Goal: Task Accomplishment & Management: Manage account settings

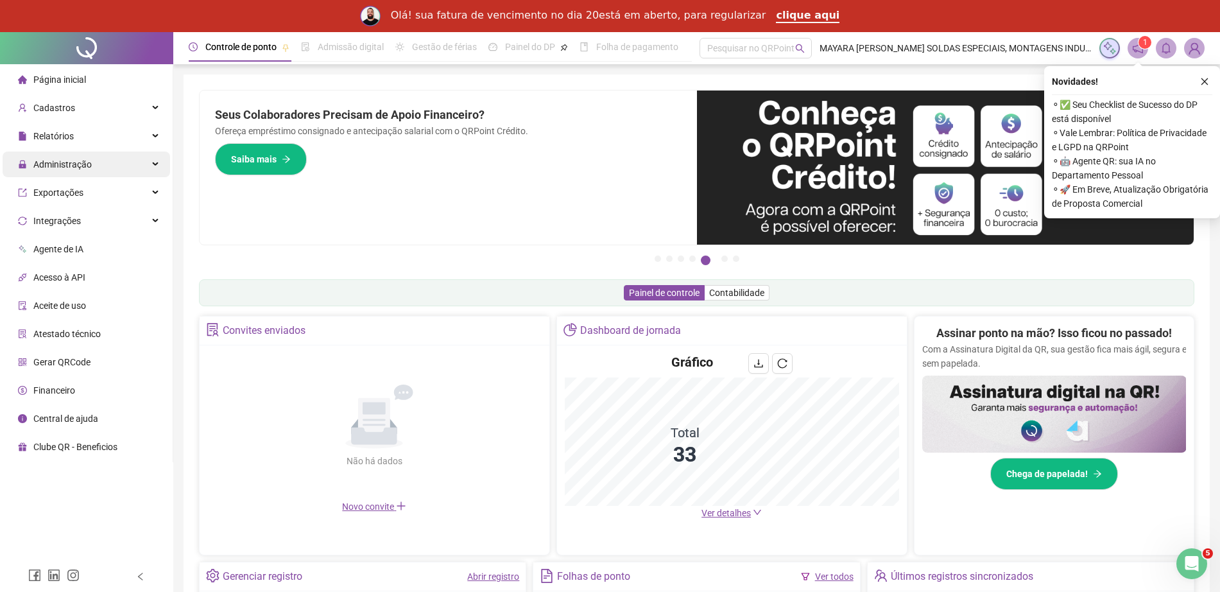
click at [92, 169] on div "Administração" at bounding box center [87, 164] width 168 height 26
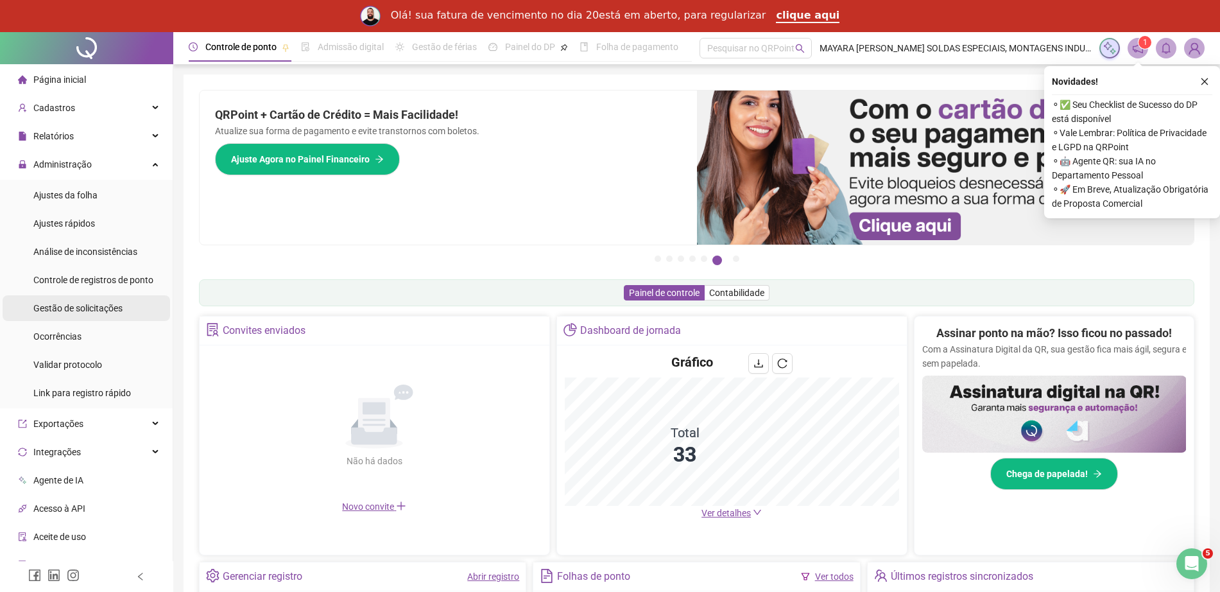
click at [94, 306] on span "Gestão de solicitações" at bounding box center [77, 308] width 89 height 10
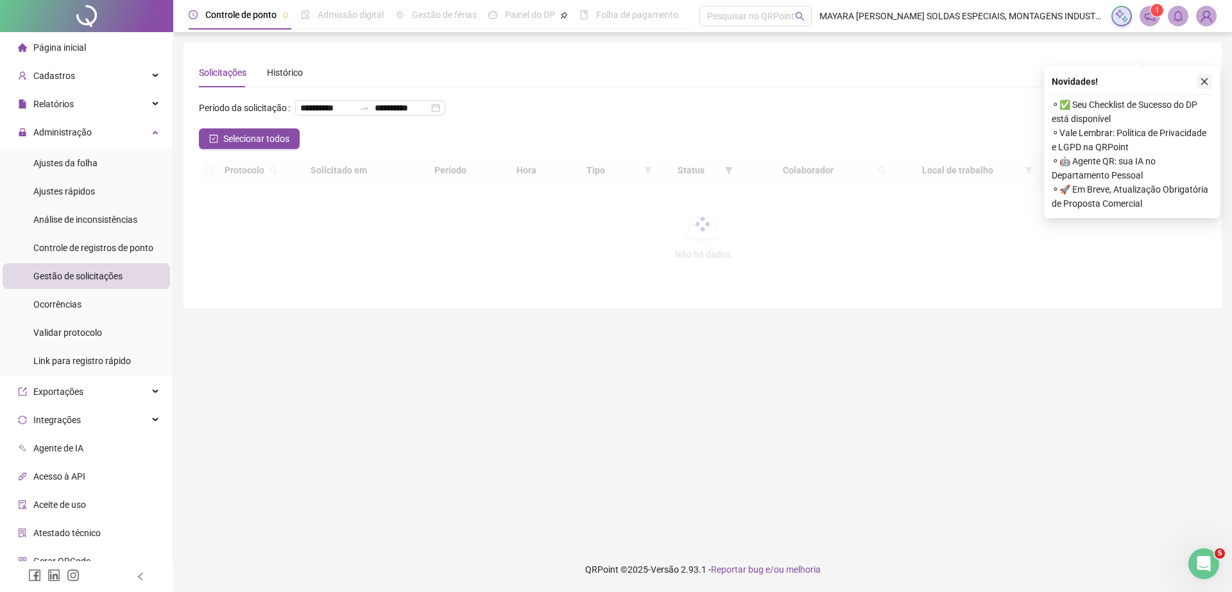
click at [1201, 85] on icon "close" at bounding box center [1204, 81] width 9 height 9
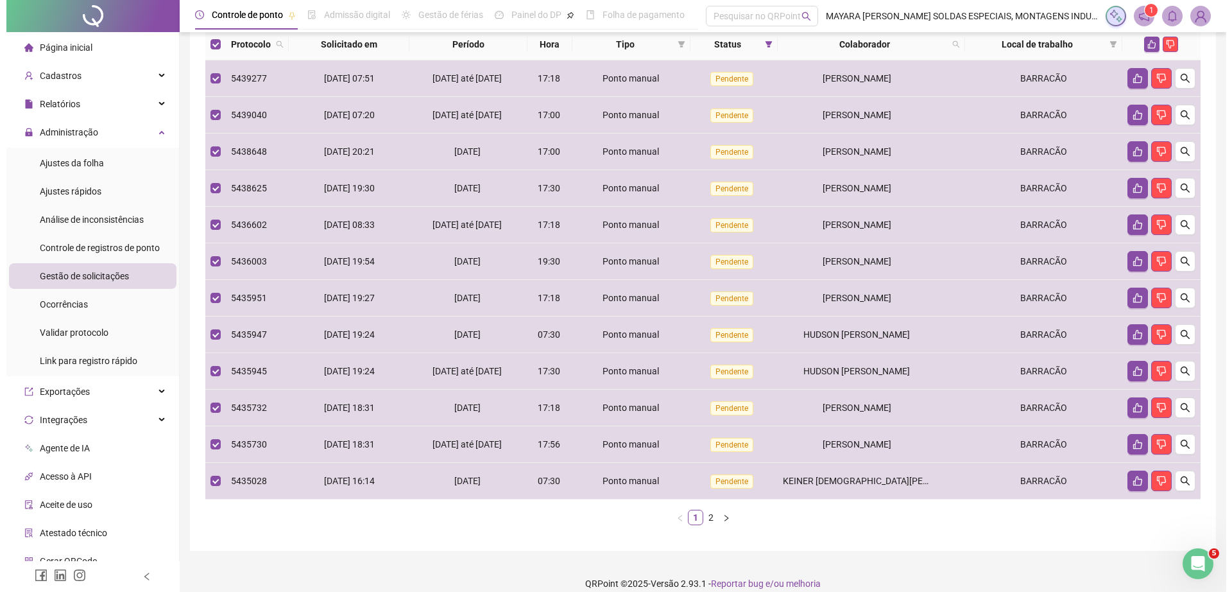
scroll to position [101, 0]
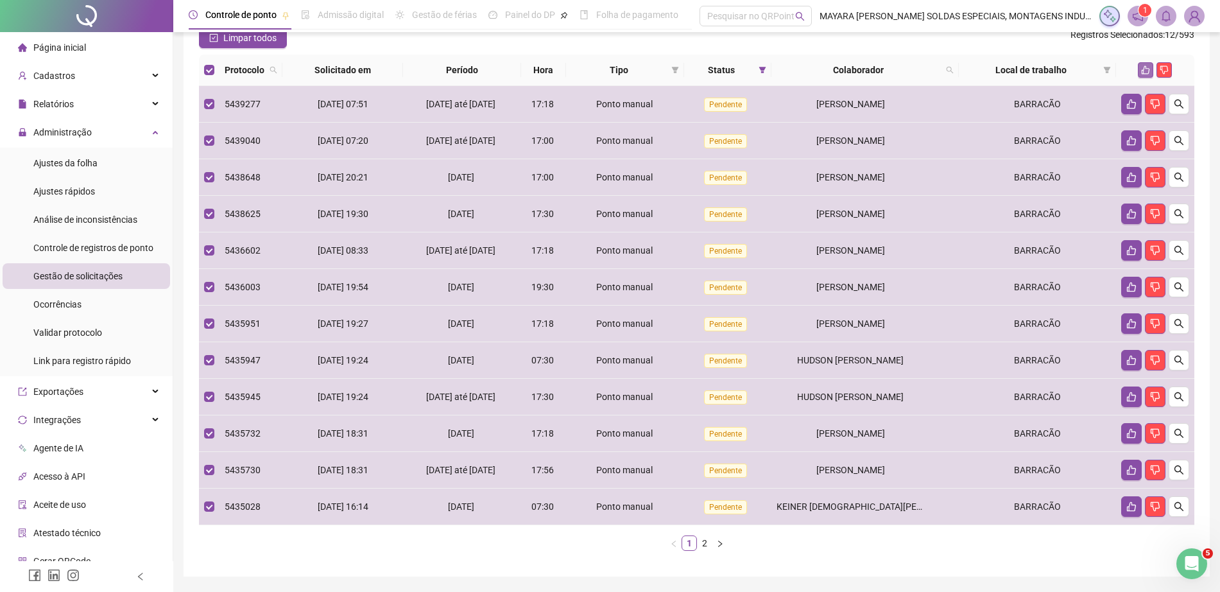
click at [1146, 74] on icon "like" at bounding box center [1146, 70] width 8 height 8
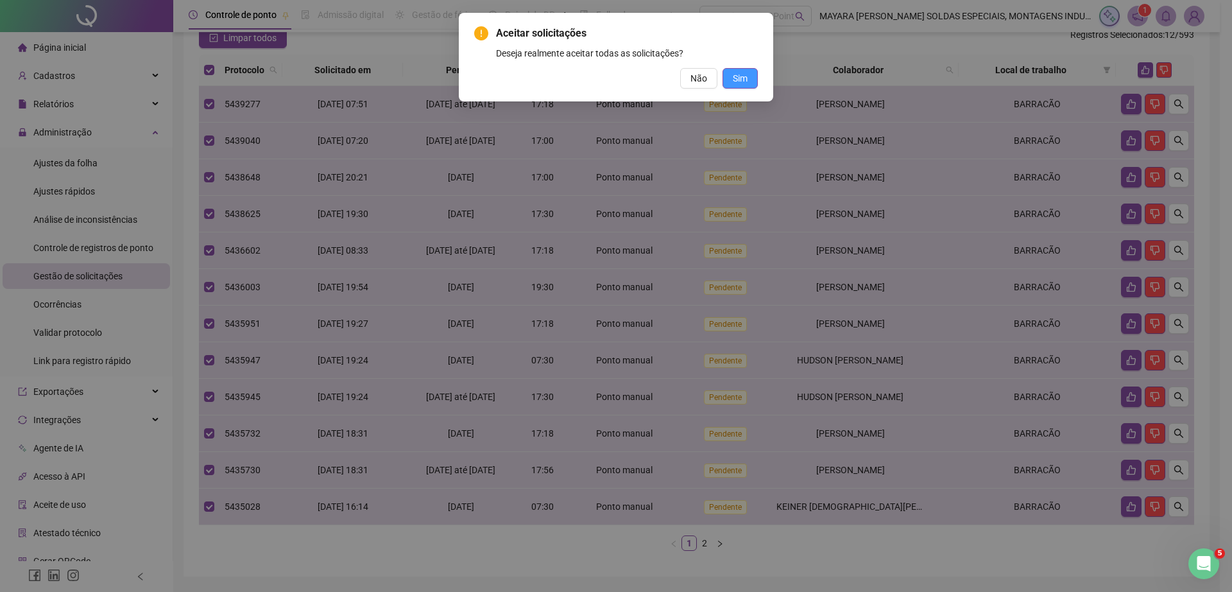
click at [748, 74] on button "Sim" at bounding box center [740, 78] width 35 height 21
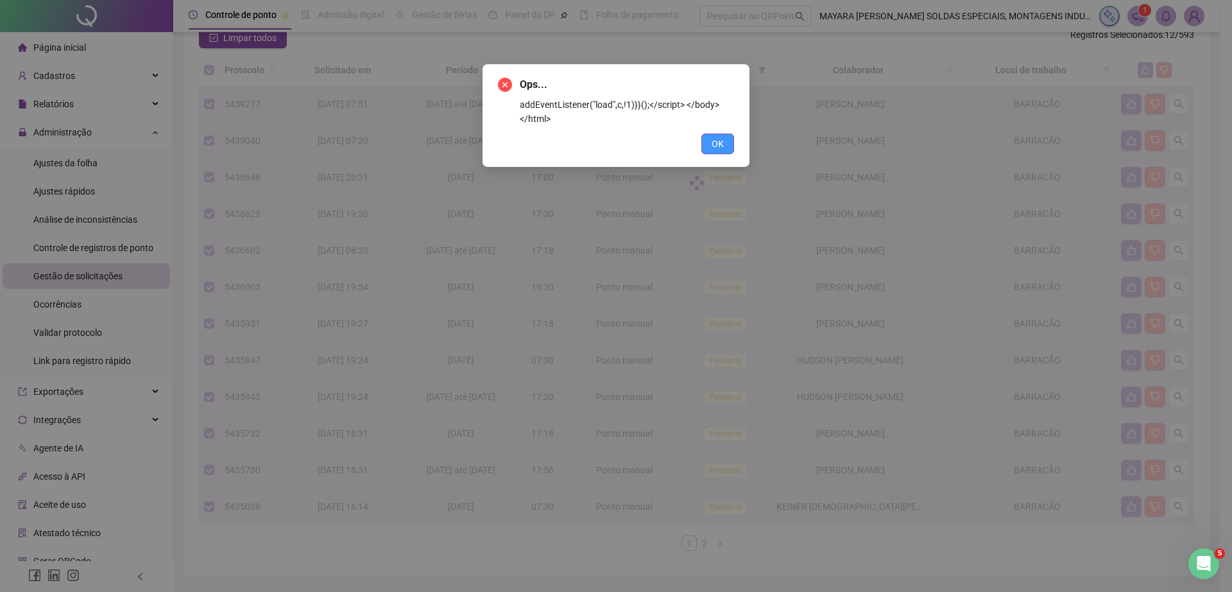
click at [712, 148] on span "OK" at bounding box center [718, 144] width 12 height 14
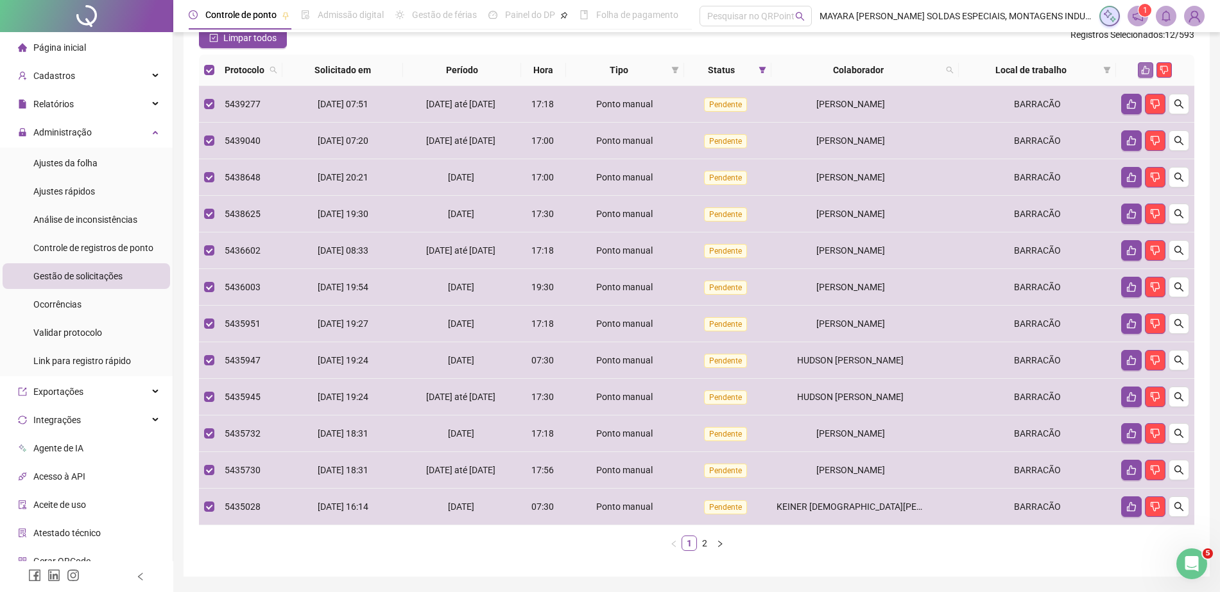
click at [1142, 74] on icon "like" at bounding box center [1145, 69] width 9 height 9
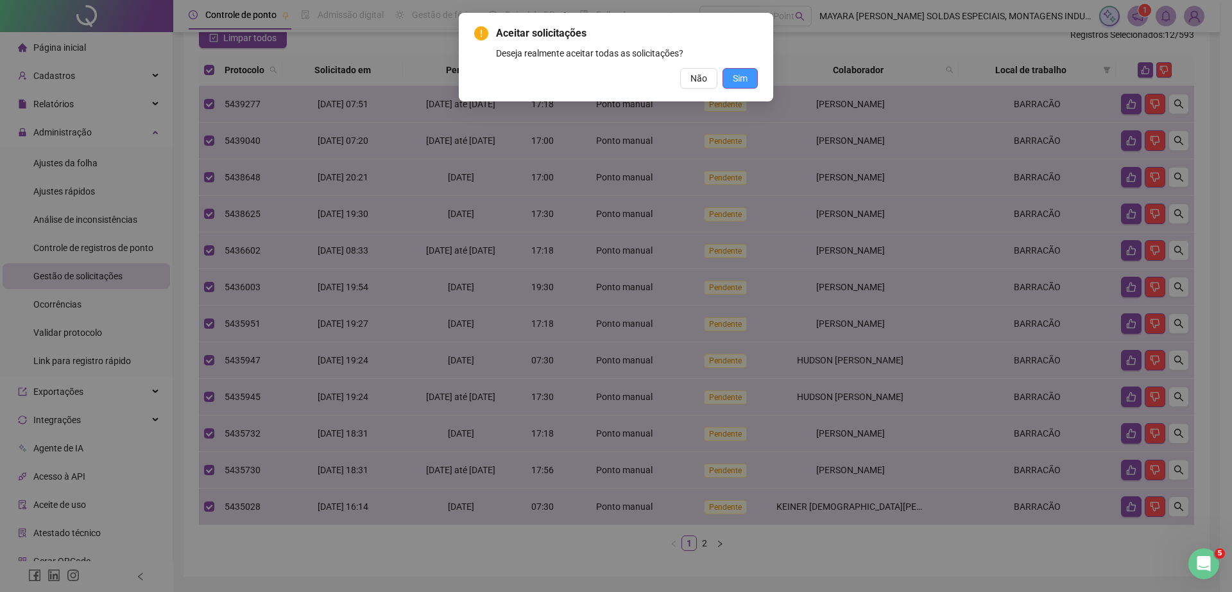
click at [736, 82] on span "Sim" at bounding box center [740, 78] width 15 height 14
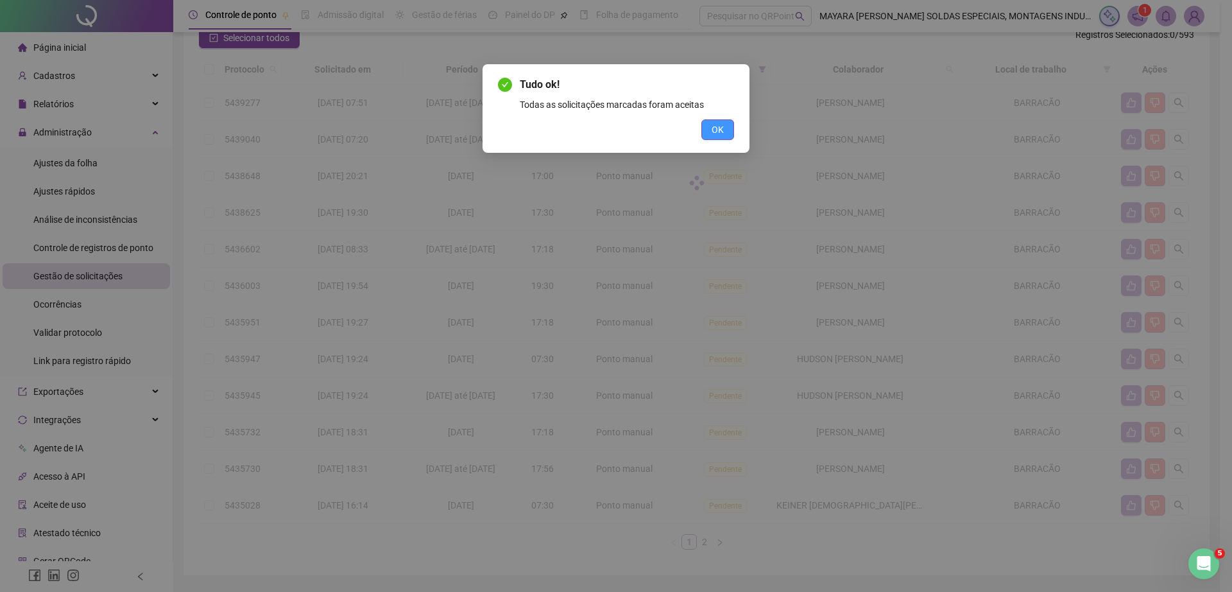
click at [723, 126] on span "OK" at bounding box center [718, 130] width 12 height 14
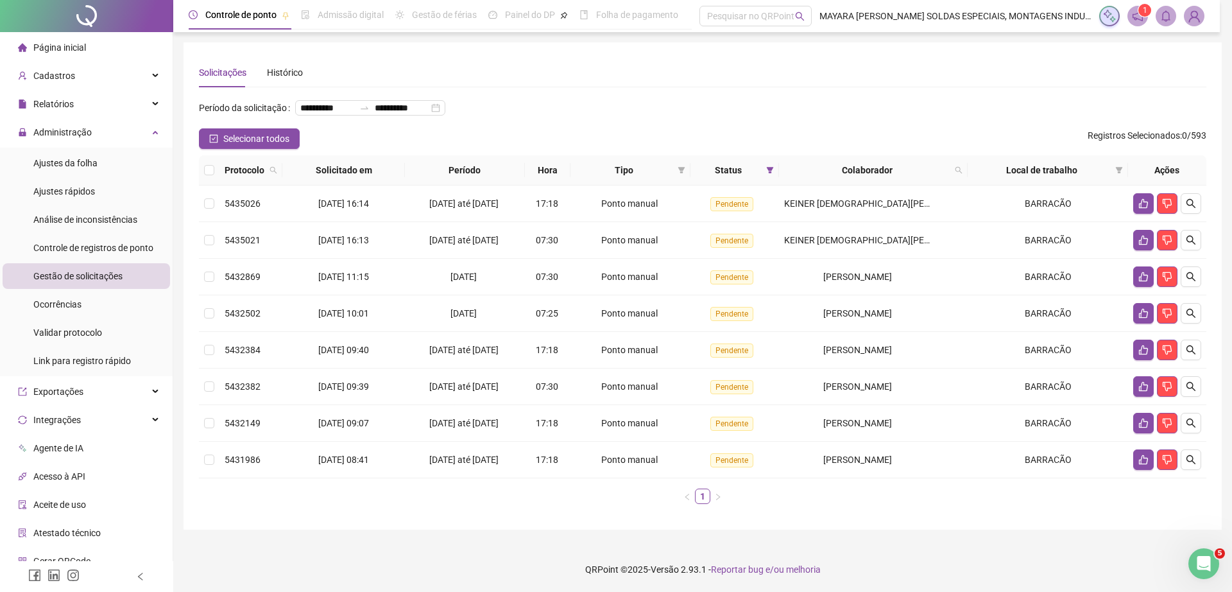
scroll to position [13, 0]
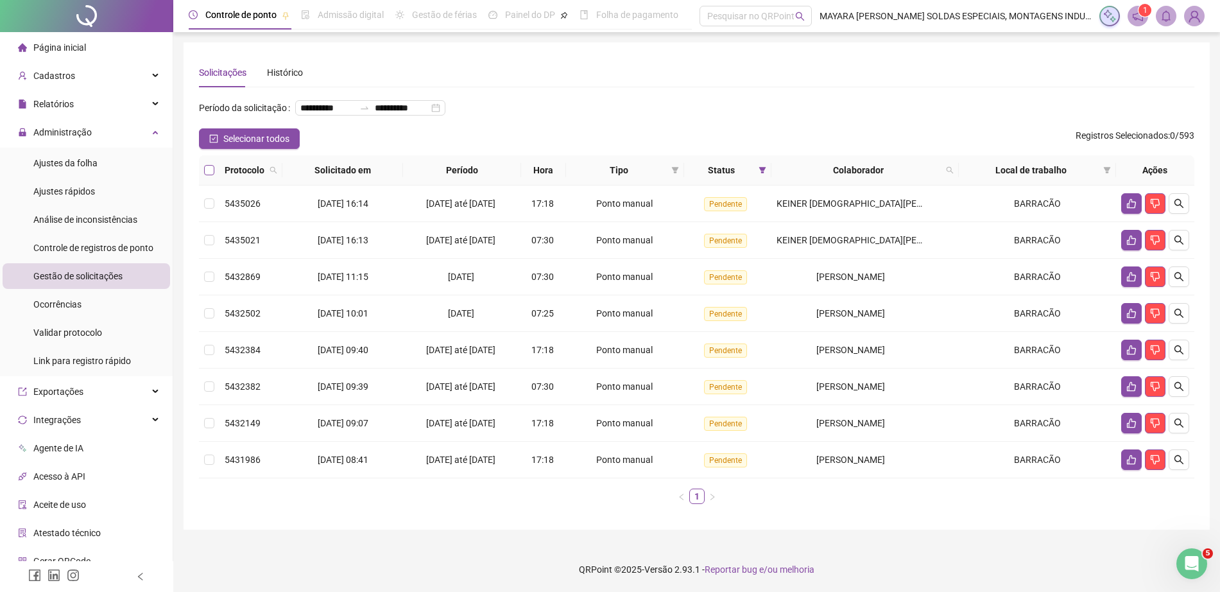
click at [213, 177] on label at bounding box center [209, 170] width 10 height 14
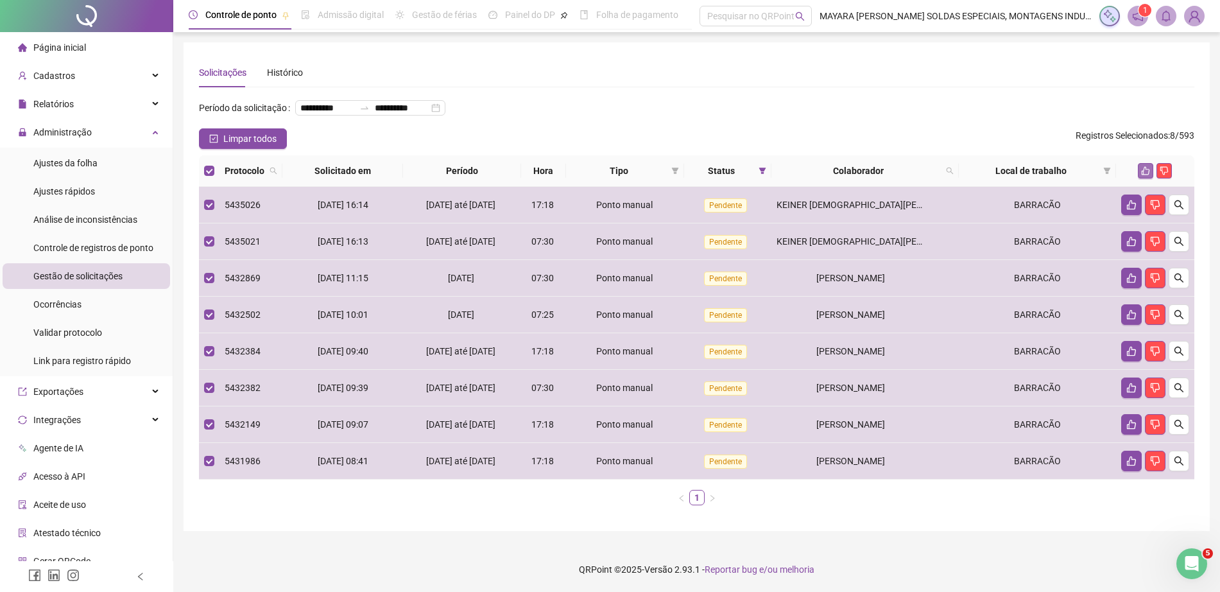
click at [1139, 172] on button "button" at bounding box center [1145, 170] width 15 height 15
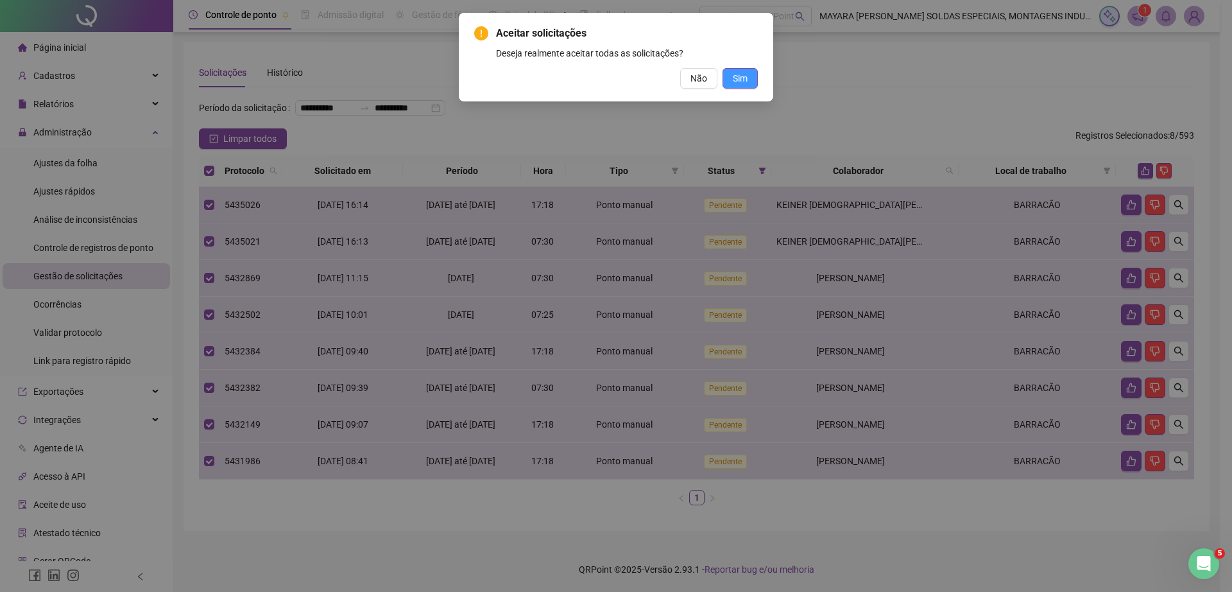
click at [750, 74] on button "Sim" at bounding box center [740, 78] width 35 height 21
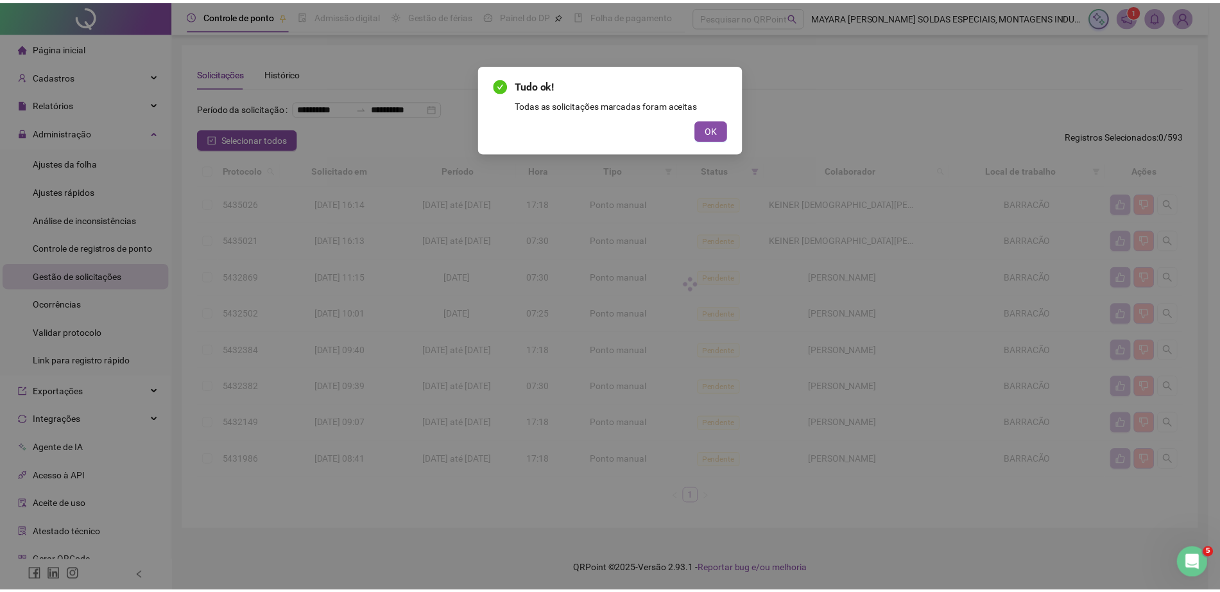
scroll to position [0, 0]
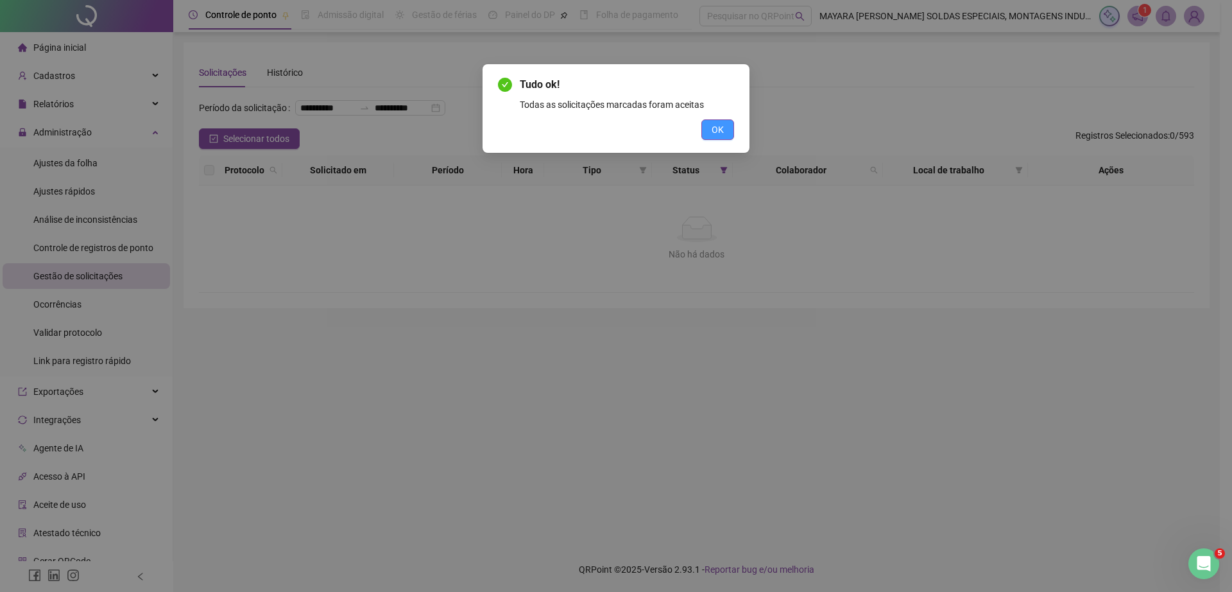
click at [720, 126] on span "OK" at bounding box center [718, 130] width 12 height 14
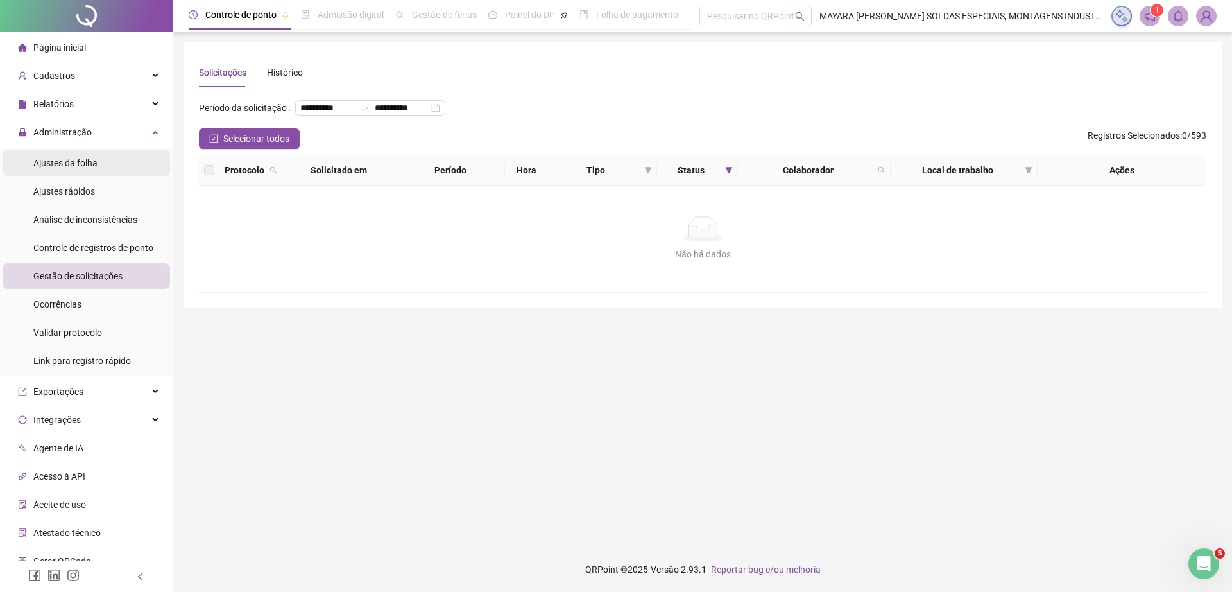
click at [116, 153] on li "Ajustes da folha" at bounding box center [87, 163] width 168 height 26
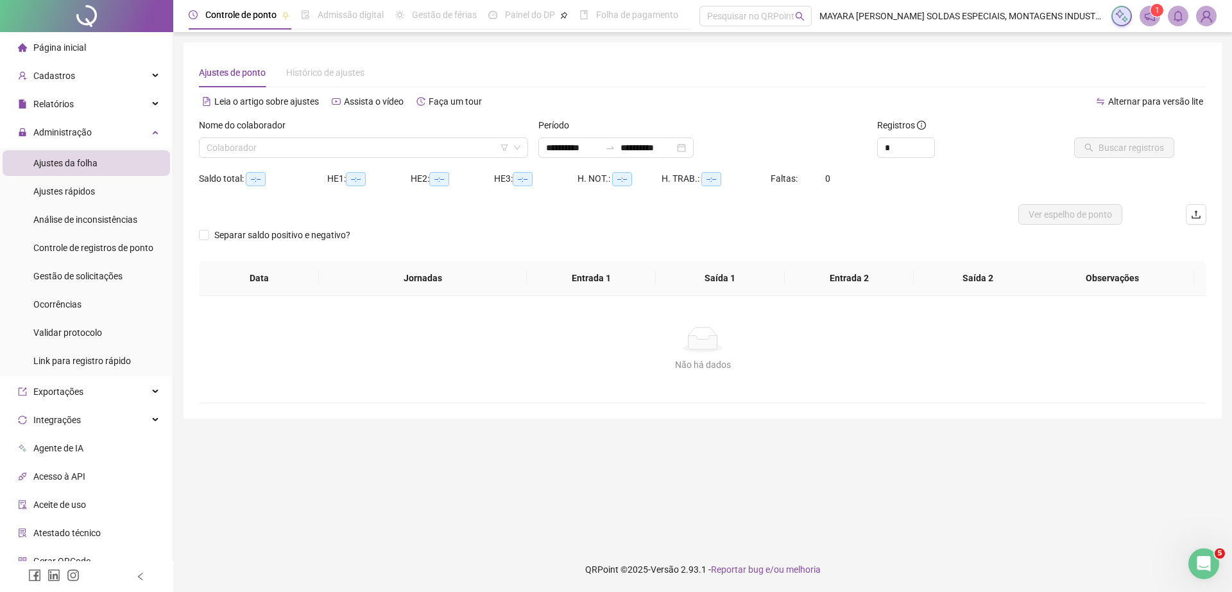
type input "**********"
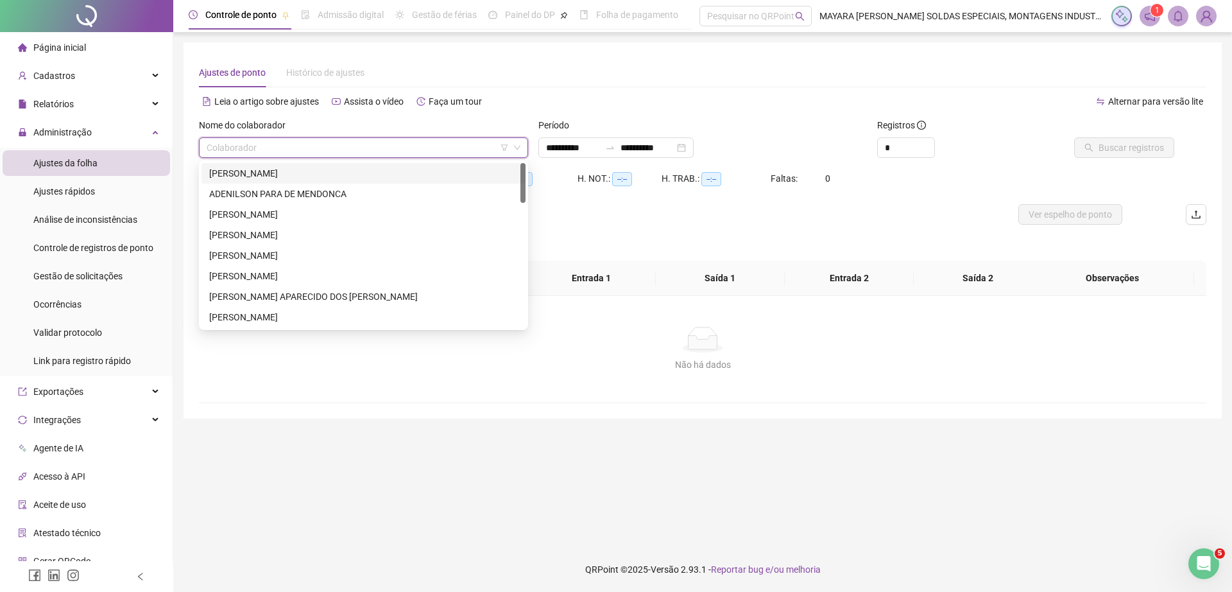
click at [385, 148] on input "search" at bounding box center [358, 147] width 302 height 19
click at [363, 170] on div "[PERSON_NAME]" at bounding box center [363, 173] width 309 height 14
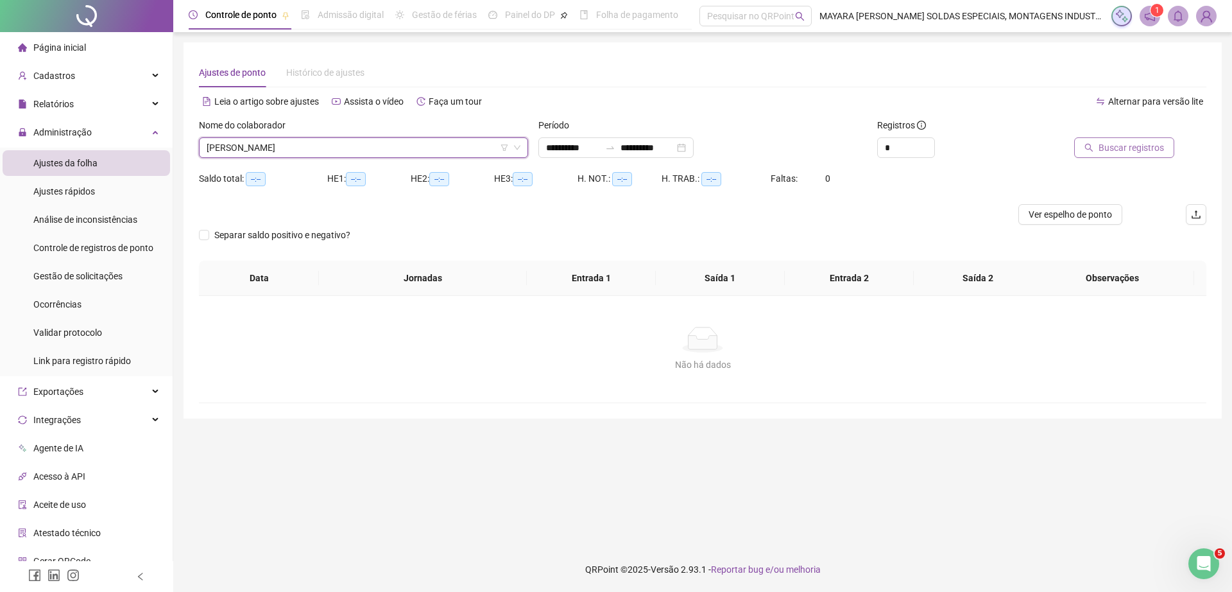
click at [1123, 149] on span "Buscar registros" at bounding box center [1131, 148] width 65 height 14
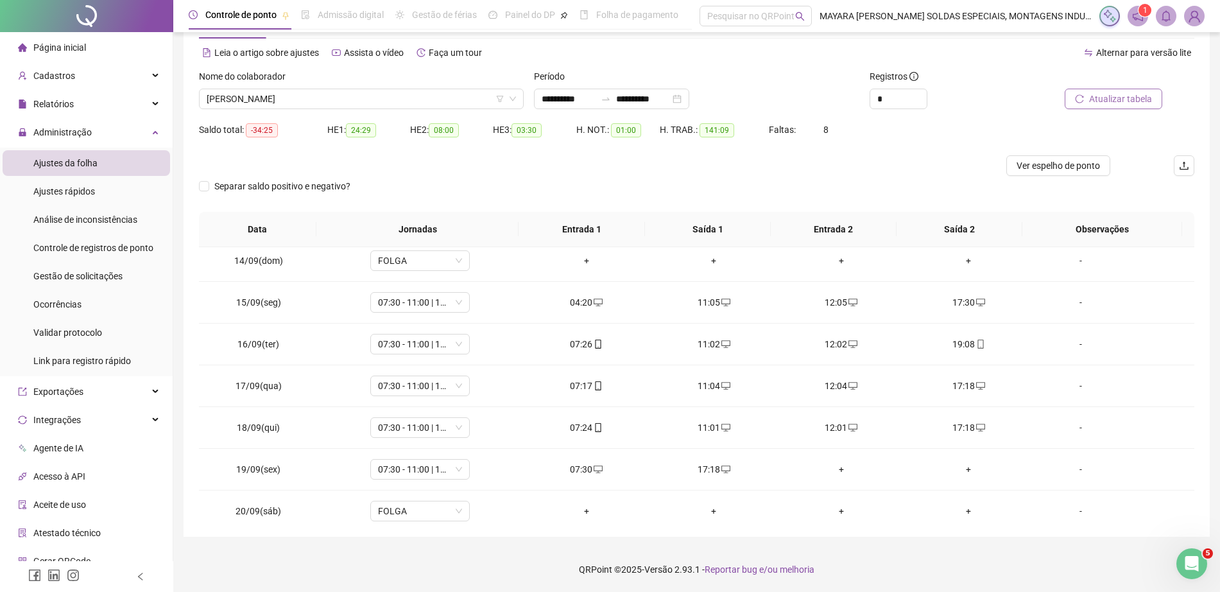
scroll to position [894, 0]
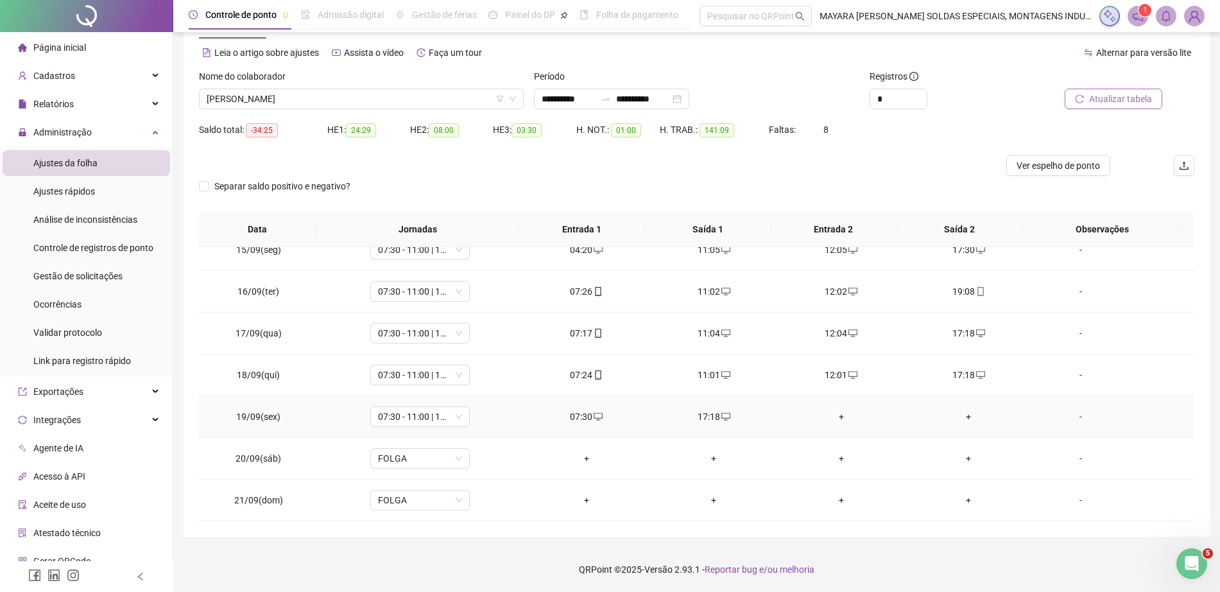
click at [826, 411] on div "+" at bounding box center [841, 417] width 107 height 14
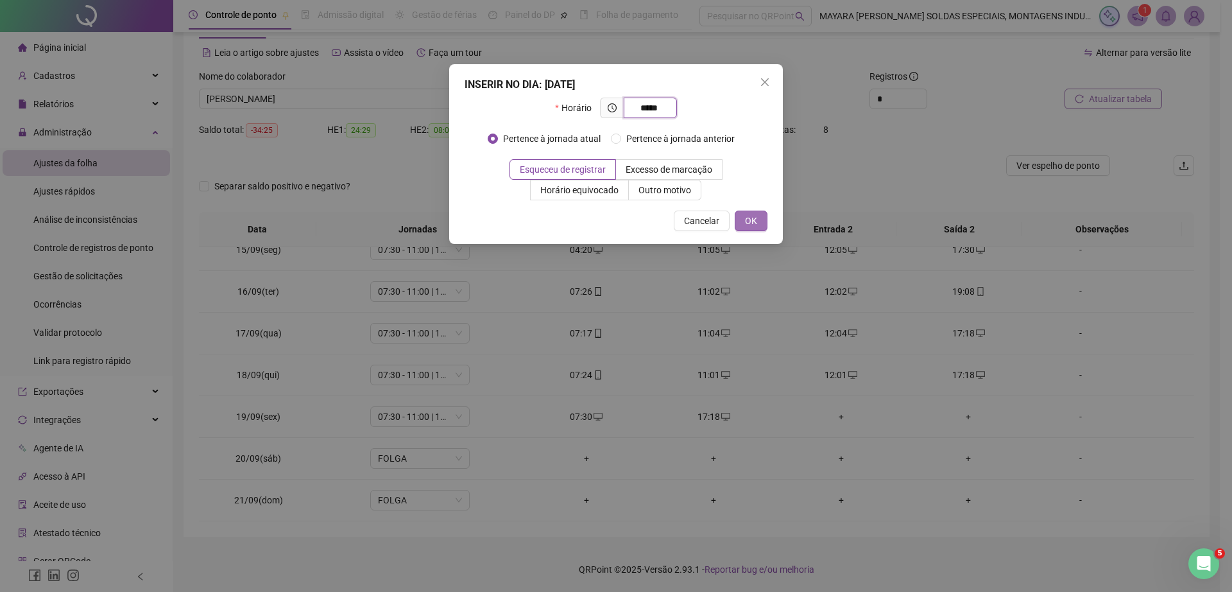
type input "*****"
click at [741, 219] on button "OK" at bounding box center [751, 221] width 33 height 21
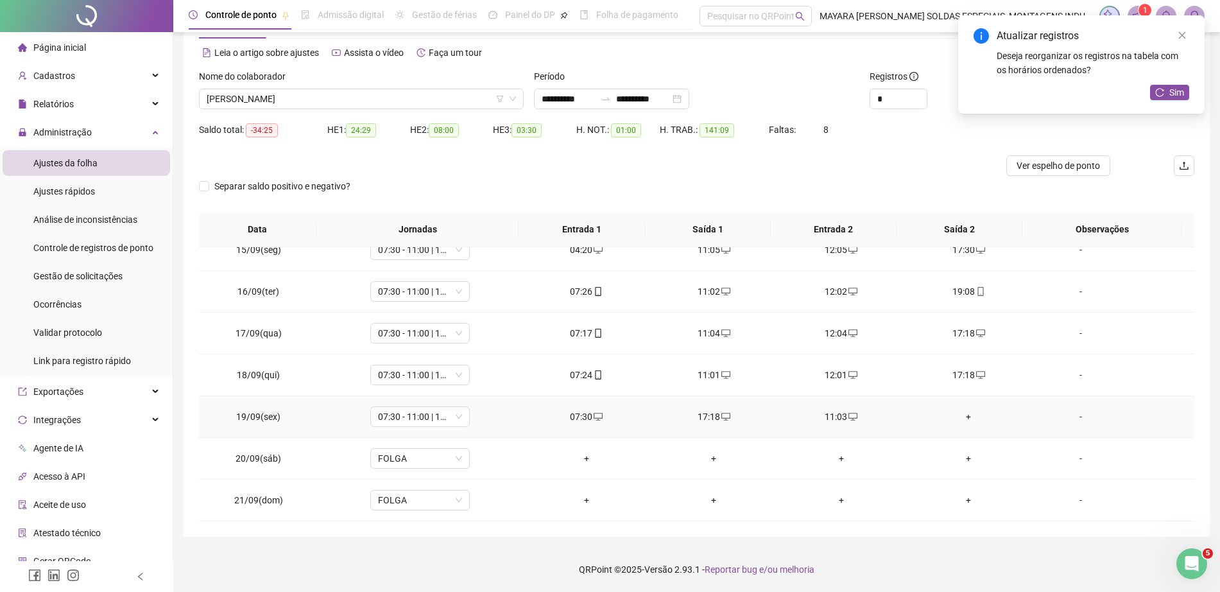
click at [958, 424] on td "+" at bounding box center [969, 417] width 128 height 42
click at [962, 419] on div "+" at bounding box center [968, 417] width 107 height 14
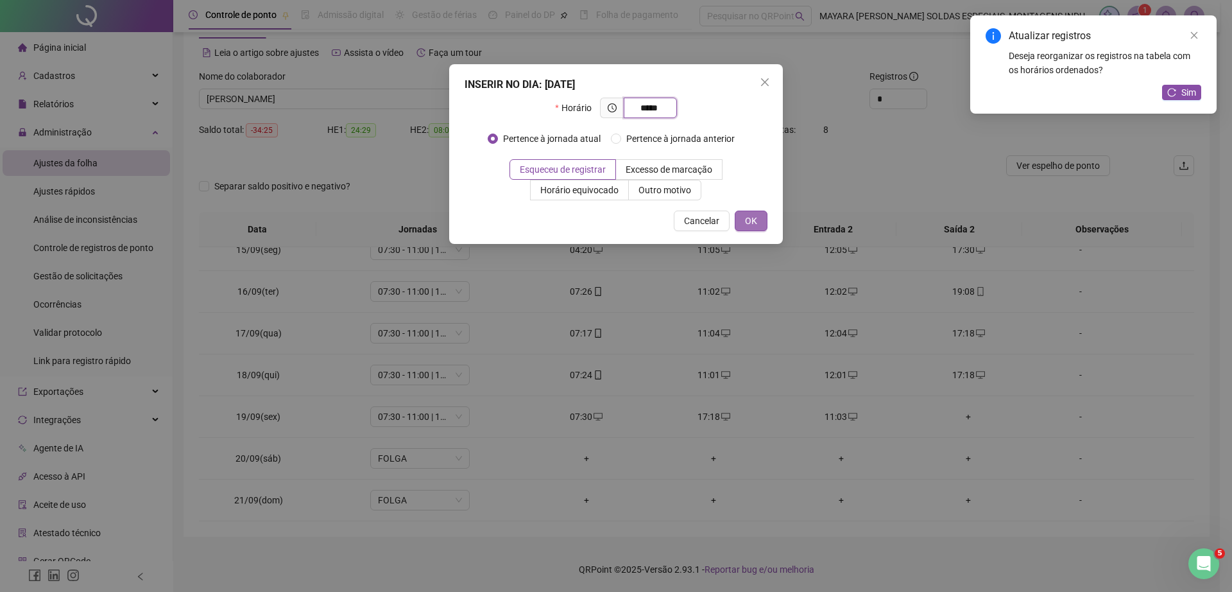
type input "*****"
click at [752, 220] on span "OK" at bounding box center [751, 221] width 12 height 14
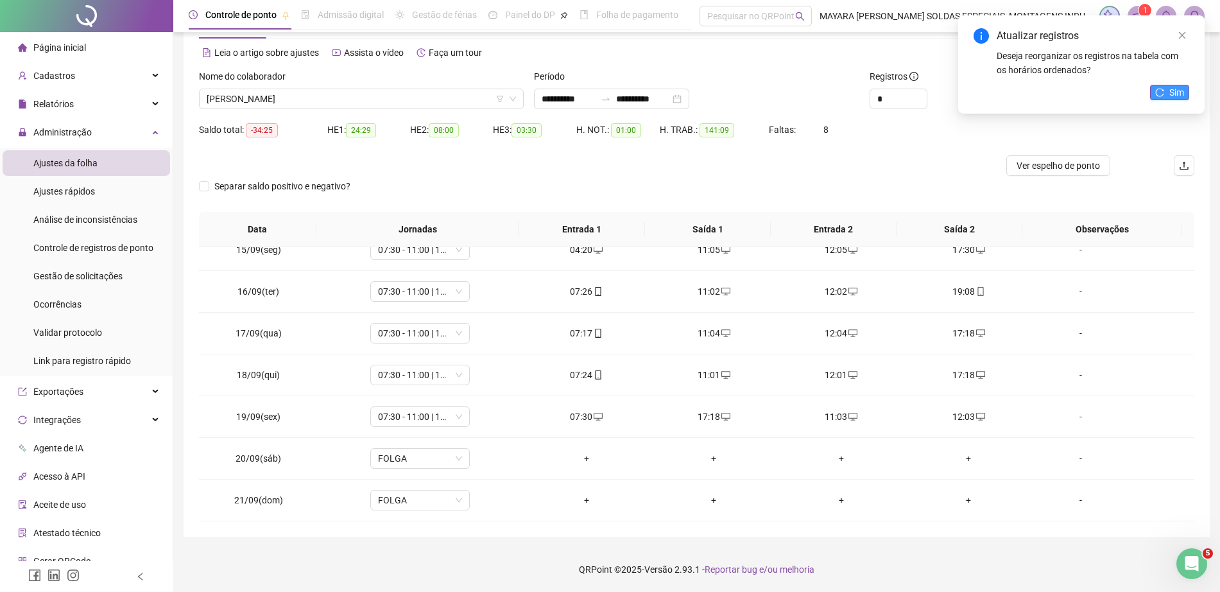
click at [1173, 92] on span "Sim" at bounding box center [1177, 92] width 15 height 14
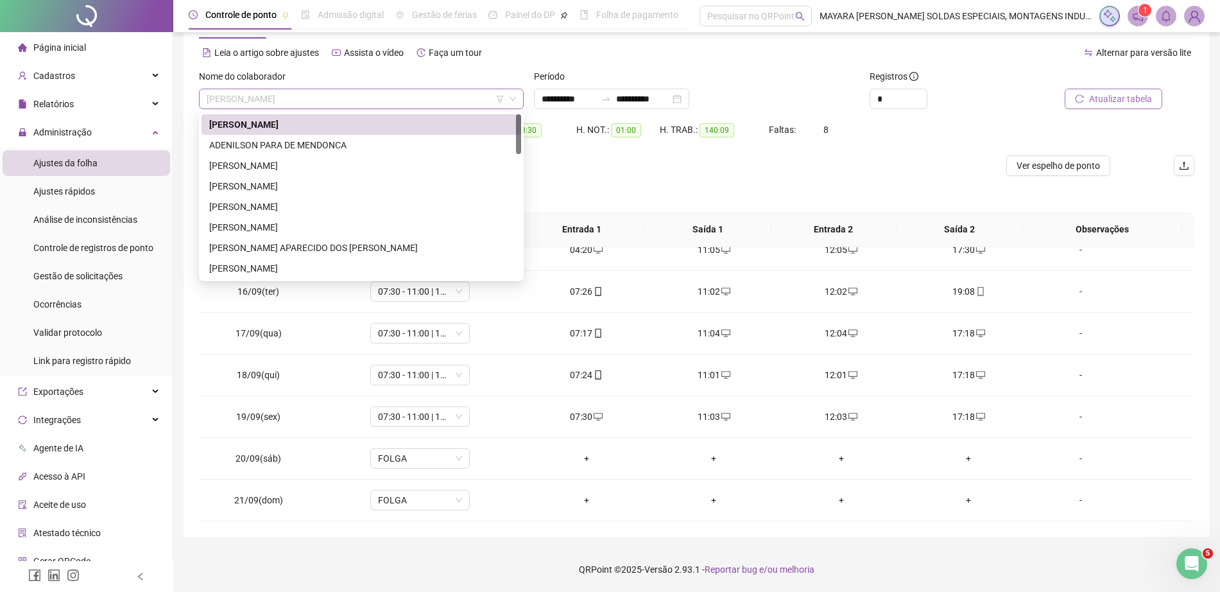
click at [306, 96] on span "[PERSON_NAME]" at bounding box center [361, 98] width 309 height 19
drag, startPoint x: 320, startPoint y: 157, endPoint x: 314, endPoint y: 150, distance: 9.1
click at [314, 150] on div "[PERSON_NAME] PARA DE MENDONCA [PERSON_NAME] [PERSON_NAME] DOS SANTOS [PERSON_N…" at bounding box center [362, 216] width 320 height 205
click at [310, 149] on div "ADENILSON PARA DE MENDONCA" at bounding box center [361, 145] width 304 height 14
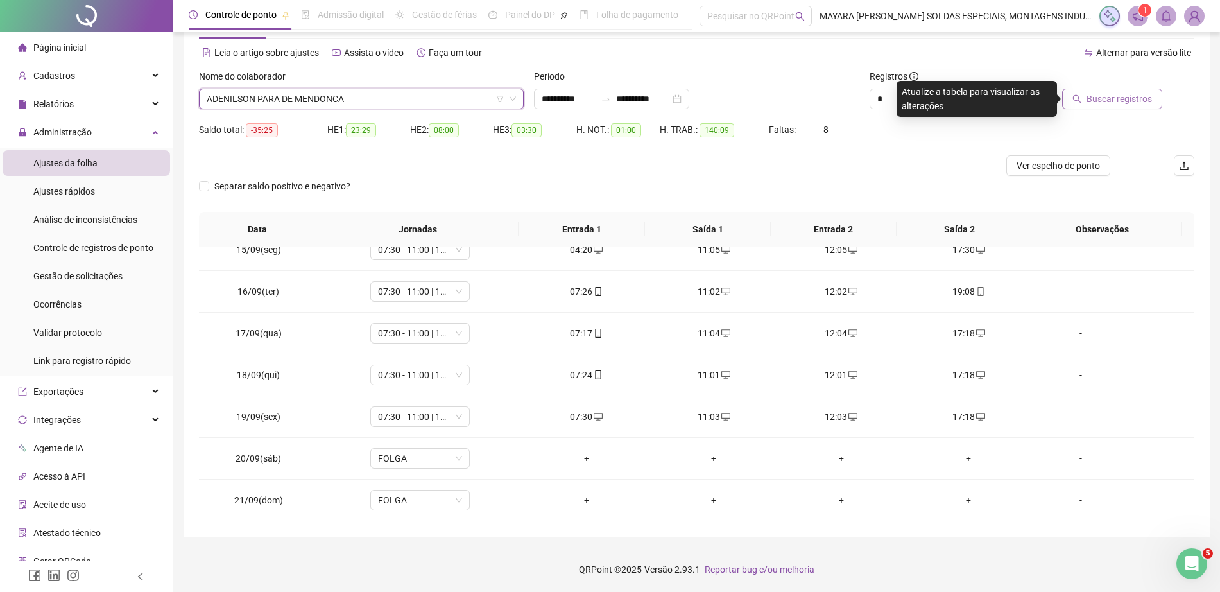
click at [1146, 97] on span "Buscar registros" at bounding box center [1119, 99] width 65 height 14
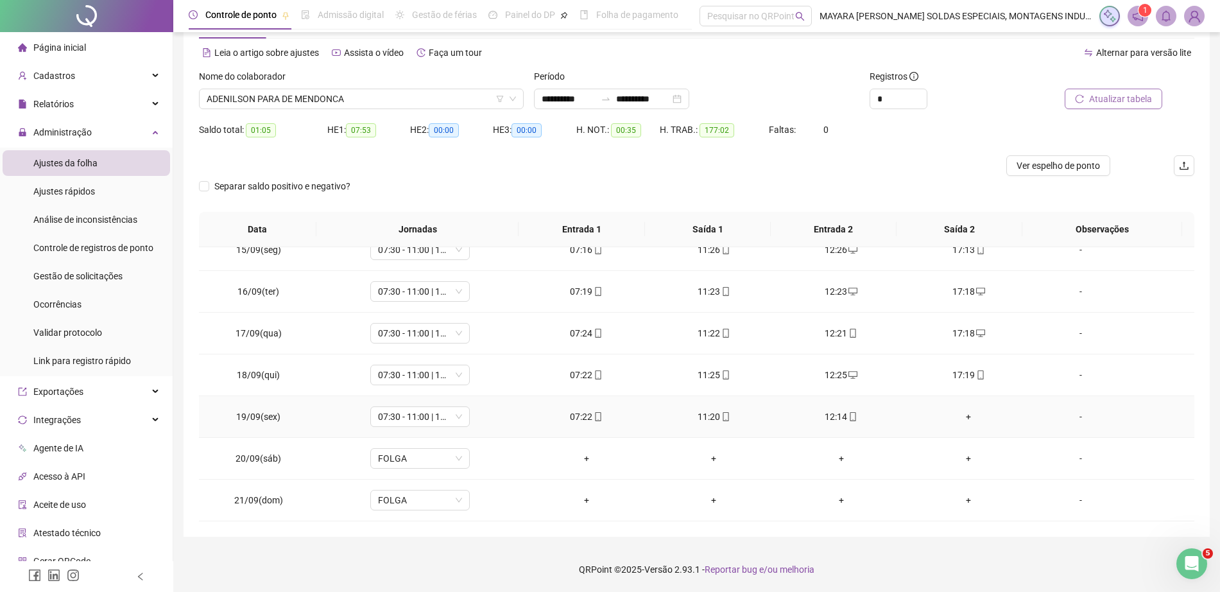
click at [835, 410] on div "12:14" at bounding box center [841, 417] width 107 height 14
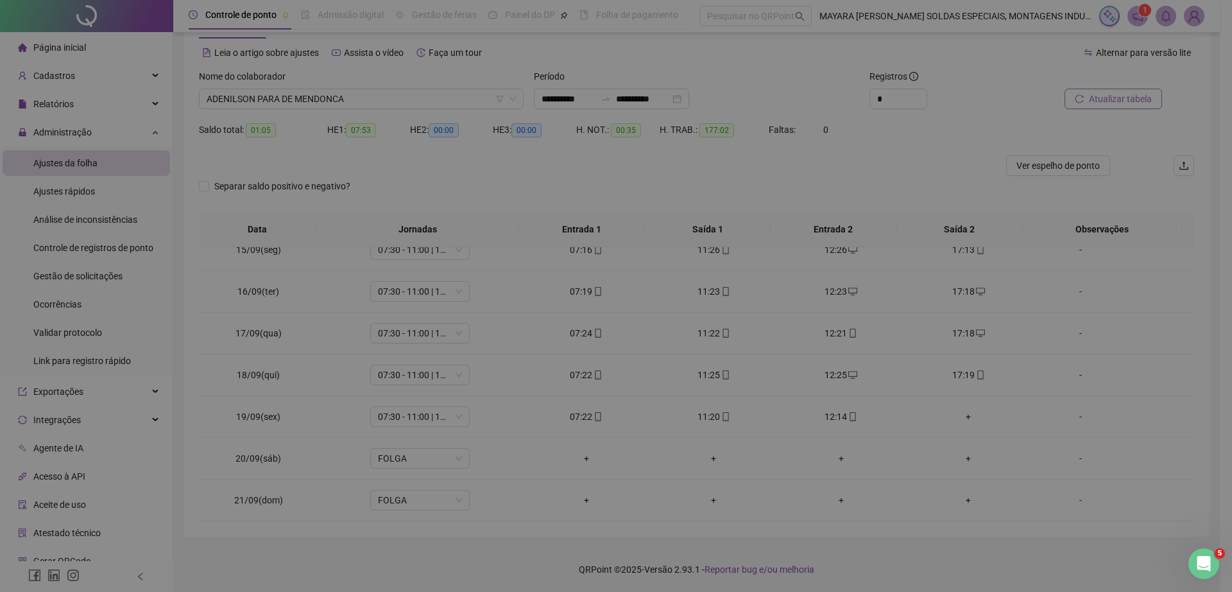
type input "**********"
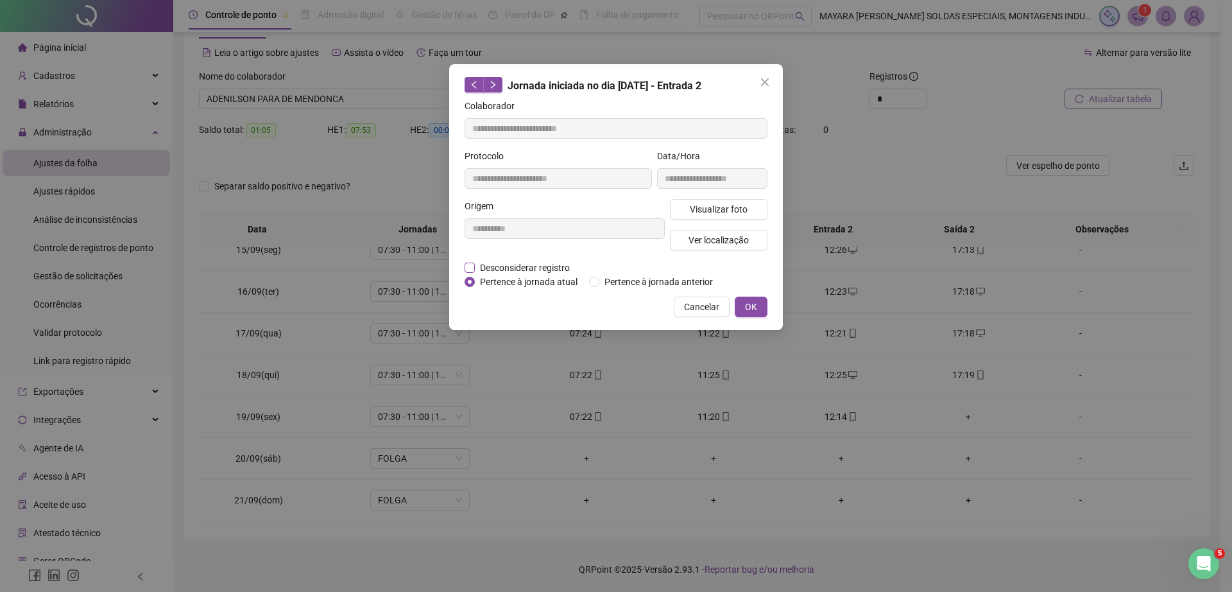
click at [510, 263] on span "Desconsiderar registro" at bounding box center [525, 268] width 100 height 14
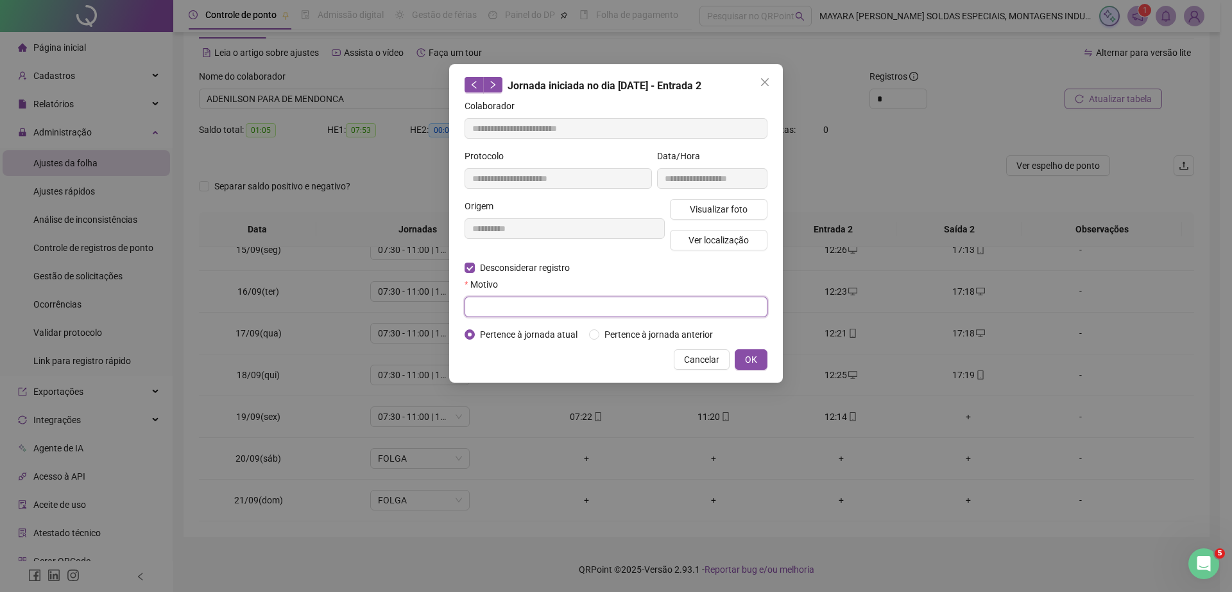
click at [505, 303] on input "text" at bounding box center [616, 307] width 303 height 21
type input "******"
click at [753, 361] on span "OK" at bounding box center [751, 359] width 12 height 14
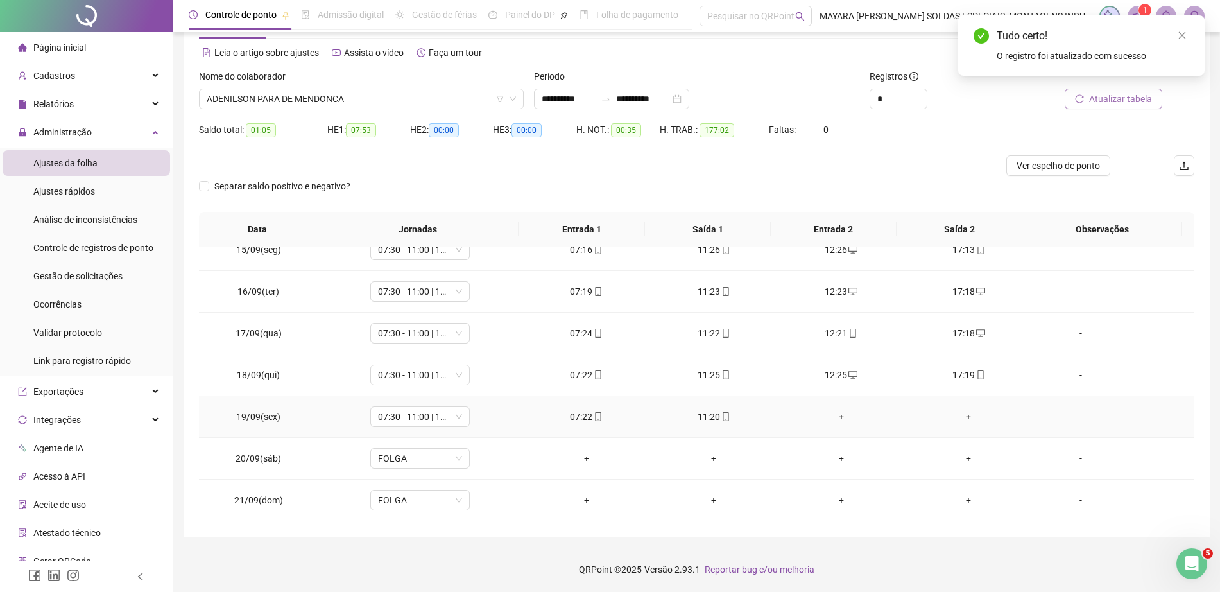
click at [833, 417] on div "+" at bounding box center [841, 417] width 107 height 14
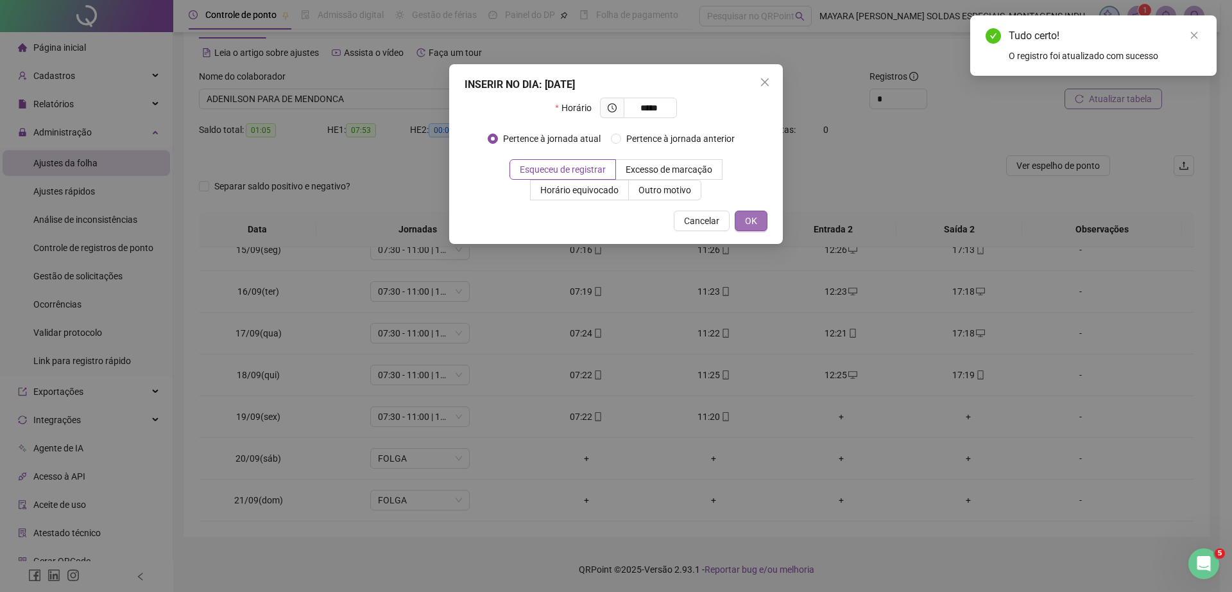
type input "*****"
click at [755, 232] on div "INSERIR NO DIA : [DATE] Horário ***** Pertence à jornada atual Pertence à jorna…" at bounding box center [616, 154] width 334 height 180
click at [753, 220] on span "OK" at bounding box center [751, 221] width 12 height 14
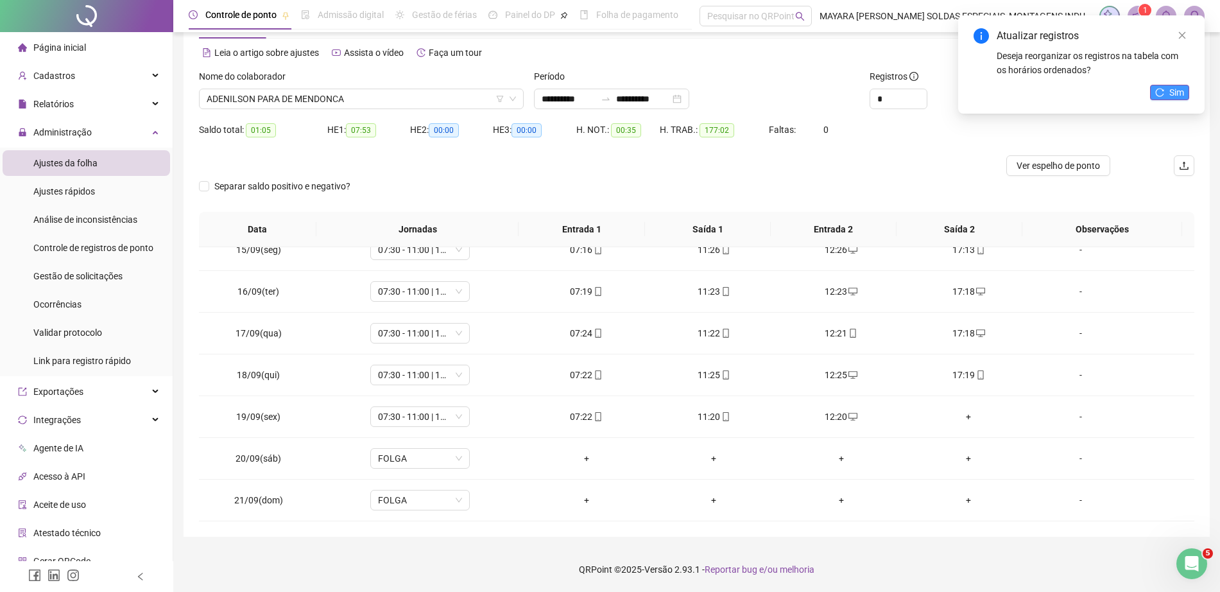
click at [1173, 94] on span "Sim" at bounding box center [1177, 92] width 15 height 14
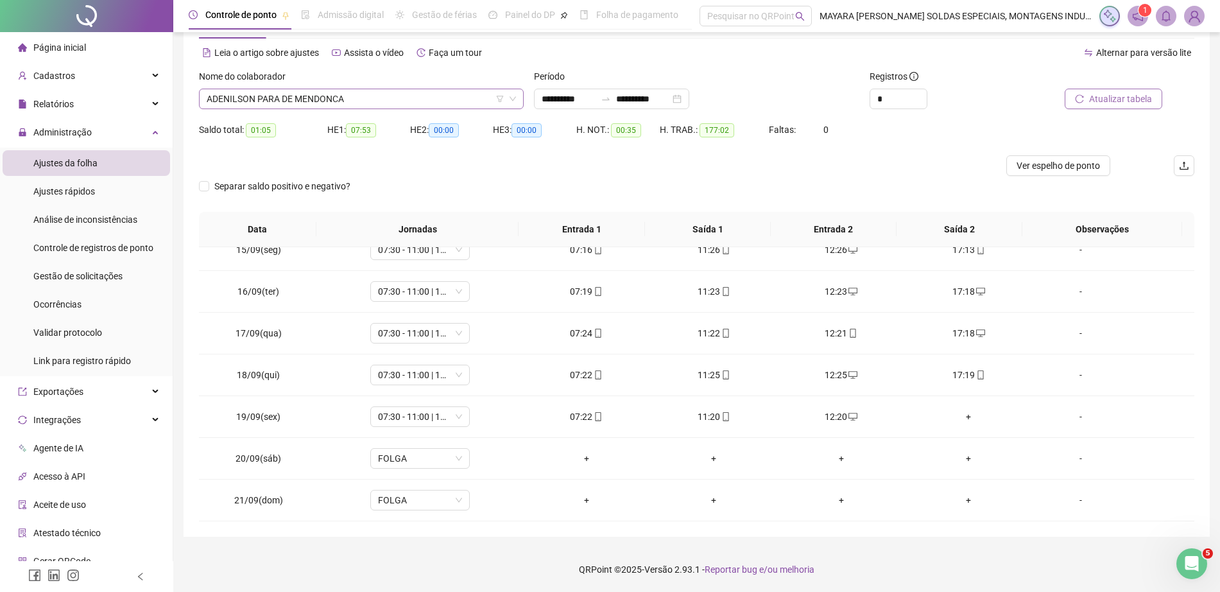
click at [381, 104] on span "ADENILSON PARA DE MENDONCA" at bounding box center [361, 98] width 309 height 19
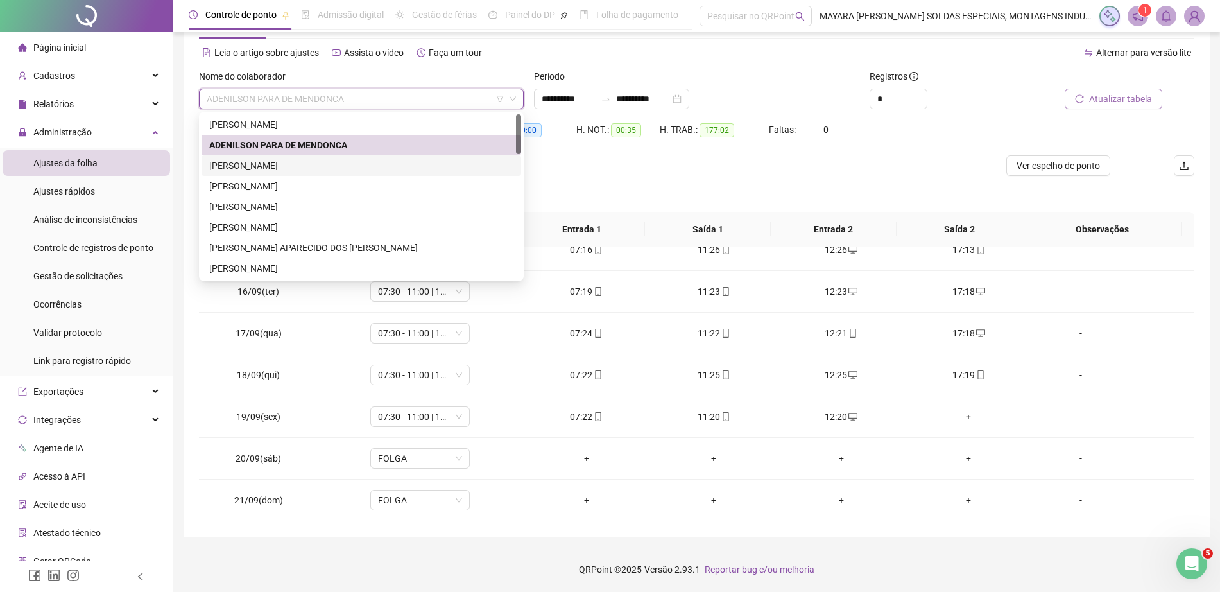
click at [340, 169] on div "[PERSON_NAME]" at bounding box center [361, 166] width 304 height 14
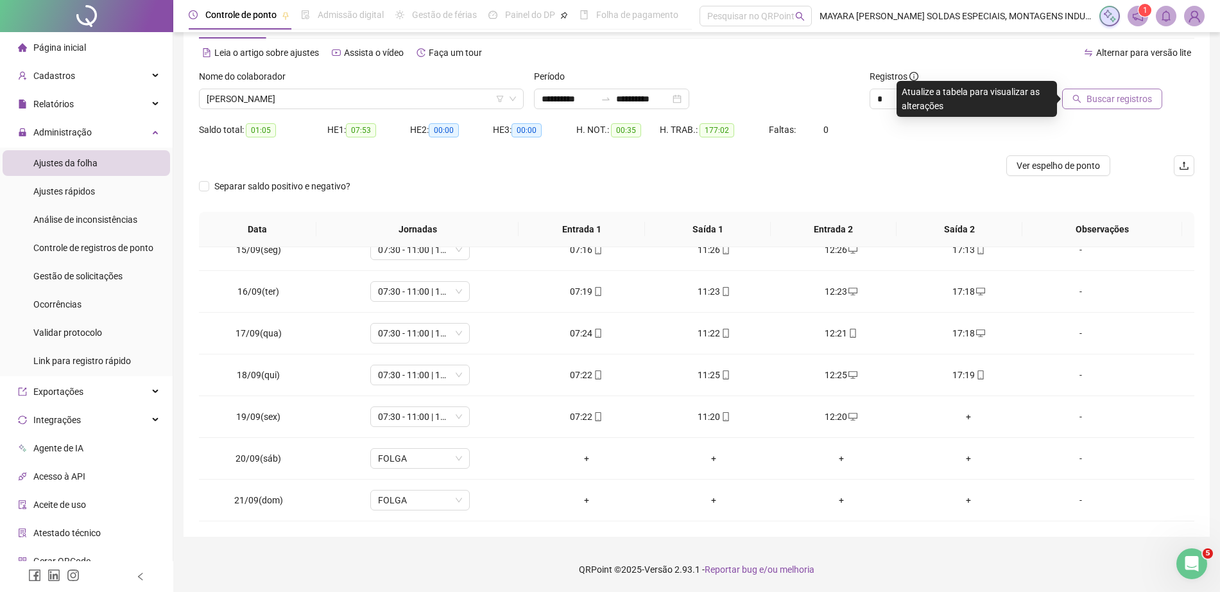
click at [1098, 113] on div "Buscar registros" at bounding box center [1116, 94] width 168 height 50
click at [1091, 99] on span "Buscar registros" at bounding box center [1119, 99] width 65 height 14
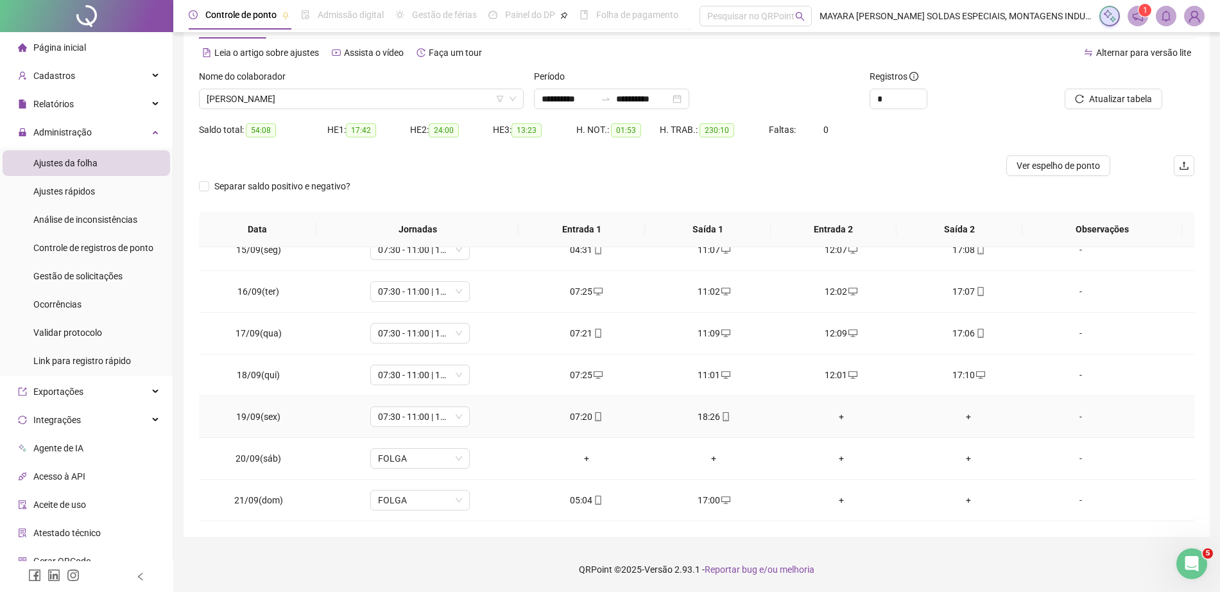
click at [725, 415] on div "18:26" at bounding box center [714, 417] width 107 height 14
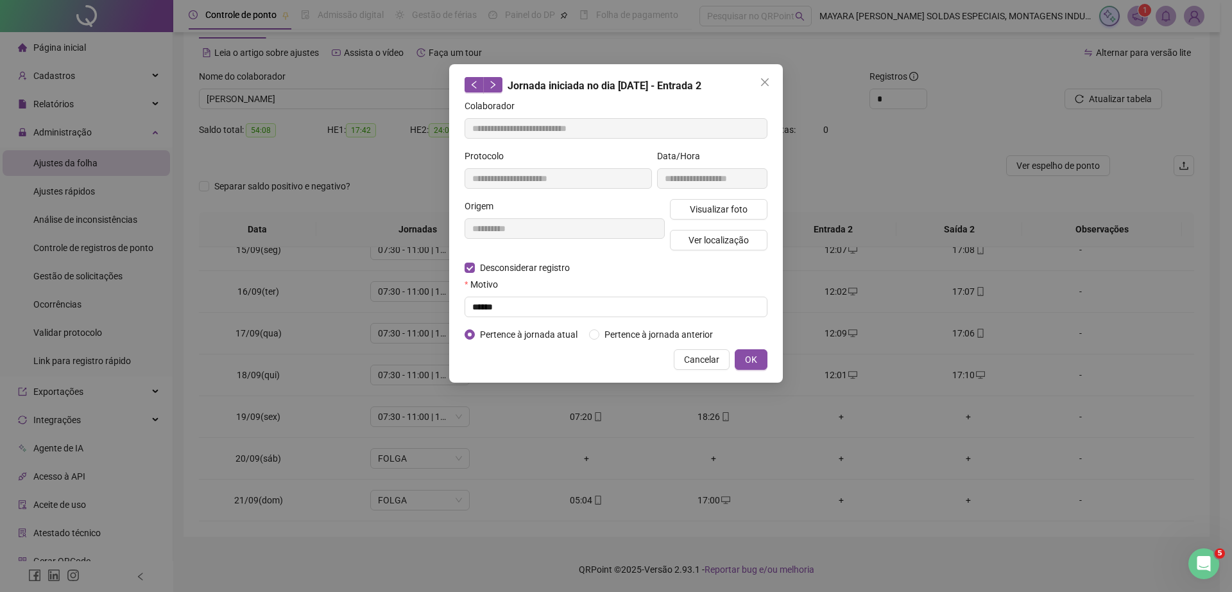
type input "**********"
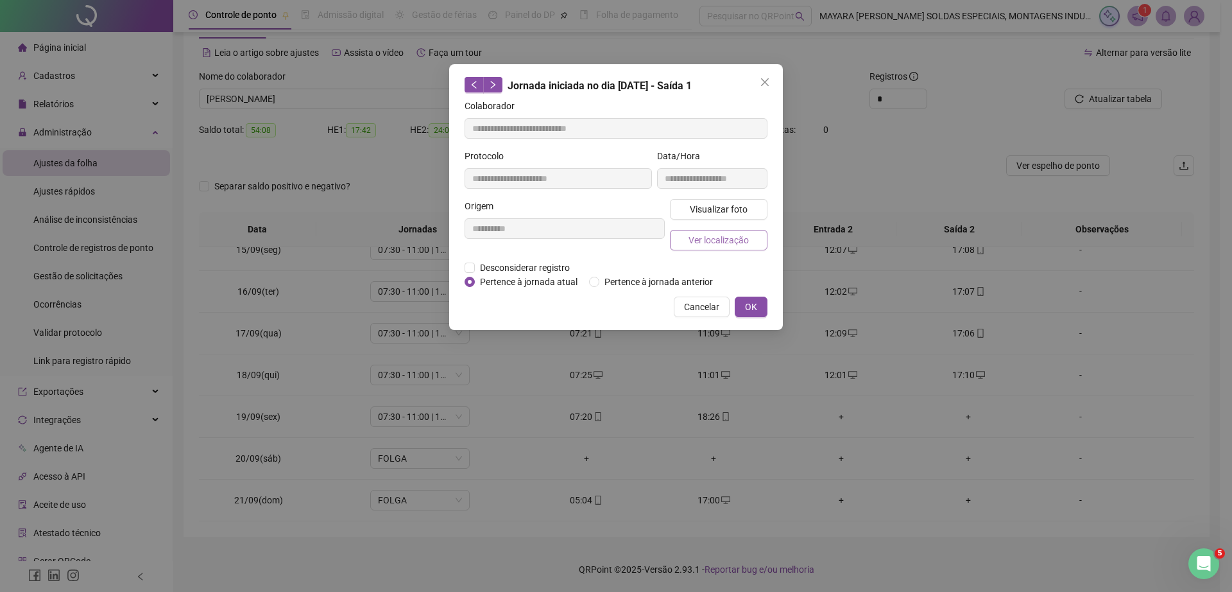
click at [743, 241] on span "Ver localização" at bounding box center [719, 240] width 60 height 14
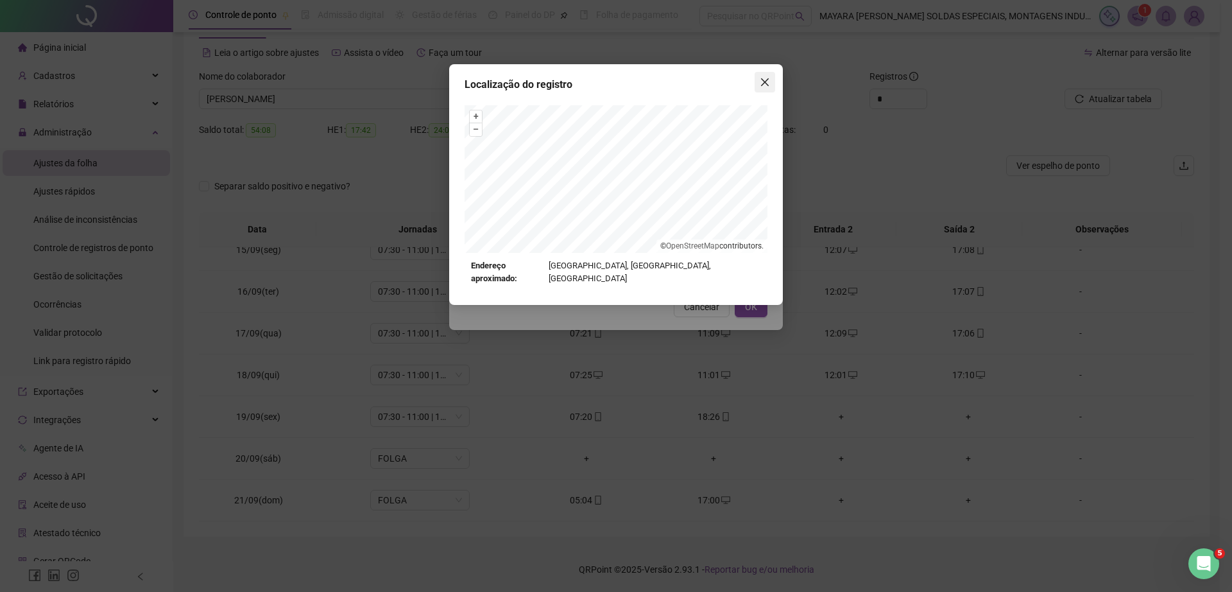
click at [767, 77] on icon "close" at bounding box center [765, 82] width 10 height 10
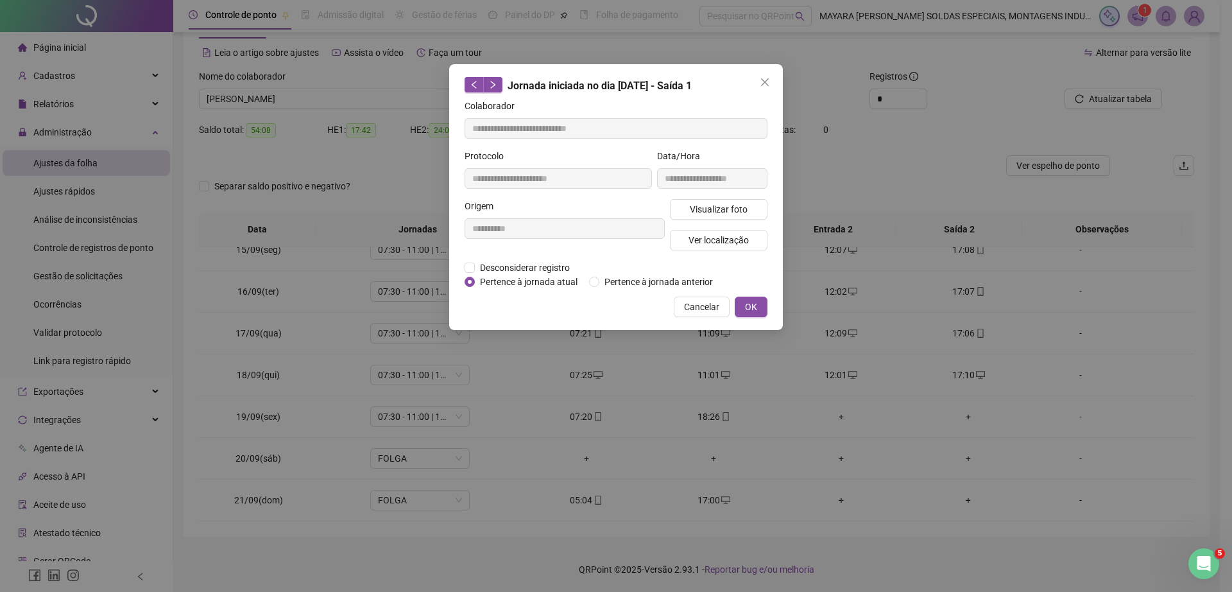
click at [767, 77] on icon "close" at bounding box center [765, 82] width 10 height 10
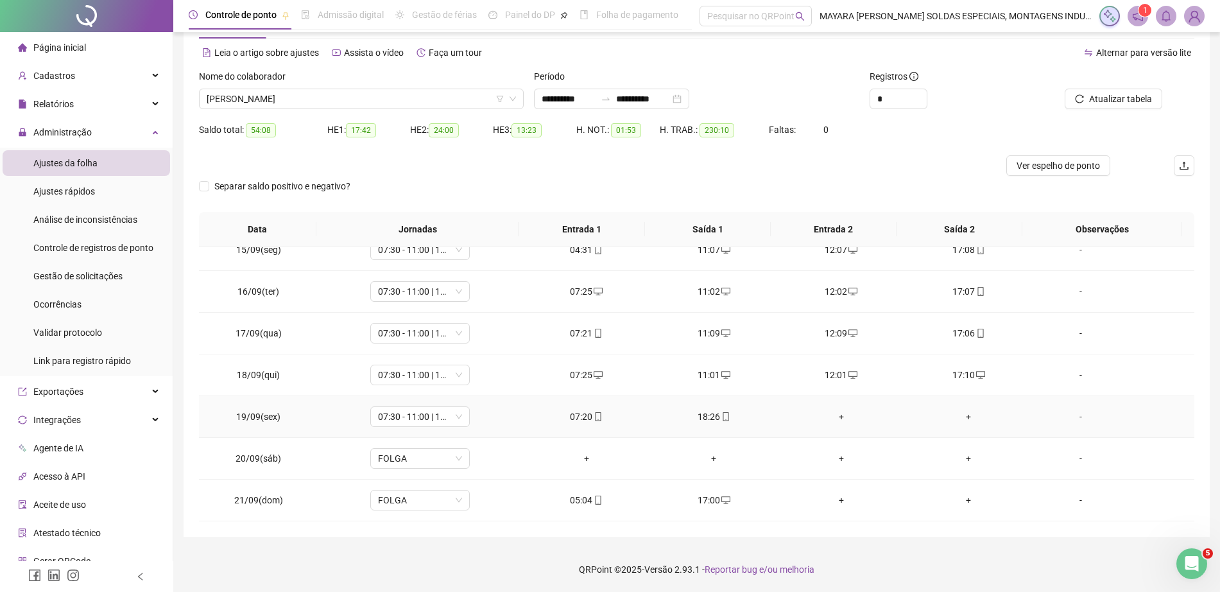
click at [826, 412] on div "+" at bounding box center [841, 417] width 107 height 14
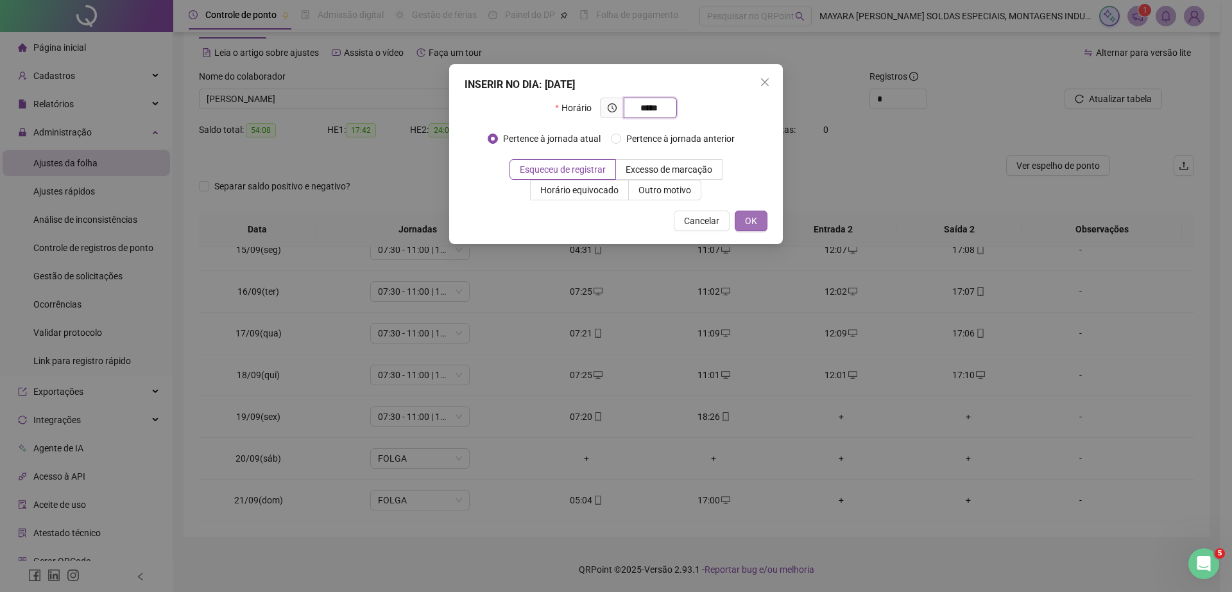
type input "*****"
click at [750, 223] on span "OK" at bounding box center [751, 221] width 12 height 14
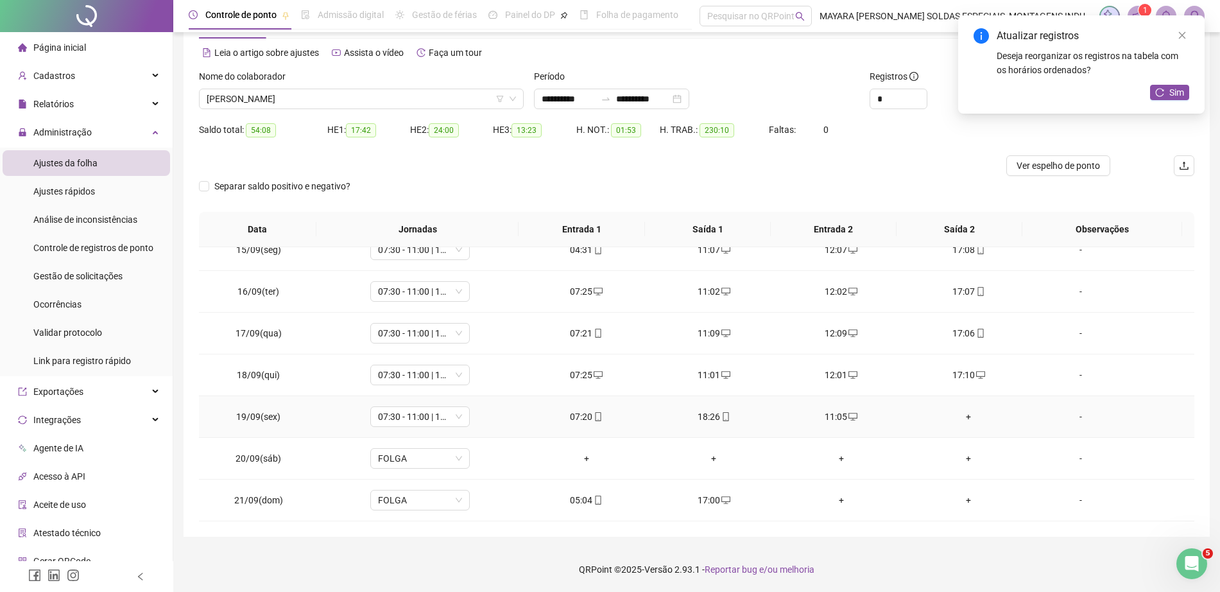
click at [955, 420] on div "+" at bounding box center [968, 417] width 107 height 14
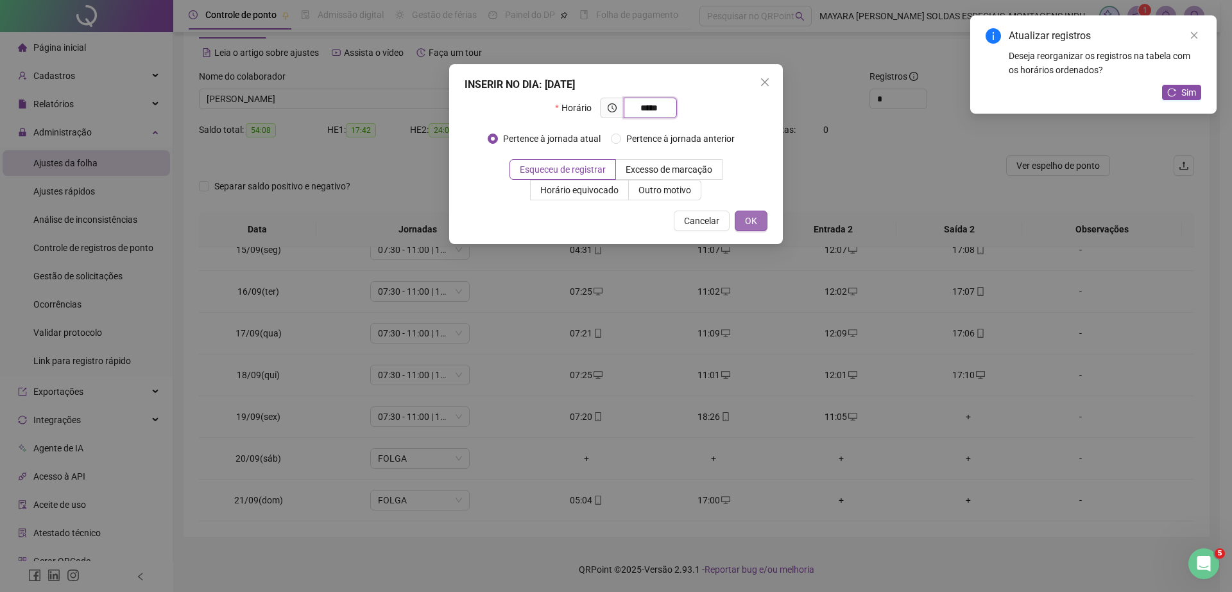
type input "*****"
click at [753, 212] on button "OK" at bounding box center [751, 221] width 33 height 21
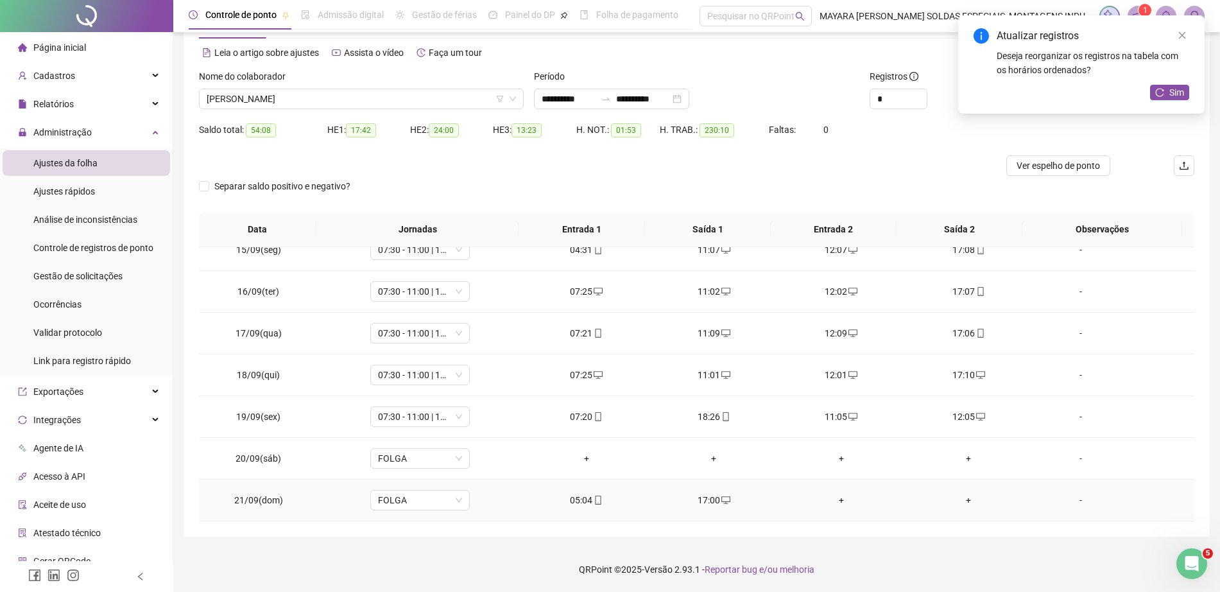
click at [817, 494] on div "+" at bounding box center [841, 500] width 107 height 14
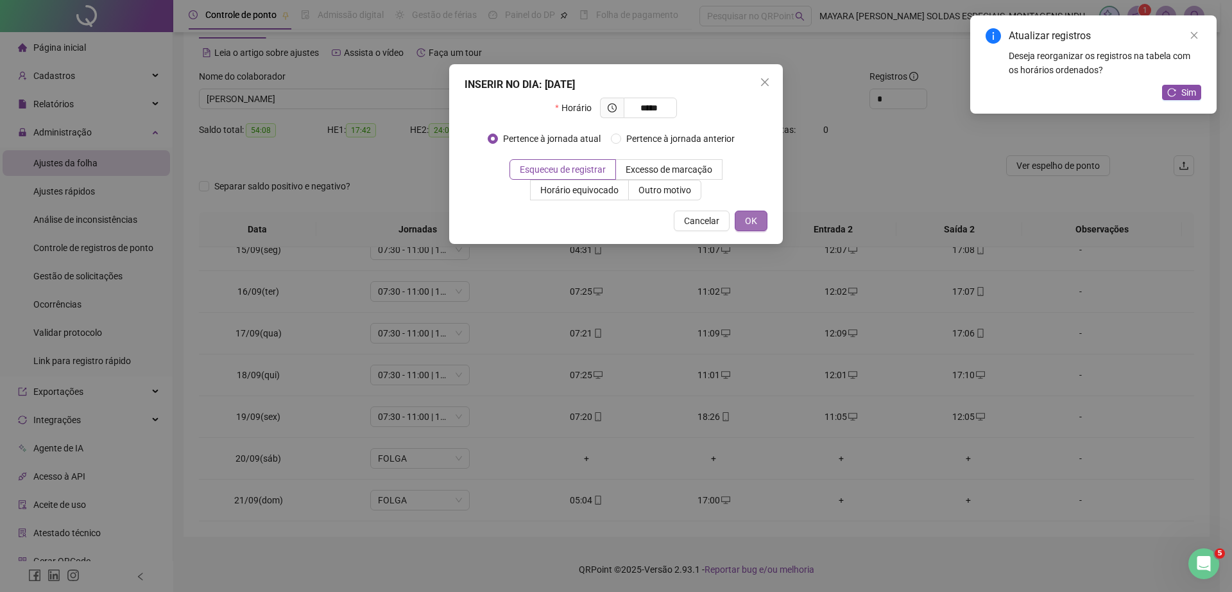
type input "*****"
click at [749, 214] on span "OK" at bounding box center [751, 221] width 12 height 14
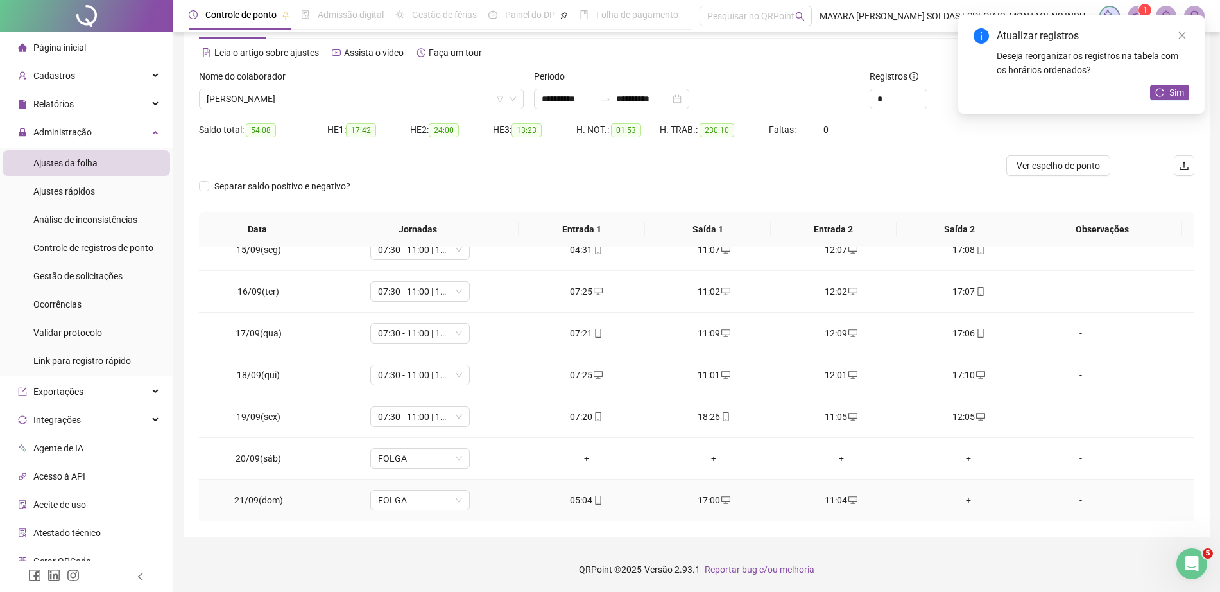
click at [960, 506] on div "+" at bounding box center [968, 500] width 107 height 14
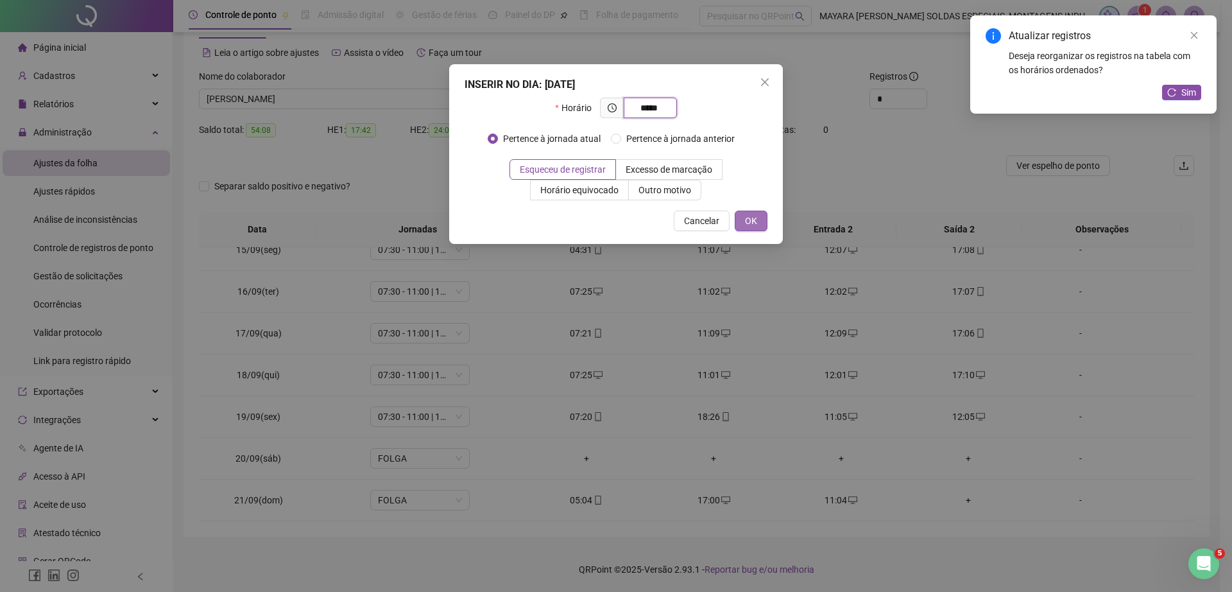
type input "*****"
click at [739, 221] on button "OK" at bounding box center [751, 221] width 33 height 21
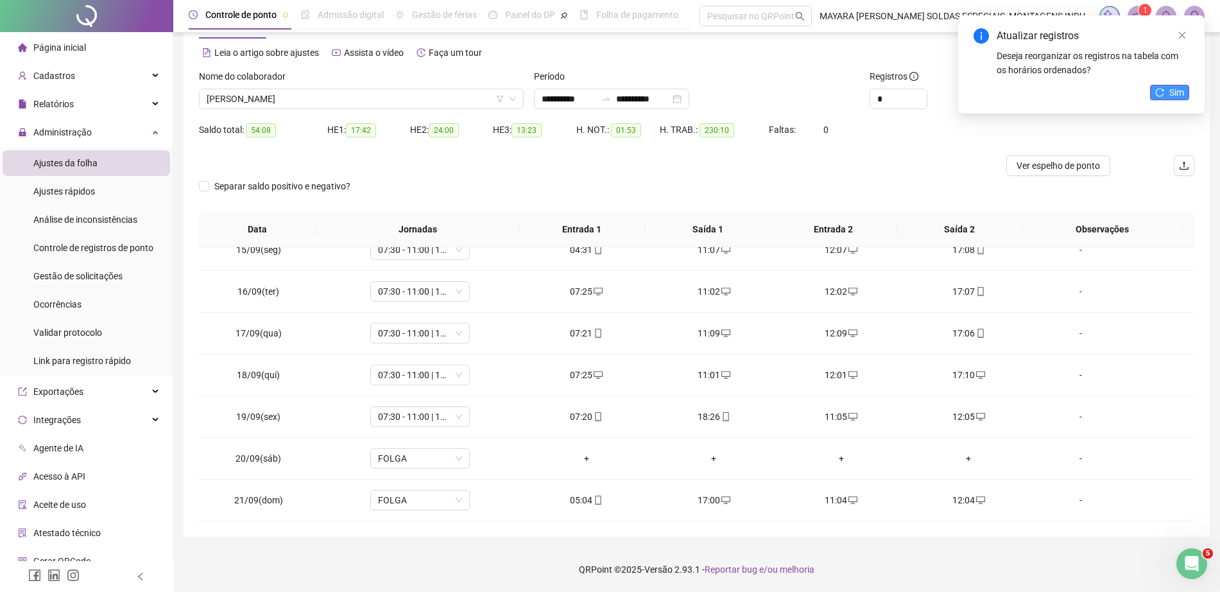
click at [1171, 89] on span "Sim" at bounding box center [1177, 92] width 15 height 14
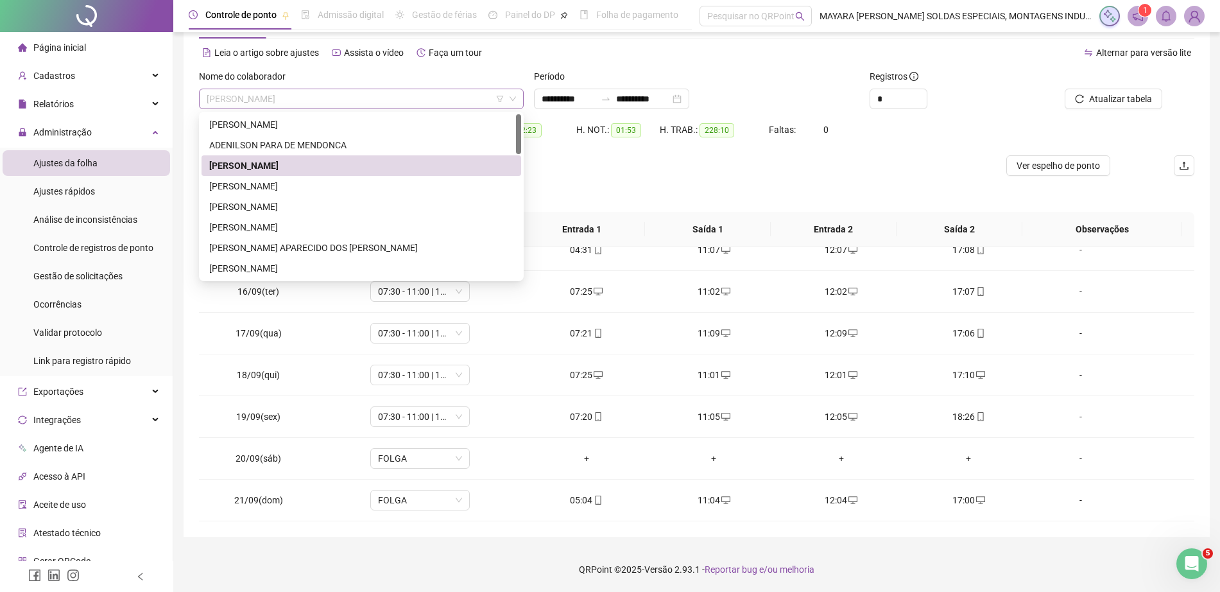
click at [356, 92] on span "[PERSON_NAME]" at bounding box center [361, 98] width 309 height 19
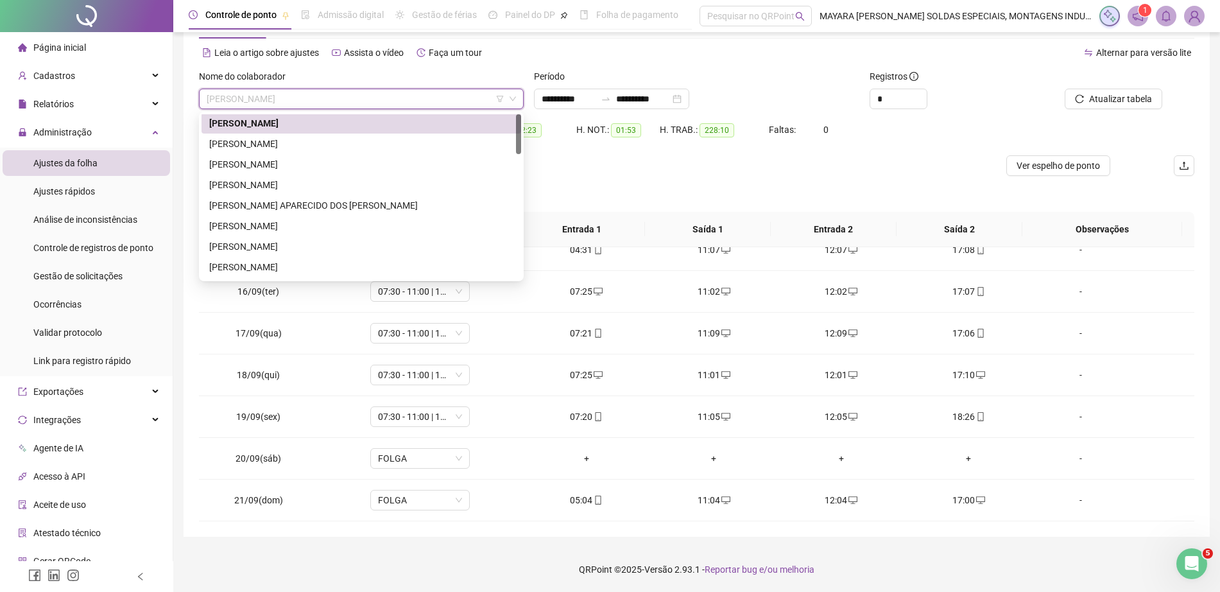
scroll to position [64, 0]
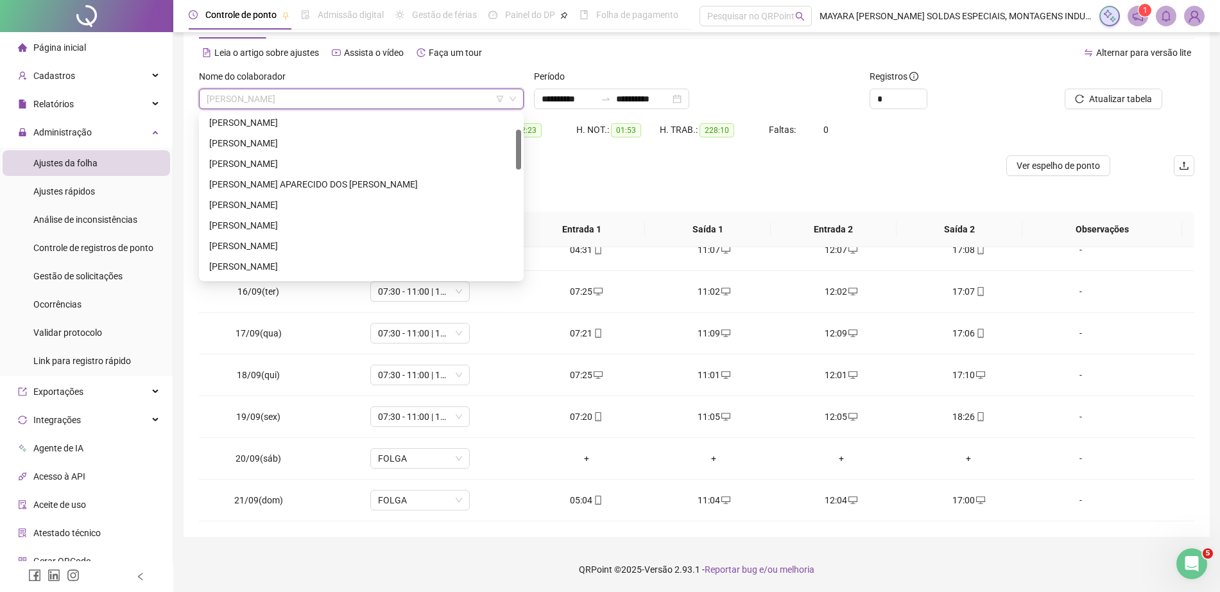
drag, startPoint x: 520, startPoint y: 134, endPoint x: 522, endPoint y: 149, distance: 15.5
click at [522, 149] on div "254967 277189 292362 [PERSON_NAME] DOS SANTOS [PERSON_NAME] UVA [PERSON_NAME] […" at bounding box center [361, 196] width 325 height 169
click at [420, 126] on div "[PERSON_NAME]" at bounding box center [361, 123] width 304 height 14
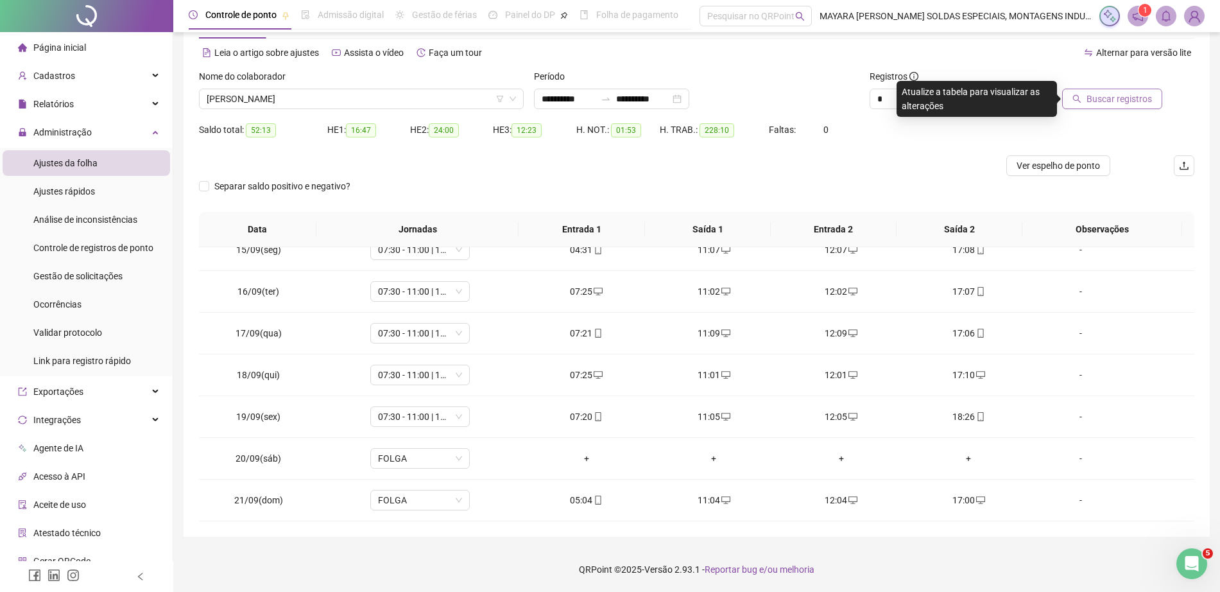
click at [1145, 94] on span "Buscar registros" at bounding box center [1119, 99] width 65 height 14
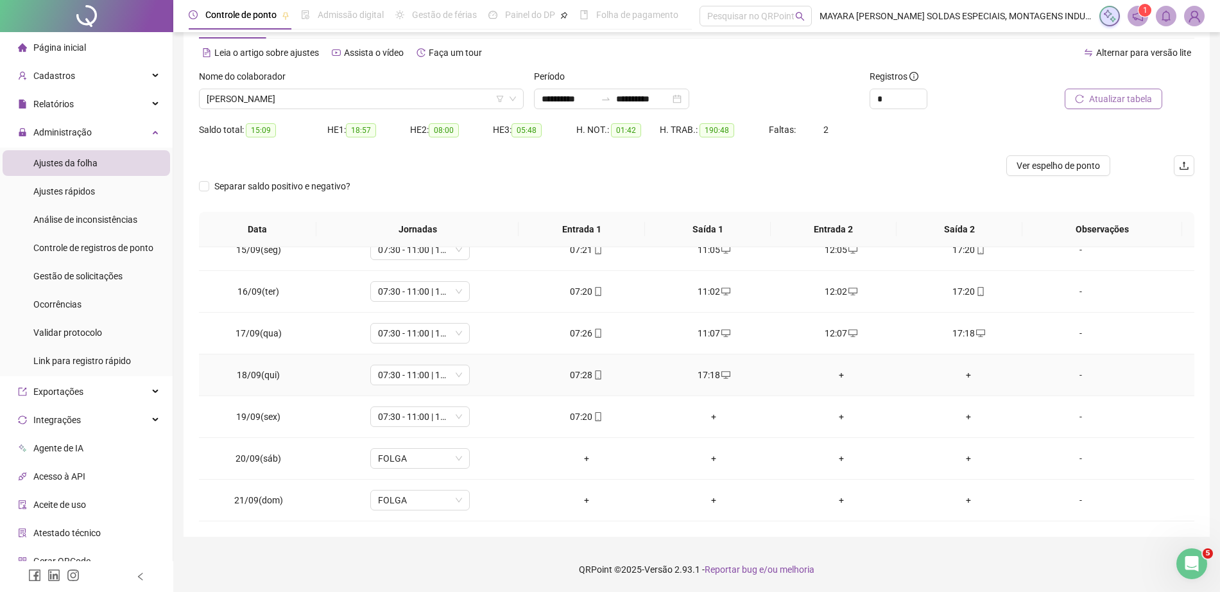
click at [837, 371] on div "+" at bounding box center [841, 375] width 107 height 14
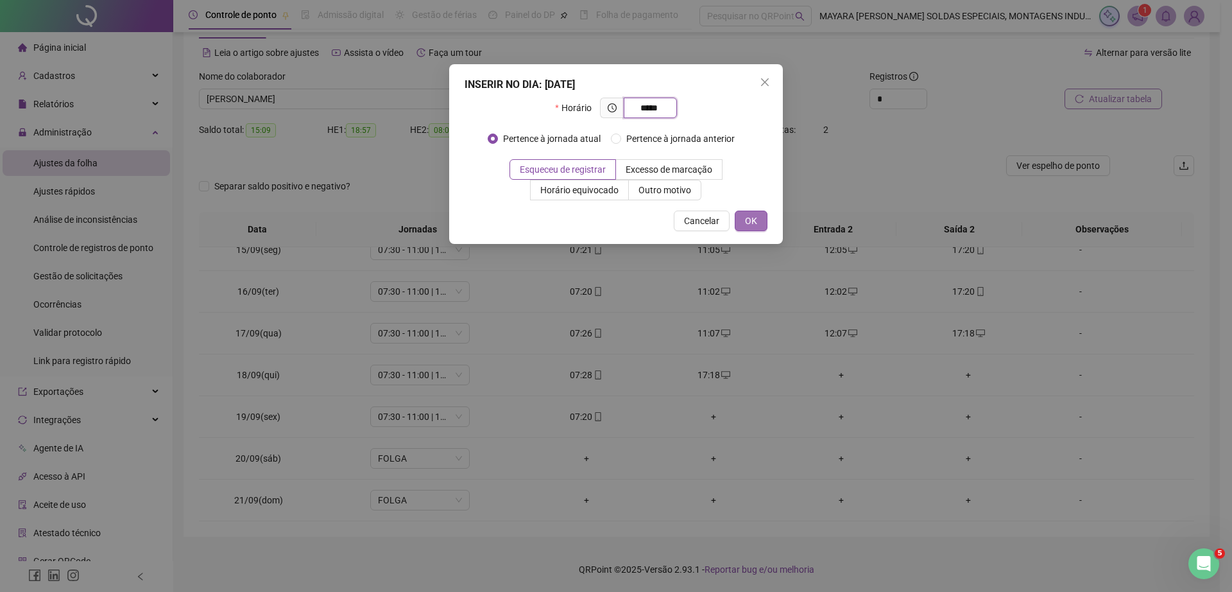
type input "*****"
click at [759, 223] on button "OK" at bounding box center [751, 221] width 33 height 21
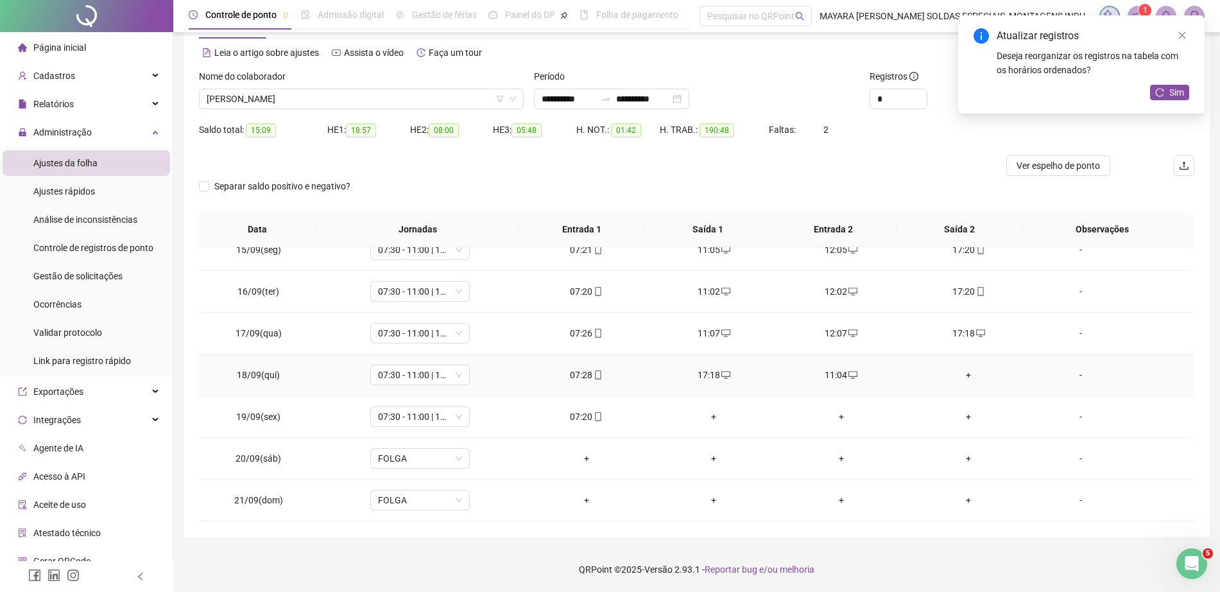
click at [961, 375] on div "+" at bounding box center [968, 375] width 107 height 14
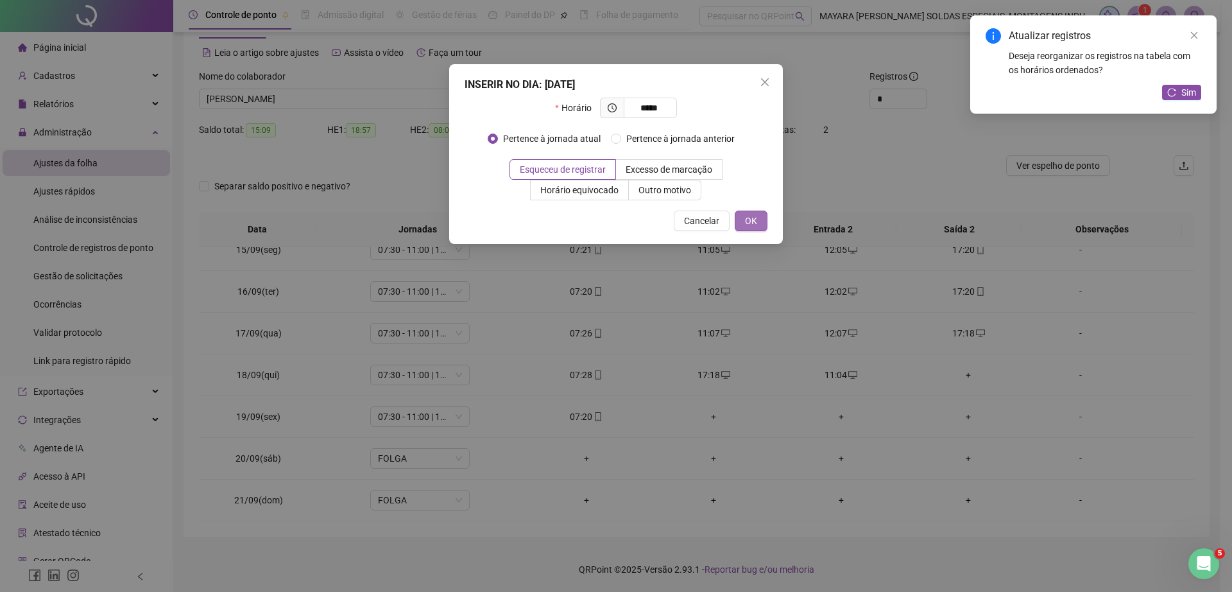
type input "*****"
click at [749, 216] on span "OK" at bounding box center [751, 221] width 12 height 14
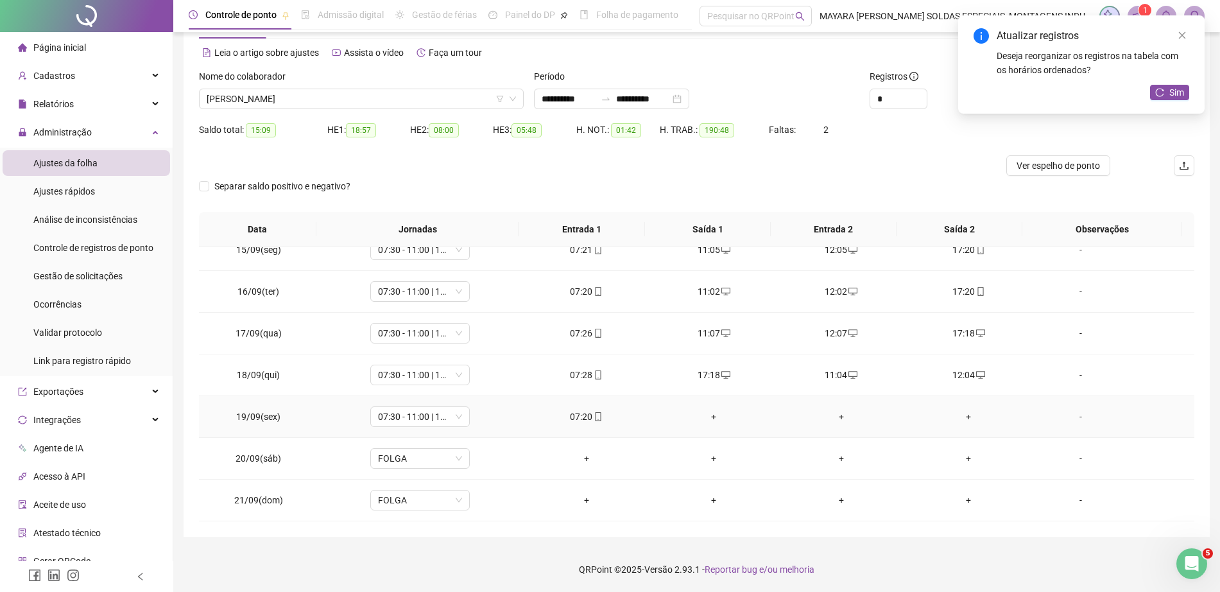
click at [705, 414] on div "+" at bounding box center [714, 417] width 107 height 14
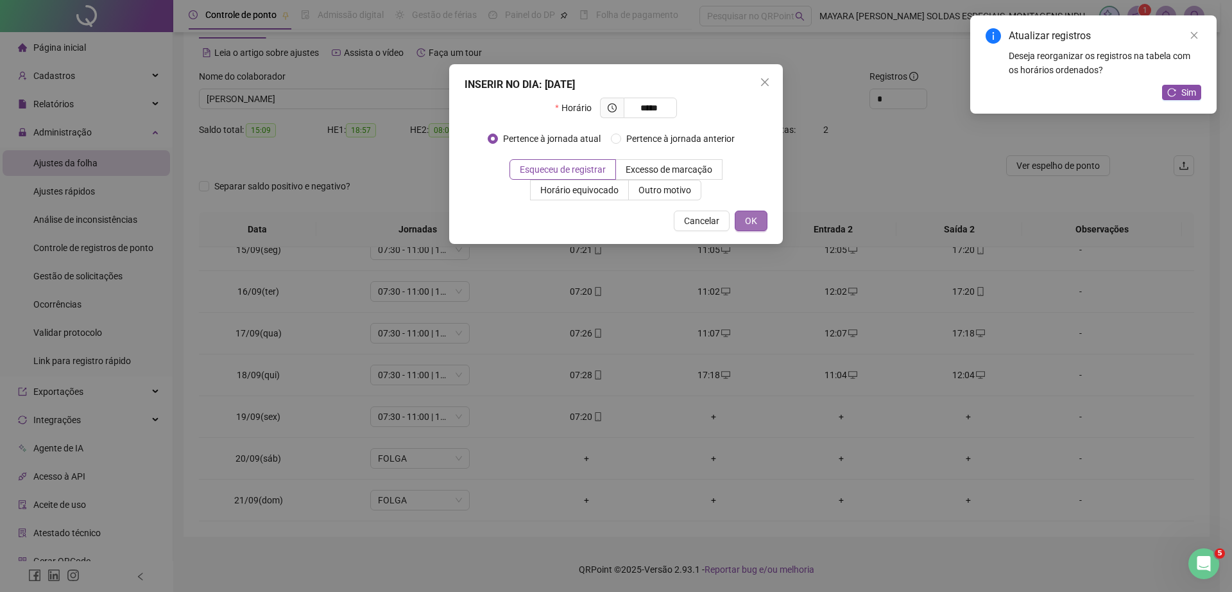
type input "*****"
click at [754, 227] on span "OK" at bounding box center [751, 221] width 12 height 14
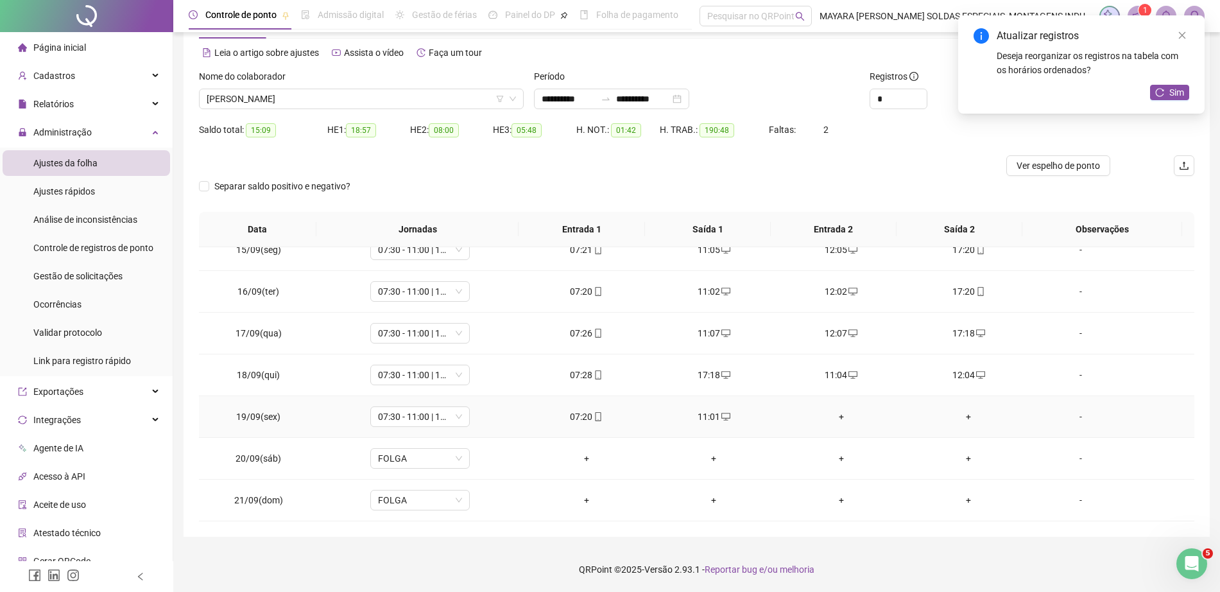
click at [838, 414] on div "+" at bounding box center [841, 417] width 107 height 14
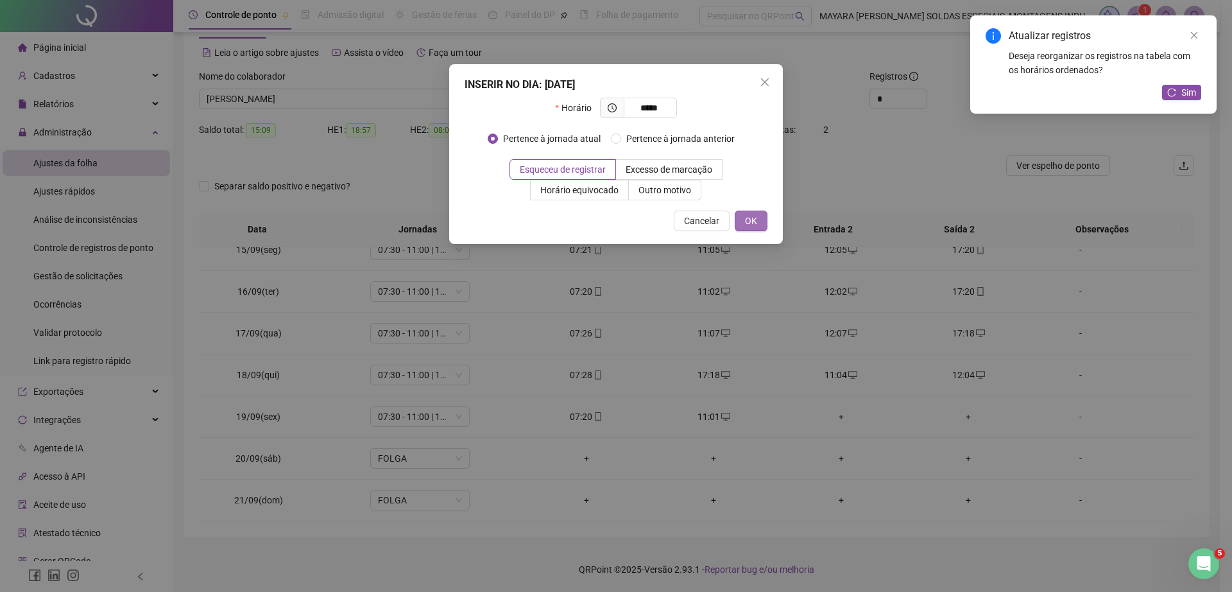
type input "*****"
click at [742, 211] on button "OK" at bounding box center [751, 221] width 33 height 21
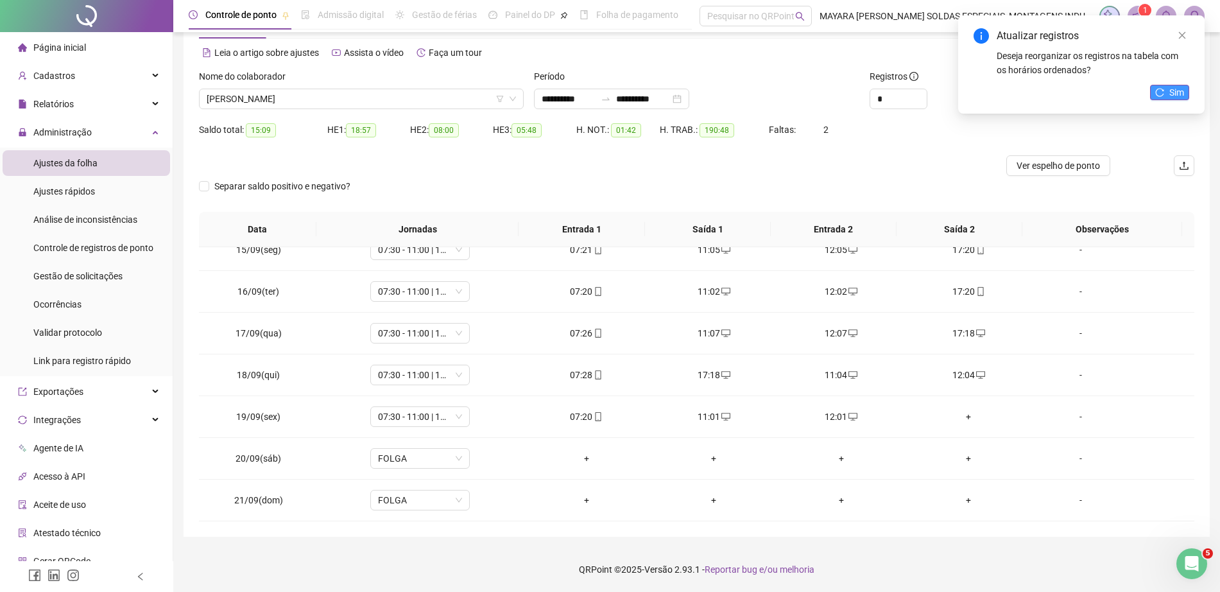
click at [1163, 92] on icon "reload" at bounding box center [1159, 92] width 9 height 9
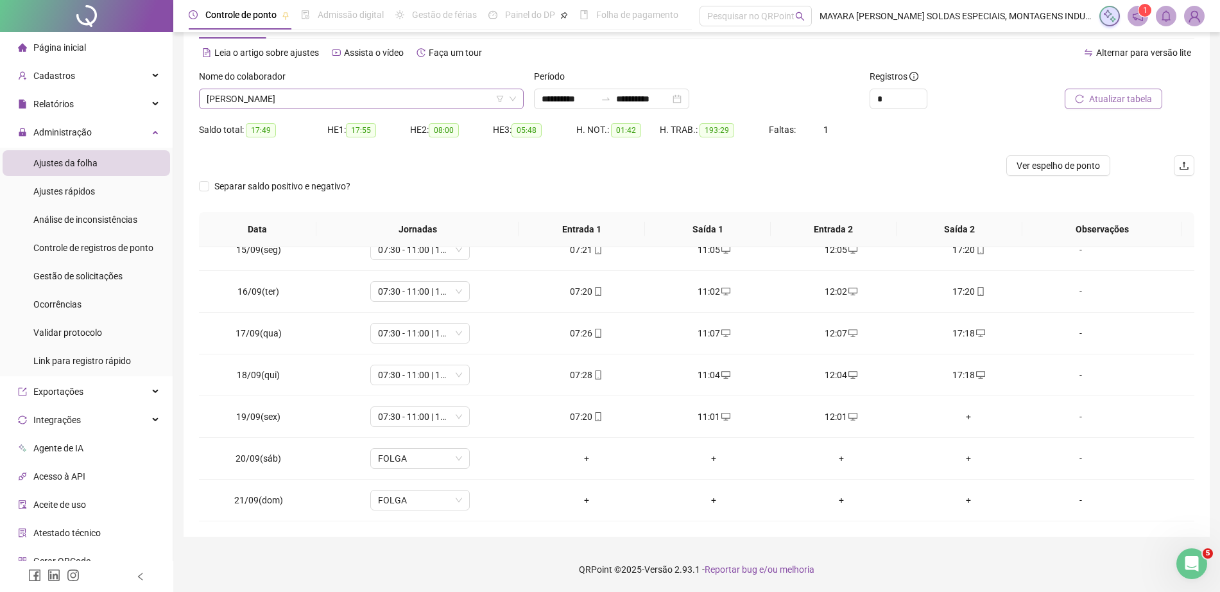
scroll to position [62, 0]
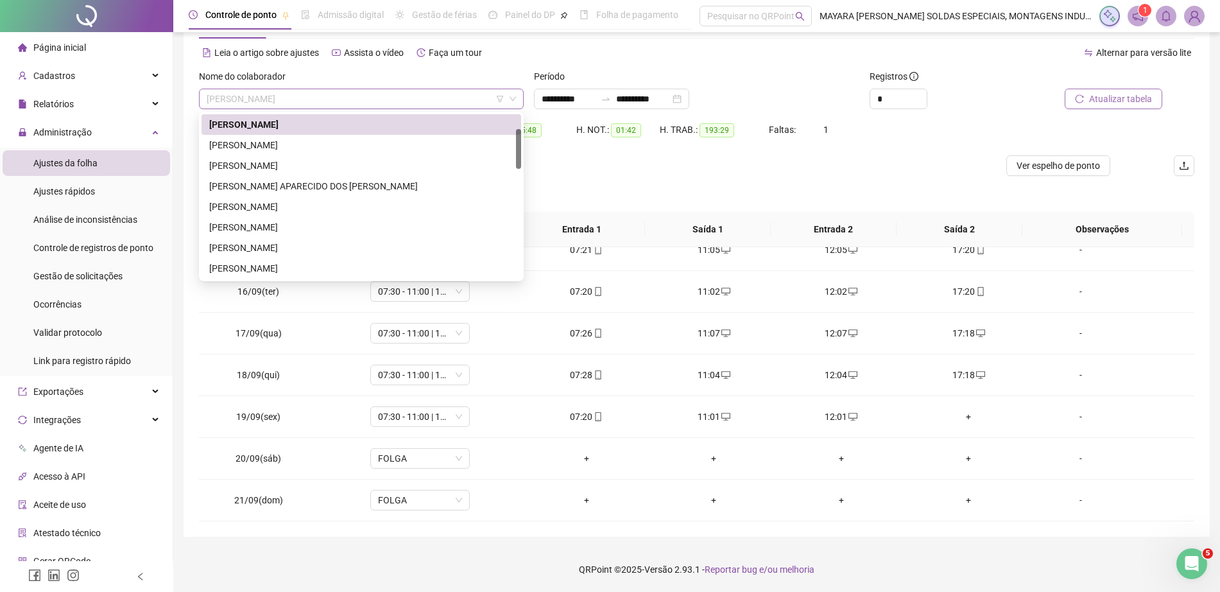
click at [329, 99] on span "[PERSON_NAME]" at bounding box center [361, 98] width 309 height 19
click at [343, 150] on div "[PERSON_NAME]" at bounding box center [361, 145] width 304 height 14
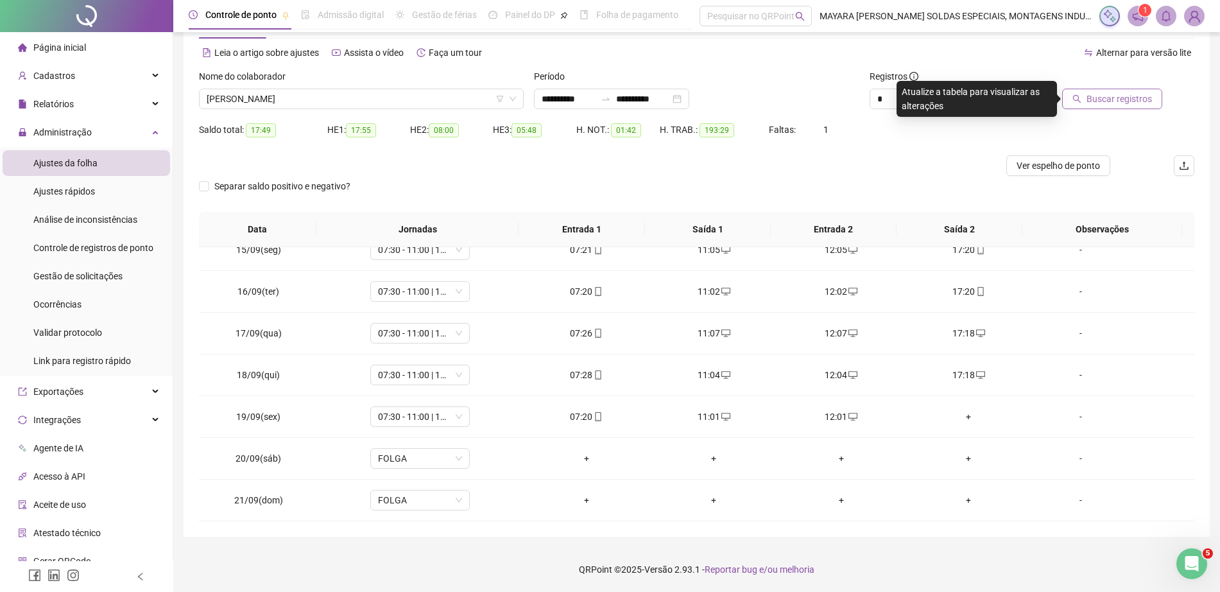
click at [1085, 99] on button "Buscar registros" at bounding box center [1112, 99] width 100 height 21
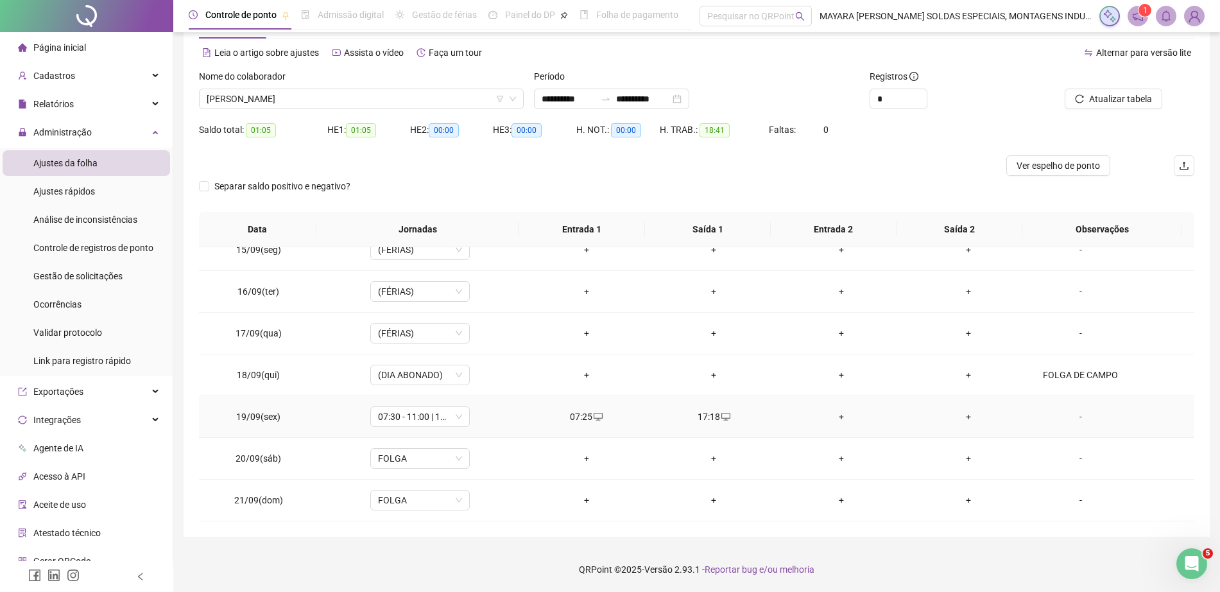
click at [831, 421] on div "+" at bounding box center [841, 417] width 107 height 14
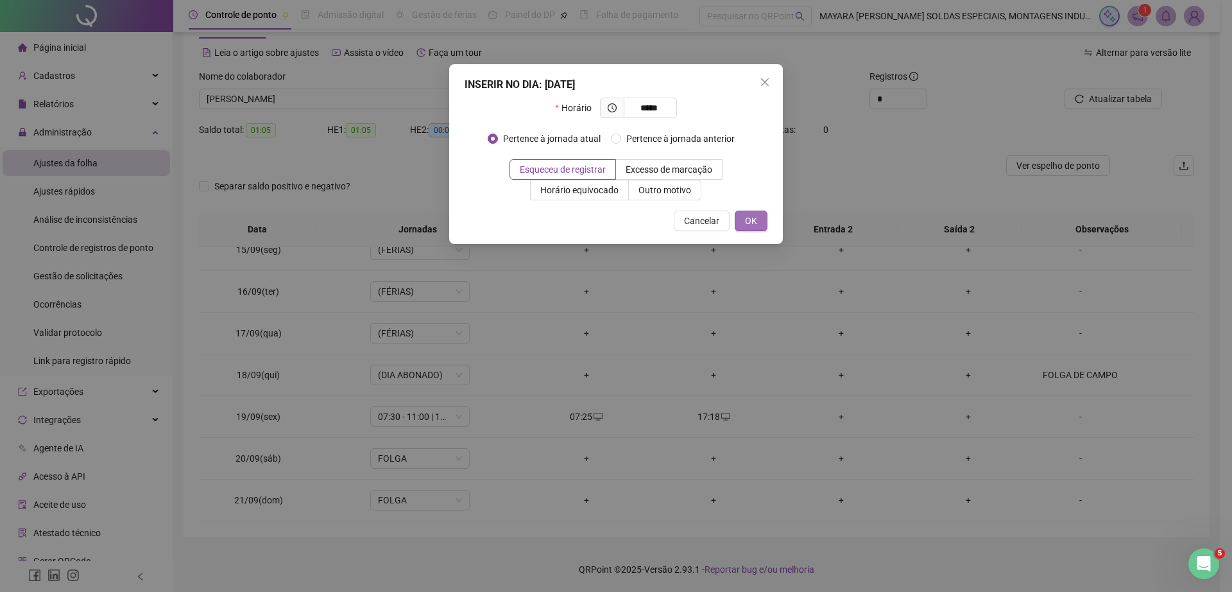
type input "*****"
click at [761, 220] on button "OK" at bounding box center [751, 221] width 33 height 21
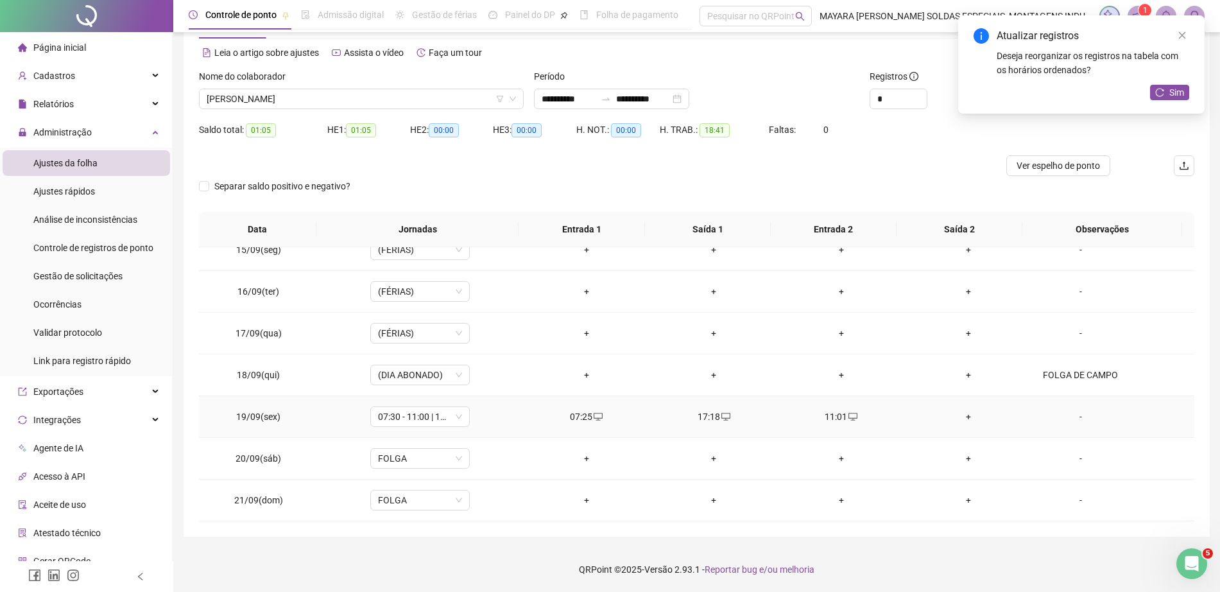
click at [580, 412] on div "07:25" at bounding box center [586, 417] width 107 height 14
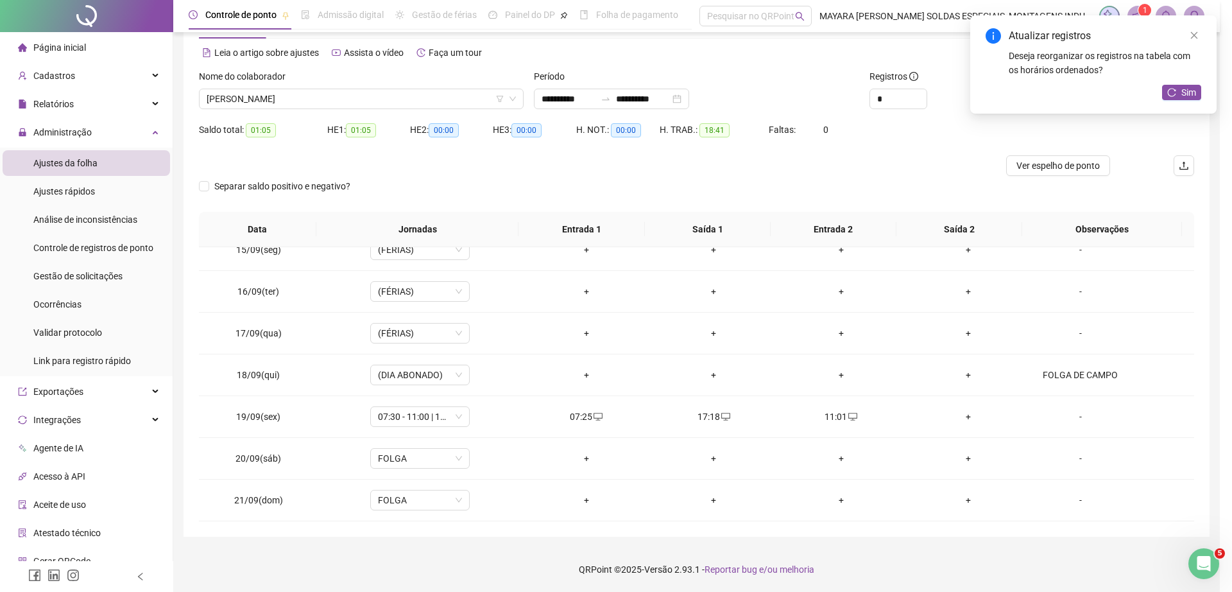
type input "**********"
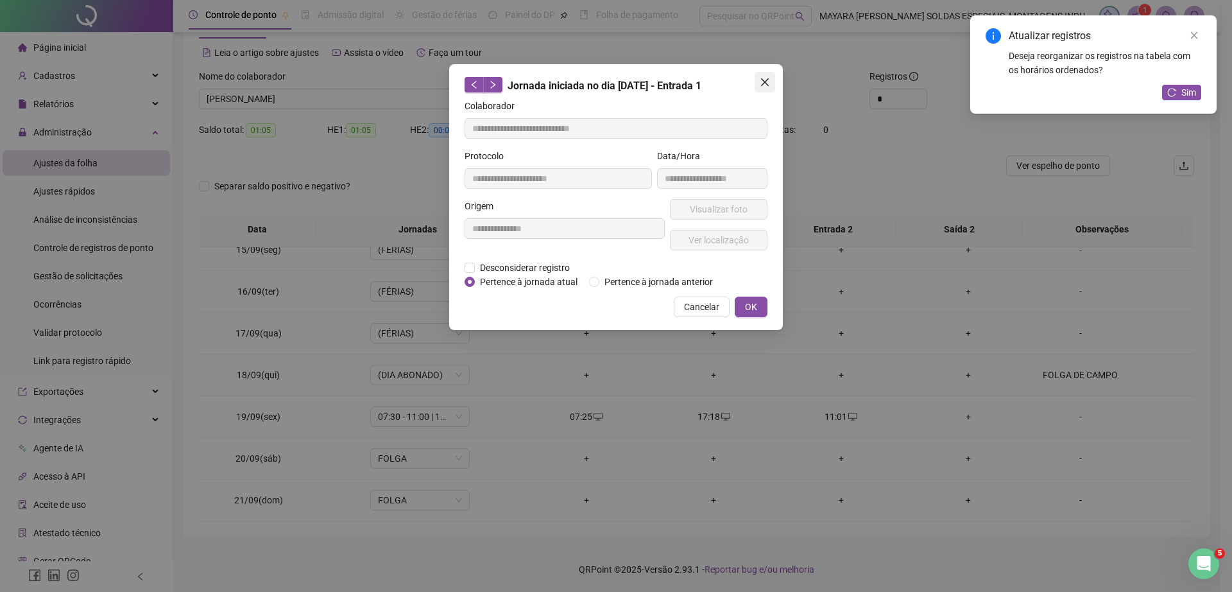
click at [756, 79] on span "Close" at bounding box center [765, 82] width 21 height 10
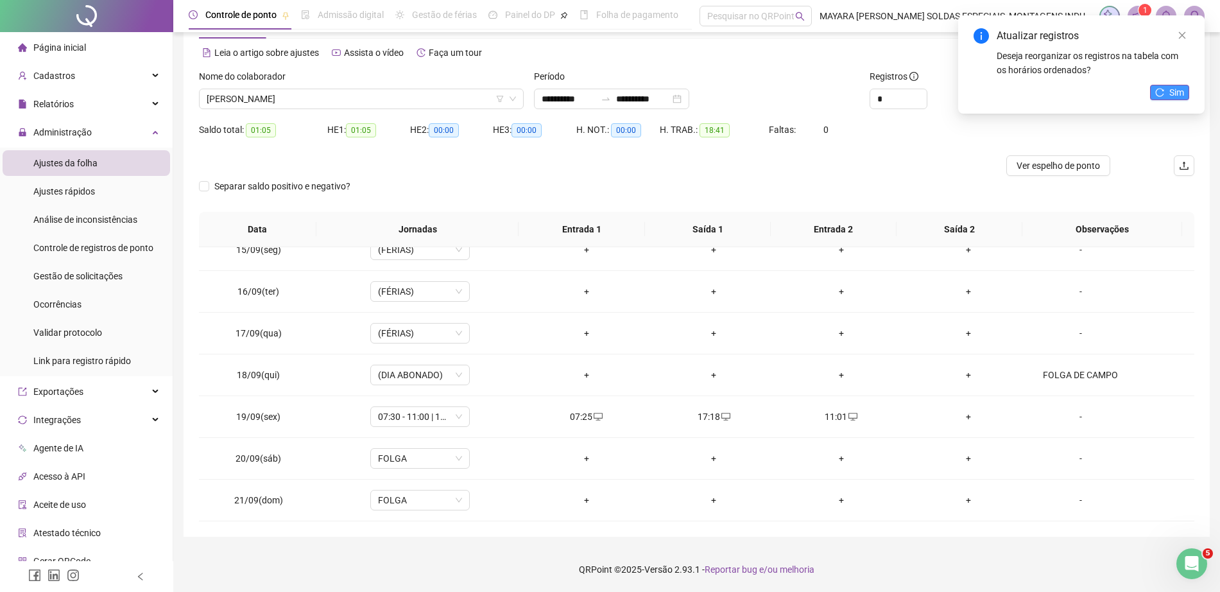
click at [1156, 96] on icon "reload" at bounding box center [1159, 92] width 9 height 9
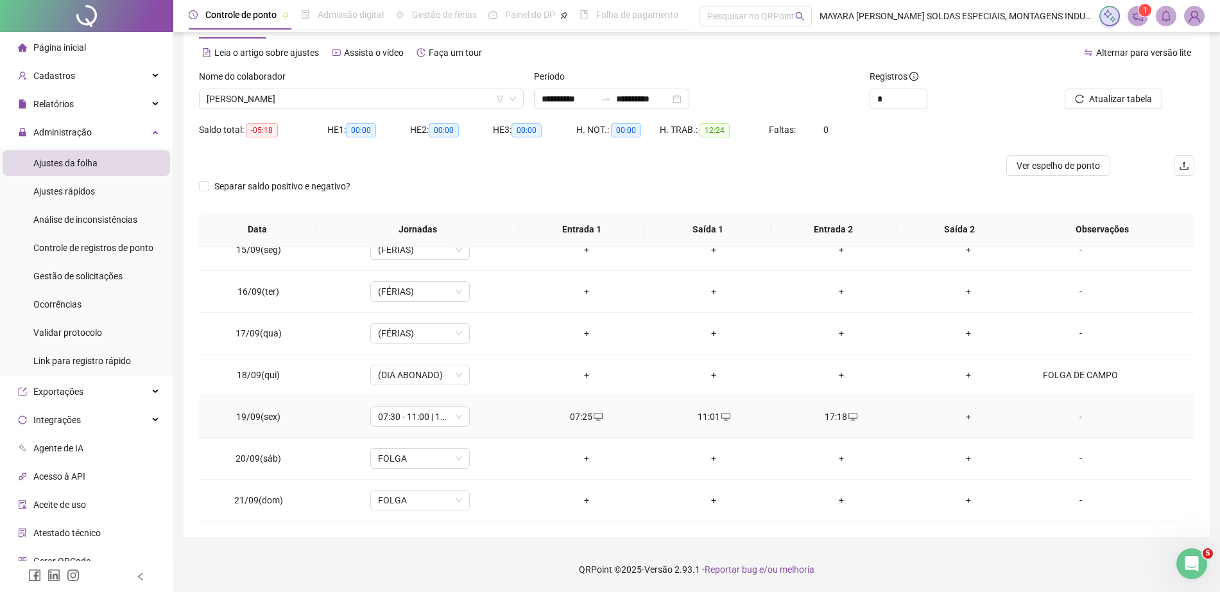
click at [963, 426] on td "+" at bounding box center [969, 417] width 128 height 42
click at [952, 408] on td "+" at bounding box center [969, 417] width 128 height 42
click at [956, 415] on div "+" at bounding box center [968, 417] width 107 height 14
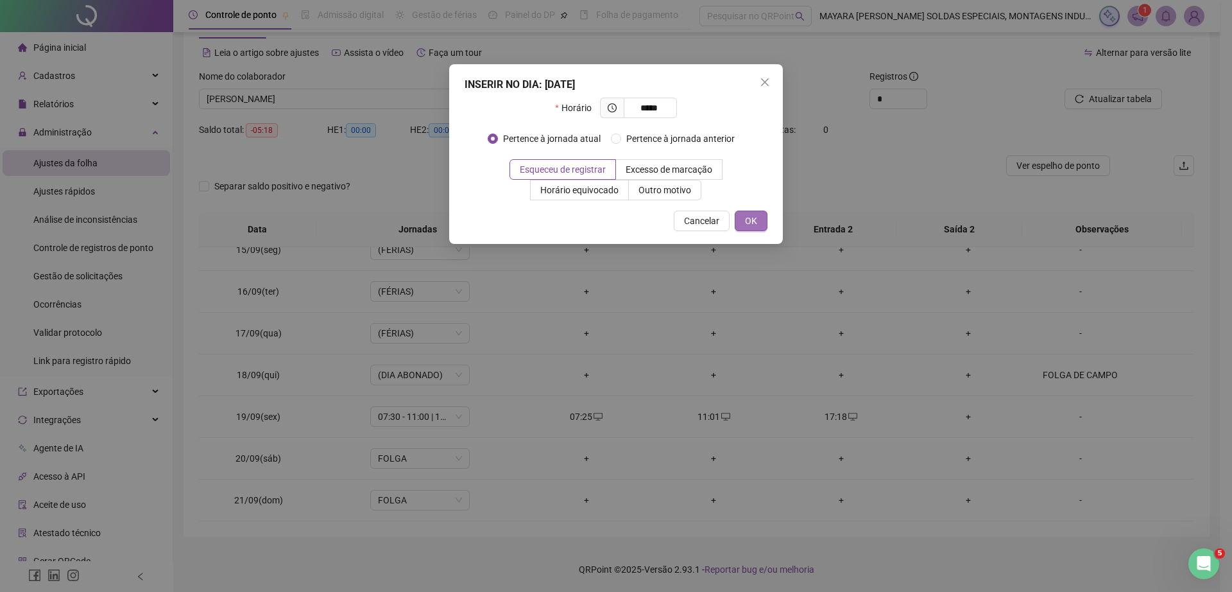
type input "*****"
click at [751, 216] on span "OK" at bounding box center [751, 221] width 12 height 14
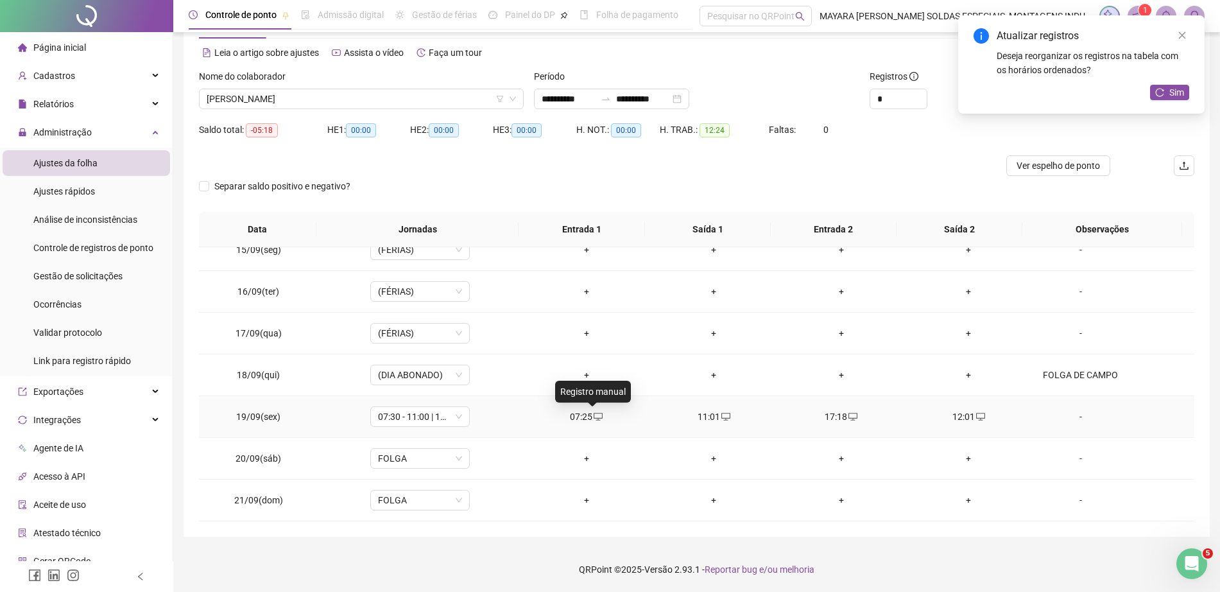
click at [594, 415] on icon "desktop" at bounding box center [598, 416] width 9 height 9
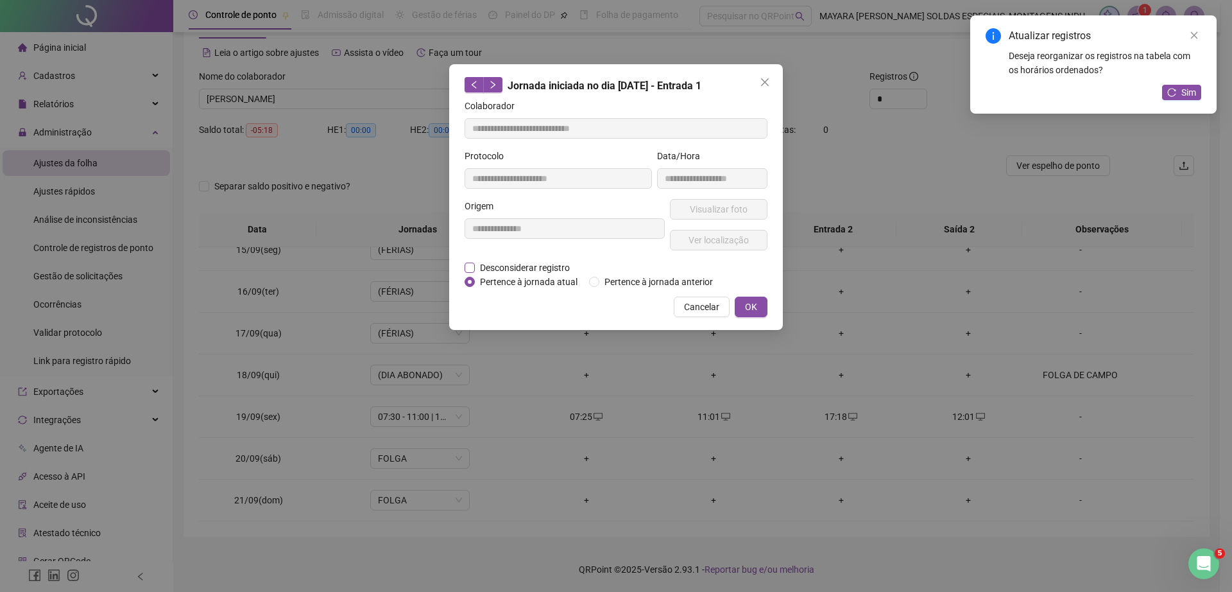
click at [494, 264] on span "Desconsiderar registro" at bounding box center [525, 268] width 100 height 14
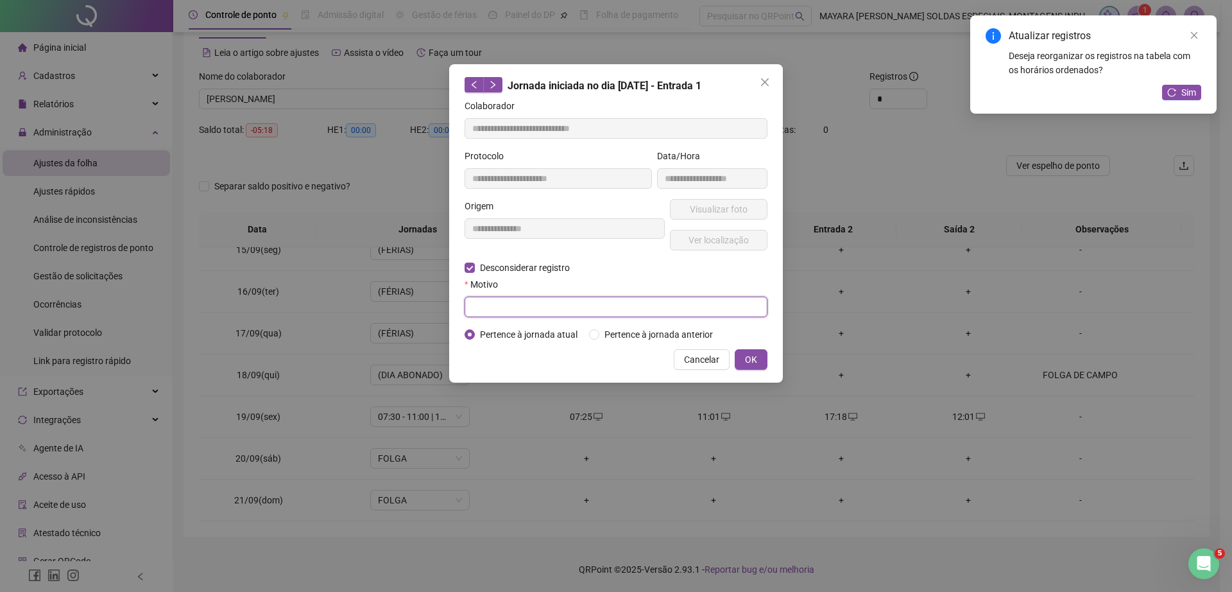
click at [490, 309] on input "text" at bounding box center [616, 307] width 303 height 21
type input "******"
click at [753, 354] on span "OK" at bounding box center [751, 359] width 12 height 14
click at [756, 354] on span "OK" at bounding box center [751, 359] width 12 height 14
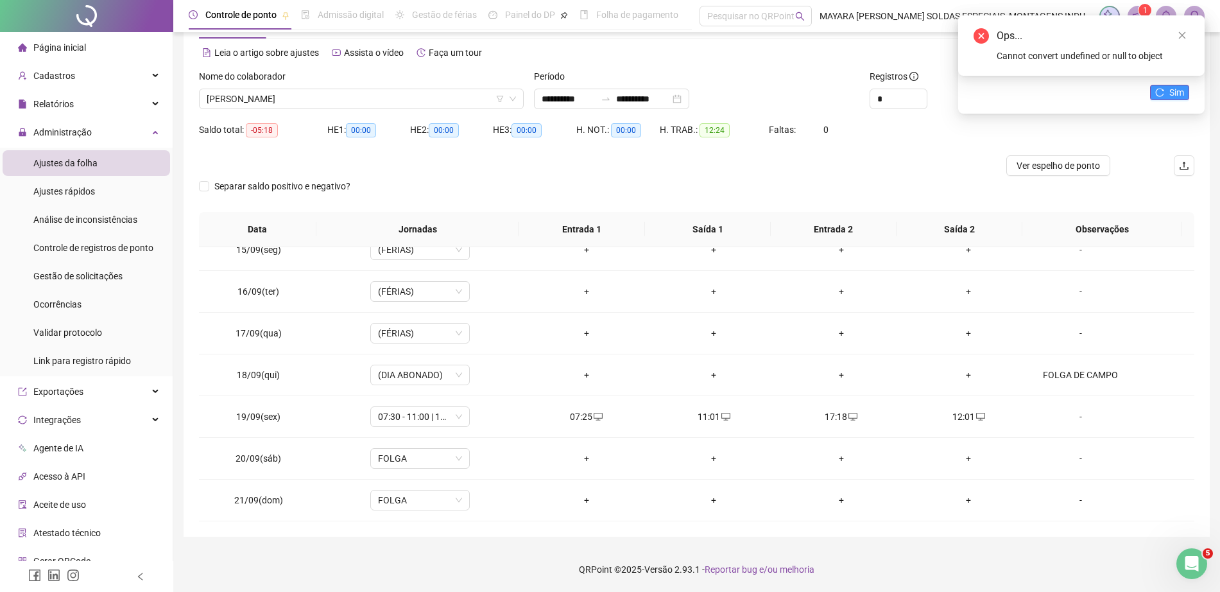
click at [1166, 95] on button "Sim" at bounding box center [1169, 92] width 39 height 15
click at [967, 422] on div "+" at bounding box center [968, 417] width 107 height 14
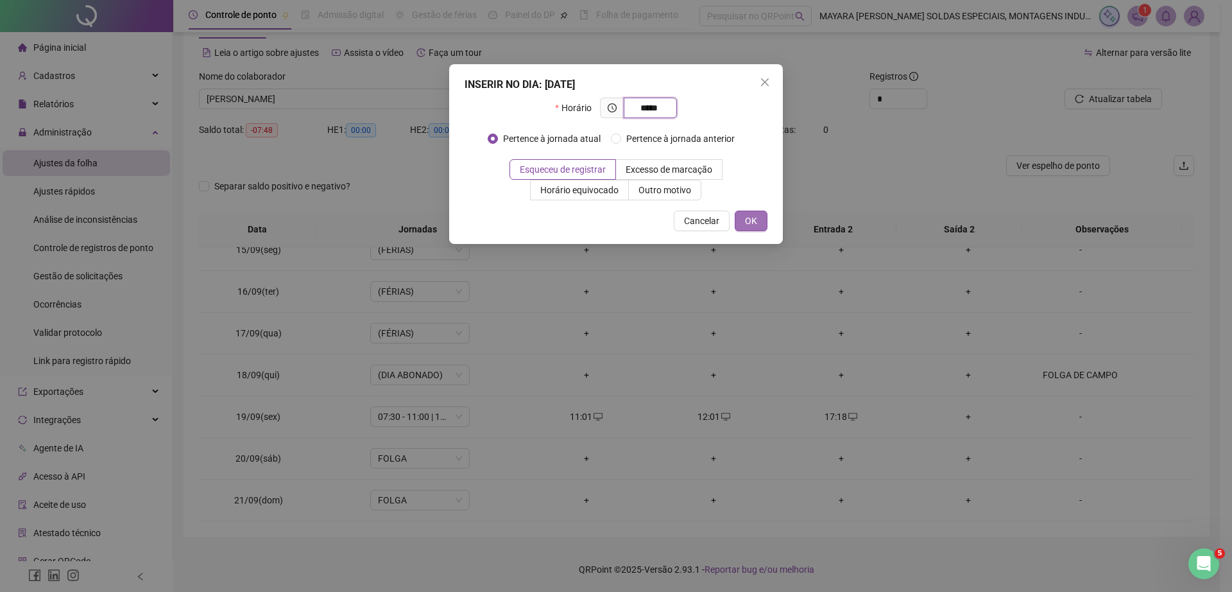
type input "*****"
click at [741, 220] on button "OK" at bounding box center [751, 221] width 33 height 21
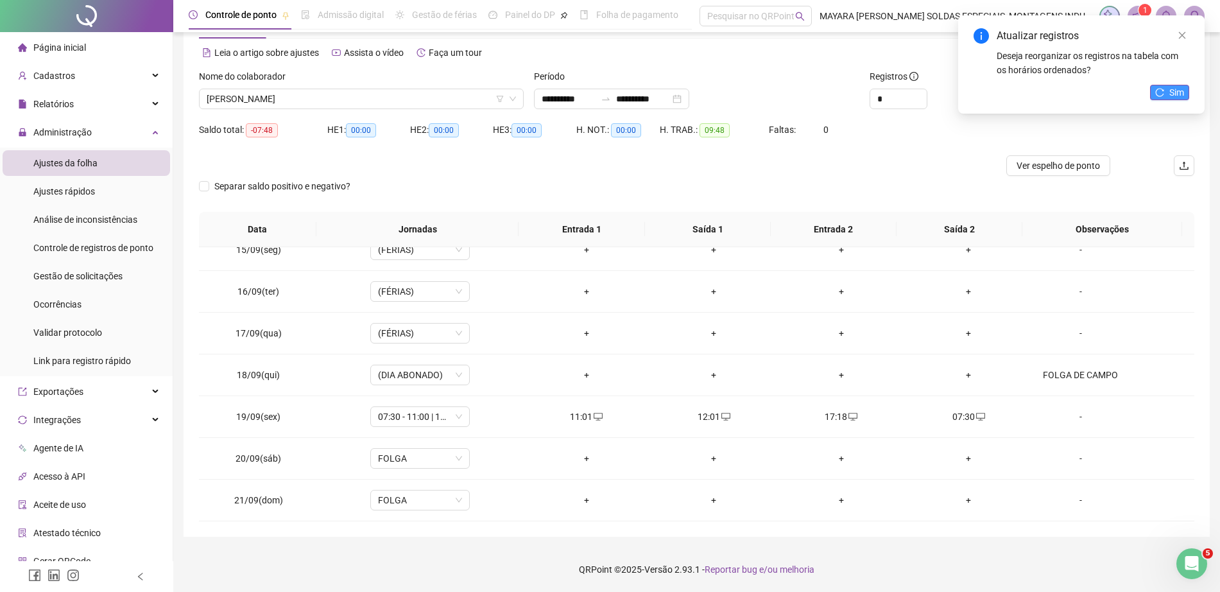
click at [1167, 98] on button "Sim" at bounding box center [1169, 92] width 39 height 15
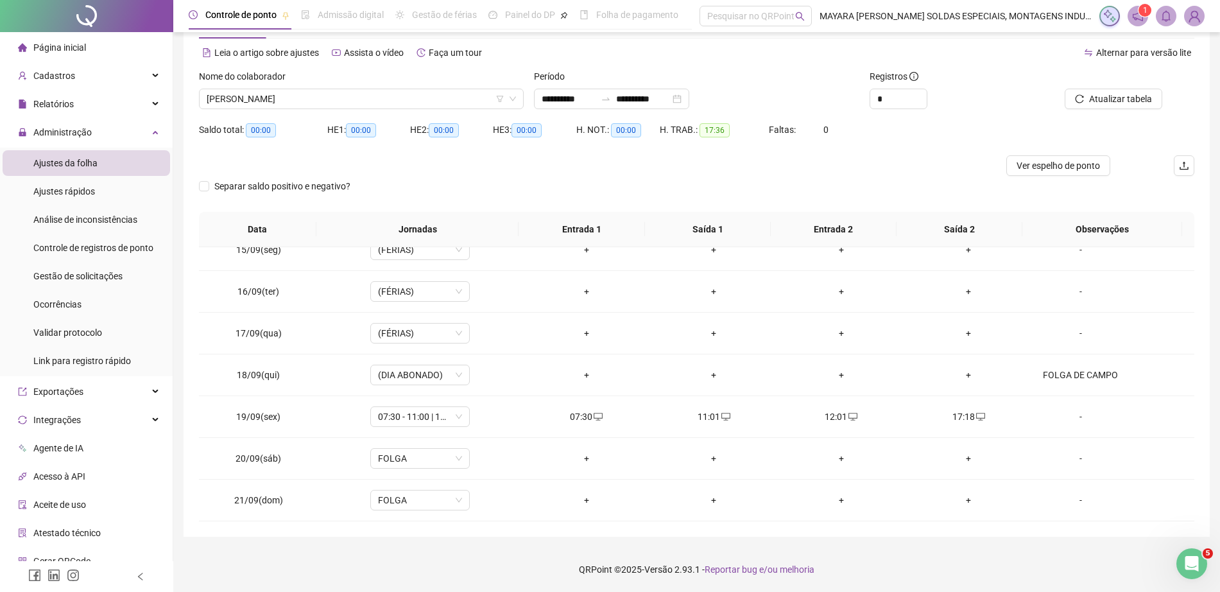
click at [336, 86] on div "Nome do colaborador" at bounding box center [361, 78] width 325 height 19
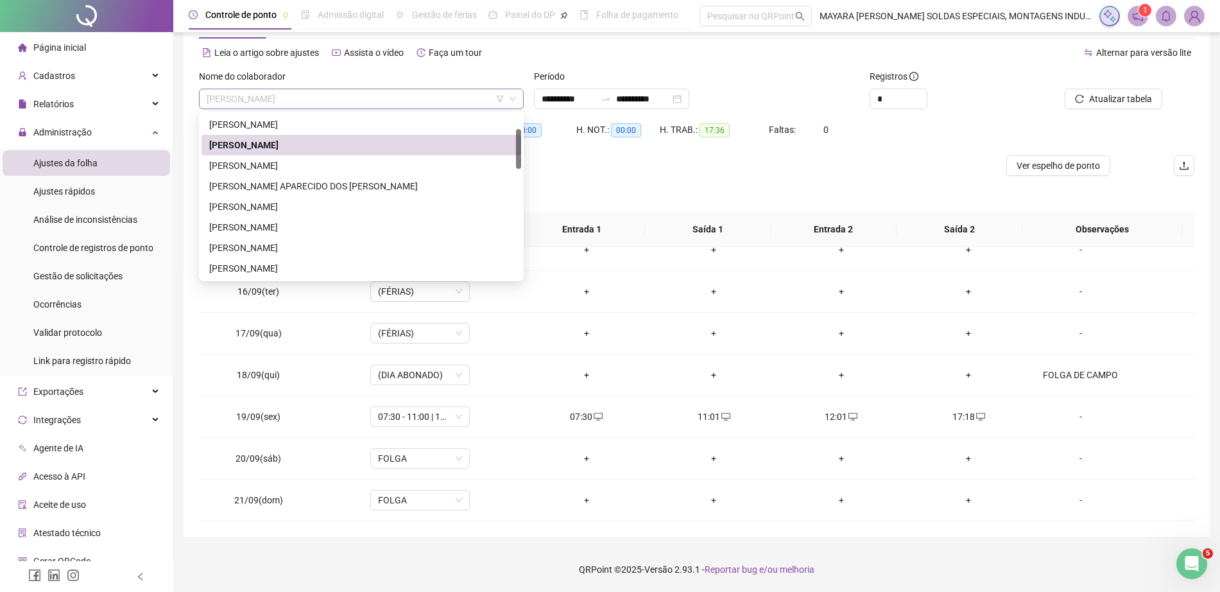
click at [351, 95] on span "[PERSON_NAME]" at bounding box center [361, 98] width 309 height 19
click at [386, 160] on div "[PERSON_NAME]" at bounding box center [361, 166] width 304 height 14
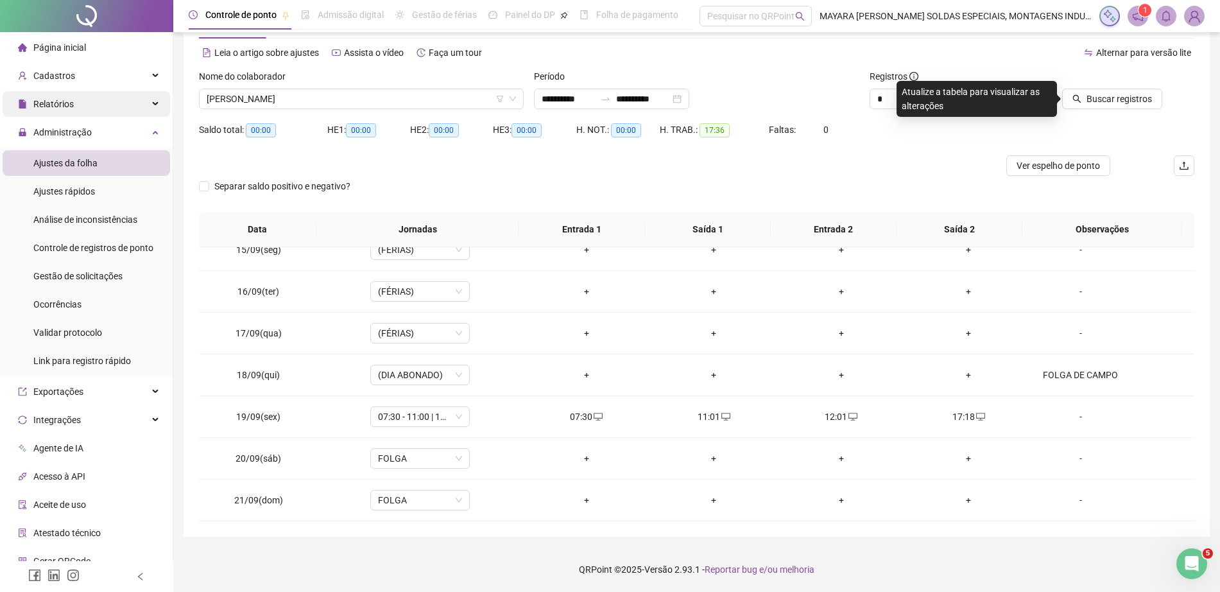
click at [96, 91] on div "Relatórios" at bounding box center [87, 104] width 168 height 26
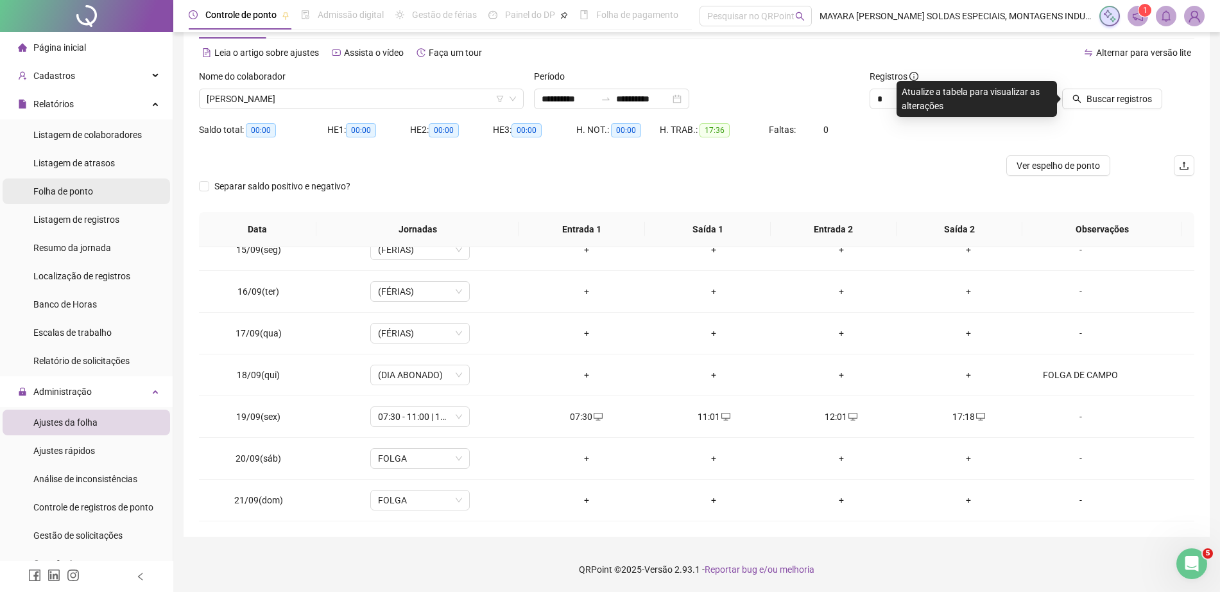
click at [92, 186] on span "Folha de ponto" at bounding box center [63, 191] width 60 height 10
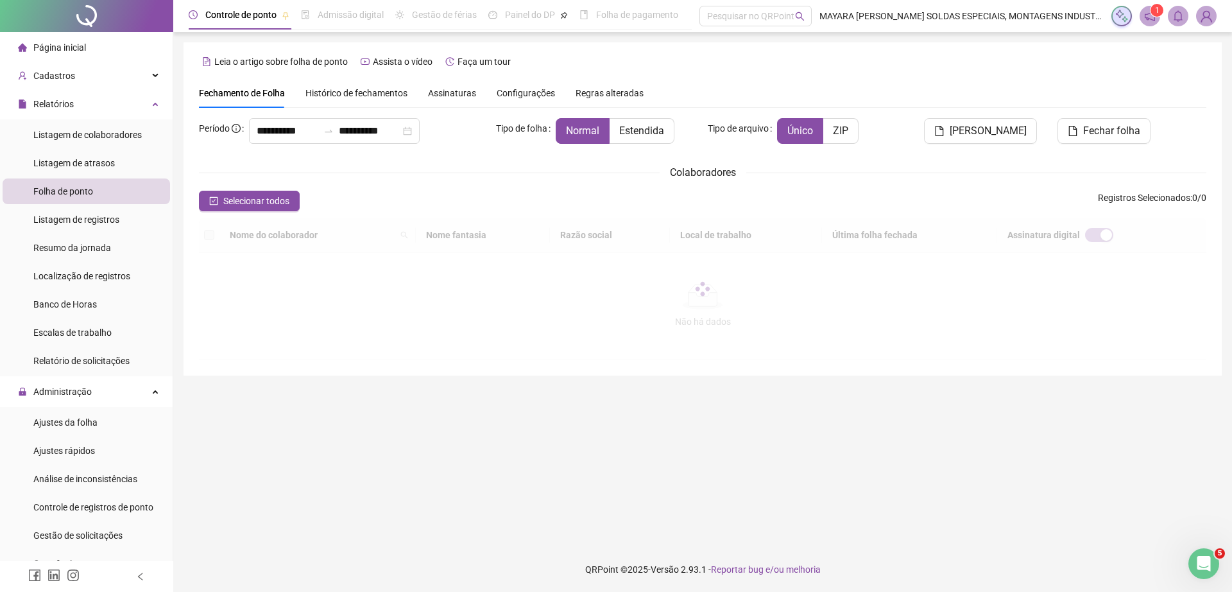
type input "**********"
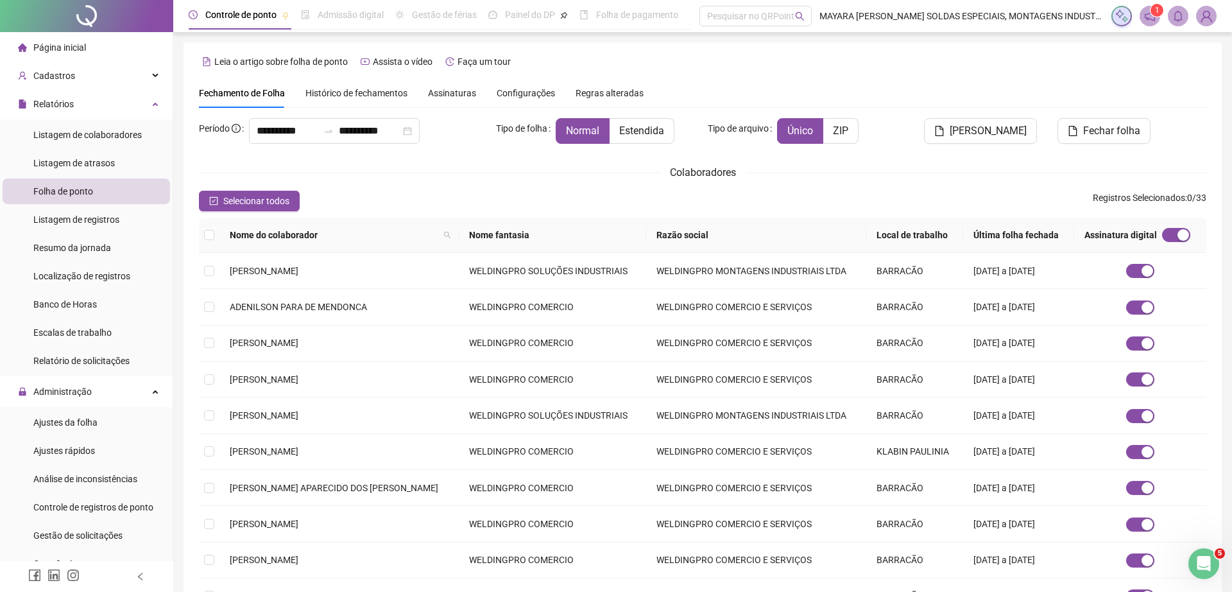
click at [462, 89] on span "Assinaturas" at bounding box center [452, 93] width 48 height 9
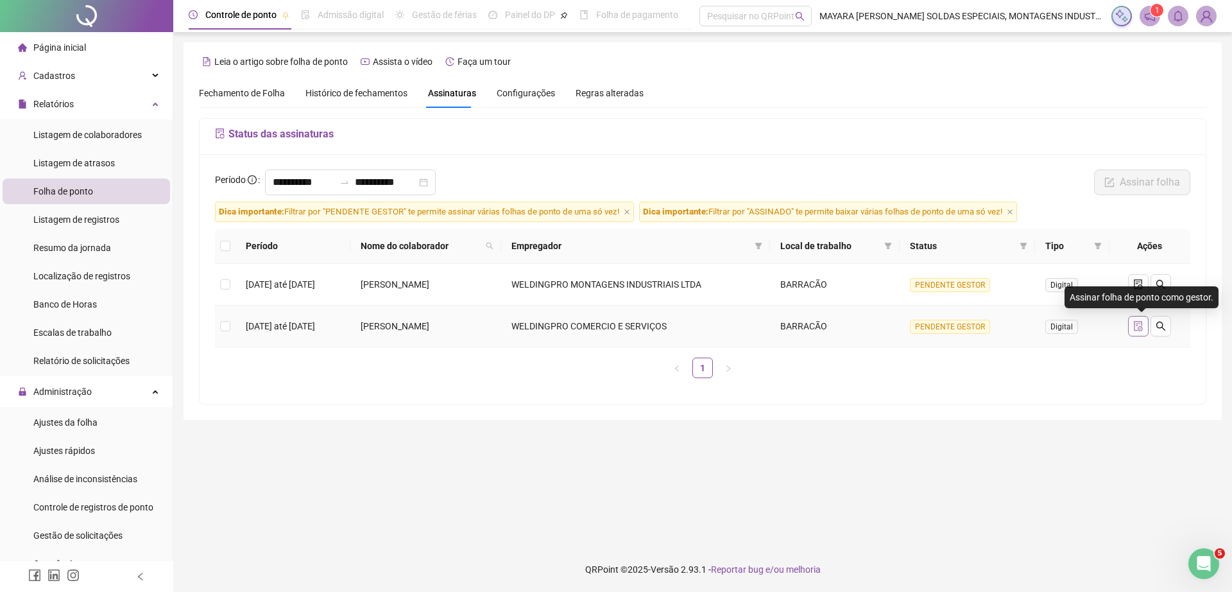
click at [1144, 323] on icon "file-done" at bounding box center [1139, 326] width 10 height 10
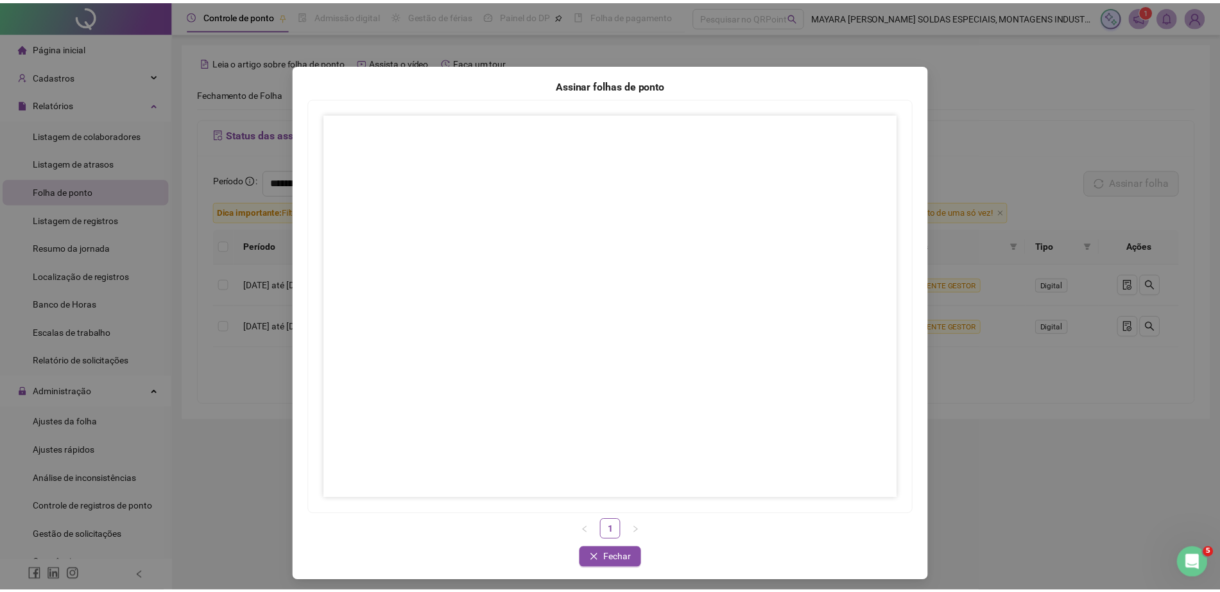
scroll to position [5, 0]
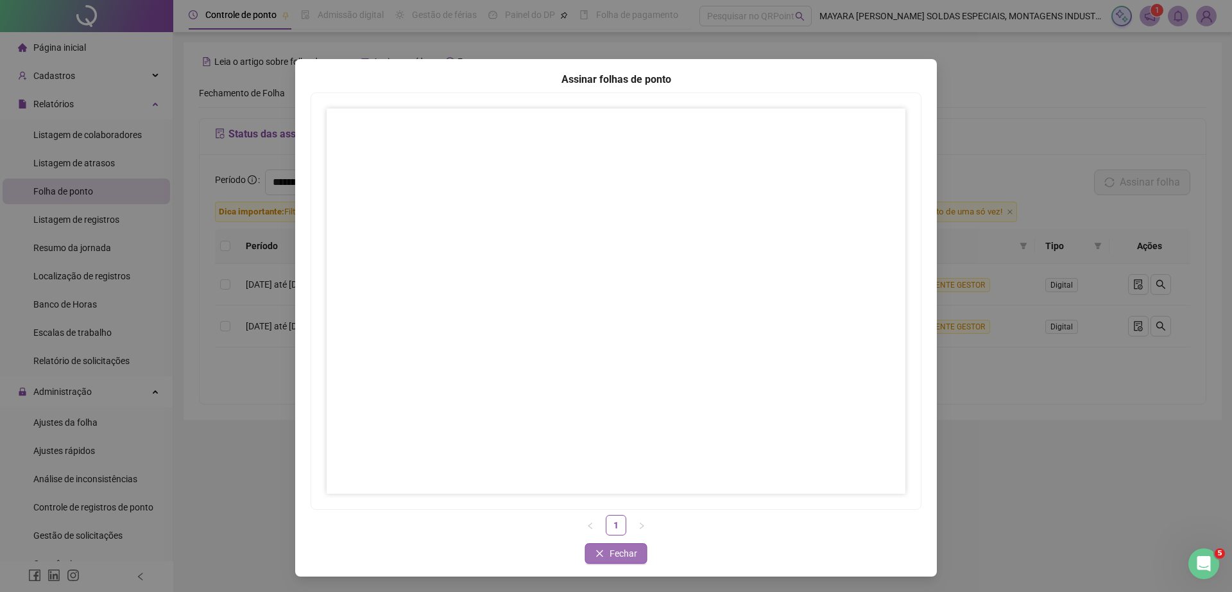
click at [622, 552] on span "Fechar" at bounding box center [624, 553] width 28 height 14
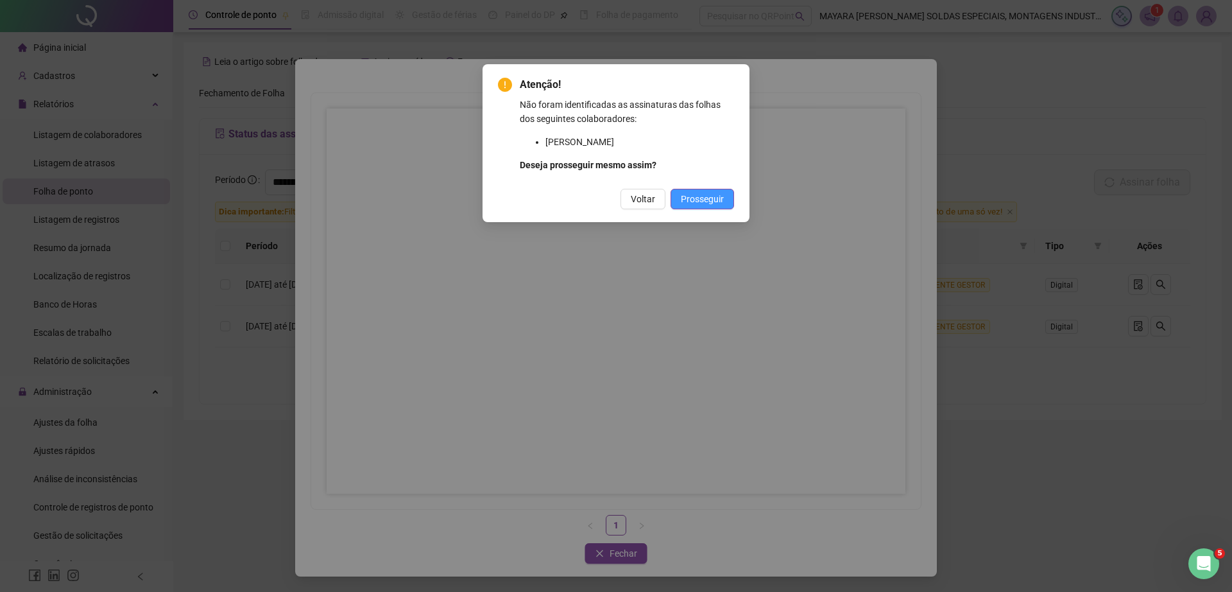
click at [718, 201] on span "Prosseguir" at bounding box center [702, 199] width 43 height 14
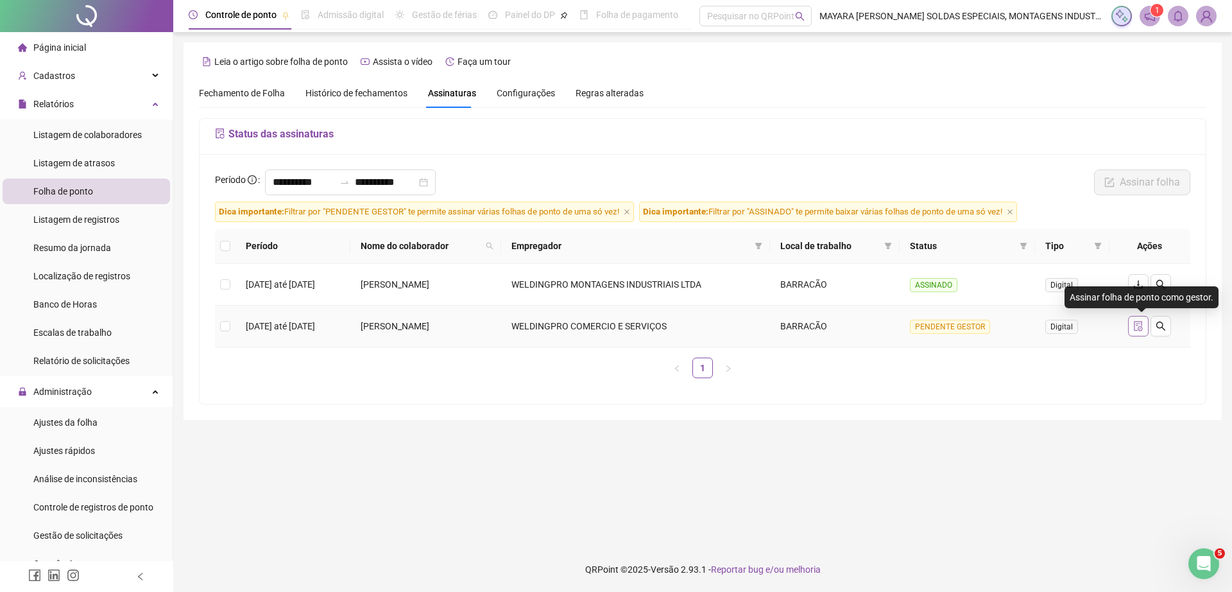
click at [1144, 324] on icon "file-done" at bounding box center [1139, 326] width 10 height 10
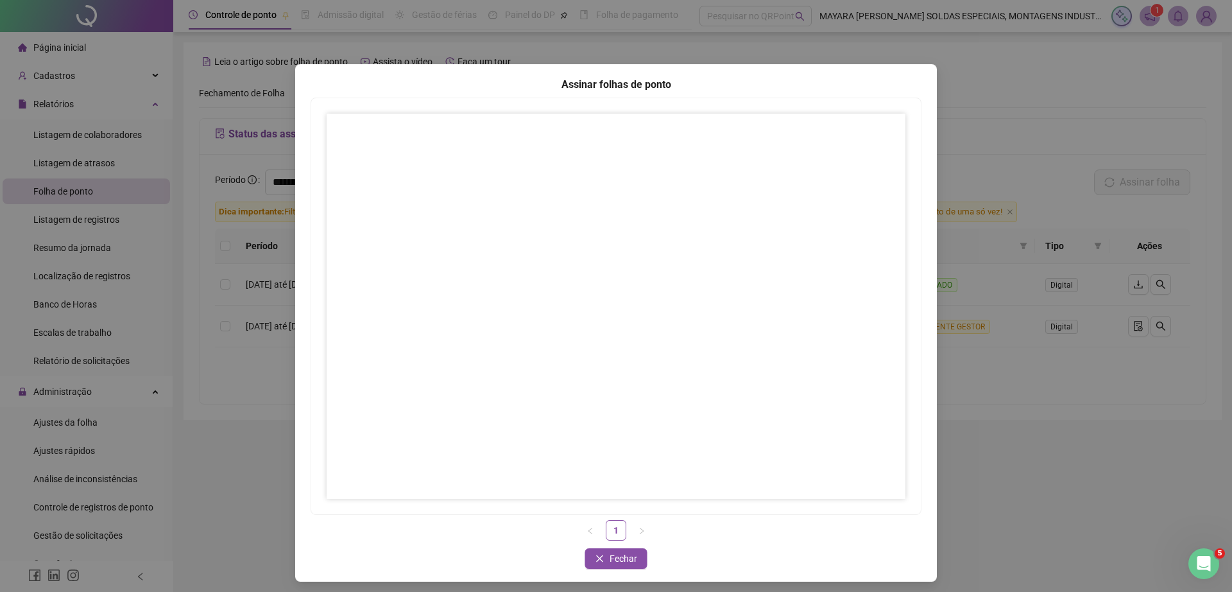
click at [248, 436] on div "Assinar folhas de ponto 1 Fechar Fechar" at bounding box center [616, 296] width 1232 height 592
click at [610, 555] on span "Fechar" at bounding box center [624, 558] width 28 height 14
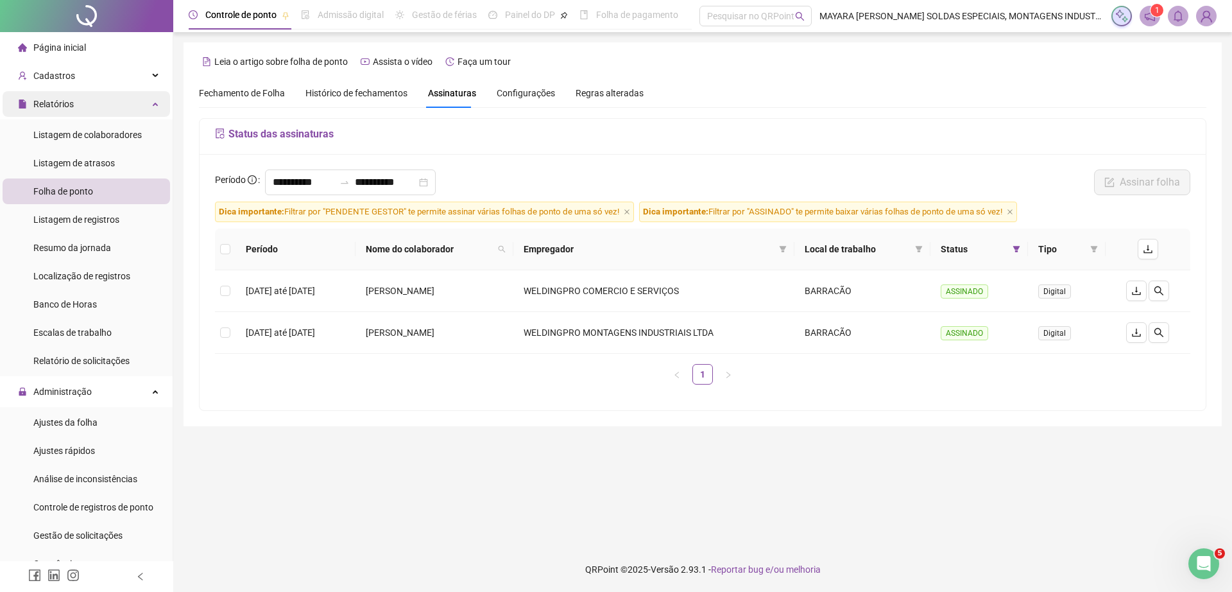
click at [110, 102] on div "Relatórios" at bounding box center [87, 104] width 168 height 26
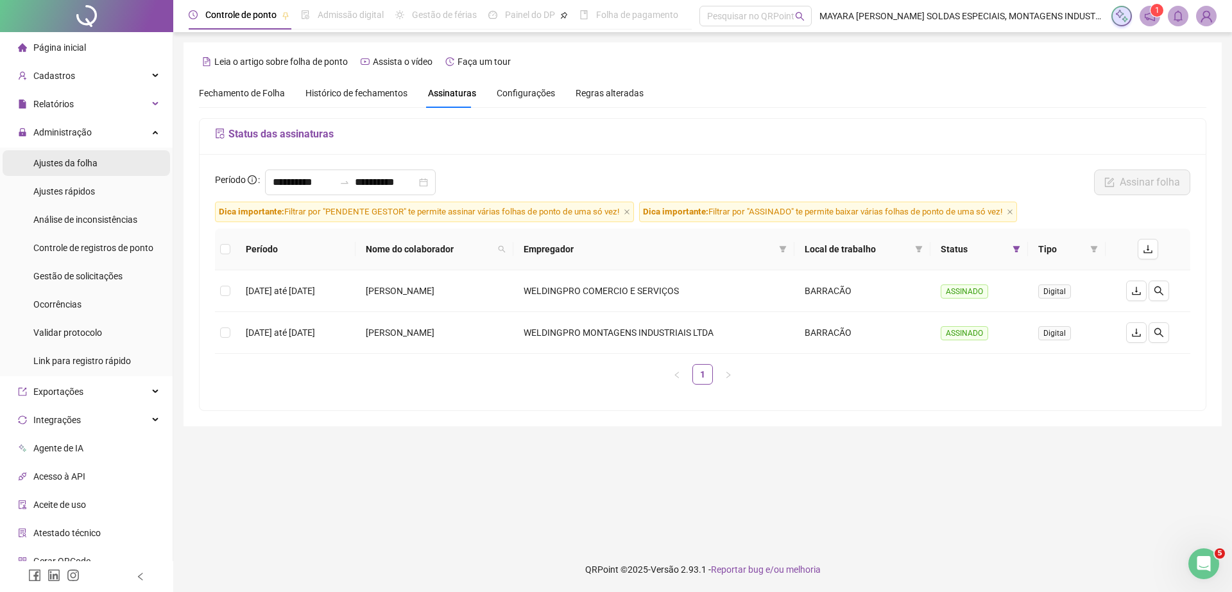
click at [73, 168] on span "Ajustes da folha" at bounding box center [65, 163] width 64 height 10
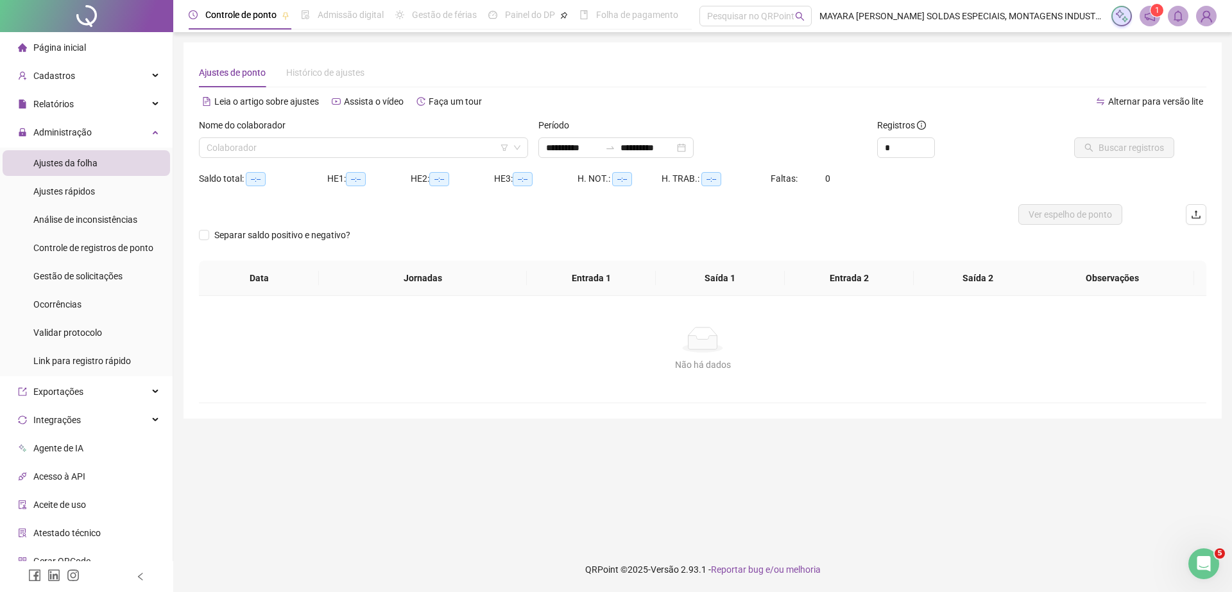
type input "**********"
click at [297, 147] on input "search" at bounding box center [358, 147] width 302 height 19
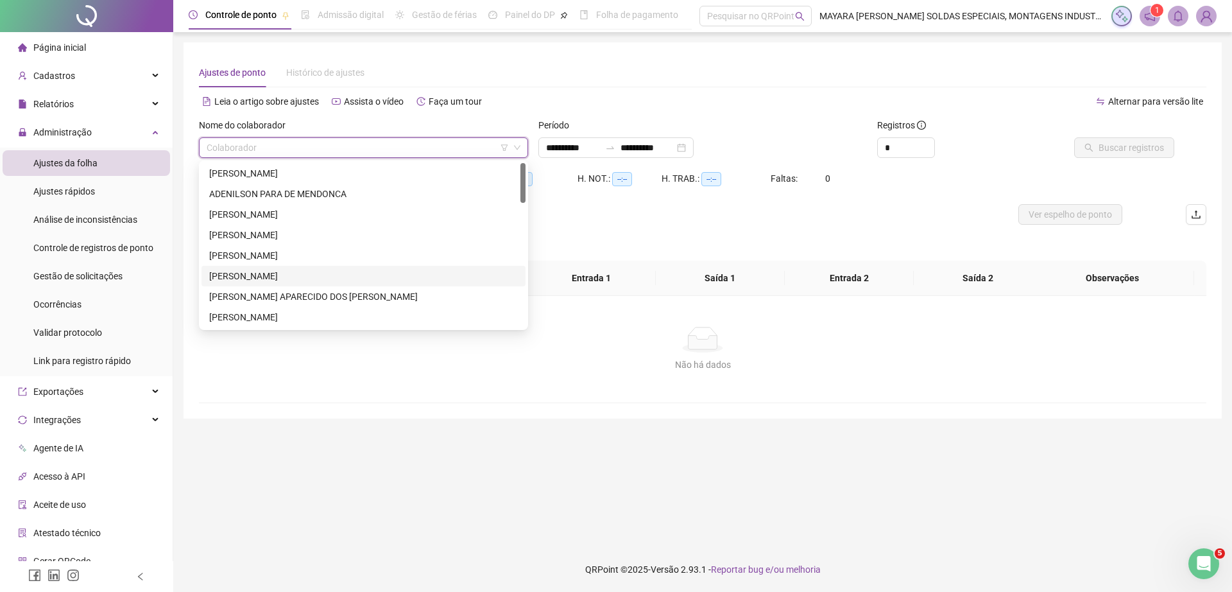
click at [328, 275] on div "[PERSON_NAME]" at bounding box center [363, 276] width 309 height 14
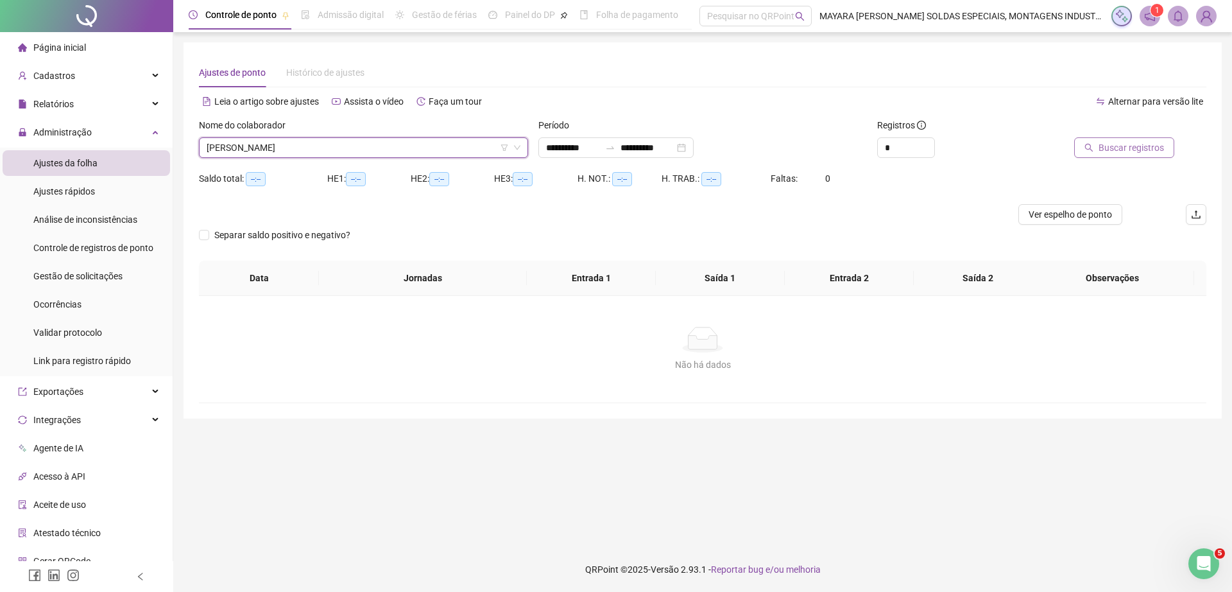
click at [1128, 144] on span "Buscar registros" at bounding box center [1131, 148] width 65 height 14
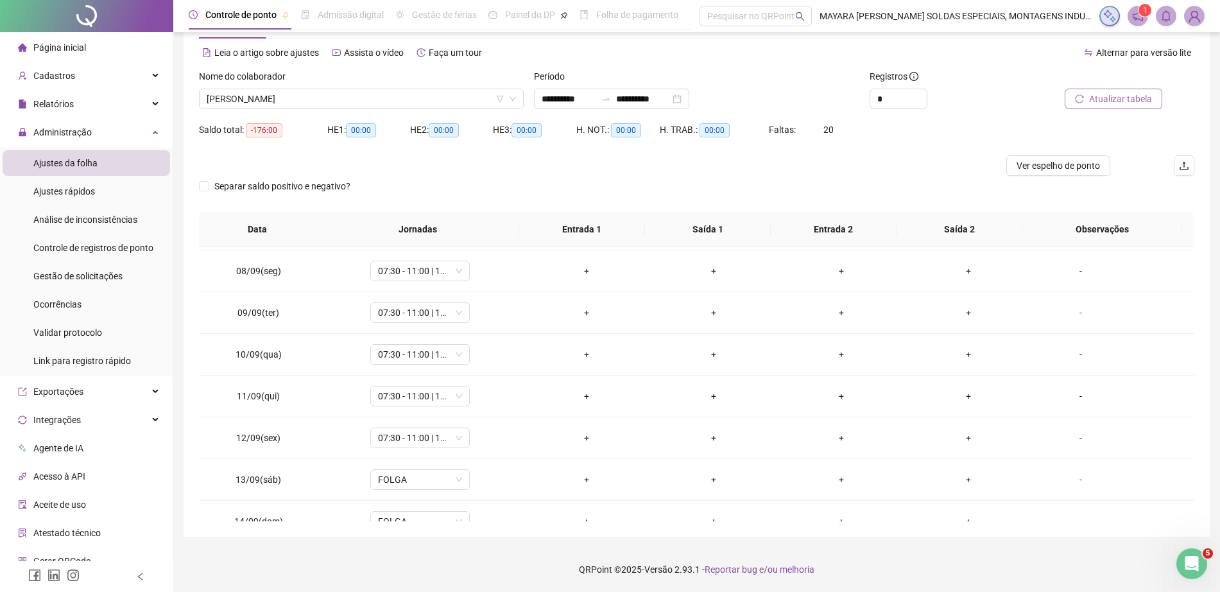
scroll to position [894, 0]
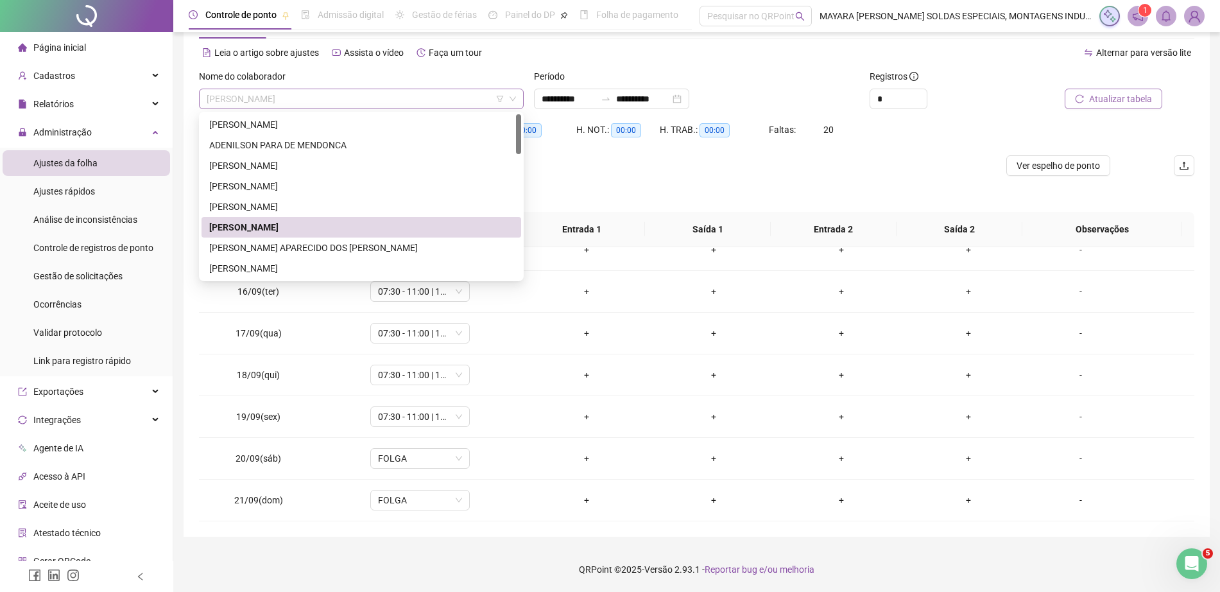
click at [377, 92] on span "[PERSON_NAME]" at bounding box center [361, 98] width 309 height 19
click at [248, 246] on div "[PERSON_NAME] APARECIDO DOS [PERSON_NAME]" at bounding box center [361, 248] width 304 height 14
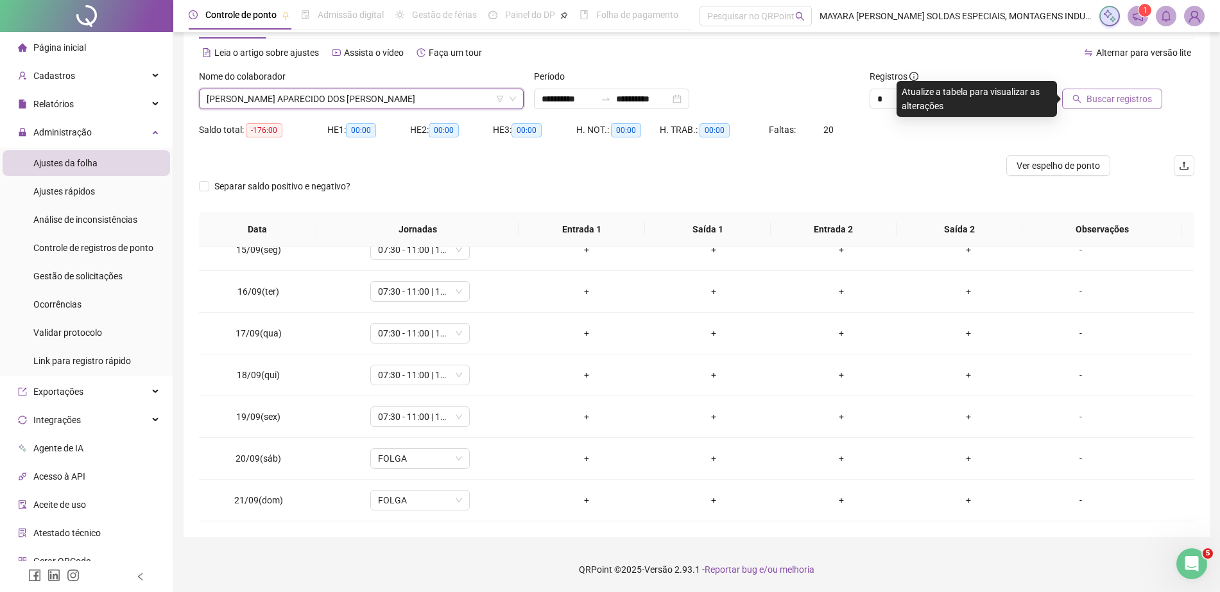
click at [1154, 99] on button "Buscar registros" at bounding box center [1112, 99] width 100 height 21
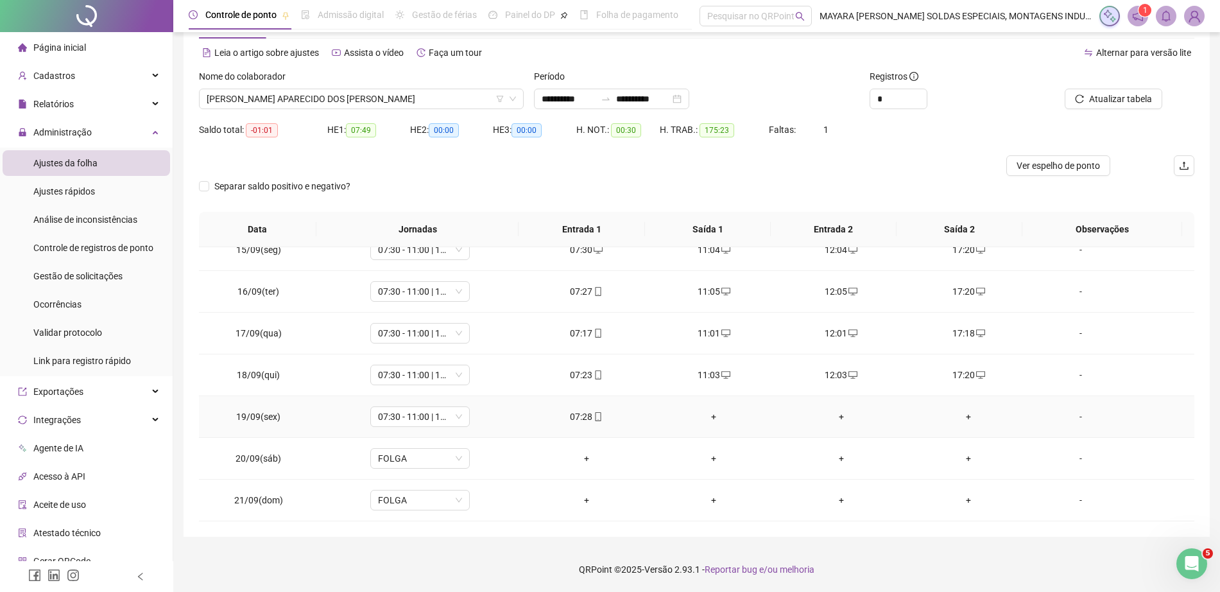
click at [705, 413] on div "+" at bounding box center [714, 417] width 107 height 14
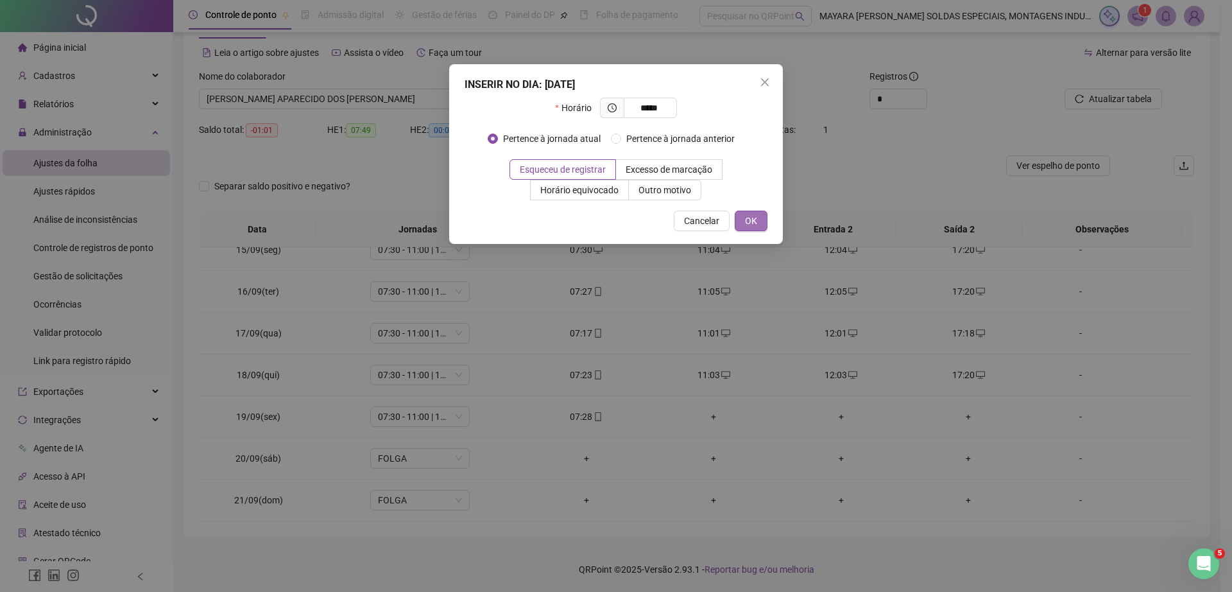
type input "*****"
click at [758, 221] on button "OK" at bounding box center [751, 221] width 33 height 21
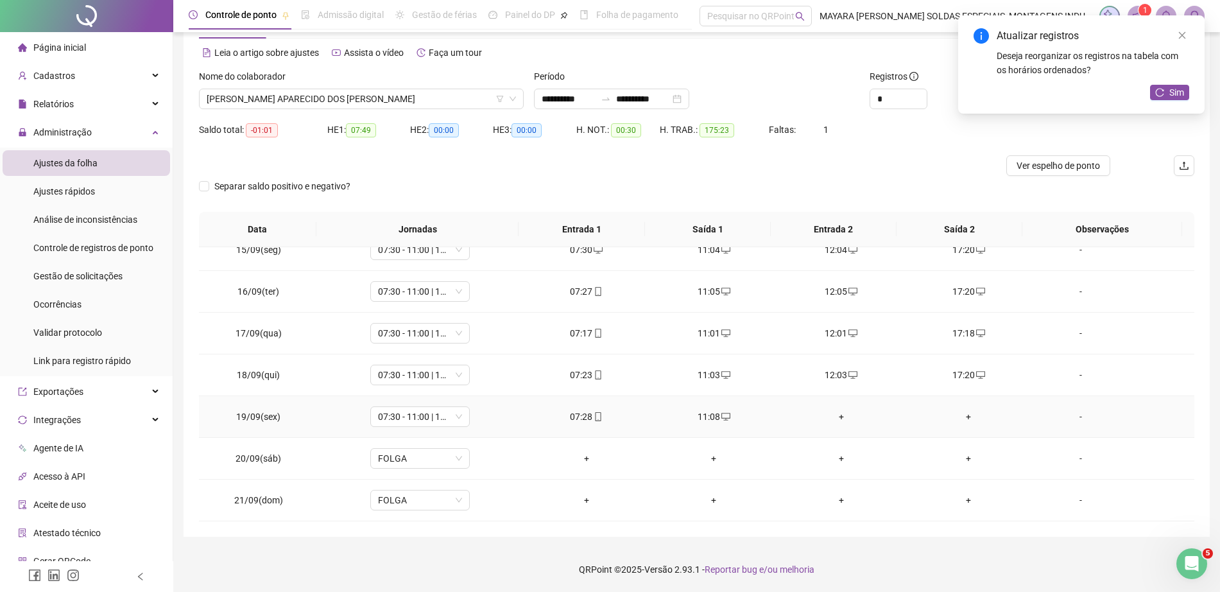
click at [830, 411] on div "+" at bounding box center [841, 417] width 107 height 14
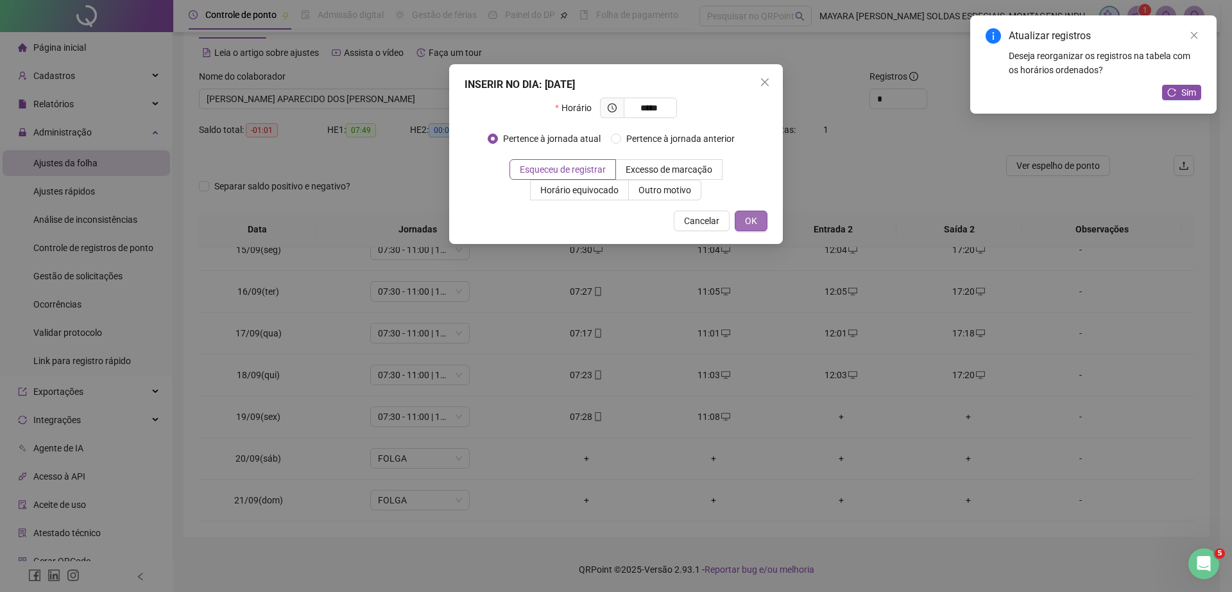
type input "*****"
click at [746, 212] on button "OK" at bounding box center [751, 221] width 33 height 21
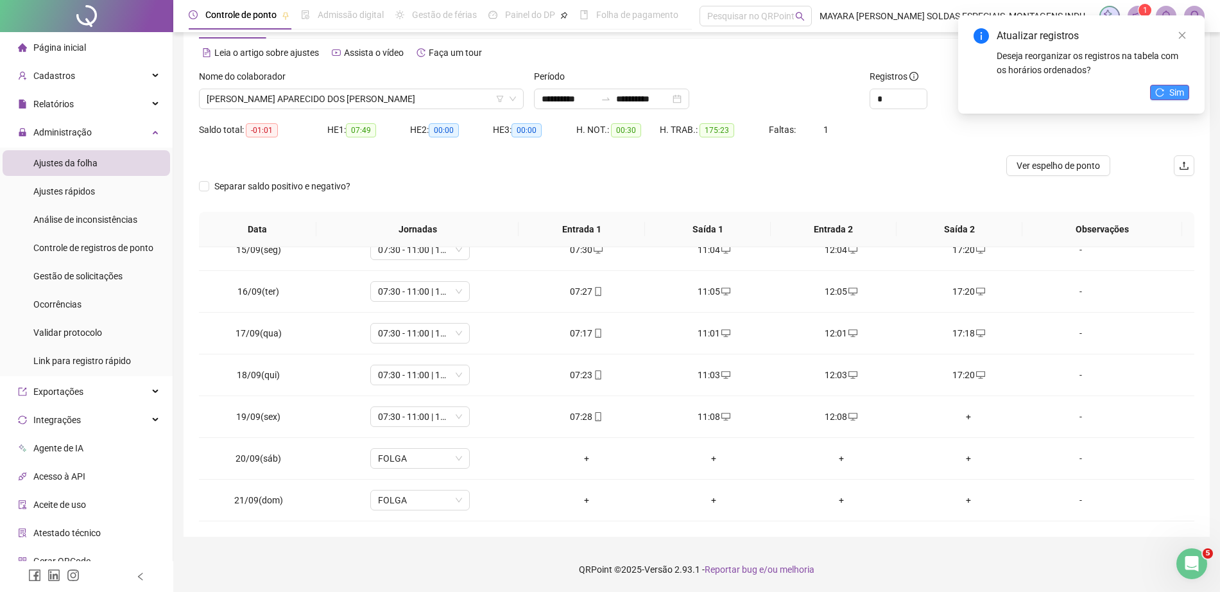
click at [1164, 96] on icon "reload" at bounding box center [1159, 92] width 9 height 9
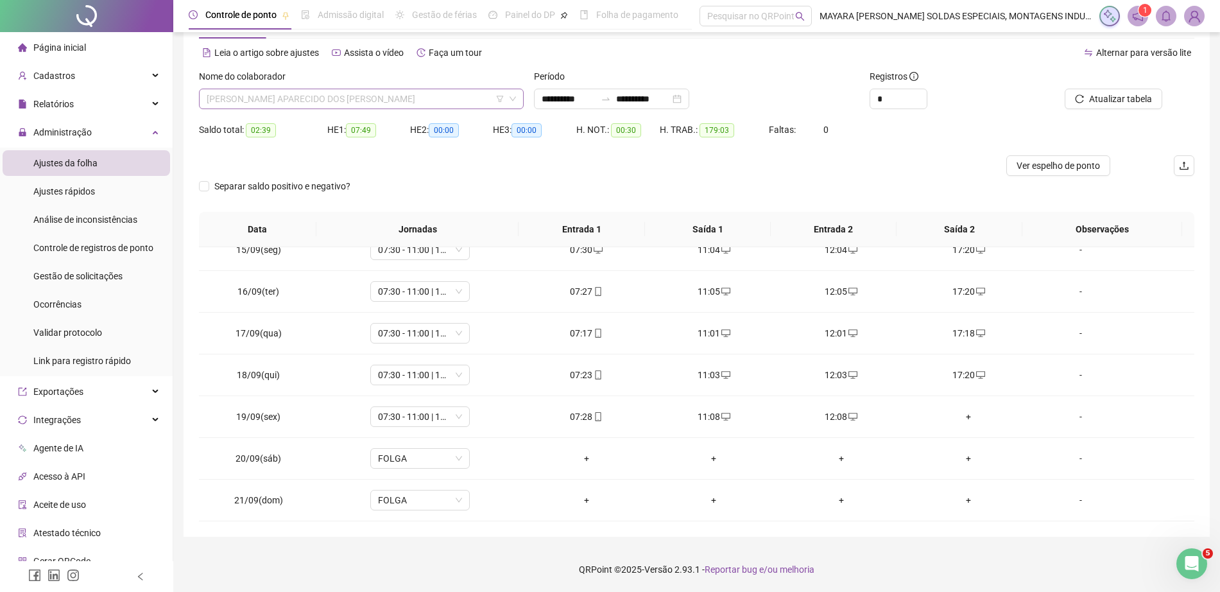
click at [406, 103] on span "[PERSON_NAME] APARECIDO DOS [PERSON_NAME]" at bounding box center [361, 98] width 309 height 19
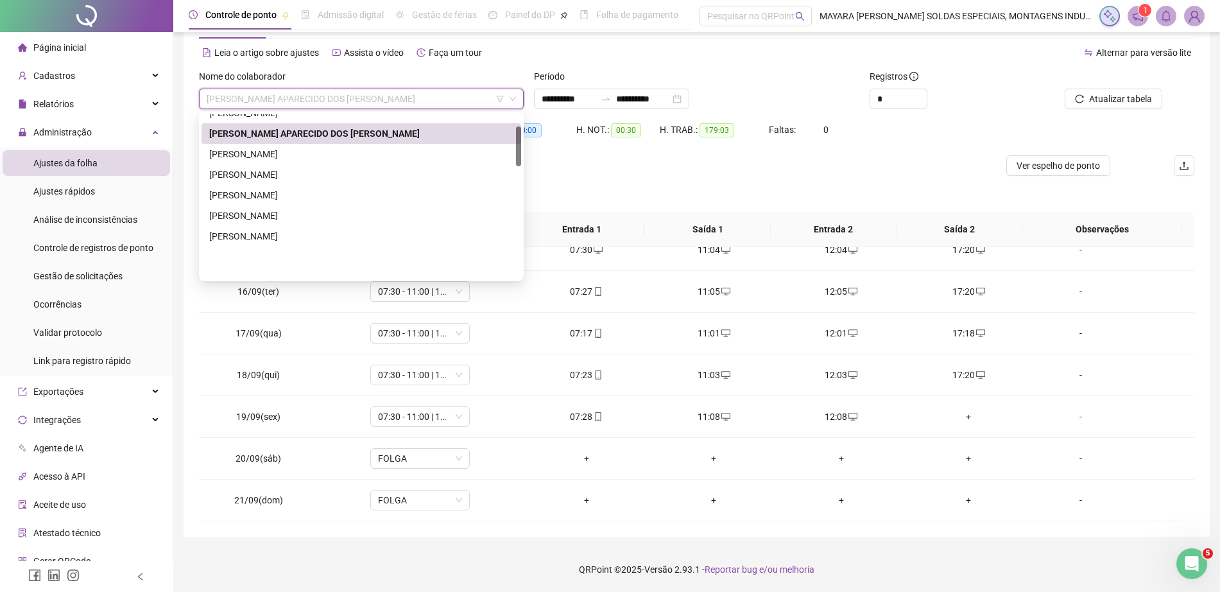
drag, startPoint x: 517, startPoint y: 134, endPoint x: 521, endPoint y: 163, distance: 29.1
click at [521, 163] on div at bounding box center [518, 146] width 5 height 40
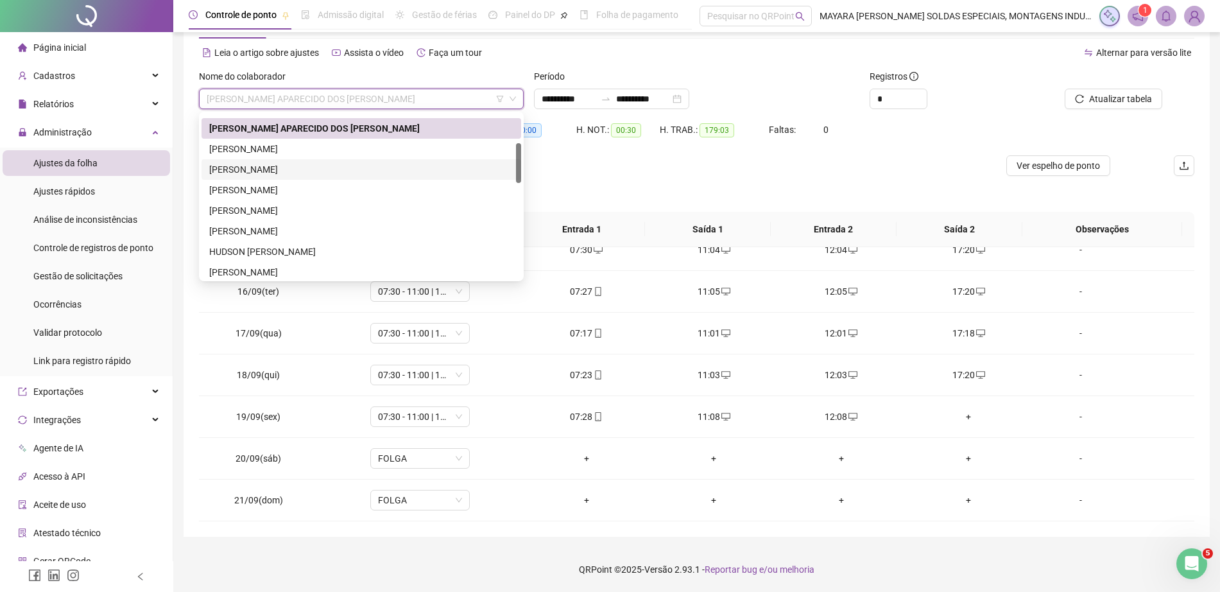
click at [395, 169] on div "[PERSON_NAME]" at bounding box center [361, 169] width 304 height 14
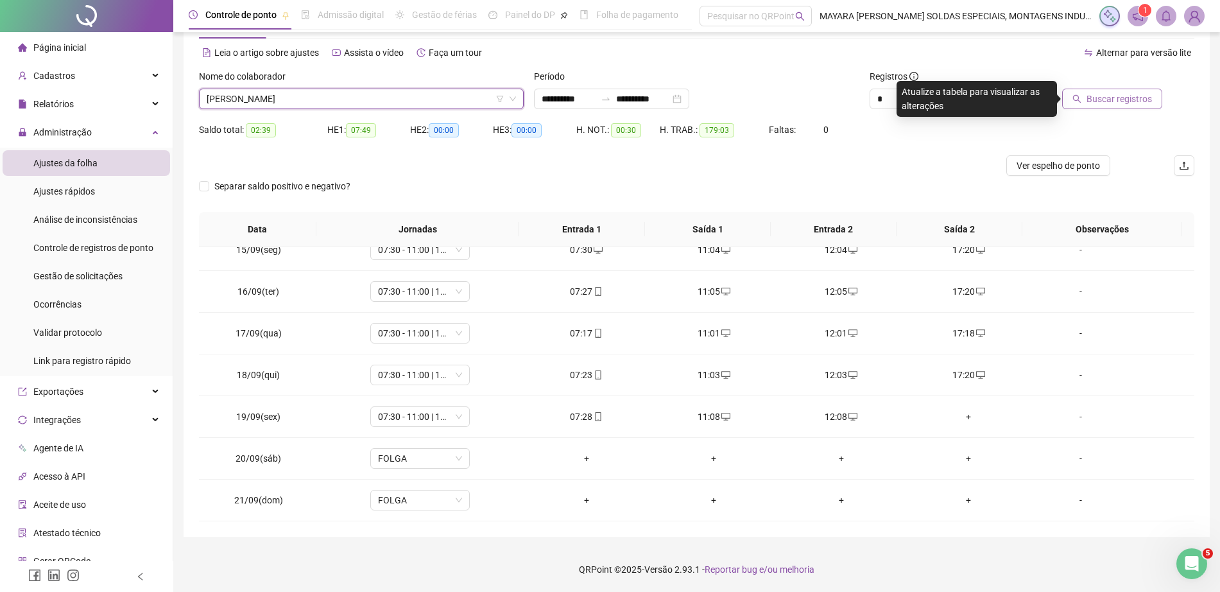
click at [1113, 97] on span "Buscar registros" at bounding box center [1119, 99] width 65 height 14
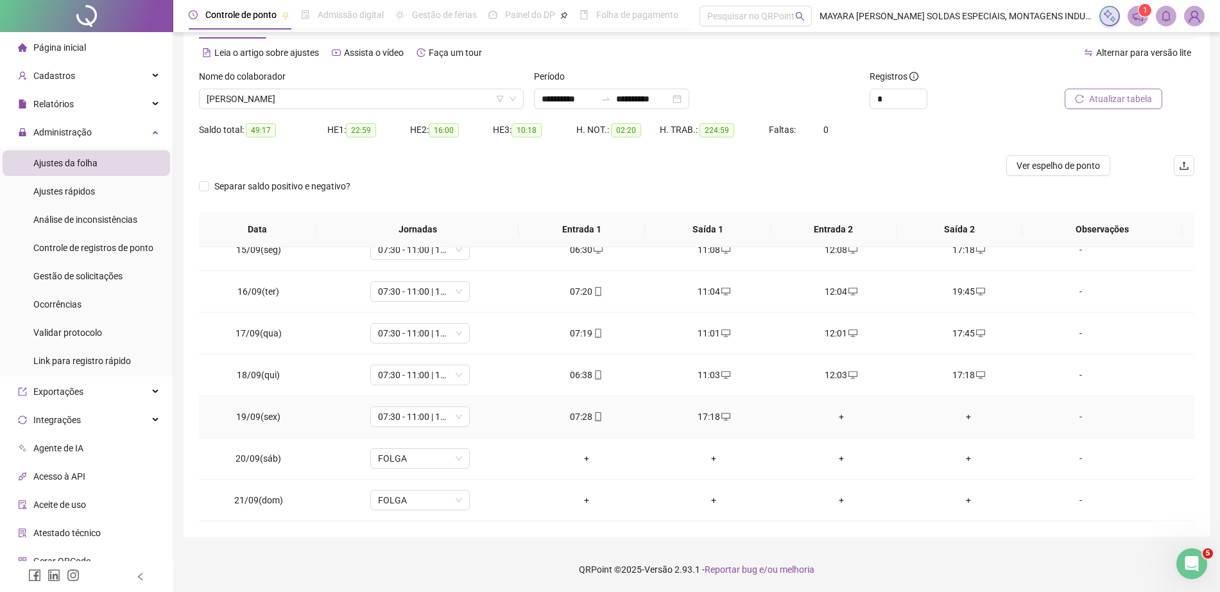
click at [826, 413] on div "+" at bounding box center [841, 417] width 107 height 14
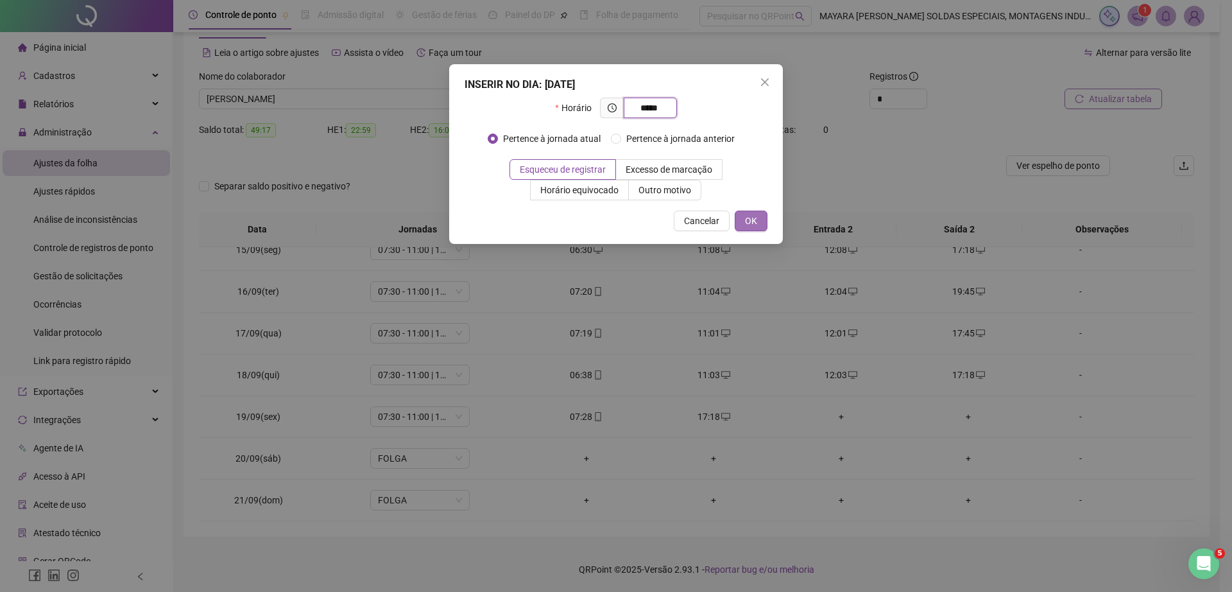
type input "*****"
click at [748, 223] on span "OK" at bounding box center [751, 221] width 12 height 14
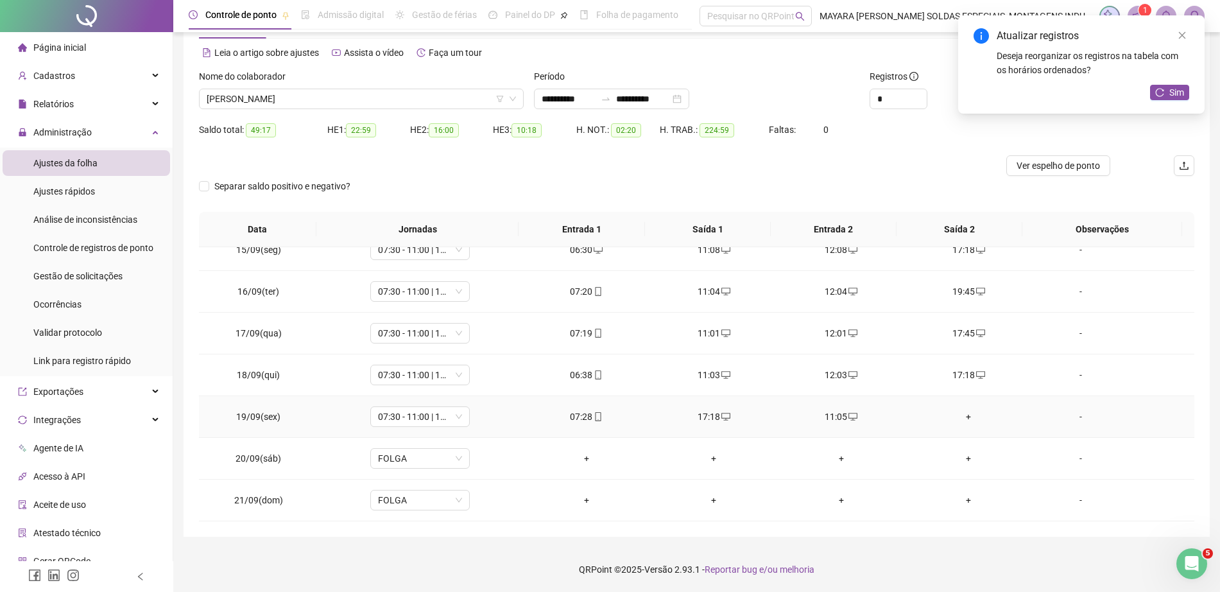
click at [964, 419] on div "+" at bounding box center [968, 417] width 107 height 14
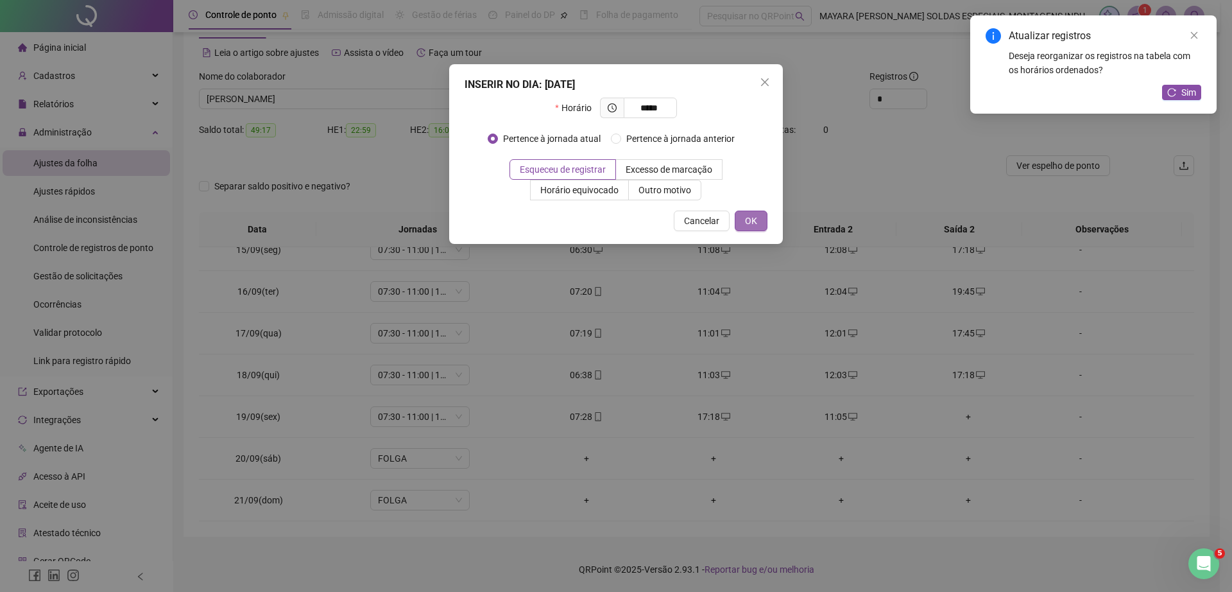
type input "*****"
click at [758, 225] on button "OK" at bounding box center [751, 221] width 33 height 21
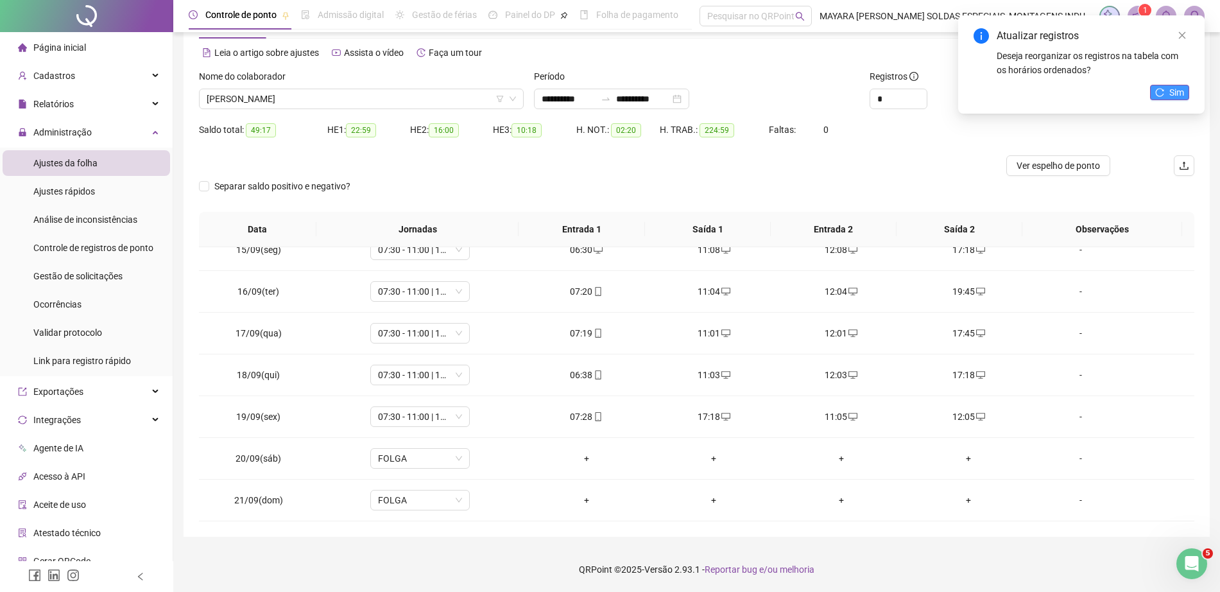
click at [1180, 98] on span "Sim" at bounding box center [1177, 92] width 15 height 14
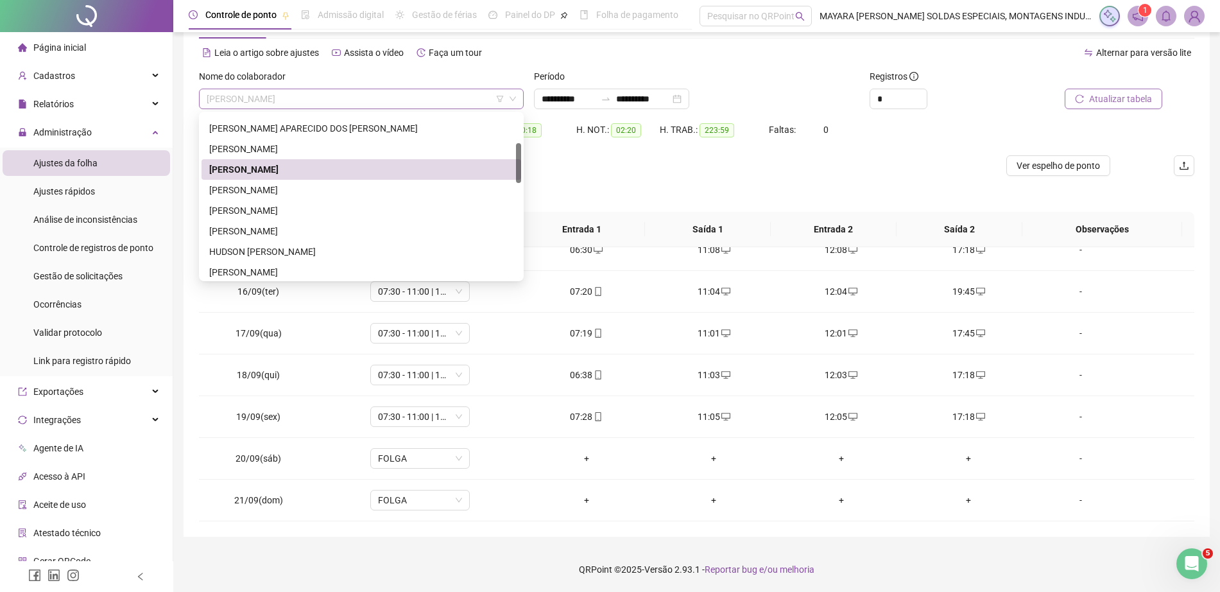
click at [349, 96] on span "[PERSON_NAME]" at bounding box center [361, 98] width 309 height 19
click at [357, 186] on div "[PERSON_NAME]" at bounding box center [361, 190] width 304 height 14
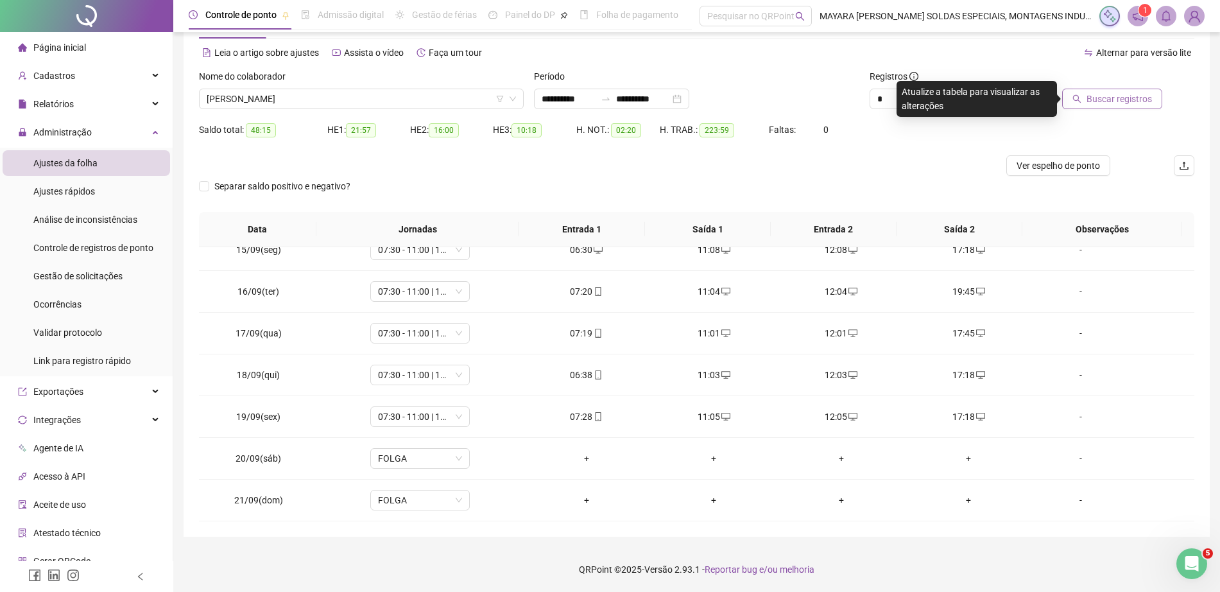
click at [1085, 97] on button "Buscar registros" at bounding box center [1112, 99] width 100 height 21
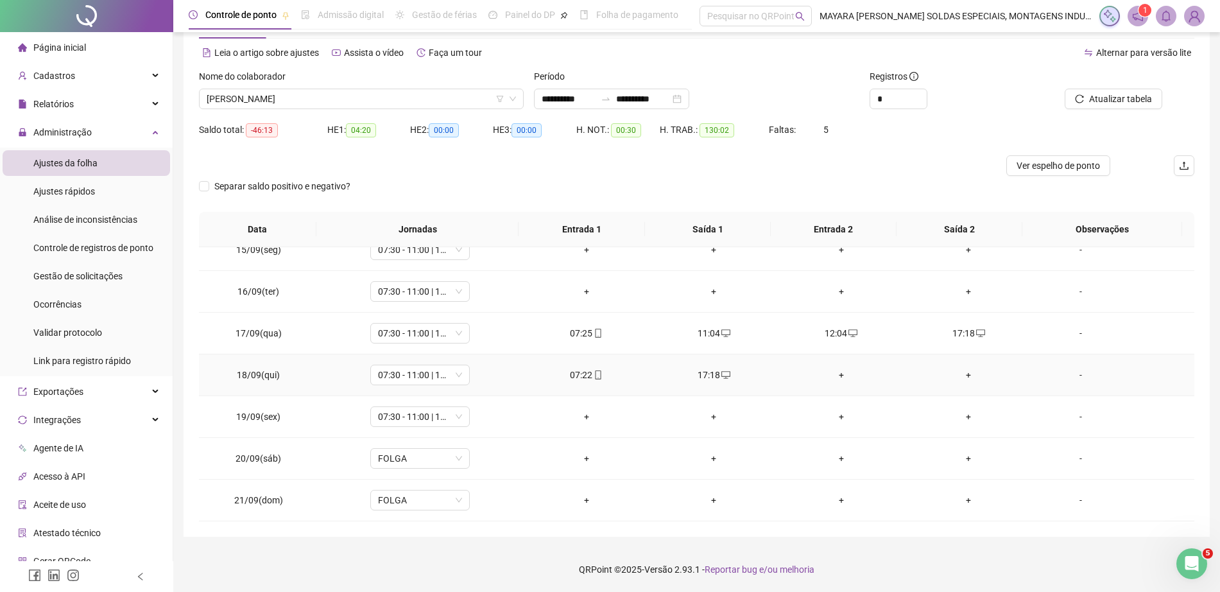
click at [831, 377] on div "+" at bounding box center [841, 375] width 107 height 14
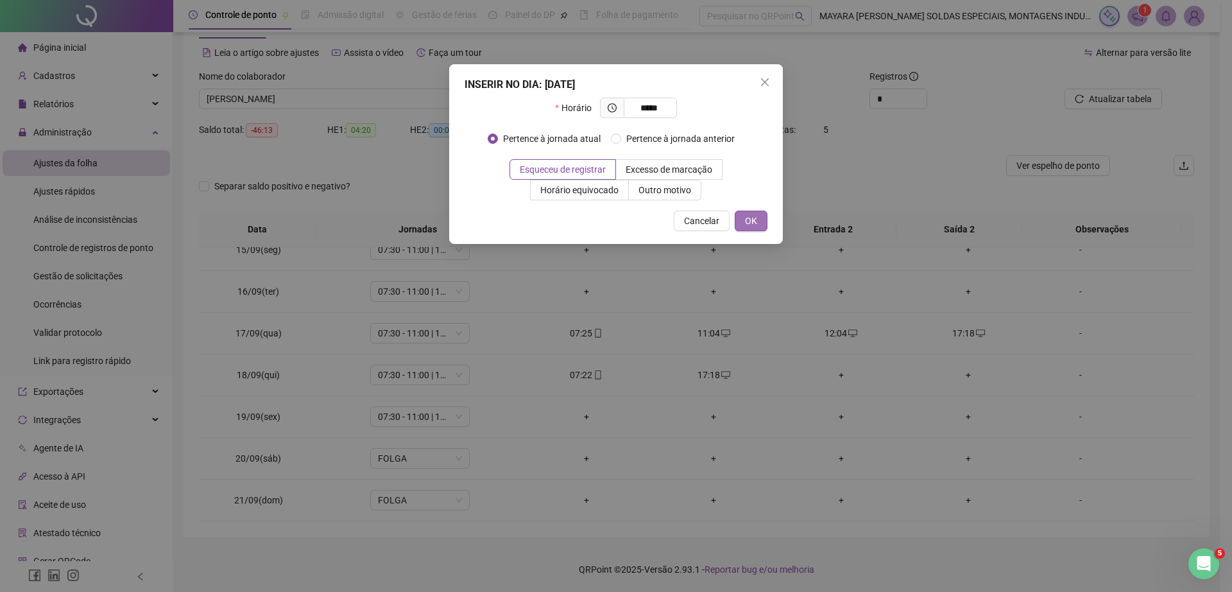
type input "*****"
click at [759, 222] on button "OK" at bounding box center [751, 221] width 33 height 21
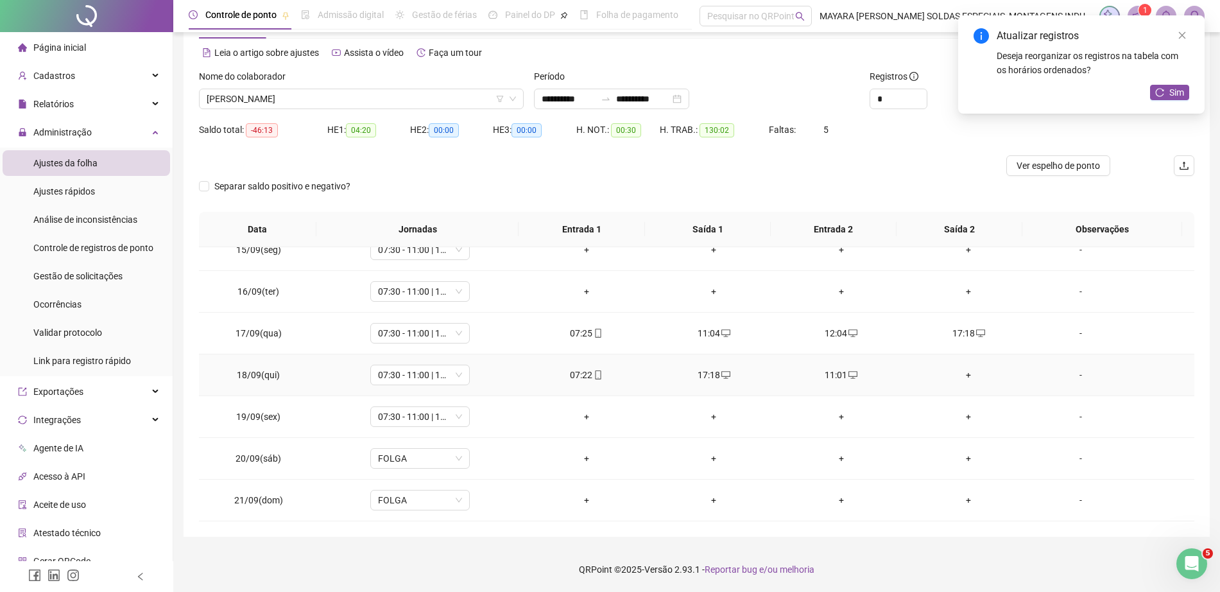
click at [962, 371] on div "+" at bounding box center [968, 375] width 107 height 14
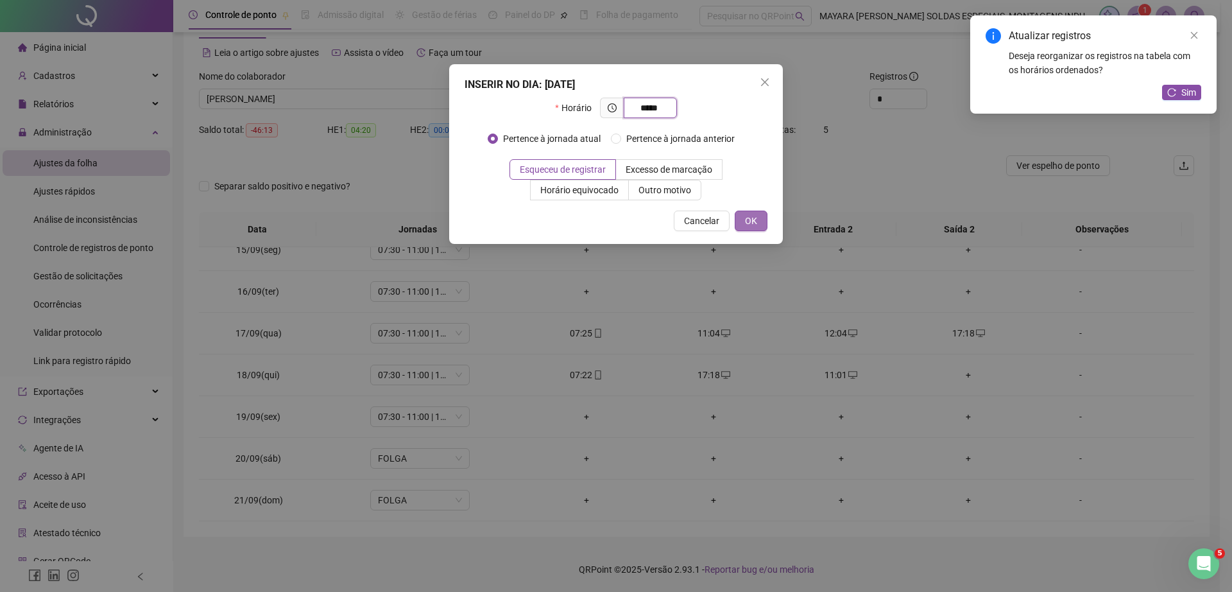
type input "*****"
click at [749, 218] on span "OK" at bounding box center [751, 221] width 12 height 14
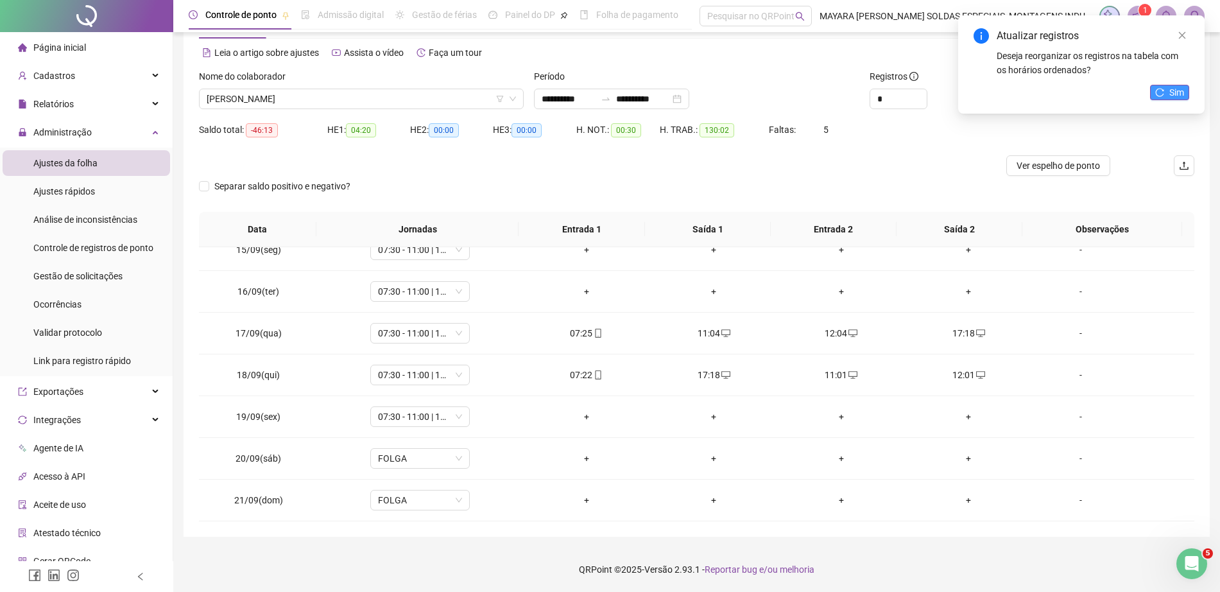
click at [1174, 94] on span "Sim" at bounding box center [1177, 92] width 15 height 14
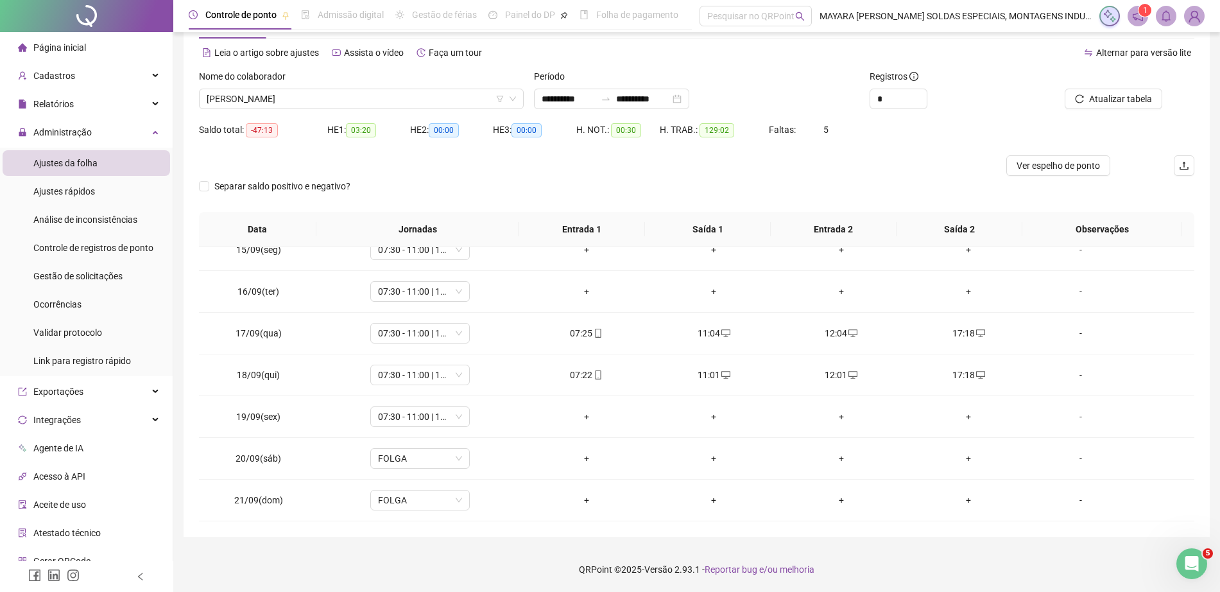
click at [357, 87] on div "Nome do colaborador" at bounding box center [361, 78] width 325 height 19
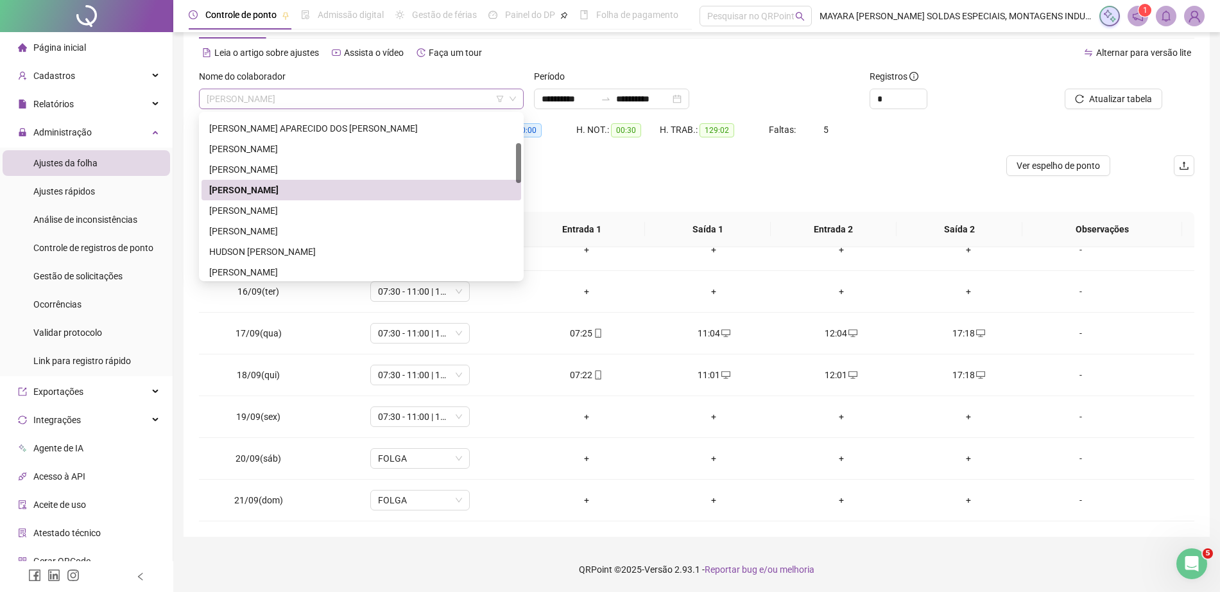
click at [337, 100] on span "[PERSON_NAME]" at bounding box center [361, 98] width 309 height 19
click at [336, 215] on div "[PERSON_NAME]" at bounding box center [361, 210] width 304 height 14
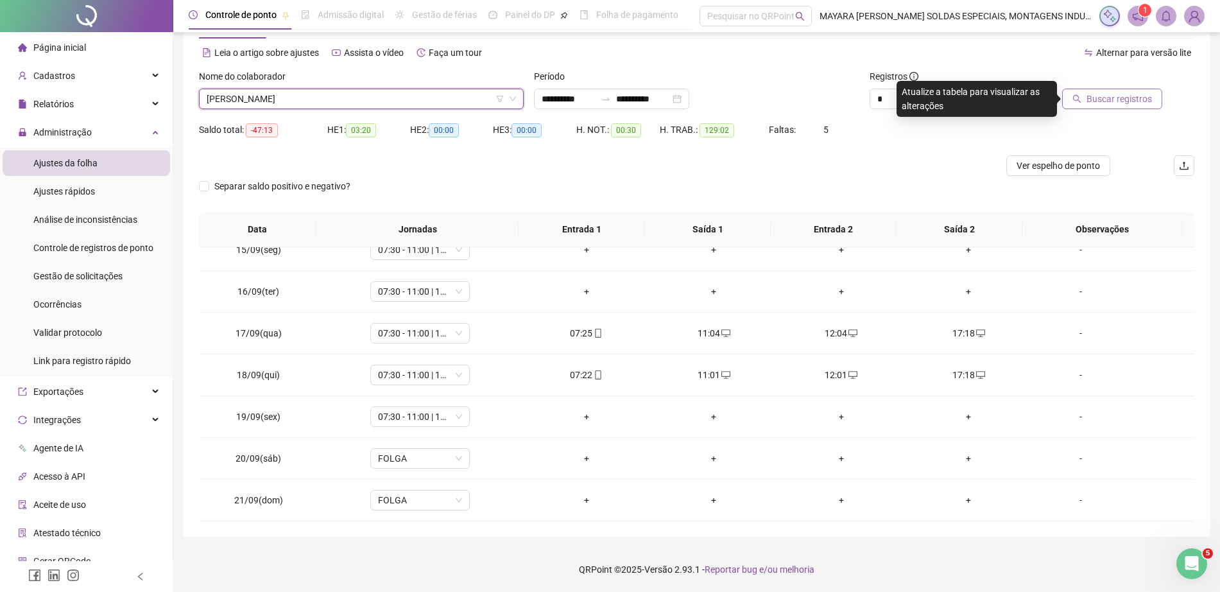
click at [1123, 96] on span "Buscar registros" at bounding box center [1119, 99] width 65 height 14
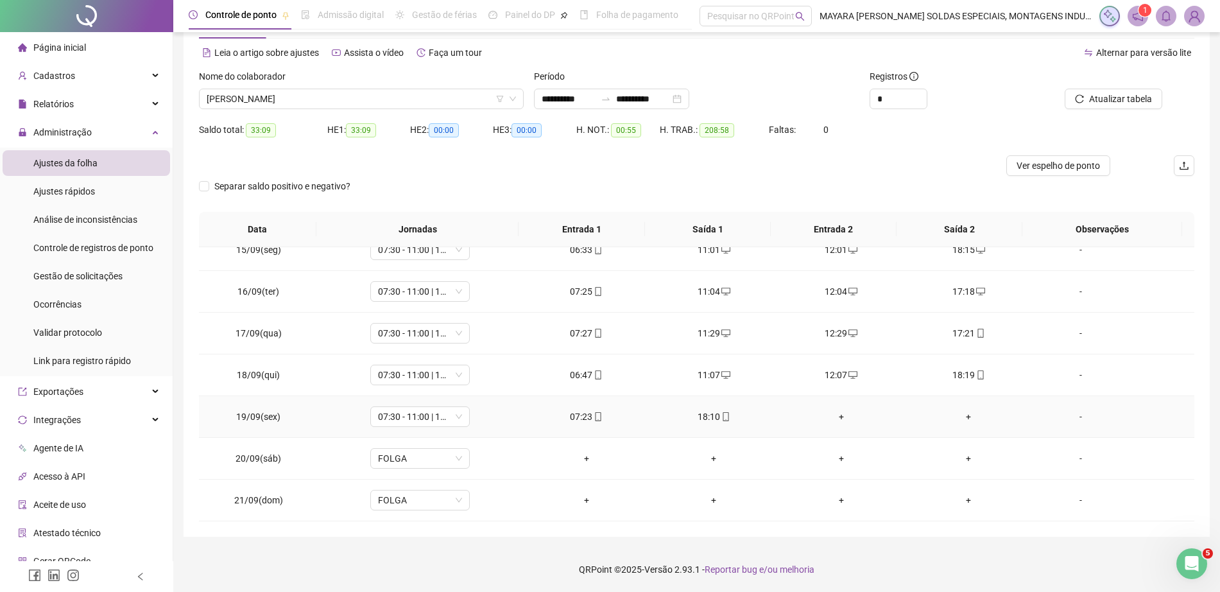
click at [838, 412] on div "+" at bounding box center [841, 417] width 107 height 14
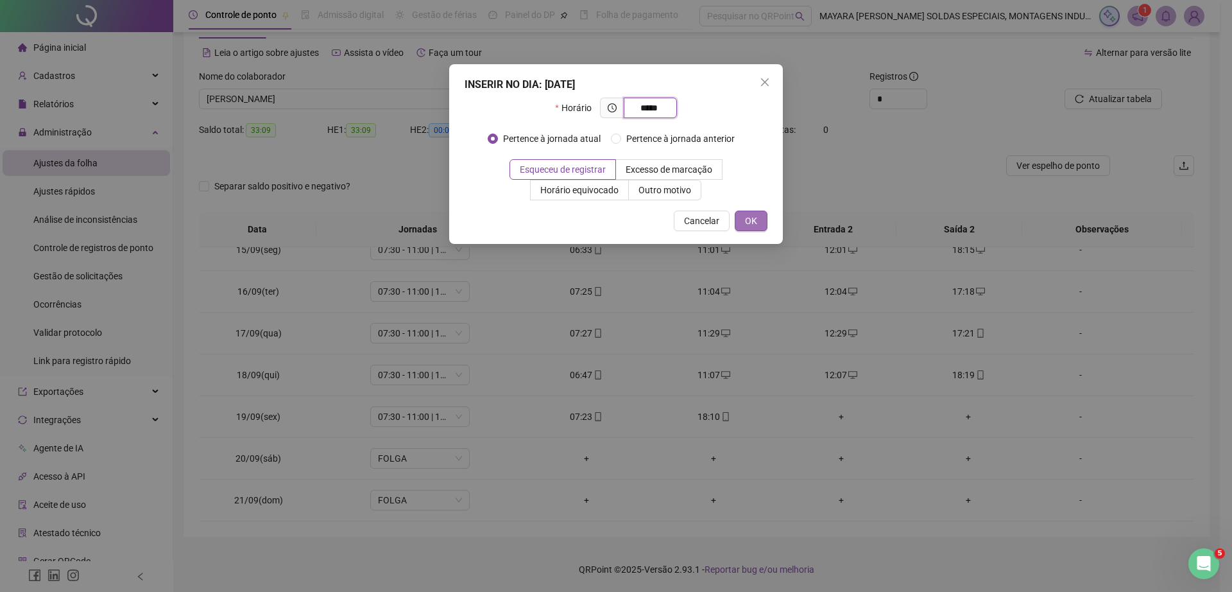
type input "*****"
click at [747, 223] on span "OK" at bounding box center [751, 221] width 12 height 14
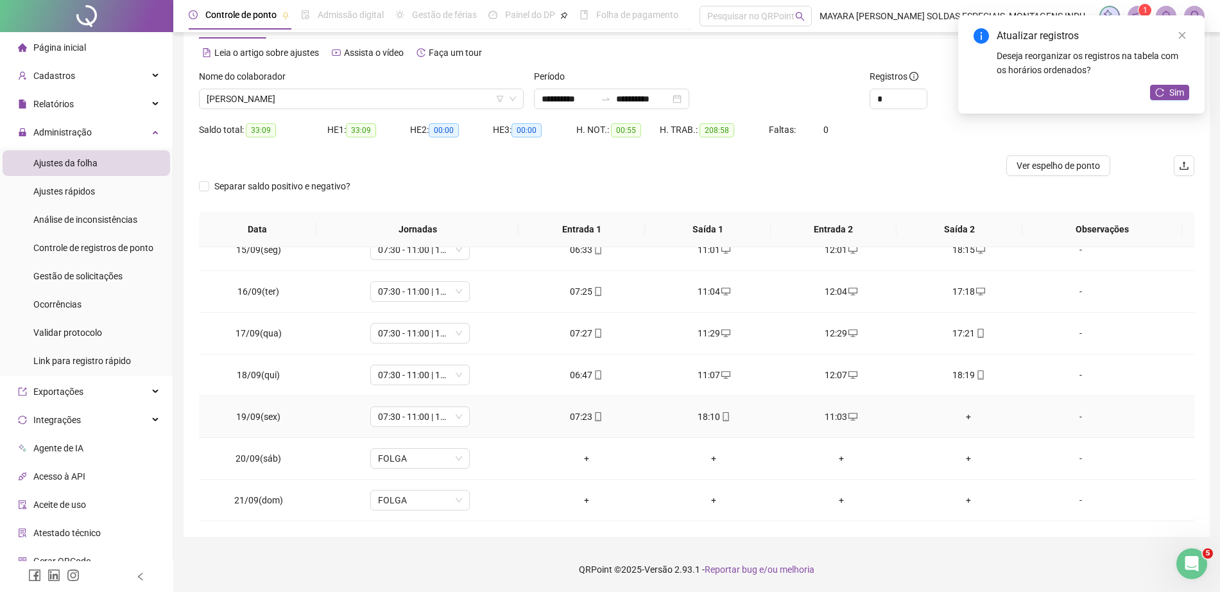
click at [963, 420] on div "+" at bounding box center [968, 417] width 107 height 14
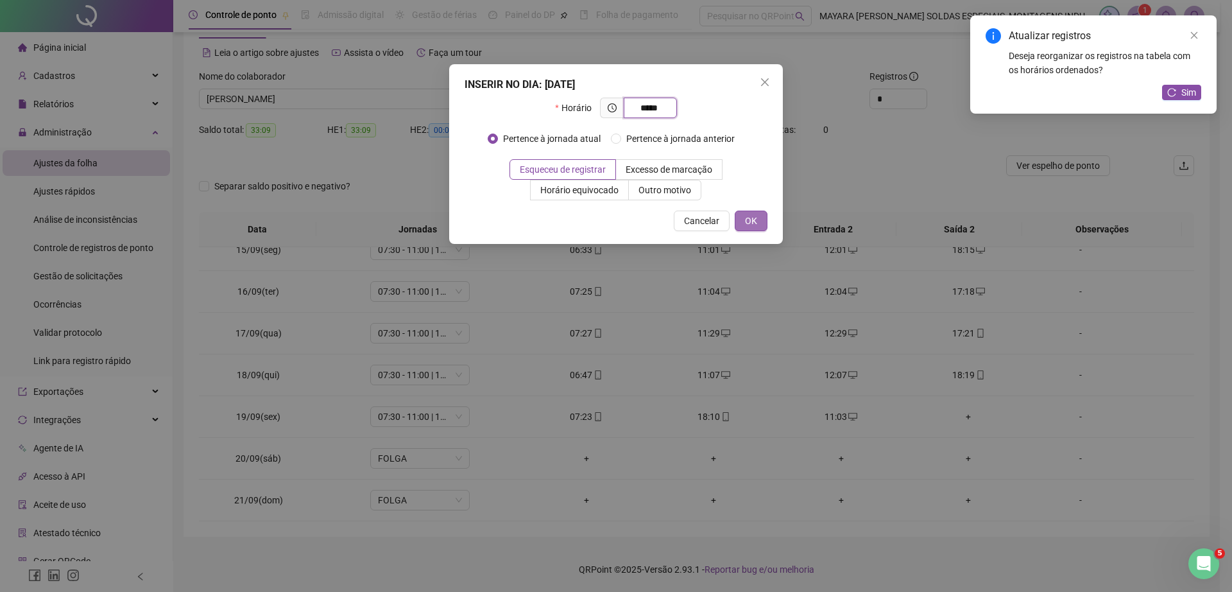
type input "*****"
click at [747, 222] on span "OK" at bounding box center [751, 221] width 12 height 14
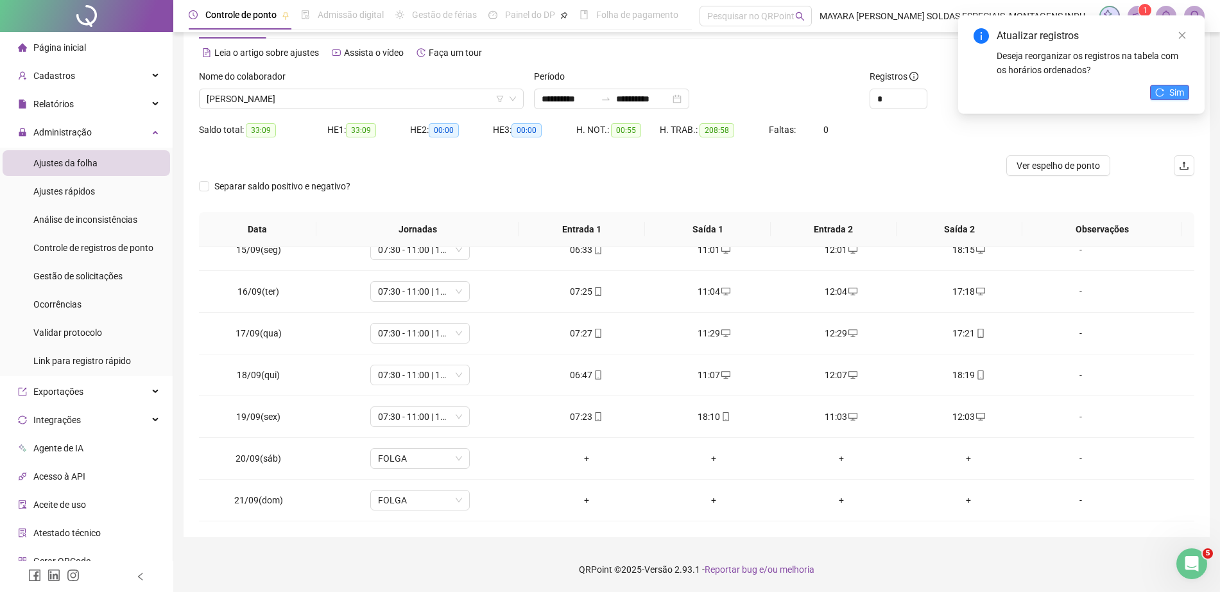
click at [1160, 90] on icon "reload" at bounding box center [1159, 92] width 9 height 9
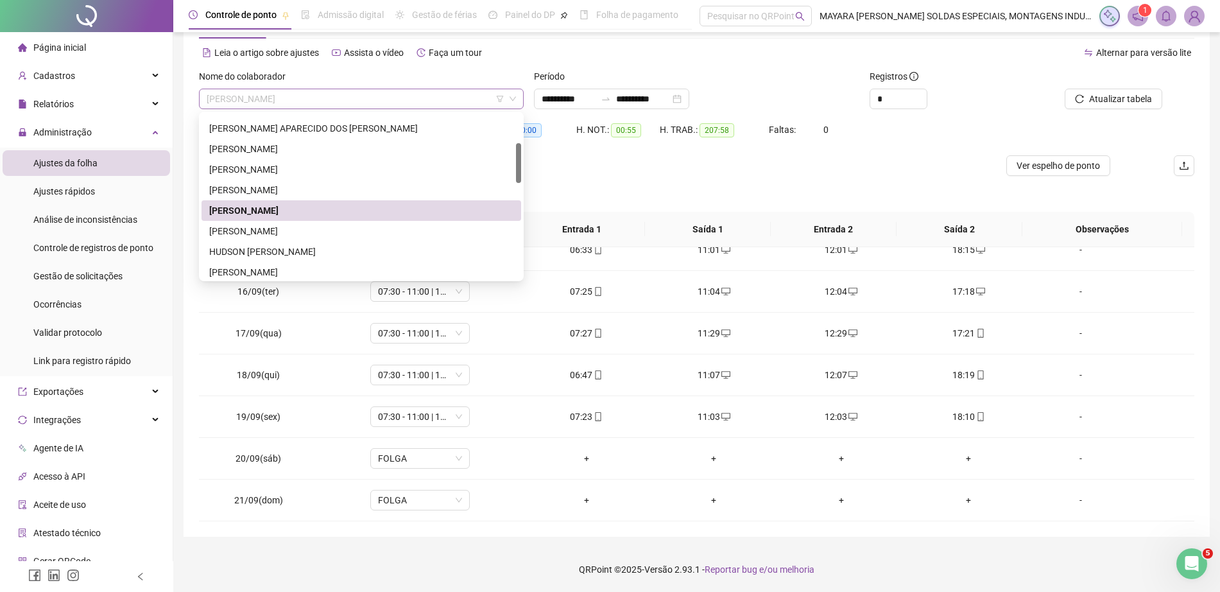
click at [356, 95] on span "[PERSON_NAME]" at bounding box center [361, 98] width 309 height 19
click at [344, 238] on div "[PERSON_NAME]" at bounding box center [361, 231] width 304 height 14
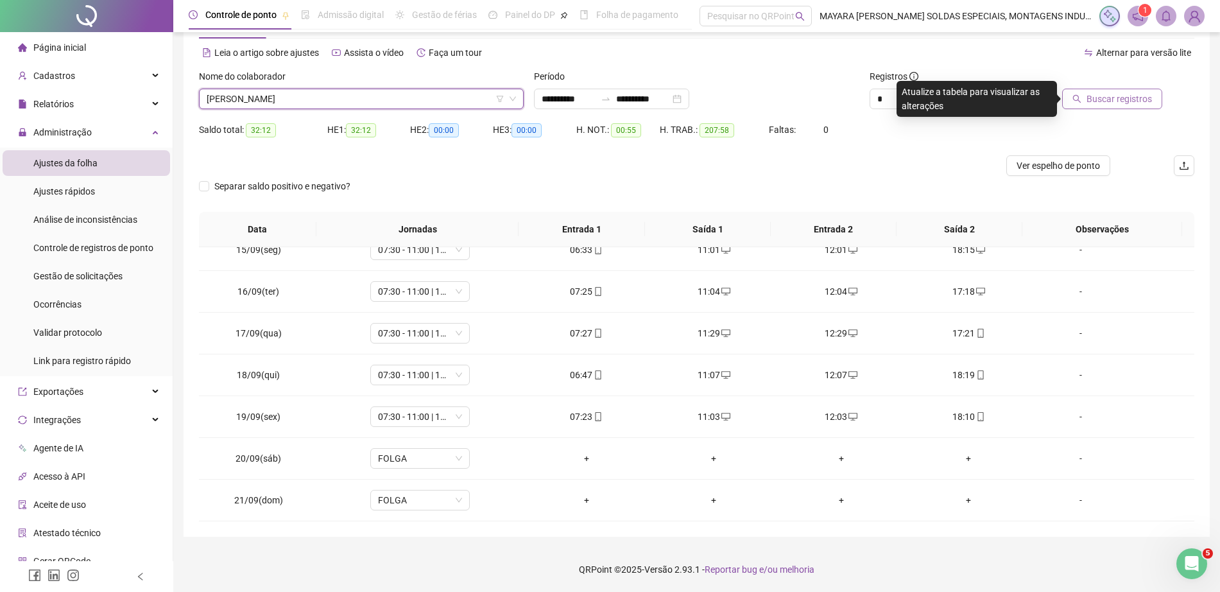
click at [1103, 94] on span "Buscar registros" at bounding box center [1119, 99] width 65 height 14
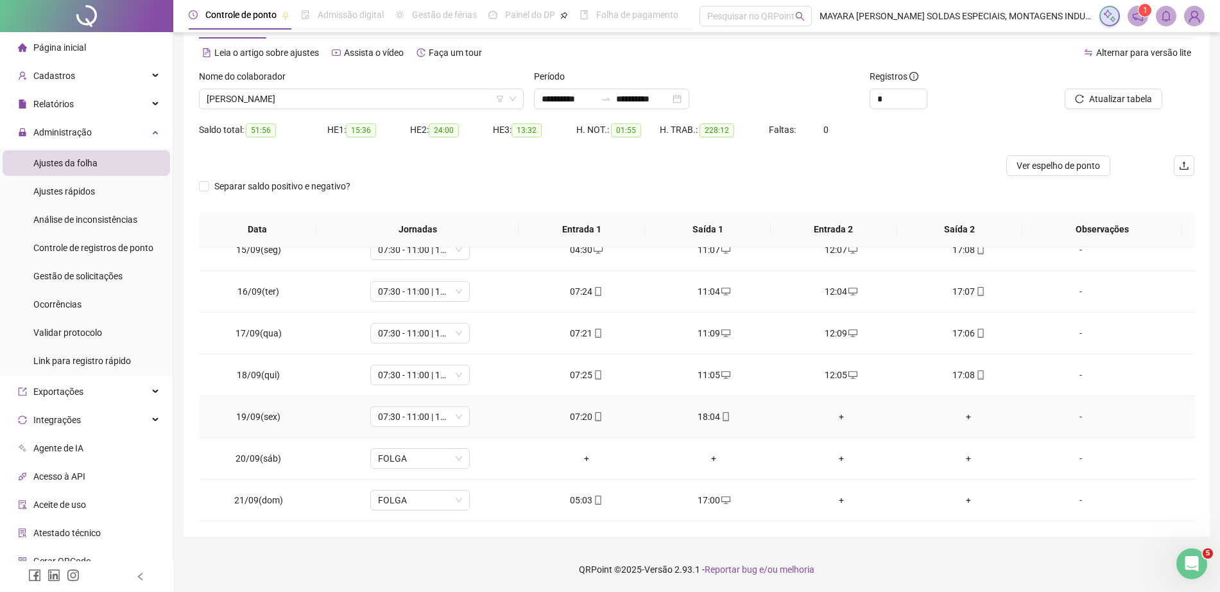
click at [838, 411] on div "+" at bounding box center [841, 417] width 107 height 14
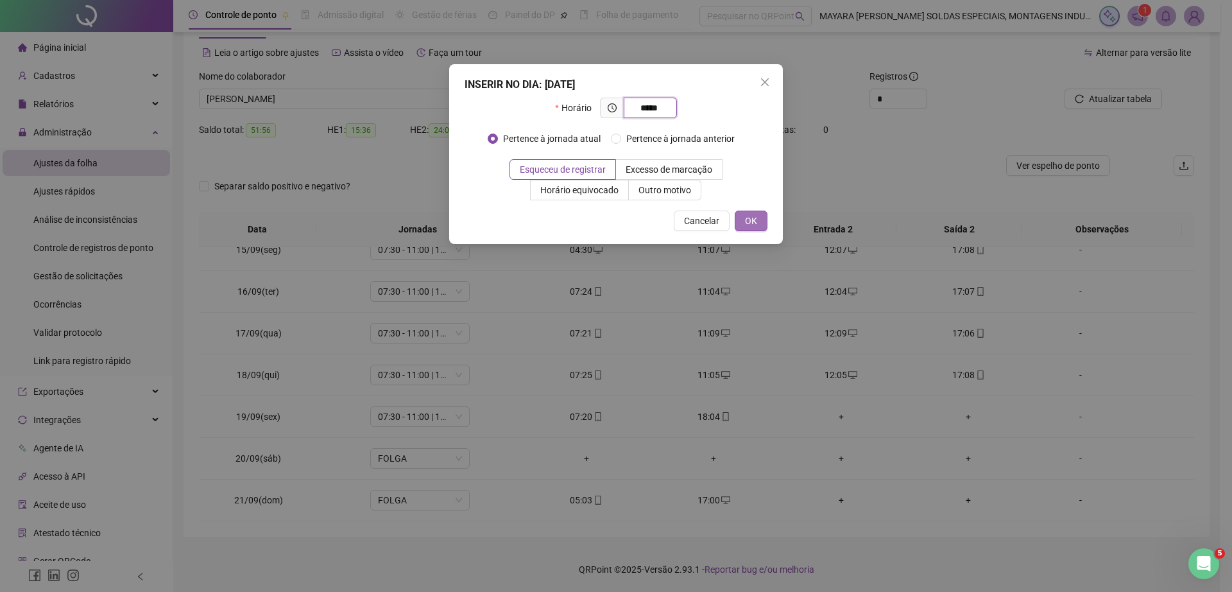
type input "*****"
click at [756, 227] on span "OK" at bounding box center [751, 221] width 12 height 14
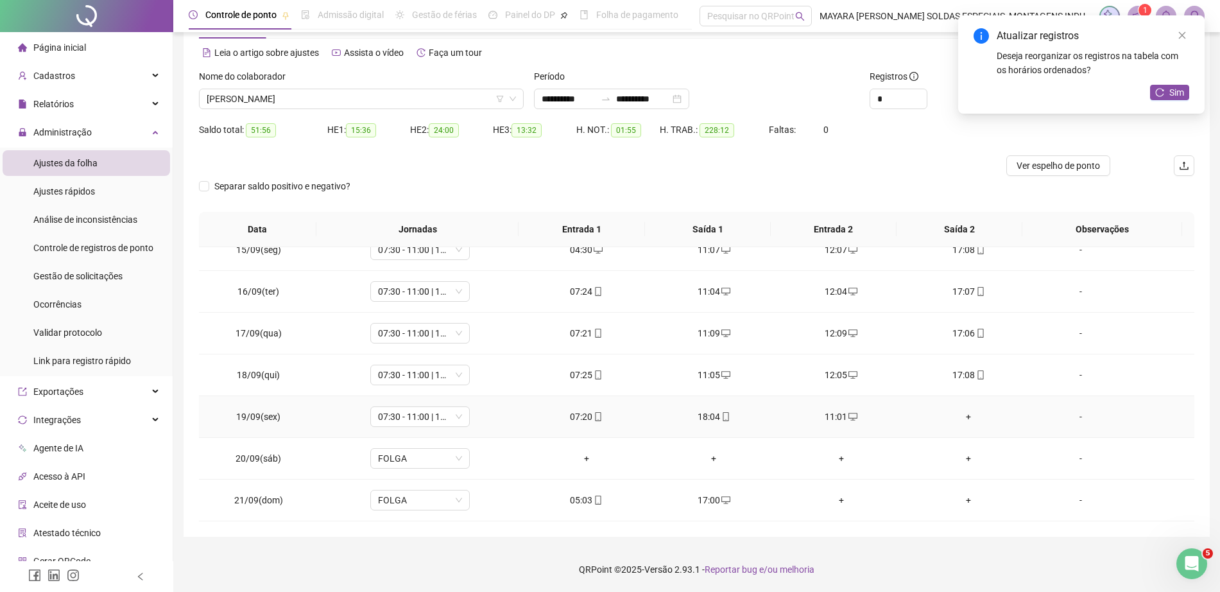
click at [954, 414] on div "+" at bounding box center [968, 417] width 107 height 14
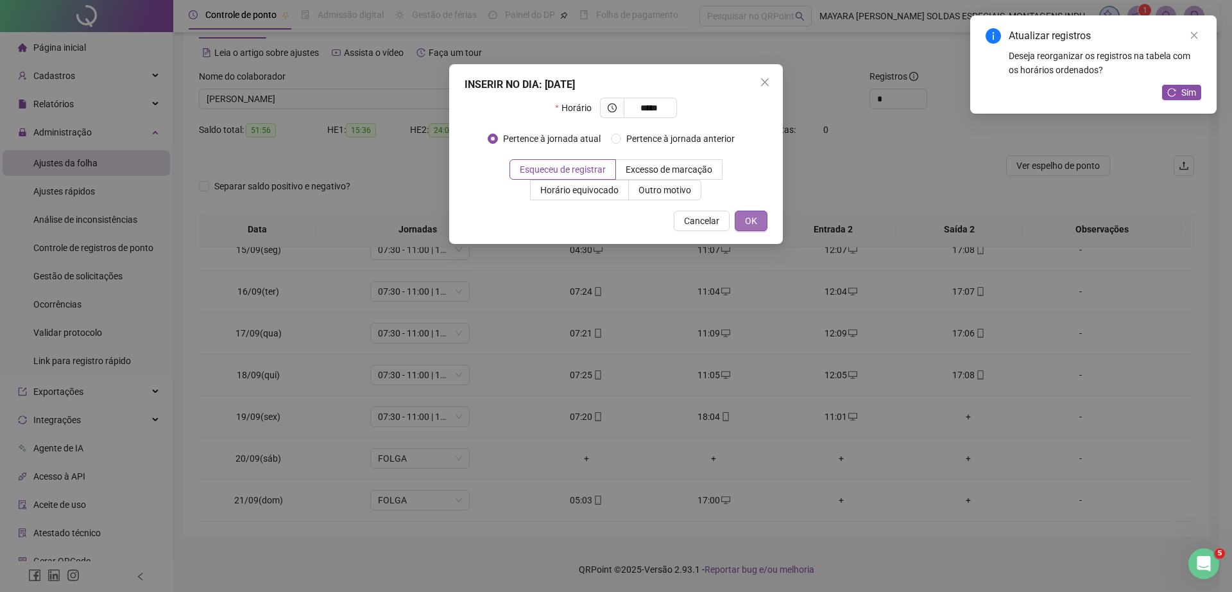
type input "*****"
click at [750, 230] on button "OK" at bounding box center [751, 221] width 33 height 21
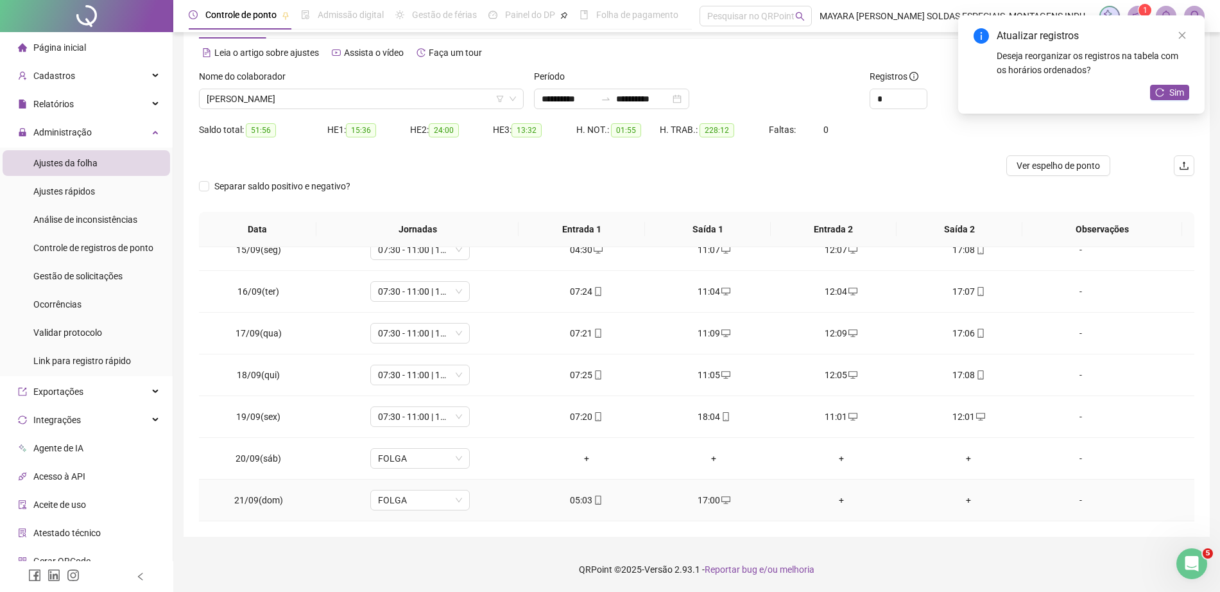
click at [835, 497] on div "+" at bounding box center [841, 500] width 107 height 14
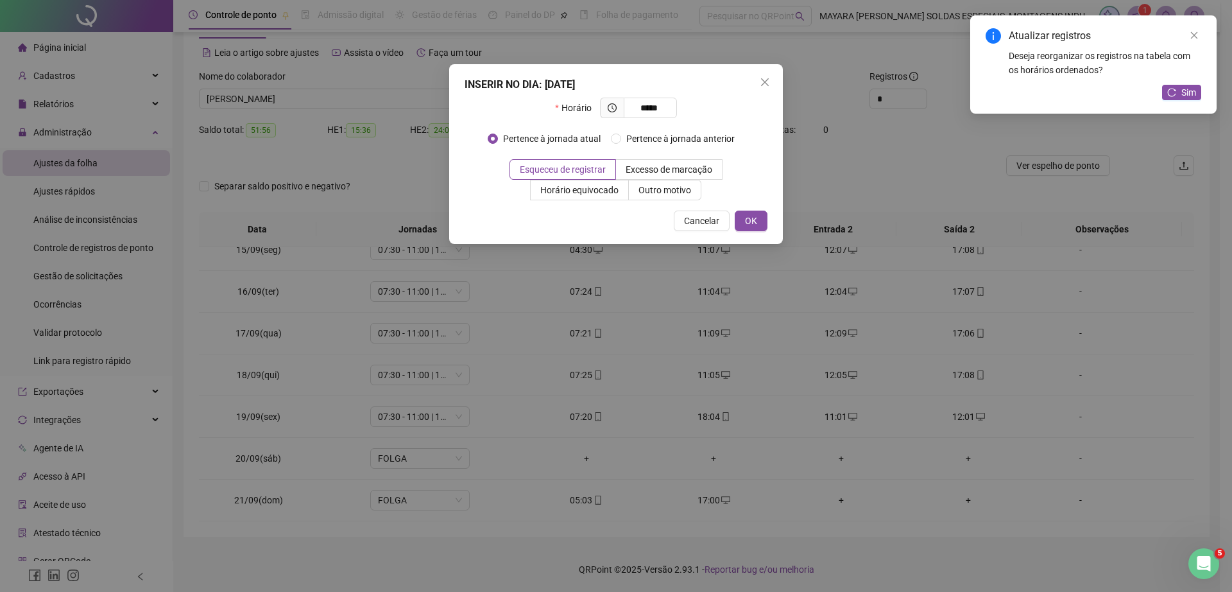
type input "*****"
click at [768, 218] on div "INSERIR NO DIA : [DATE] Horário ***** Pertence à jornada atual Pertence à jorna…" at bounding box center [616, 154] width 334 height 180
click at [754, 220] on span "OK" at bounding box center [751, 221] width 12 height 14
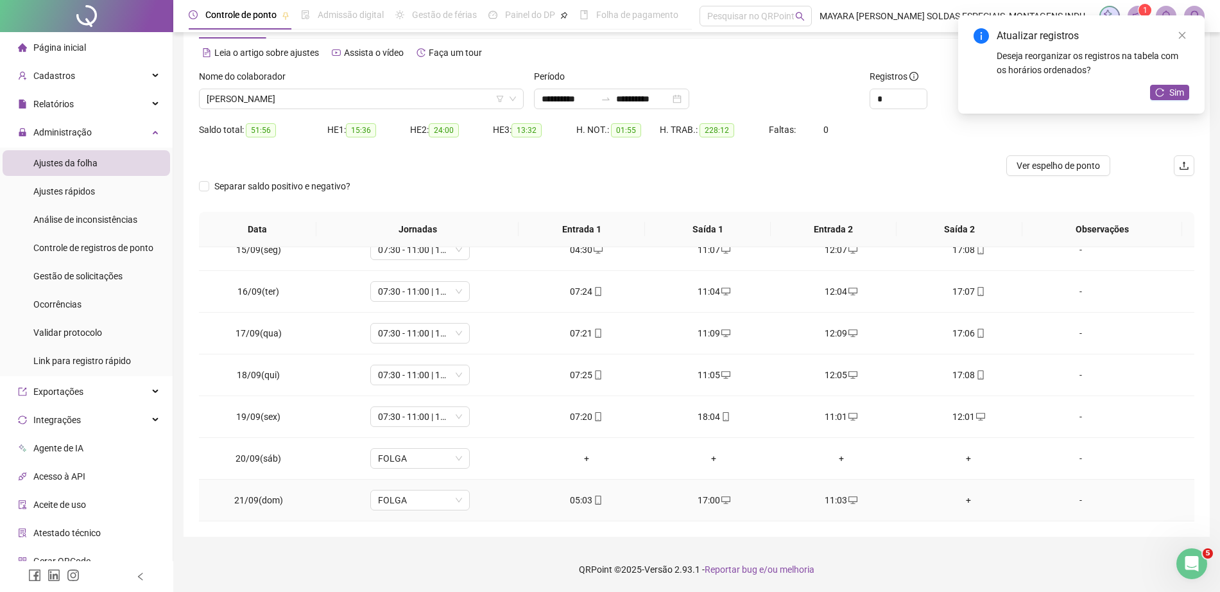
click at [953, 502] on div "+" at bounding box center [968, 500] width 107 height 14
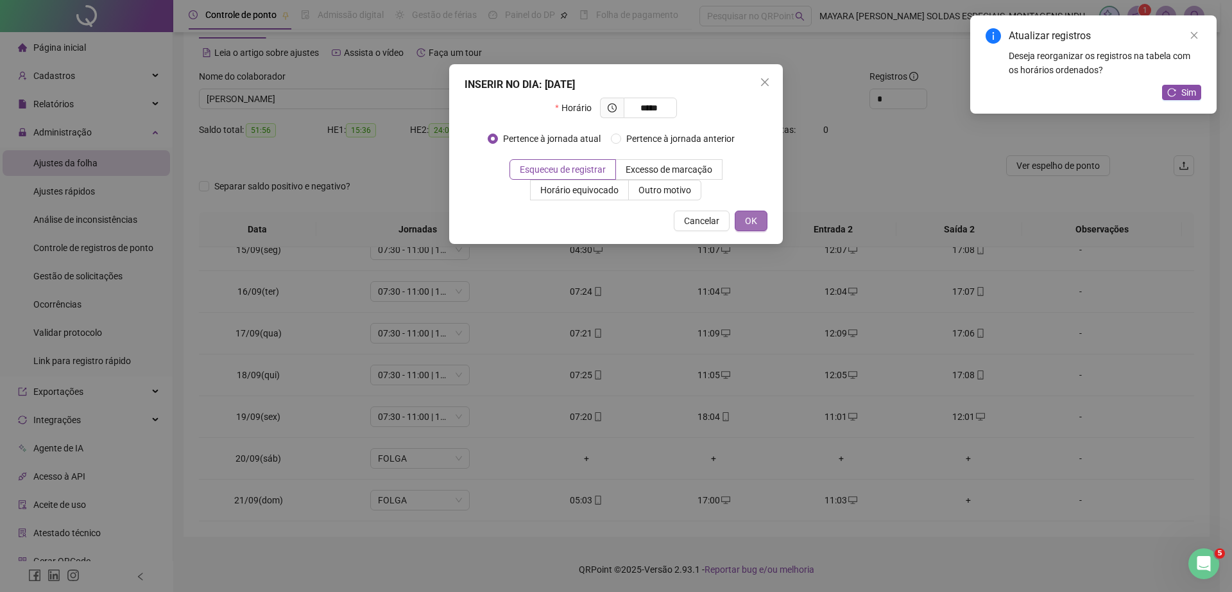
type input "*****"
click at [741, 214] on button "OK" at bounding box center [751, 221] width 33 height 21
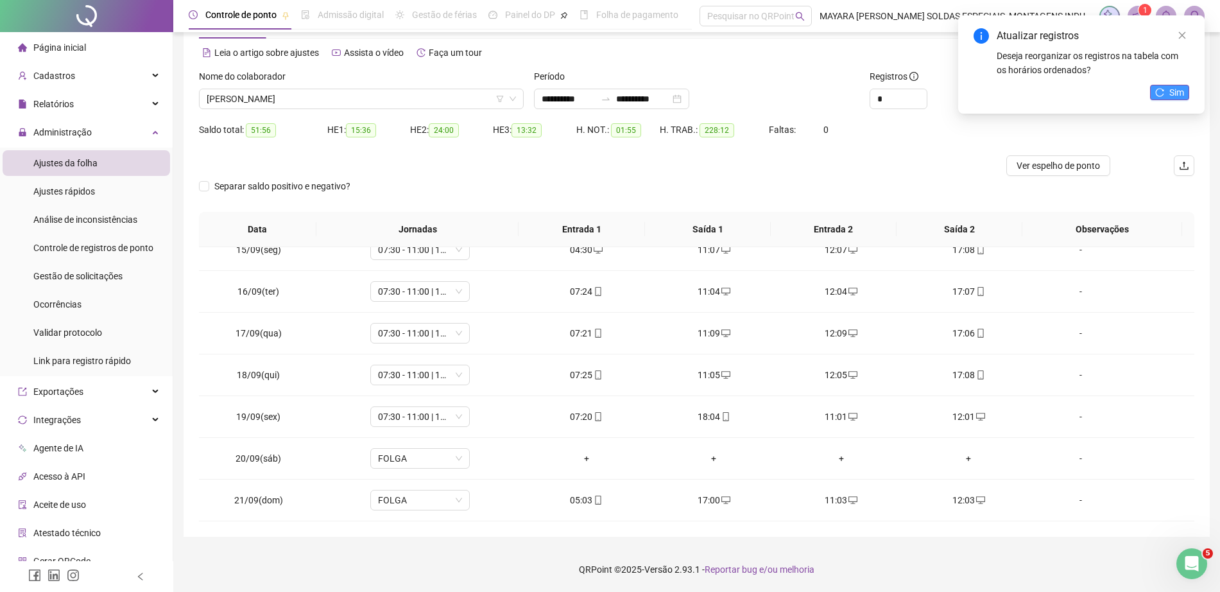
click at [1164, 94] on icon "reload" at bounding box center [1159, 92] width 9 height 9
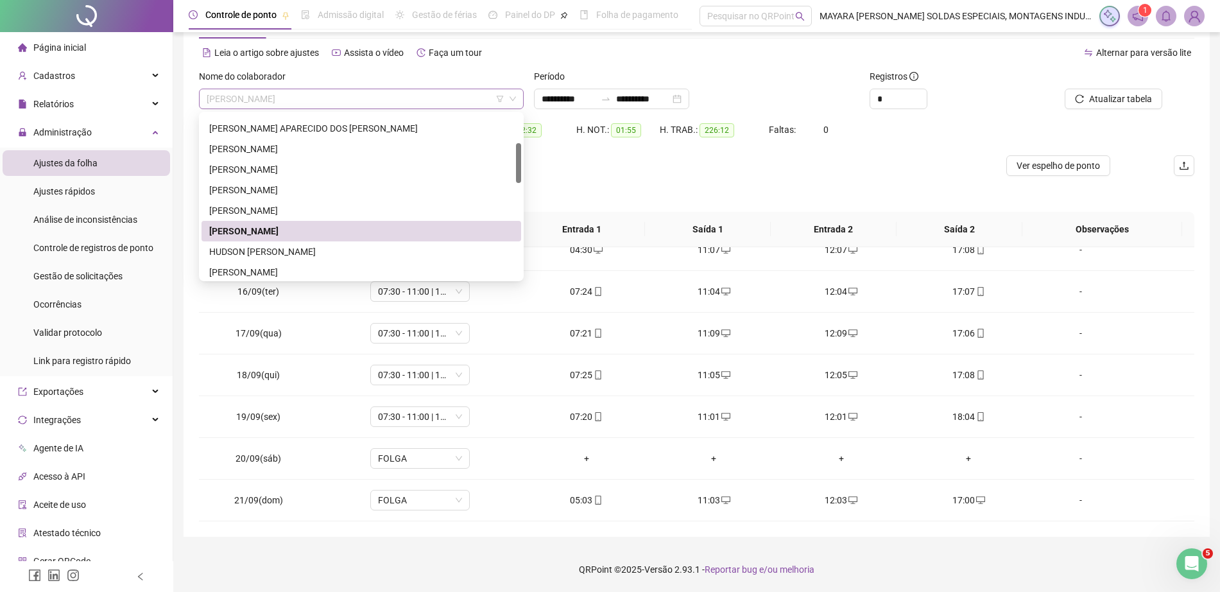
click at [291, 101] on span "[PERSON_NAME]" at bounding box center [361, 98] width 309 height 19
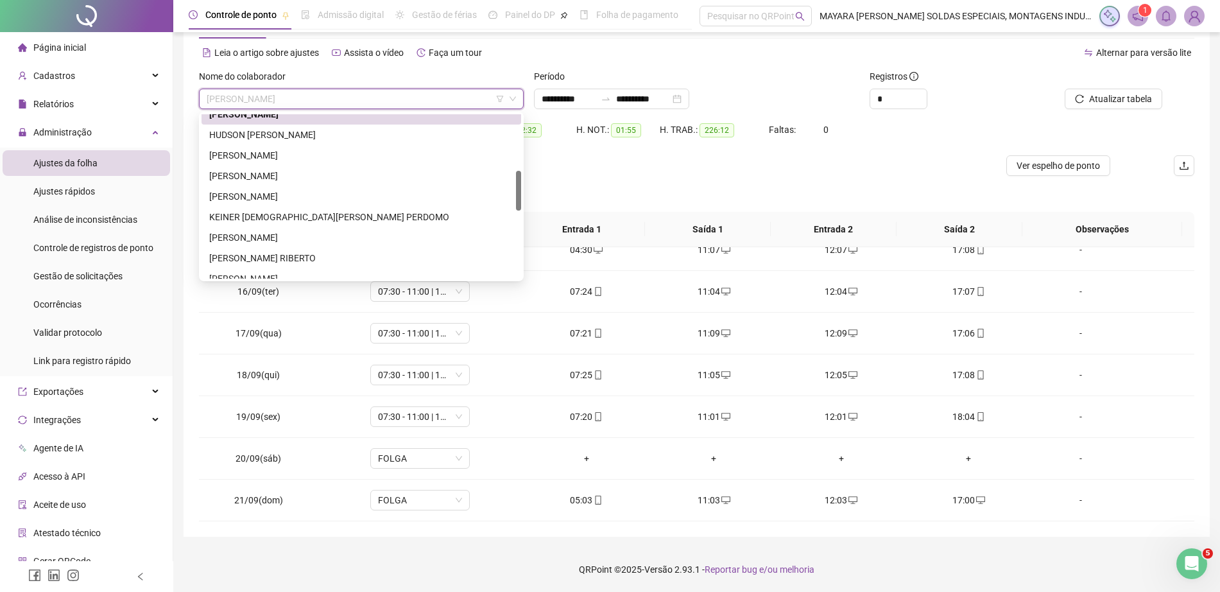
drag, startPoint x: 519, startPoint y: 156, endPoint x: 529, endPoint y: 185, distance: 30.7
click at [529, 185] on body "**********" at bounding box center [610, 247] width 1220 height 592
click at [410, 130] on div "HUDSON [PERSON_NAME]" at bounding box center [361, 132] width 304 height 14
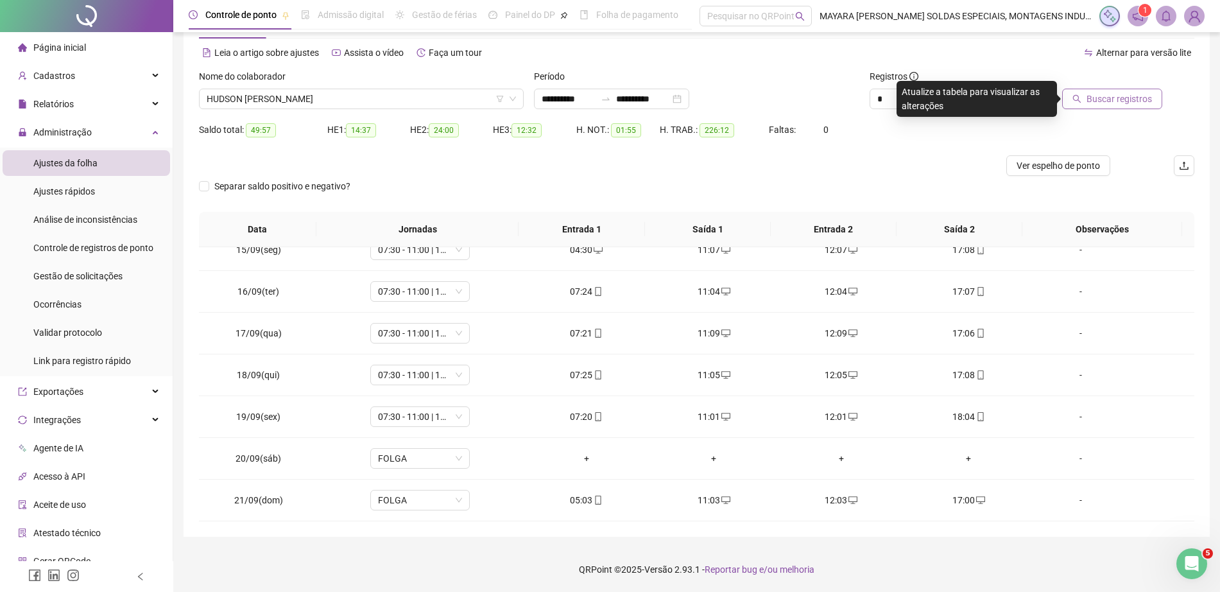
click at [1089, 98] on span "Buscar registros" at bounding box center [1119, 99] width 65 height 14
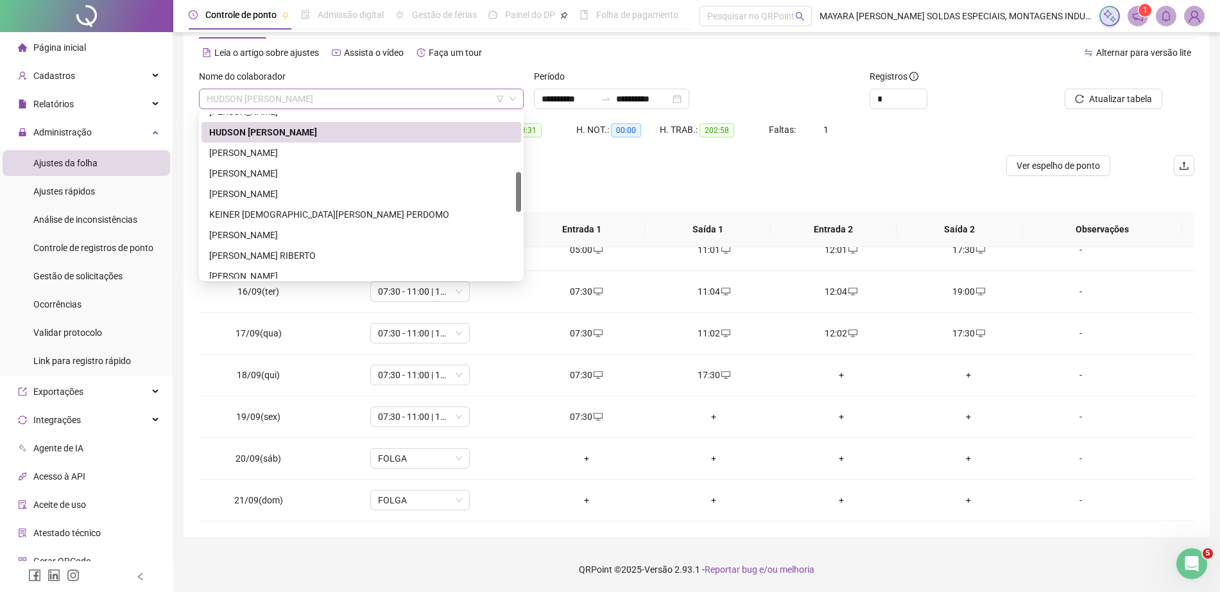
click at [319, 93] on span "HUDSON [PERSON_NAME]" at bounding box center [361, 98] width 309 height 19
click at [331, 152] on div "[PERSON_NAME]" at bounding box center [361, 153] width 304 height 14
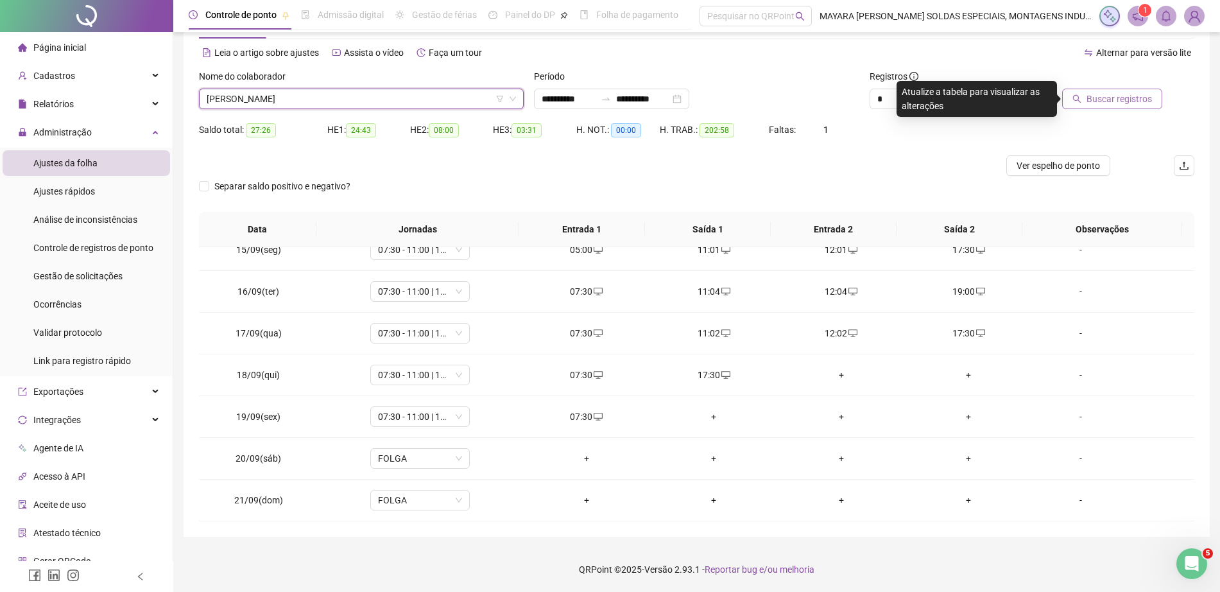
click at [1123, 94] on span "Buscar registros" at bounding box center [1119, 99] width 65 height 14
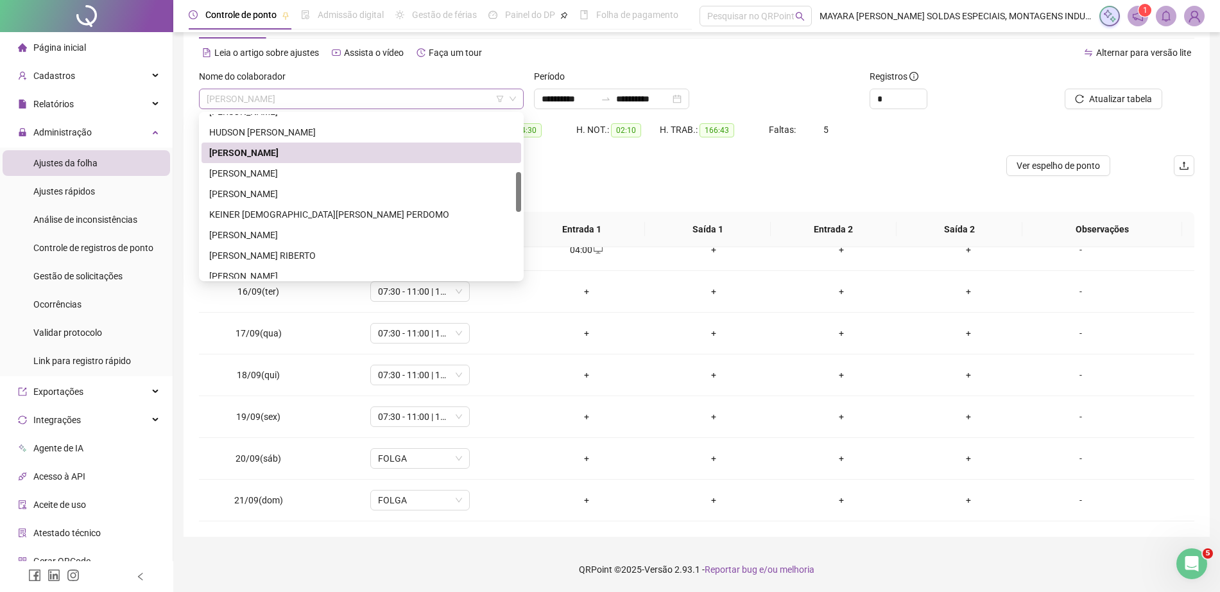
click at [337, 90] on span "[PERSON_NAME]" at bounding box center [361, 98] width 309 height 19
click at [320, 169] on div "[PERSON_NAME]" at bounding box center [361, 173] width 304 height 14
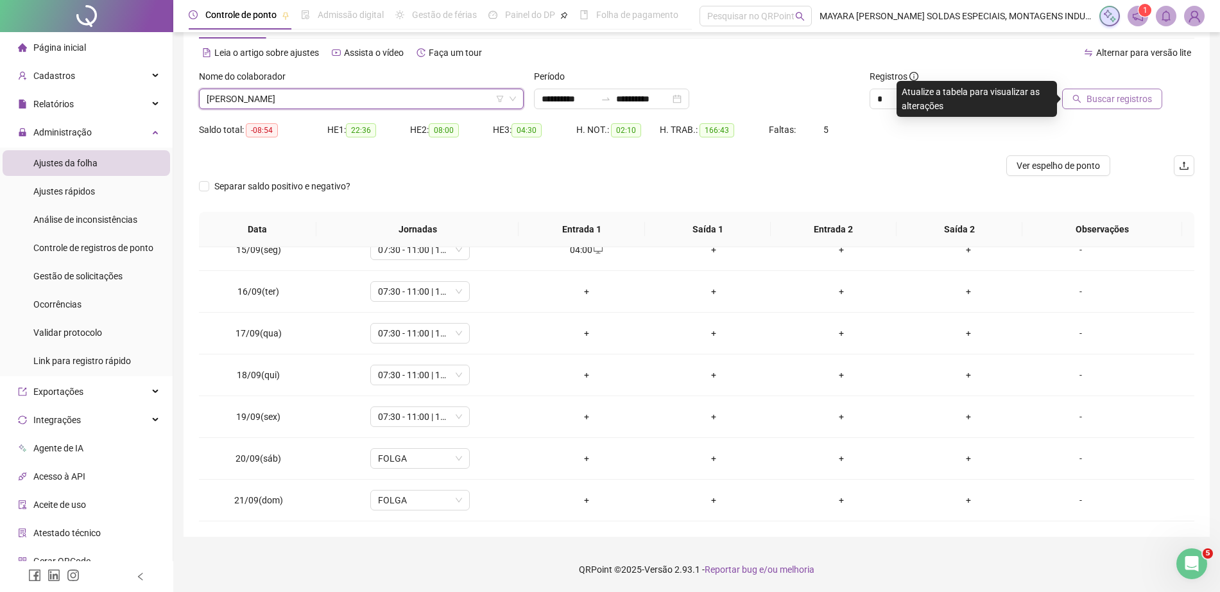
click at [1134, 96] on span "Buscar registros" at bounding box center [1119, 99] width 65 height 14
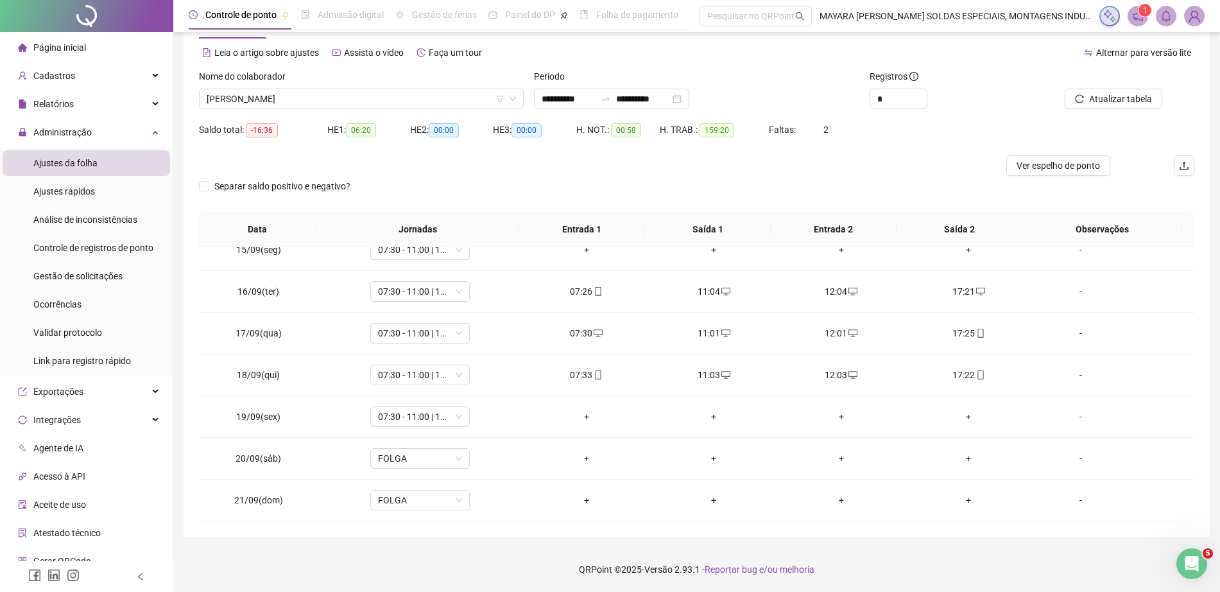
click at [350, 86] on div "Nome do colaborador" at bounding box center [361, 78] width 325 height 19
click at [352, 105] on span "[PERSON_NAME]" at bounding box center [361, 98] width 309 height 19
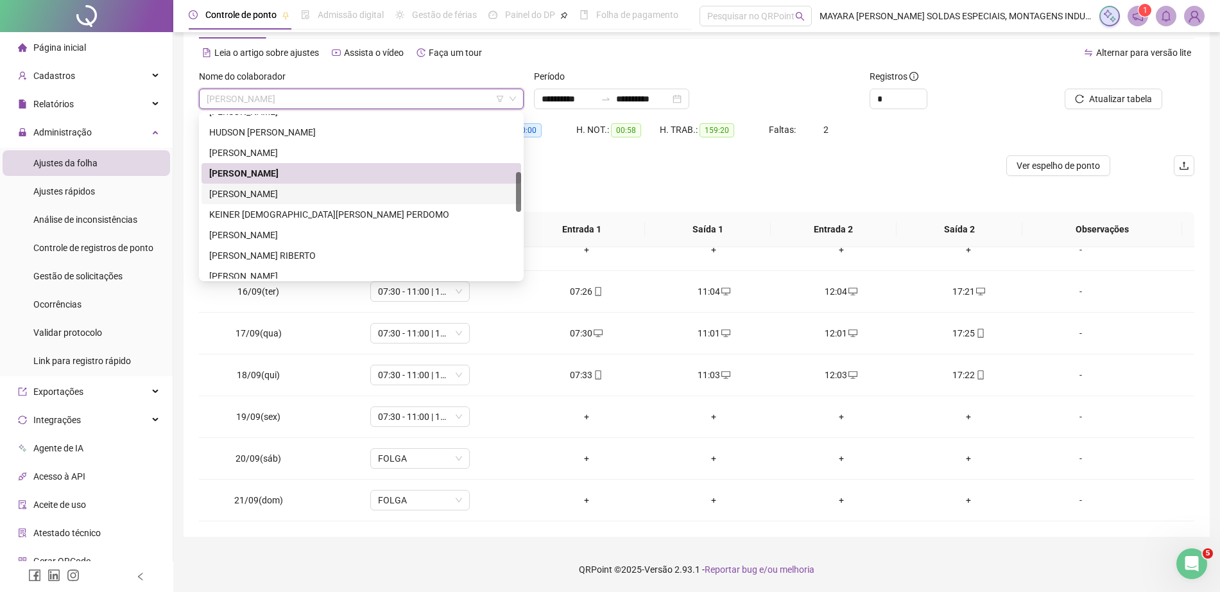
click at [351, 192] on div "[PERSON_NAME]" at bounding box center [361, 194] width 304 height 14
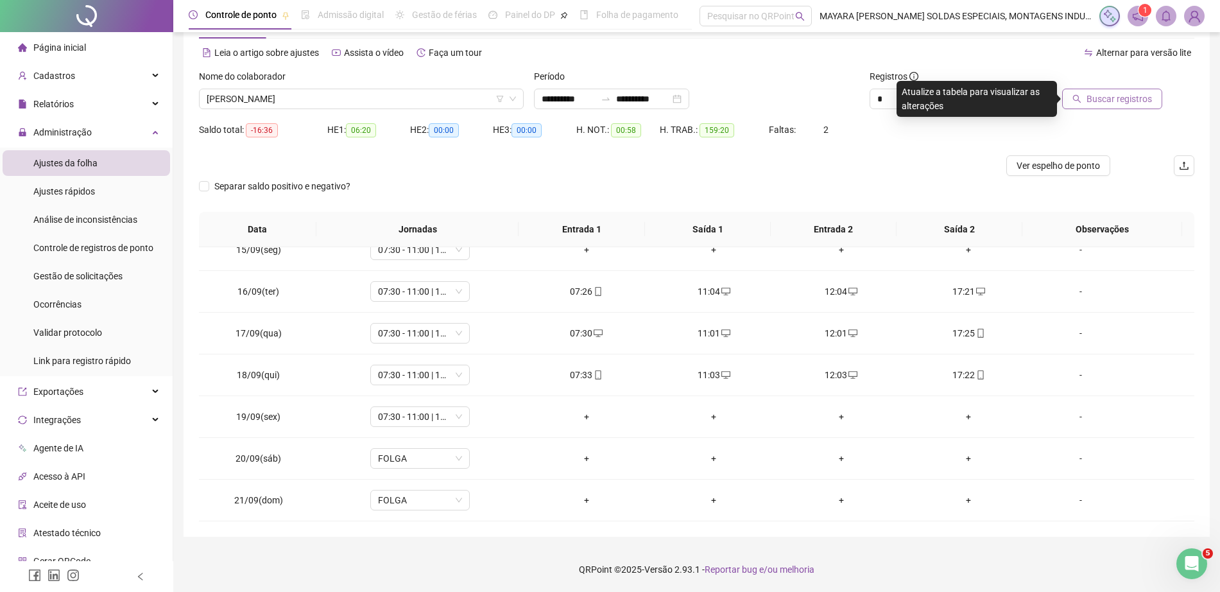
click at [1139, 93] on span "Buscar registros" at bounding box center [1119, 99] width 65 height 14
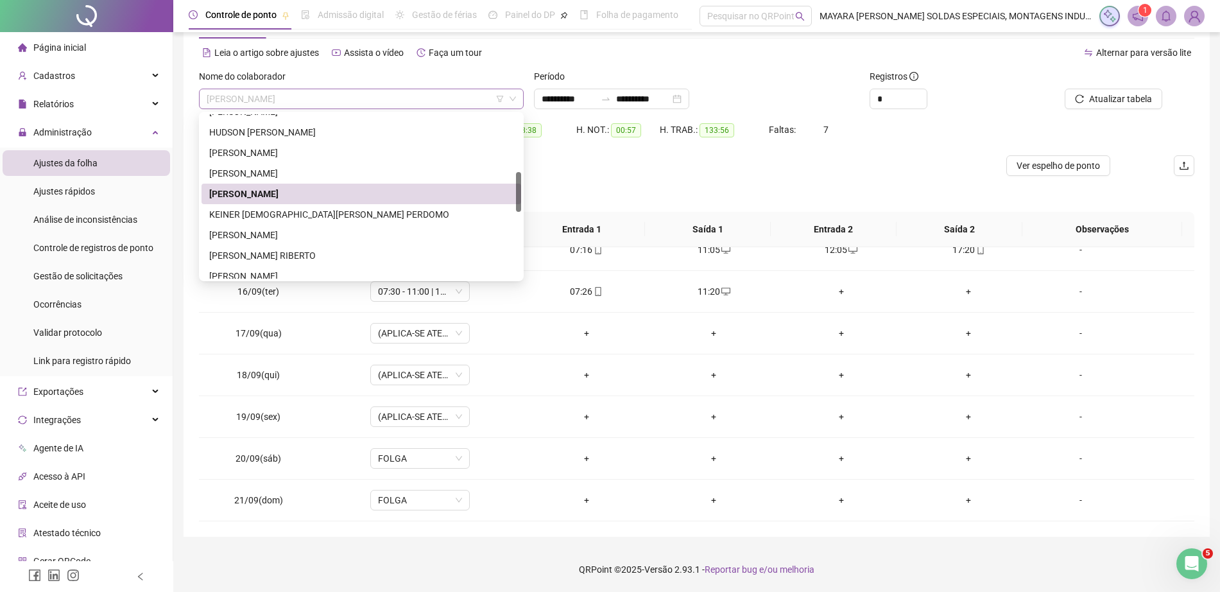
click at [311, 98] on span "[PERSON_NAME]" at bounding box center [361, 98] width 309 height 19
click at [346, 212] on div "KEINER [DEMOGRAPHIC_DATA][PERSON_NAME] PERDOMO" at bounding box center [361, 214] width 304 height 14
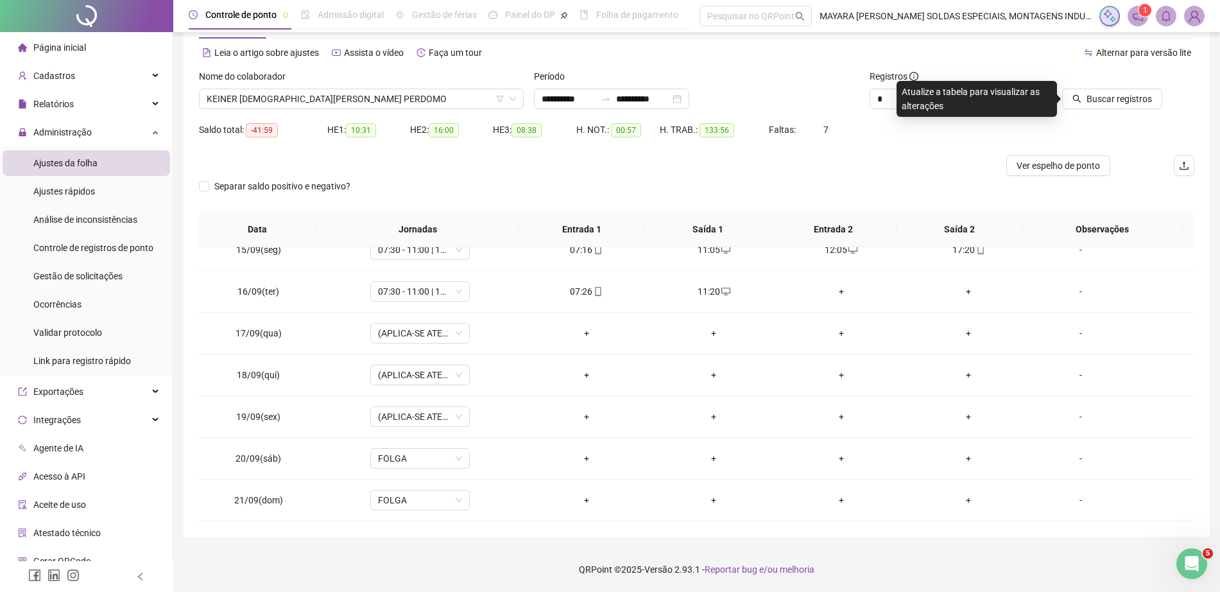
click at [1117, 87] on div at bounding box center [1099, 78] width 125 height 19
click at [1121, 98] on span "Buscar registros" at bounding box center [1119, 99] width 65 height 14
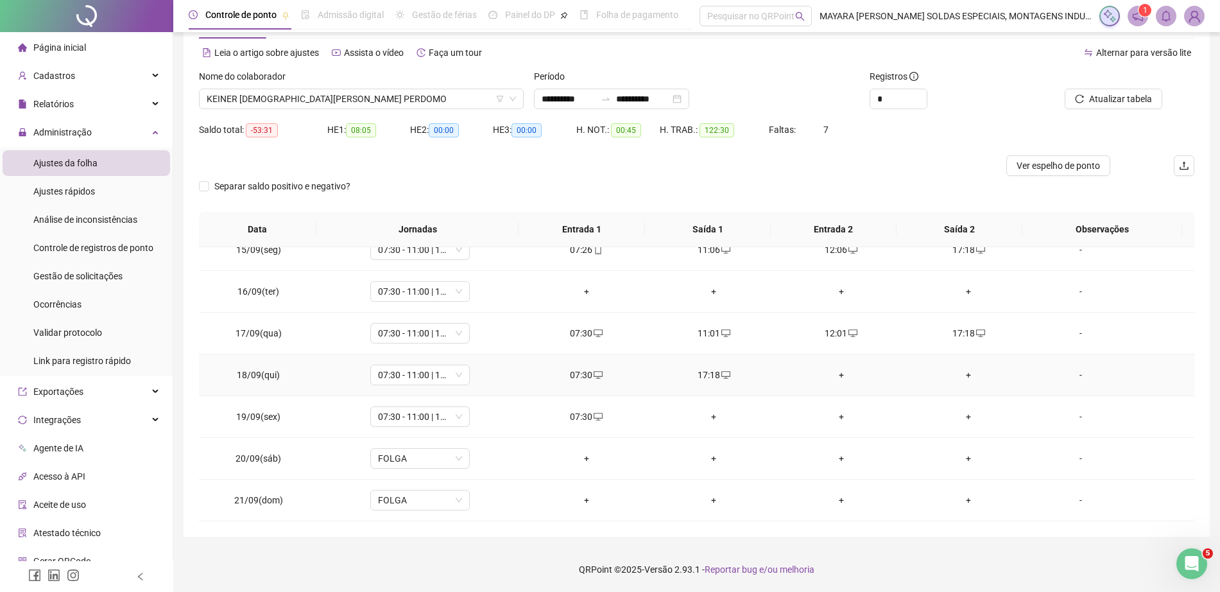
click at [834, 370] on div "+" at bounding box center [841, 375] width 107 height 14
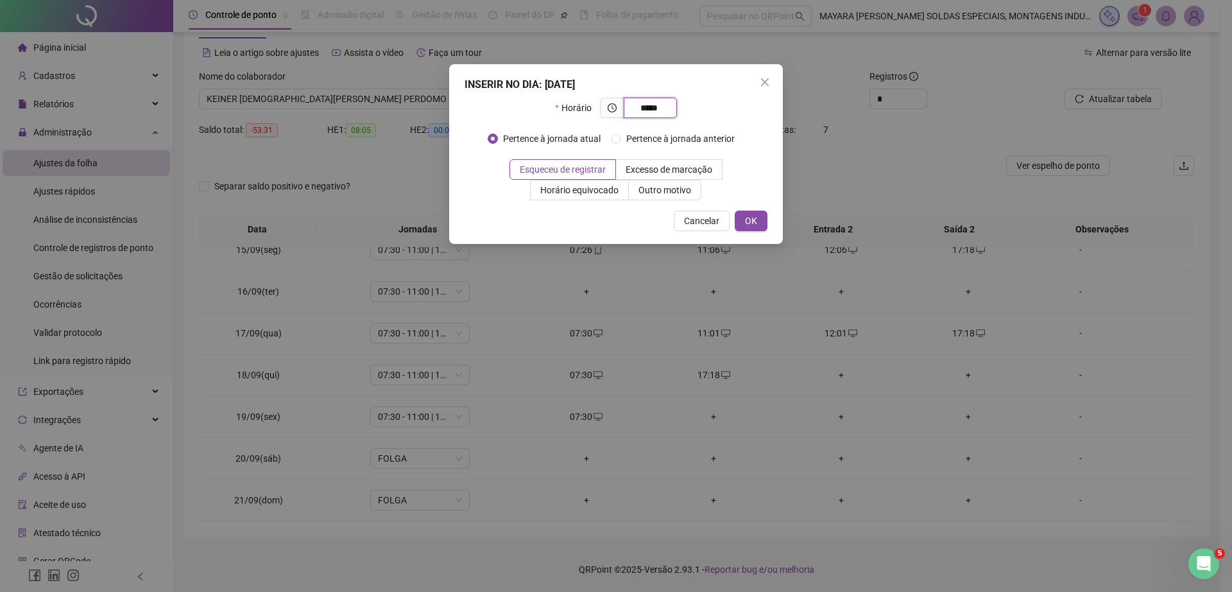
type input "*****"
click at [748, 232] on div "INSERIR NO DIA : [DATE] Horário ***** Pertence à jornada atual Pertence à jorna…" at bounding box center [616, 154] width 334 height 180
click at [750, 226] on span "OK" at bounding box center [751, 221] width 12 height 14
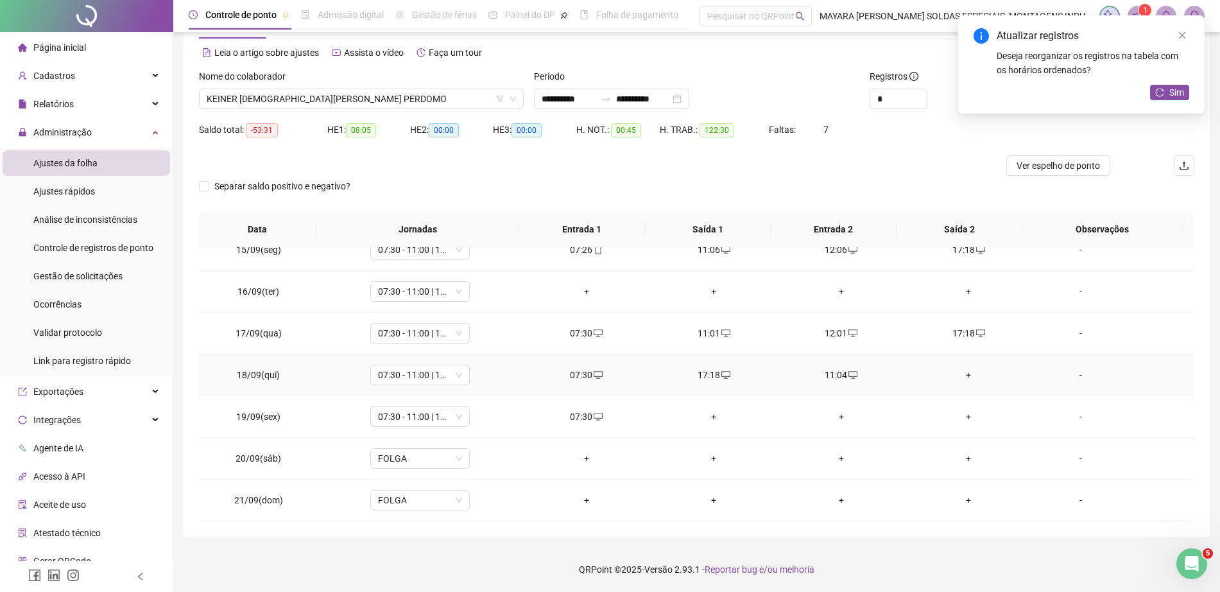
click at [960, 377] on div "+" at bounding box center [968, 375] width 107 height 14
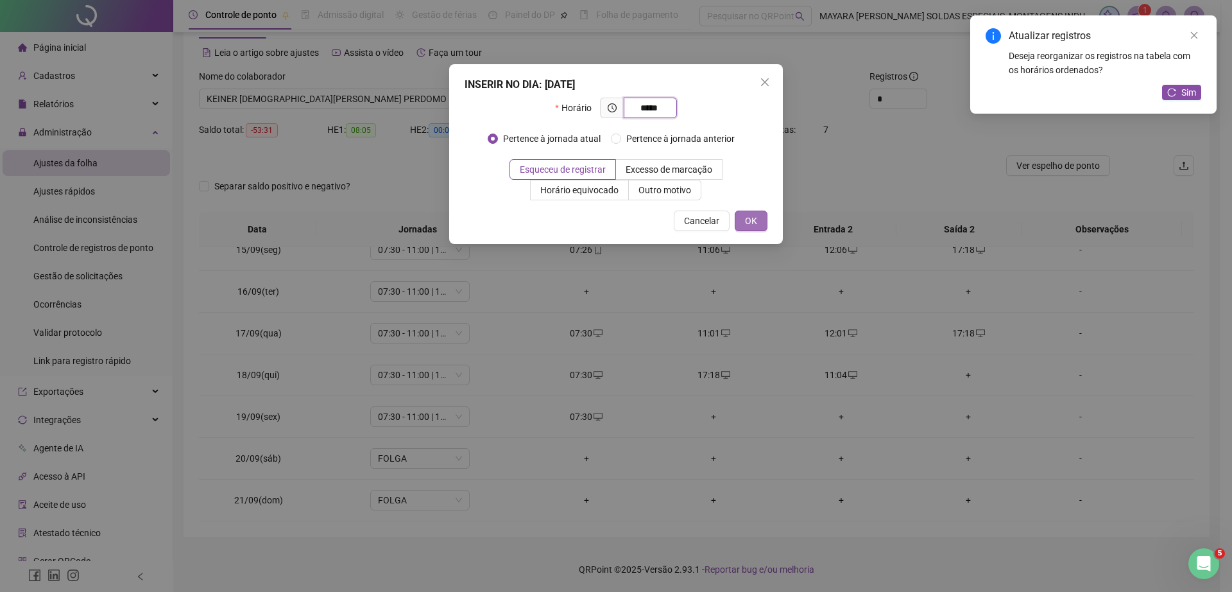
type input "*****"
click at [757, 220] on button "OK" at bounding box center [751, 221] width 33 height 21
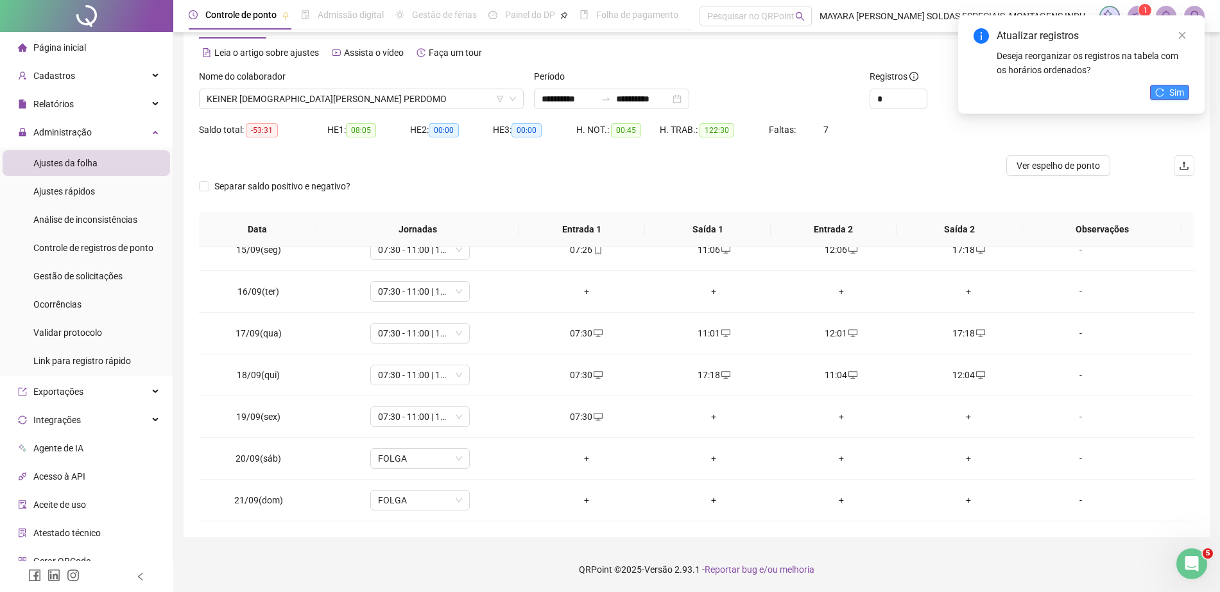
click at [1159, 97] on button "Sim" at bounding box center [1169, 92] width 39 height 15
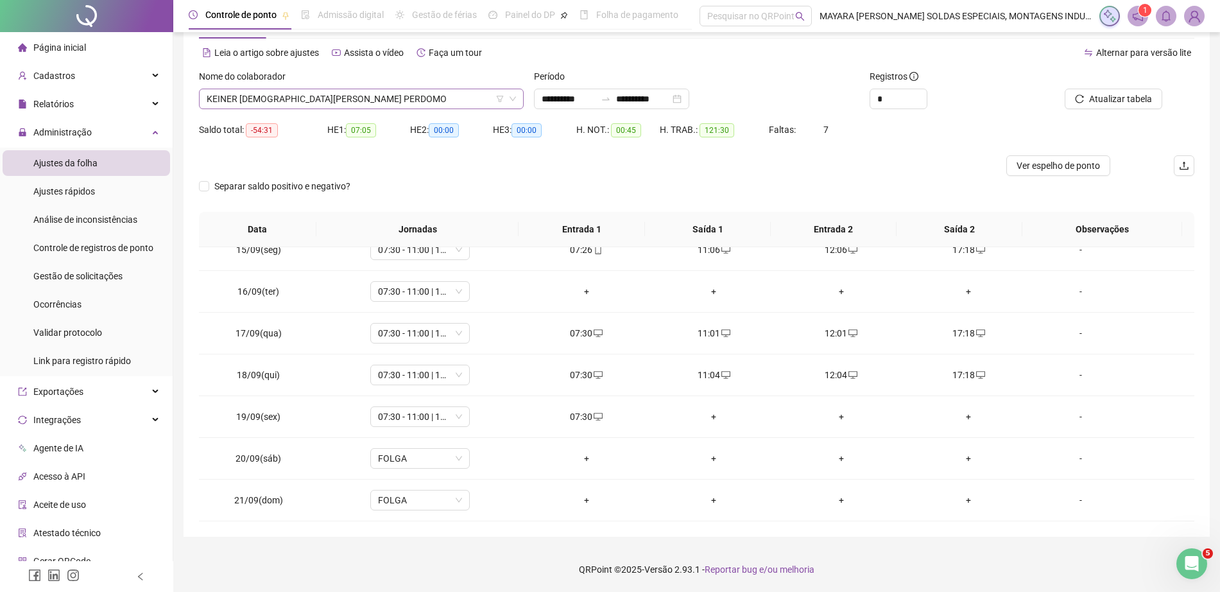
click at [337, 99] on span "KEINER [DEMOGRAPHIC_DATA][PERSON_NAME] PERDOMO" at bounding box center [361, 98] width 309 height 19
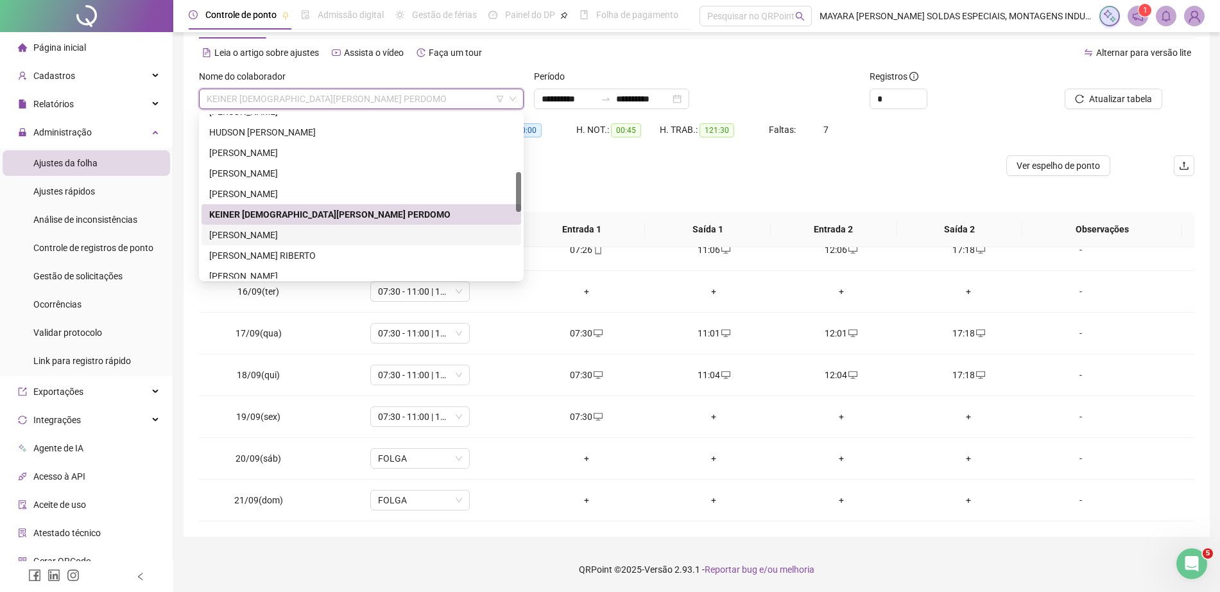
click at [352, 234] on div "[PERSON_NAME]" at bounding box center [361, 235] width 304 height 14
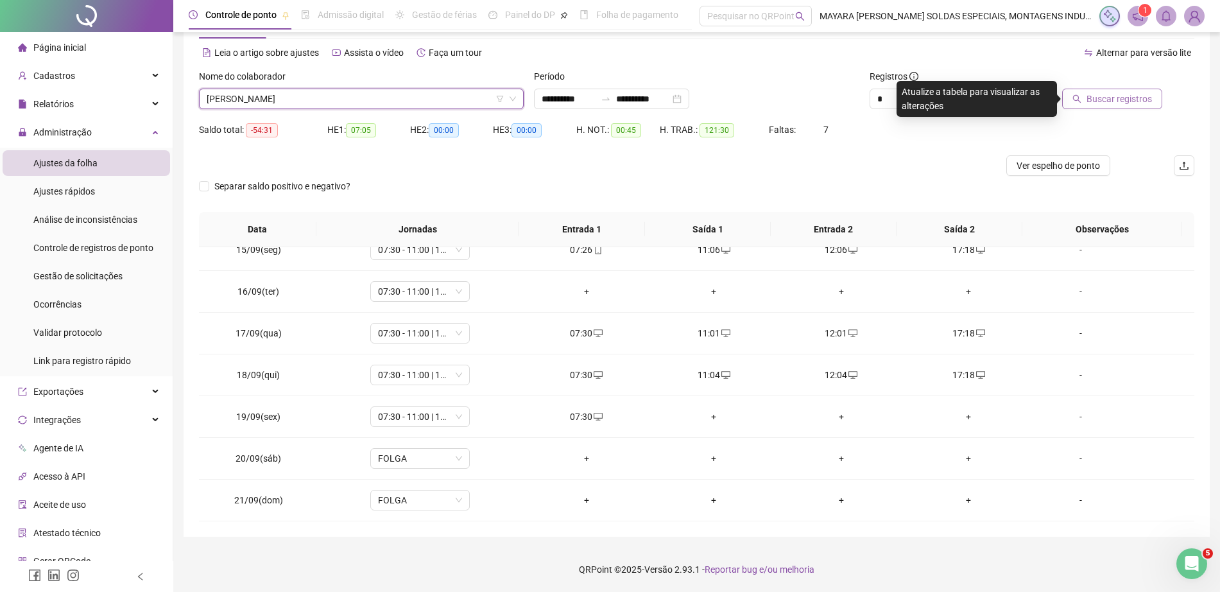
click at [1110, 102] on span "Buscar registros" at bounding box center [1119, 99] width 65 height 14
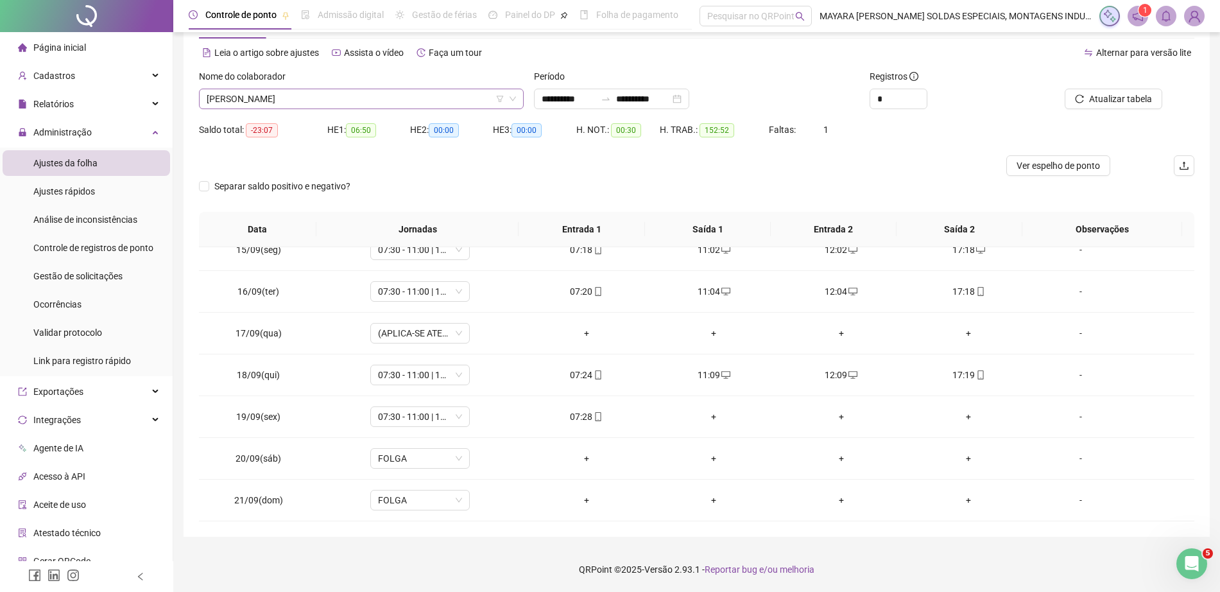
click at [366, 101] on span "[PERSON_NAME]" at bounding box center [361, 98] width 309 height 19
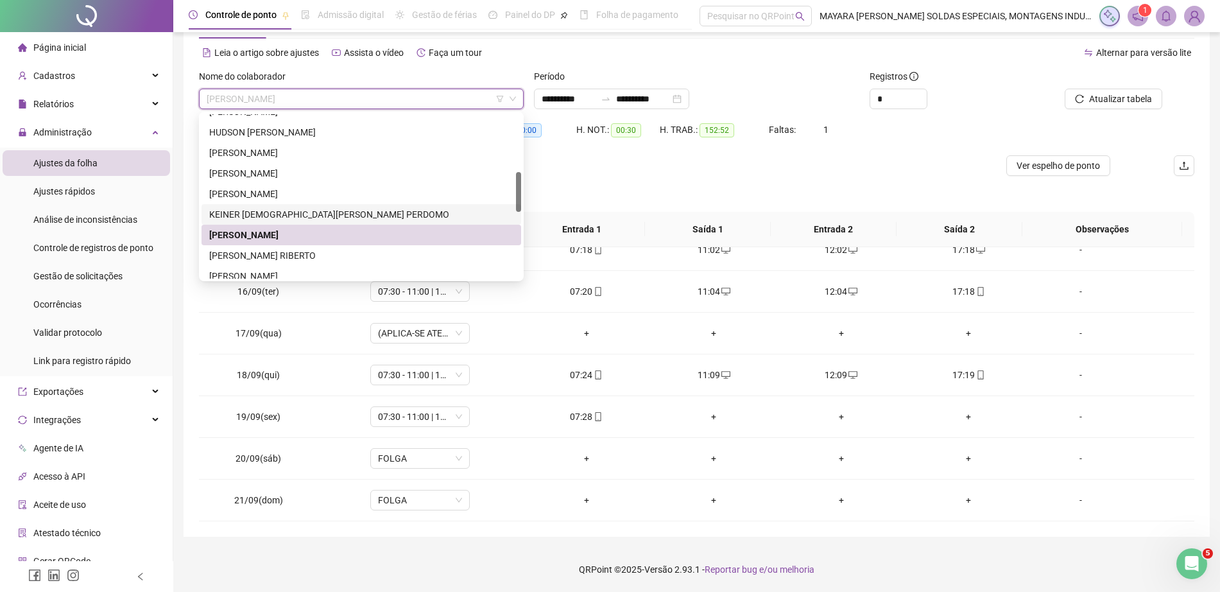
click at [311, 207] on div "KEINER [DEMOGRAPHIC_DATA][PERSON_NAME] PERDOMO" at bounding box center [361, 214] width 304 height 14
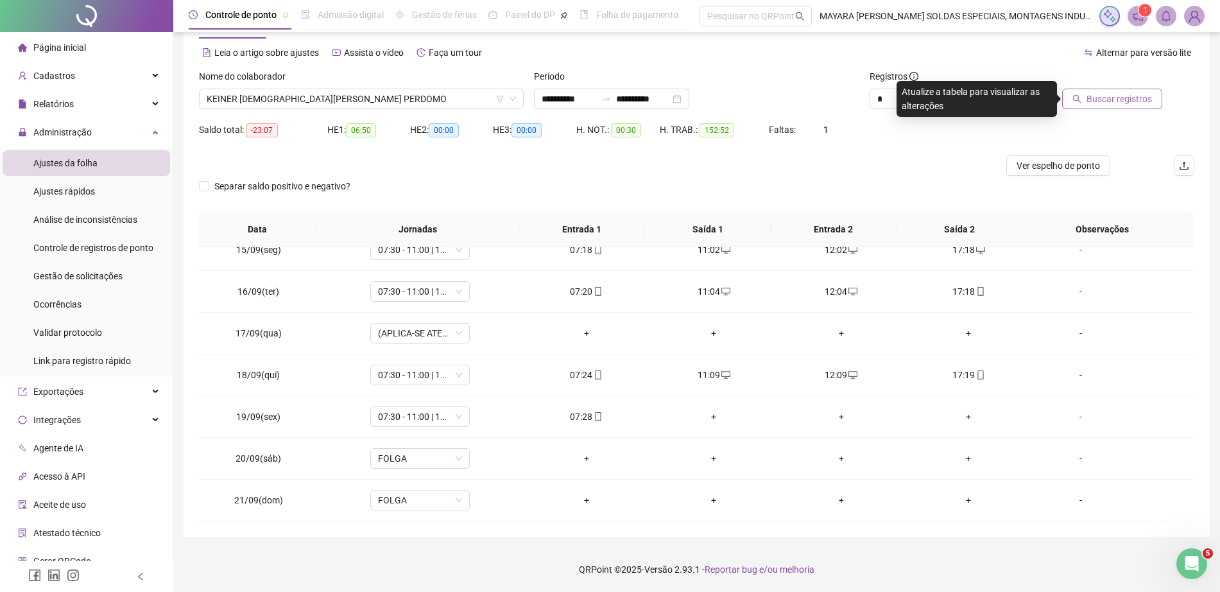
click at [1097, 101] on span "Buscar registros" at bounding box center [1119, 99] width 65 height 14
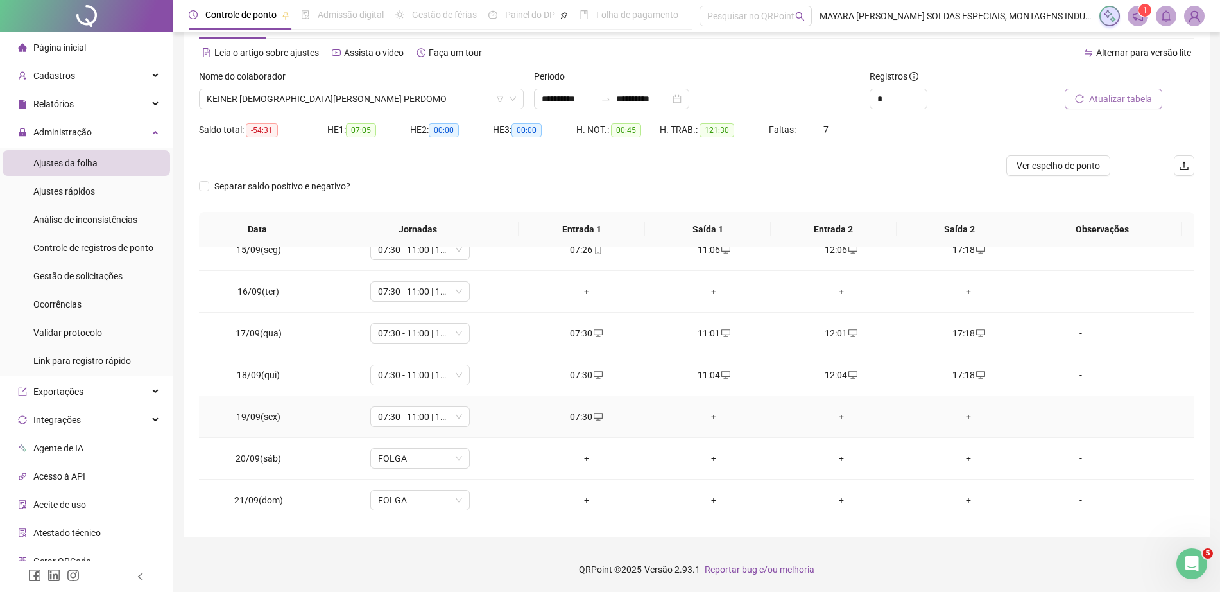
click at [709, 415] on div "+" at bounding box center [714, 417] width 107 height 14
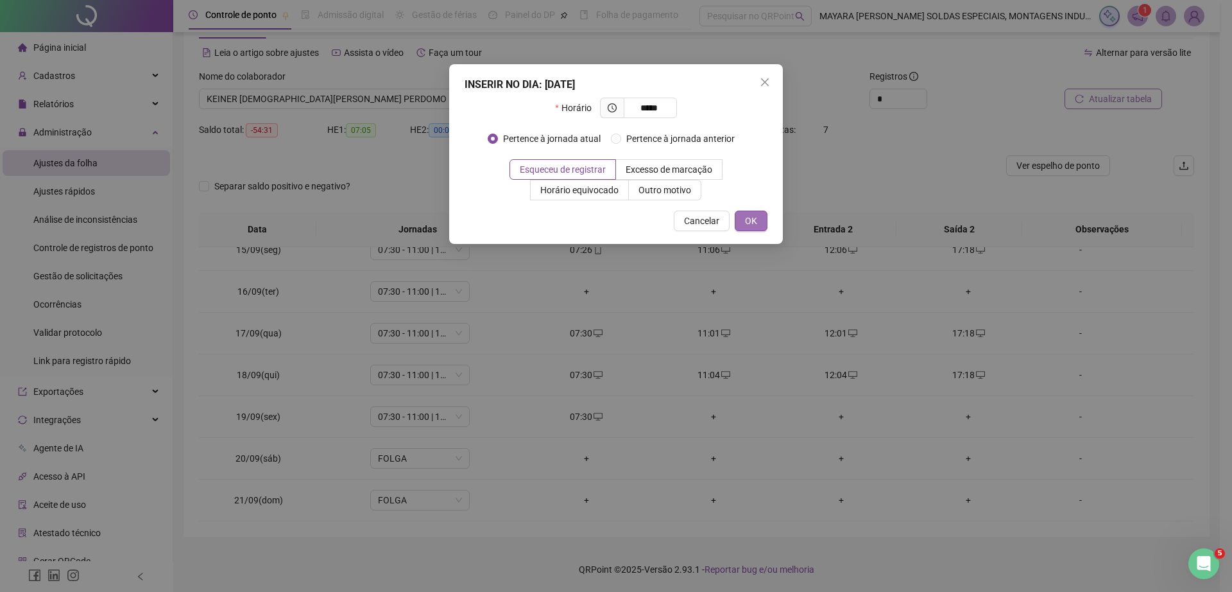
type input "*****"
click at [760, 217] on button "OK" at bounding box center [751, 221] width 33 height 21
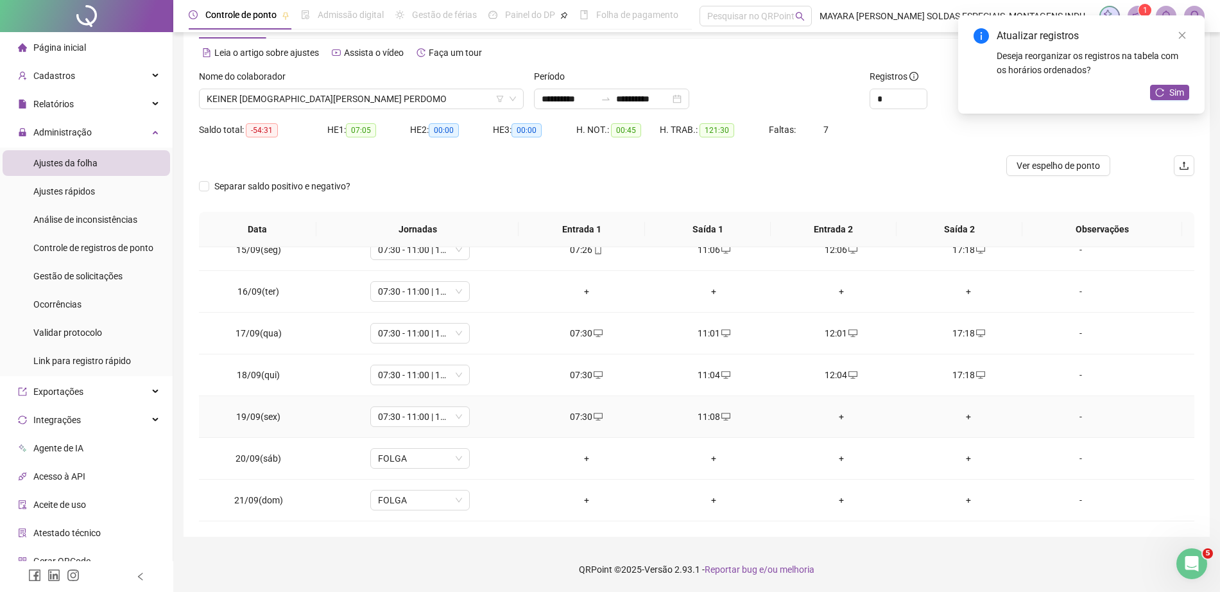
click at [831, 417] on div "+" at bounding box center [841, 417] width 107 height 14
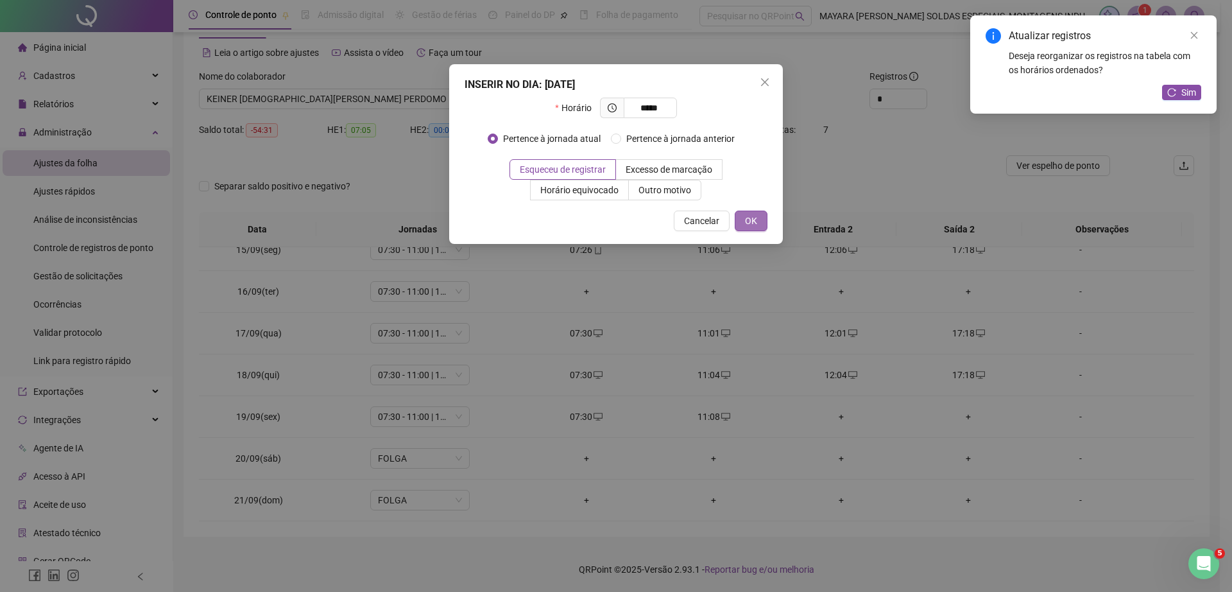
type input "*****"
click at [761, 218] on button "OK" at bounding box center [751, 221] width 33 height 21
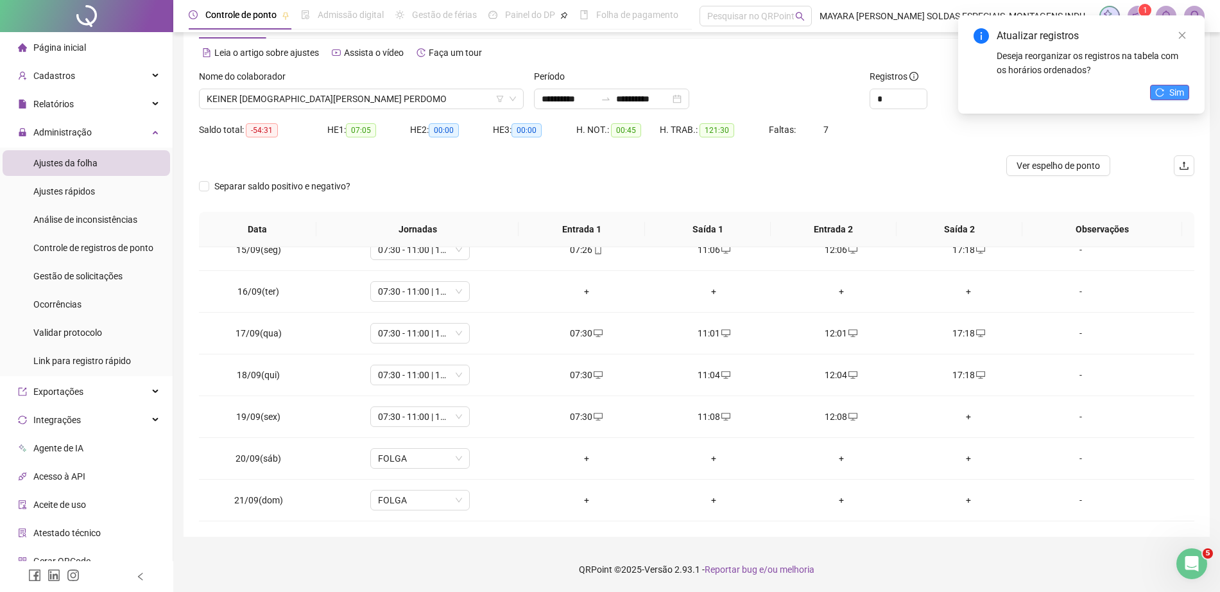
click at [1180, 96] on span "Sim" at bounding box center [1177, 92] width 15 height 14
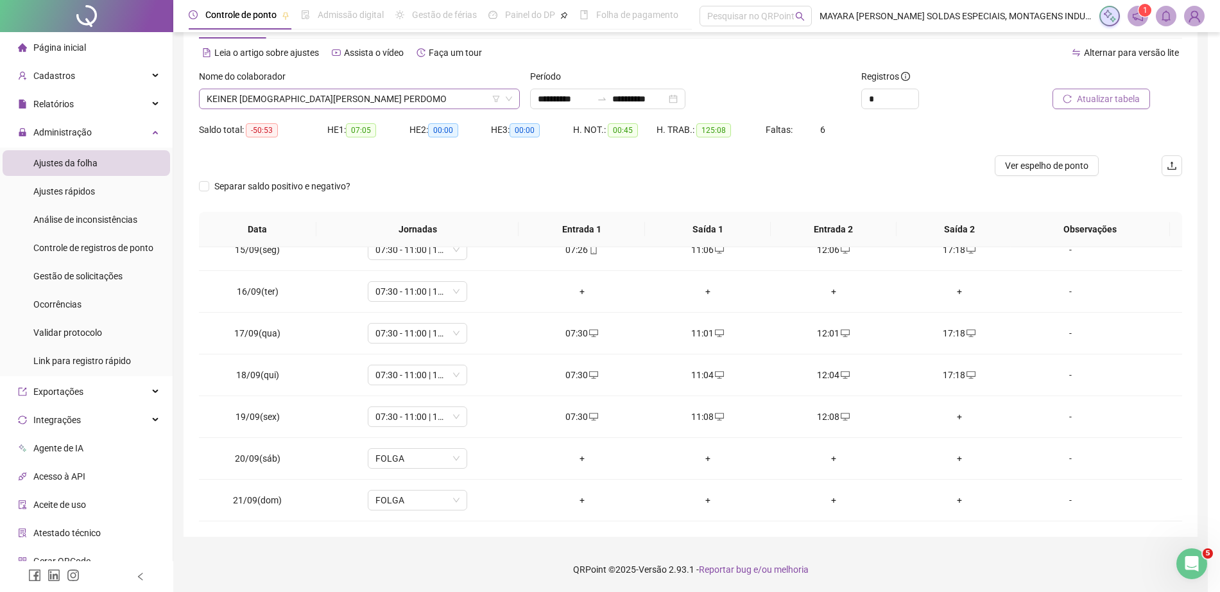
click at [374, 94] on span "KEINER [DEMOGRAPHIC_DATA][PERSON_NAME] PERDOMO" at bounding box center [360, 98] width 306 height 19
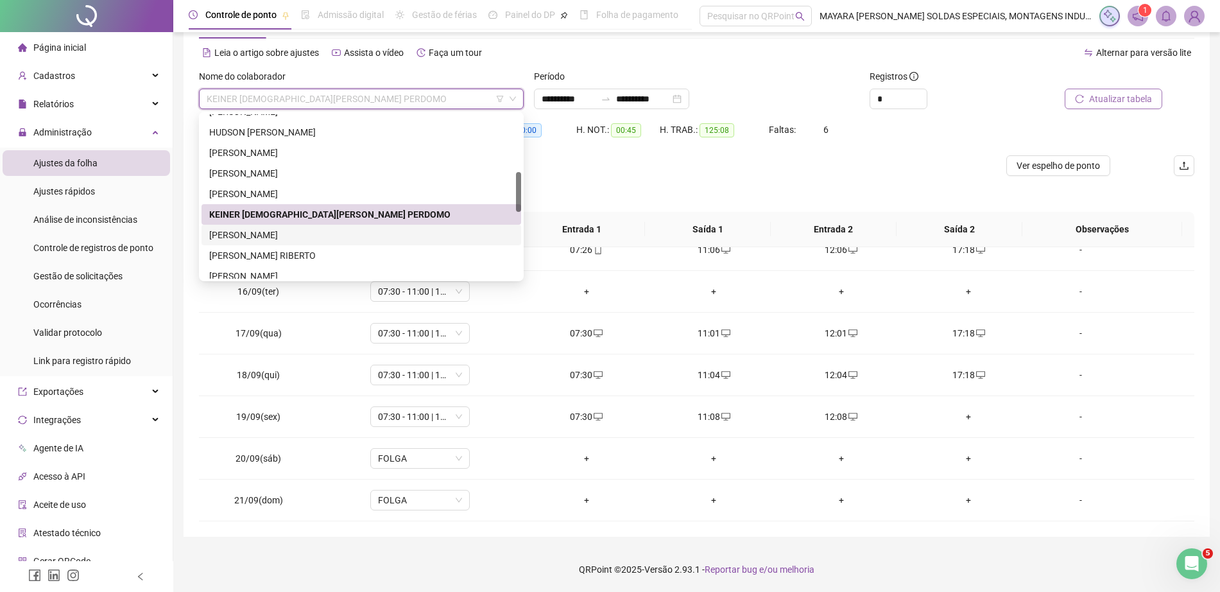
click at [305, 227] on div "[PERSON_NAME]" at bounding box center [362, 235] width 320 height 21
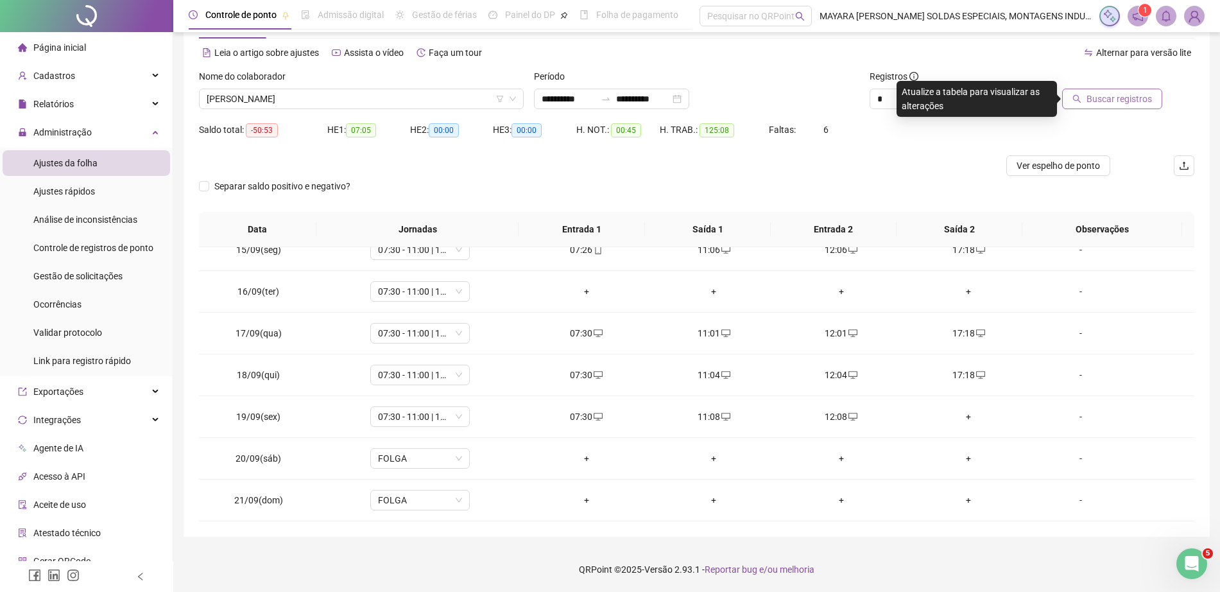
click at [1168, 100] on div "Buscar registros" at bounding box center [1115, 89] width 157 height 40
click at [1158, 101] on button "Buscar registros" at bounding box center [1112, 99] width 100 height 21
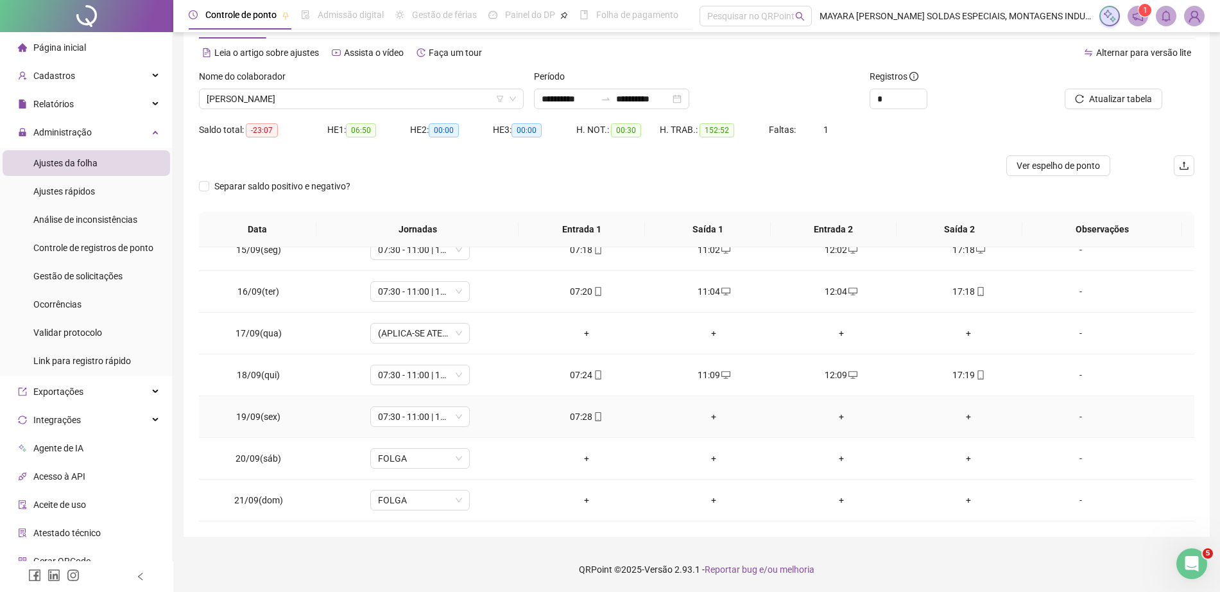
click at [705, 415] on div "+" at bounding box center [714, 417] width 107 height 14
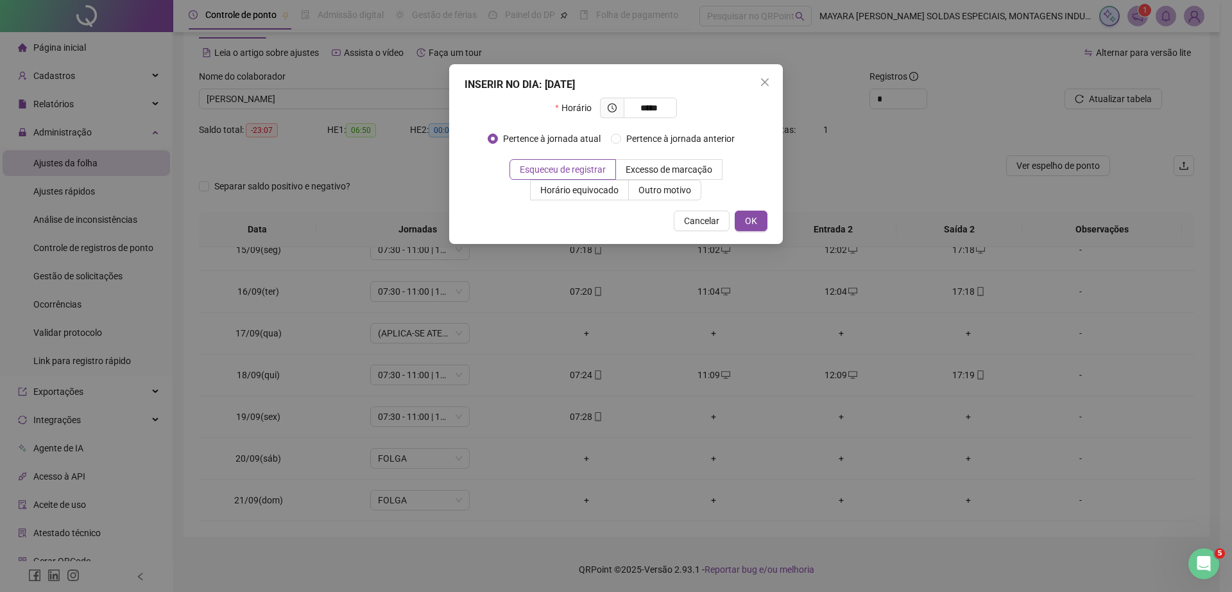
type input "*****"
click at [759, 207] on div "INSERIR NO DIA : [DATE] Horário ***** Pertence à jornada atual Pertence à jorna…" at bounding box center [616, 154] width 334 height 180
click at [757, 213] on button "OK" at bounding box center [751, 221] width 33 height 21
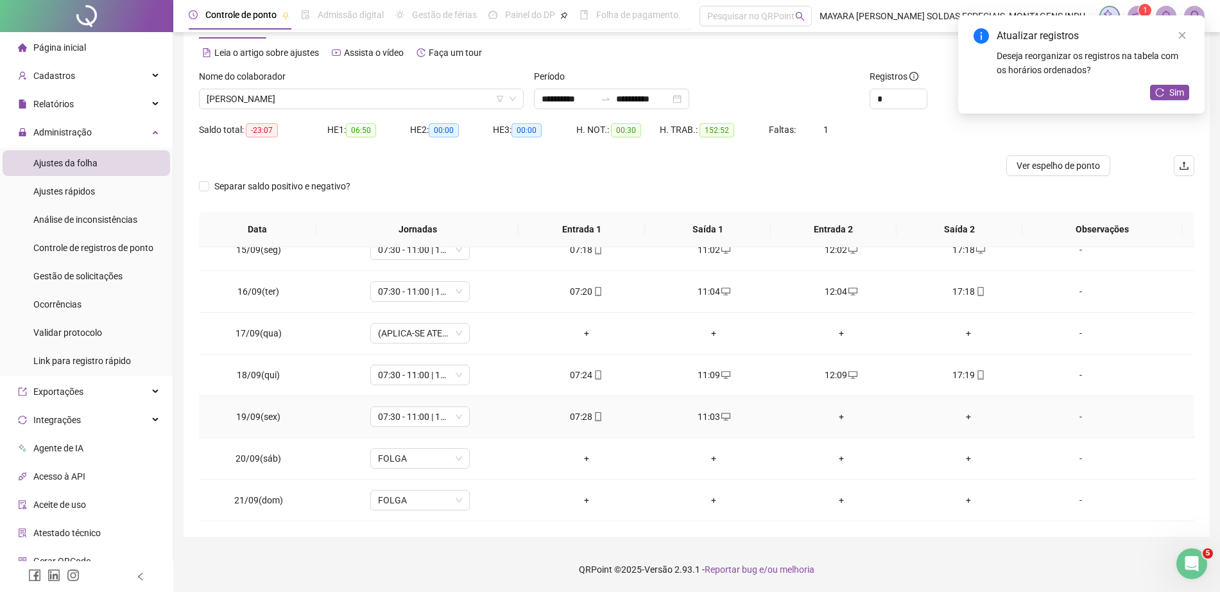
click at [833, 419] on div "+" at bounding box center [841, 417] width 107 height 14
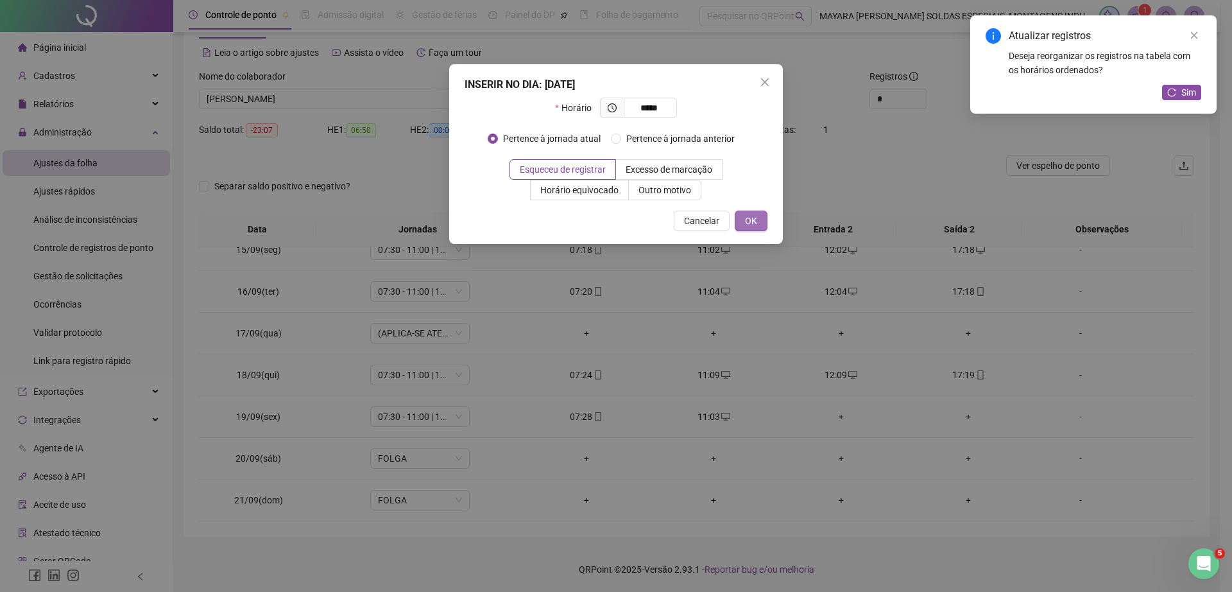
type input "*****"
click at [762, 214] on button "OK" at bounding box center [751, 221] width 33 height 21
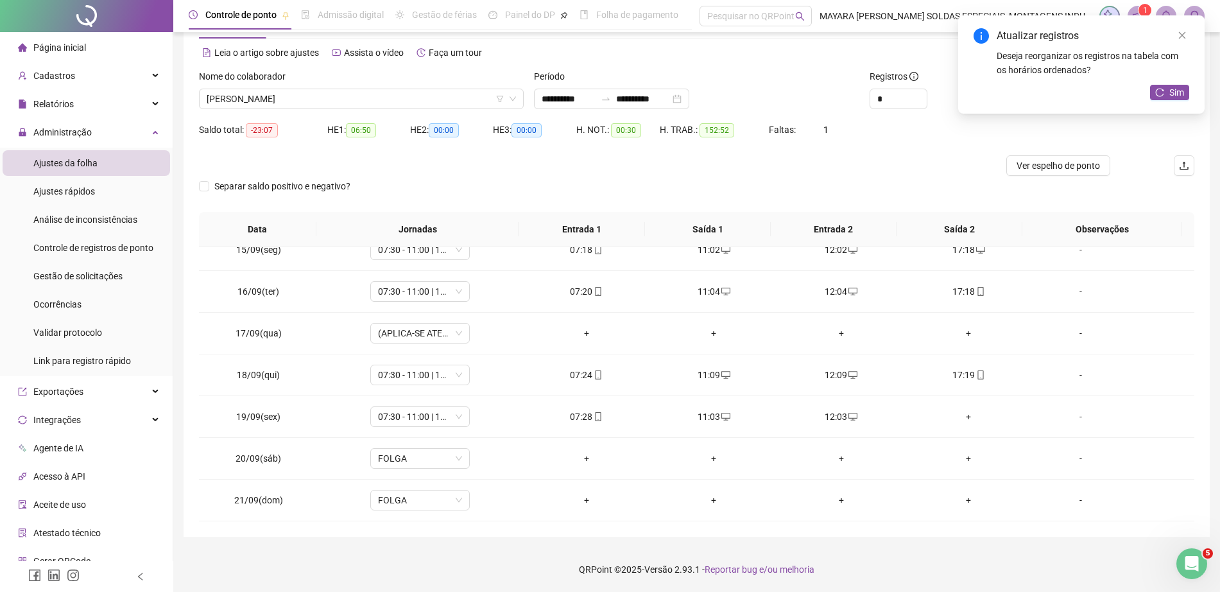
click at [1176, 79] on div "Atualizar registros Deseja reorganizar os registros na tabela com os horários o…" at bounding box center [1081, 64] width 246 height 98
click at [1176, 82] on div "Atualizar registros Deseja reorganizar os registros na tabela com os horários o…" at bounding box center [1081, 64] width 246 height 98
click at [1176, 88] on span "Sim" at bounding box center [1177, 92] width 15 height 14
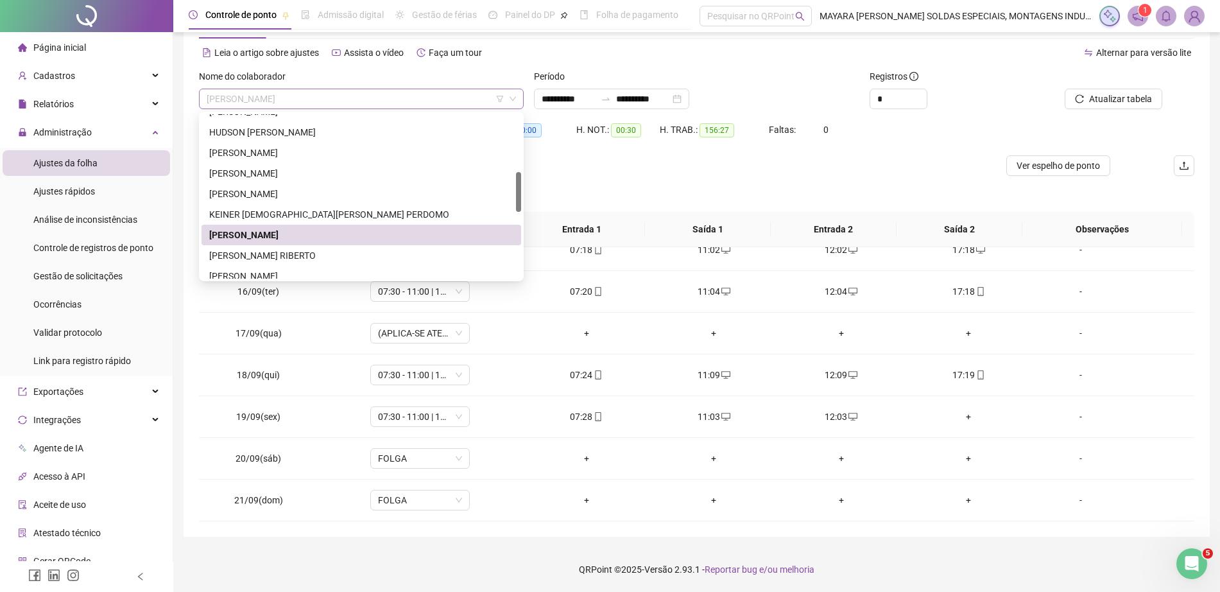
click at [374, 92] on span "[PERSON_NAME]" at bounding box center [361, 98] width 309 height 19
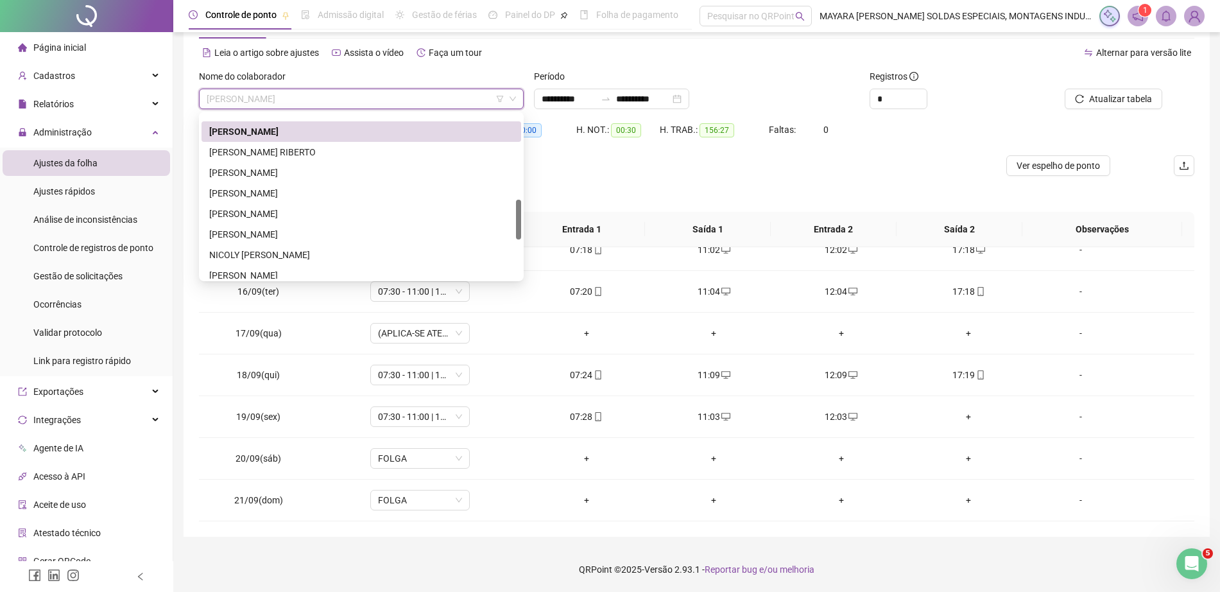
scroll to position [356, 0]
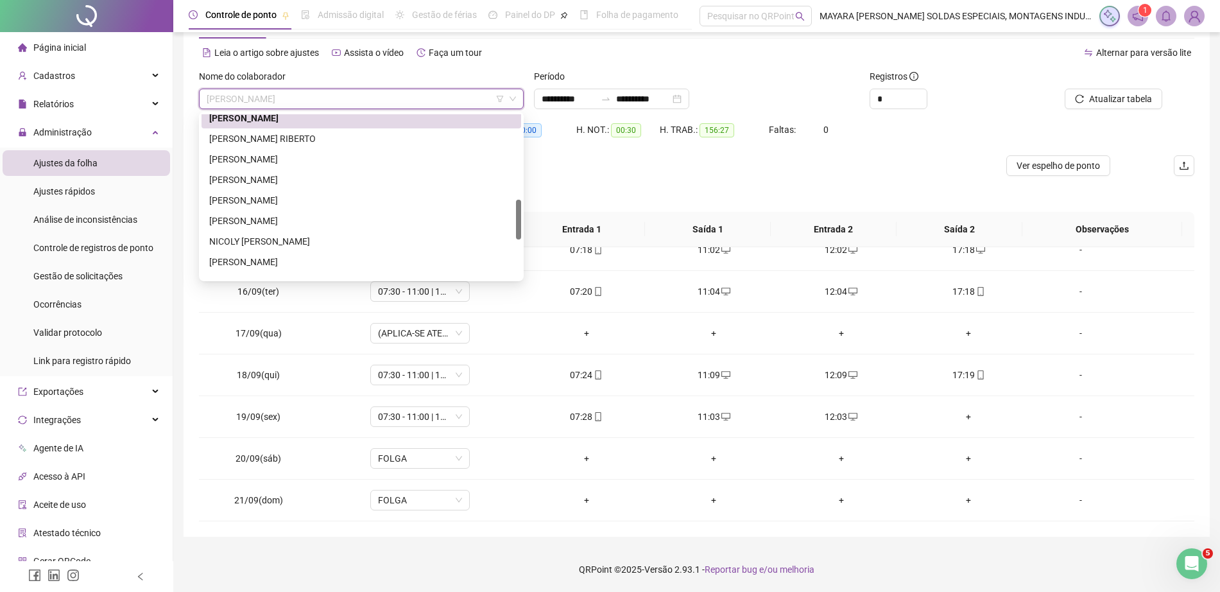
drag, startPoint x: 519, startPoint y: 180, endPoint x: 524, endPoint y: 208, distance: 28.6
click at [524, 208] on div "236774 232516 232518 [PERSON_NAME] RIBERTO [PERSON_NAME] [PERSON_NAME] [PERSON_…" at bounding box center [361, 196] width 325 height 169
click at [362, 143] on div "[PERSON_NAME] RIBERTO" at bounding box center [361, 139] width 304 height 14
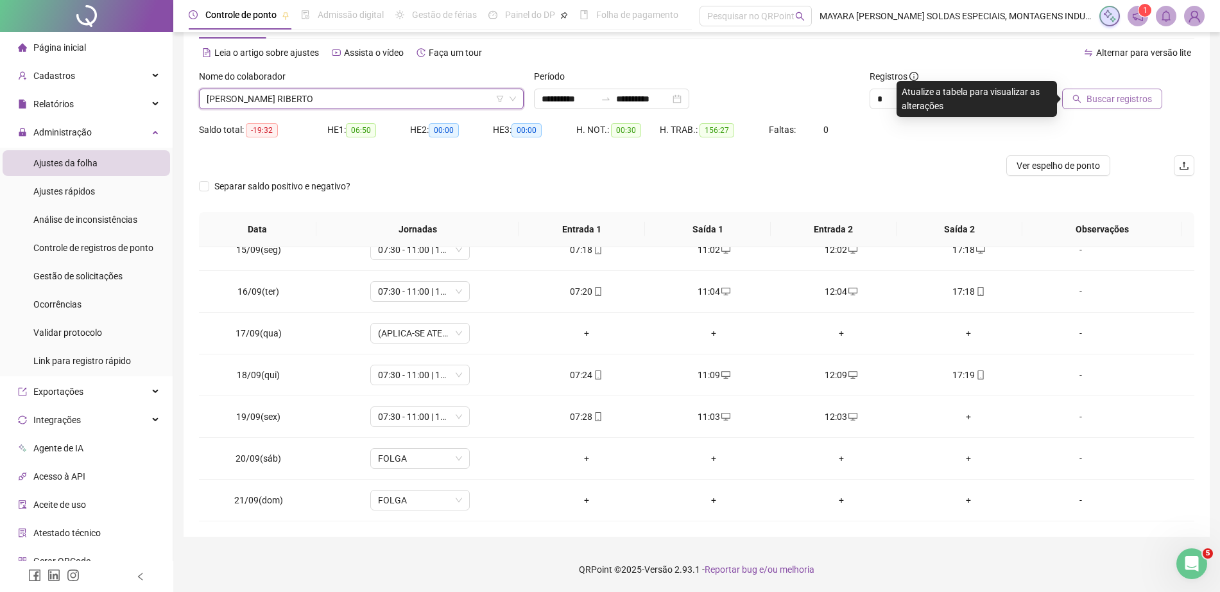
click at [1089, 102] on button "Buscar registros" at bounding box center [1112, 99] width 100 height 21
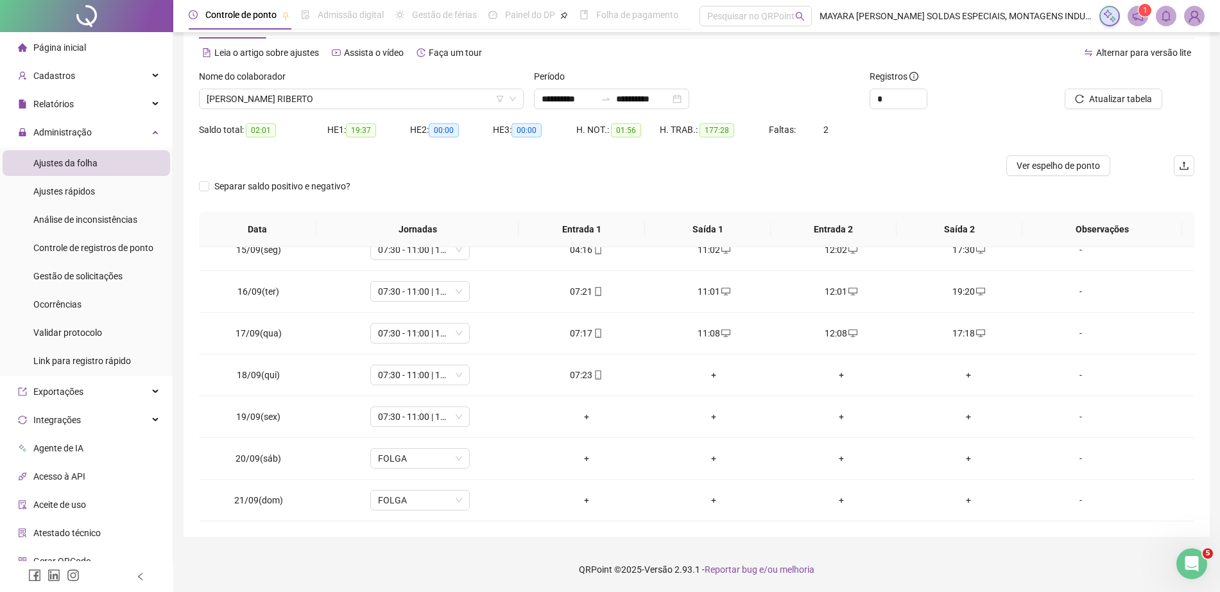
click at [326, 109] on div "Nome do colaborador [PERSON_NAME]" at bounding box center [361, 94] width 335 height 50
click at [309, 96] on span "[PERSON_NAME] RIBERTO" at bounding box center [361, 98] width 309 height 19
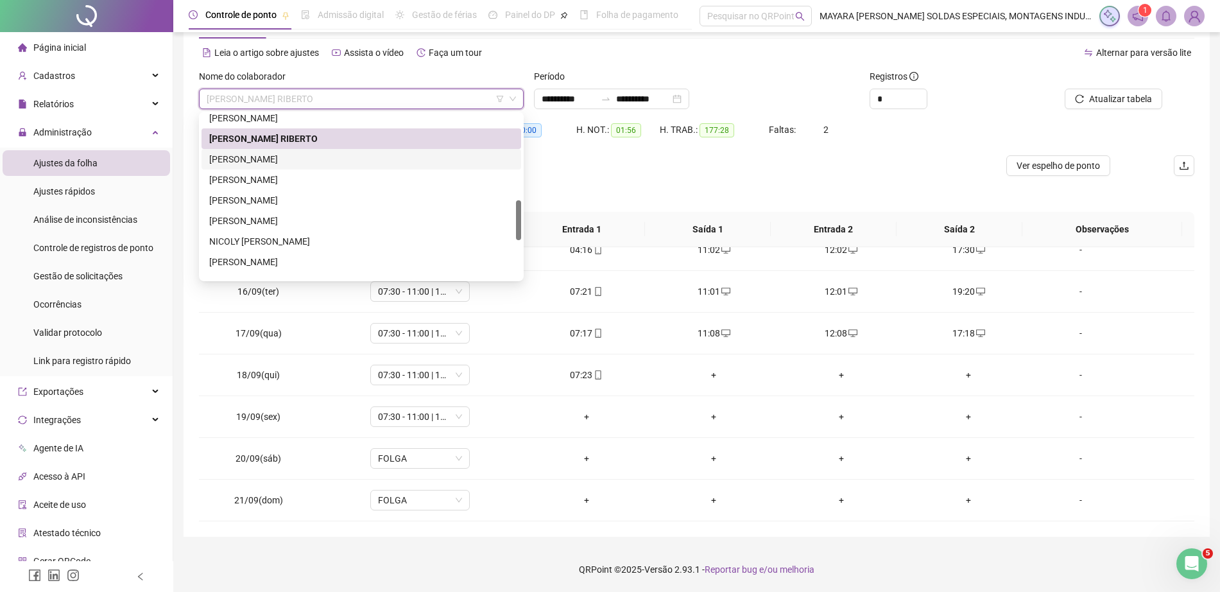
click at [281, 157] on div "[PERSON_NAME]" at bounding box center [361, 159] width 304 height 14
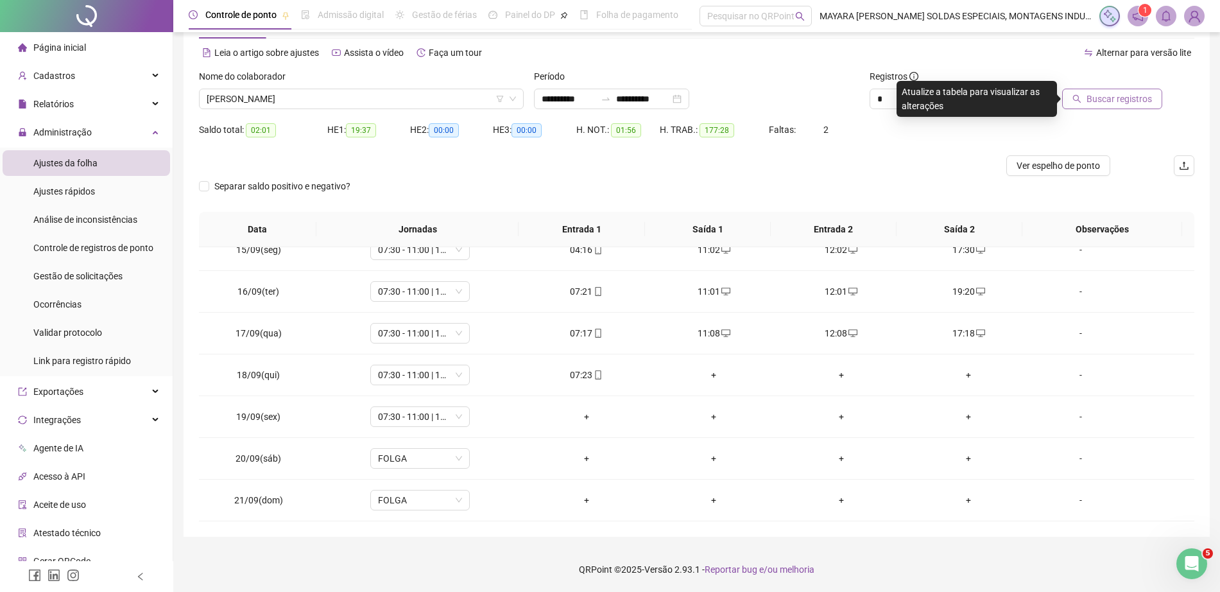
click at [1111, 92] on span "Buscar registros" at bounding box center [1119, 99] width 65 height 14
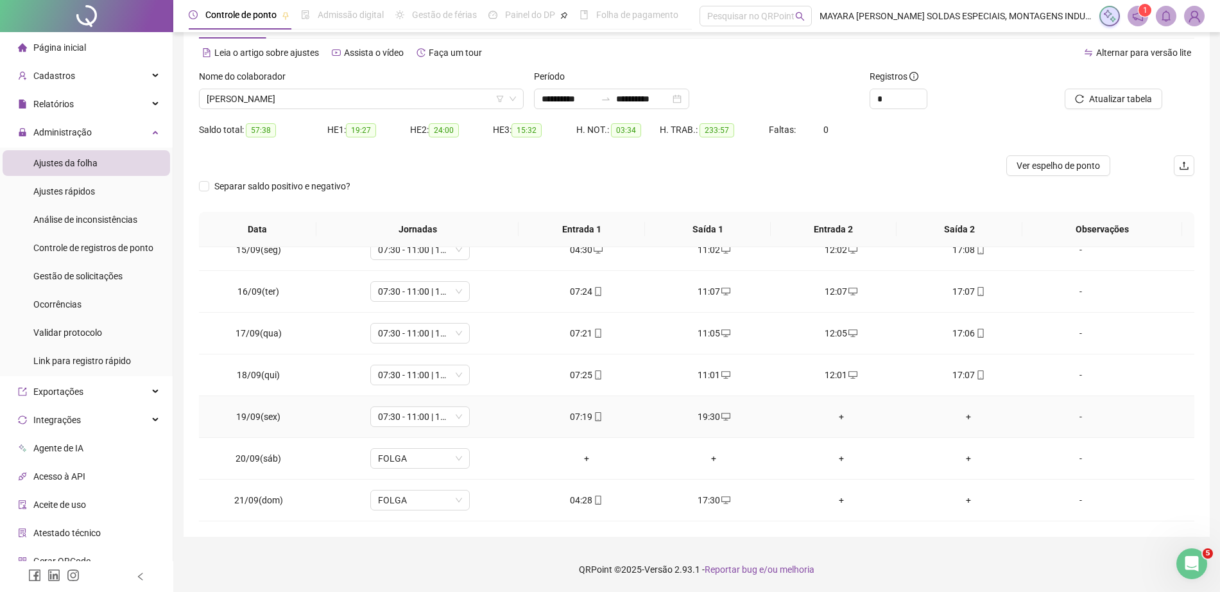
click at [833, 414] on div "+" at bounding box center [841, 417] width 107 height 14
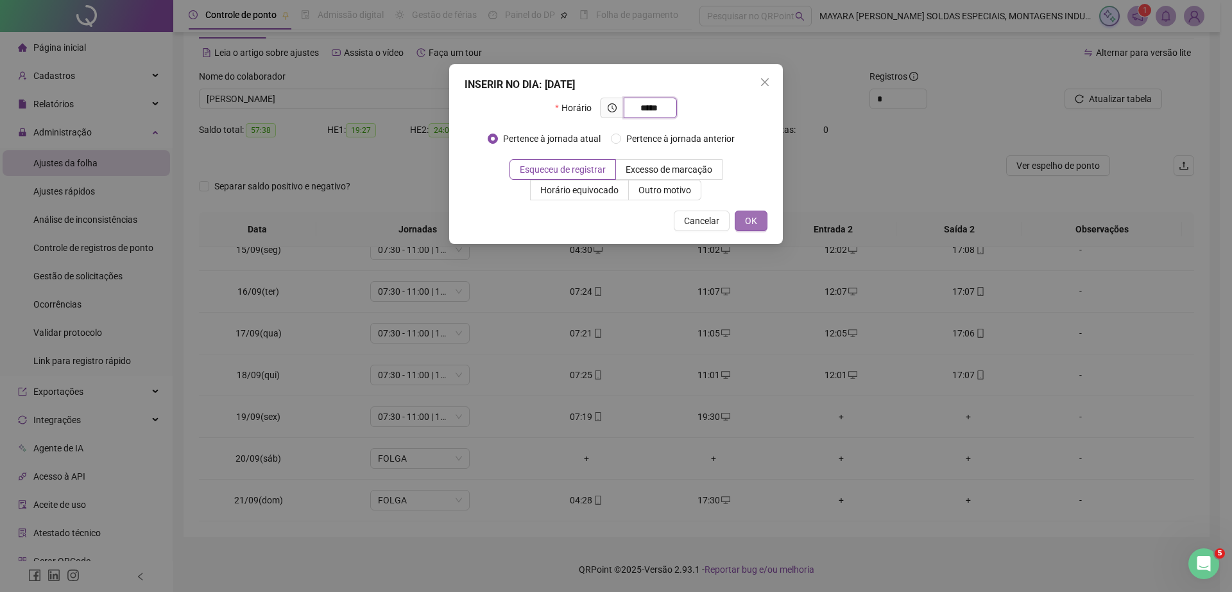
type input "*****"
click at [748, 226] on span "OK" at bounding box center [751, 221] width 12 height 14
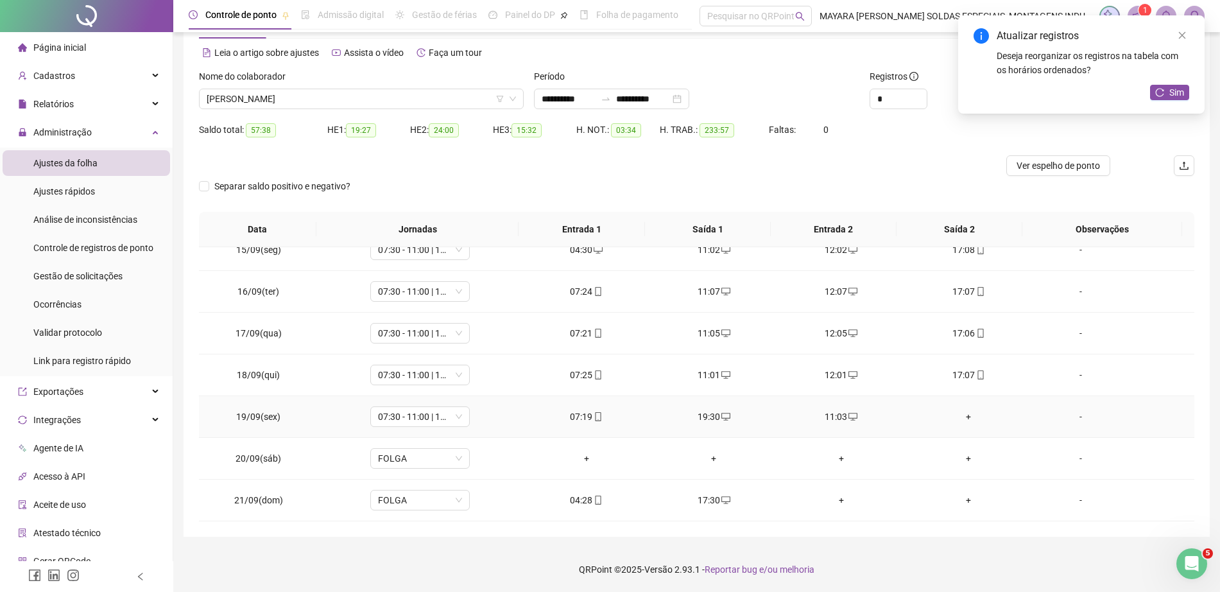
click at [955, 418] on div "+" at bounding box center [968, 417] width 107 height 14
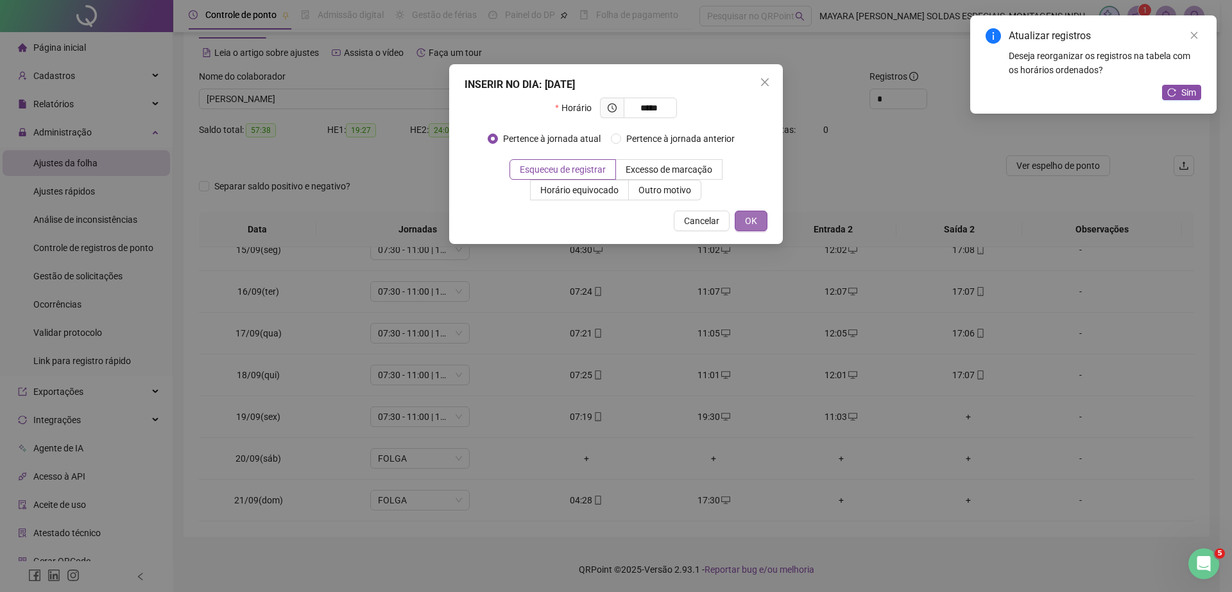
type input "*****"
click at [760, 220] on button "OK" at bounding box center [751, 221] width 33 height 21
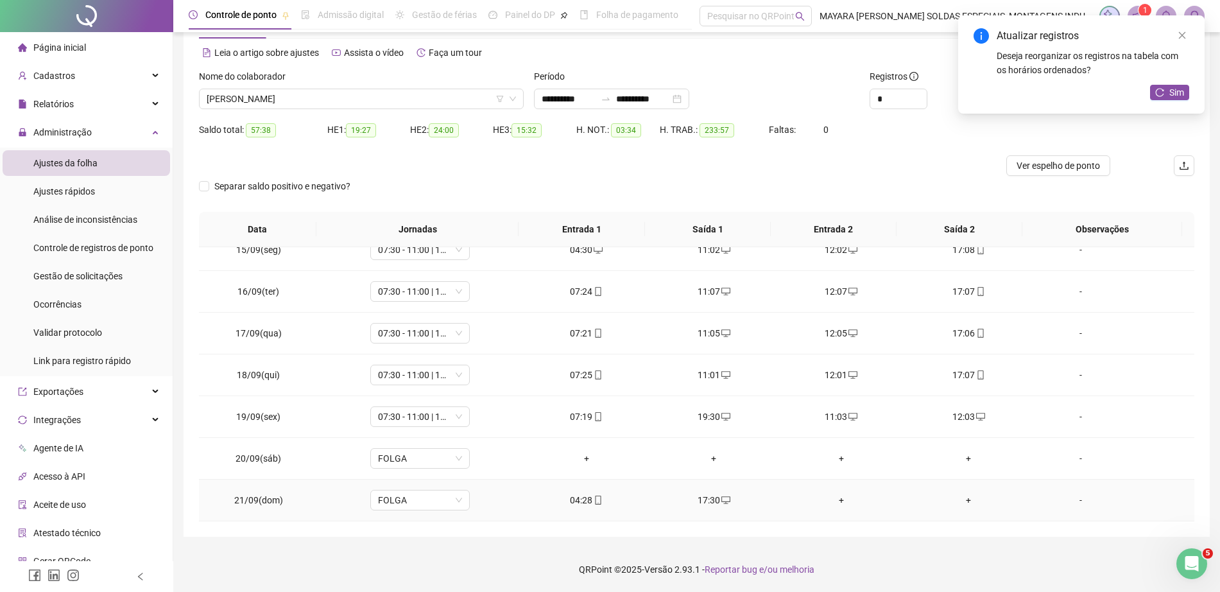
click at [829, 498] on div "+" at bounding box center [841, 500] width 107 height 14
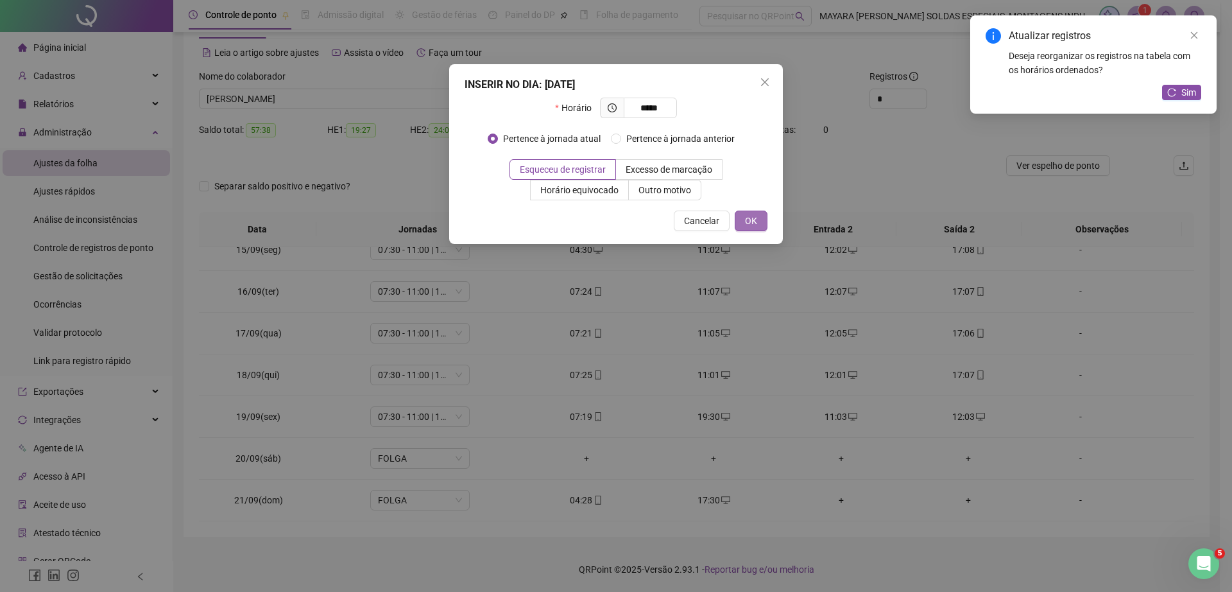
type input "*****"
click at [754, 220] on span "OK" at bounding box center [751, 221] width 12 height 14
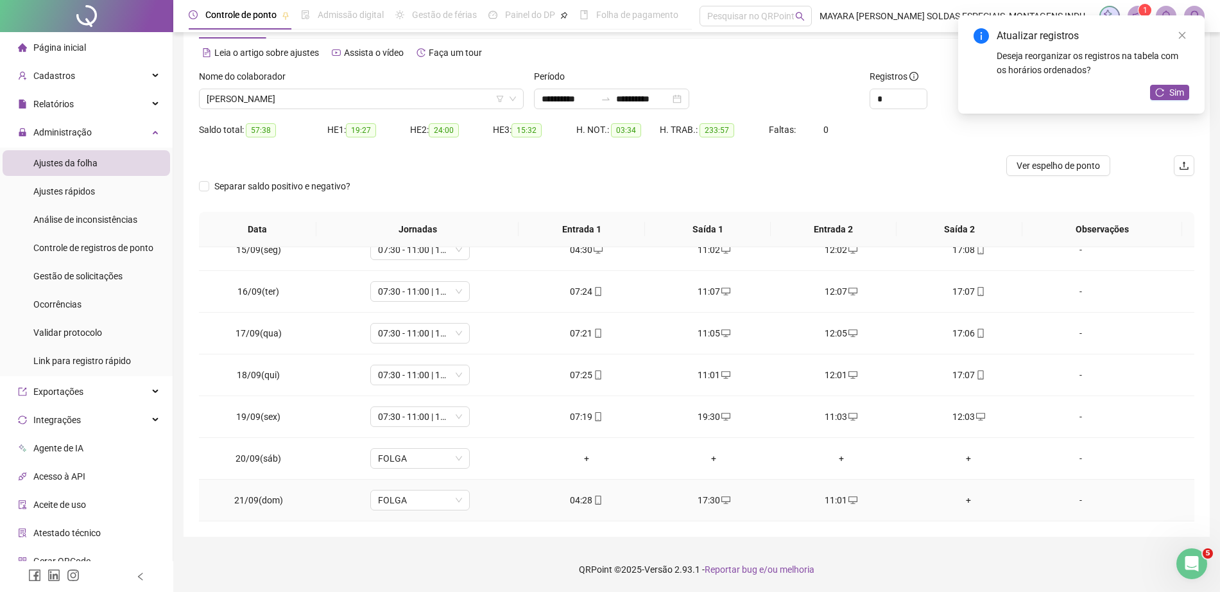
click at [956, 503] on div "+" at bounding box center [968, 500] width 107 height 14
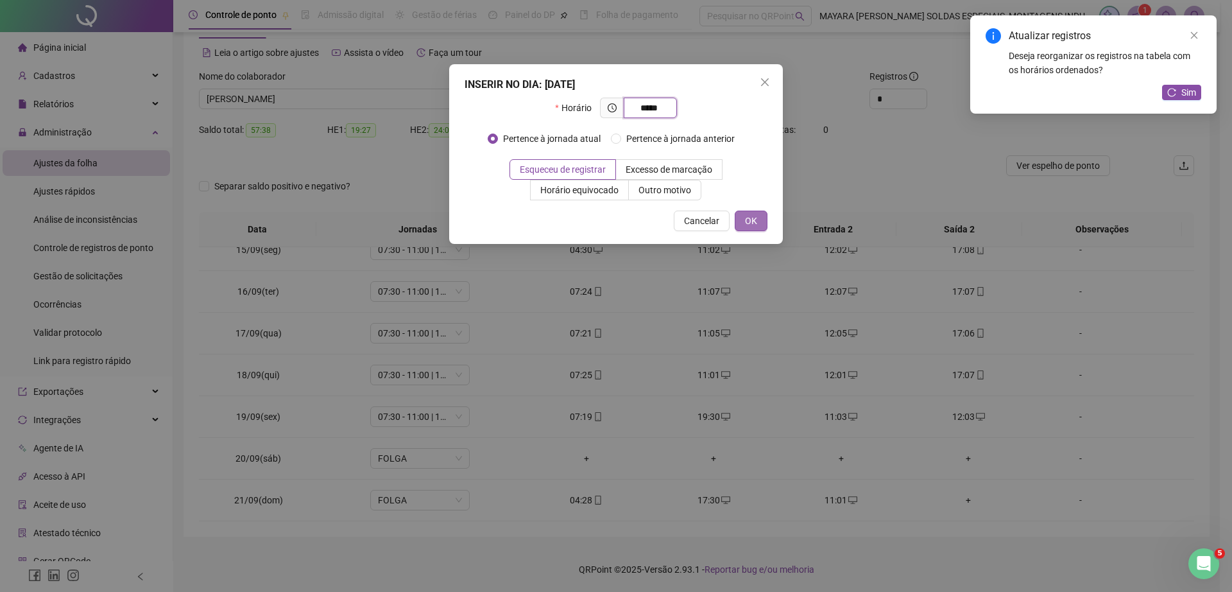
type input "*****"
click at [753, 220] on span "OK" at bounding box center [751, 221] width 12 height 14
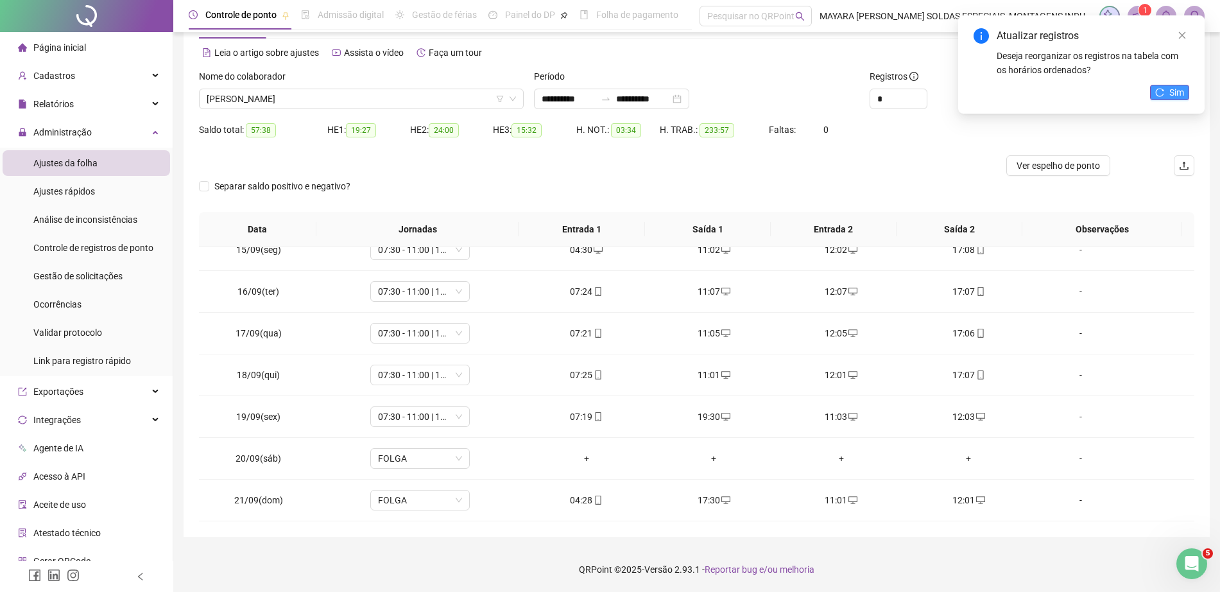
click at [1158, 98] on button "Sim" at bounding box center [1169, 92] width 39 height 15
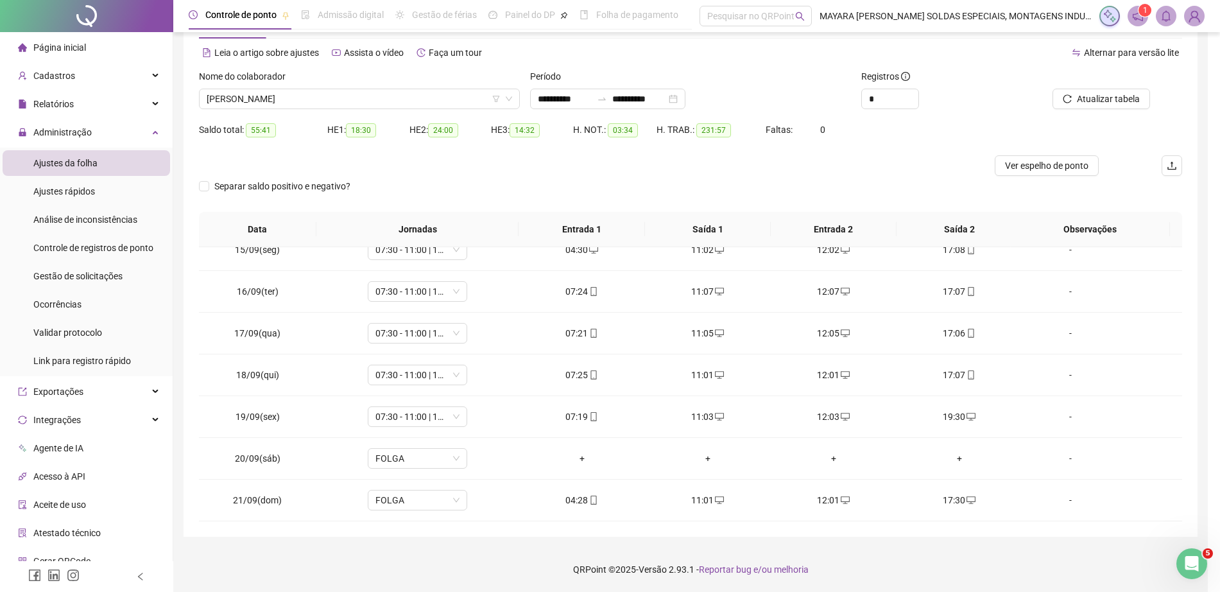
click at [336, 105] on span "[PERSON_NAME]" at bounding box center [360, 98] width 306 height 19
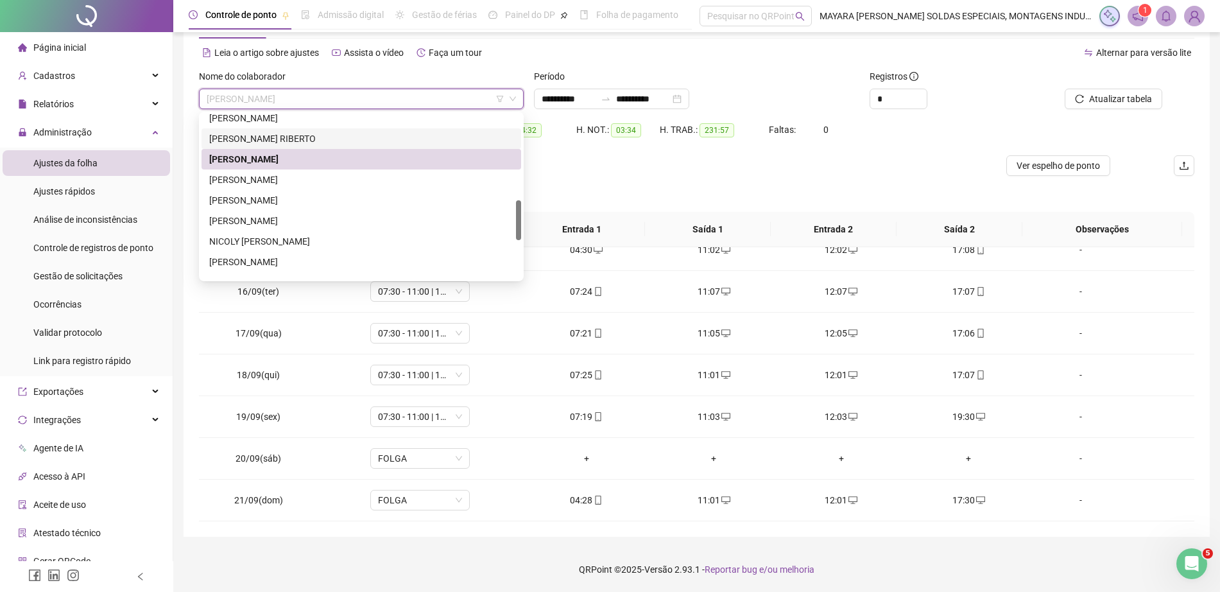
click at [318, 134] on div "[PERSON_NAME] RIBERTO" at bounding box center [361, 139] width 304 height 14
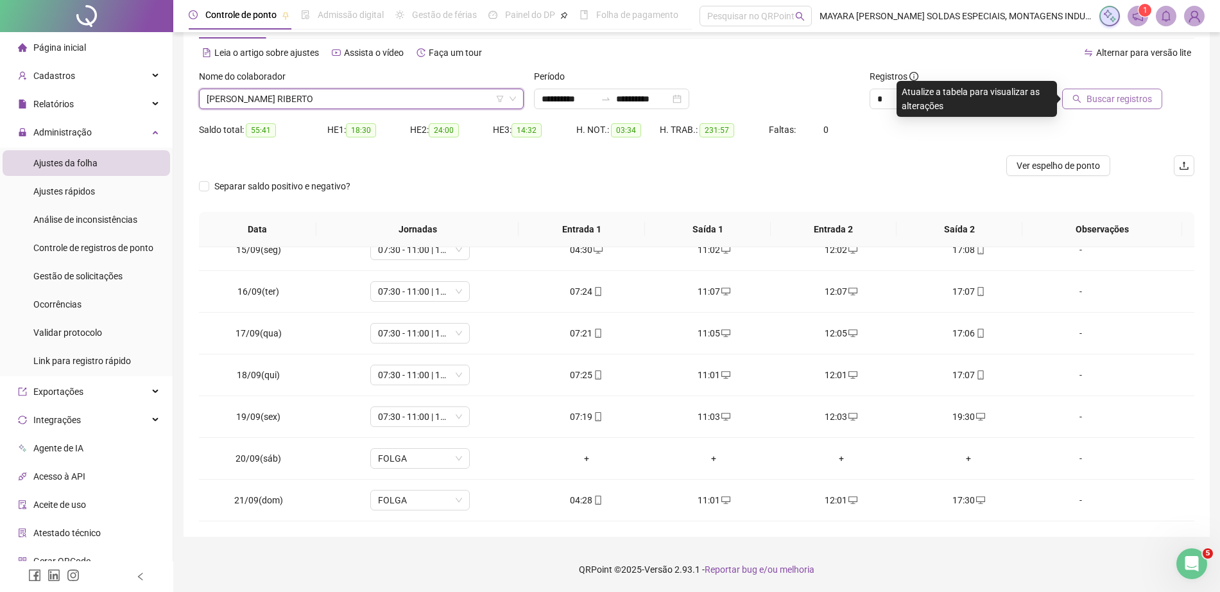
click at [1124, 103] on span "Buscar registros" at bounding box center [1119, 99] width 65 height 14
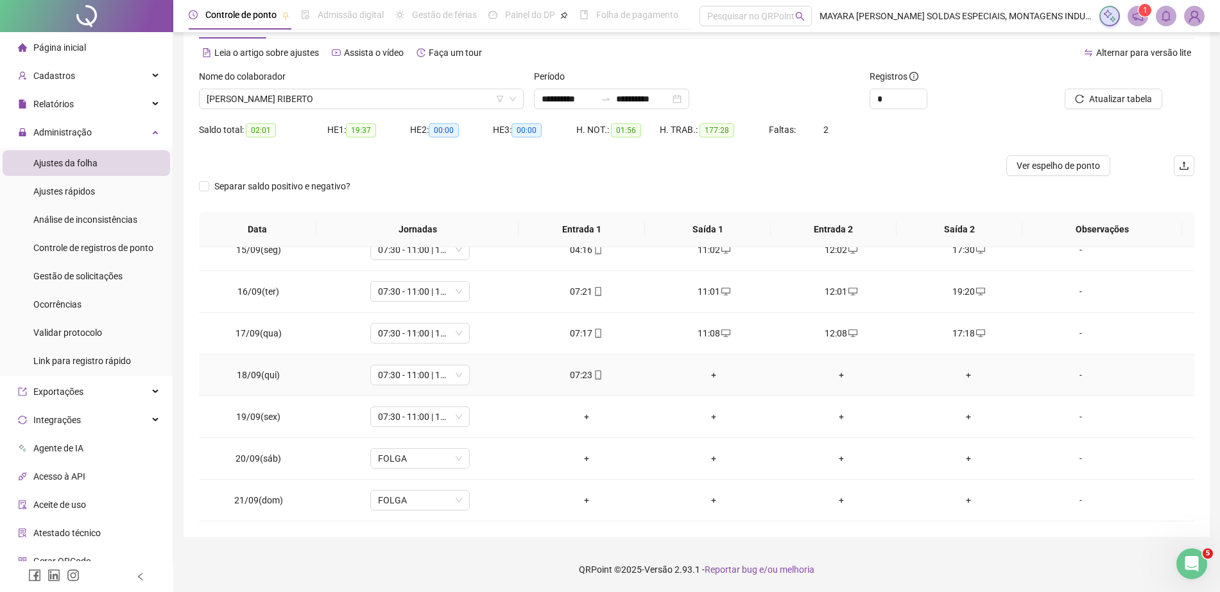
click at [707, 376] on div "+" at bounding box center [714, 375] width 107 height 14
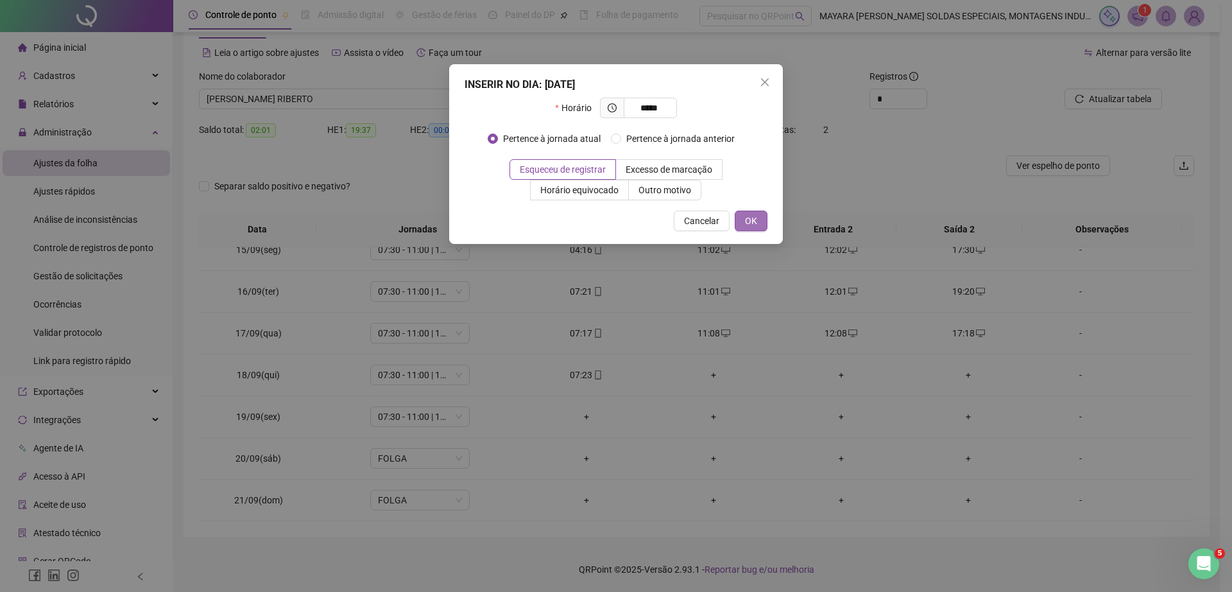
type input "*****"
click at [747, 228] on button "OK" at bounding box center [751, 221] width 33 height 21
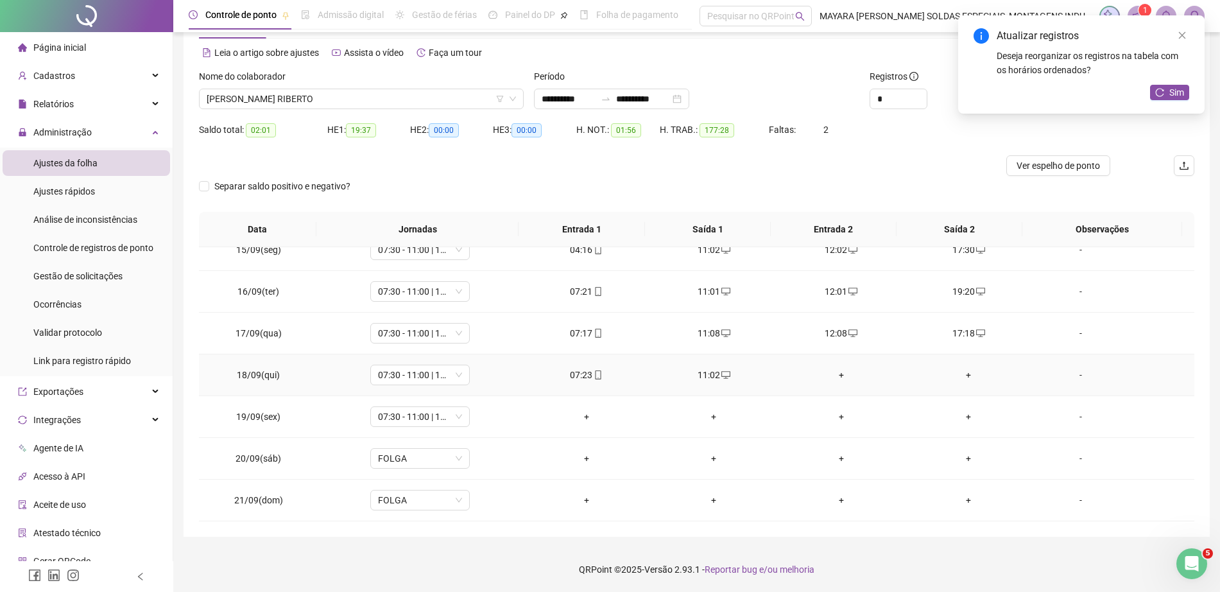
click at [835, 376] on div "+" at bounding box center [841, 375] width 107 height 14
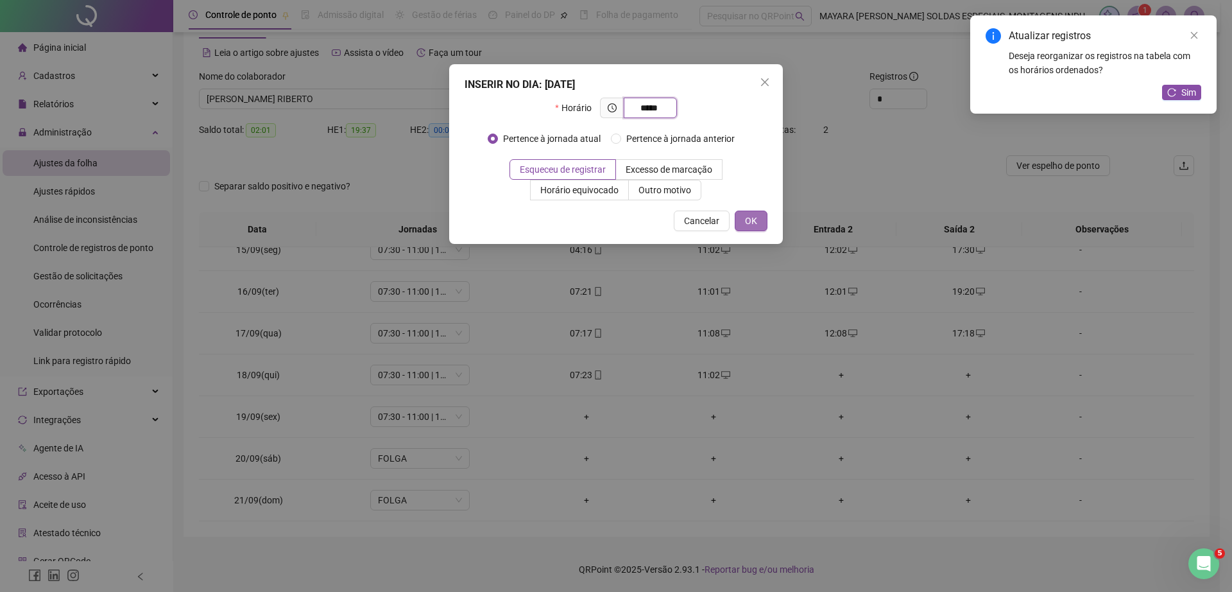
type input "*****"
click at [757, 217] on button "OK" at bounding box center [751, 221] width 33 height 21
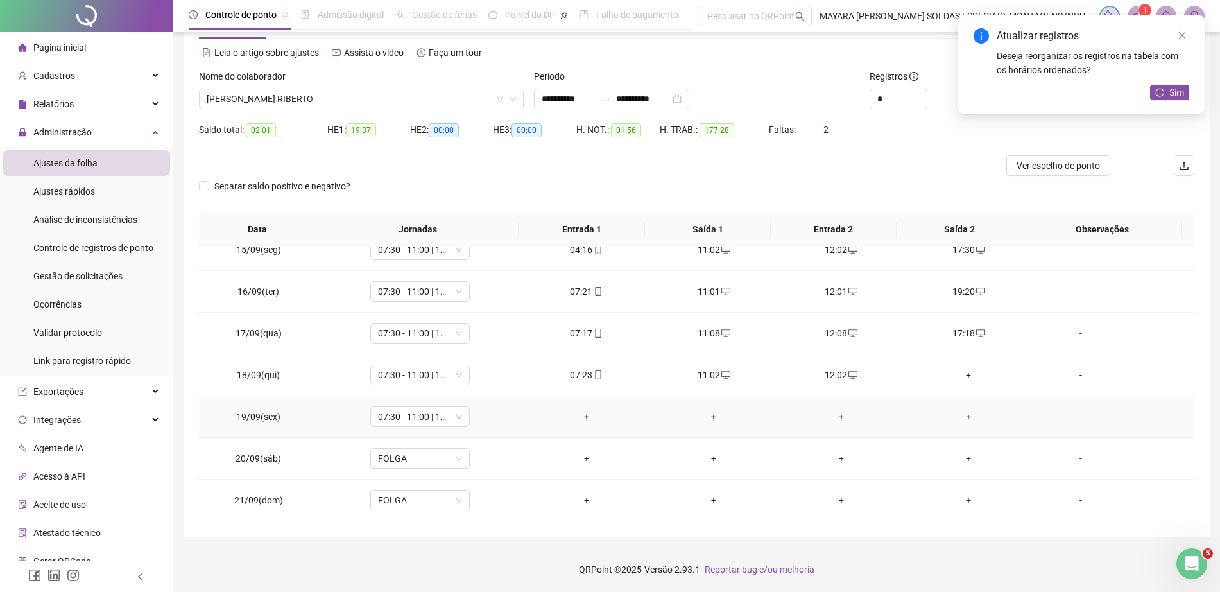
click at [582, 415] on div "+" at bounding box center [586, 417] width 107 height 14
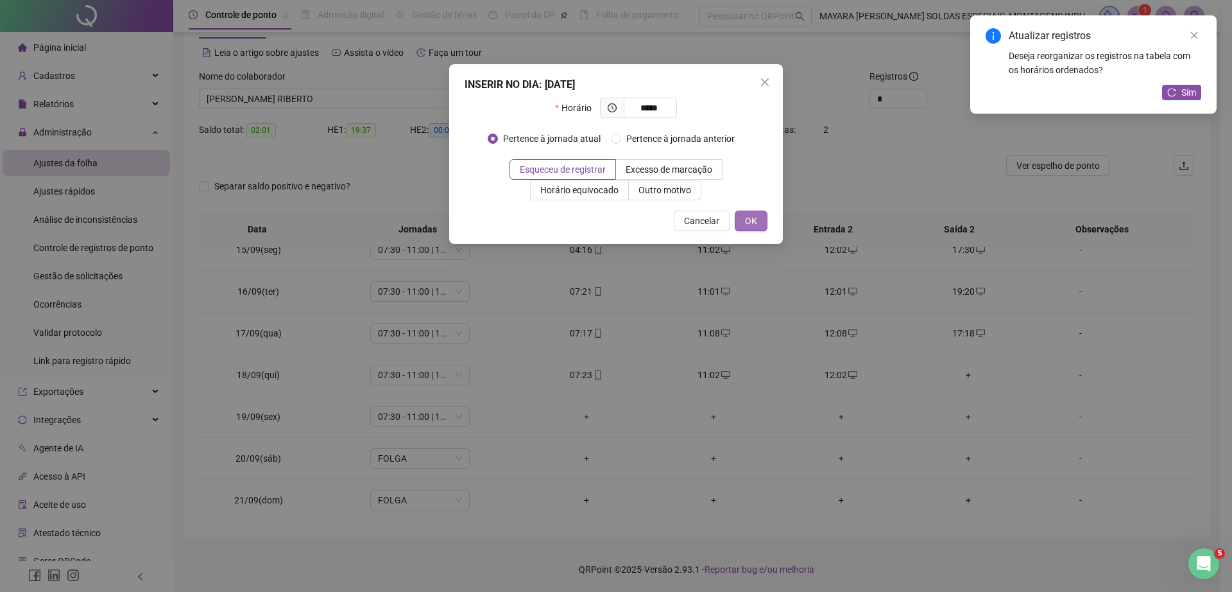
type input "*****"
click at [761, 217] on button "OK" at bounding box center [751, 221] width 33 height 21
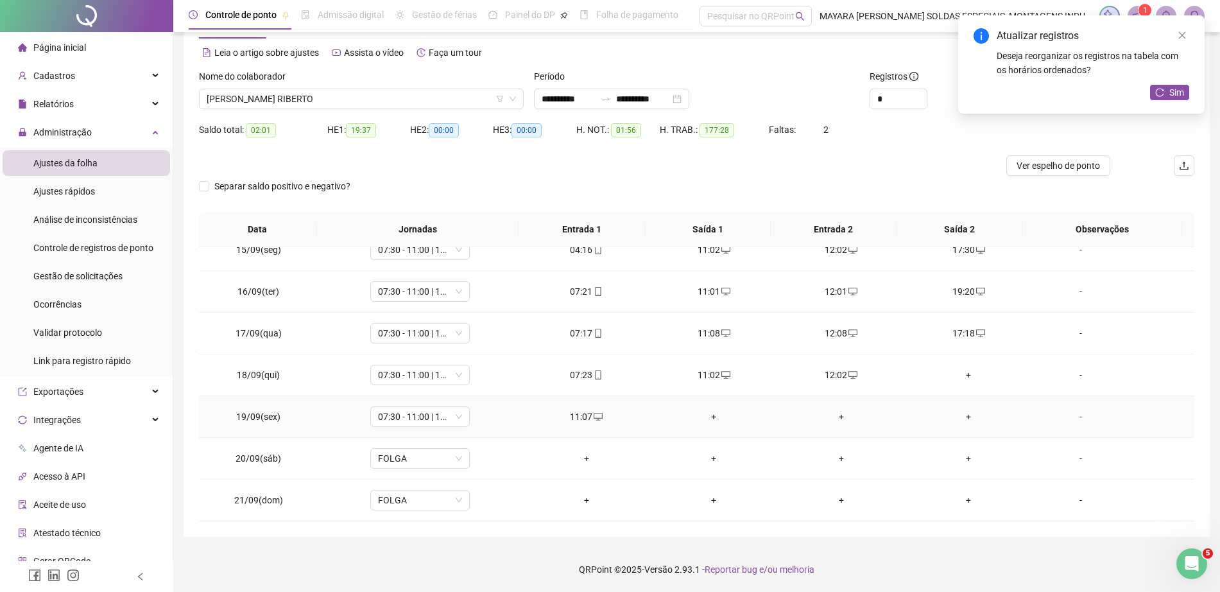
click at [708, 419] on div "+" at bounding box center [714, 417] width 107 height 14
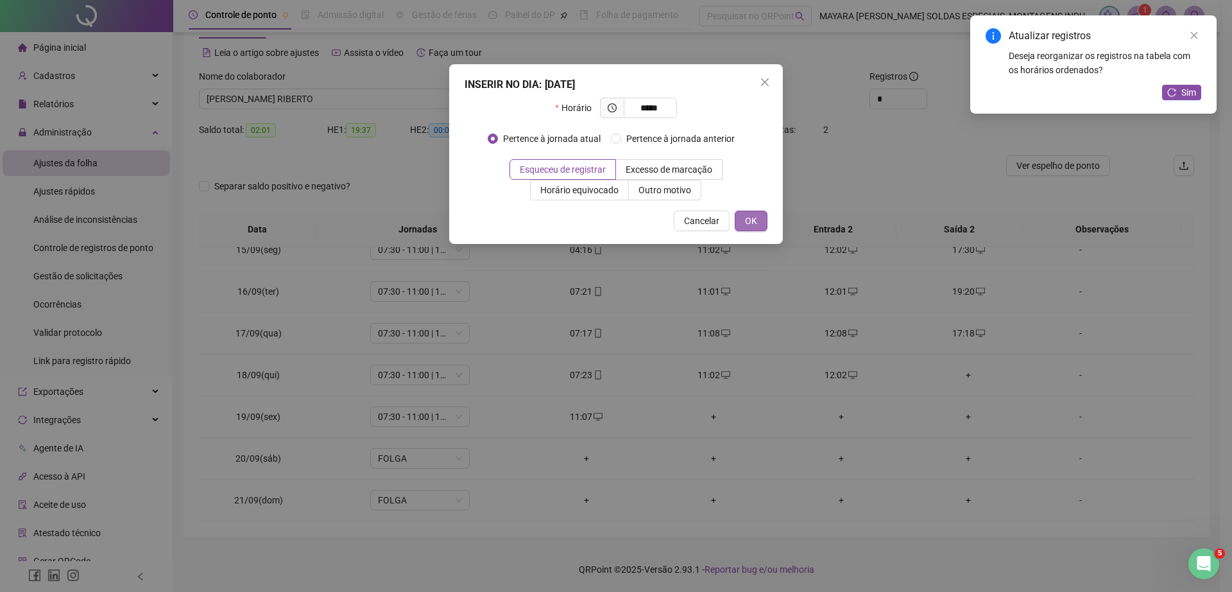
type input "*****"
click at [751, 221] on span "OK" at bounding box center [751, 221] width 12 height 14
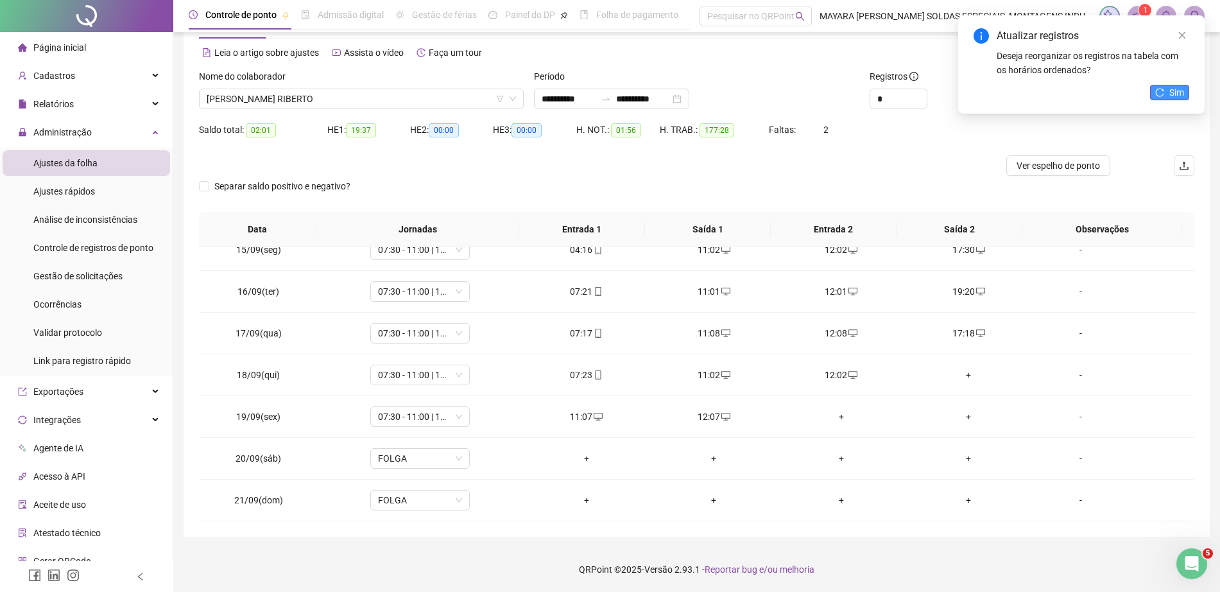
click at [1162, 98] on button "Sim" at bounding box center [1169, 92] width 39 height 15
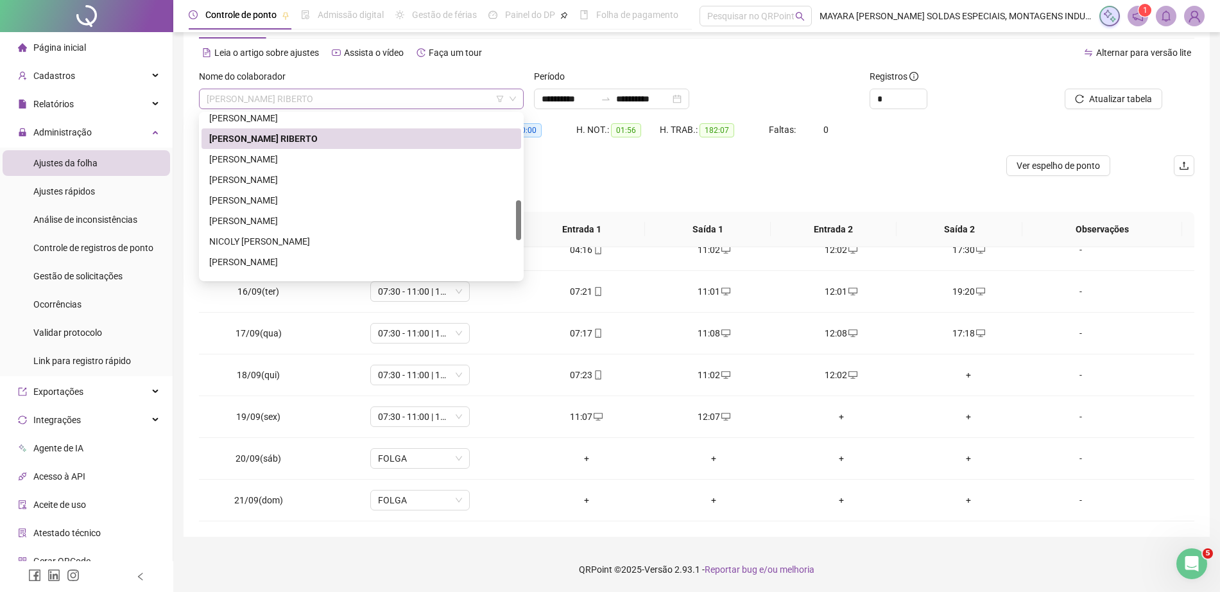
click at [393, 95] on span "[PERSON_NAME] RIBERTO" at bounding box center [361, 98] width 309 height 19
click at [374, 199] on div "[PERSON_NAME]" at bounding box center [361, 200] width 304 height 14
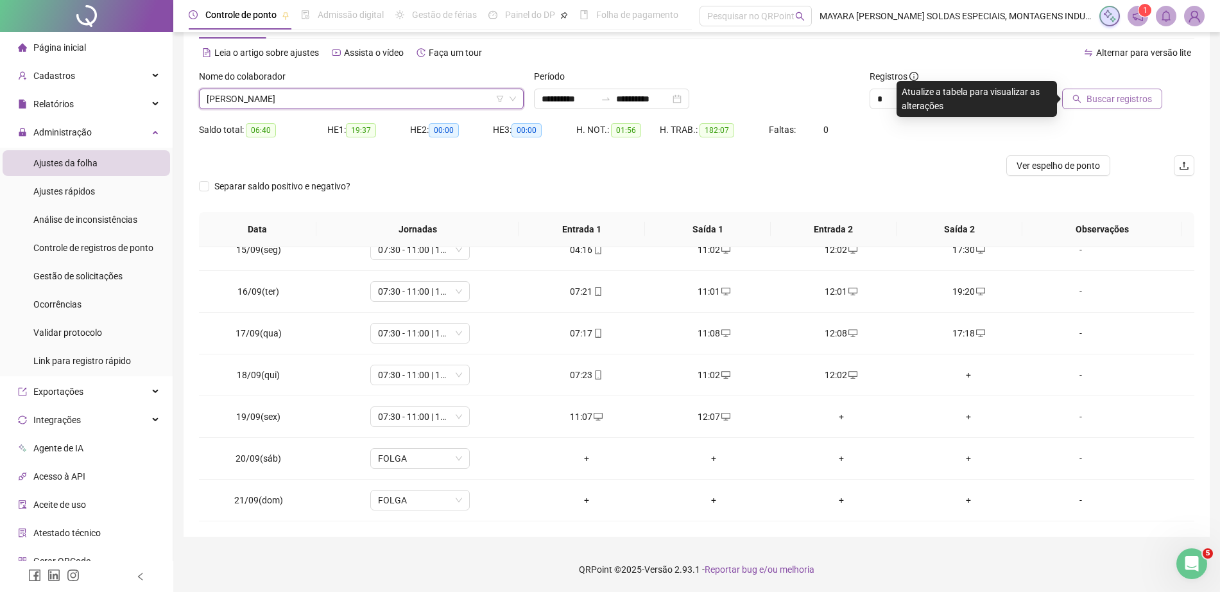
click at [1105, 99] on span "Buscar registros" at bounding box center [1119, 99] width 65 height 14
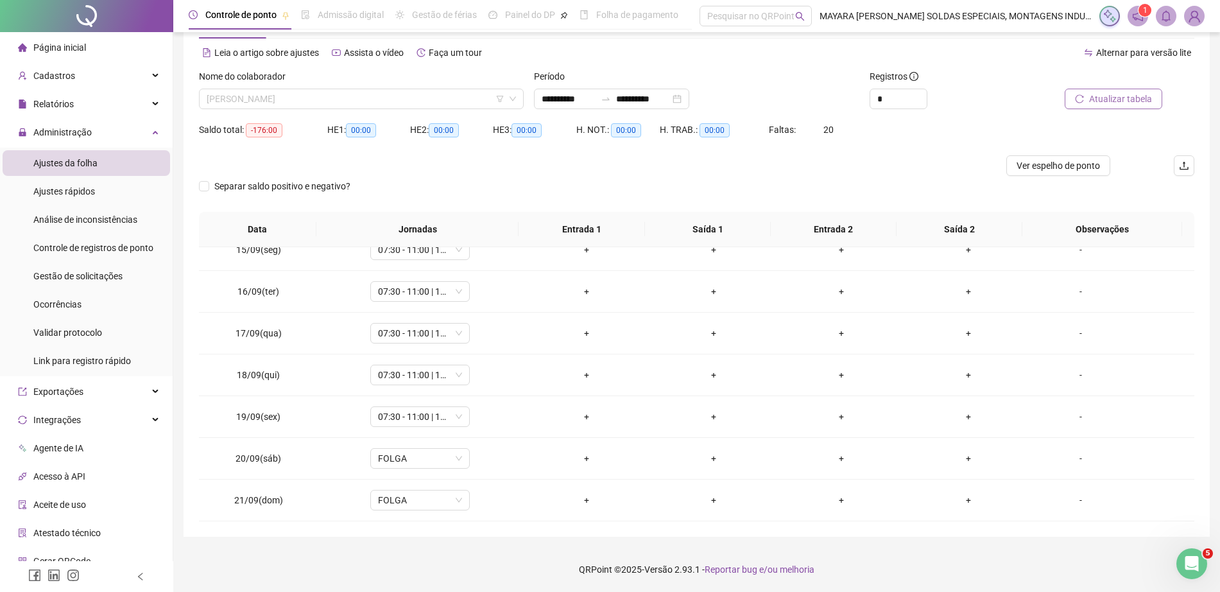
click at [326, 94] on span "[PERSON_NAME]" at bounding box center [361, 98] width 309 height 19
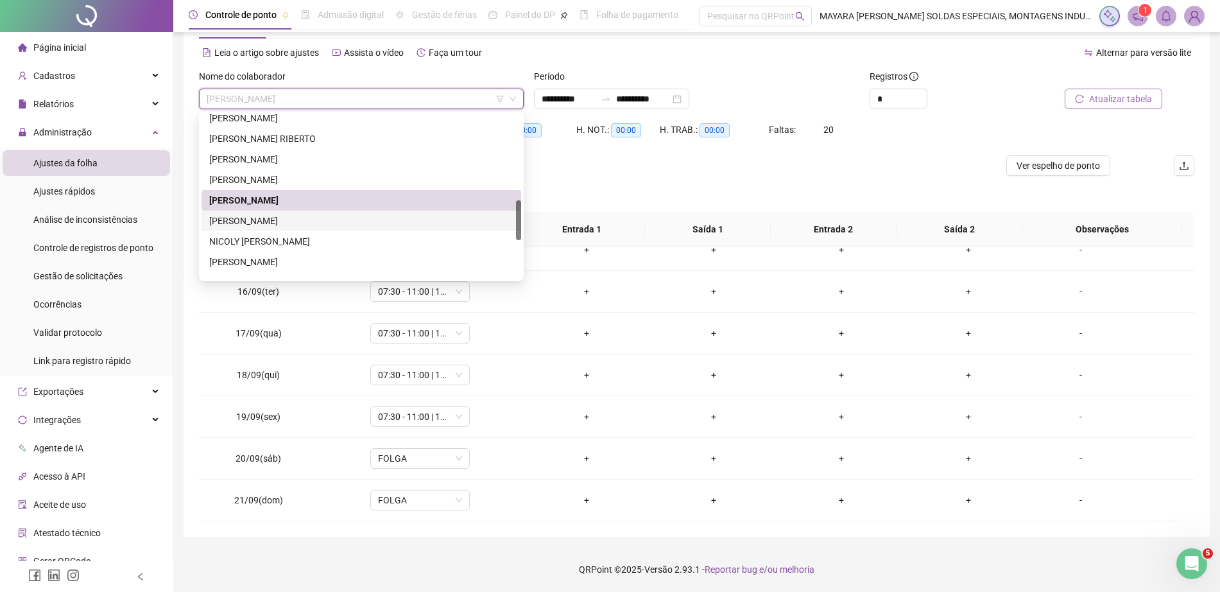
click at [298, 220] on div "[PERSON_NAME]" at bounding box center [361, 221] width 304 height 14
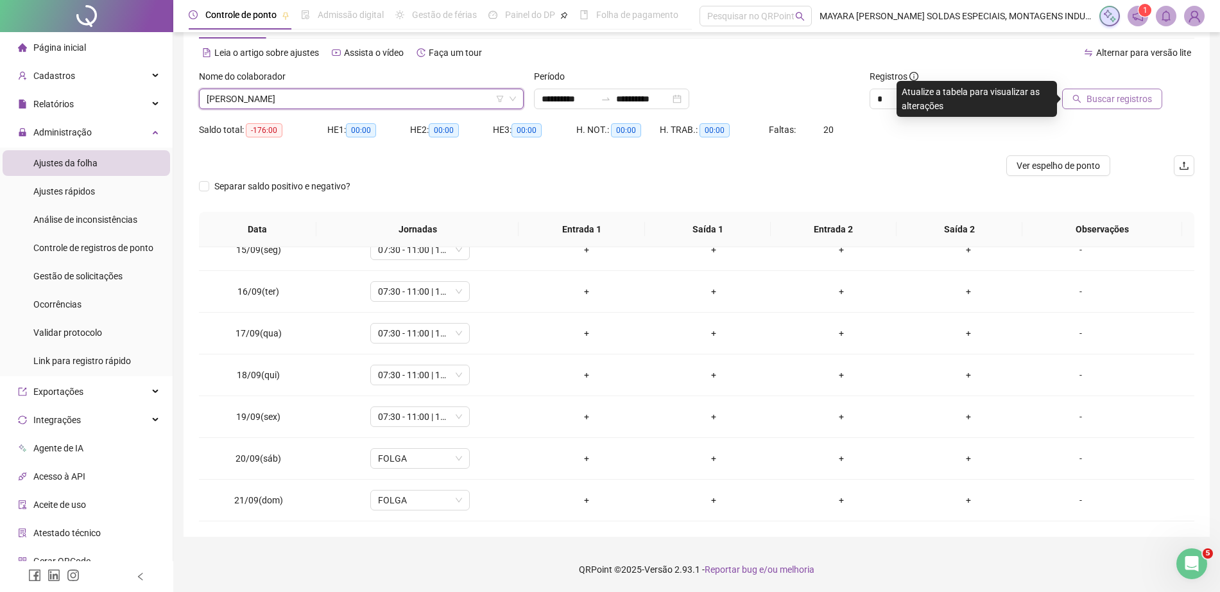
click at [1115, 96] on span "Buscar registros" at bounding box center [1119, 99] width 65 height 14
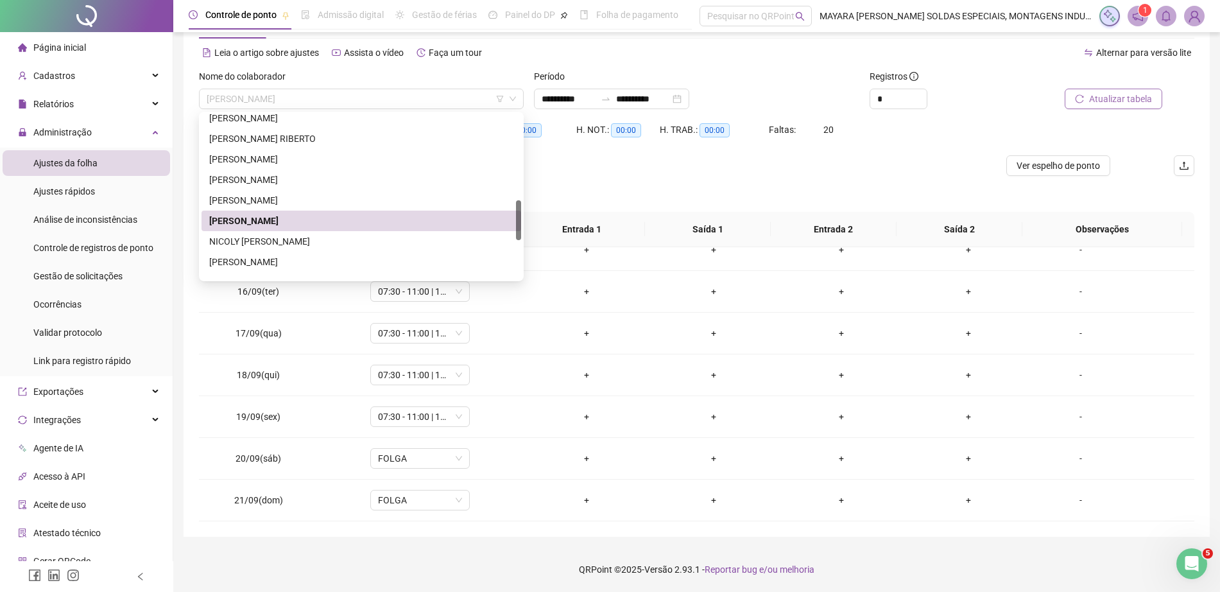
click at [300, 96] on span "[PERSON_NAME]" at bounding box center [361, 98] width 309 height 19
click at [311, 244] on div "NICOLY [PERSON_NAME]" at bounding box center [361, 241] width 304 height 14
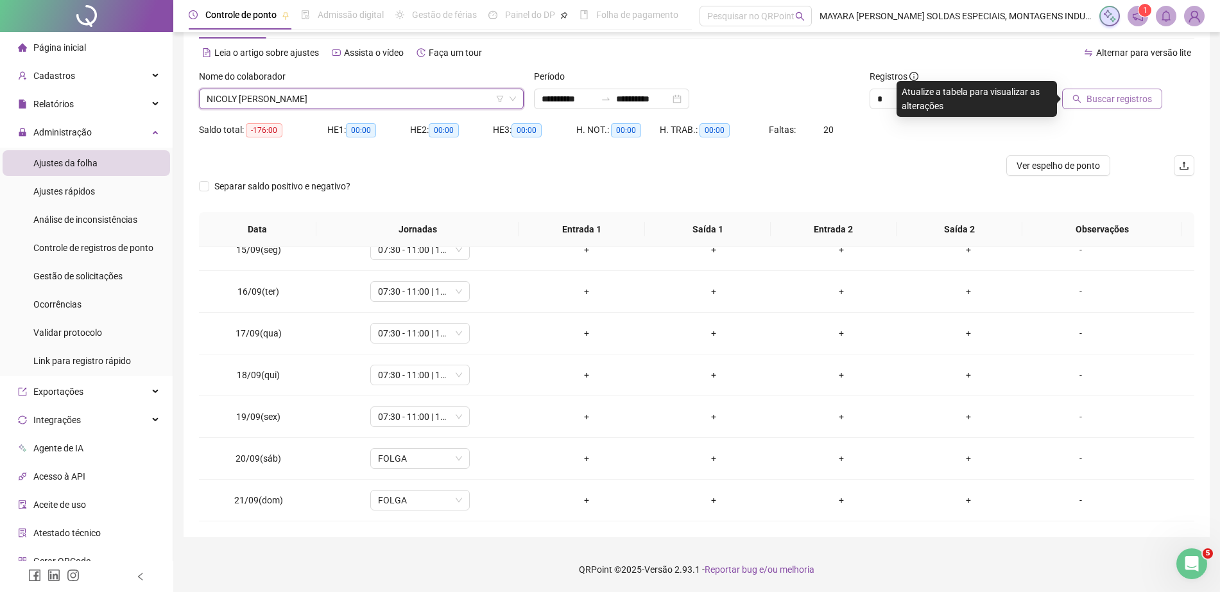
click at [1090, 93] on span "Buscar registros" at bounding box center [1119, 99] width 65 height 14
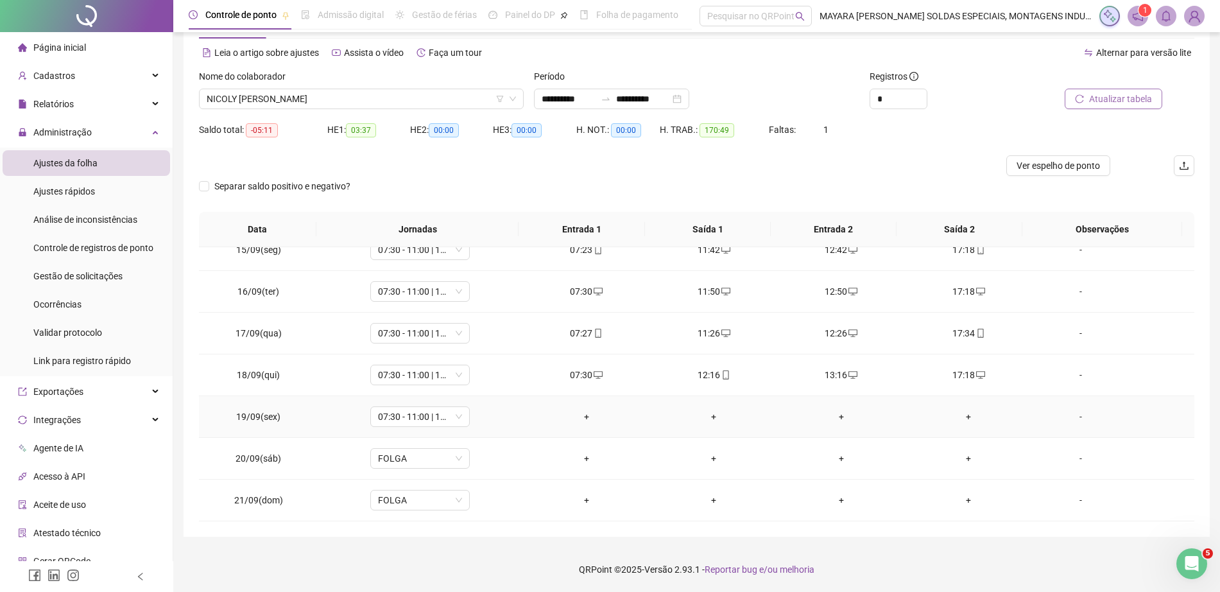
click at [574, 420] on div "+" at bounding box center [586, 417] width 107 height 14
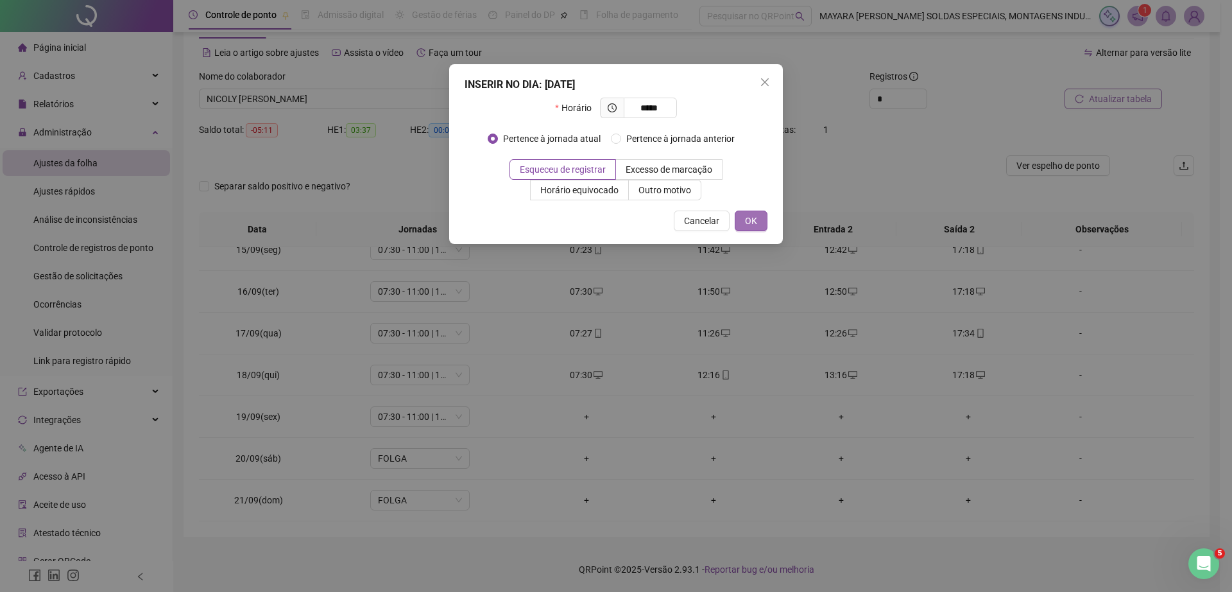
type input "*****"
click at [750, 222] on span "OK" at bounding box center [751, 221] width 12 height 14
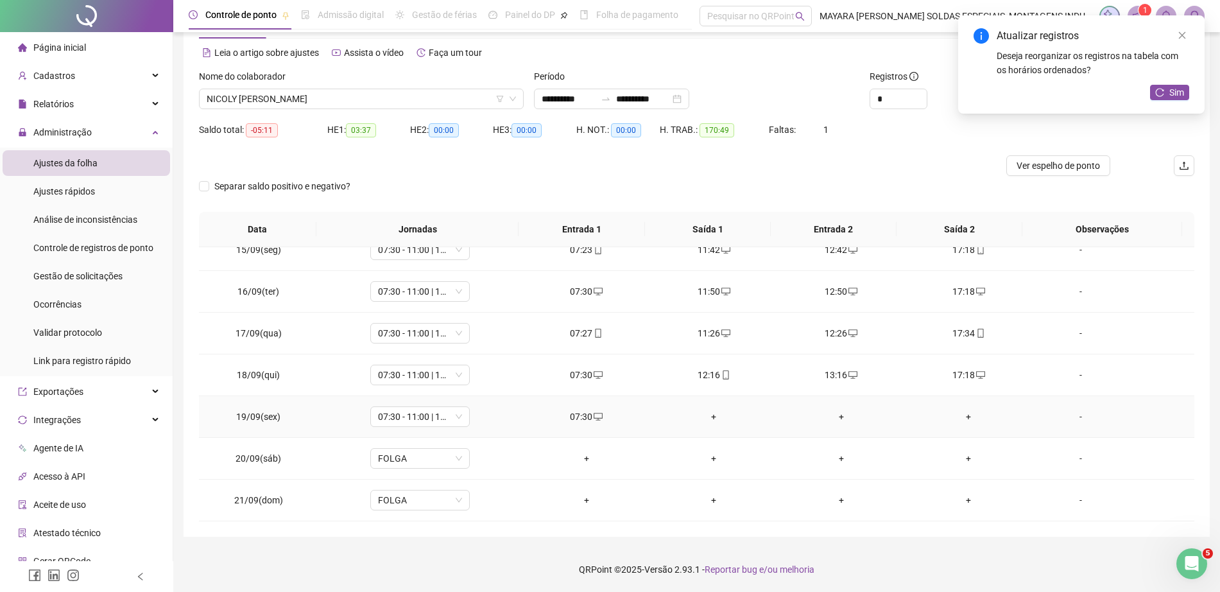
click at [713, 415] on div "+" at bounding box center [714, 417] width 107 height 14
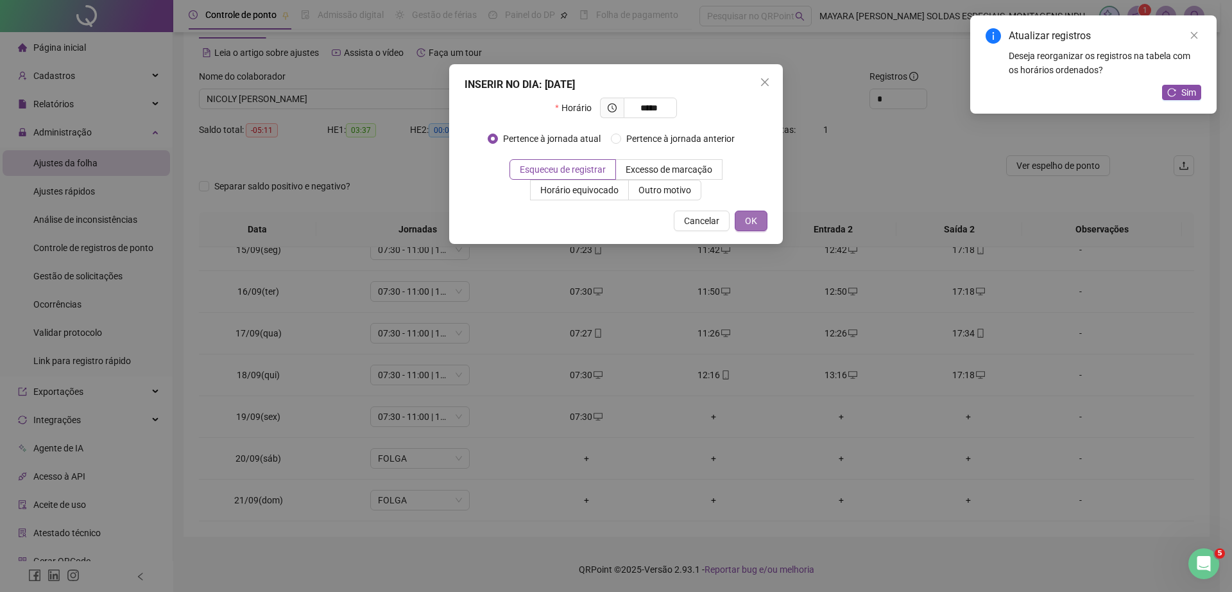
type input "*****"
click at [752, 212] on button "OK" at bounding box center [751, 221] width 33 height 21
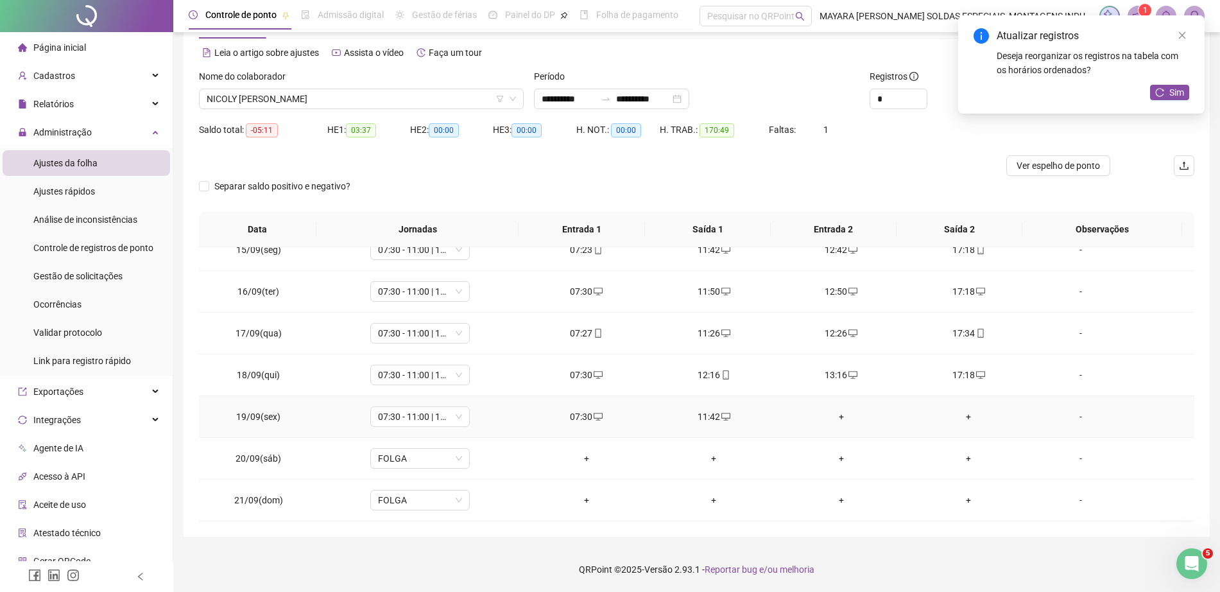
click at [830, 411] on div "+" at bounding box center [841, 417] width 107 height 14
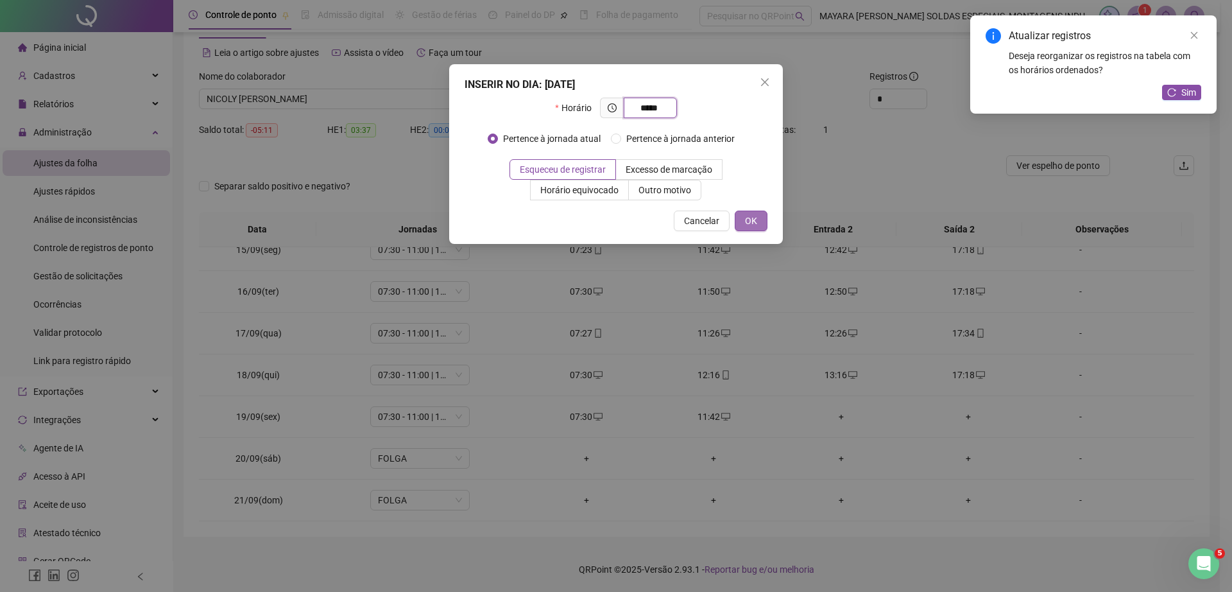
type input "*****"
click at [756, 211] on button "OK" at bounding box center [751, 221] width 33 height 21
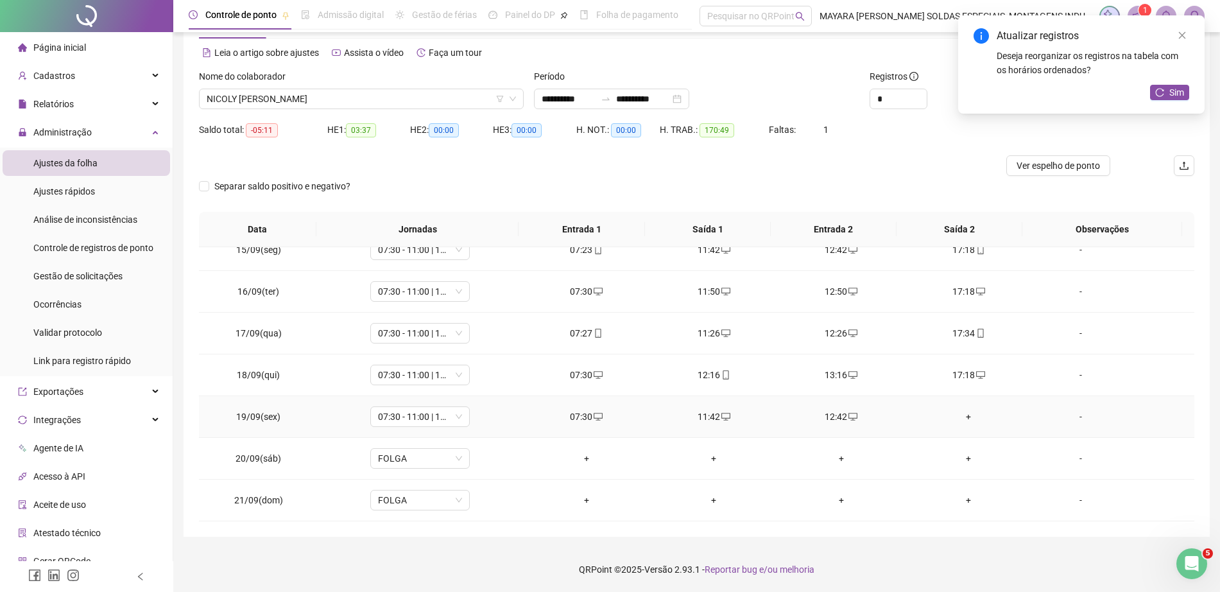
click at [964, 415] on div "+" at bounding box center [968, 417] width 107 height 14
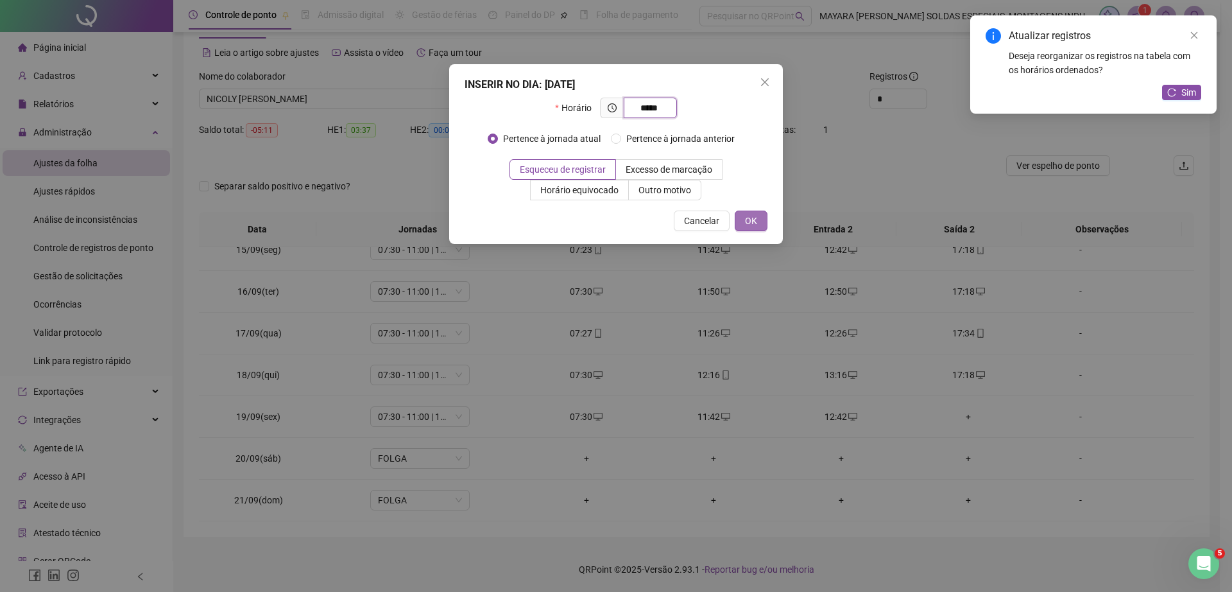
type input "*****"
click at [739, 221] on button "OK" at bounding box center [751, 221] width 33 height 21
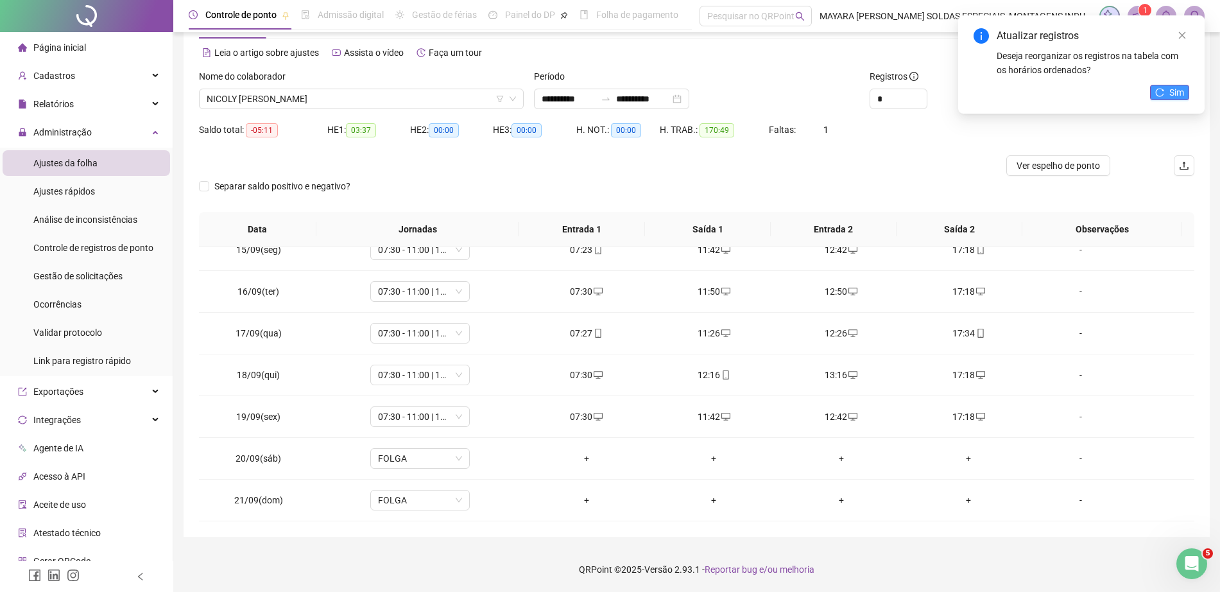
click at [1177, 94] on span "Sim" at bounding box center [1177, 92] width 15 height 14
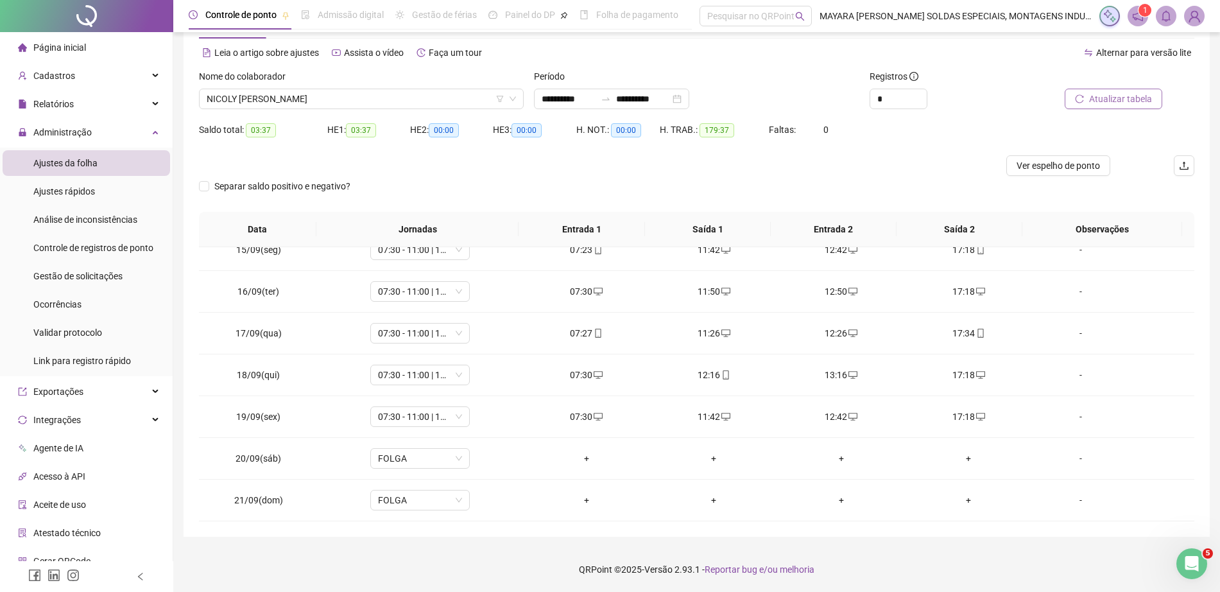
click at [399, 87] on div "Nome do colaborador" at bounding box center [361, 78] width 325 height 19
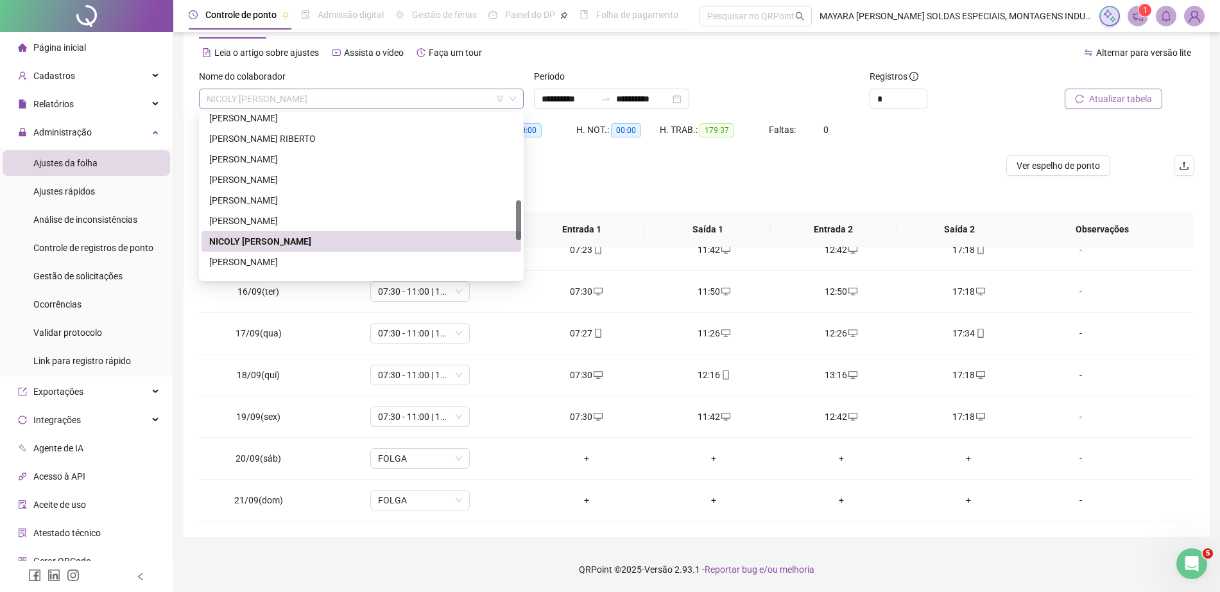
click at [397, 101] on span "NICOLY [PERSON_NAME]" at bounding box center [361, 98] width 309 height 19
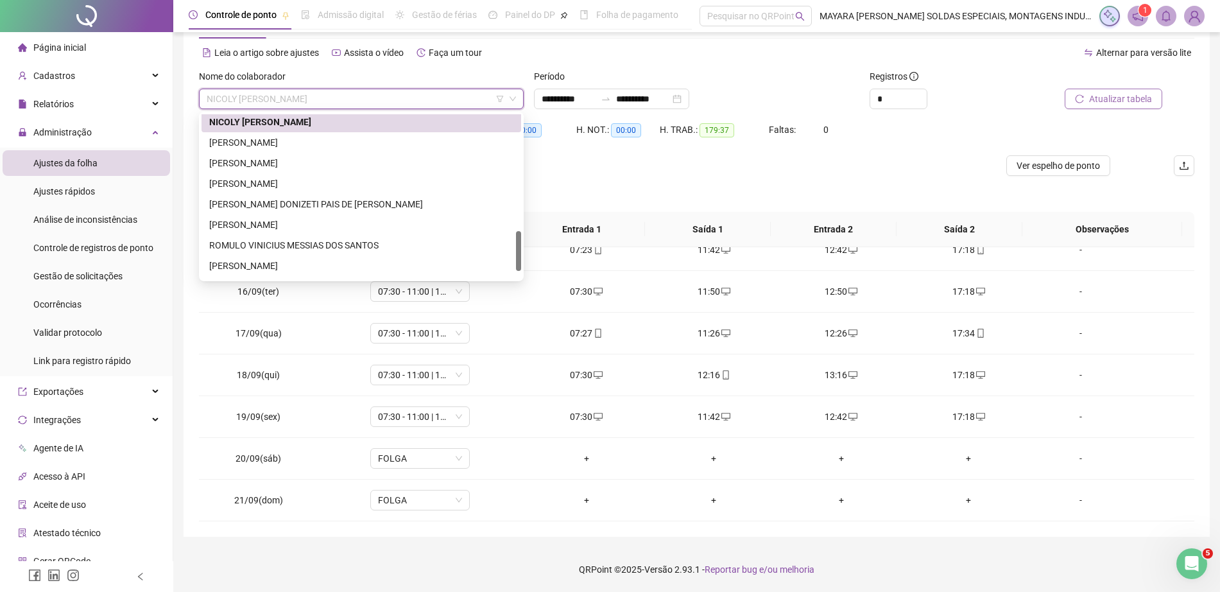
drag, startPoint x: 518, startPoint y: 209, endPoint x: 517, endPoint y: 237, distance: 27.6
click at [519, 238] on div at bounding box center [518, 251] width 5 height 40
click at [341, 148] on div "[PERSON_NAME]" at bounding box center [361, 145] width 304 height 14
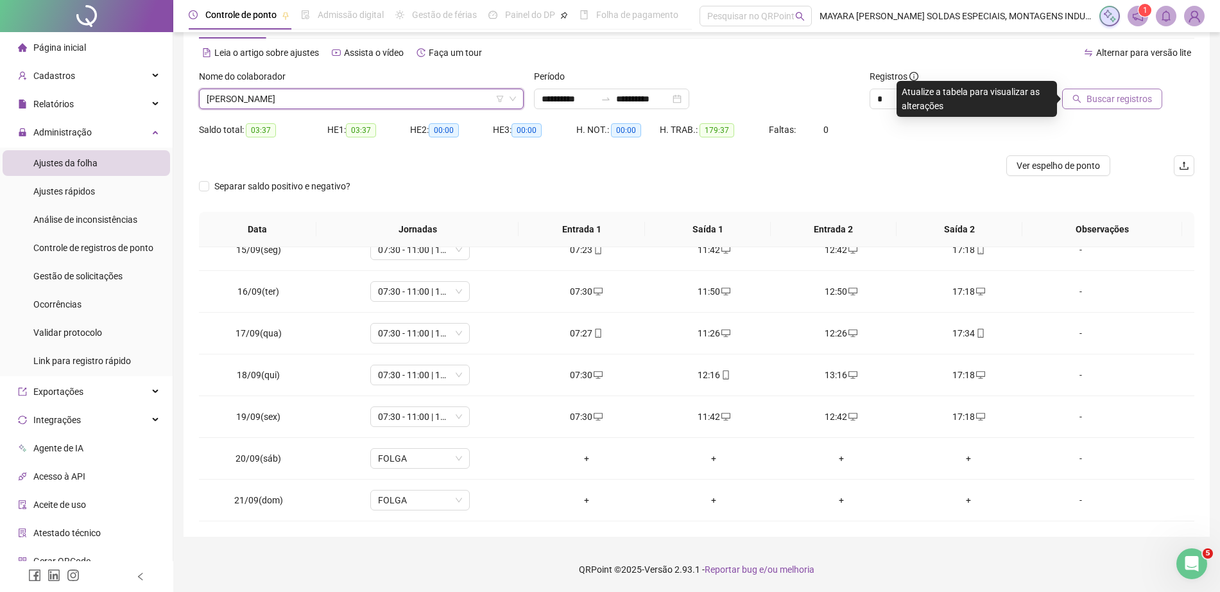
click at [1121, 99] on span "Buscar registros" at bounding box center [1119, 99] width 65 height 14
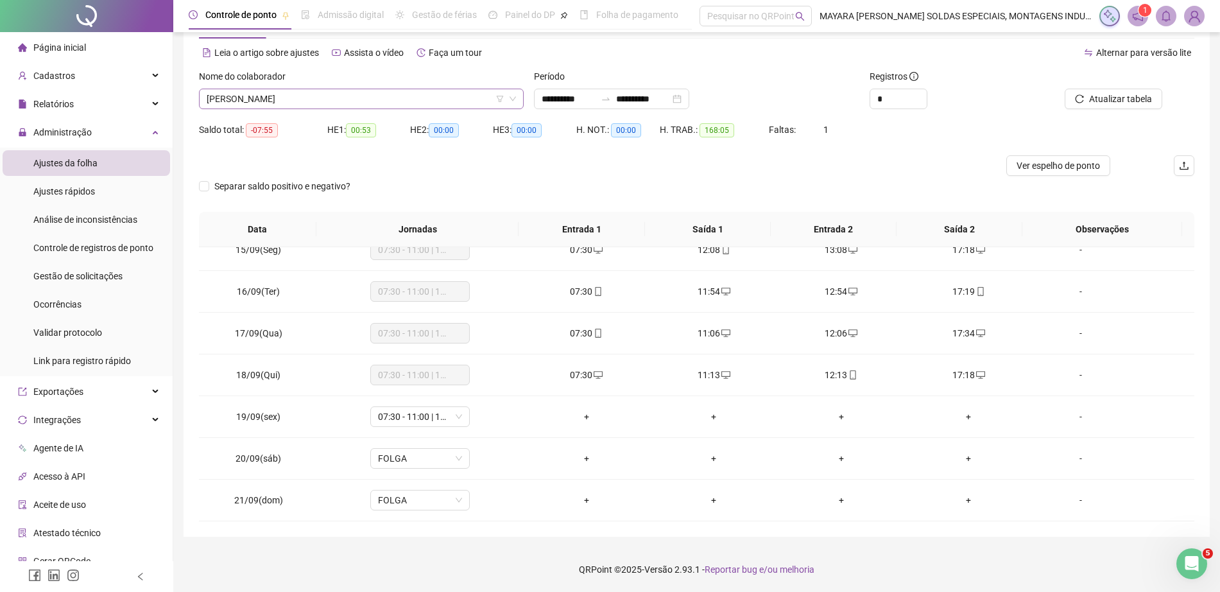
click at [328, 99] on span "[PERSON_NAME]" at bounding box center [361, 98] width 309 height 19
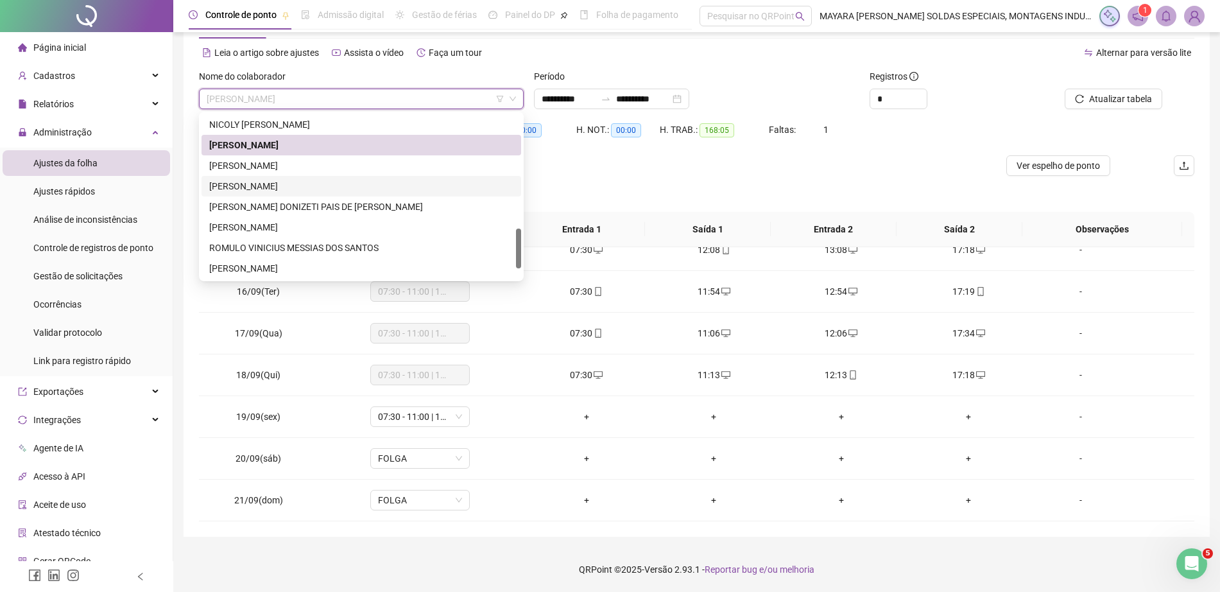
click at [347, 175] on div "[PERSON_NAME]" at bounding box center [362, 165] width 320 height 21
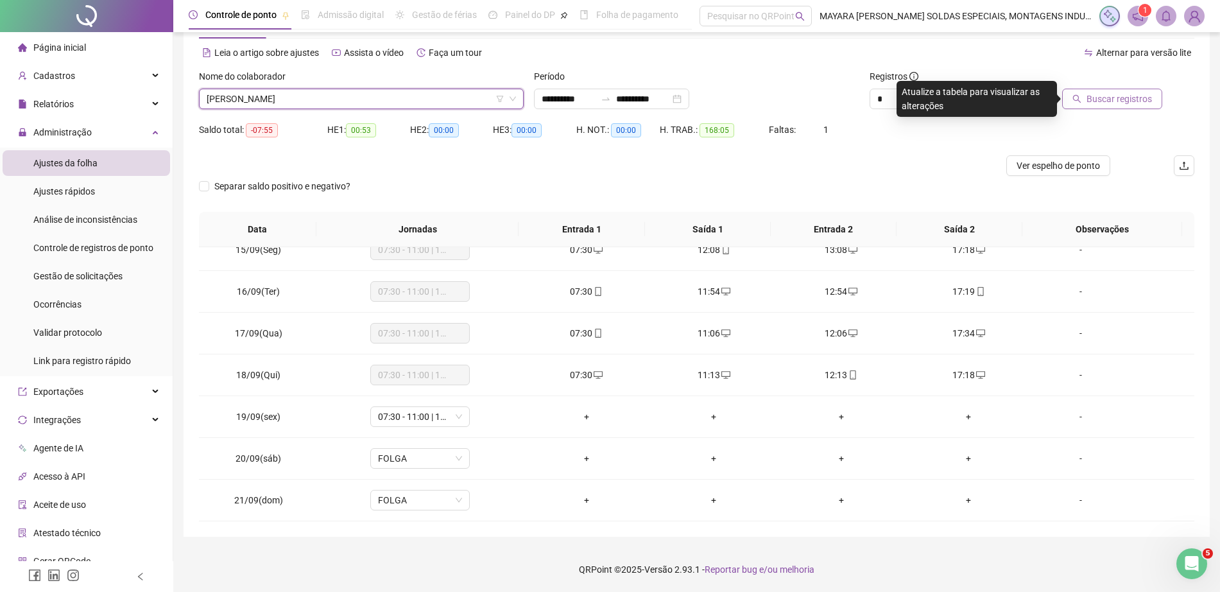
click at [1116, 95] on span "Buscar registros" at bounding box center [1119, 99] width 65 height 14
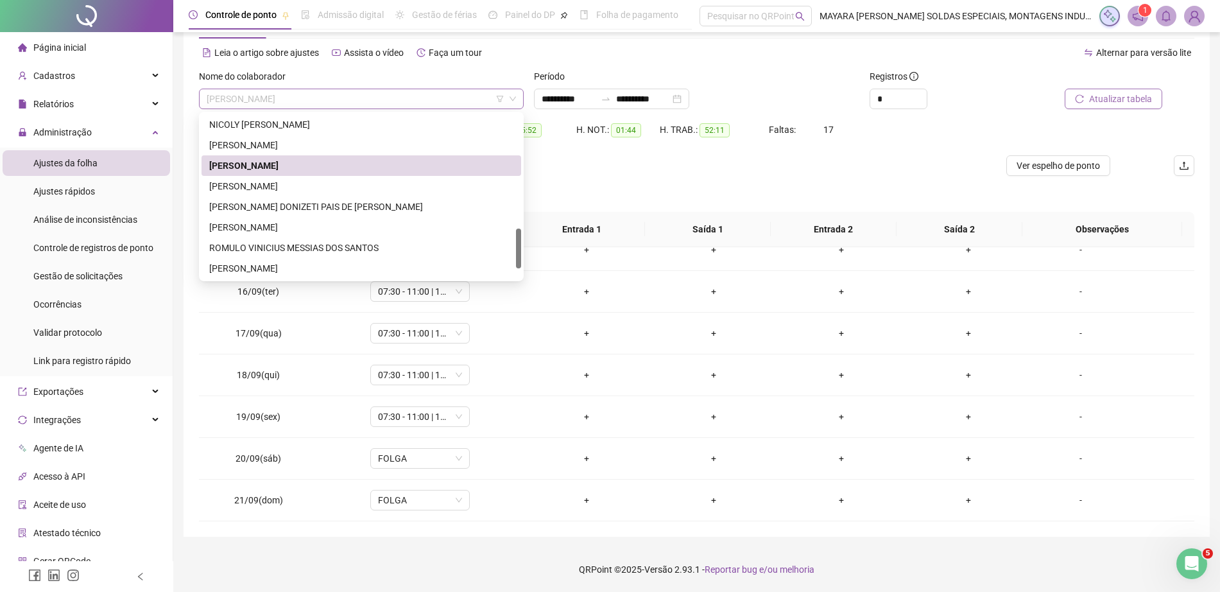
click at [437, 105] on span "[PERSON_NAME]" at bounding box center [361, 98] width 309 height 19
click at [402, 189] on div "[PERSON_NAME]" at bounding box center [361, 186] width 304 height 14
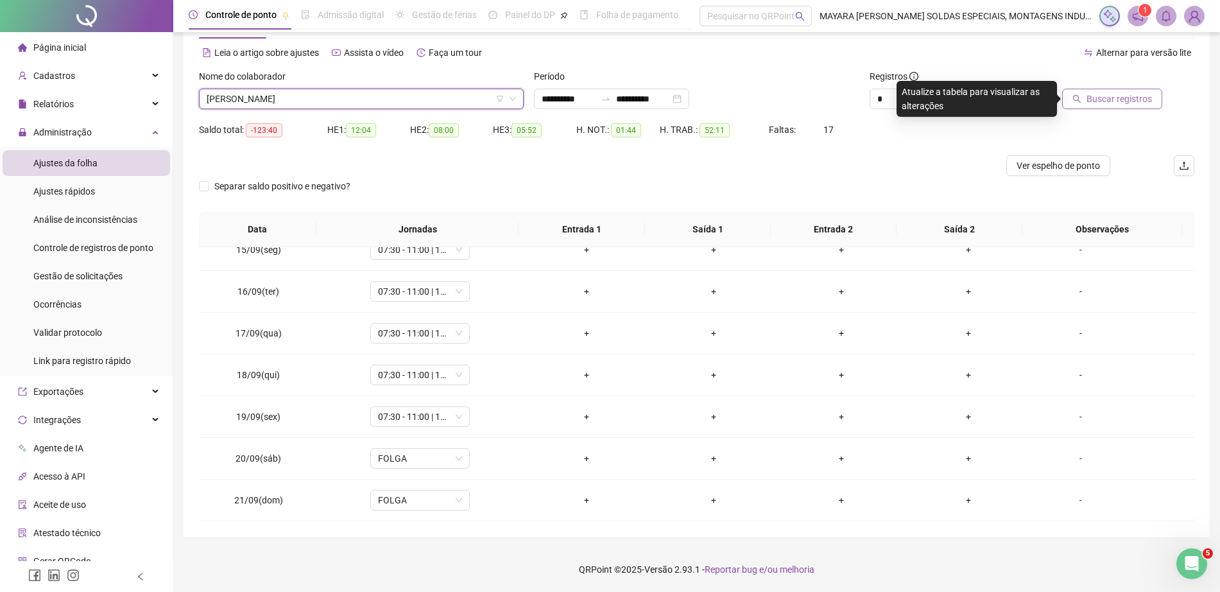
click at [1088, 105] on button "Buscar registros" at bounding box center [1112, 99] width 100 height 21
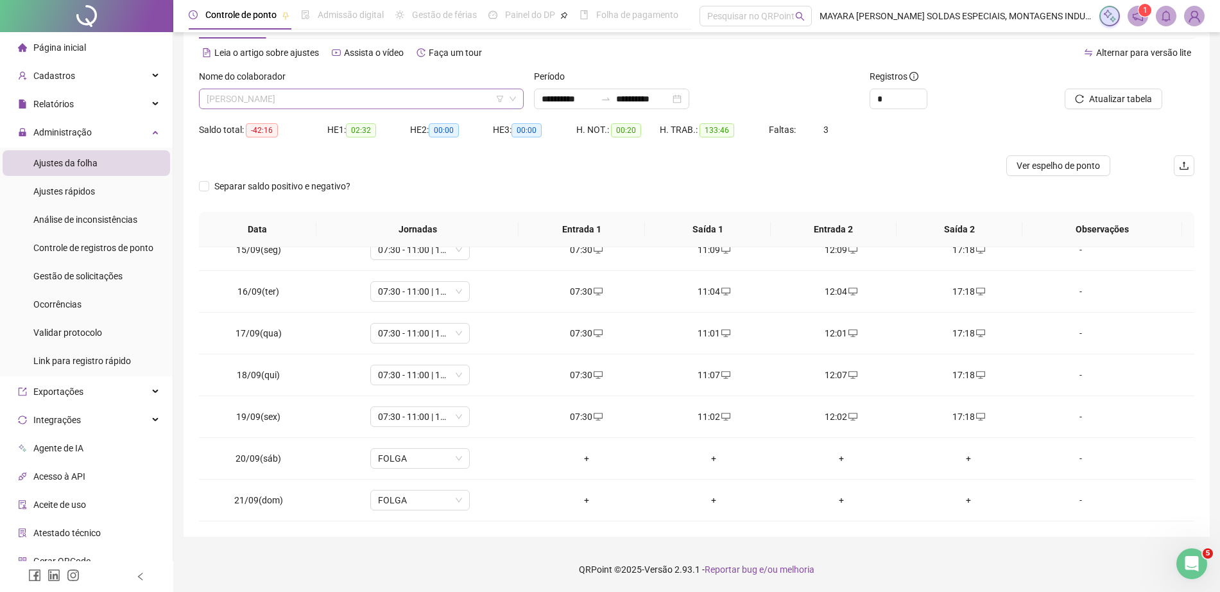
click at [406, 100] on span "[PERSON_NAME]" at bounding box center [361, 98] width 309 height 19
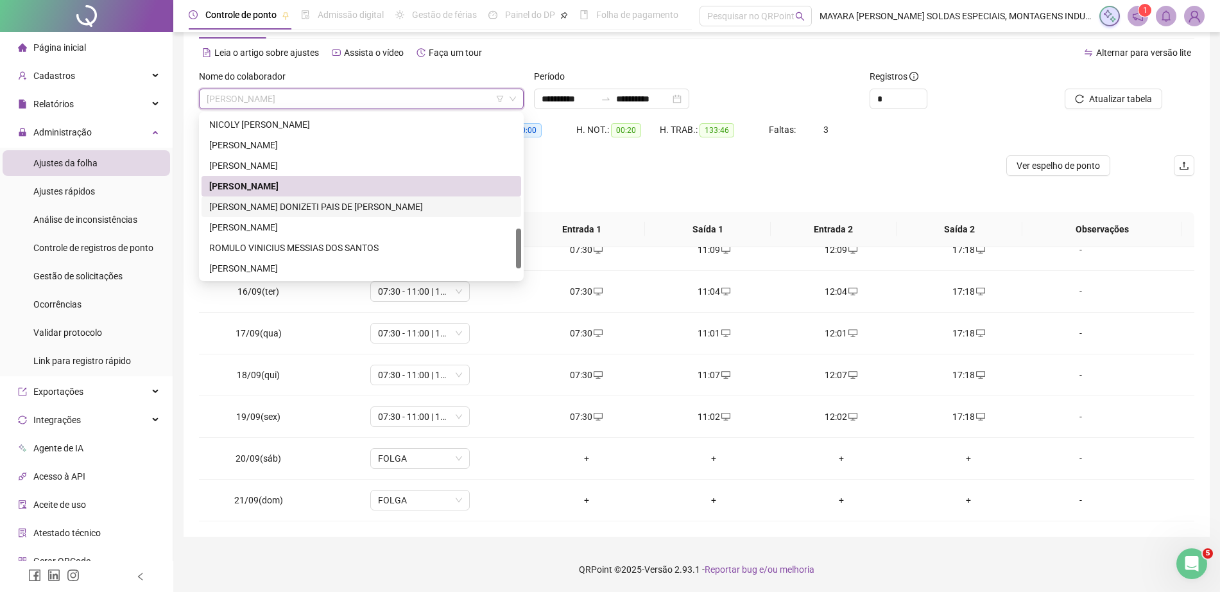
click at [399, 212] on div "[PERSON_NAME] DONIZETI PAIS DE [PERSON_NAME]" at bounding box center [361, 207] width 304 height 14
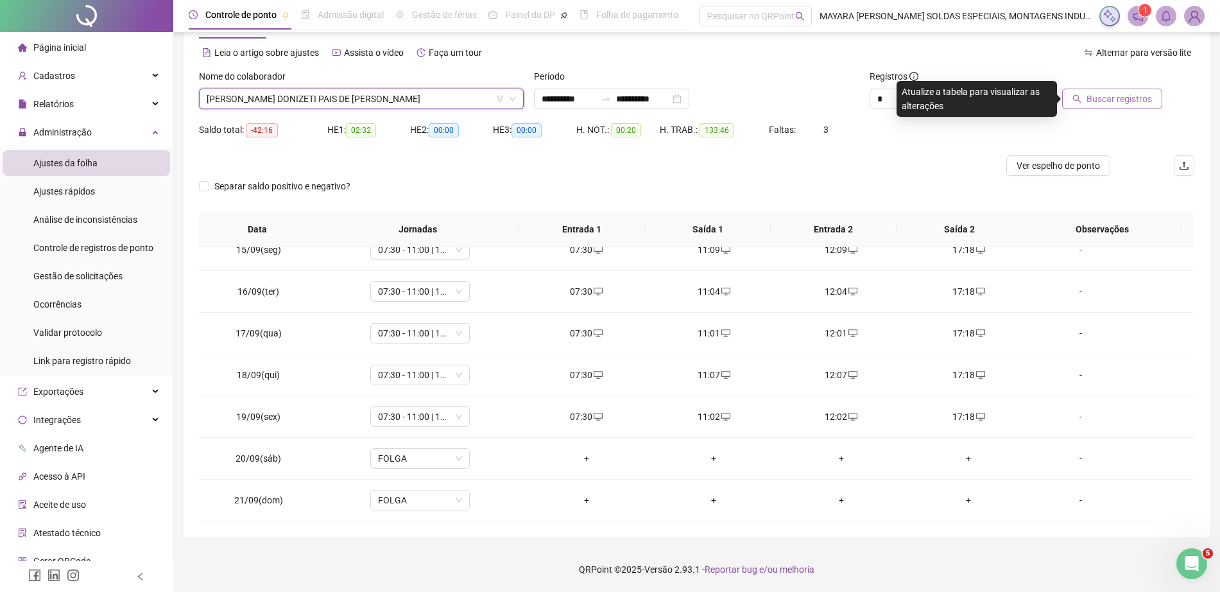
click at [1116, 92] on span "Buscar registros" at bounding box center [1119, 99] width 65 height 14
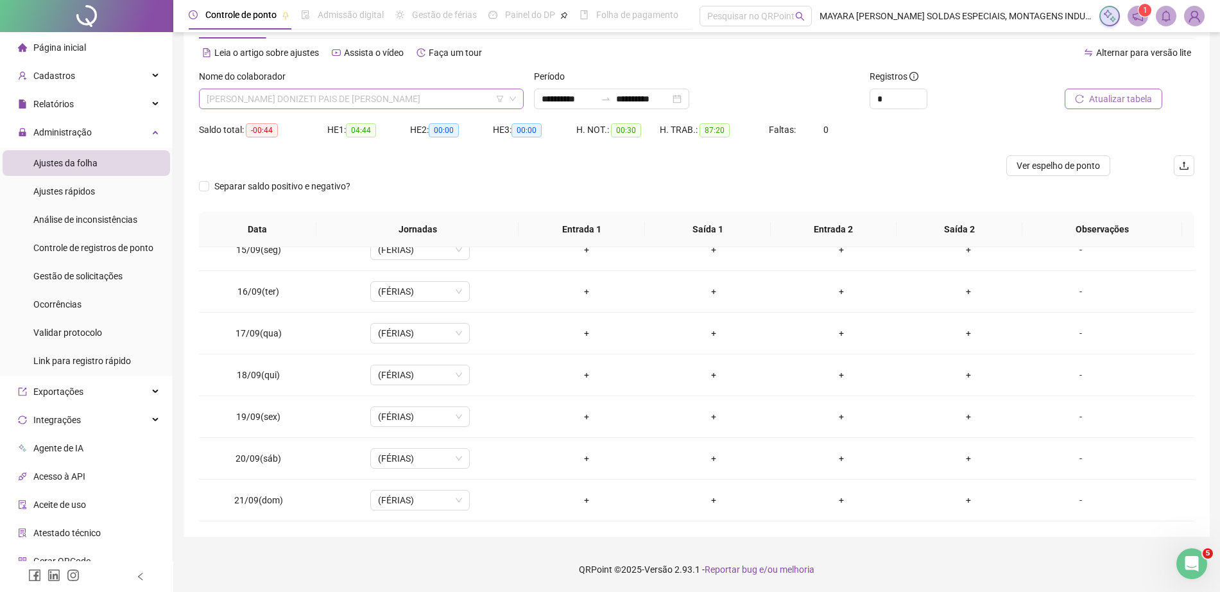
click at [266, 97] on span "[PERSON_NAME] DONIZETI PAIS DE [PERSON_NAME]" at bounding box center [361, 98] width 309 height 19
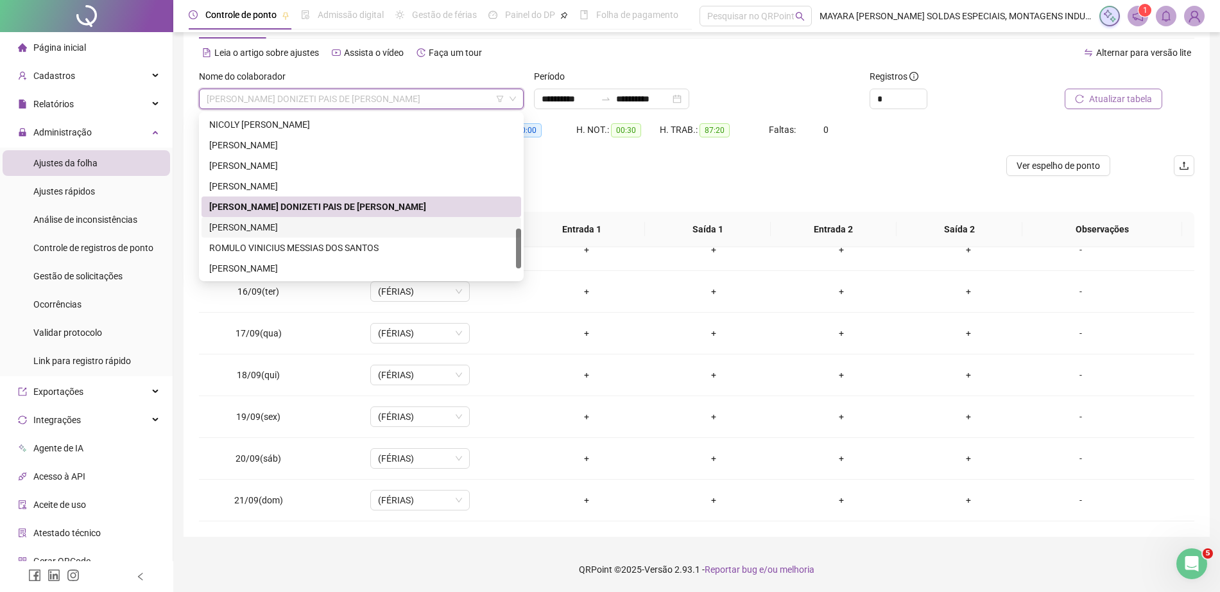
click at [311, 229] on div "[PERSON_NAME]" at bounding box center [361, 227] width 304 height 14
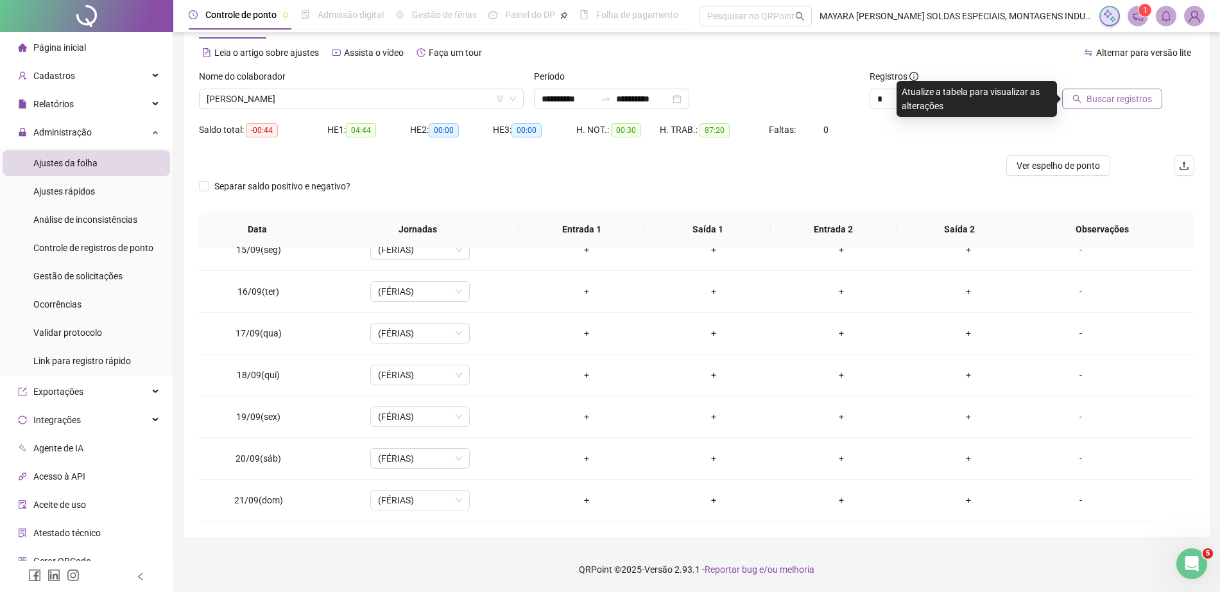
click at [1107, 110] on div "Buscar registros" at bounding box center [1116, 94] width 168 height 50
click at [1100, 92] on span "Buscar registros" at bounding box center [1119, 99] width 65 height 14
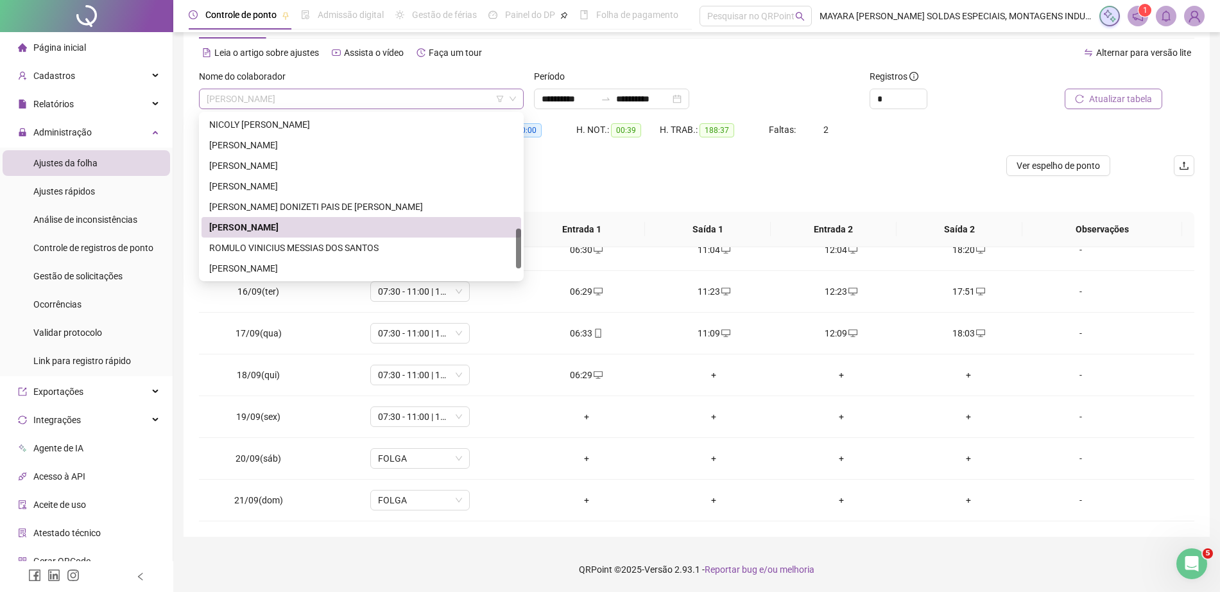
click at [395, 94] on span "[PERSON_NAME]" at bounding box center [361, 98] width 309 height 19
click at [362, 248] on div "ROMULO VINICIUS MESSIAS DOS SANTOS" at bounding box center [361, 248] width 304 height 14
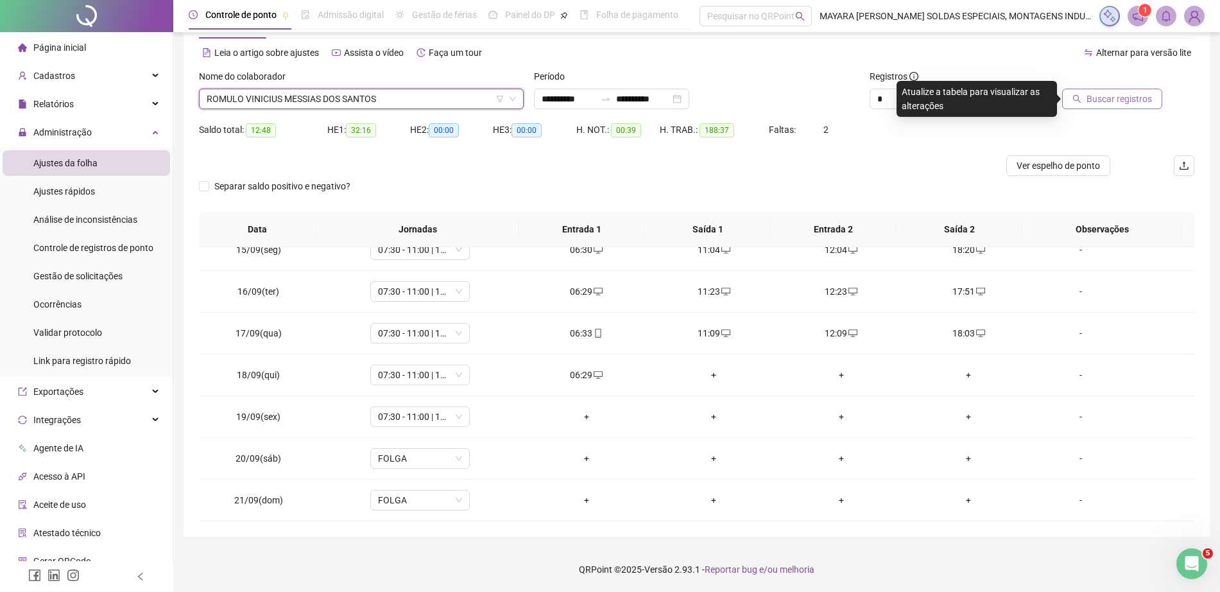
click at [1114, 115] on div "Buscar registros" at bounding box center [1116, 94] width 168 height 50
click at [1102, 101] on span "Buscar registros" at bounding box center [1119, 99] width 65 height 14
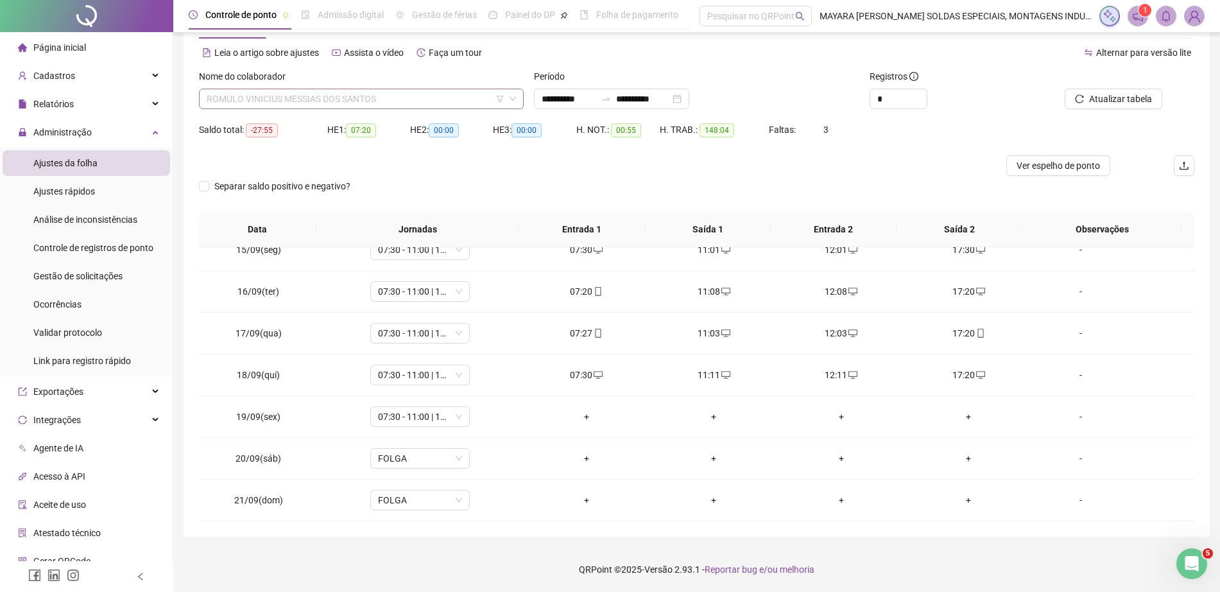
click at [343, 98] on span "ROMULO VINICIUS MESSIAS DOS SANTOS" at bounding box center [361, 98] width 309 height 19
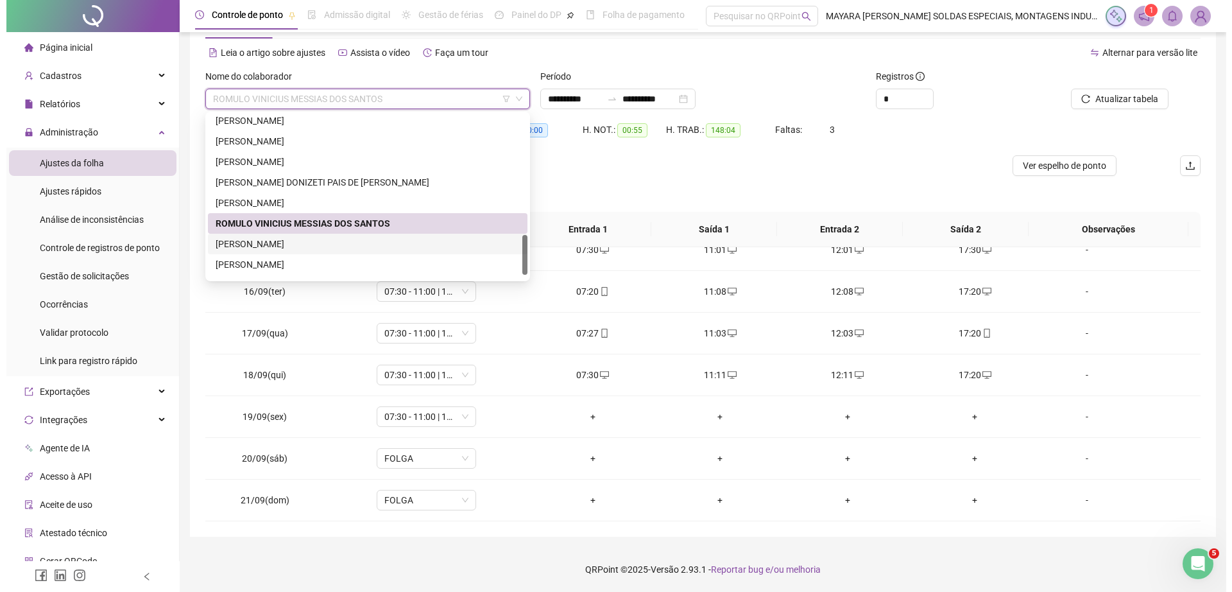
scroll to position [514, 0]
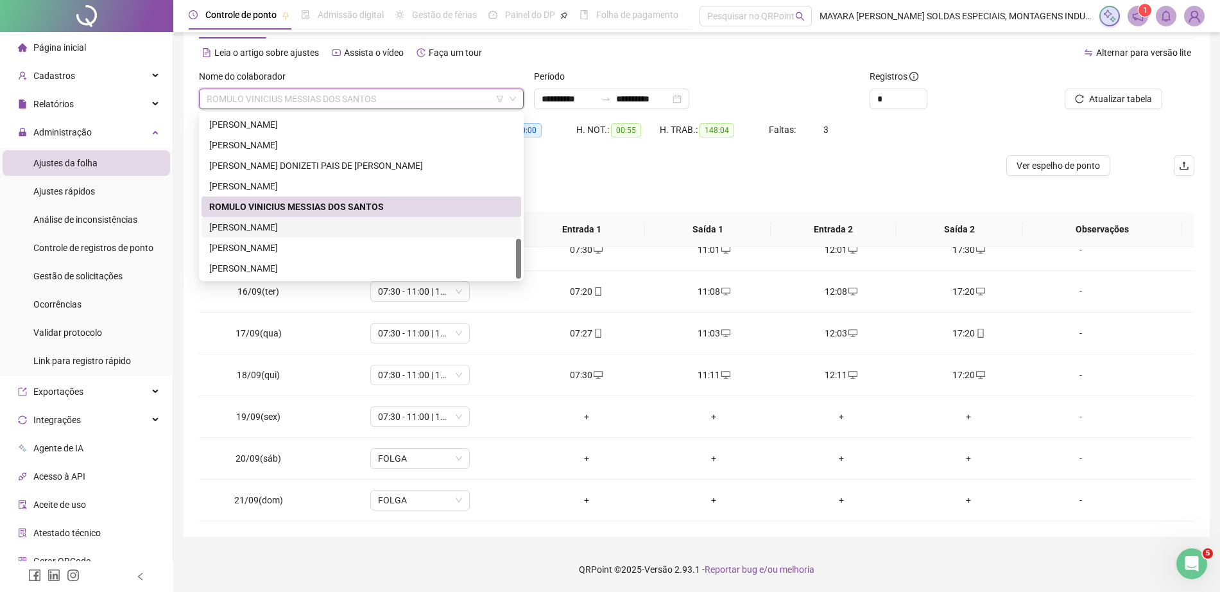
drag, startPoint x: 517, startPoint y: 236, endPoint x: 517, endPoint y: 264, distance: 28.9
click at [517, 264] on div at bounding box center [518, 259] width 5 height 40
click at [424, 227] on div "[PERSON_NAME]" at bounding box center [361, 227] width 304 height 14
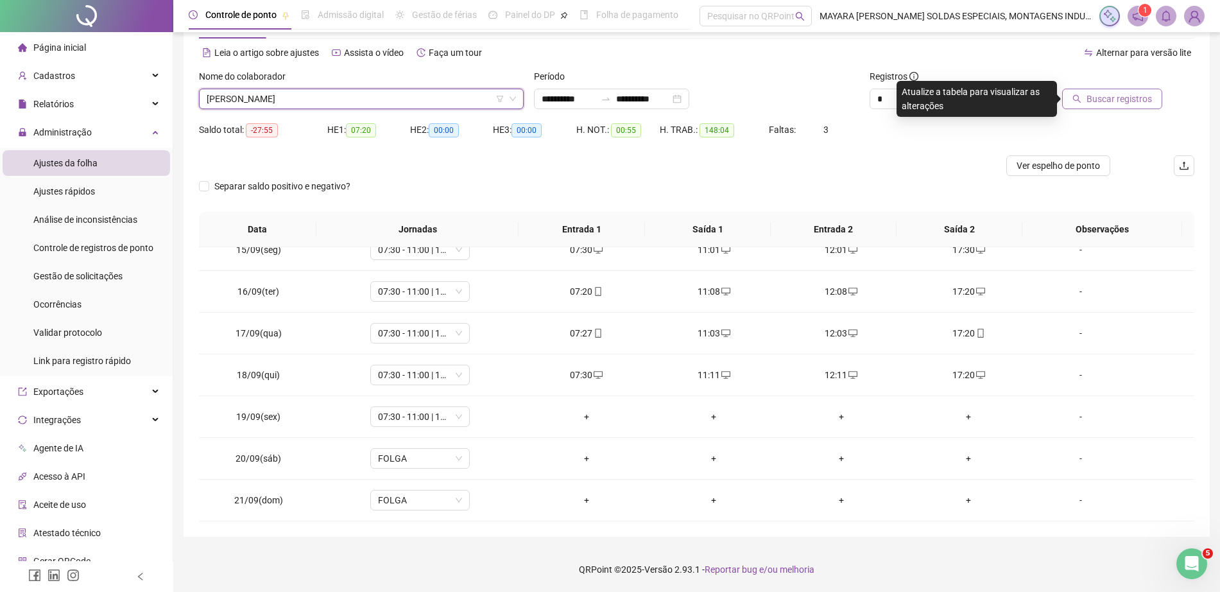
click at [1124, 101] on span "Buscar registros" at bounding box center [1119, 99] width 65 height 14
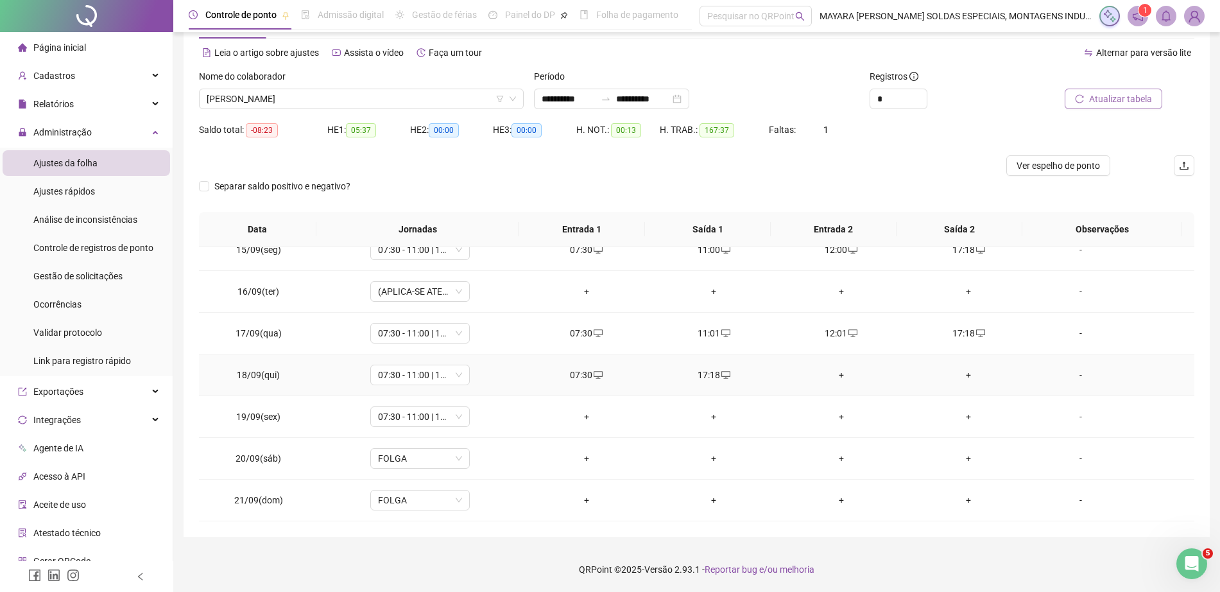
click at [832, 374] on div "+" at bounding box center [841, 375] width 107 height 14
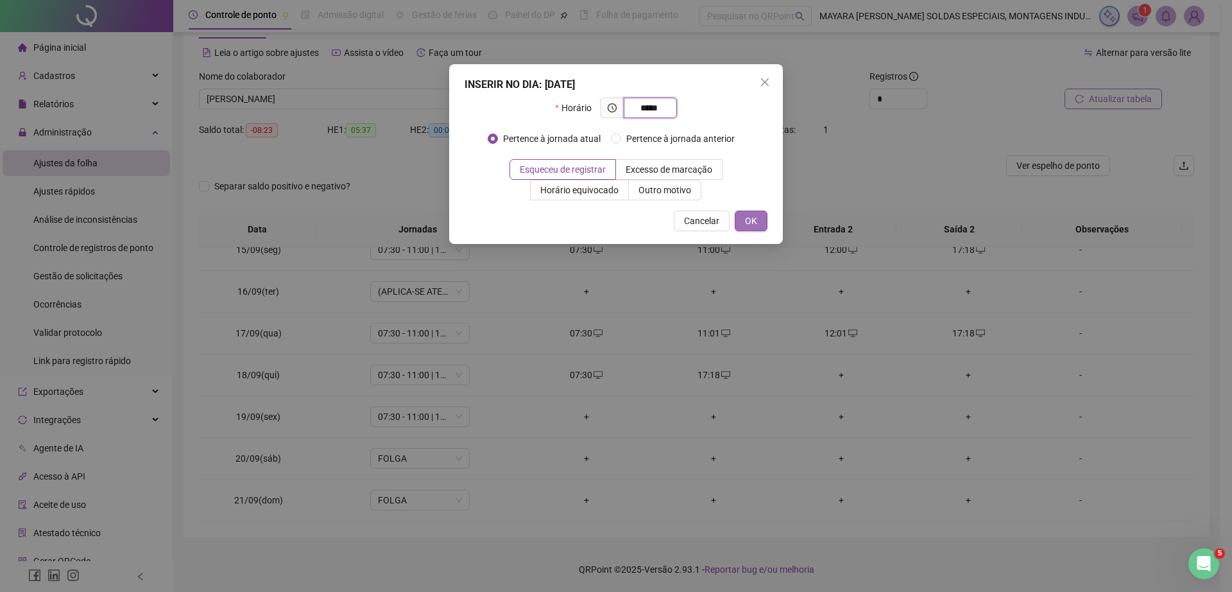
type input "*****"
click at [743, 216] on button "OK" at bounding box center [751, 221] width 33 height 21
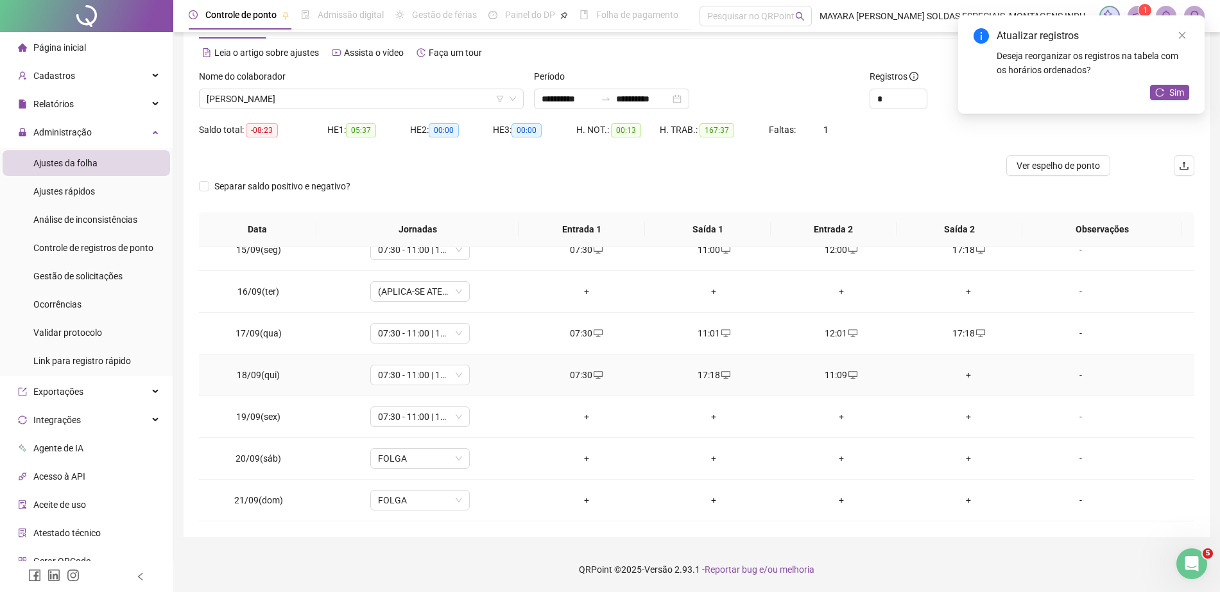
click at [963, 369] on div "+" at bounding box center [968, 375] width 107 height 14
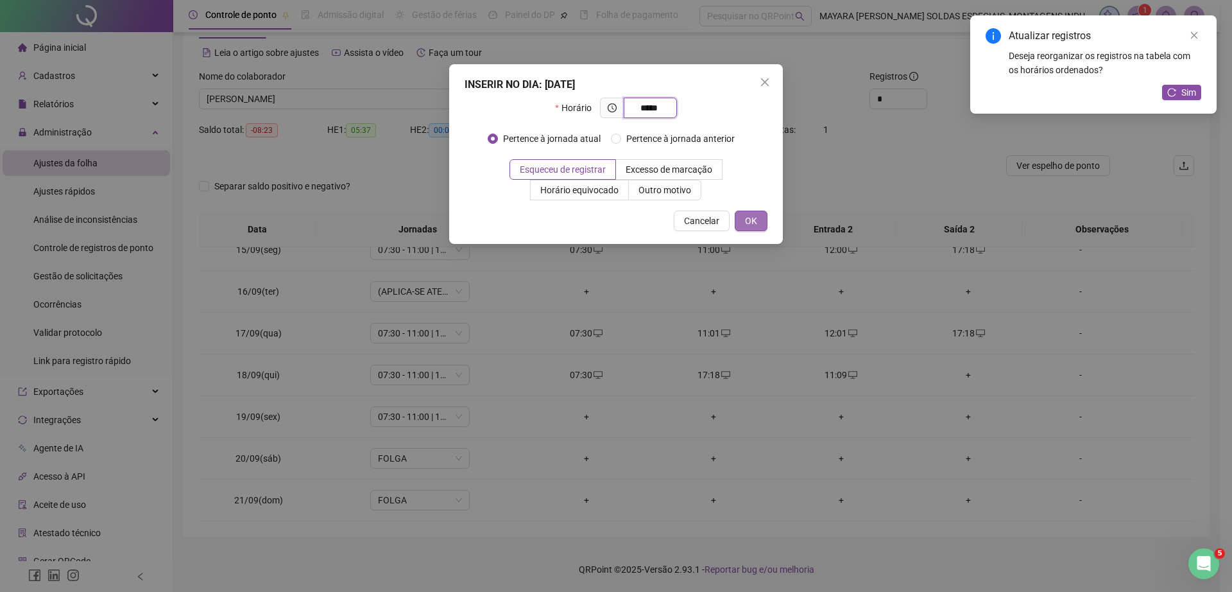
type input "*****"
click at [756, 220] on span "OK" at bounding box center [751, 221] width 12 height 14
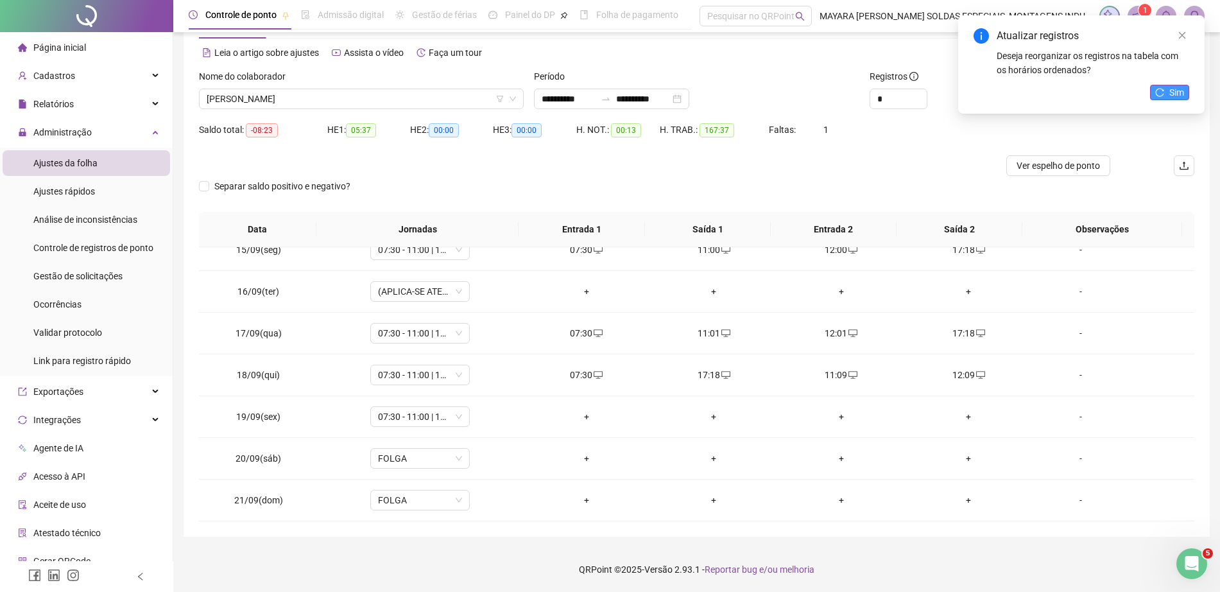
click at [1168, 94] on button "Sim" at bounding box center [1169, 92] width 39 height 15
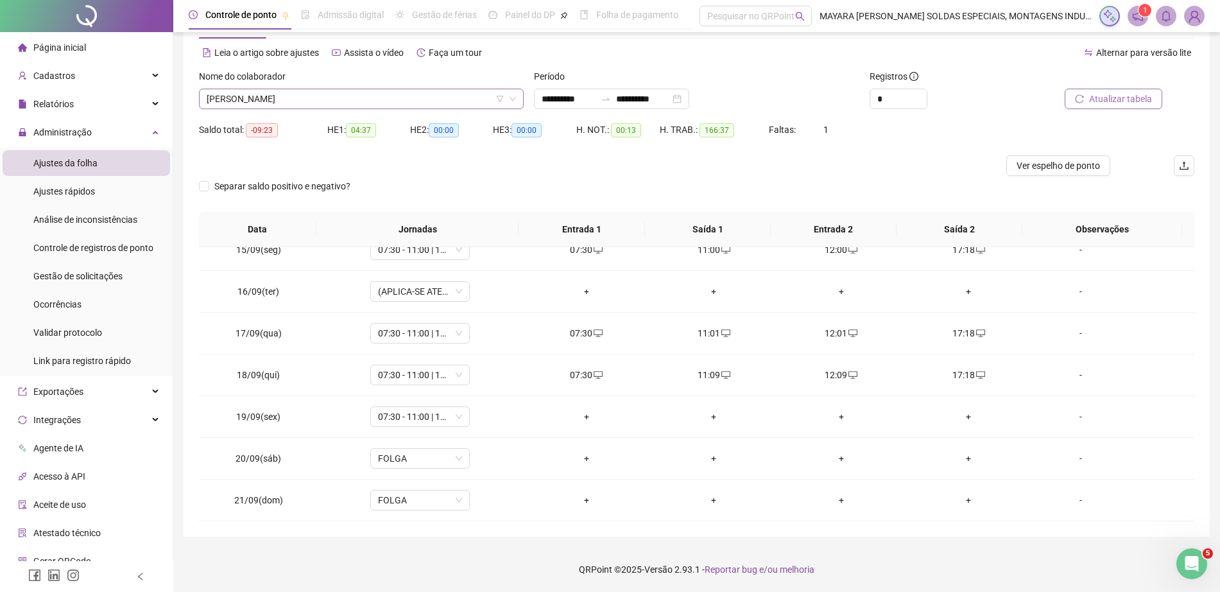
click at [323, 99] on span "[PERSON_NAME]" at bounding box center [361, 98] width 309 height 19
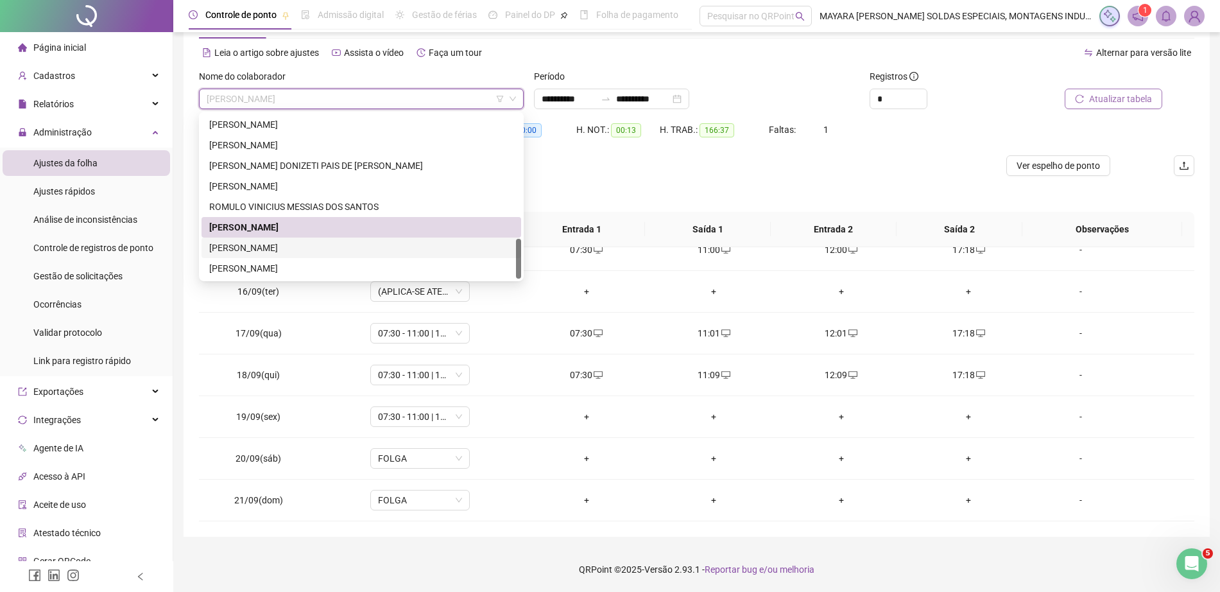
click at [309, 245] on div "[PERSON_NAME]" at bounding box center [361, 248] width 304 height 14
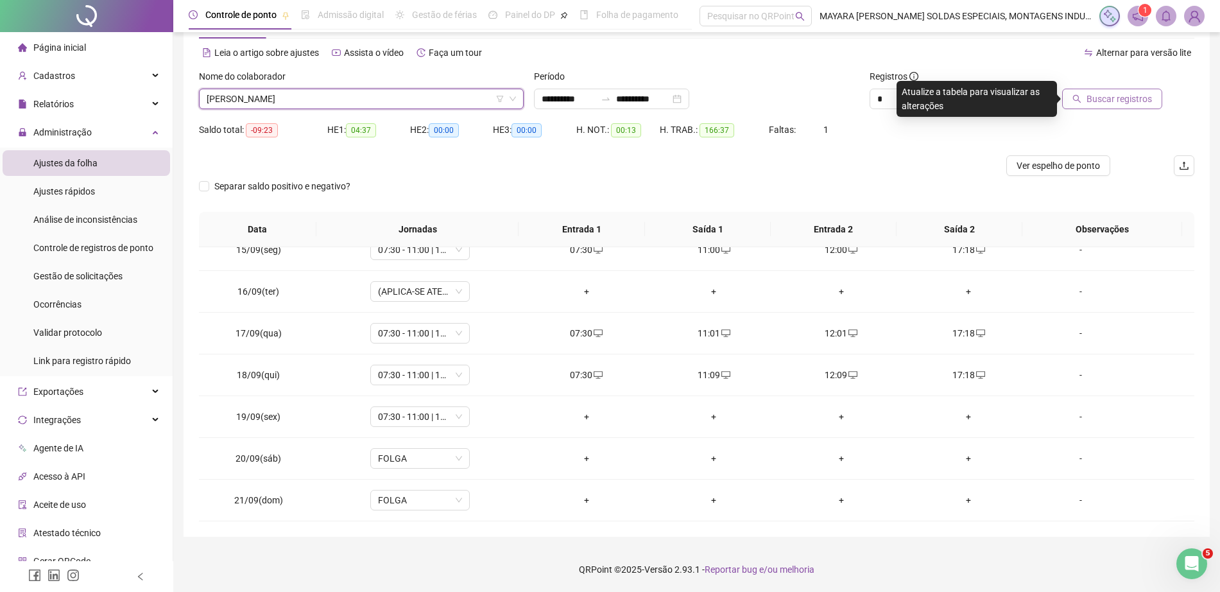
click at [1107, 104] on span "Buscar registros" at bounding box center [1119, 99] width 65 height 14
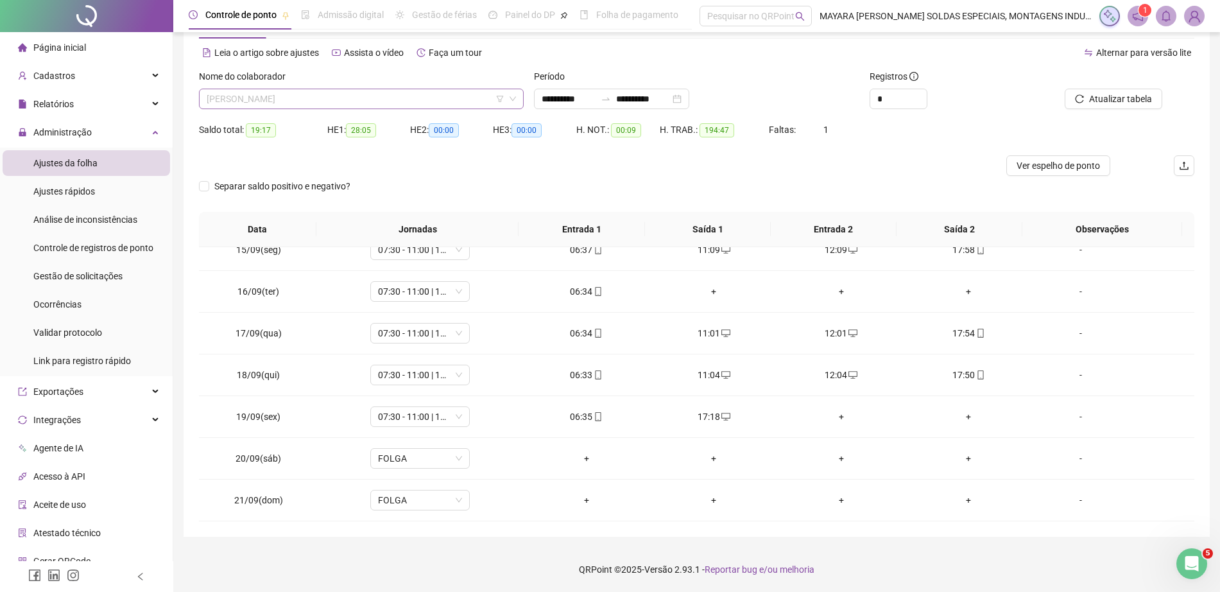
click at [316, 102] on span "[PERSON_NAME]" at bounding box center [361, 98] width 309 height 19
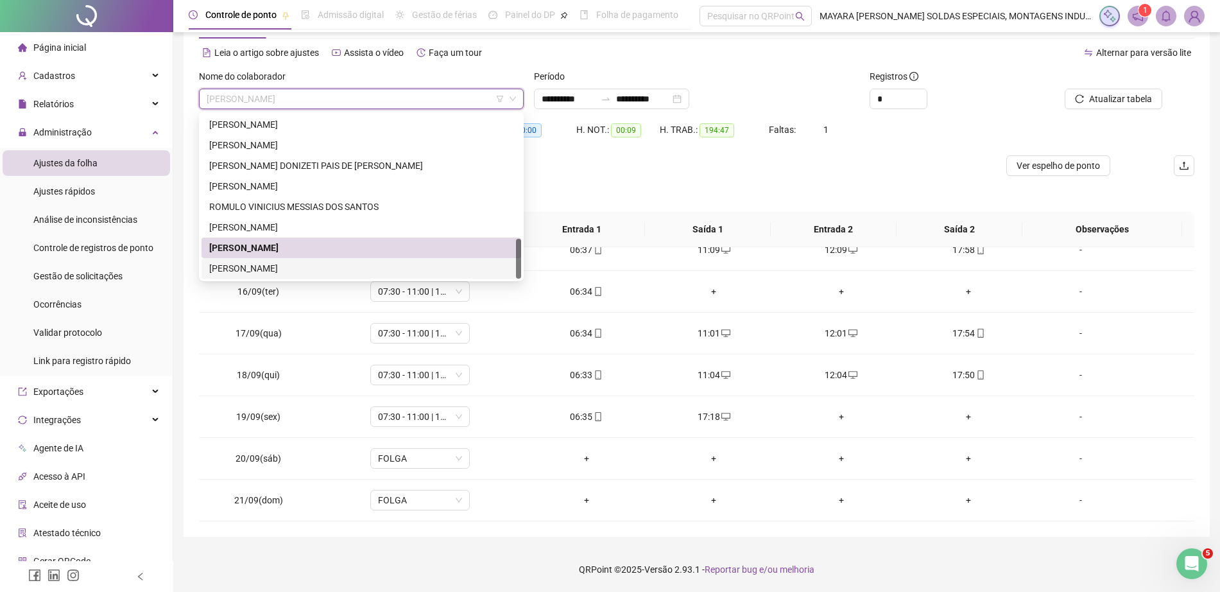
click at [339, 266] on div "[PERSON_NAME]" at bounding box center [361, 268] width 304 height 14
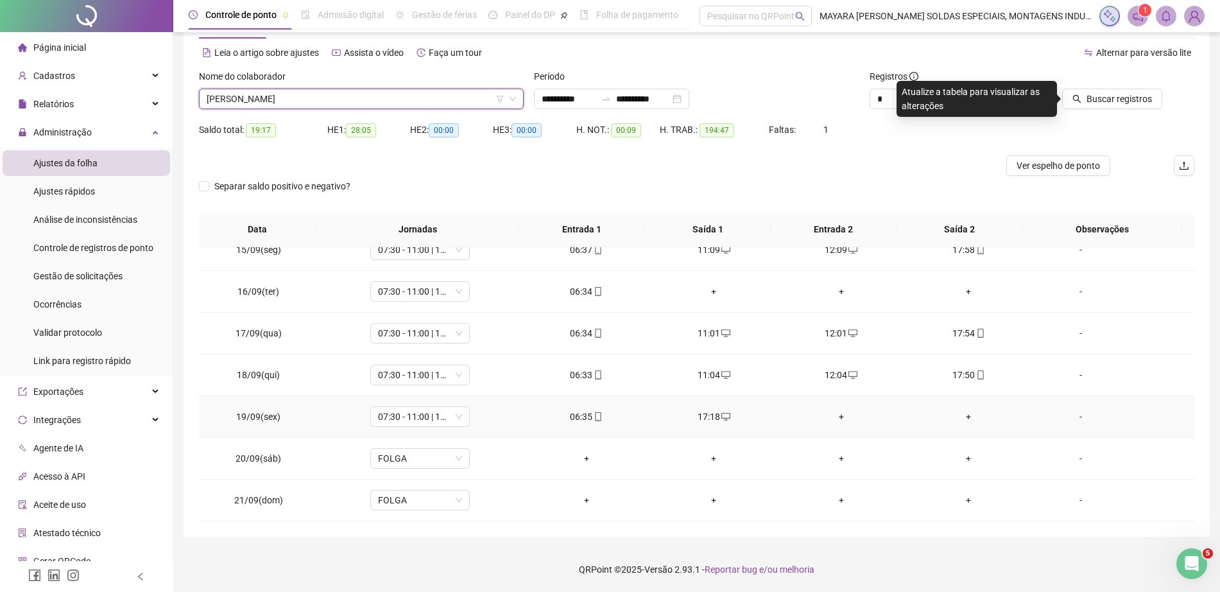
click at [828, 420] on div "+" at bounding box center [841, 417] width 107 height 14
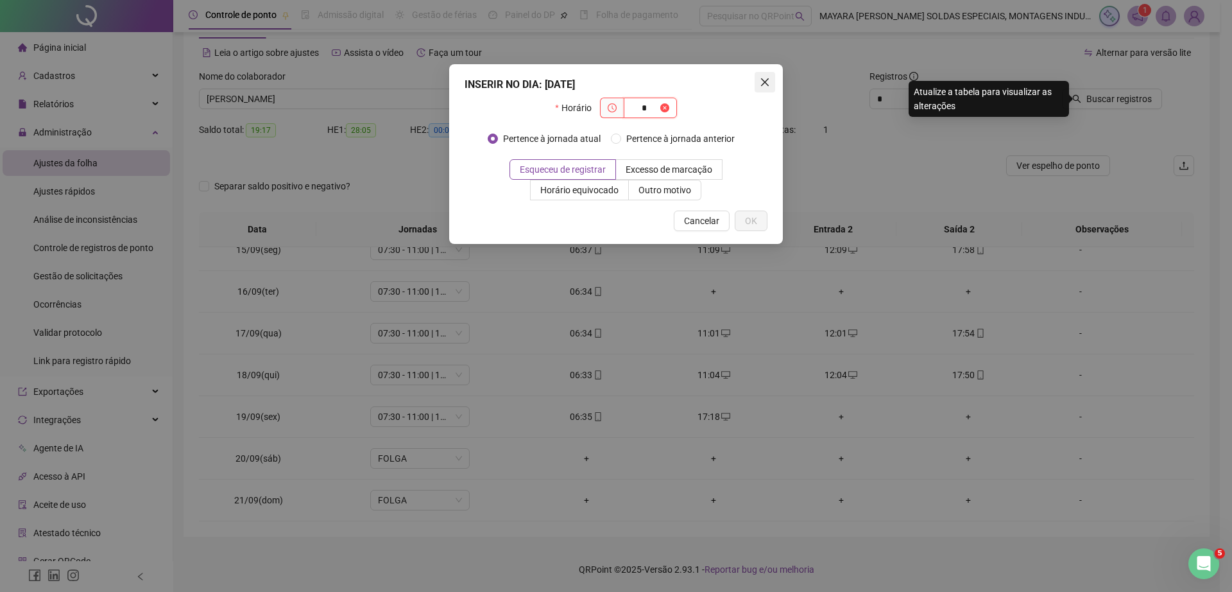
type input "*"
click at [759, 82] on span "Close" at bounding box center [765, 82] width 21 height 10
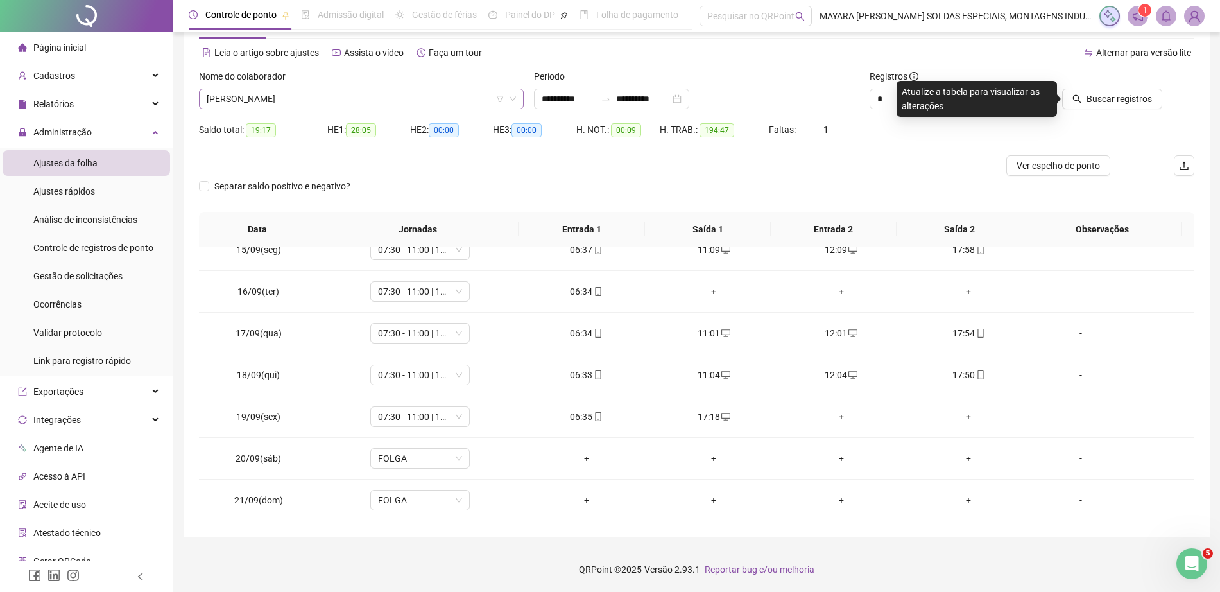
click at [282, 104] on span "[PERSON_NAME]" at bounding box center [361, 98] width 309 height 19
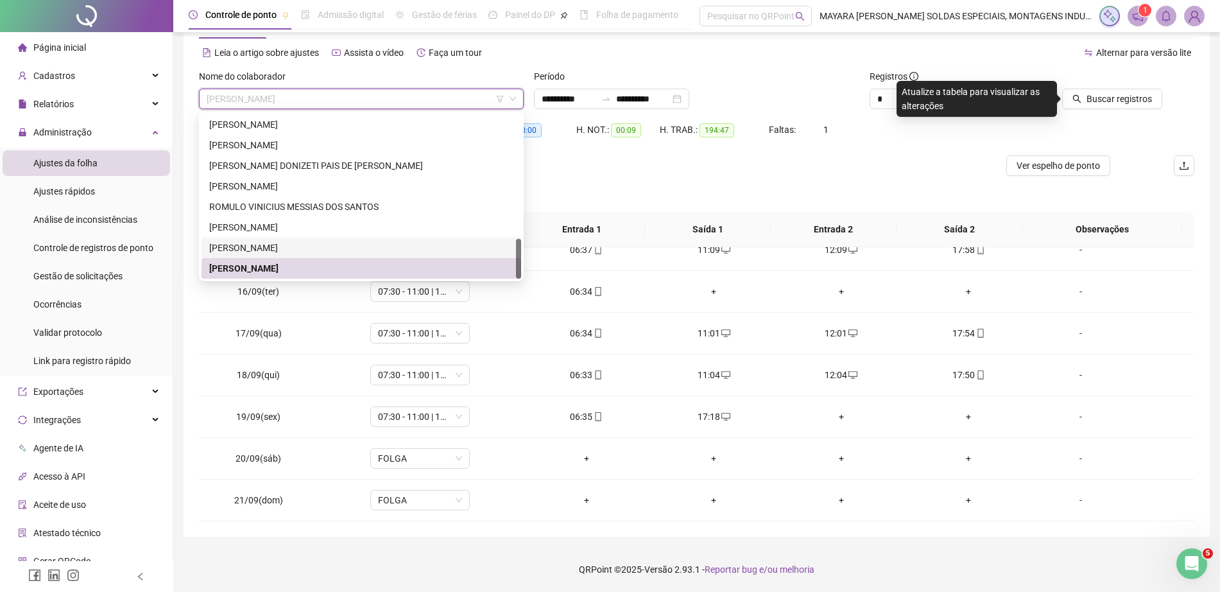
click at [260, 244] on div "[PERSON_NAME]" at bounding box center [361, 248] width 304 height 14
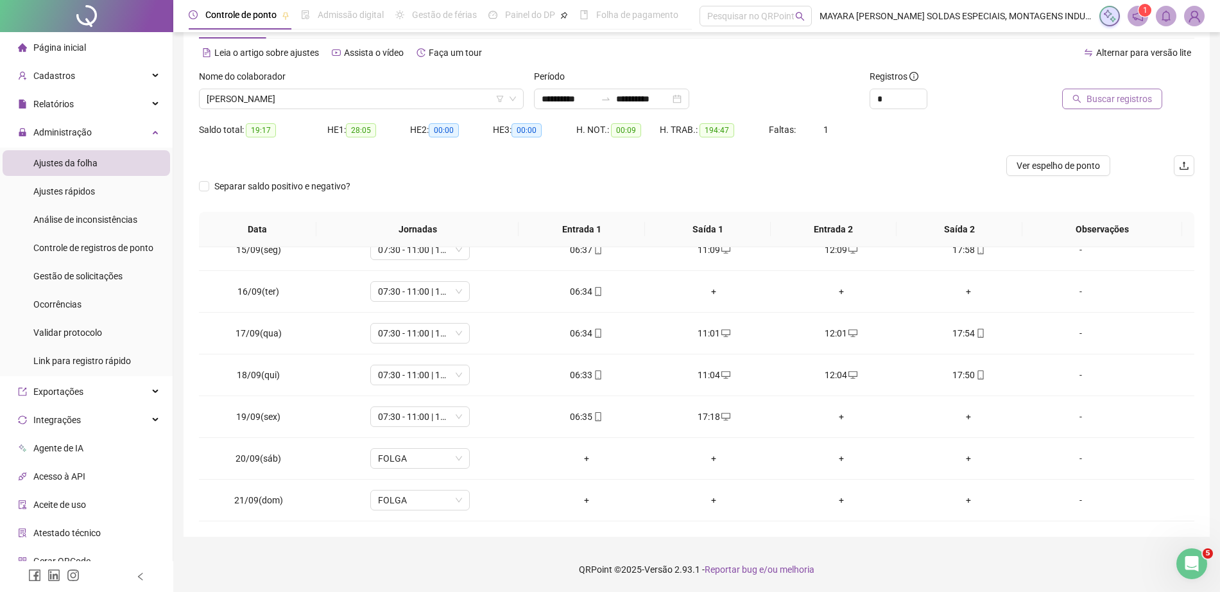
click at [1087, 98] on button "Buscar registros" at bounding box center [1112, 99] width 100 height 21
click at [830, 410] on div "+" at bounding box center [841, 417] width 107 height 14
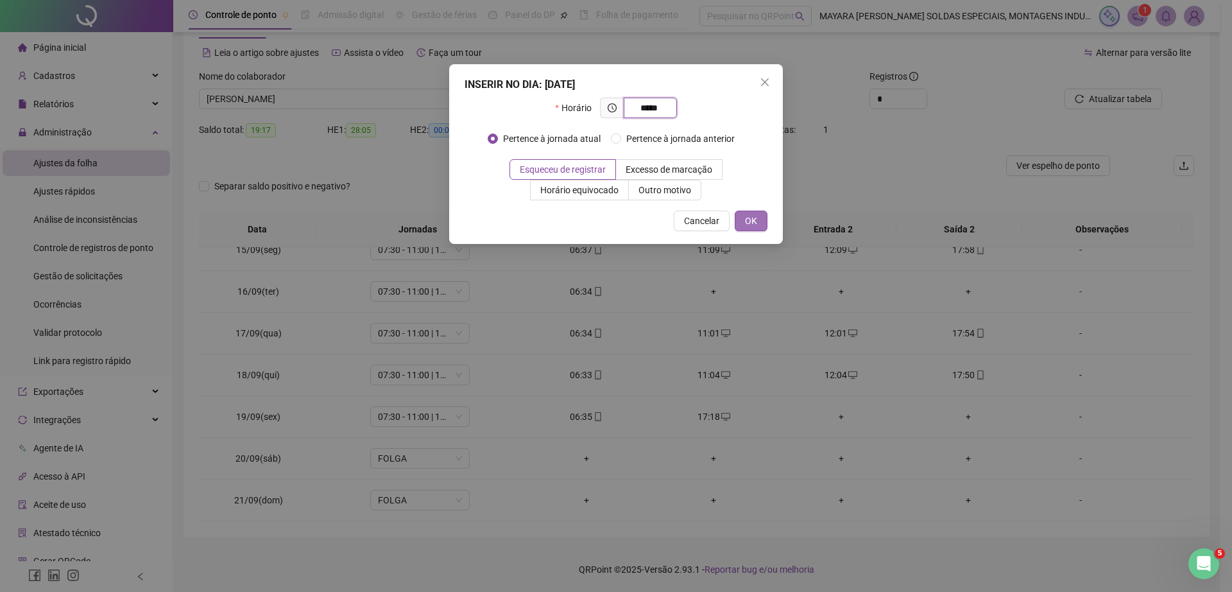
type input "*****"
click at [758, 226] on button "OK" at bounding box center [751, 221] width 33 height 21
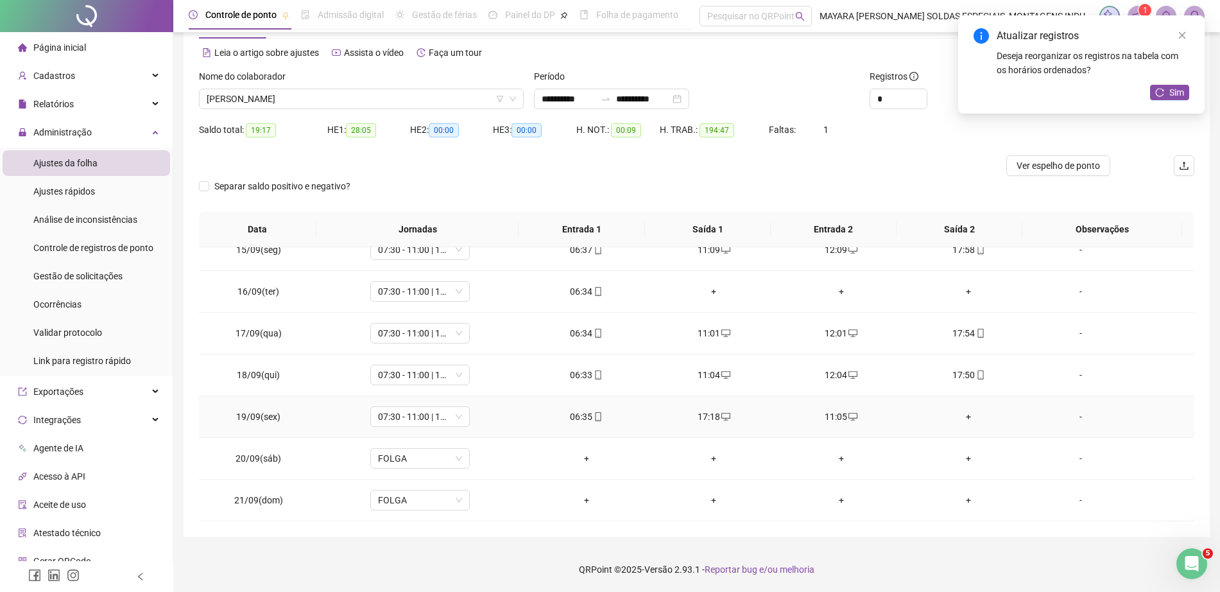
click at [958, 420] on div "+" at bounding box center [968, 417] width 107 height 14
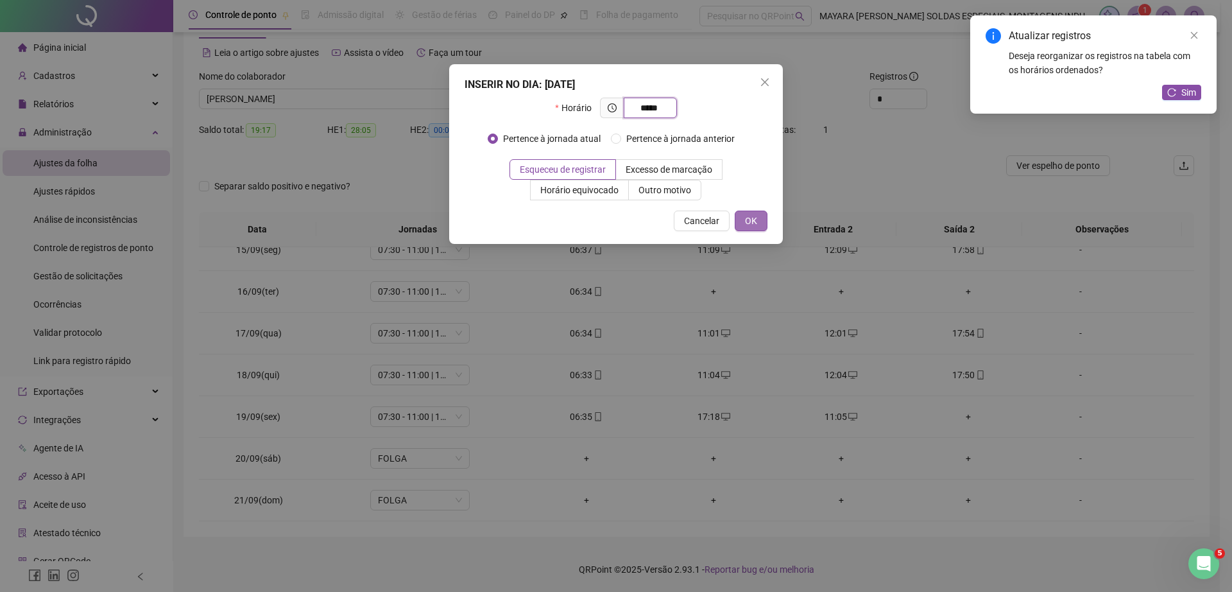
type input "*****"
click at [747, 221] on span "OK" at bounding box center [751, 221] width 12 height 14
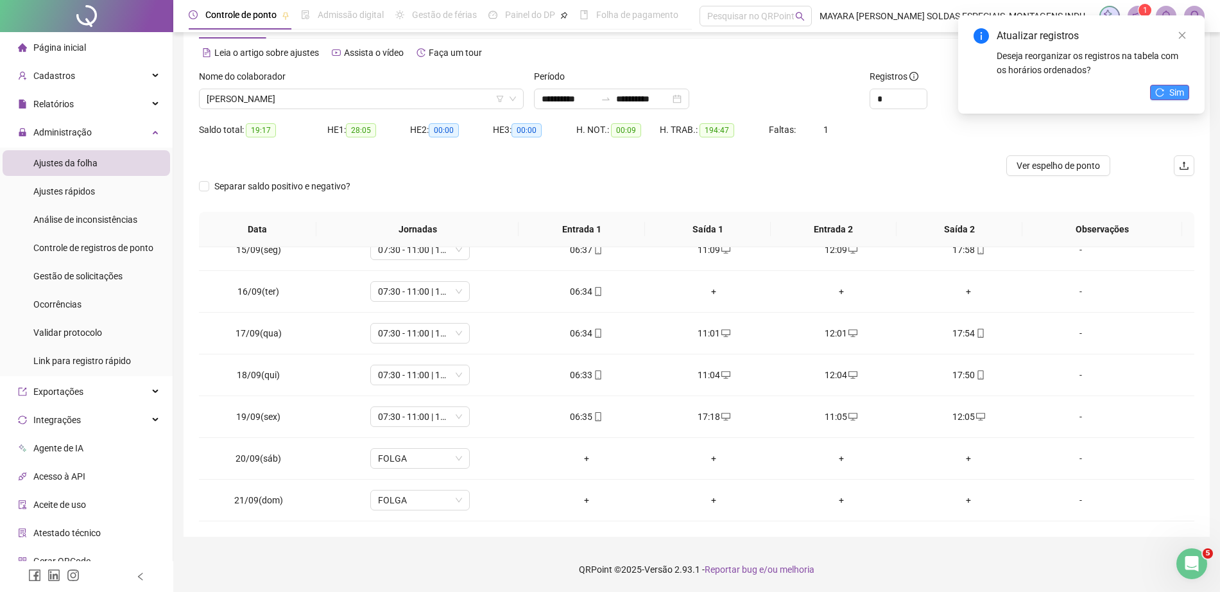
click at [1179, 93] on span "Sim" at bounding box center [1177, 92] width 15 height 14
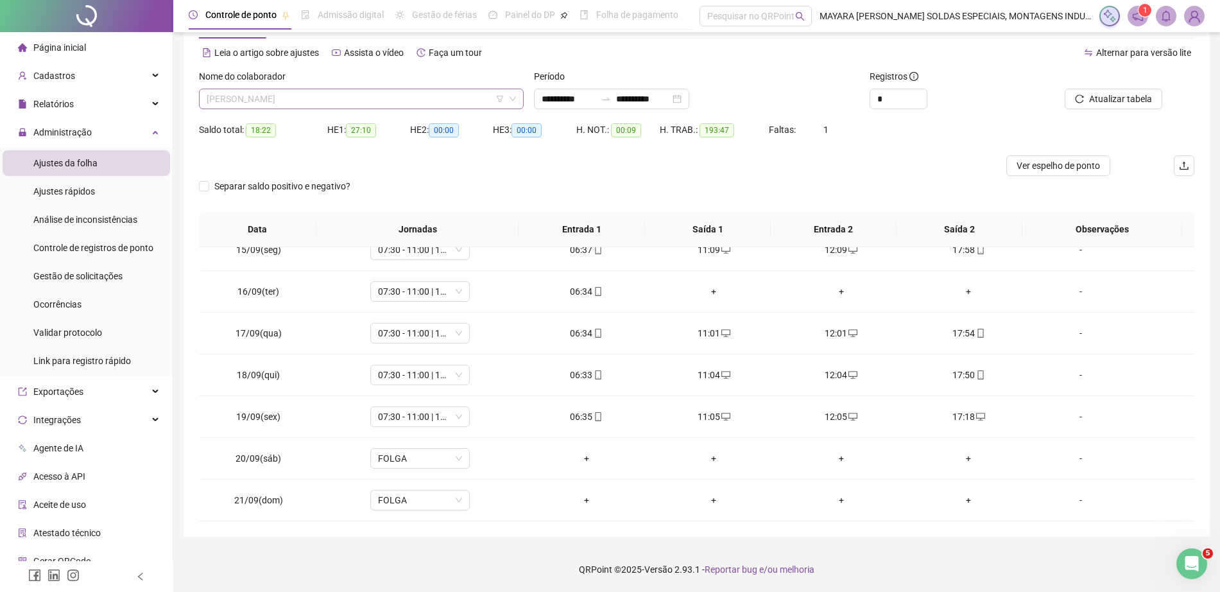
click at [387, 97] on span "[PERSON_NAME]" at bounding box center [361, 98] width 309 height 19
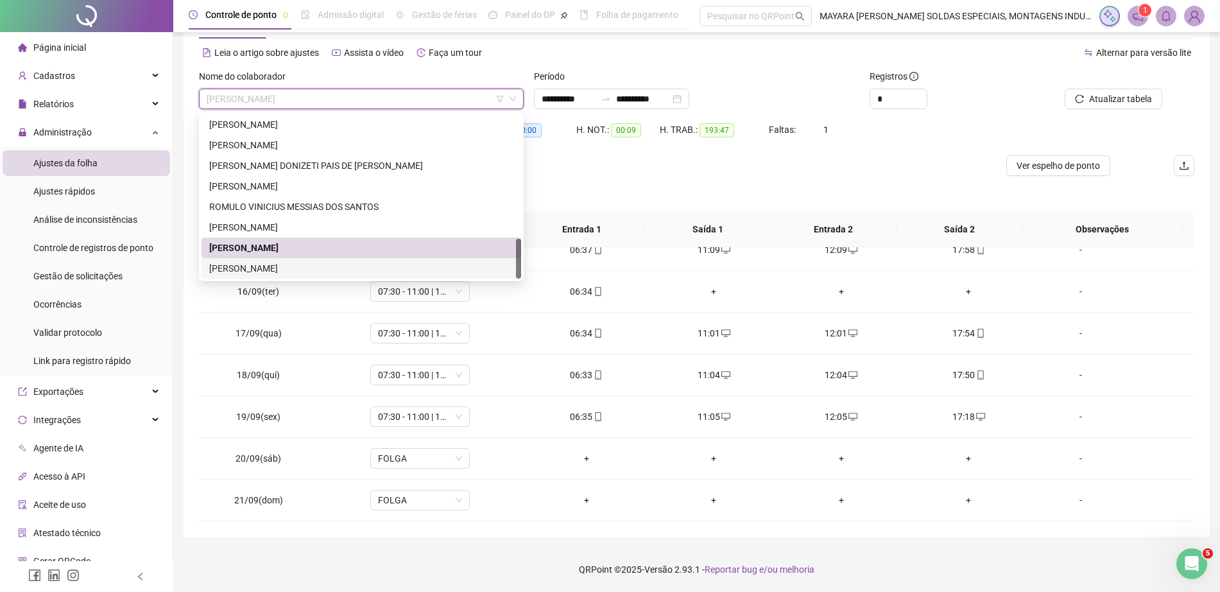
click at [320, 263] on div "[PERSON_NAME]" at bounding box center [361, 268] width 304 height 14
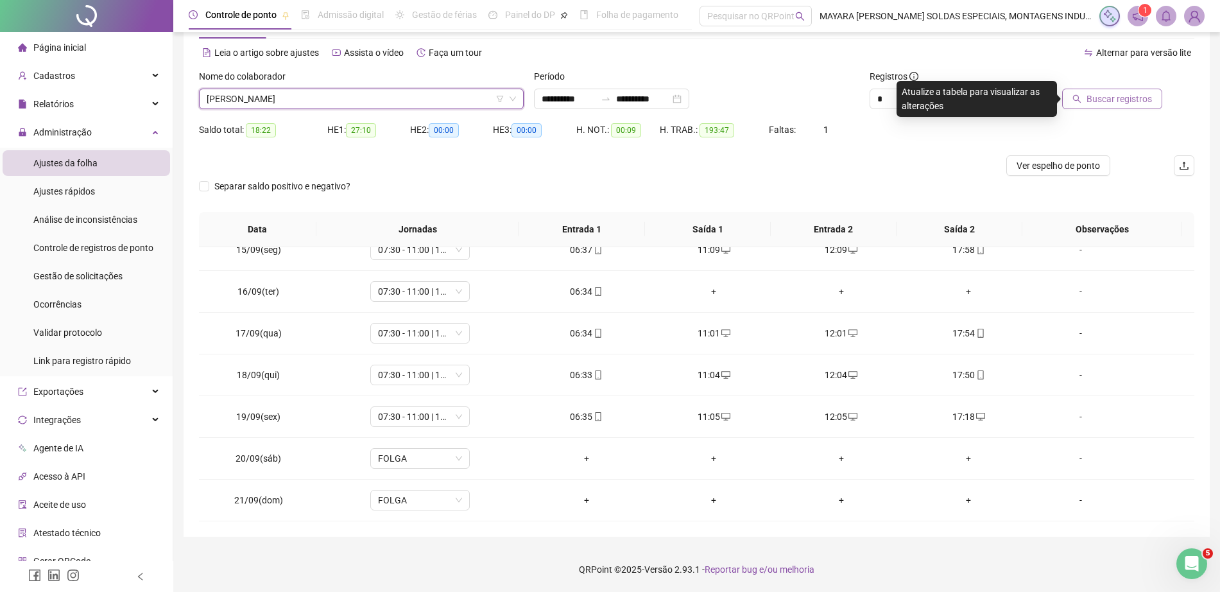
click at [1134, 99] on span "Buscar registros" at bounding box center [1119, 99] width 65 height 14
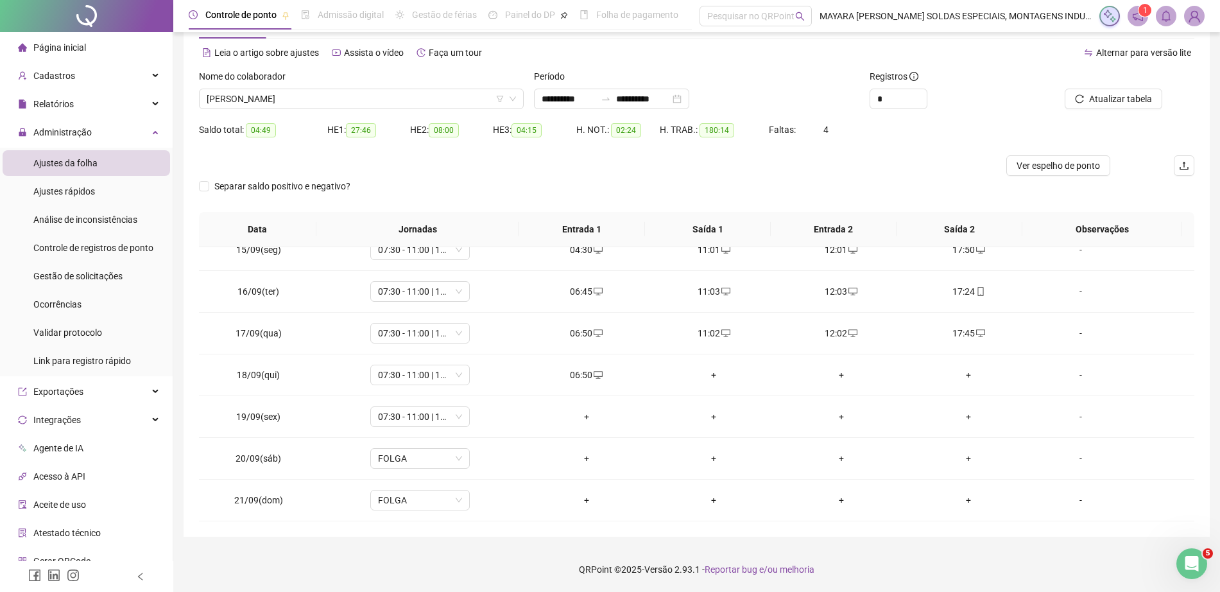
click at [1193, 21] on img at bounding box center [1194, 15] width 19 height 19
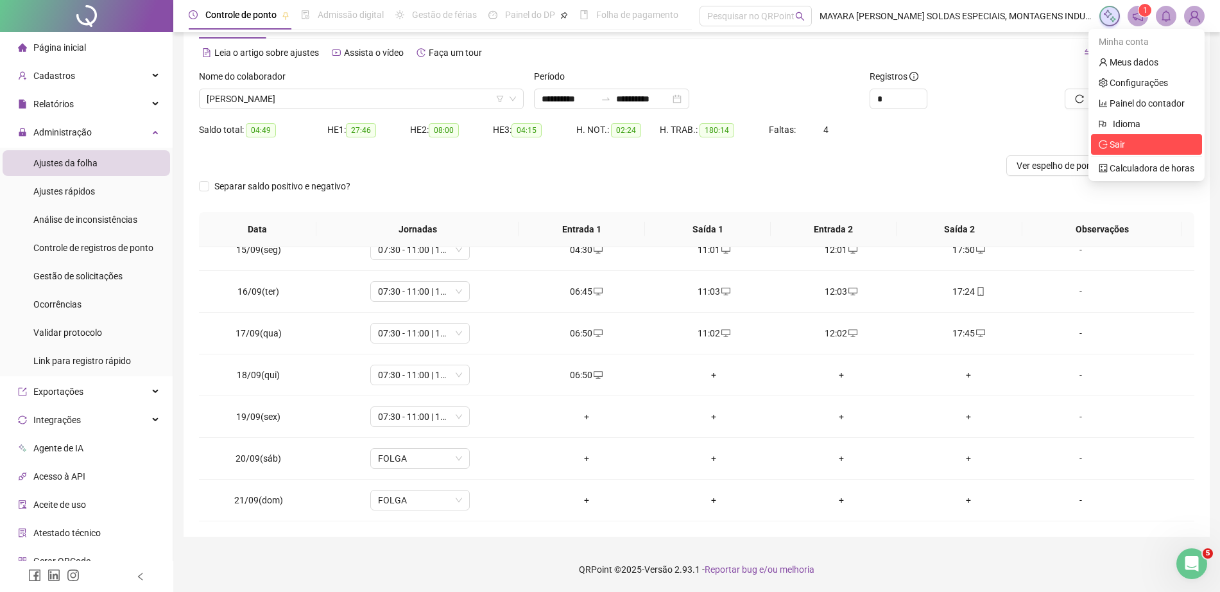
click at [1124, 150] on span "Sair" at bounding box center [1147, 144] width 96 height 14
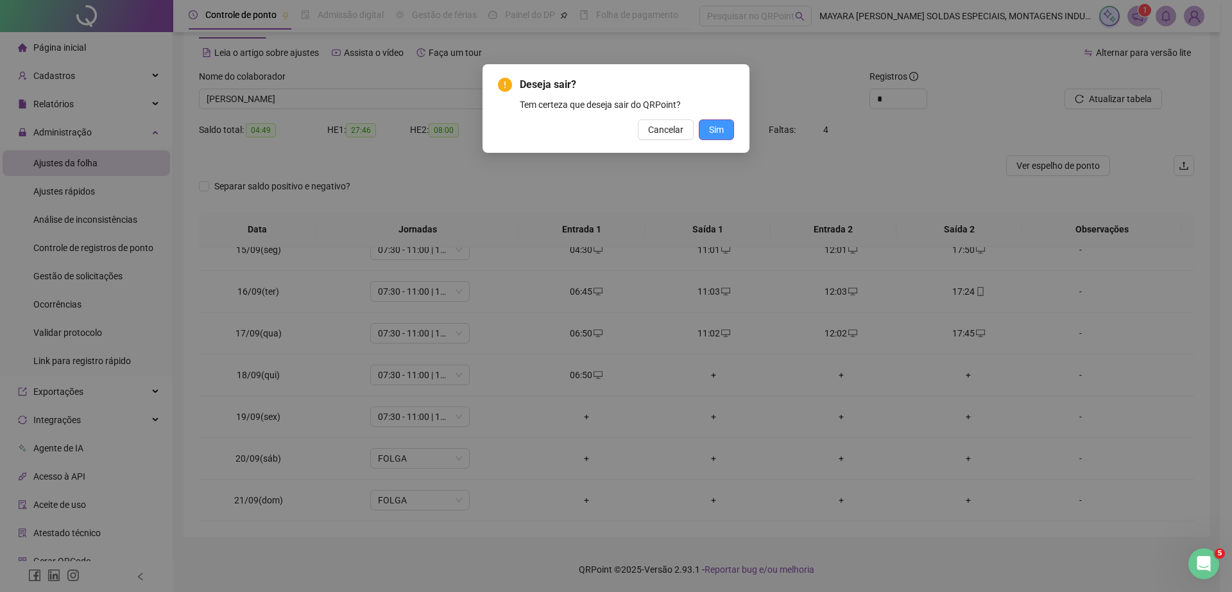
click at [723, 129] on span "Sim" at bounding box center [716, 130] width 15 height 14
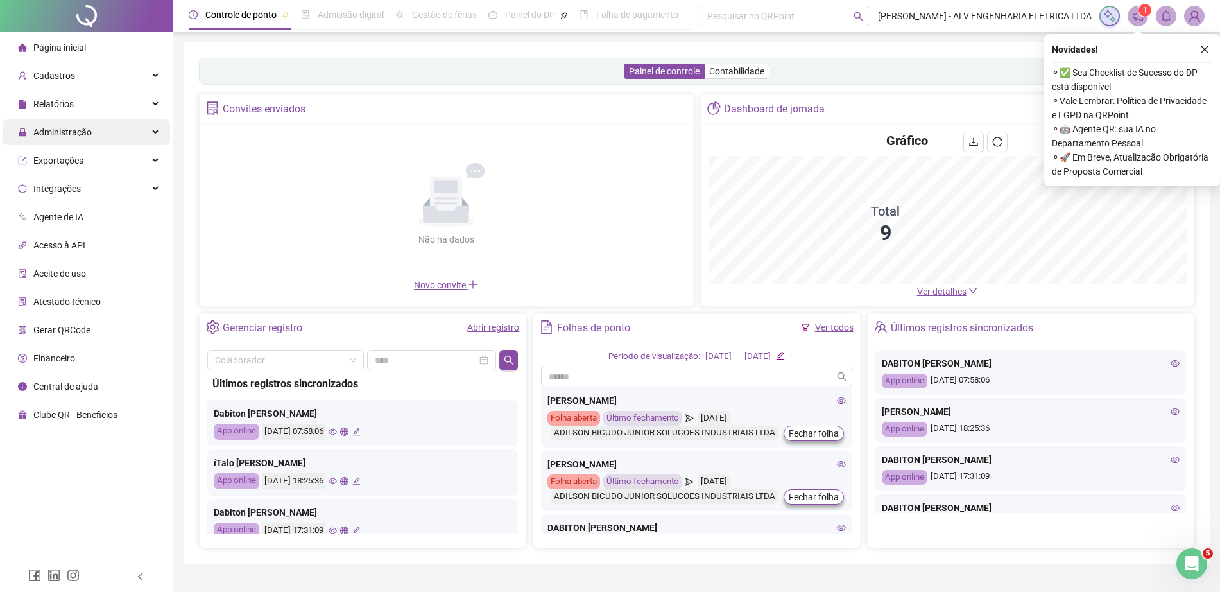
click at [99, 131] on div "Administração" at bounding box center [87, 132] width 168 height 26
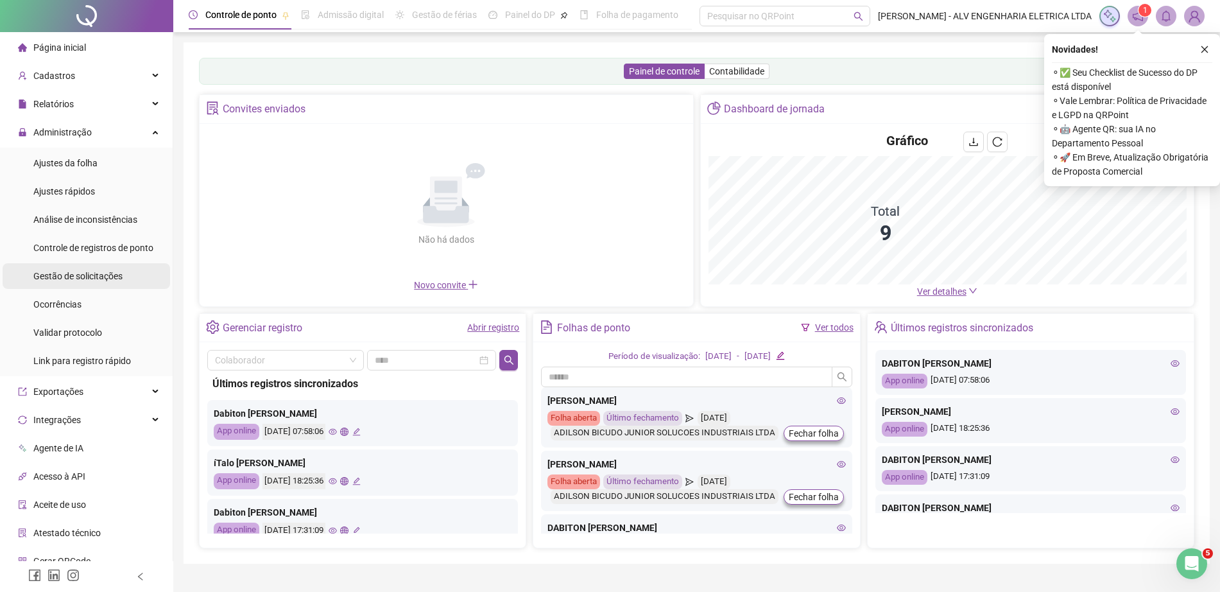
click at [108, 272] on span "Gestão de solicitações" at bounding box center [77, 276] width 89 height 10
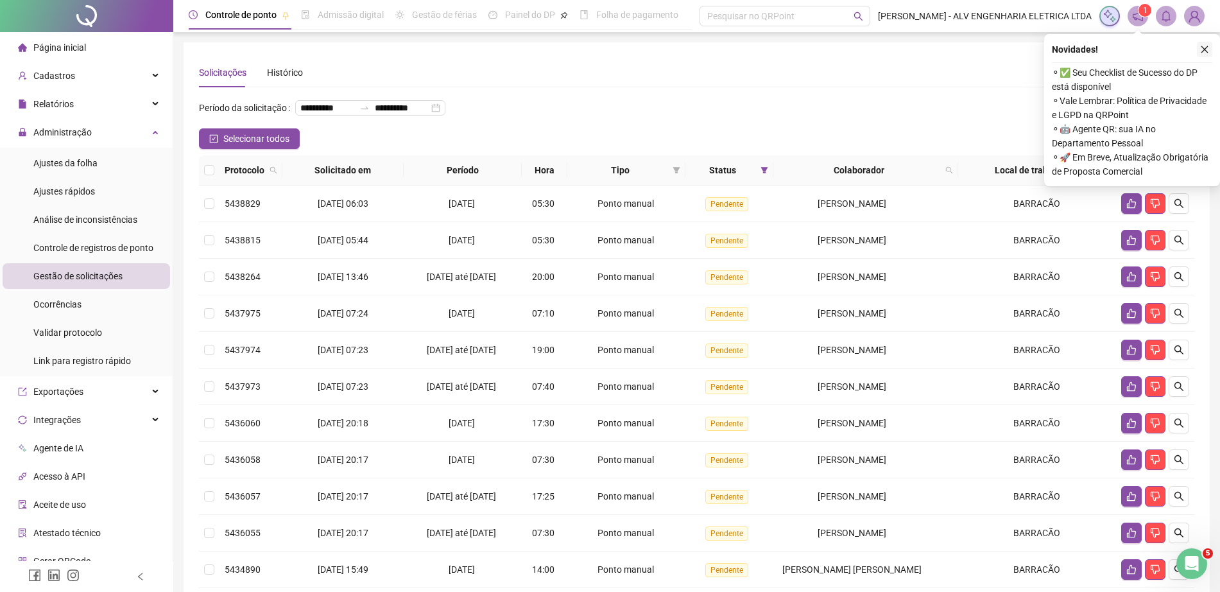
click at [1209, 49] on button "button" at bounding box center [1204, 49] width 15 height 15
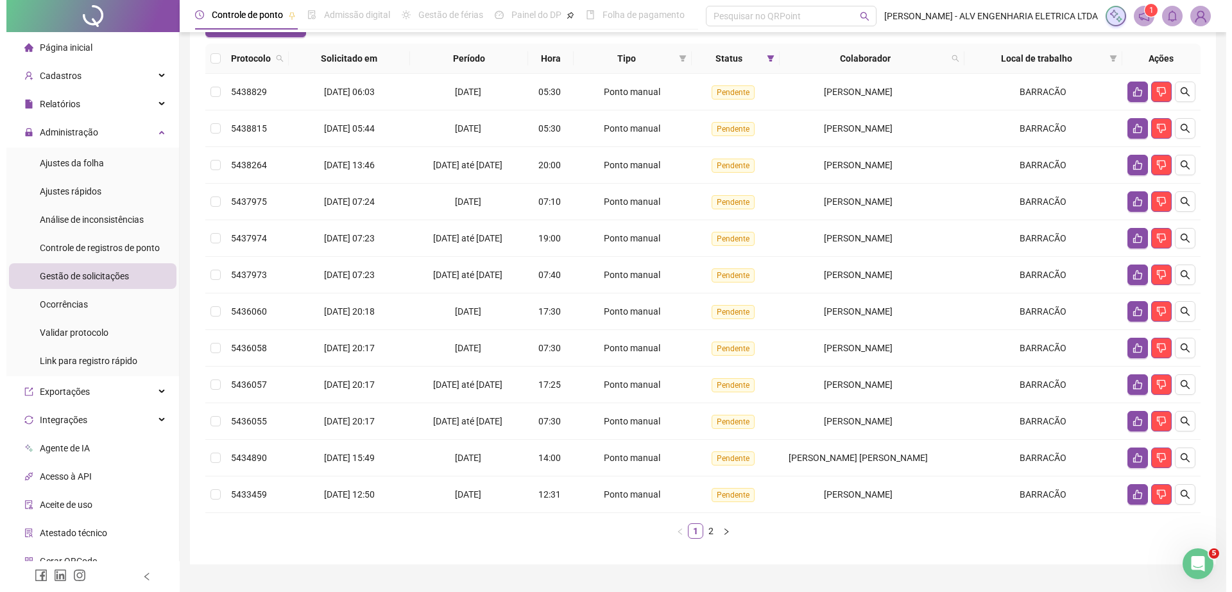
scroll to position [112, 0]
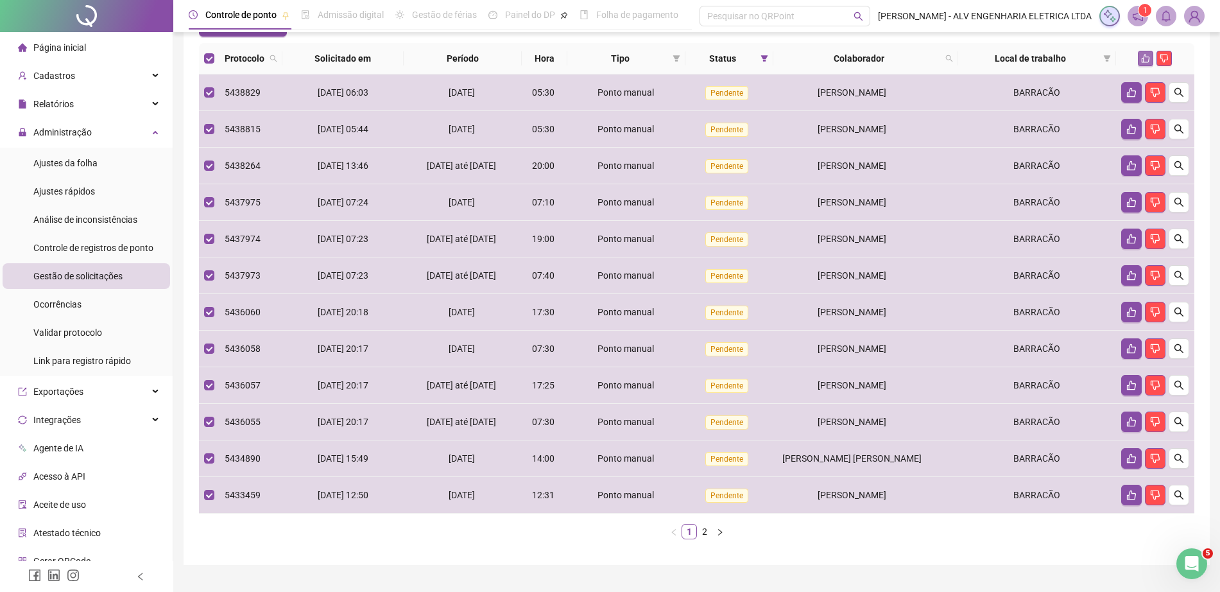
click at [1147, 63] on icon "like" at bounding box center [1145, 58] width 9 height 9
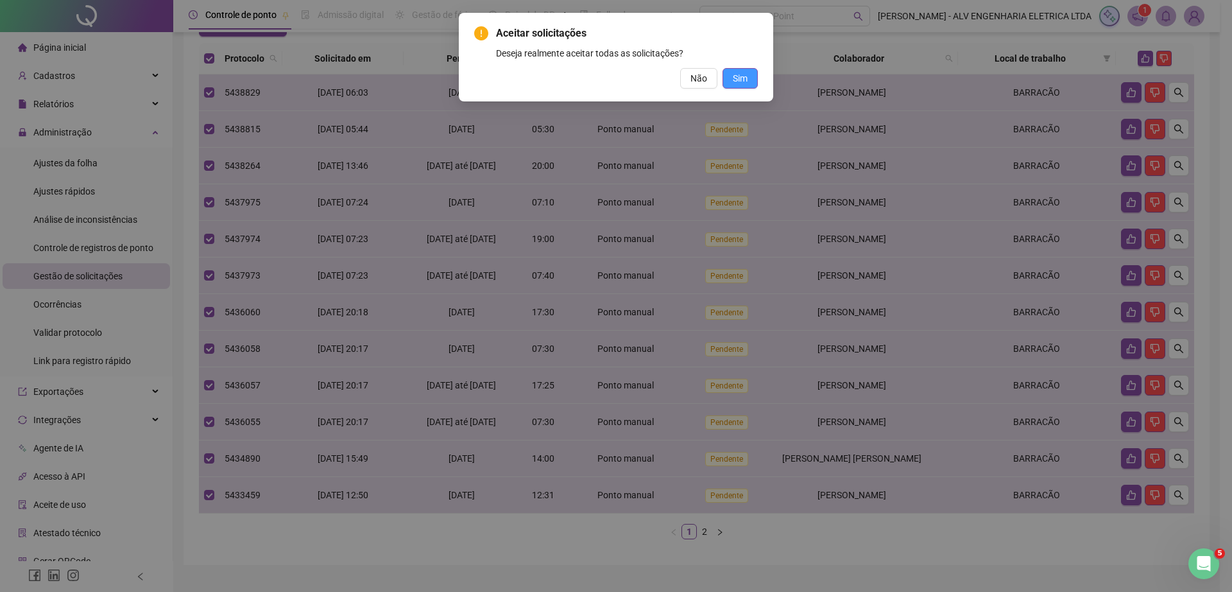
click at [733, 80] on span "Sim" at bounding box center [740, 78] width 15 height 14
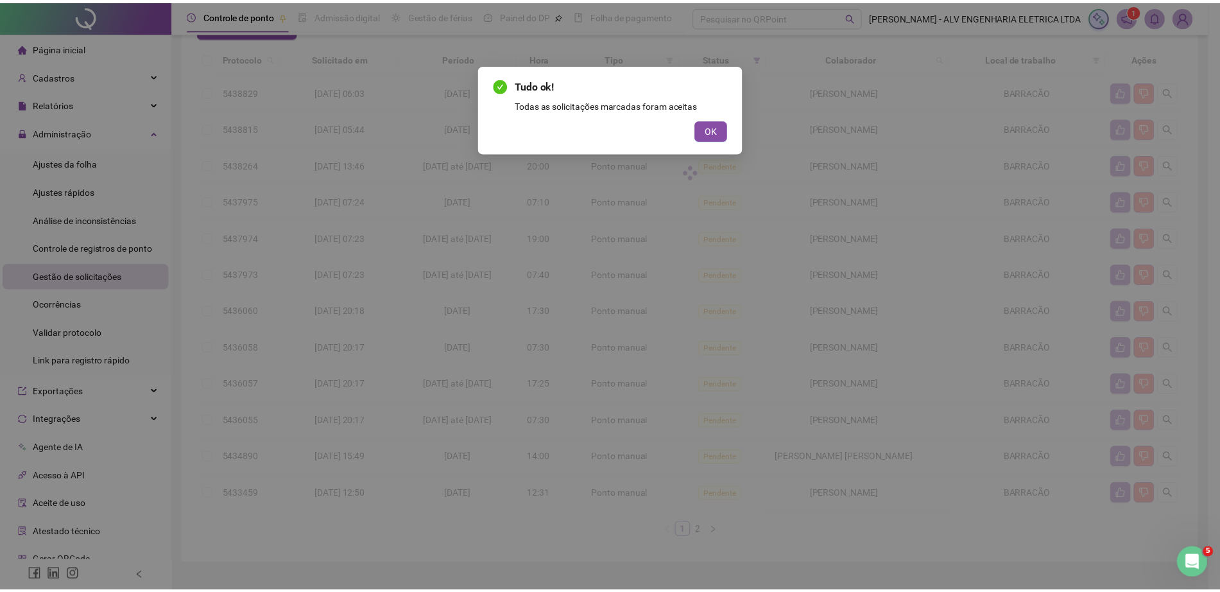
scroll to position [0, 0]
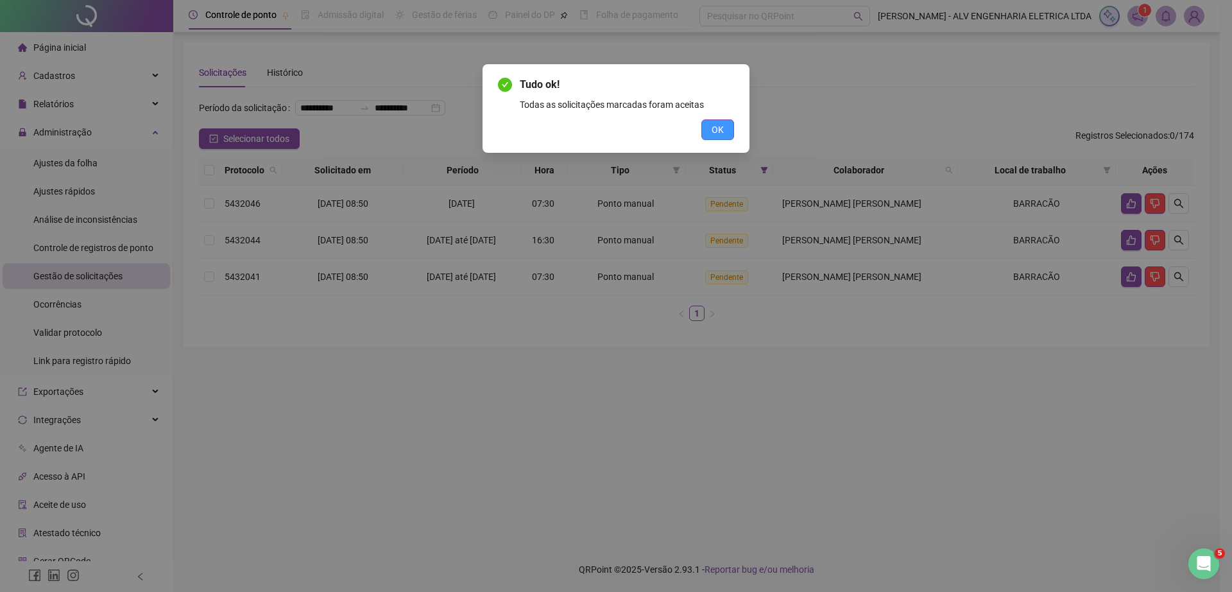
click at [722, 132] on span "OK" at bounding box center [718, 130] width 12 height 14
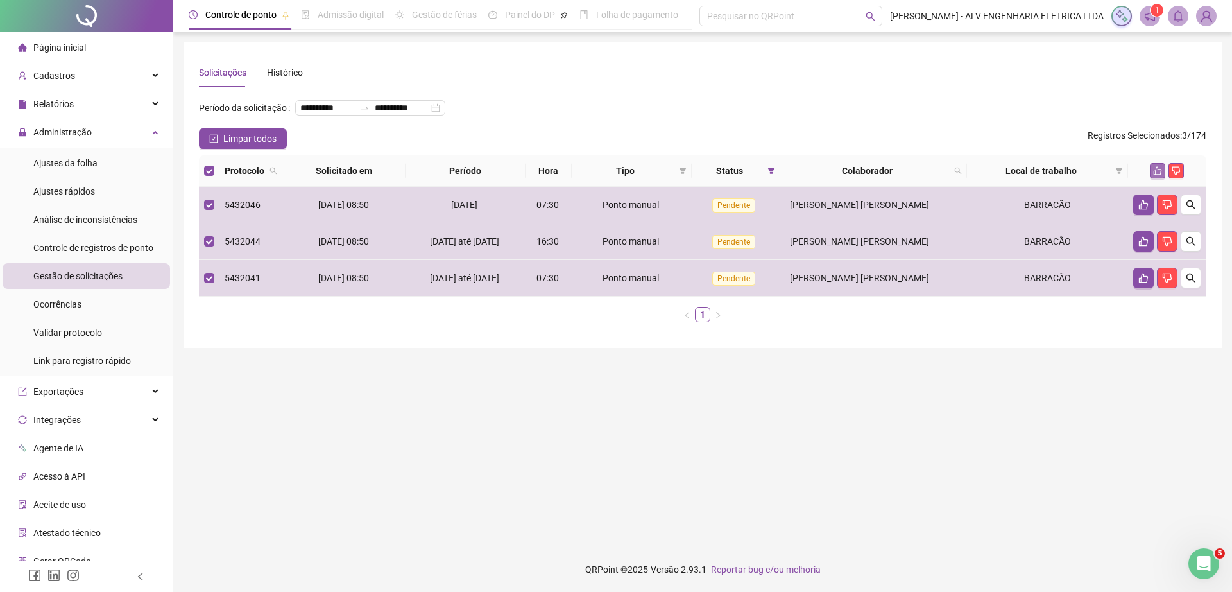
click at [1157, 175] on icon "like" at bounding box center [1158, 171] width 8 height 8
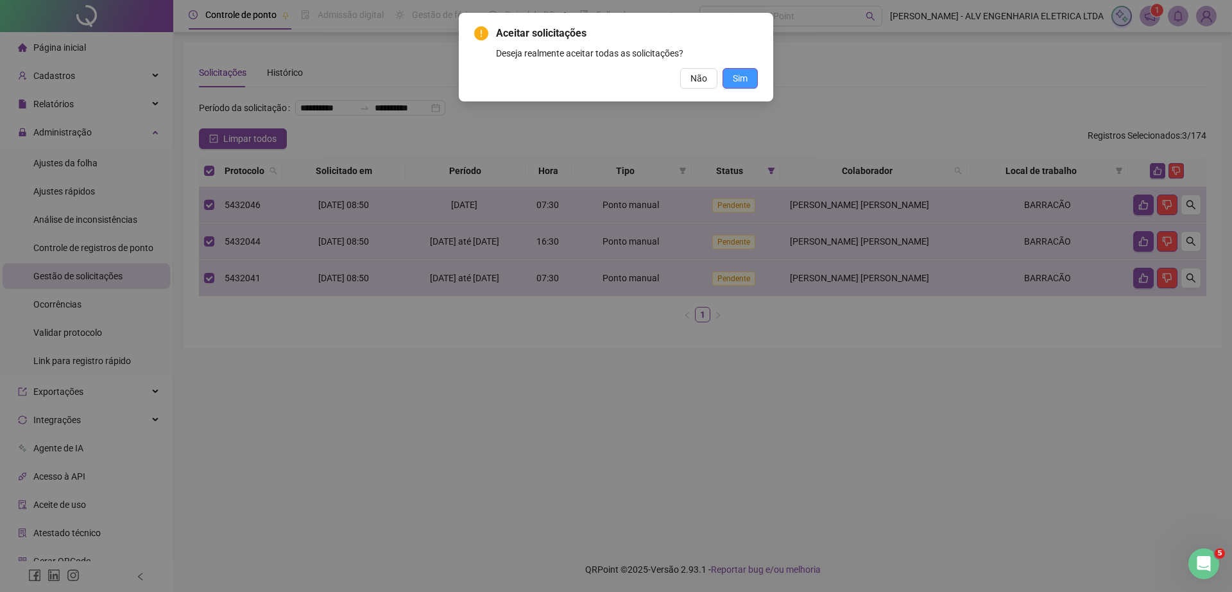
click at [745, 73] on span "Sim" at bounding box center [740, 78] width 15 height 14
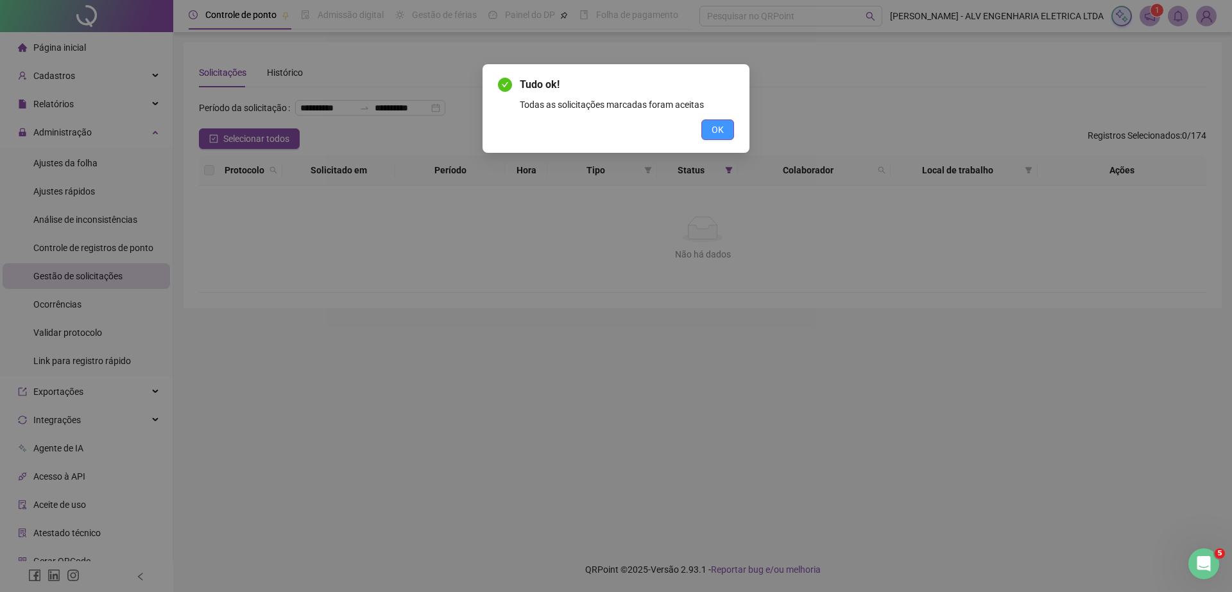
click at [711, 134] on button "OK" at bounding box center [718, 129] width 33 height 21
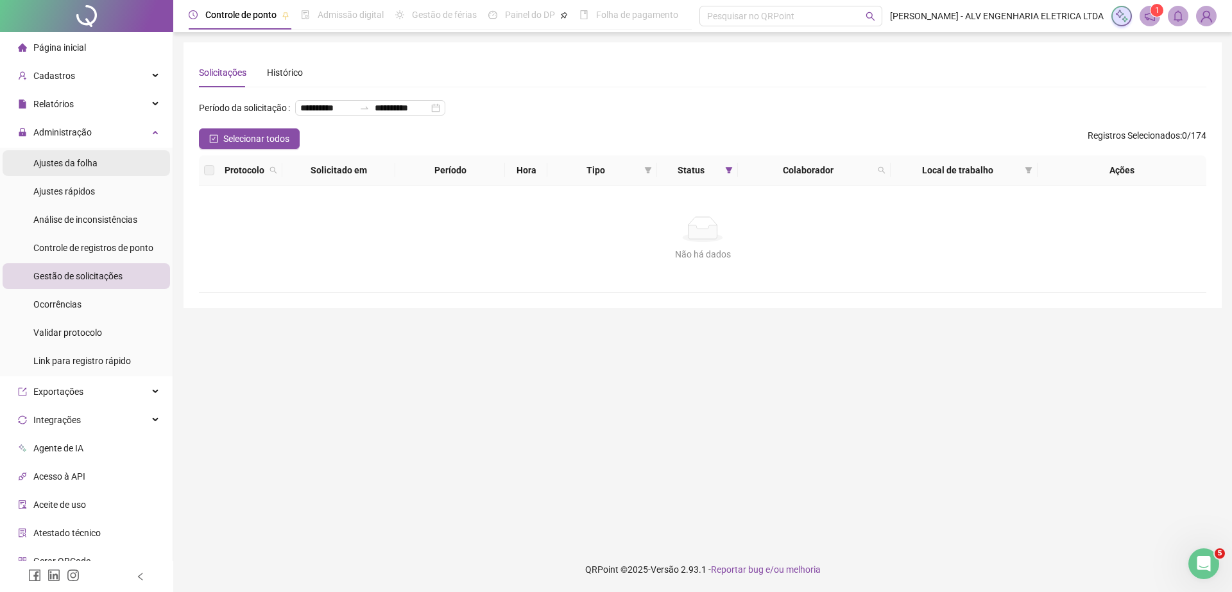
click at [73, 166] on span "Ajustes da folha" at bounding box center [65, 163] width 64 height 10
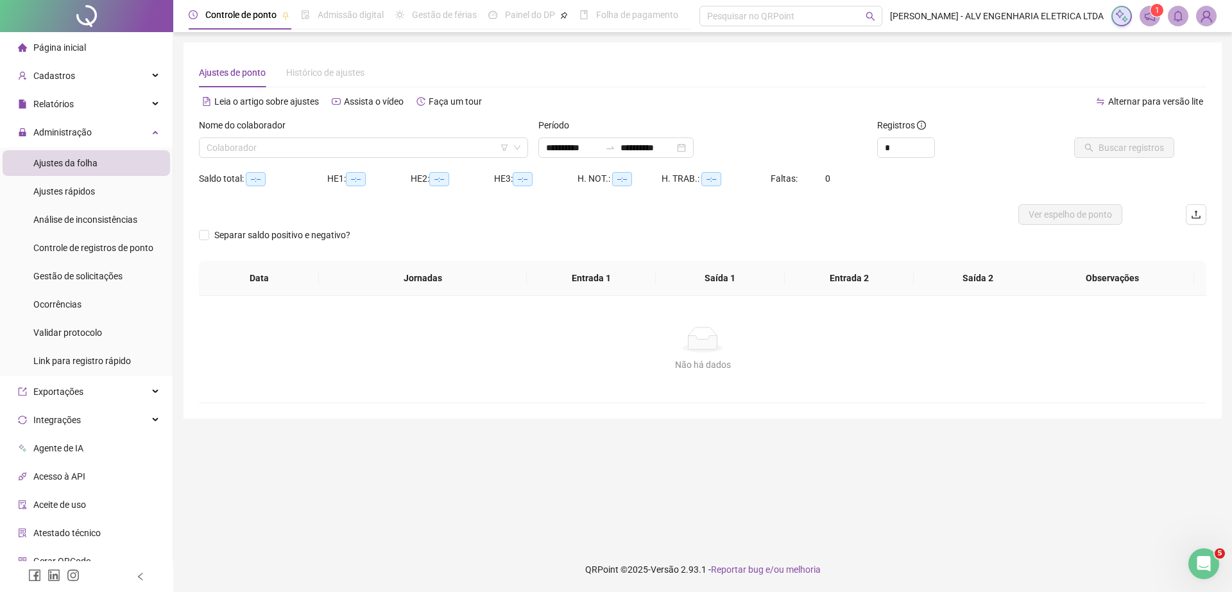
type input "**********"
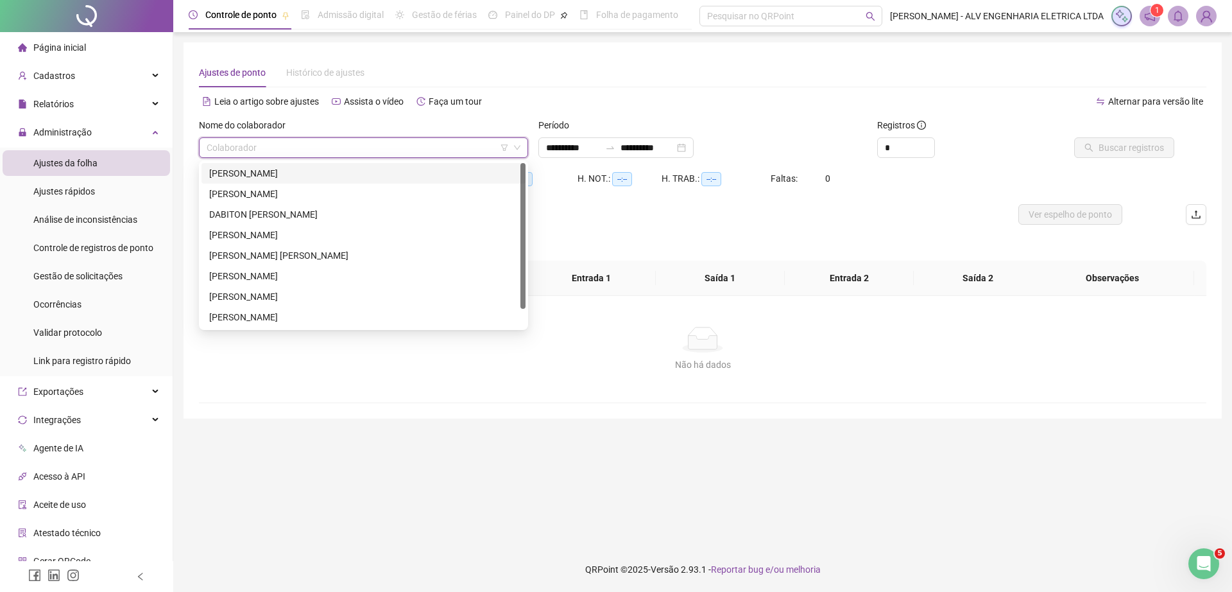
click at [294, 138] on input "search" at bounding box center [358, 147] width 302 height 19
click at [329, 171] on div "ANTHONY RAUL DOS SANTOS RAMOS" at bounding box center [363, 173] width 309 height 14
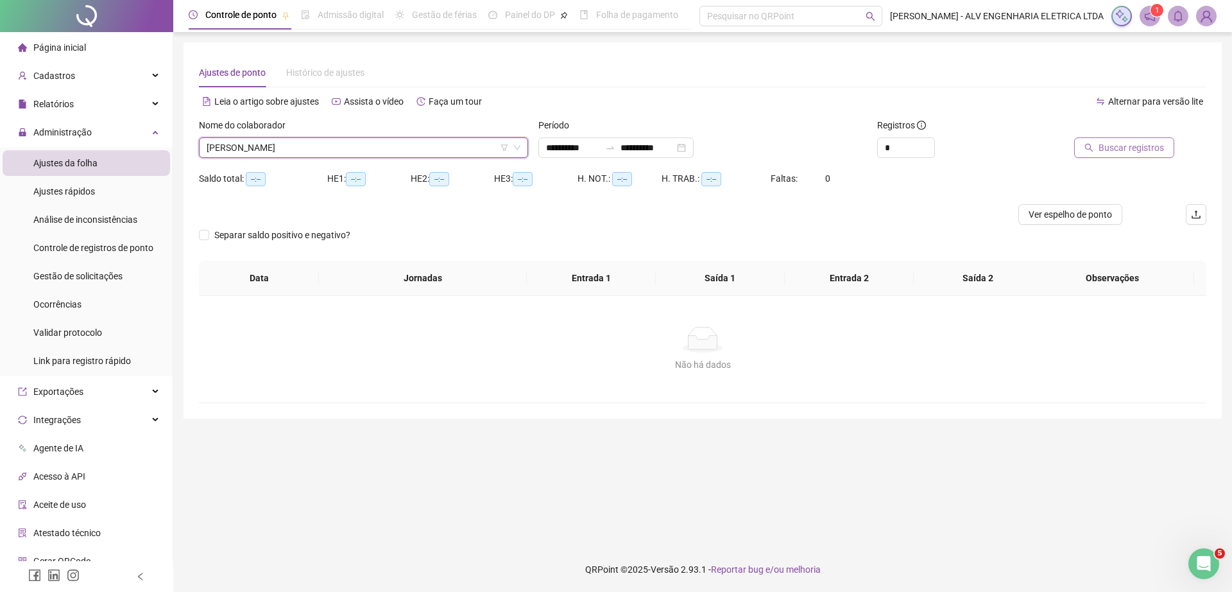
click at [1093, 150] on icon "search" at bounding box center [1089, 147] width 9 height 9
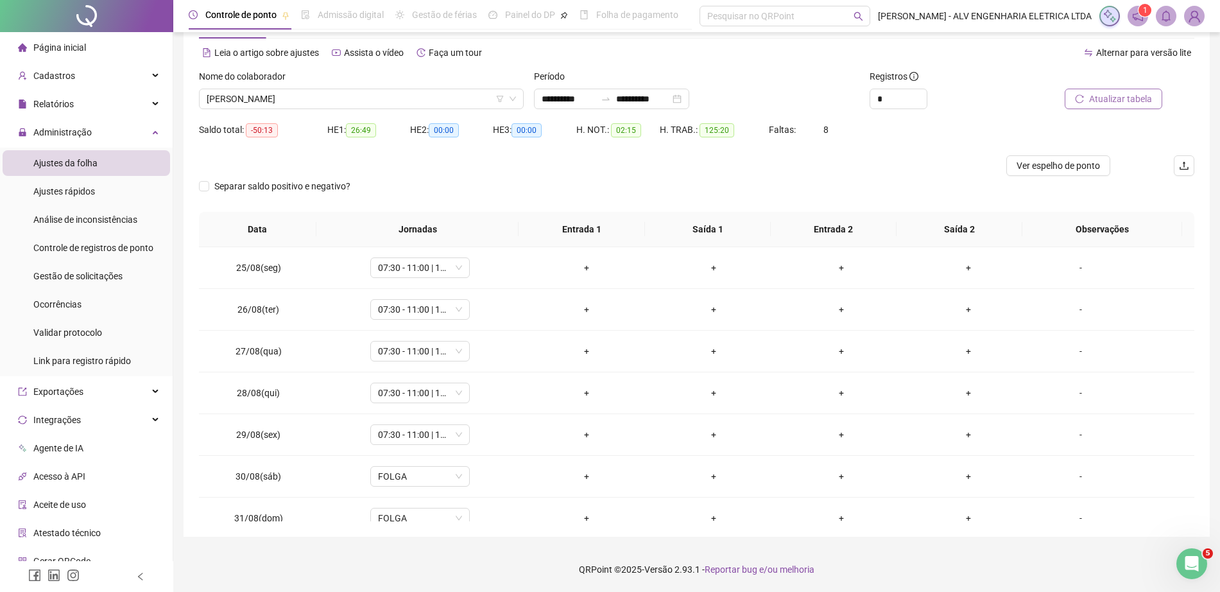
scroll to position [894, 0]
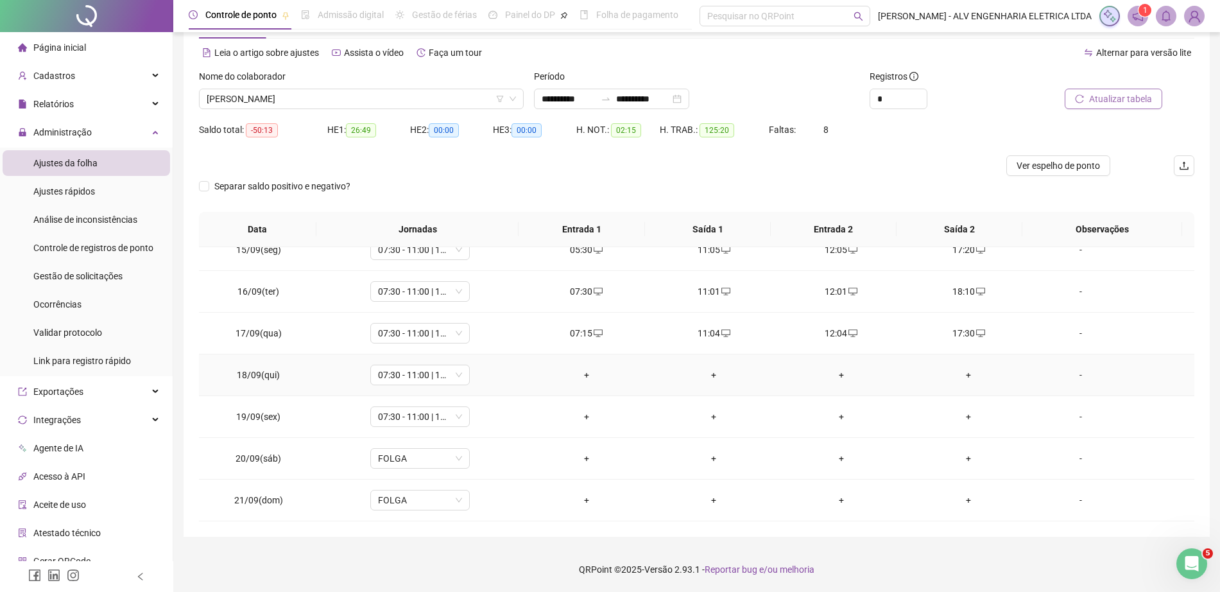
click at [582, 374] on div "+" at bounding box center [586, 375] width 107 height 14
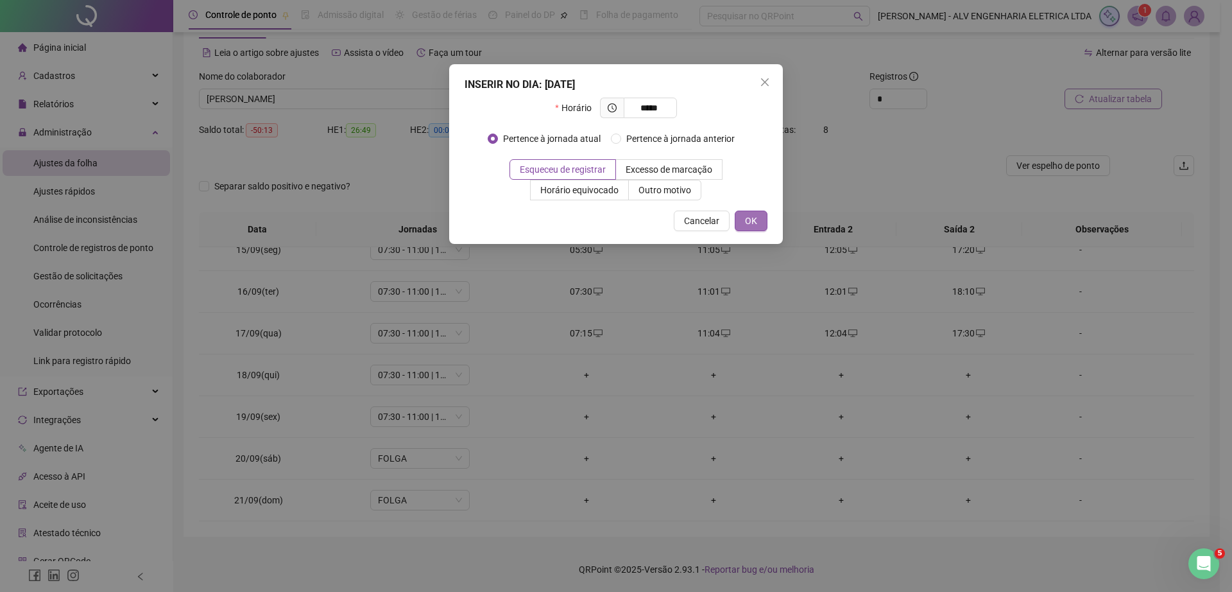
type input "*****"
click at [745, 224] on button "OK" at bounding box center [751, 221] width 33 height 21
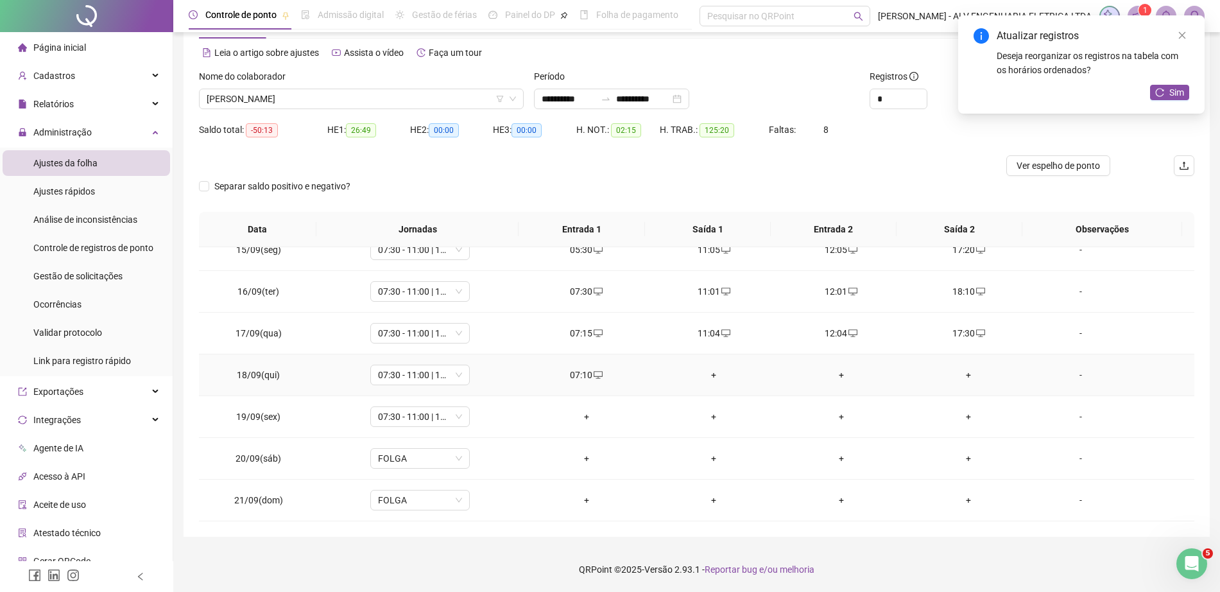
click at [960, 372] on div "+" at bounding box center [968, 375] width 107 height 14
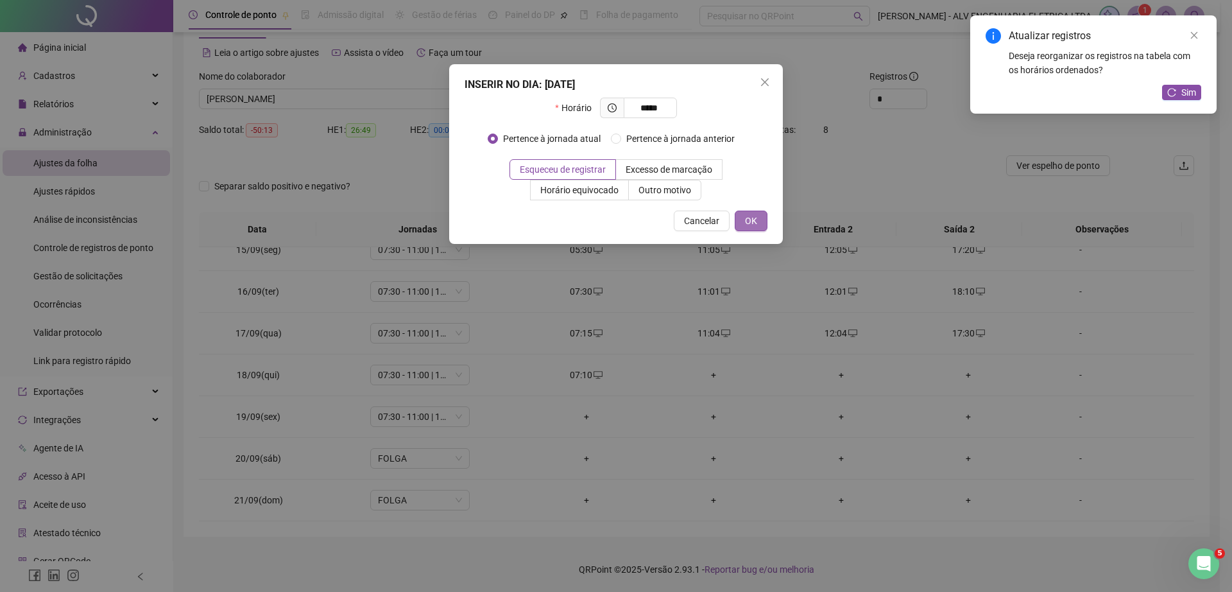
type input "*****"
click at [745, 219] on span "OK" at bounding box center [751, 221] width 12 height 14
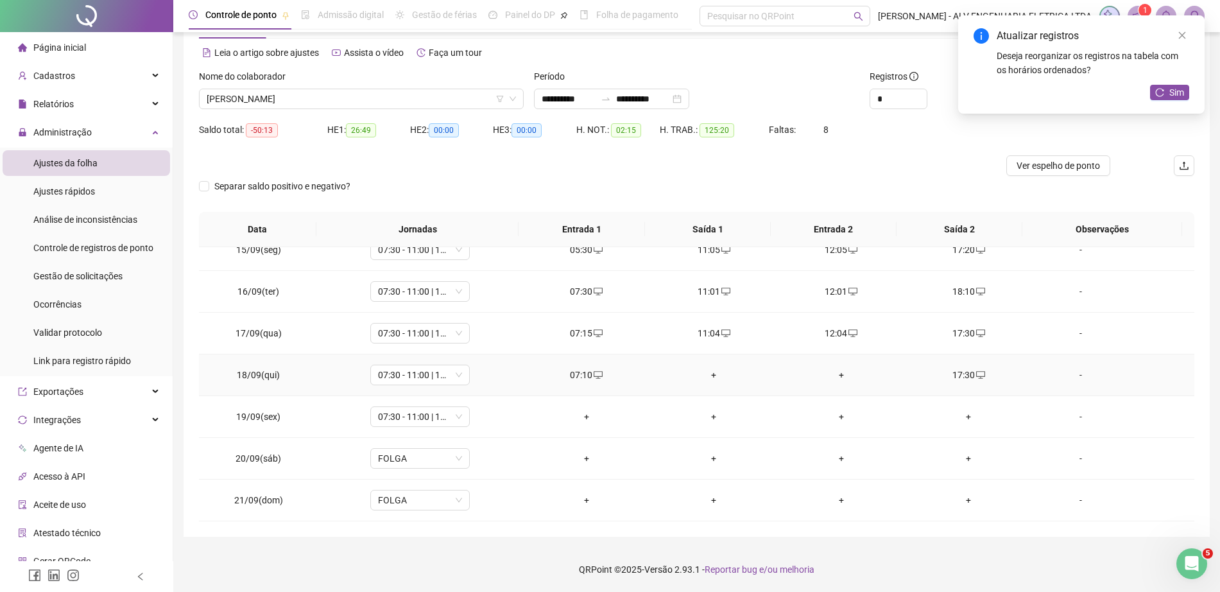
click at [717, 376] on div "+" at bounding box center [714, 375] width 107 height 14
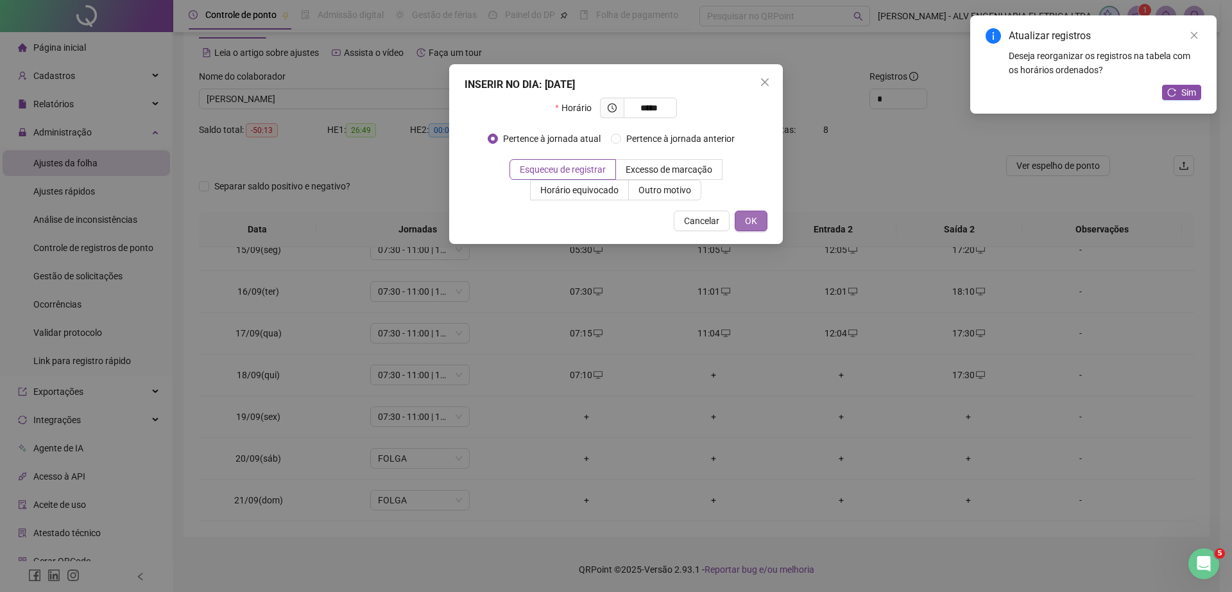
type input "*****"
click at [747, 225] on span "OK" at bounding box center [751, 221] width 12 height 14
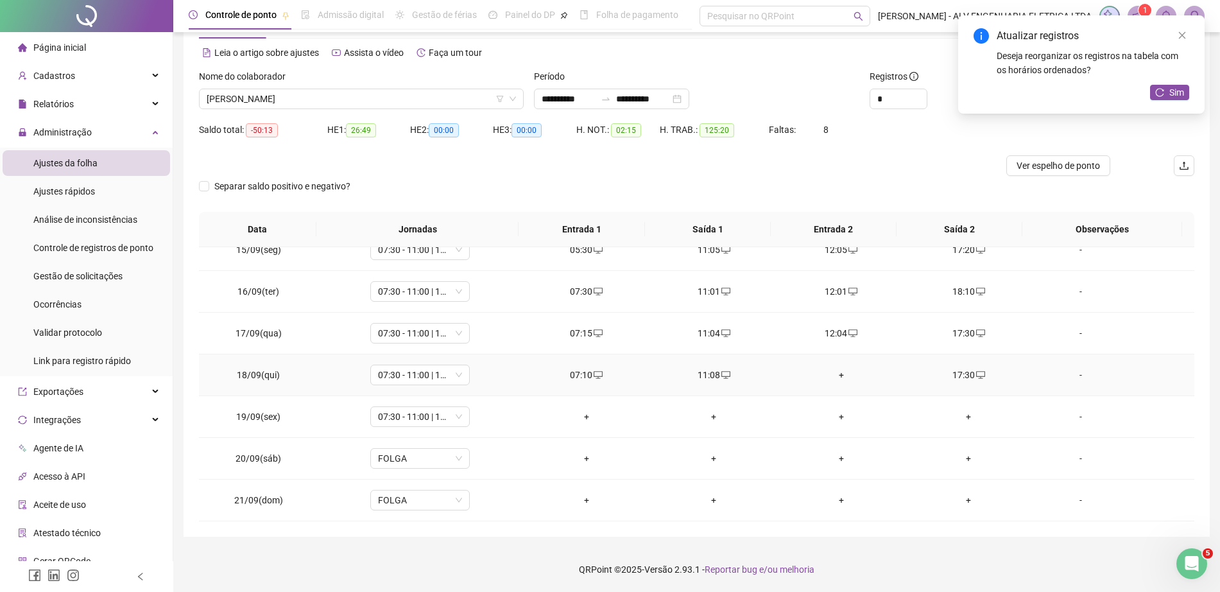
click at [831, 377] on div "+" at bounding box center [841, 375] width 107 height 14
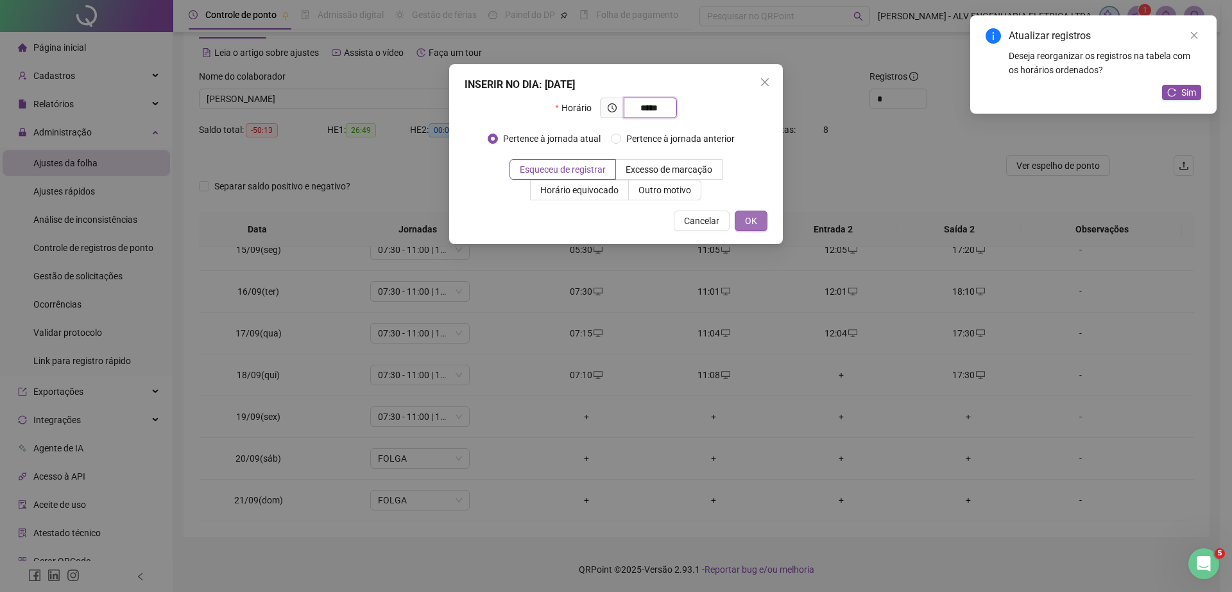
type input "*****"
click at [750, 217] on span "OK" at bounding box center [751, 221] width 12 height 14
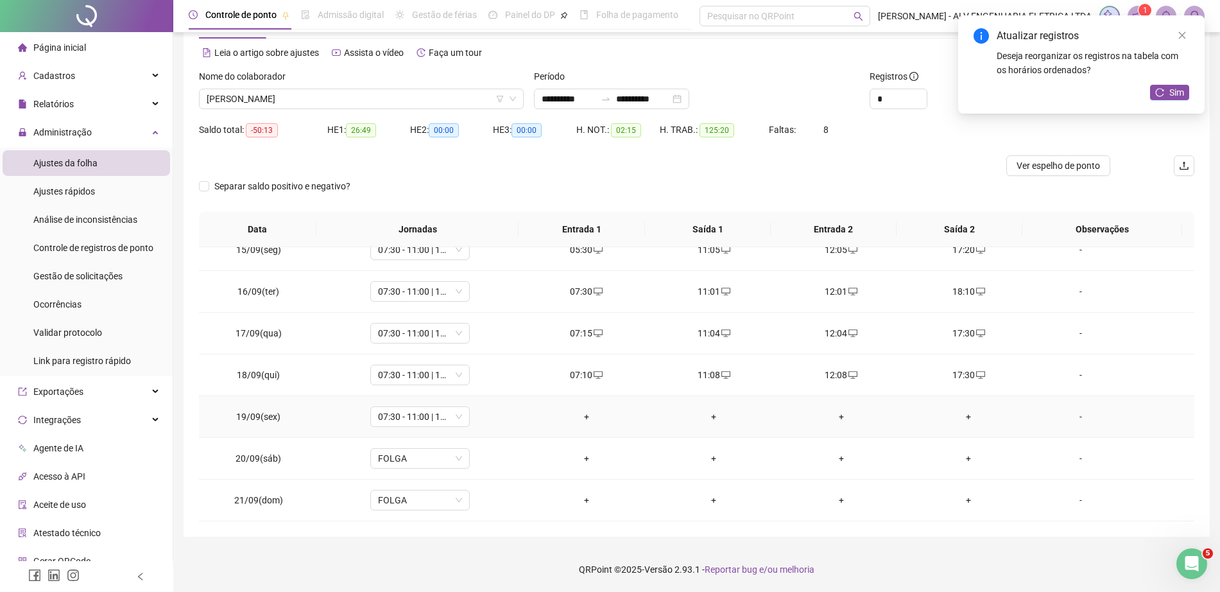
click at [577, 410] on div "+" at bounding box center [586, 417] width 107 height 14
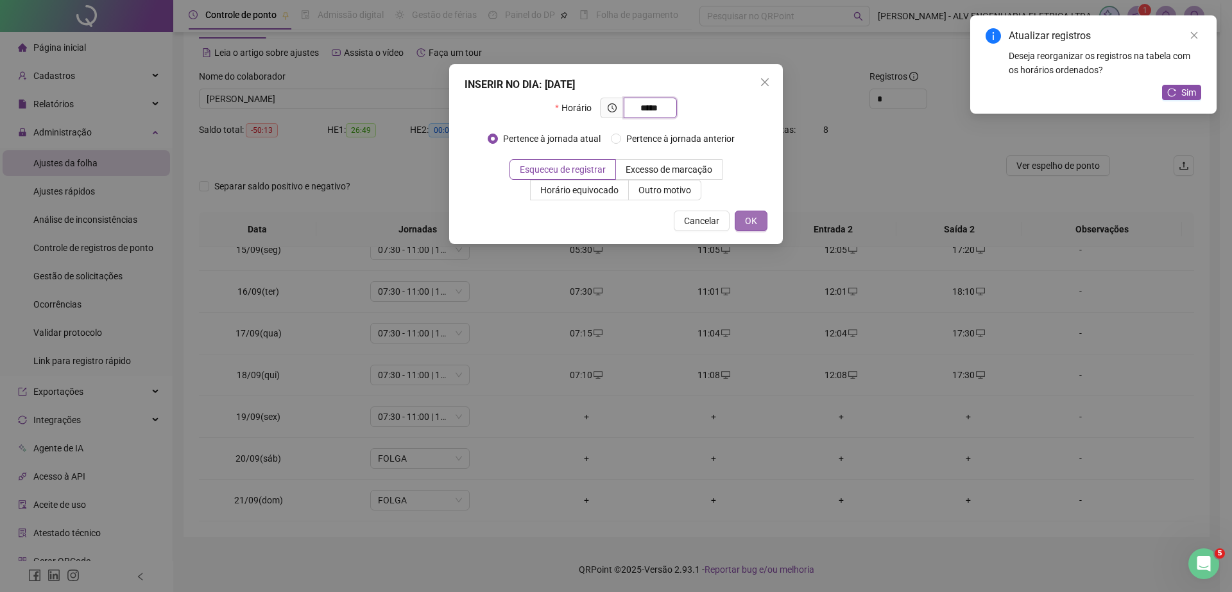
type input "*****"
click at [745, 211] on button "OK" at bounding box center [751, 221] width 33 height 21
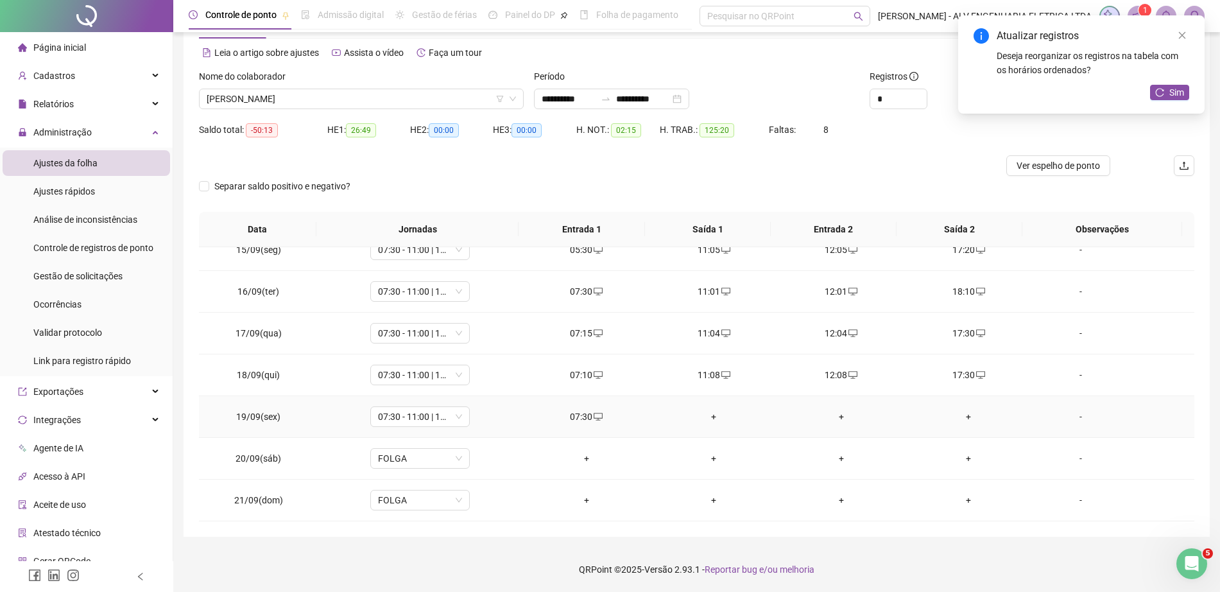
click at [954, 412] on div "+" at bounding box center [968, 417] width 107 height 14
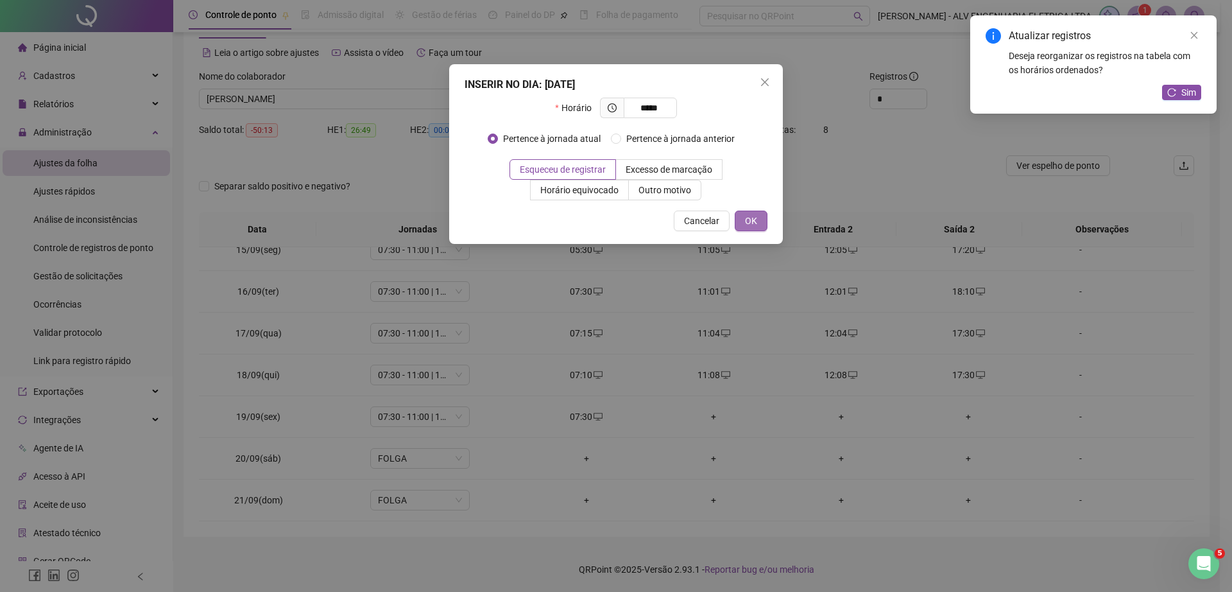
type input "*****"
click at [755, 220] on span "OK" at bounding box center [751, 221] width 12 height 14
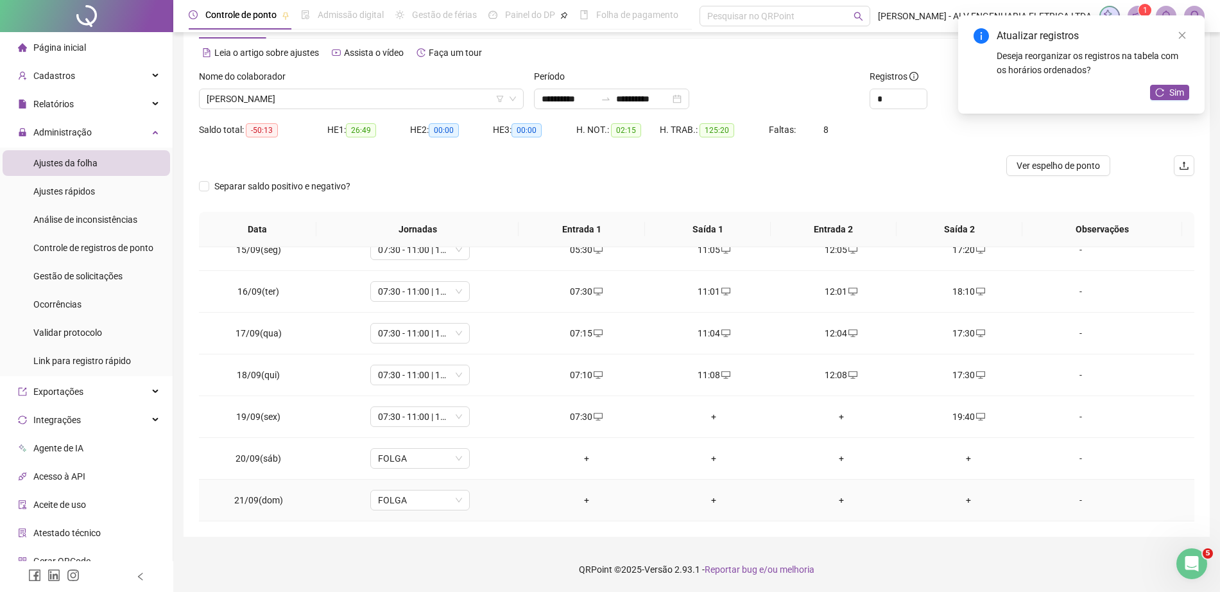
click at [580, 497] on div "+" at bounding box center [586, 500] width 107 height 14
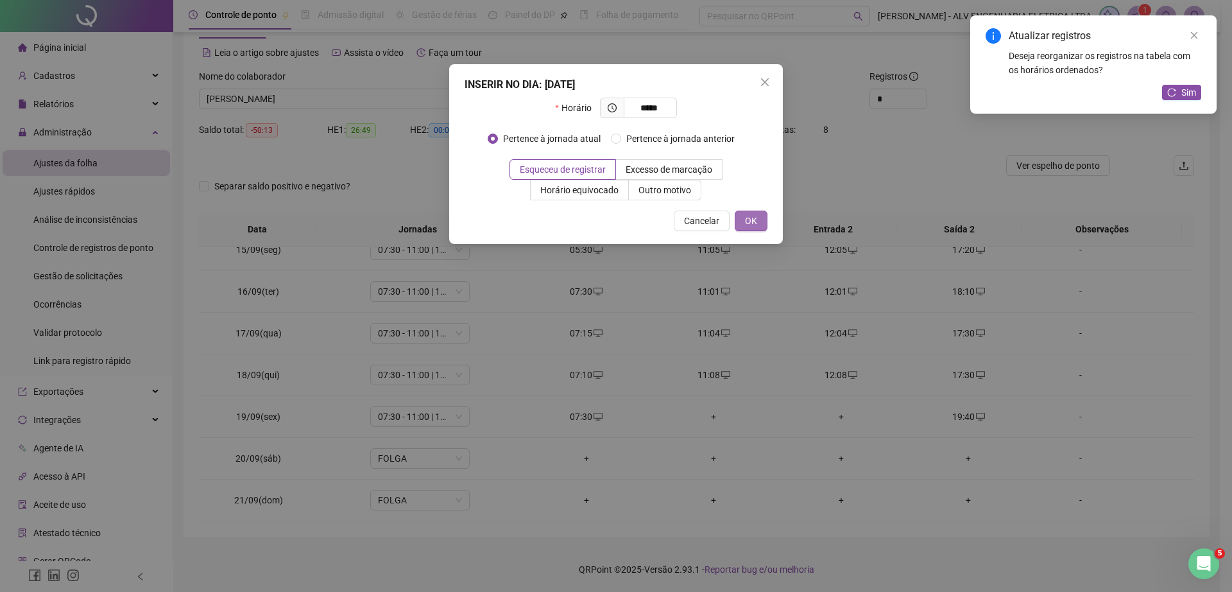
type input "*****"
click at [750, 218] on span "OK" at bounding box center [751, 221] width 12 height 14
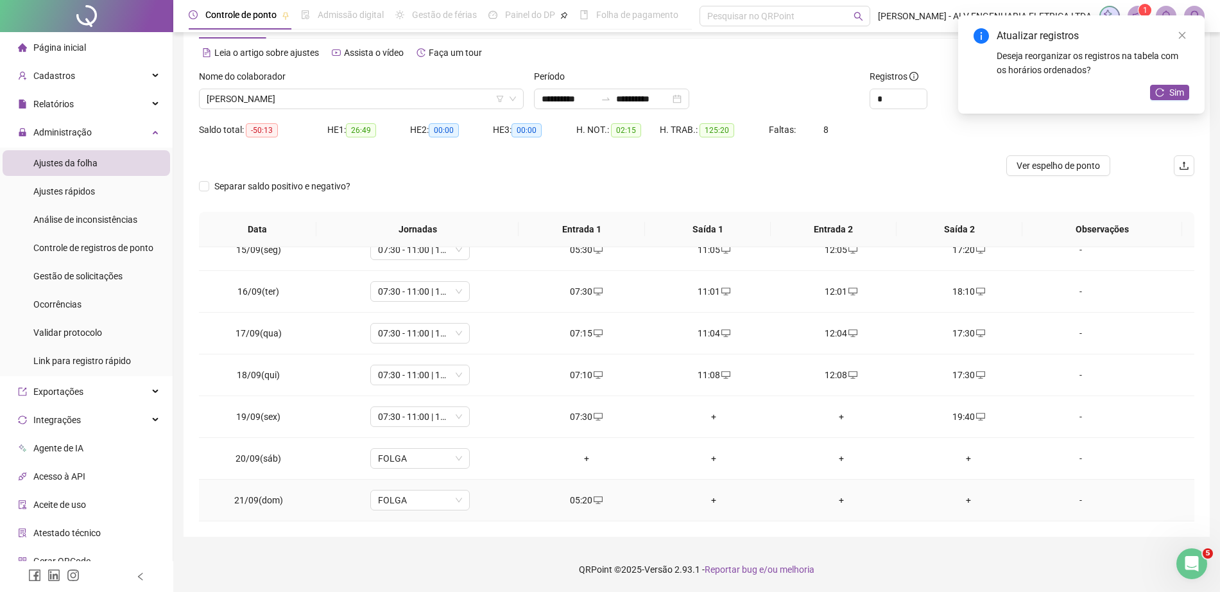
click at [964, 499] on div "+" at bounding box center [968, 500] width 107 height 14
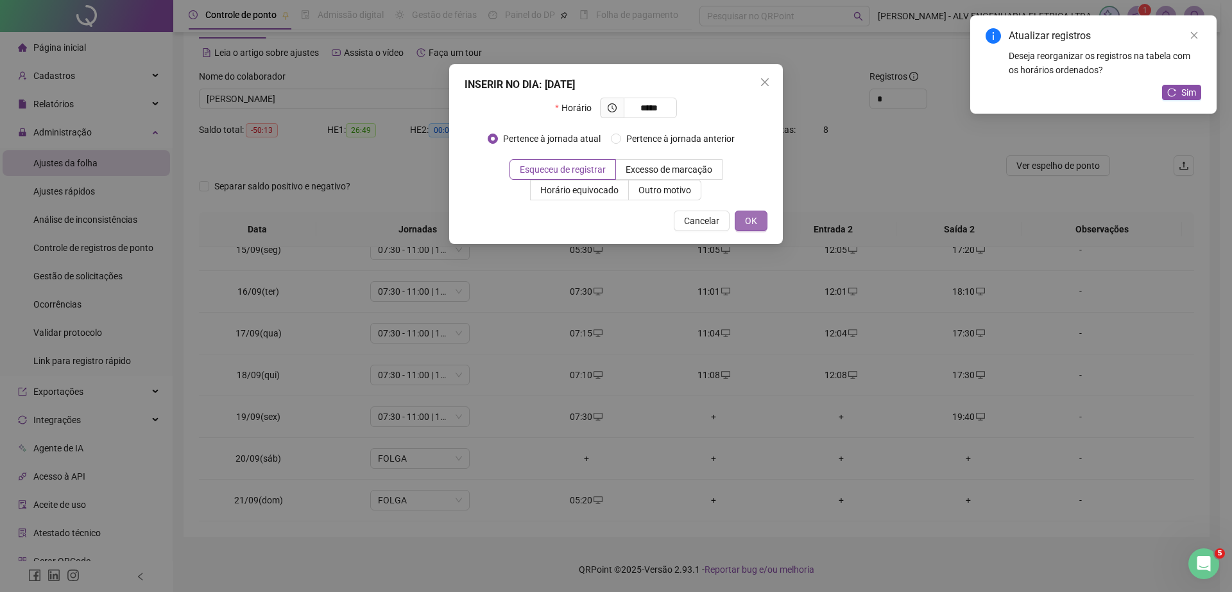
type input "*****"
click at [754, 226] on span "OK" at bounding box center [751, 221] width 12 height 14
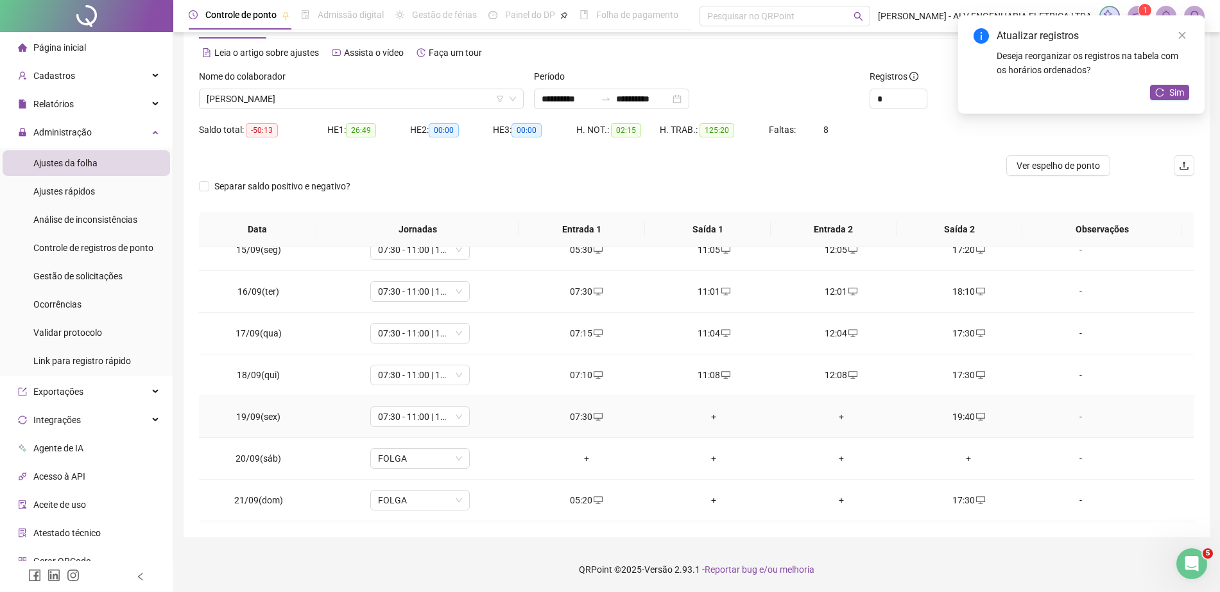
click at [707, 411] on div "+" at bounding box center [714, 417] width 107 height 14
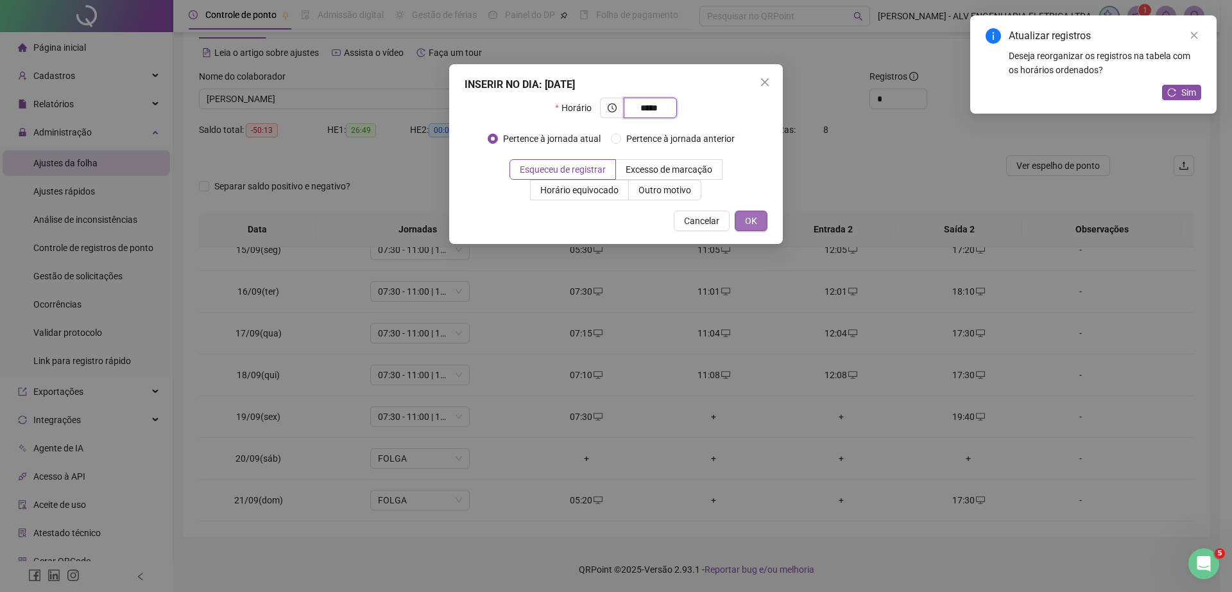
type input "*****"
click at [741, 225] on button "OK" at bounding box center [751, 221] width 33 height 21
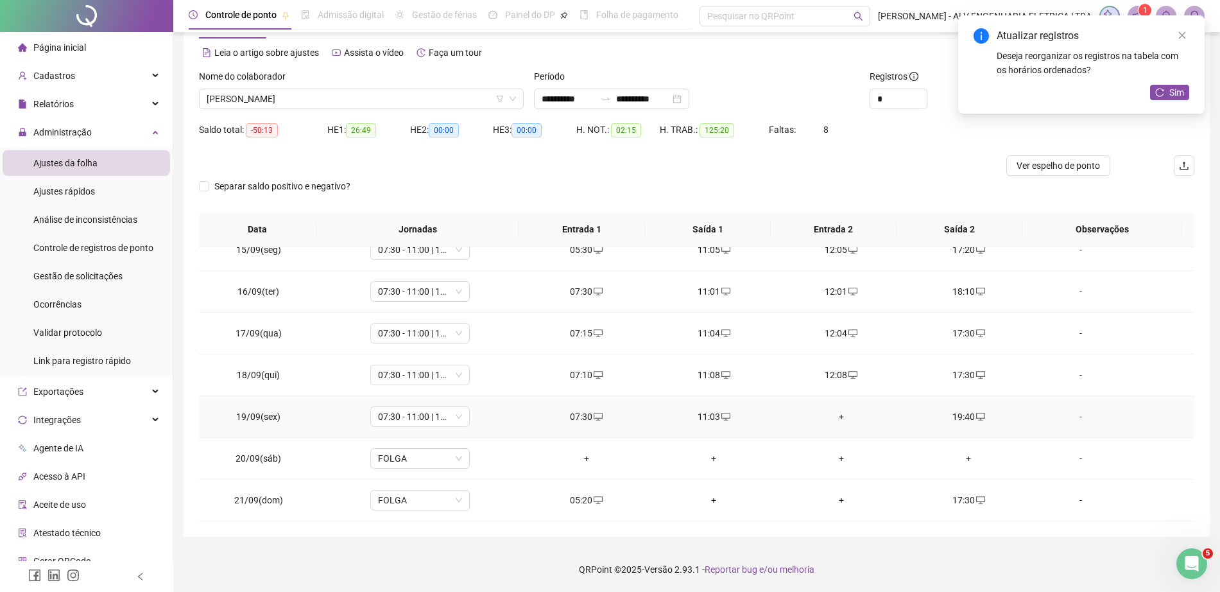
click at [831, 417] on div "+" at bounding box center [841, 417] width 107 height 14
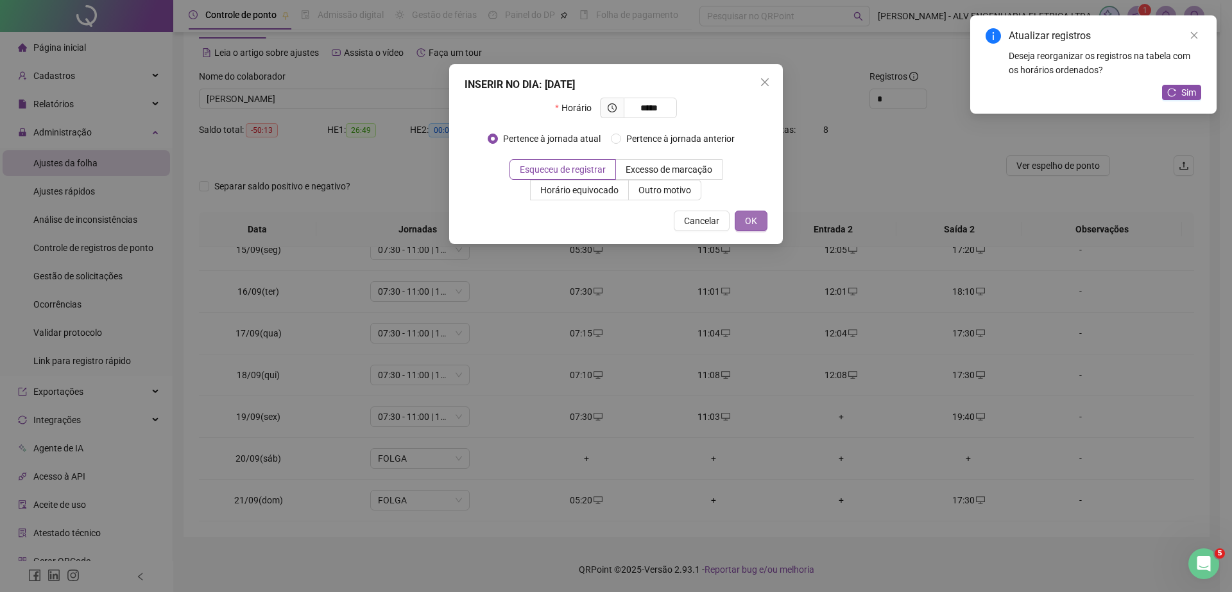
type input "*****"
click at [748, 220] on span "OK" at bounding box center [751, 221] width 12 height 14
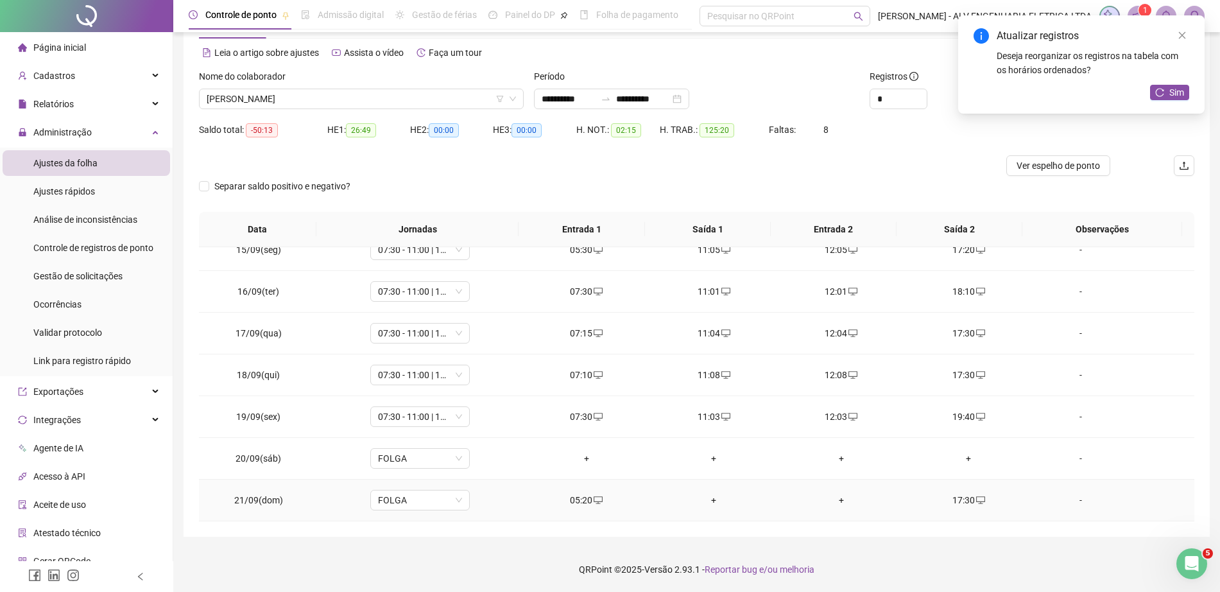
click at [718, 507] on td "+" at bounding box center [714, 501] width 128 height 42
click at [707, 502] on div "+" at bounding box center [714, 500] width 107 height 14
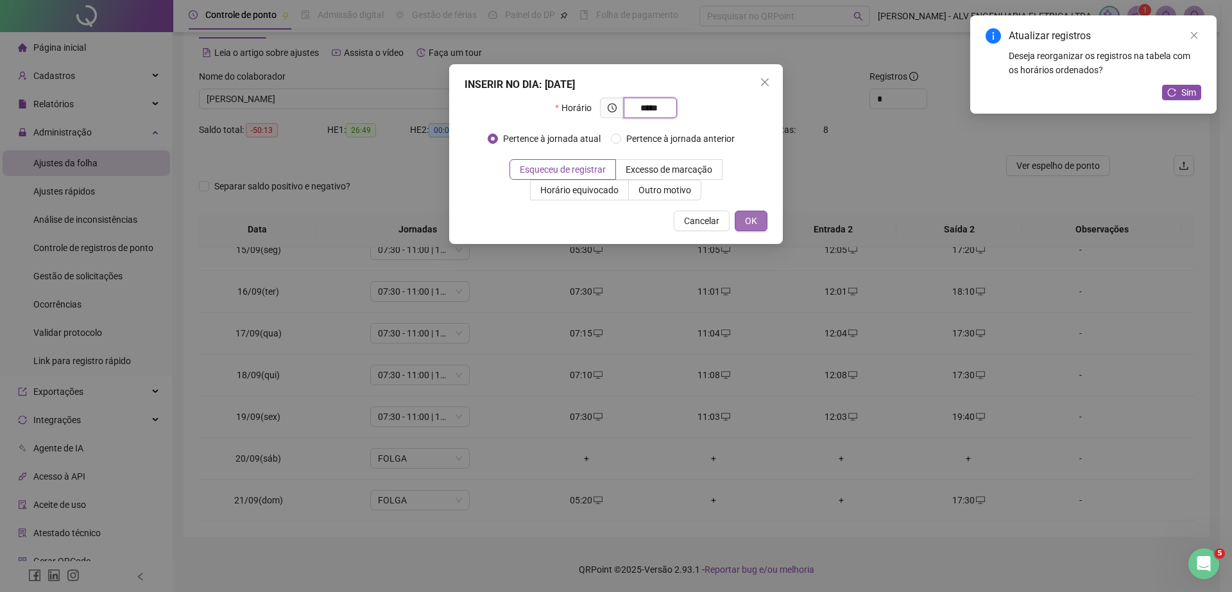
type input "*****"
click at [752, 223] on span "OK" at bounding box center [751, 221] width 12 height 14
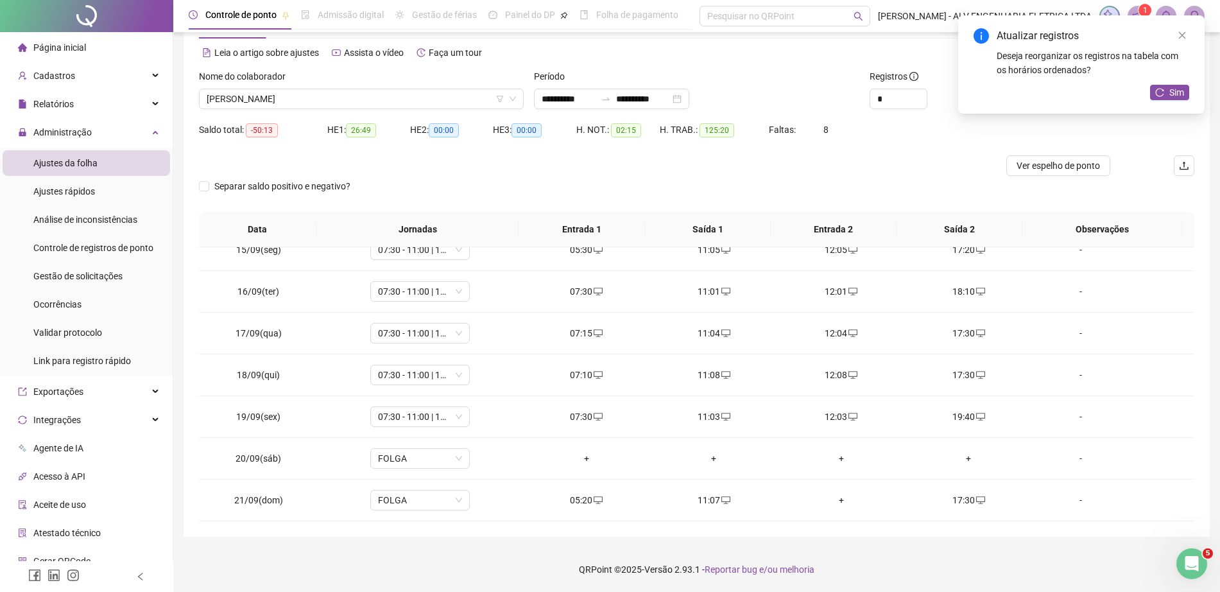
click at [826, 500] on div "+" at bounding box center [841, 500] width 107 height 14
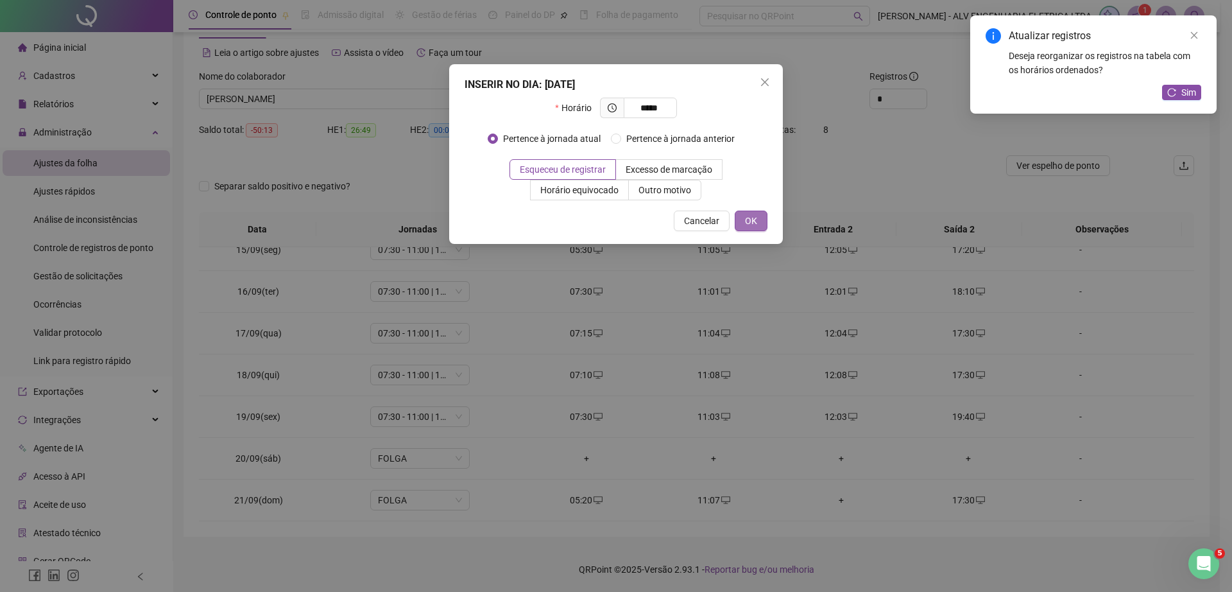
type input "*****"
click at [747, 212] on button "OK" at bounding box center [751, 221] width 33 height 21
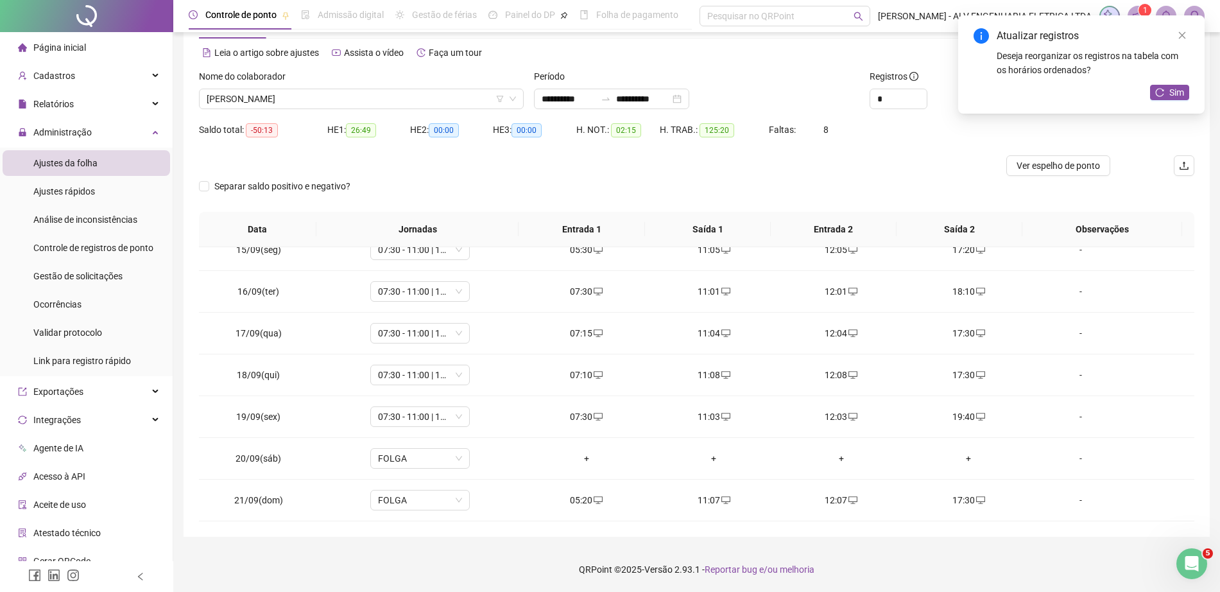
click at [1189, 96] on div "Atualizar registros Deseja reorganizar os registros na tabela com os horários o…" at bounding box center [1081, 64] width 246 height 98
click at [1184, 94] on span "Sim" at bounding box center [1177, 92] width 15 height 14
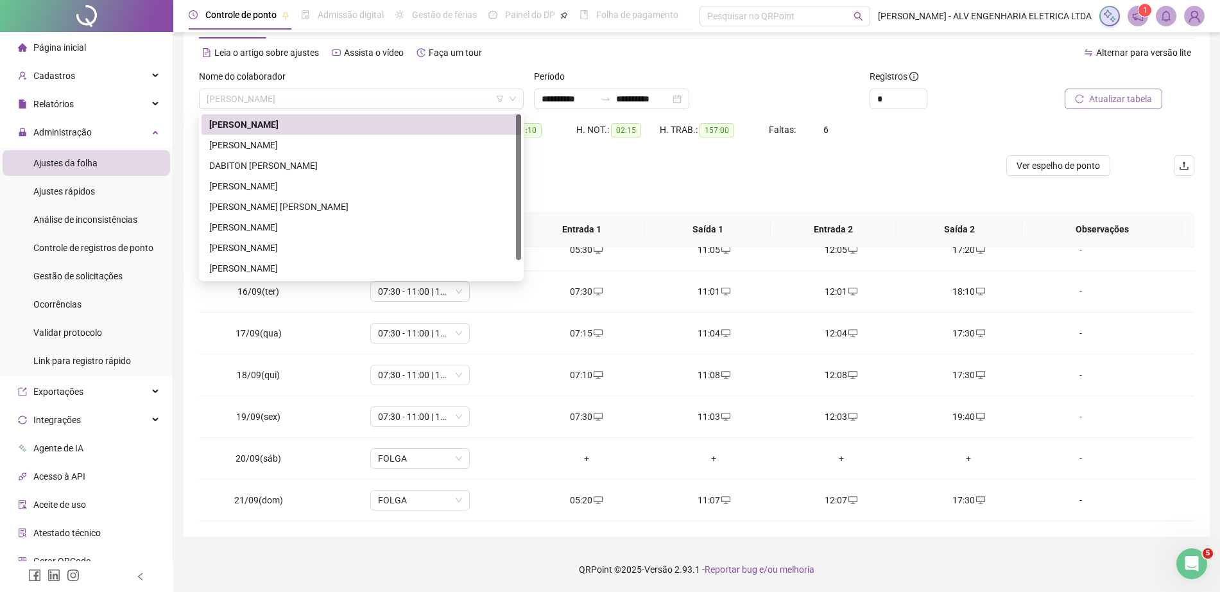
click at [340, 96] on span "ANTHONY RAUL DOS SANTOS RAMOS" at bounding box center [361, 98] width 309 height 19
click at [329, 145] on div "CARLOS EDUARDO COSTA SANTOS" at bounding box center [361, 145] width 304 height 14
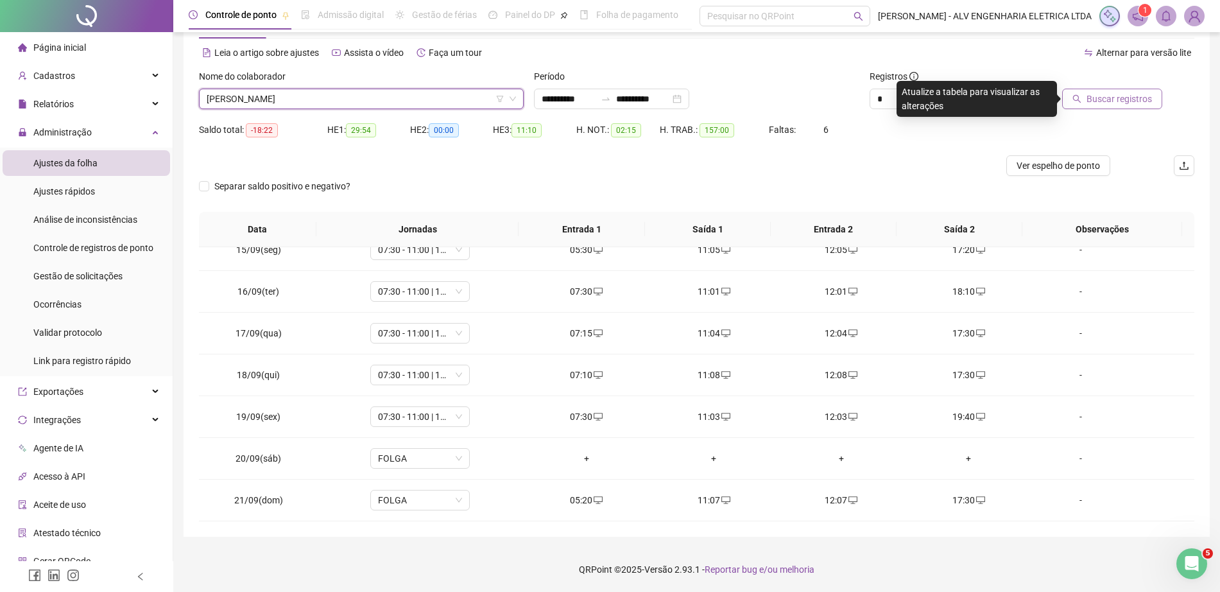
click at [1087, 101] on button "Buscar registros" at bounding box center [1112, 99] width 100 height 21
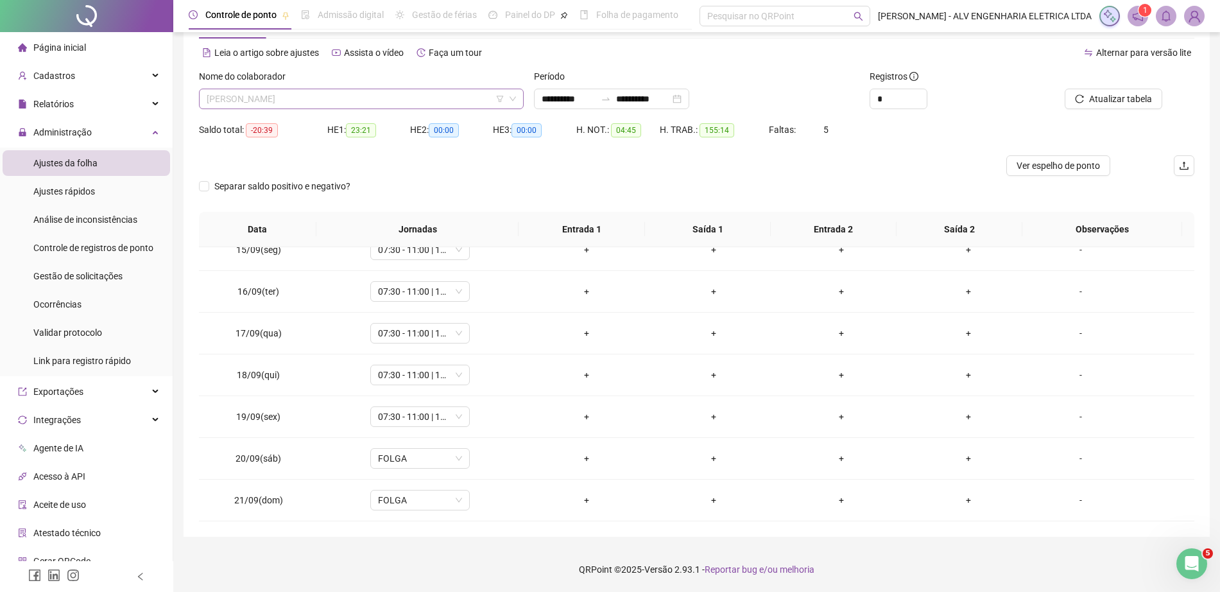
click at [313, 106] on span "CARLOS EDUARDO COSTA SANTOS" at bounding box center [361, 98] width 309 height 19
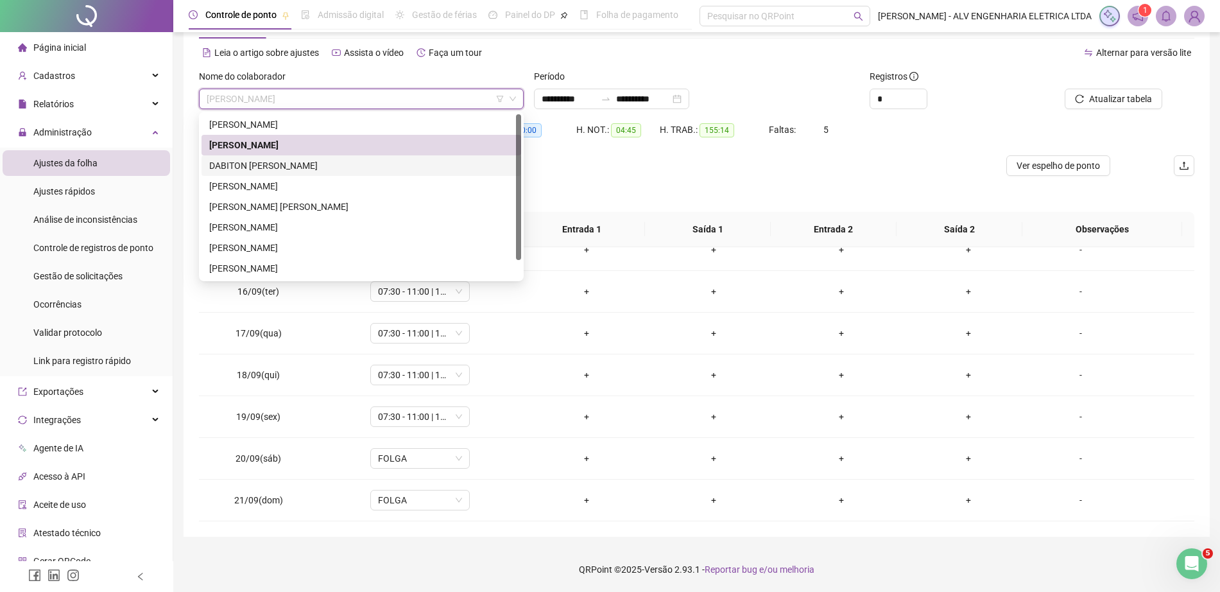
click at [308, 164] on div "DABITON TADEU HERGESEL MARTINS" at bounding box center [361, 166] width 304 height 14
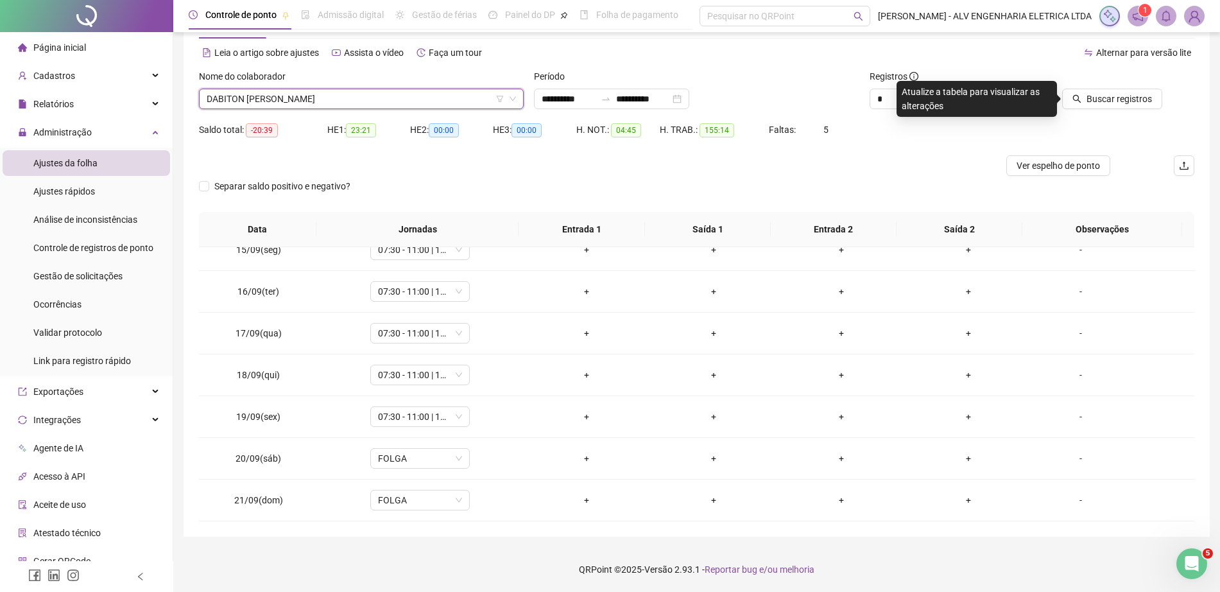
click at [1082, 96] on icon "search" at bounding box center [1077, 98] width 9 height 9
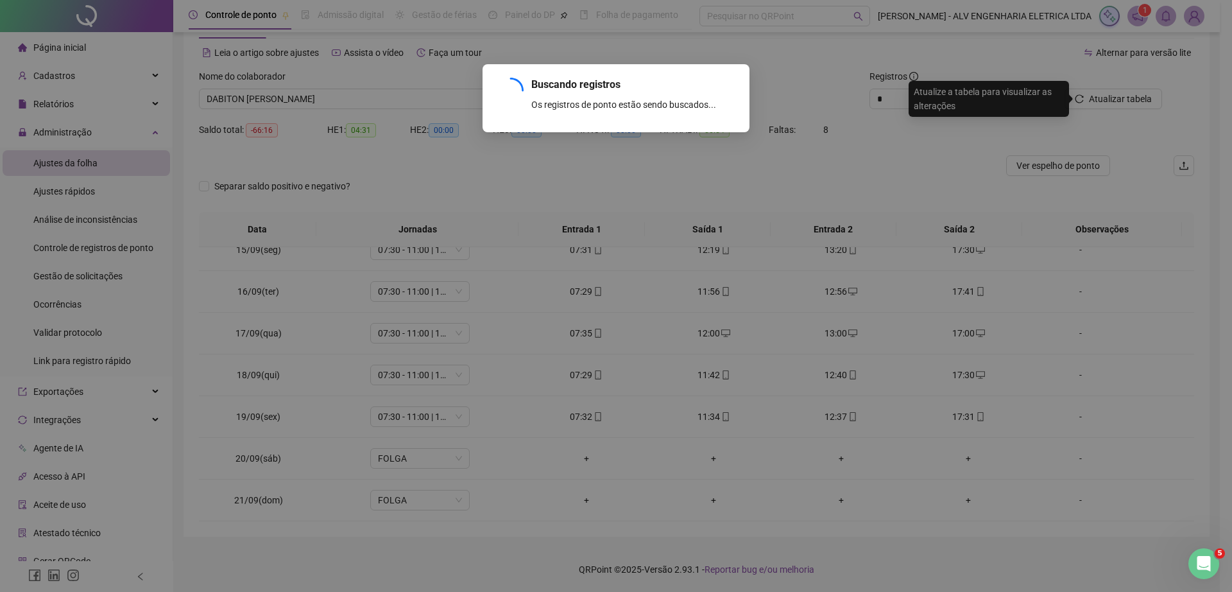
scroll to position [560, 0]
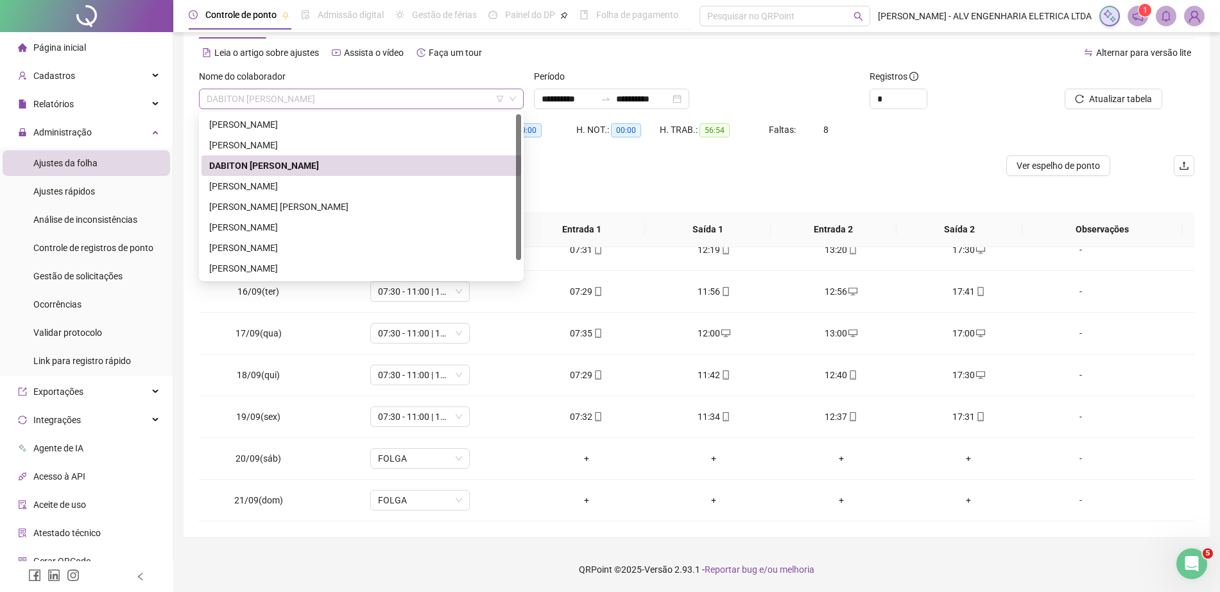
click at [346, 92] on span "DABITON TADEU HERGESEL MARTINS" at bounding box center [361, 98] width 309 height 19
click at [329, 182] on div "FABRICIO CALDEIRA SANTOS" at bounding box center [361, 186] width 304 height 14
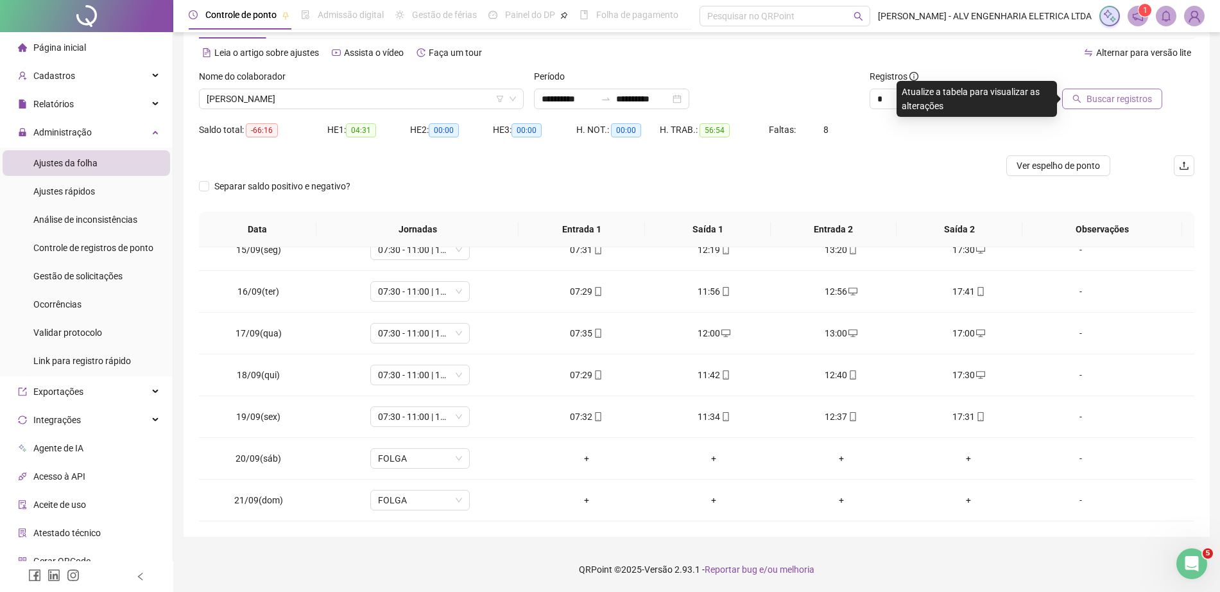
click at [1141, 99] on span "Buscar registros" at bounding box center [1119, 99] width 65 height 14
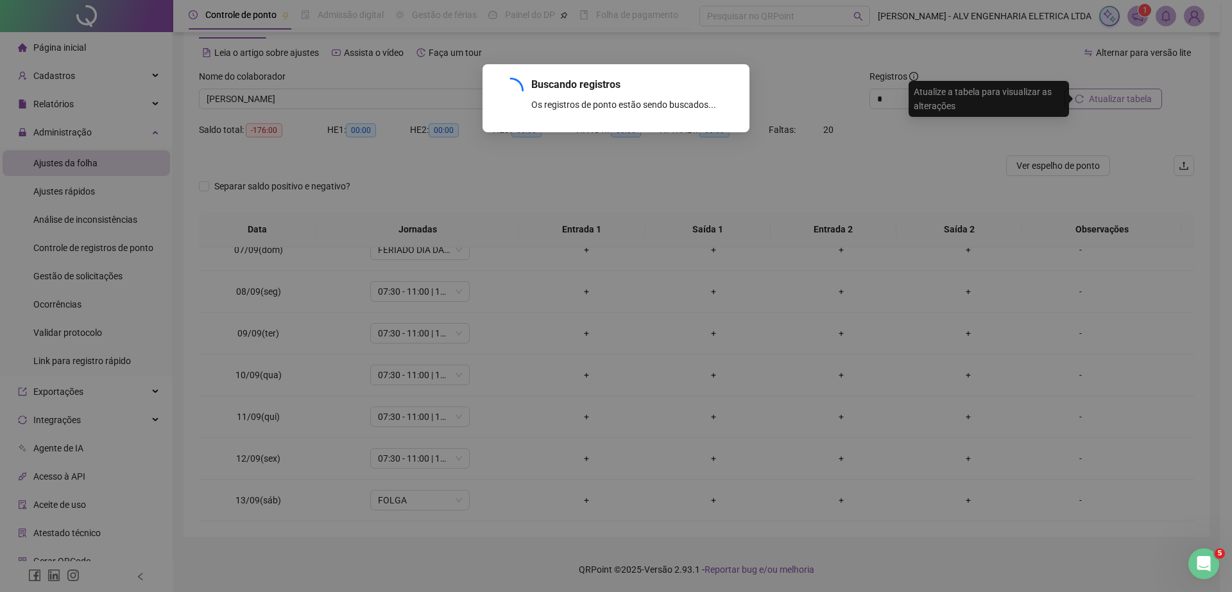
scroll to position [894, 0]
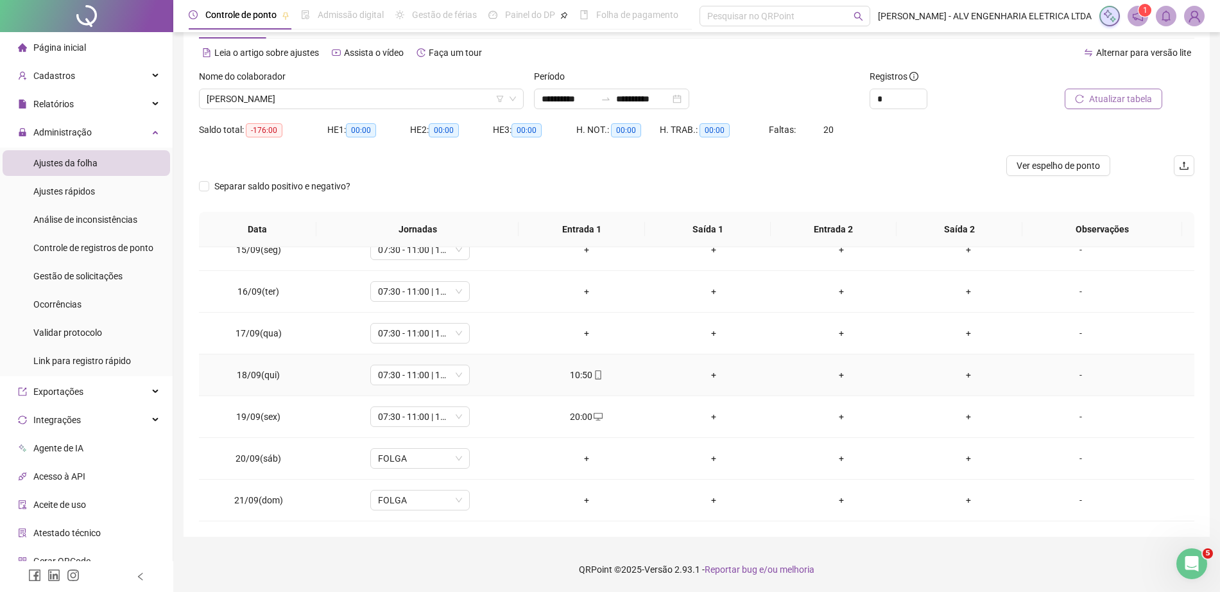
click at [705, 376] on div "+" at bounding box center [714, 375] width 107 height 14
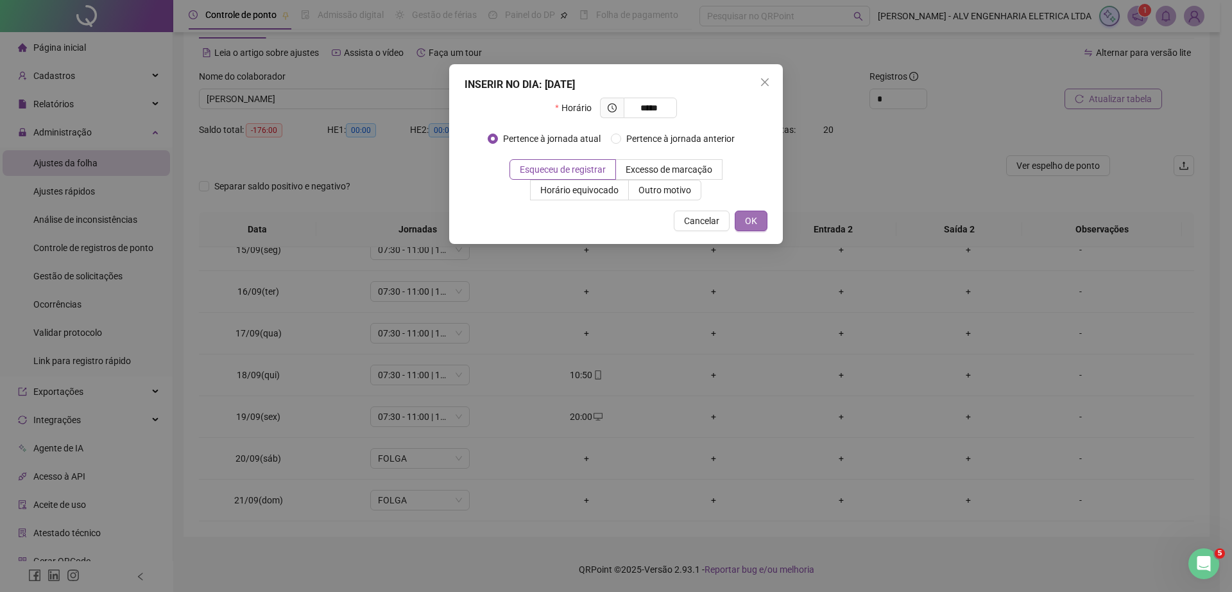
type input "*****"
click at [756, 222] on span "OK" at bounding box center [751, 221] width 12 height 14
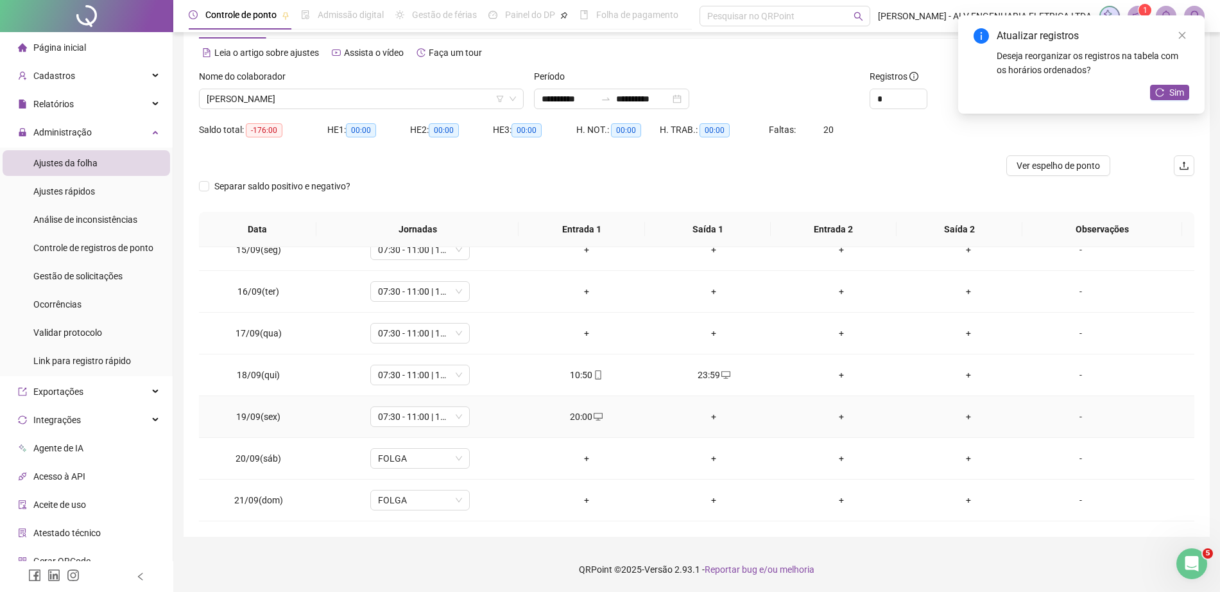
click at [707, 419] on div "+" at bounding box center [714, 417] width 107 height 14
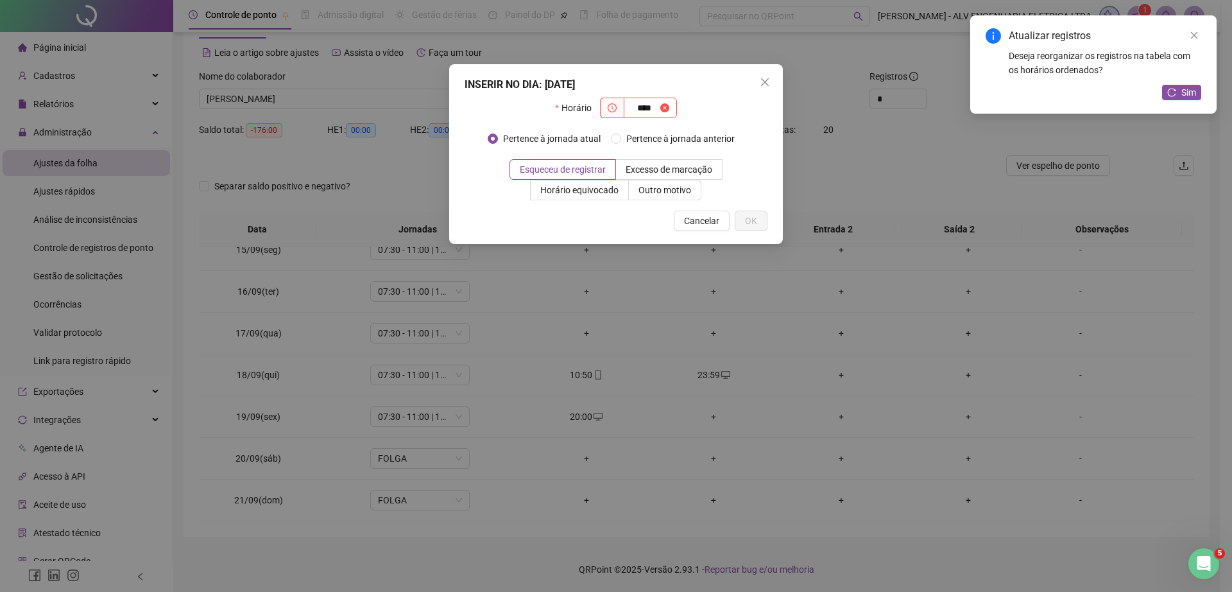
type input "****"
click at [707, 419] on div "INSERIR NO DIA : 19/09/2025 Horário **** Pertence à jornada atual Pertence à jo…" at bounding box center [616, 296] width 1232 height 592
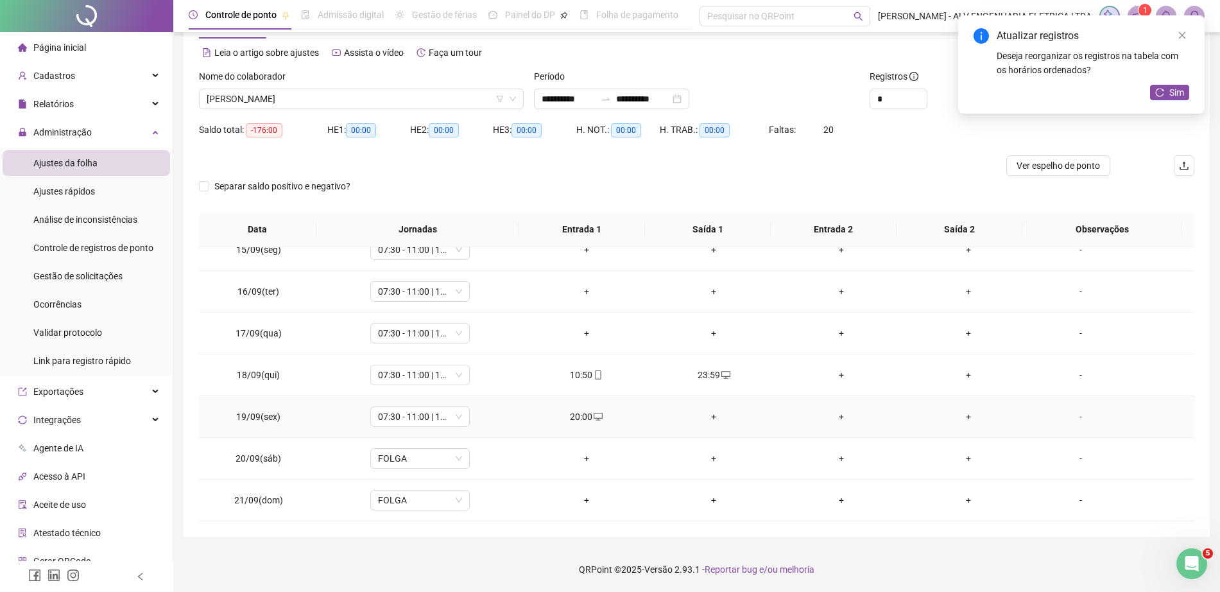
click at [707, 419] on div "+" at bounding box center [714, 417] width 107 height 14
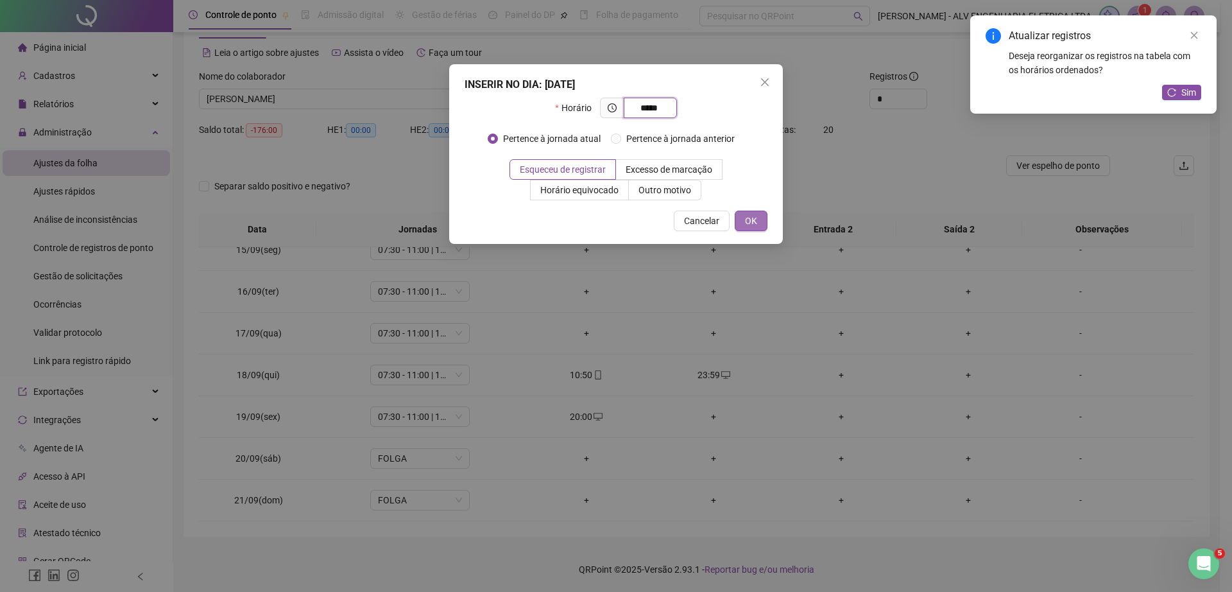
type input "*****"
click at [750, 214] on span "OK" at bounding box center [751, 221] width 12 height 14
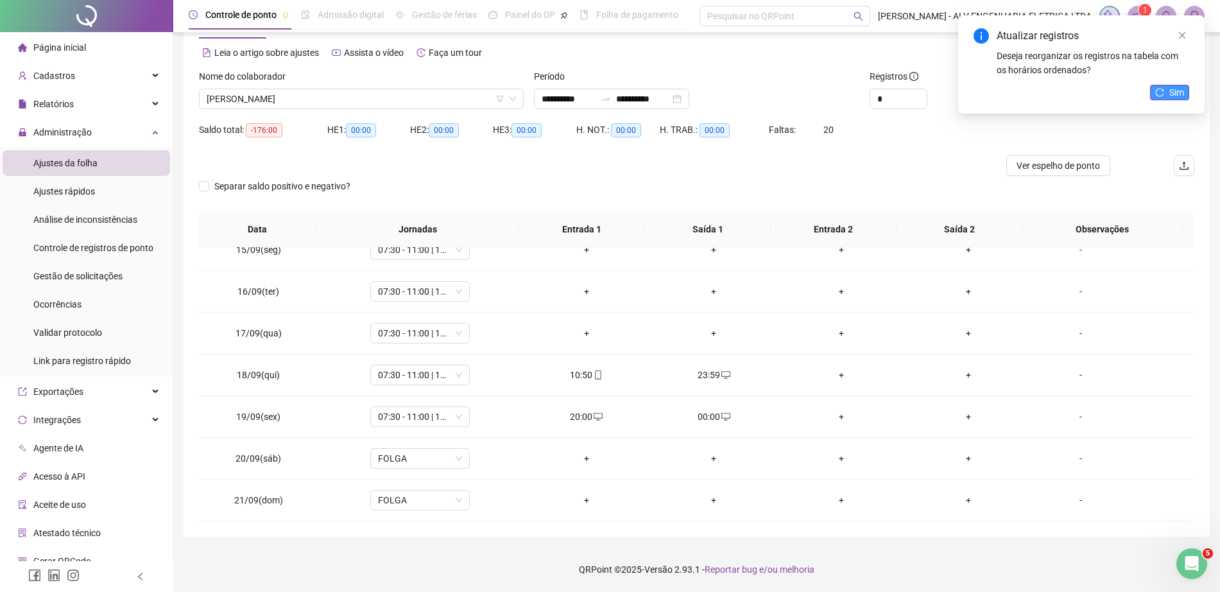
click at [1168, 89] on button "Sim" at bounding box center [1169, 92] width 39 height 15
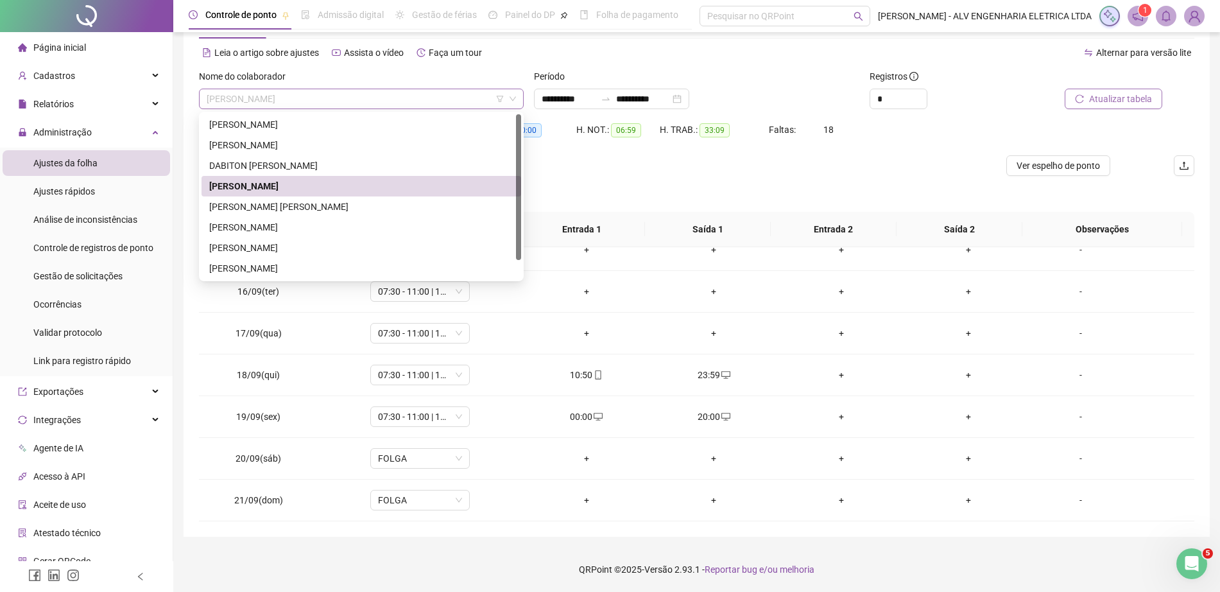
click at [338, 96] on span "FABRICIO CALDEIRA SANTOS" at bounding box center [361, 98] width 309 height 19
click at [271, 206] on div "HENRIQUE FERRUCI PADAVINI GONÇALVES" at bounding box center [361, 207] width 304 height 14
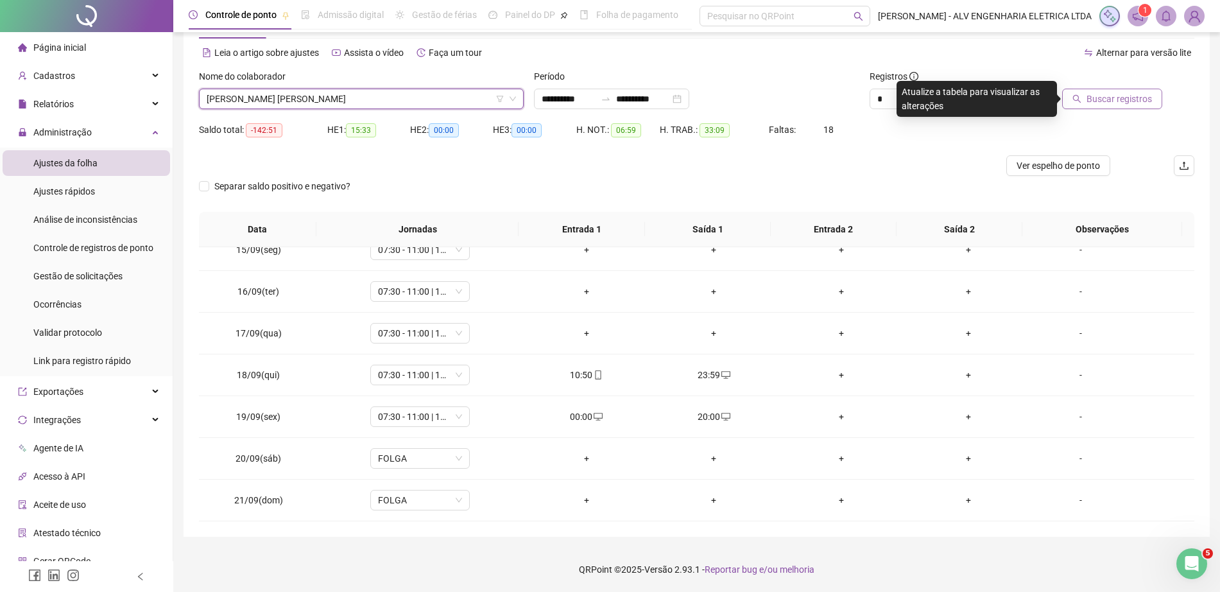
click at [1138, 94] on span "Buscar registros" at bounding box center [1119, 99] width 65 height 14
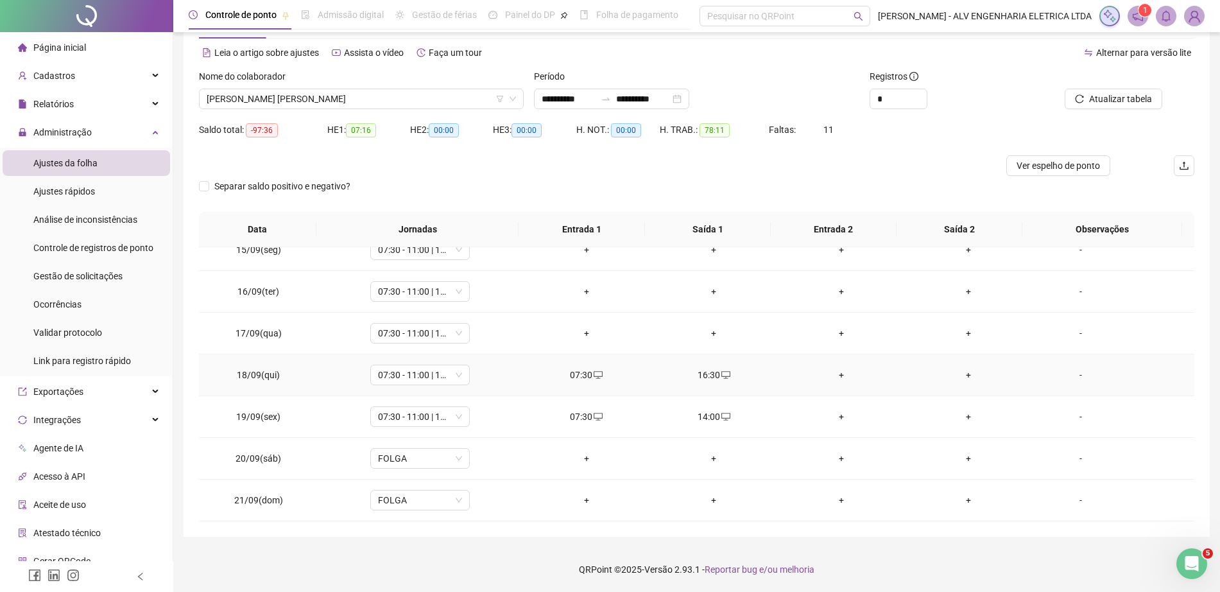
click at [833, 372] on div "+" at bounding box center [841, 375] width 107 height 14
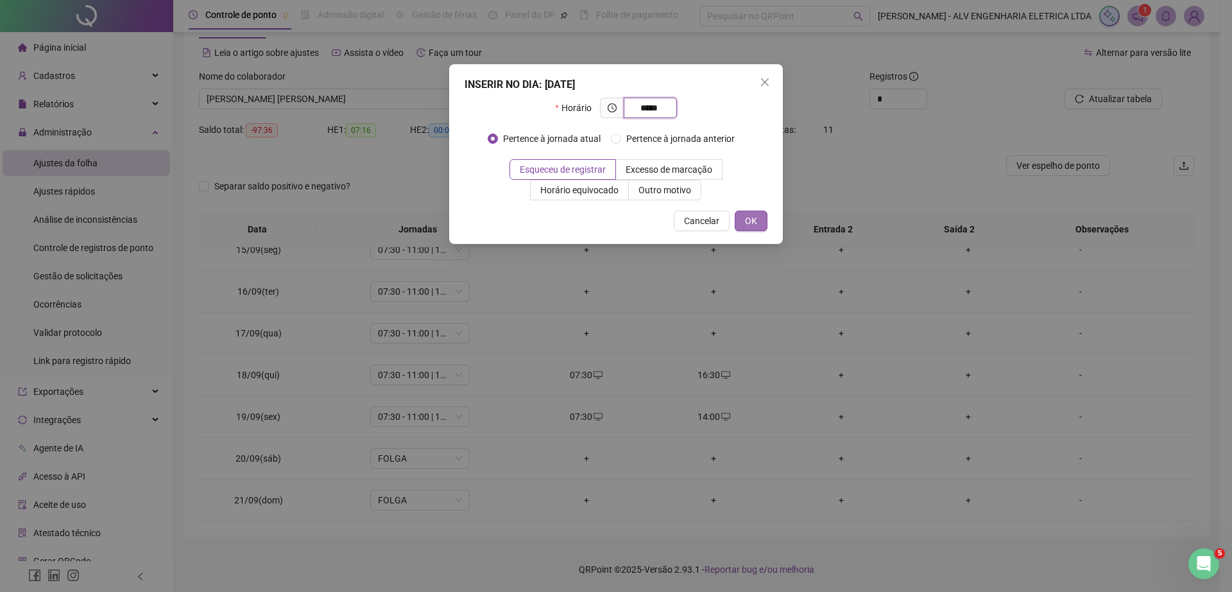
type input "*****"
click at [748, 225] on span "OK" at bounding box center [751, 221] width 12 height 14
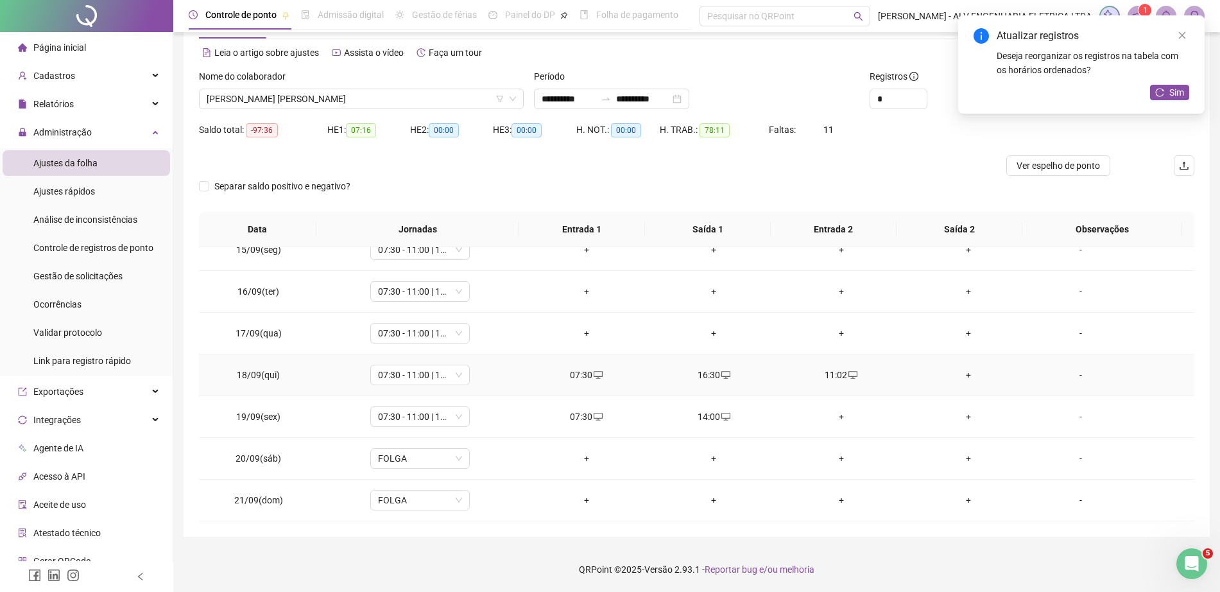
click at [962, 376] on div "+" at bounding box center [968, 375] width 107 height 14
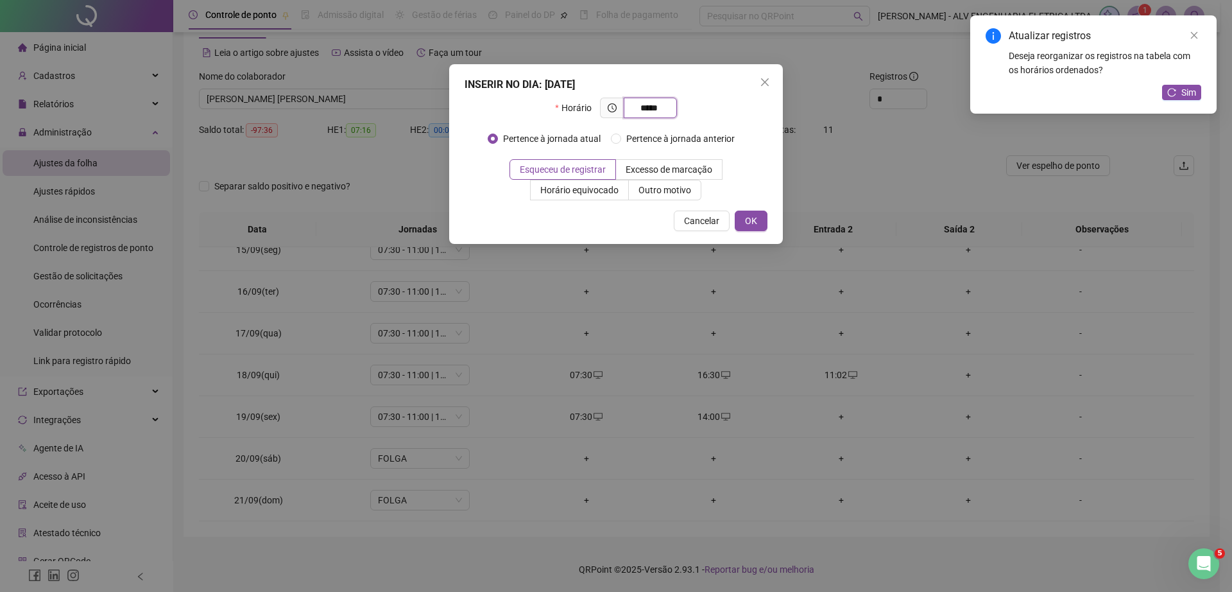
type input "*****"
click at [732, 225] on div "Cancelar OK" at bounding box center [616, 221] width 303 height 21
click at [741, 225] on button "OK" at bounding box center [751, 221] width 33 height 21
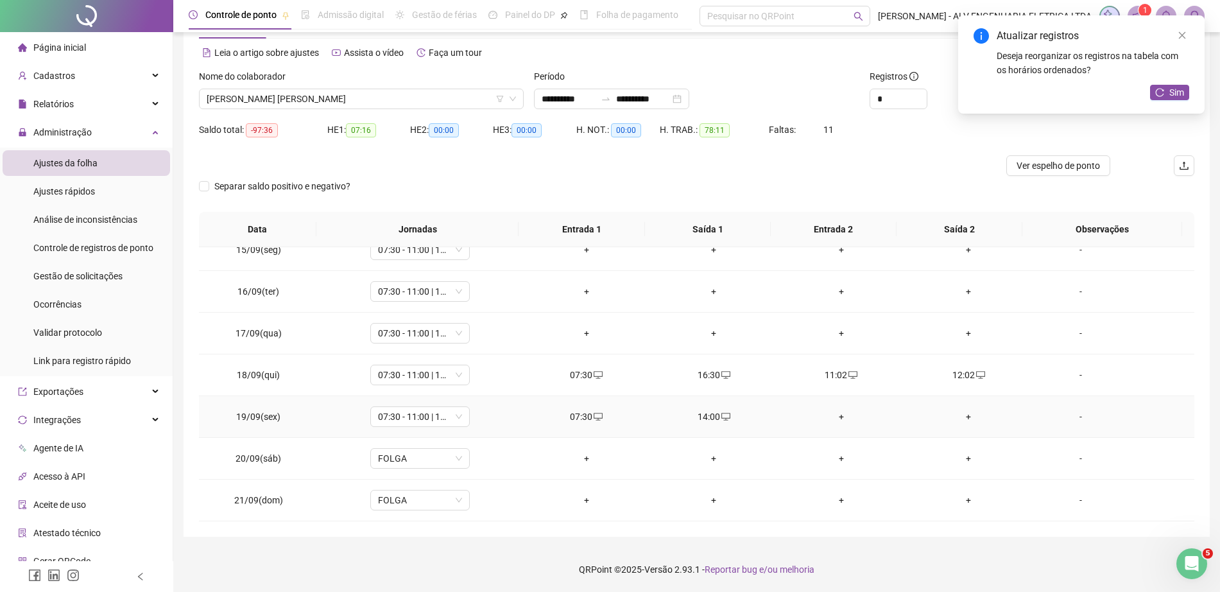
drag, startPoint x: 828, startPoint y: 417, endPoint x: 833, endPoint y: 425, distance: 9.5
click at [833, 425] on td "+" at bounding box center [842, 417] width 128 height 42
click at [833, 422] on div "+" at bounding box center [841, 417] width 107 height 14
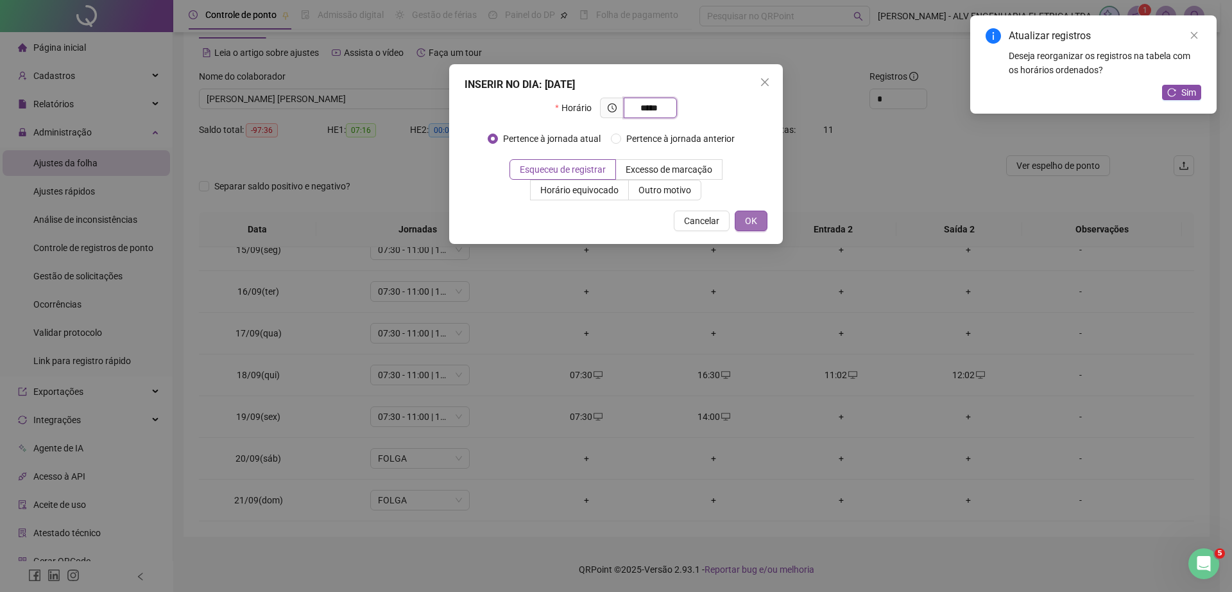
type input "*****"
click at [752, 221] on span "OK" at bounding box center [751, 221] width 12 height 14
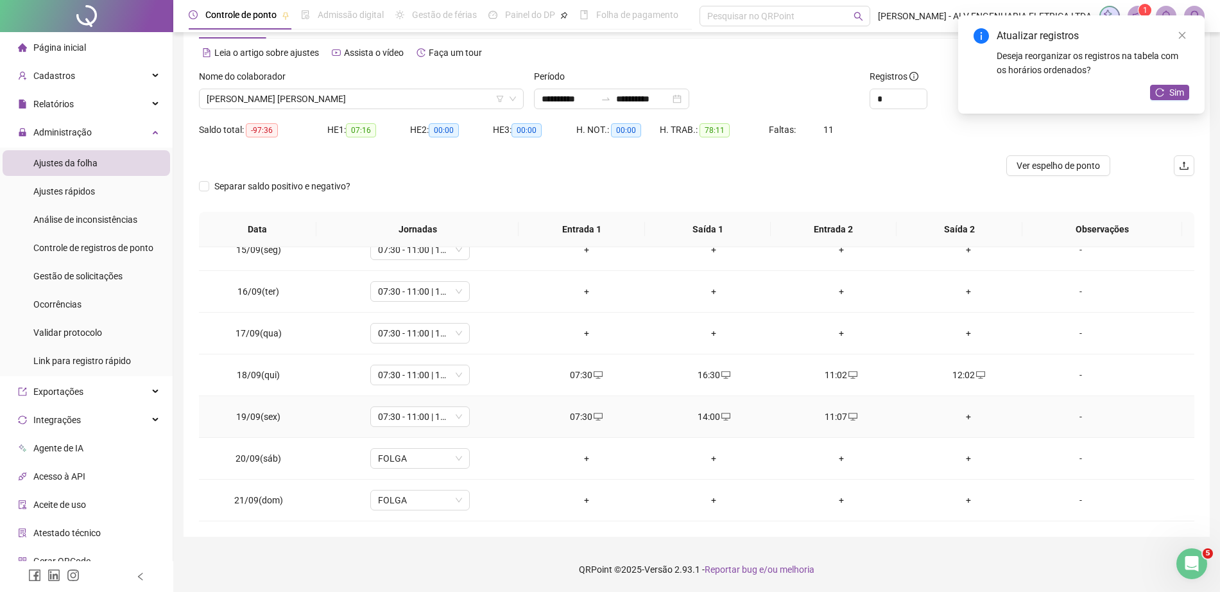
click at [960, 412] on div "+" at bounding box center [968, 417] width 107 height 14
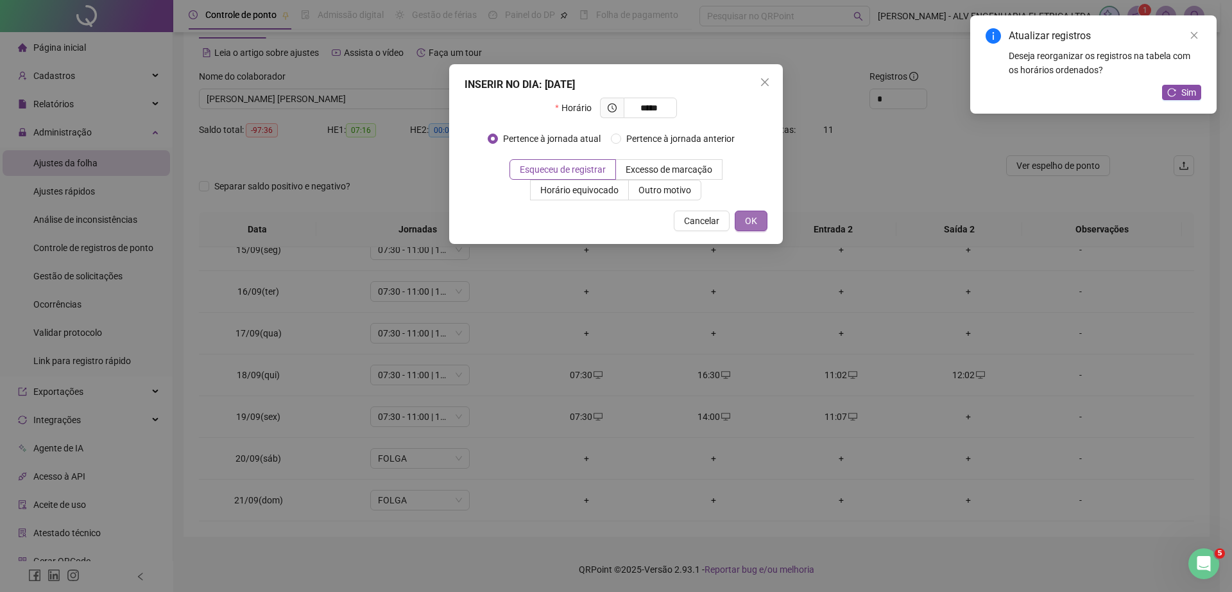
type input "*****"
click at [742, 219] on button "OK" at bounding box center [751, 221] width 33 height 21
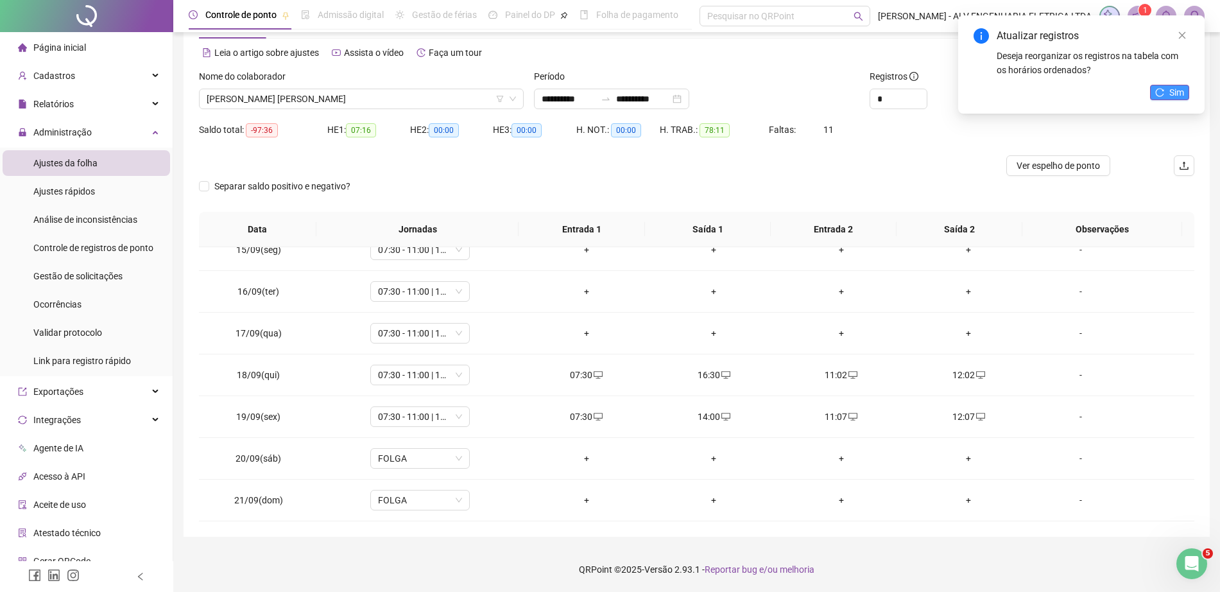
click at [1177, 96] on span "Sim" at bounding box center [1177, 92] width 15 height 14
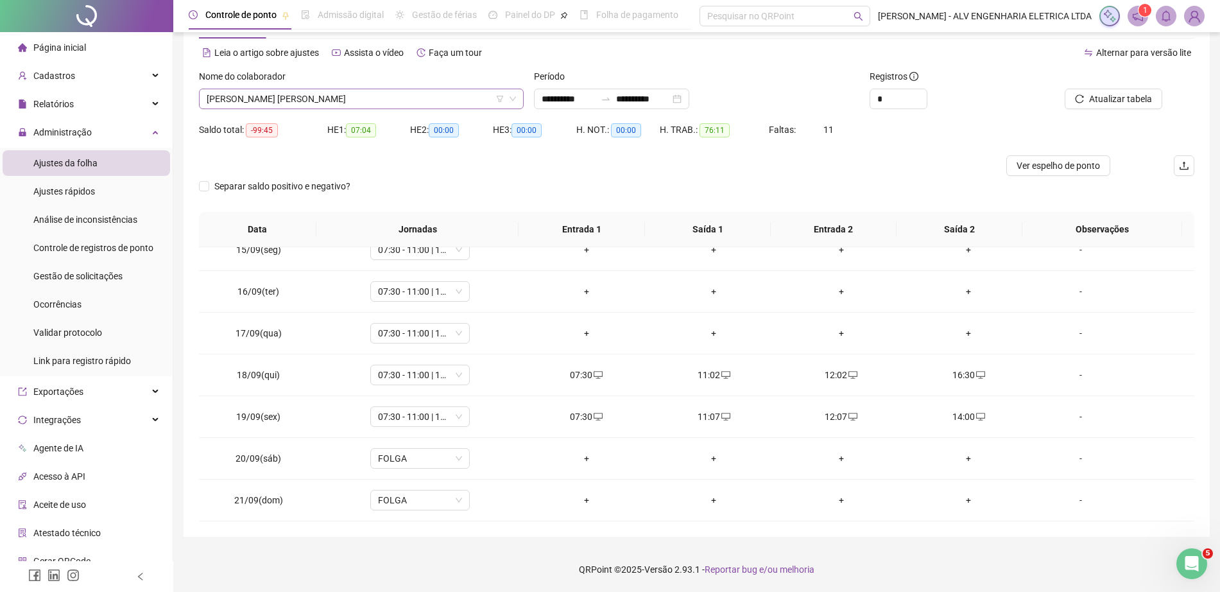
click at [308, 107] on span "HENRIQUE FERRUCI PADAVINI GONÇALVES" at bounding box center [361, 98] width 309 height 19
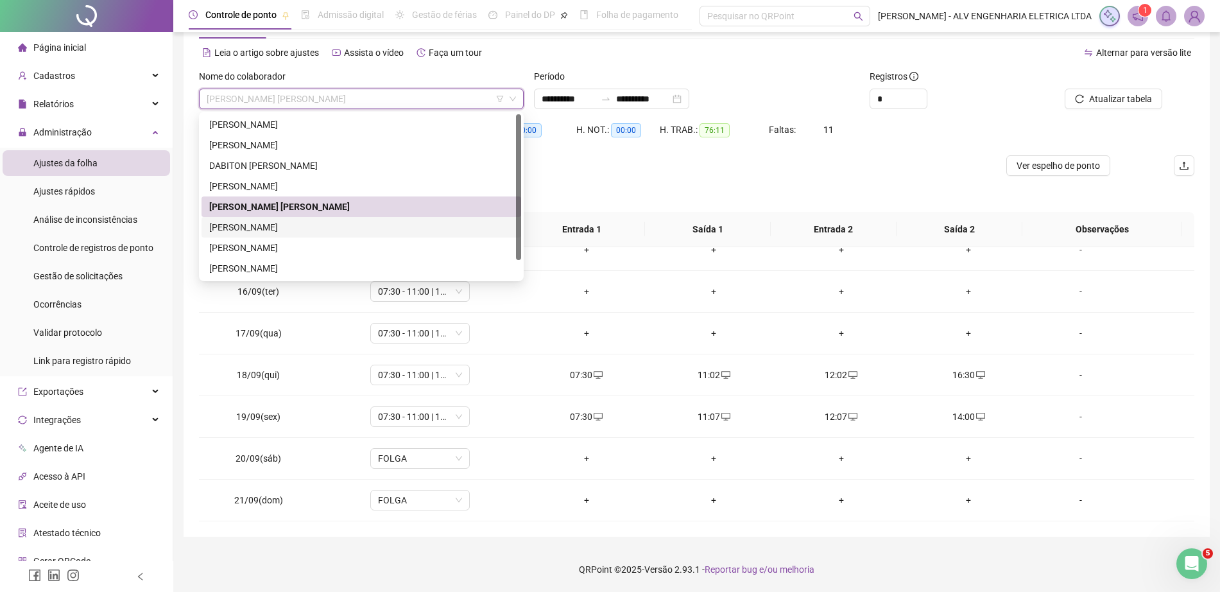
click at [289, 225] on div "ÍTALO VENZKE DE OLIVEIRA" at bounding box center [361, 227] width 304 height 14
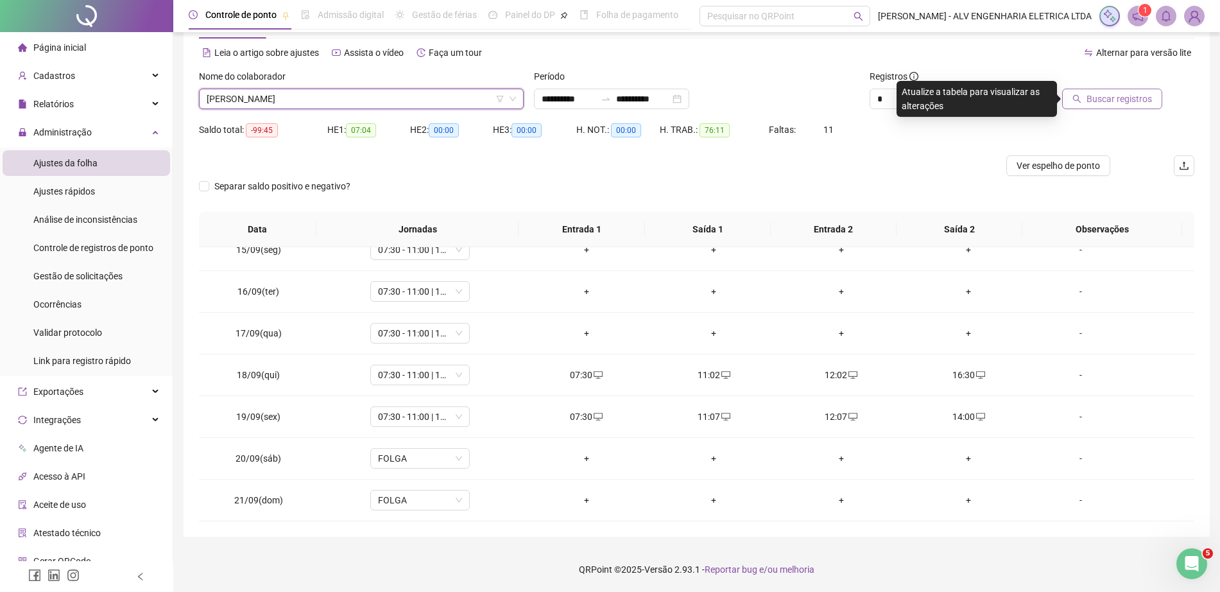
click at [1137, 100] on span "Buscar registros" at bounding box center [1119, 99] width 65 height 14
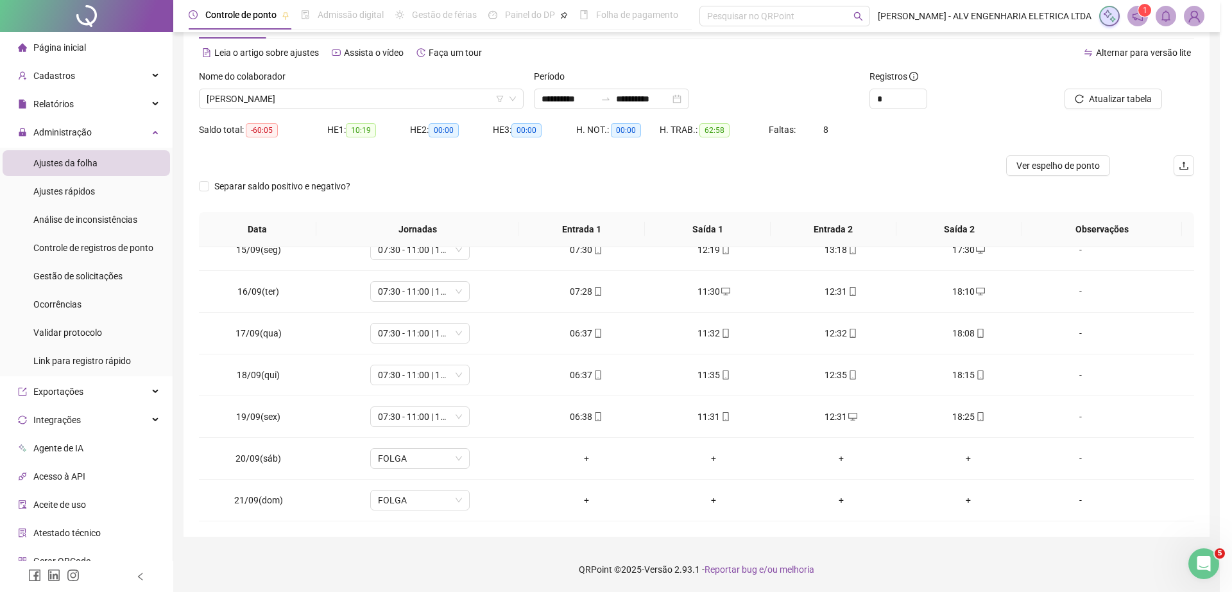
scroll to position [560, 0]
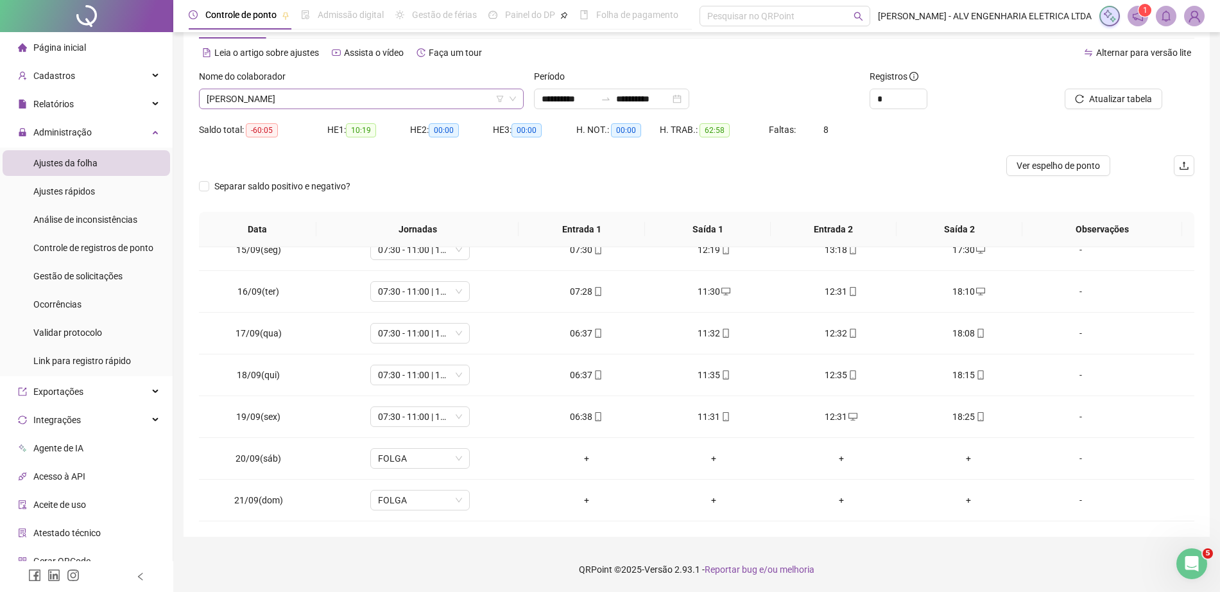
click at [301, 105] on span "ÍTALO VENZKE DE OLIVEIRA" at bounding box center [361, 98] width 309 height 19
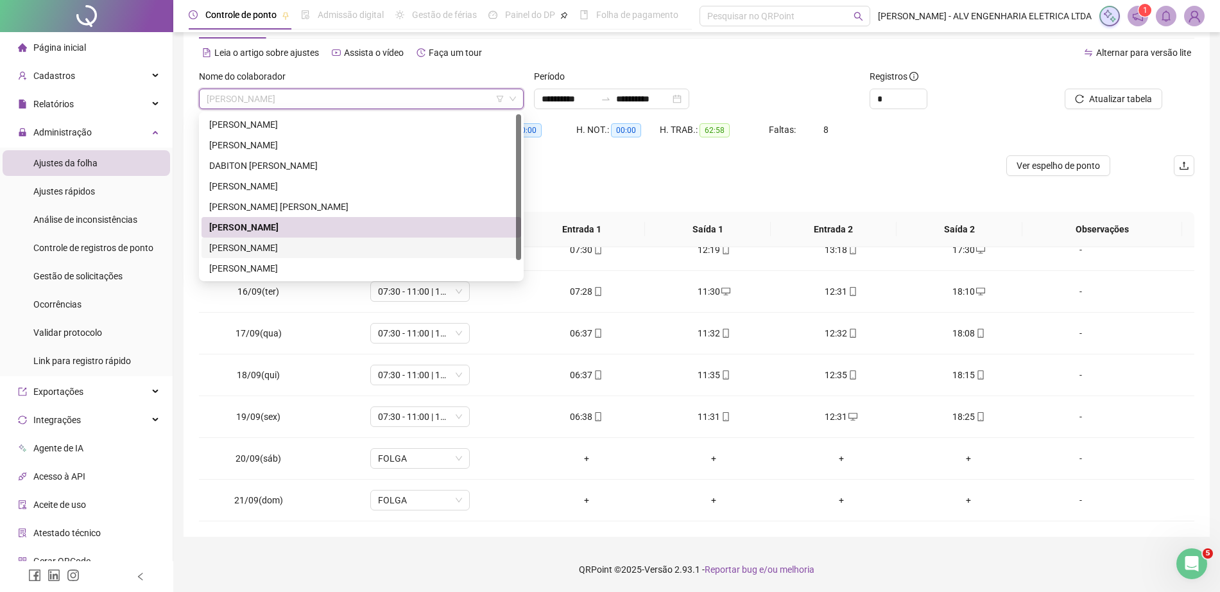
click at [315, 254] on div "RICARDO SHIGUERO OBA" at bounding box center [361, 248] width 304 height 14
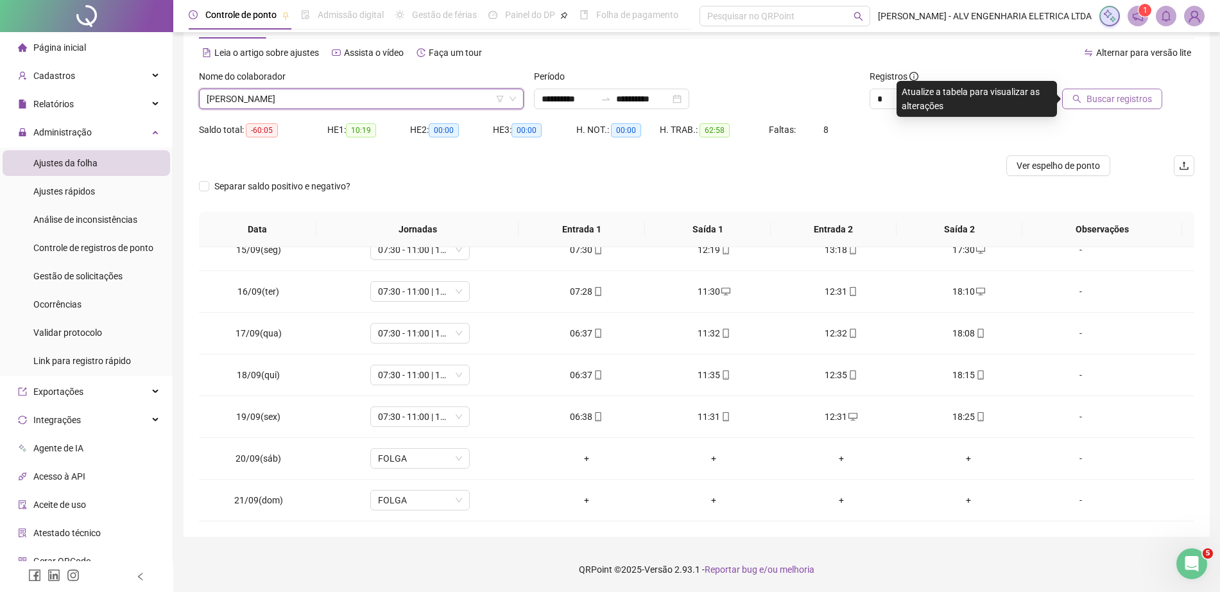
click at [1107, 103] on span "Buscar registros" at bounding box center [1119, 99] width 65 height 14
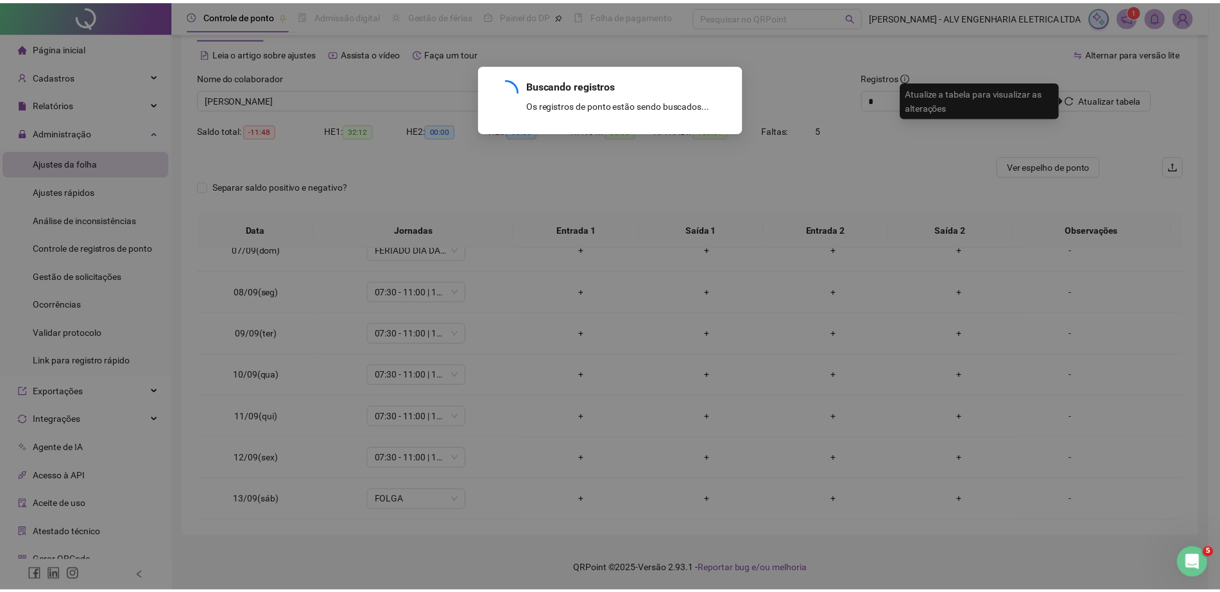
scroll to position [894, 0]
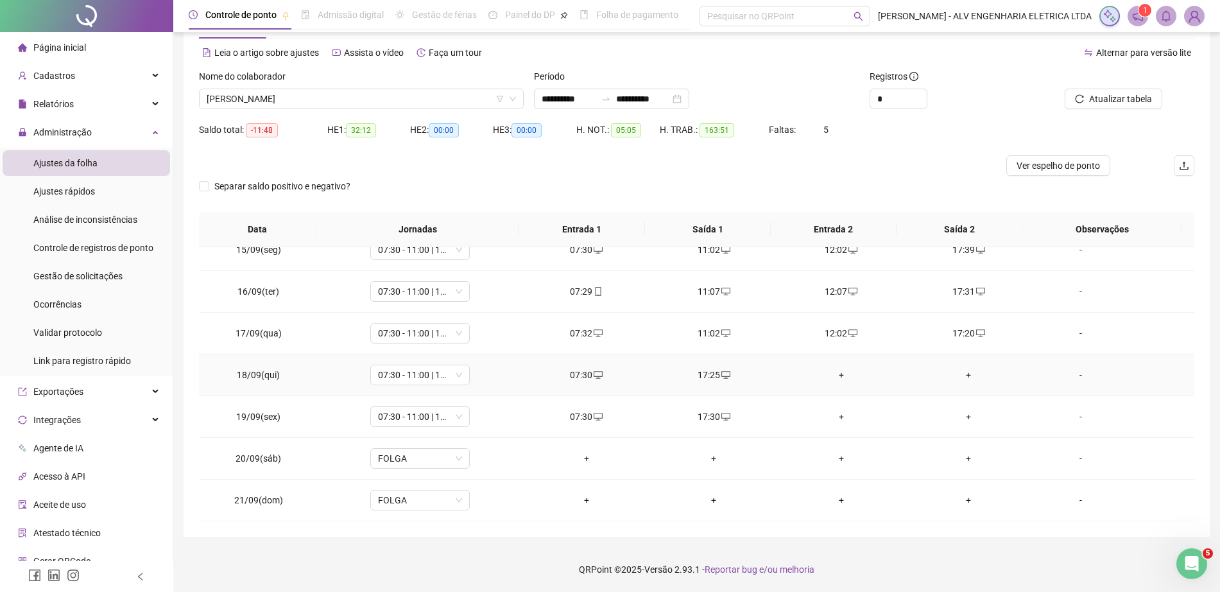
click at [833, 378] on div "+" at bounding box center [841, 375] width 107 height 14
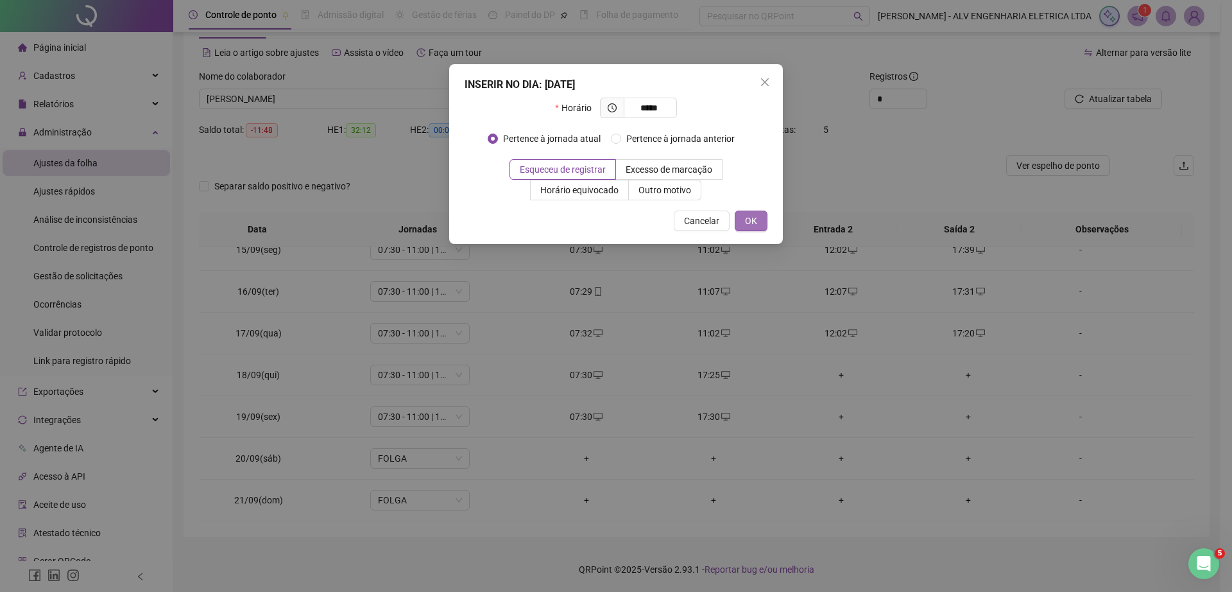
type input "*****"
click at [757, 216] on span "OK" at bounding box center [751, 221] width 12 height 14
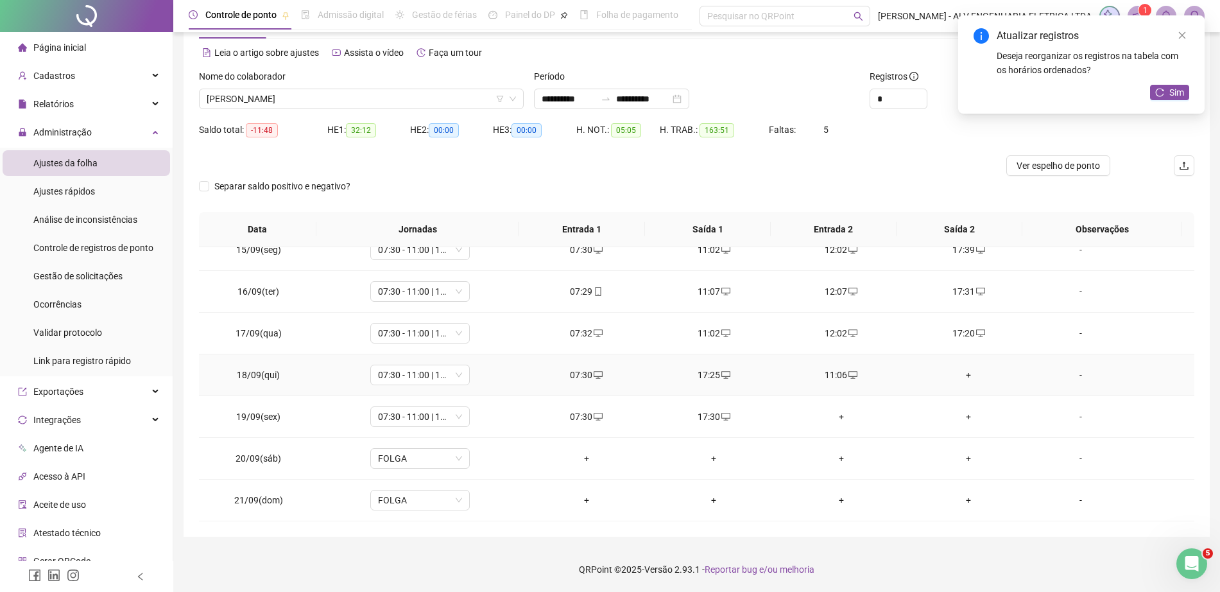
click at [961, 374] on div "+" at bounding box center [968, 375] width 107 height 14
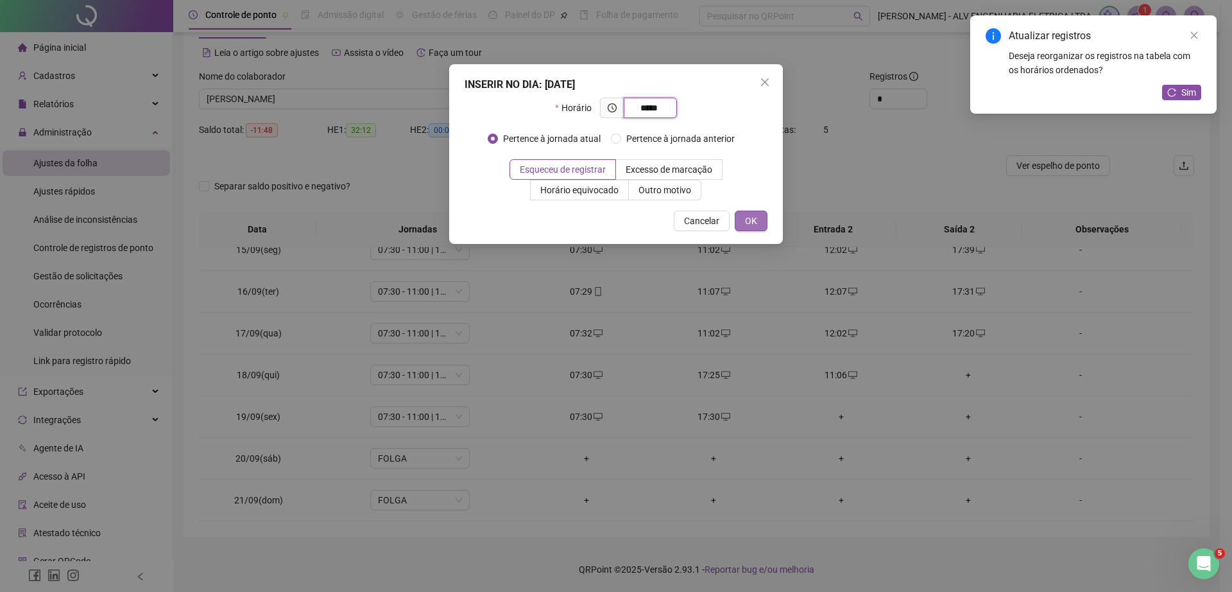
type input "*****"
click at [745, 216] on span "OK" at bounding box center [751, 221] width 12 height 14
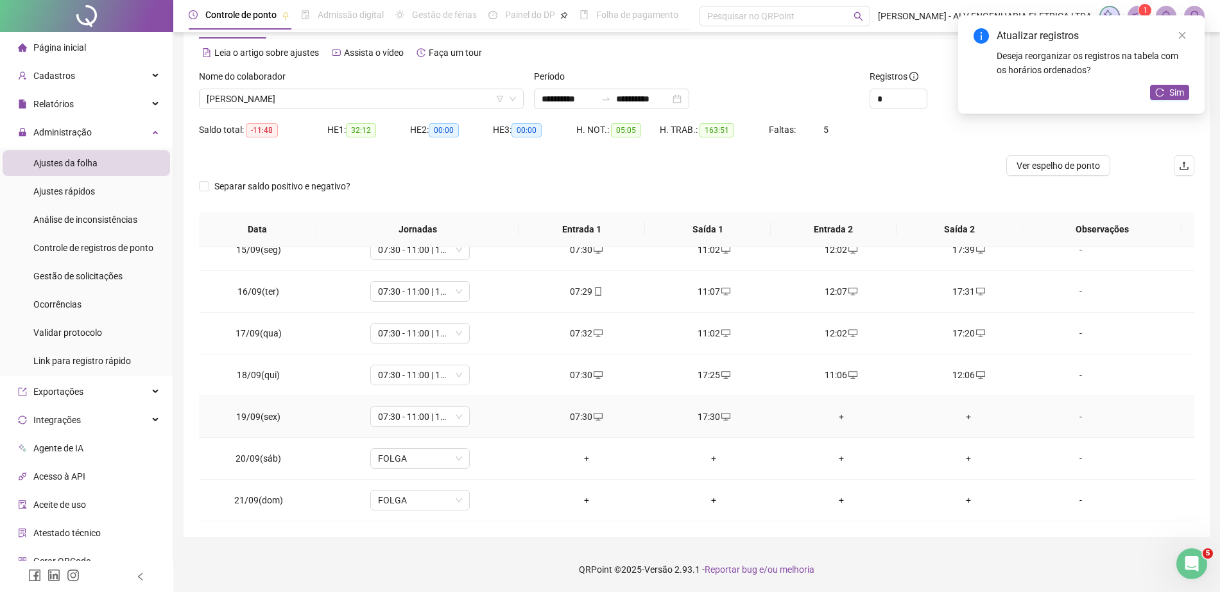
click at [831, 416] on div "+" at bounding box center [841, 417] width 107 height 14
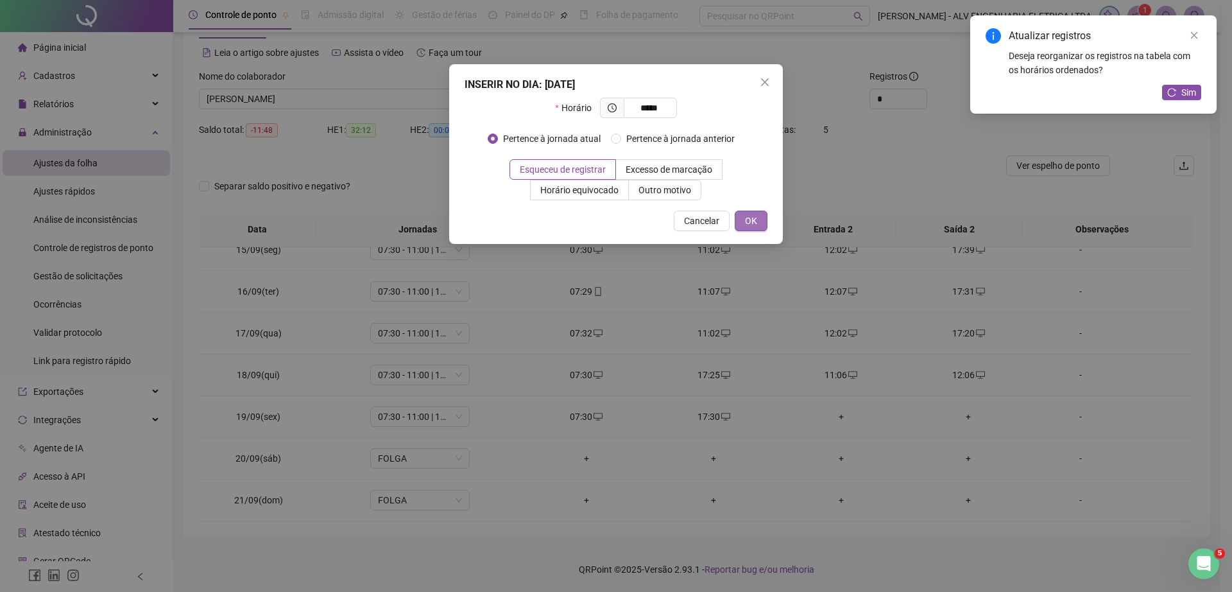
type input "*****"
click at [750, 218] on span "OK" at bounding box center [751, 221] width 12 height 14
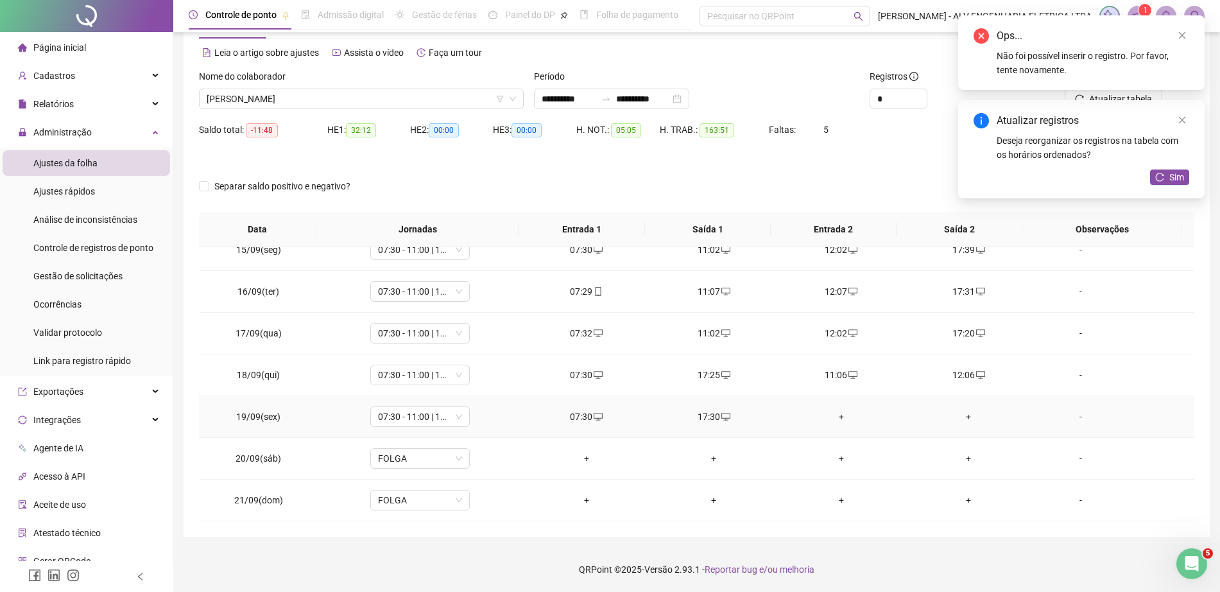
click at [829, 413] on div "+" at bounding box center [841, 417] width 107 height 14
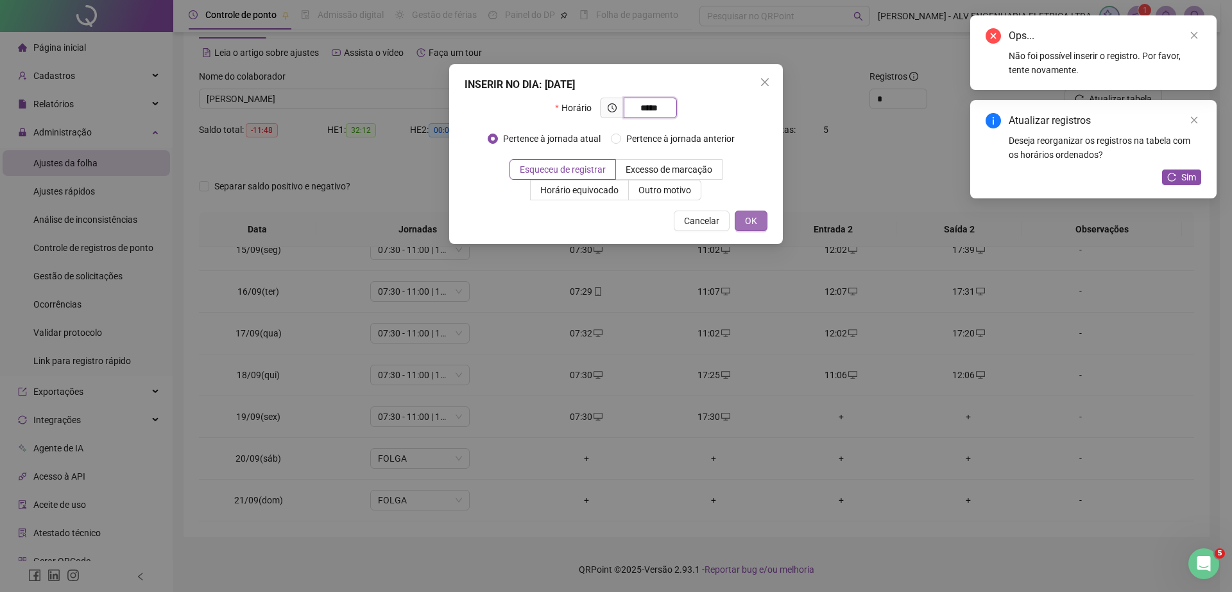
type input "*****"
click at [755, 225] on span "OK" at bounding box center [751, 221] width 12 height 14
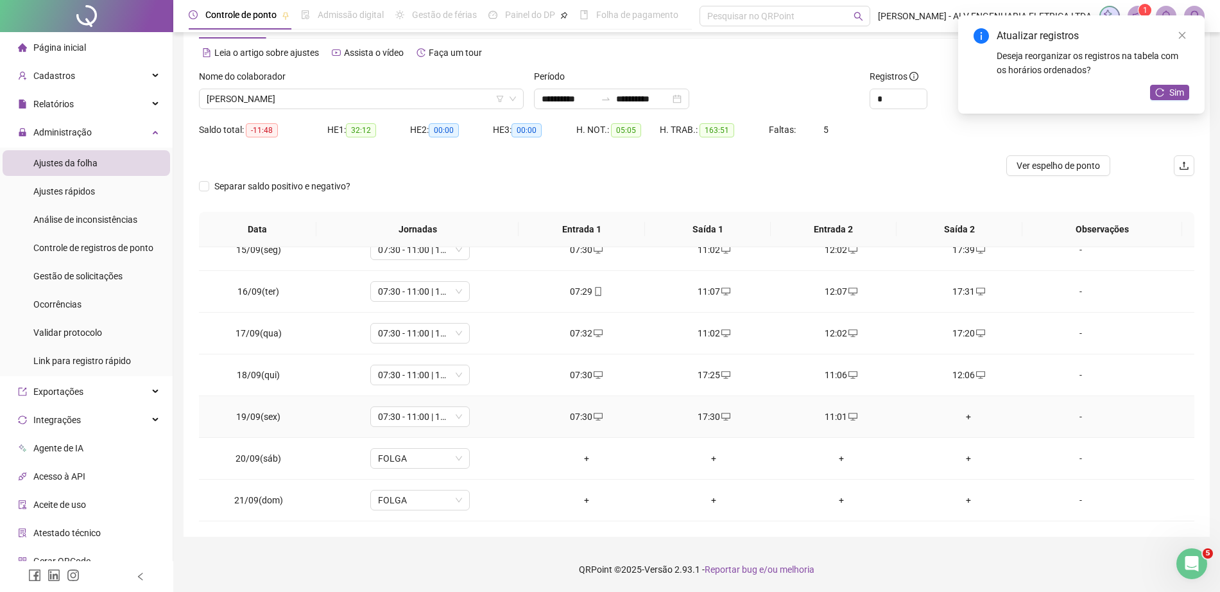
click at [958, 422] on div "+" at bounding box center [968, 417] width 107 height 14
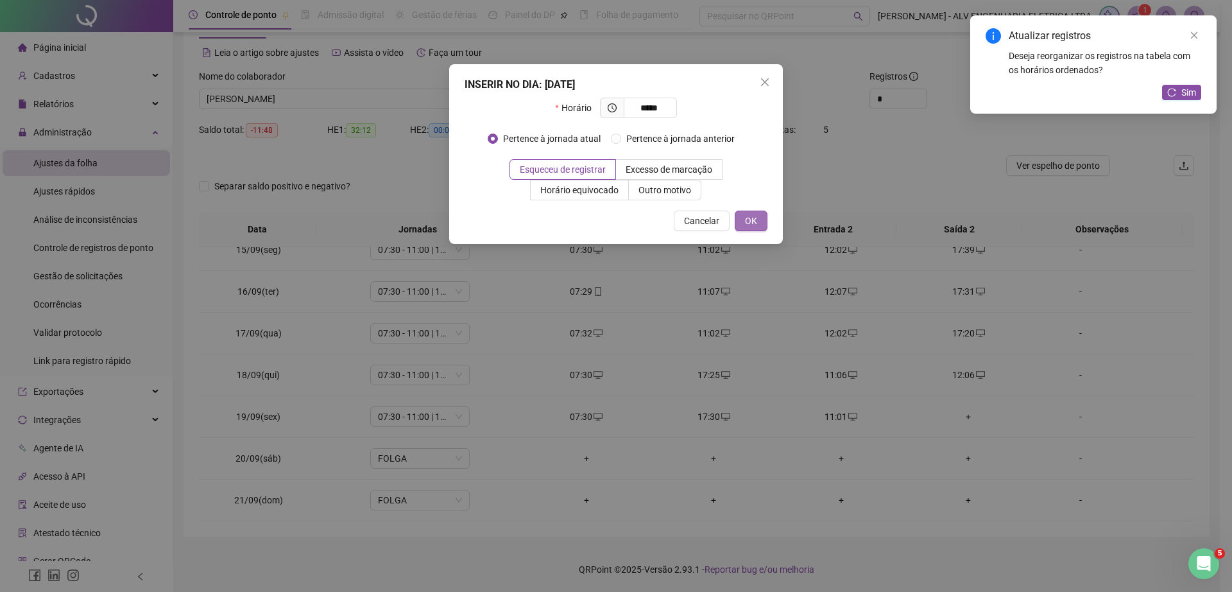
type input "*****"
click at [752, 222] on span "OK" at bounding box center [751, 221] width 12 height 14
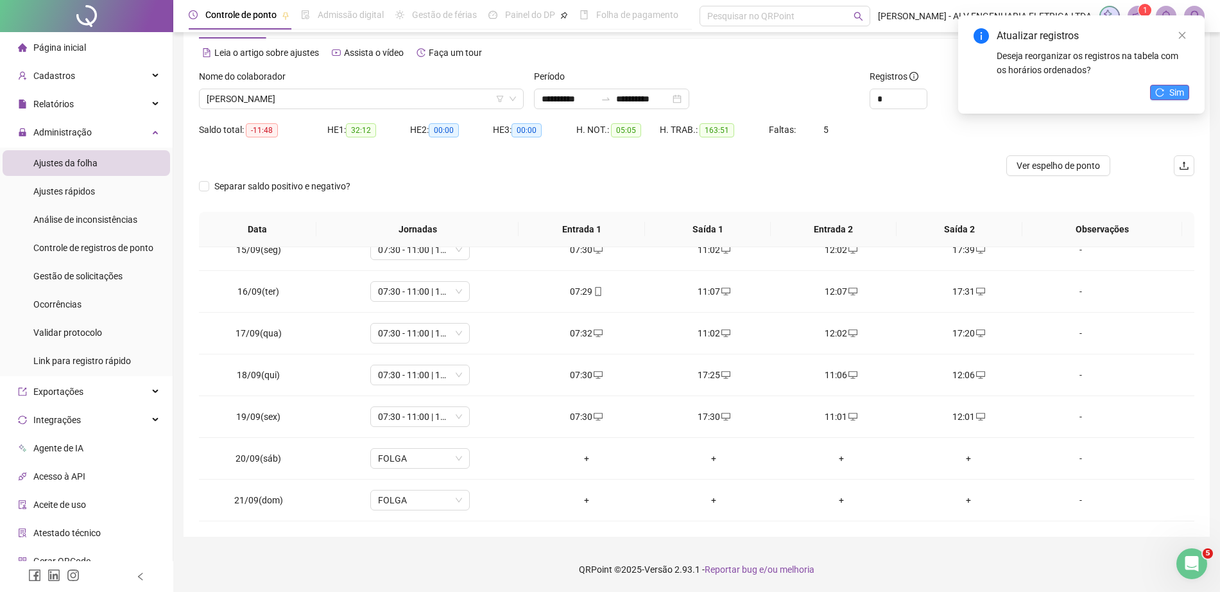
click at [1173, 92] on span "Sim" at bounding box center [1177, 92] width 15 height 14
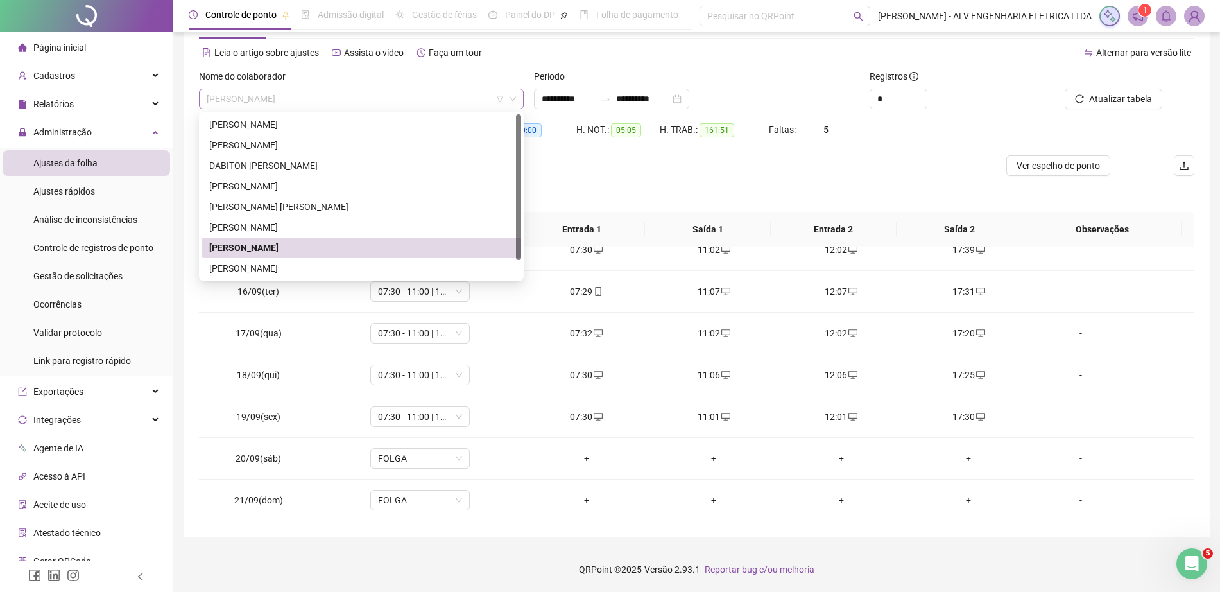
click at [304, 99] on span "RICARDO SHIGUERO OBA" at bounding box center [361, 98] width 309 height 19
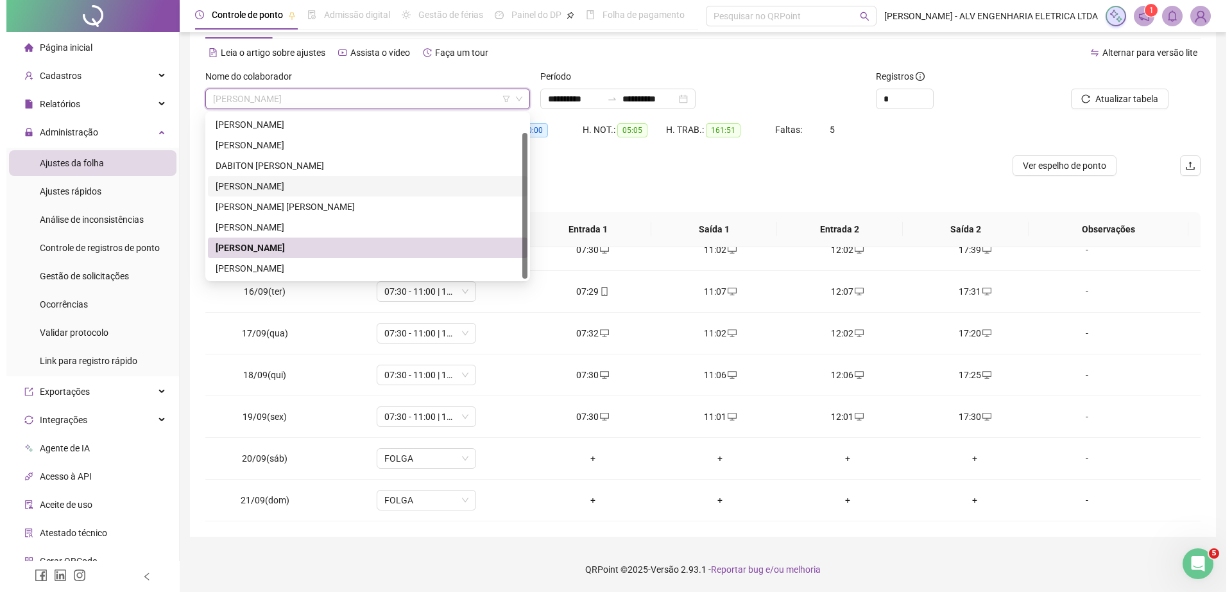
scroll to position [21, 0]
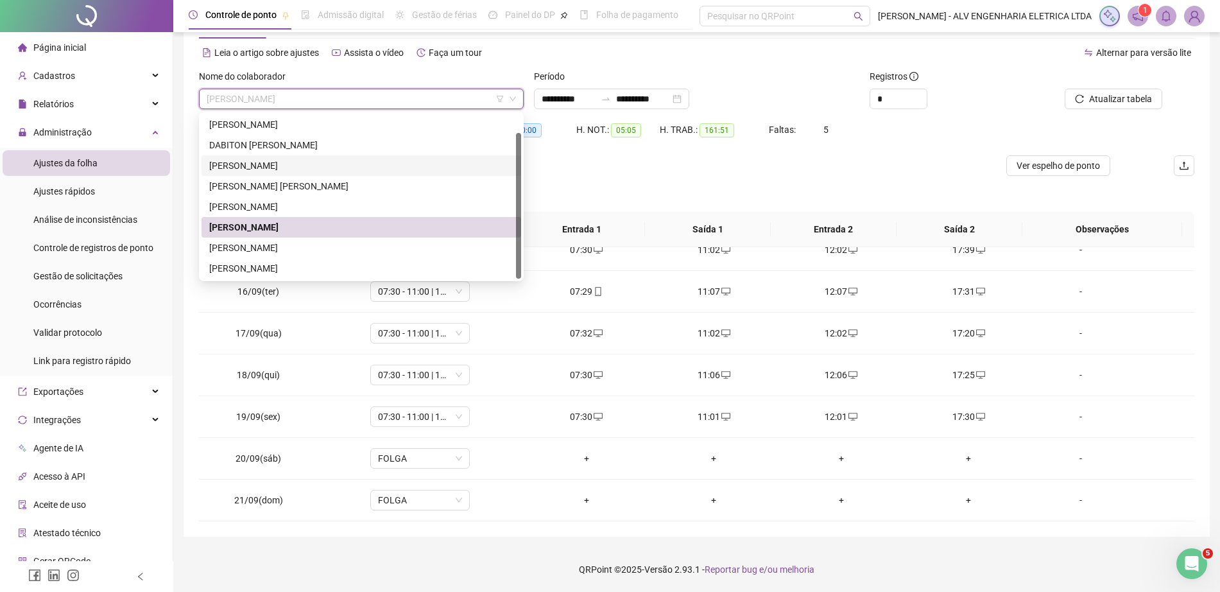
drag, startPoint x: 517, startPoint y: 141, endPoint x: 506, endPoint y: 232, distance: 91.2
click at [510, 233] on div "ANTHONY RAUL DOS SANTOS RAMOS CARLOS EDUARDO COSTA SANTOS DABITON TADEU HERGESE…" at bounding box center [362, 196] width 320 height 164
click at [333, 238] on div "RODRIGO APARECIDO GOMES" at bounding box center [362, 248] width 320 height 21
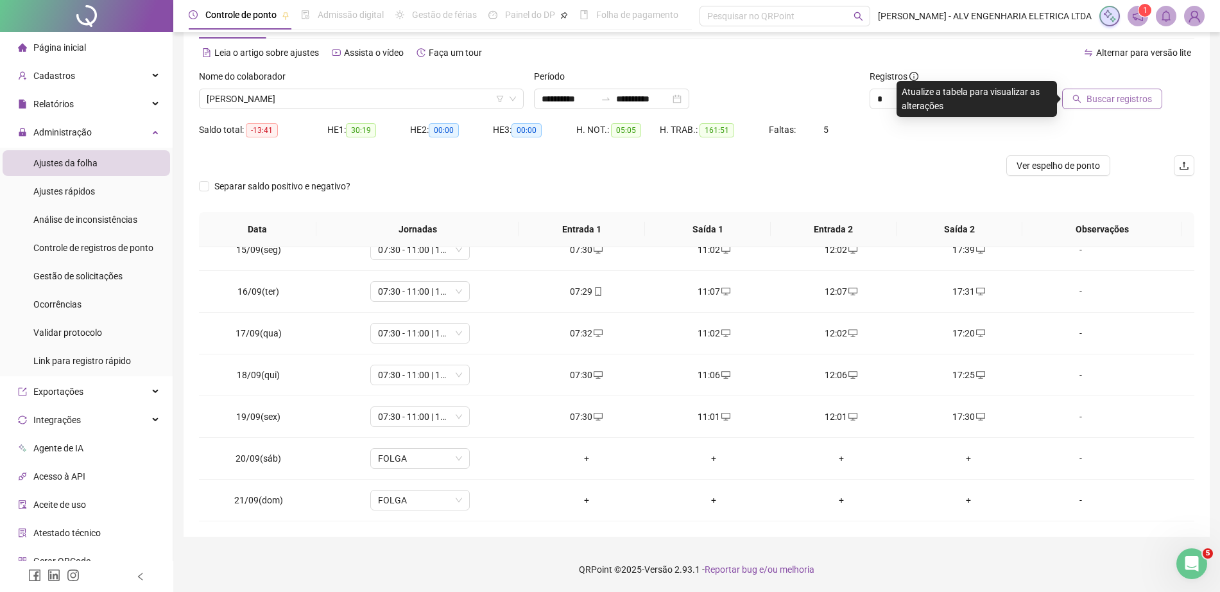
click at [1114, 104] on span "Buscar registros" at bounding box center [1119, 99] width 65 height 14
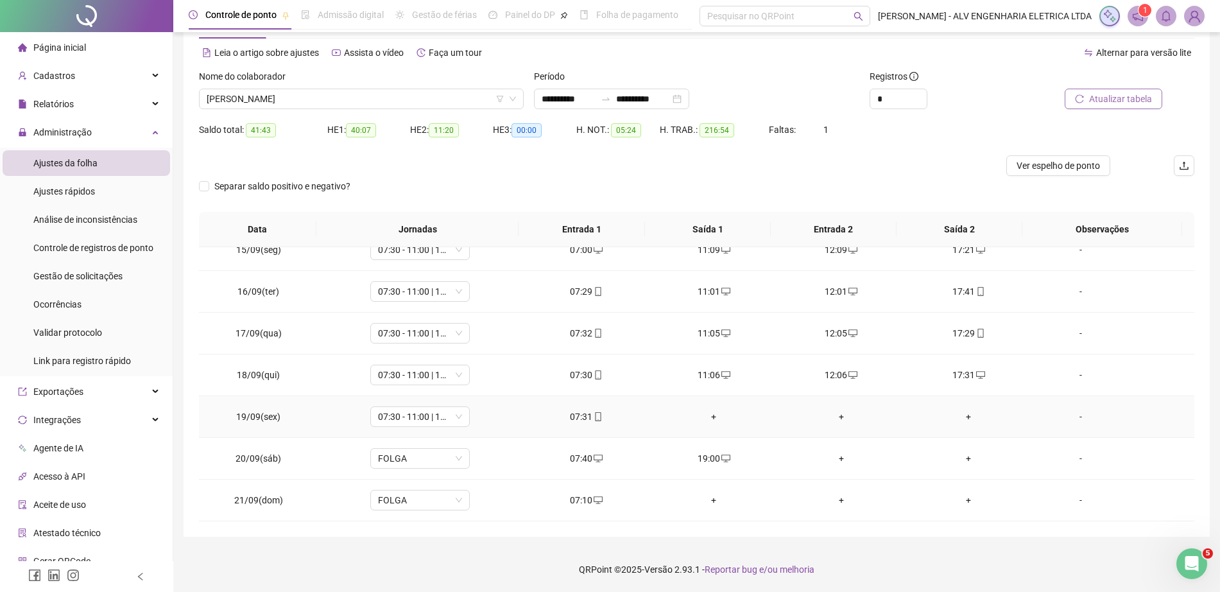
click at [701, 413] on div "+" at bounding box center [714, 417] width 107 height 14
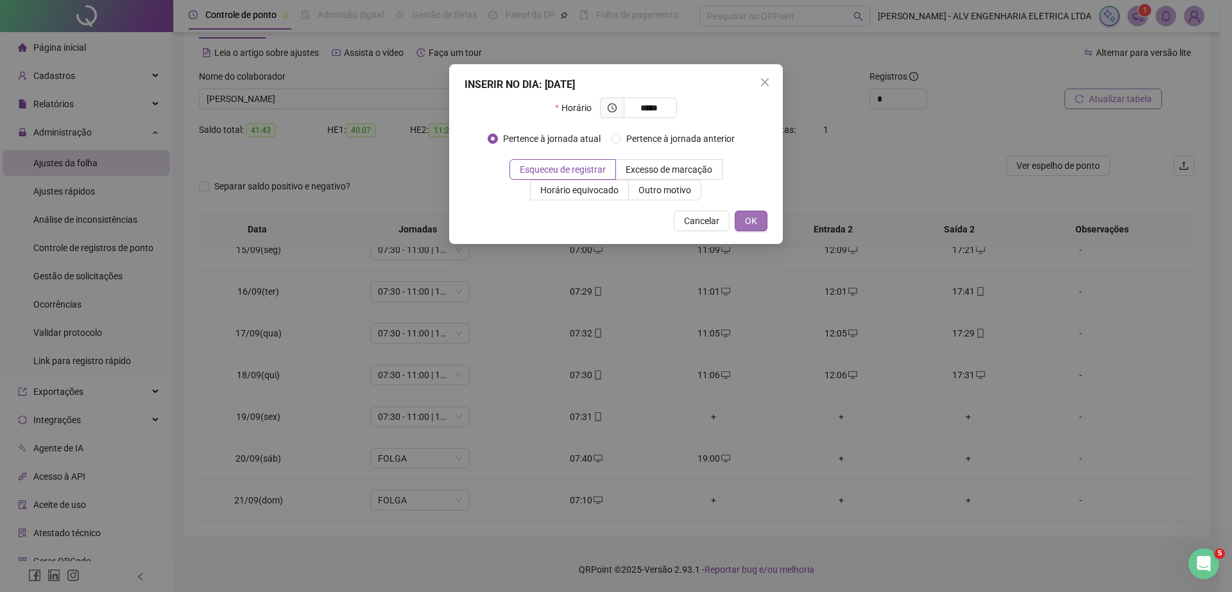
type input "*****"
click at [754, 212] on button "OK" at bounding box center [751, 221] width 33 height 21
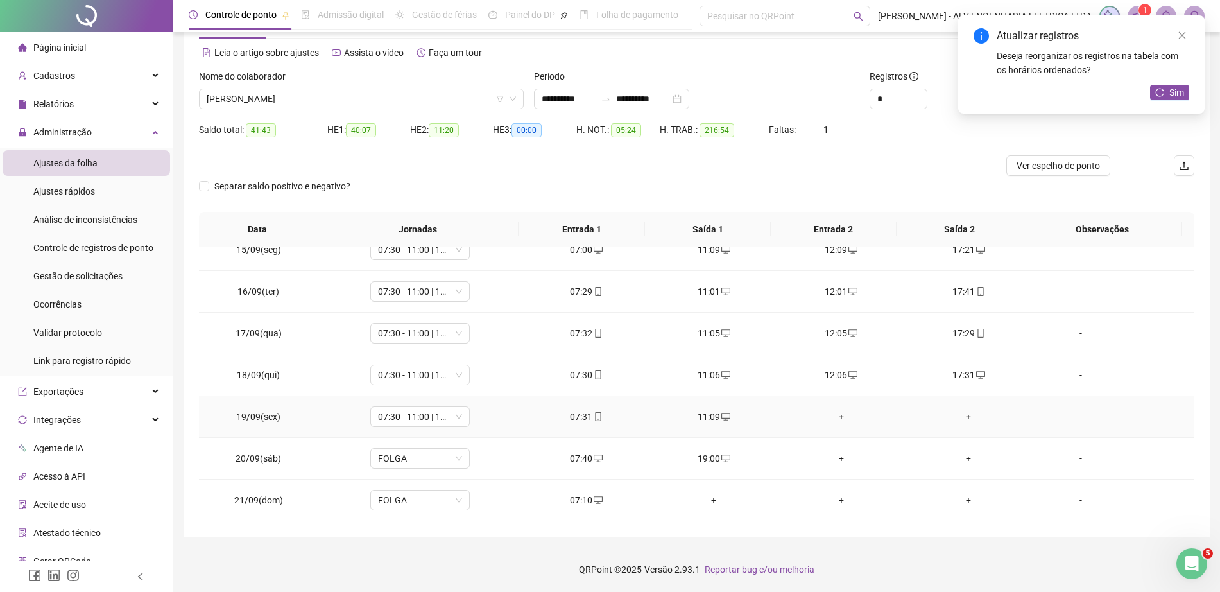
click at [838, 412] on div "+" at bounding box center [841, 417] width 107 height 14
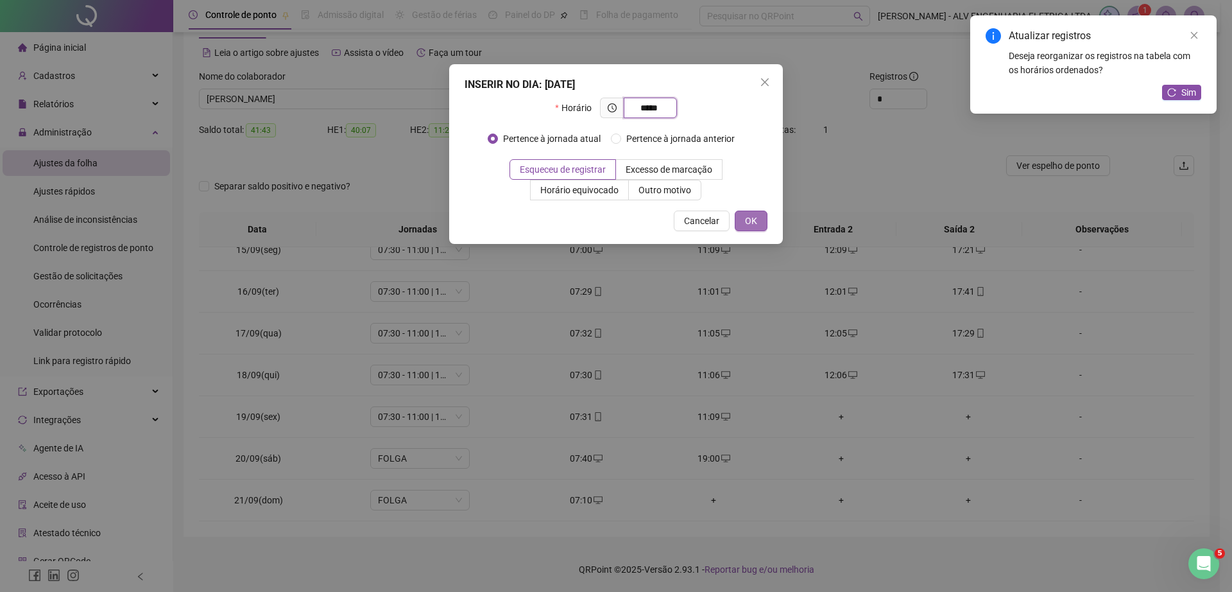
type input "*****"
click at [761, 218] on button "OK" at bounding box center [751, 221] width 33 height 21
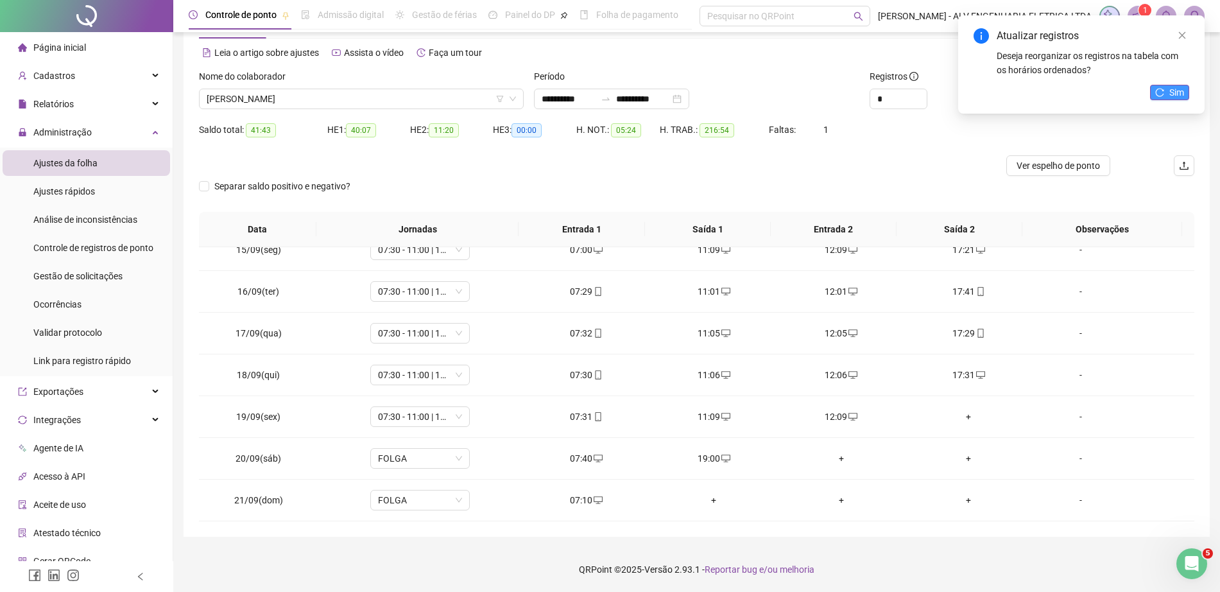
click at [1177, 87] on span "Sim" at bounding box center [1177, 92] width 15 height 14
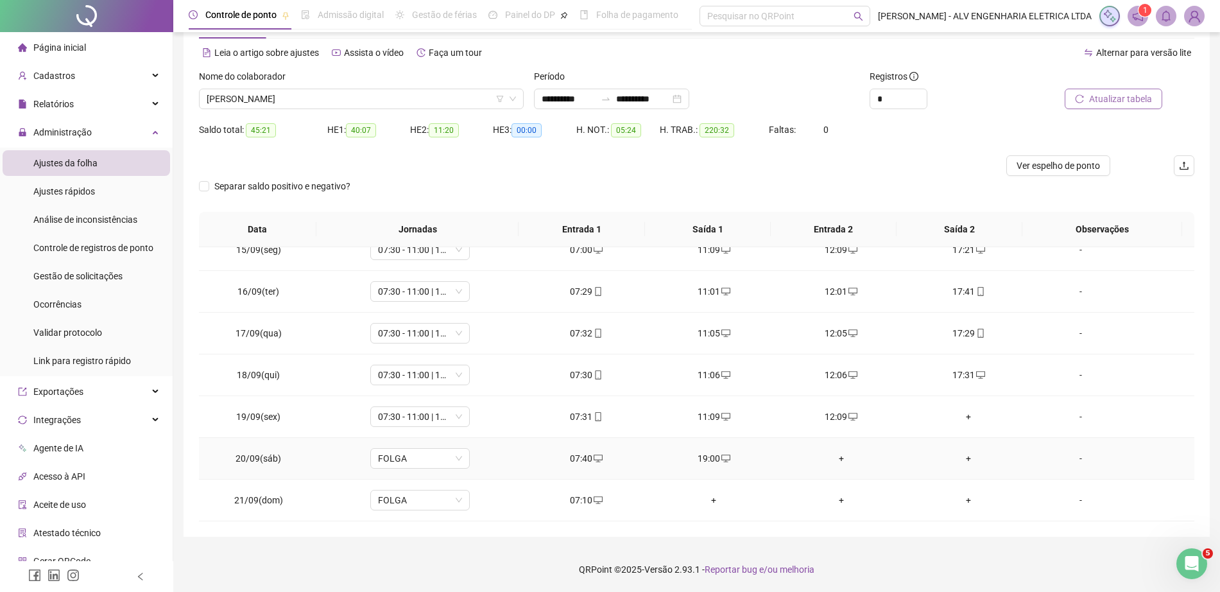
click at [827, 458] on div "+" at bounding box center [841, 458] width 107 height 14
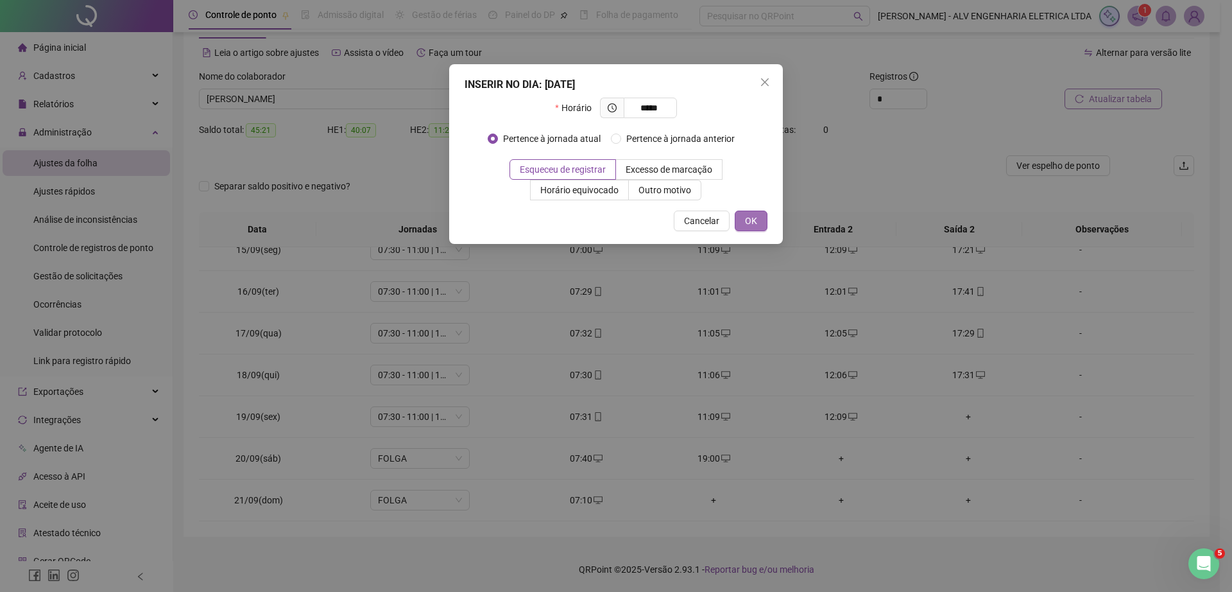
type input "*****"
click at [759, 212] on button "OK" at bounding box center [751, 221] width 33 height 21
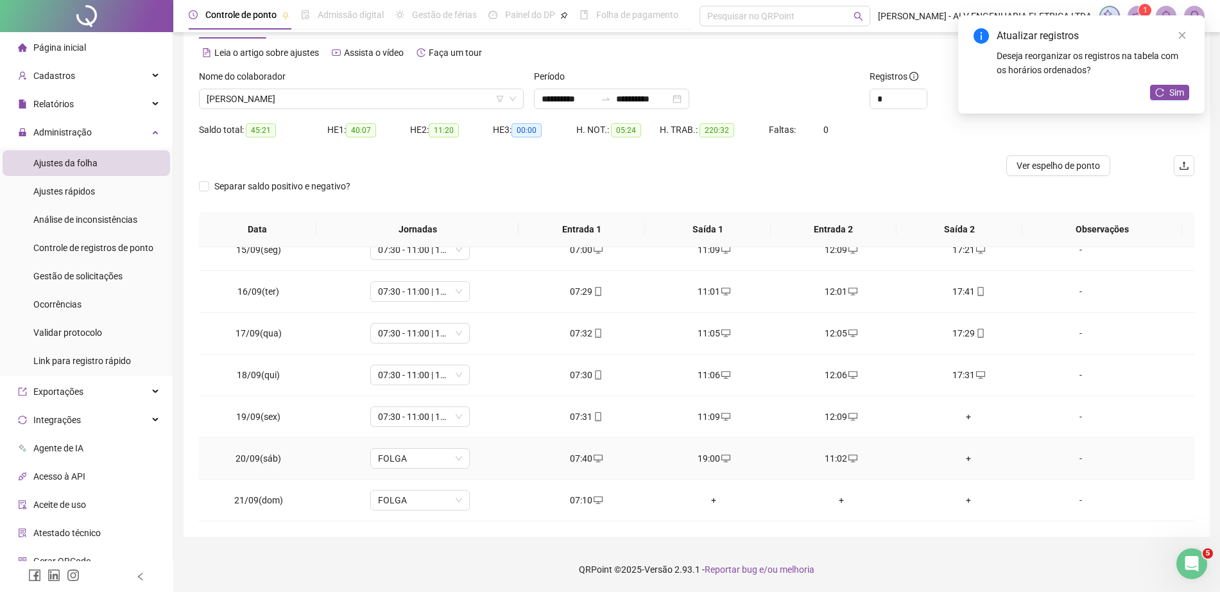
click at [959, 458] on div "+" at bounding box center [968, 458] width 107 height 14
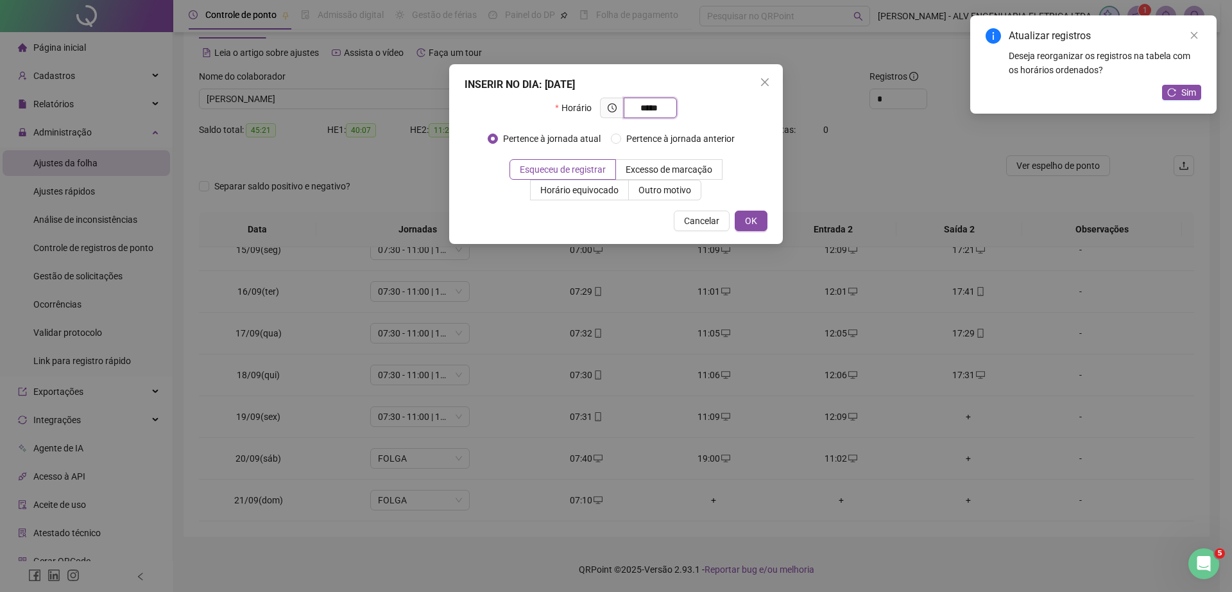
type input "*****"
click at [770, 239] on div "INSERIR NO DIA : 20/09/2025 Horário ***** Pertence à jornada atual Pertence à j…" at bounding box center [616, 154] width 334 height 180
click at [759, 225] on button "OK" at bounding box center [751, 221] width 33 height 21
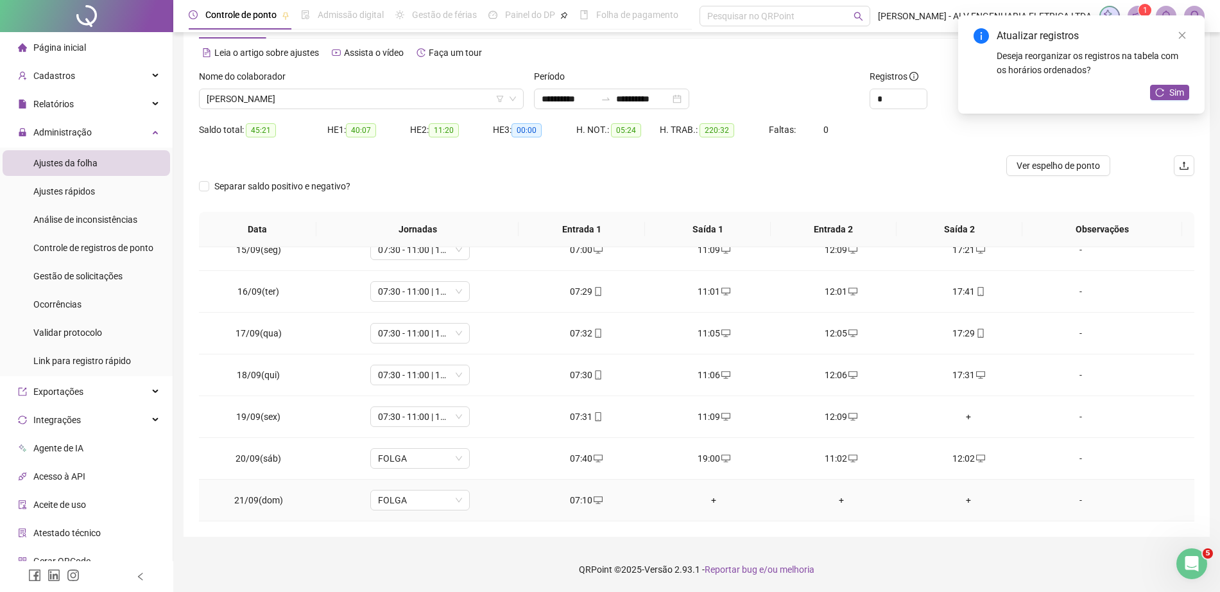
click at [696, 500] on div "+" at bounding box center [714, 500] width 107 height 14
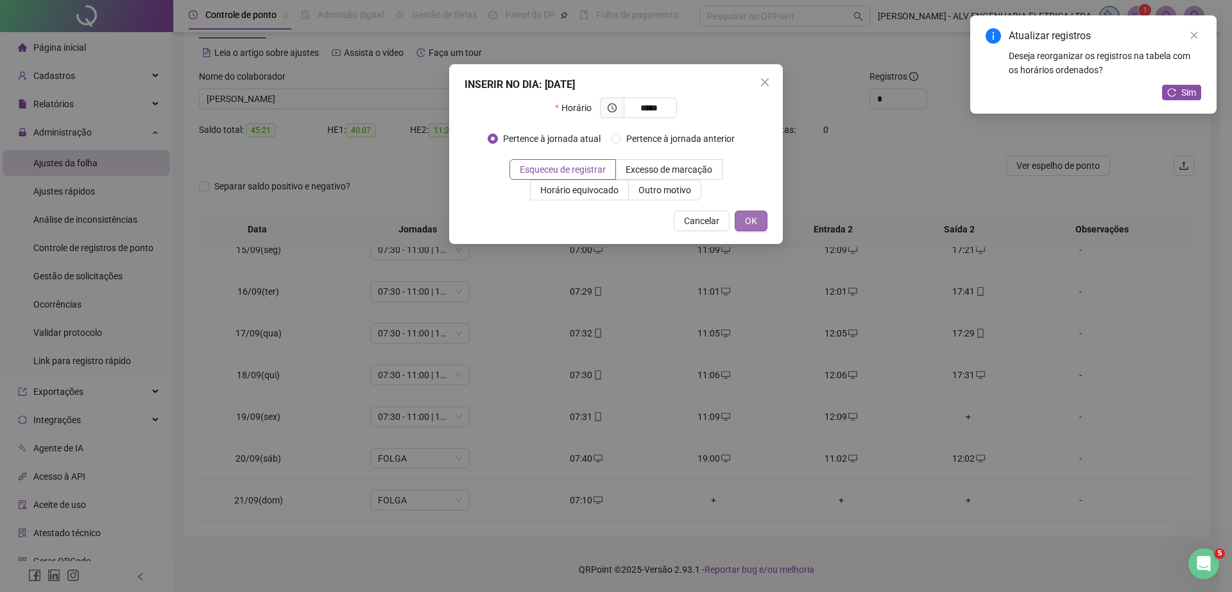
type input "*****"
click at [758, 221] on button "OK" at bounding box center [751, 221] width 33 height 21
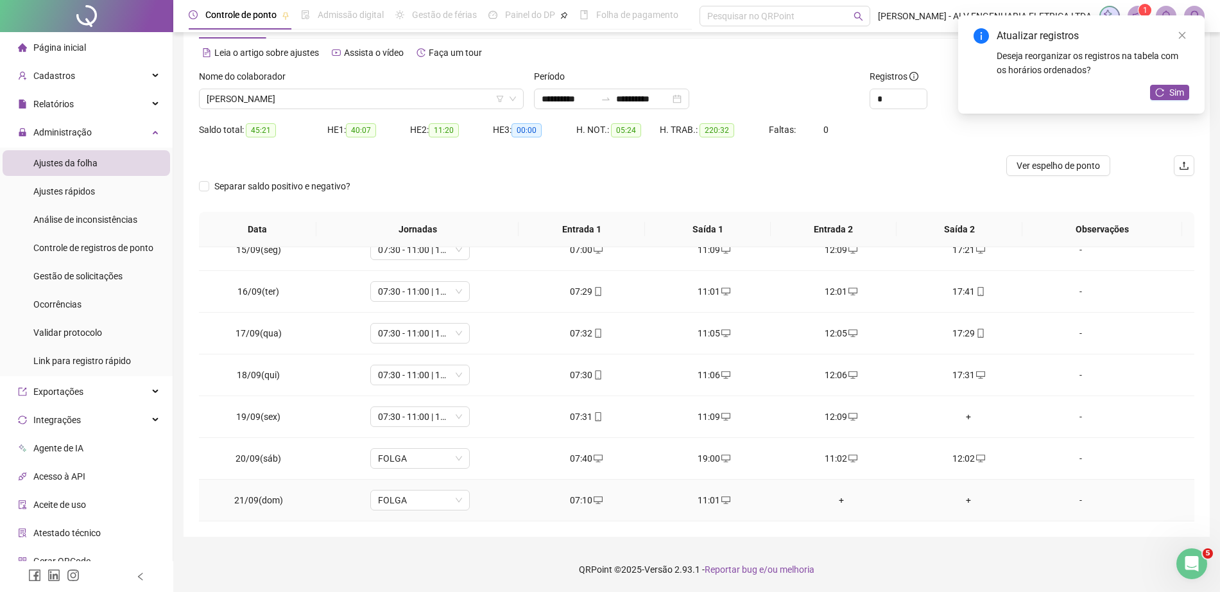
click at [834, 496] on div "+" at bounding box center [841, 500] width 107 height 14
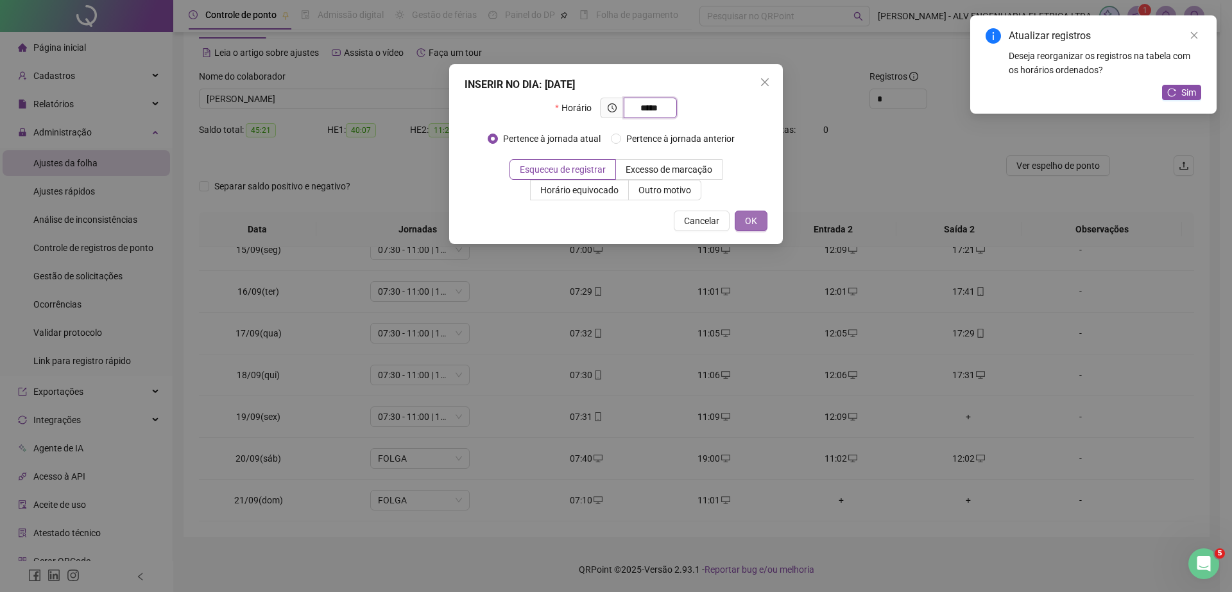
type input "*****"
click at [742, 218] on button "OK" at bounding box center [751, 221] width 33 height 21
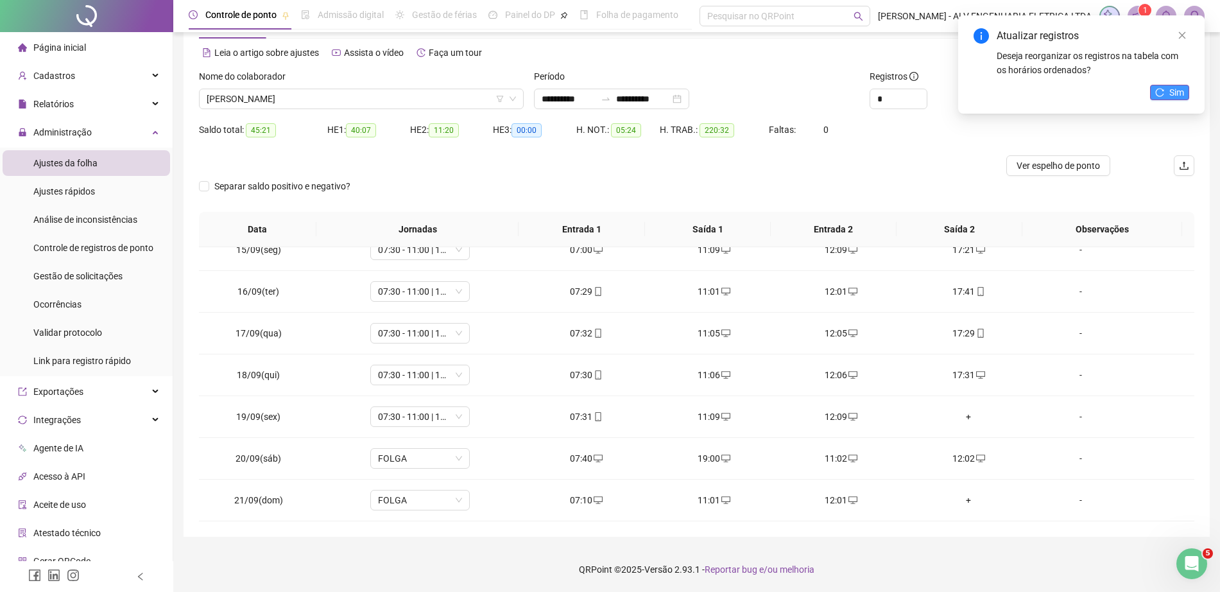
click at [1175, 96] on span "Sim" at bounding box center [1177, 92] width 15 height 14
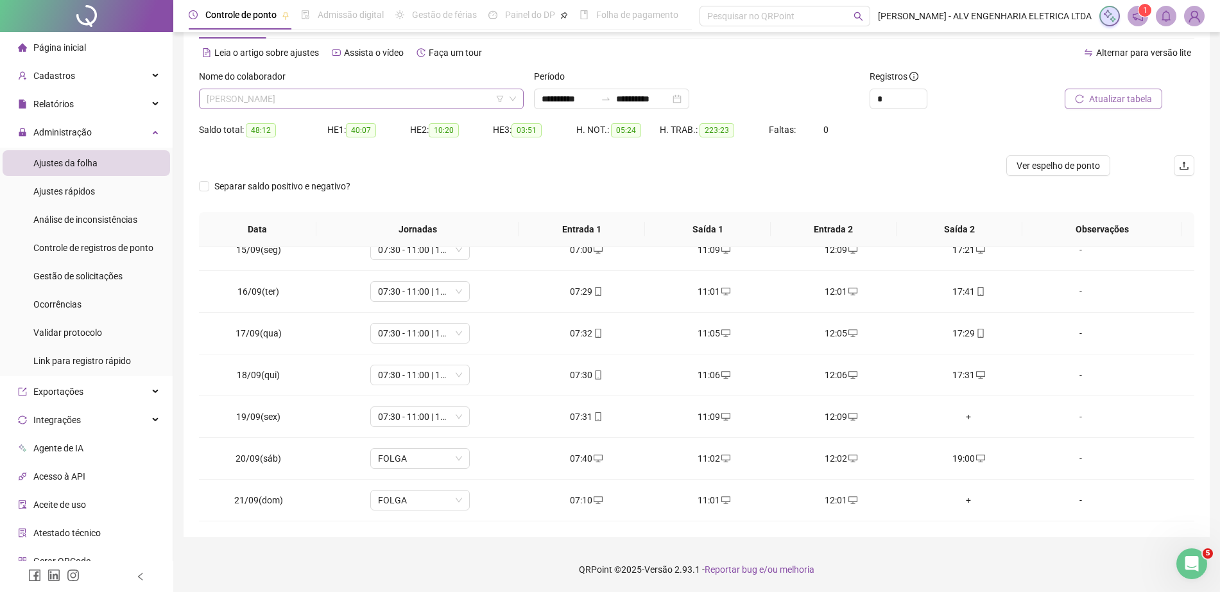
click at [306, 100] on span "RODRIGO APARECIDO GOMES" at bounding box center [361, 98] width 309 height 19
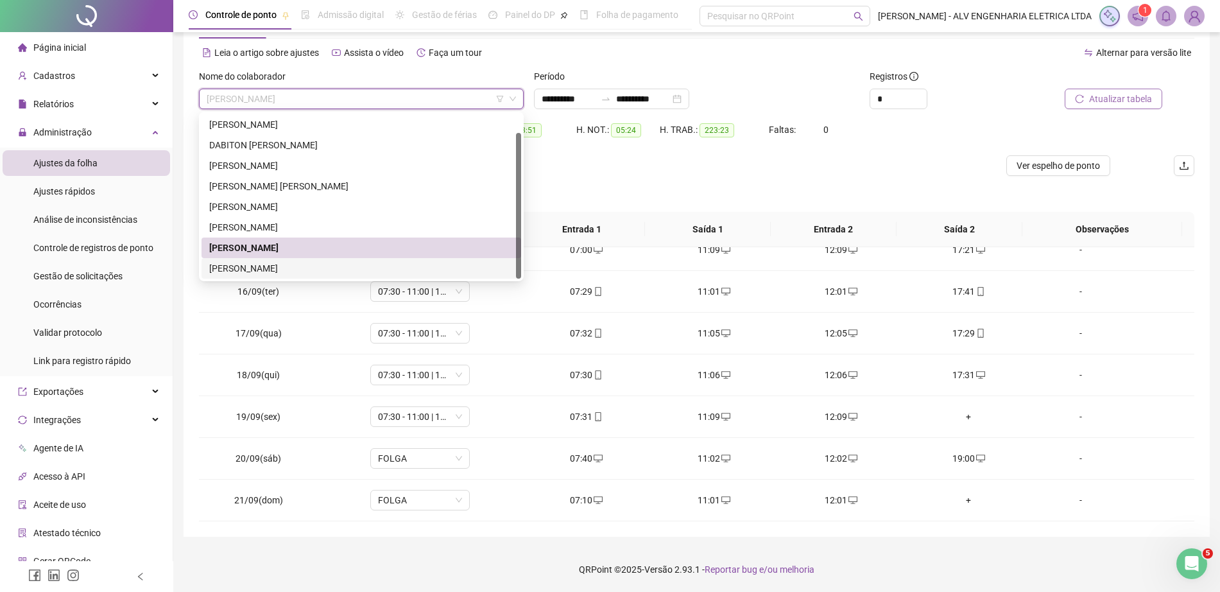
click at [316, 269] on div "WILLIAM GRACA DE OLIVEIRA" at bounding box center [361, 268] width 304 height 14
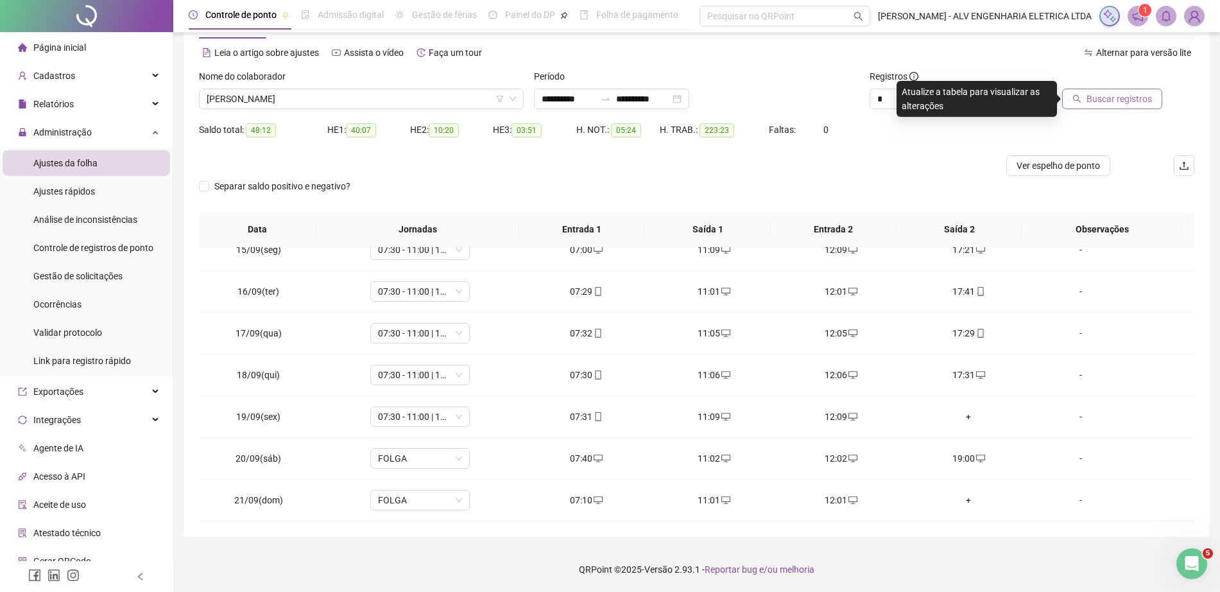
click at [1104, 93] on span "Buscar registros" at bounding box center [1119, 99] width 65 height 14
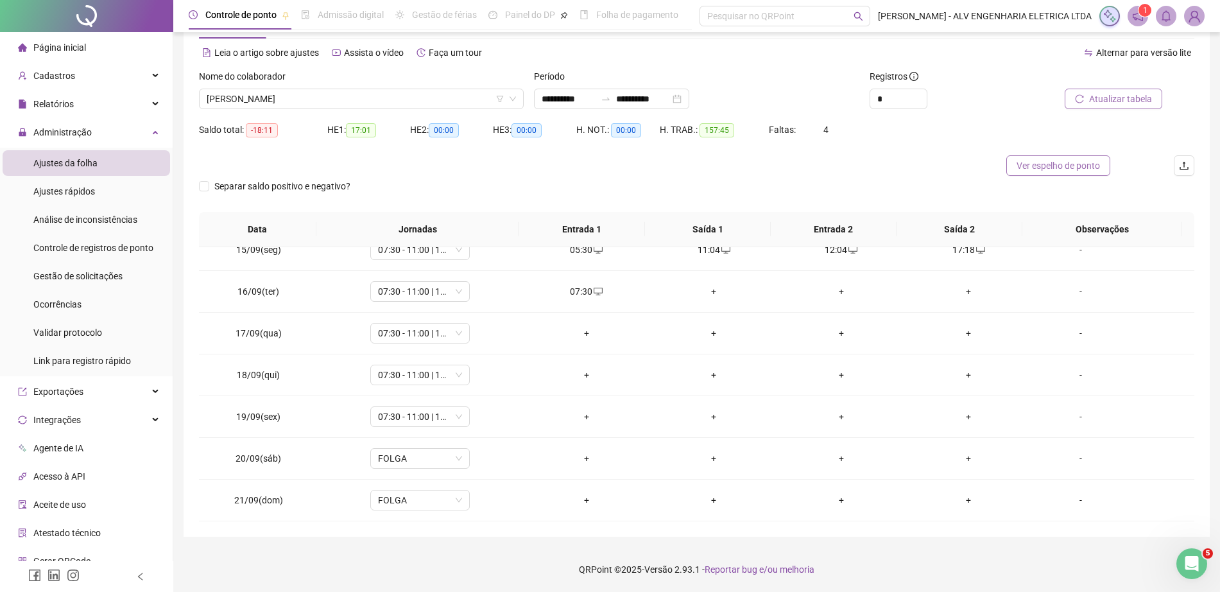
click at [1068, 165] on span "Ver espelho de ponto" at bounding box center [1058, 166] width 83 height 14
click at [1189, 17] on img at bounding box center [1194, 15] width 19 height 19
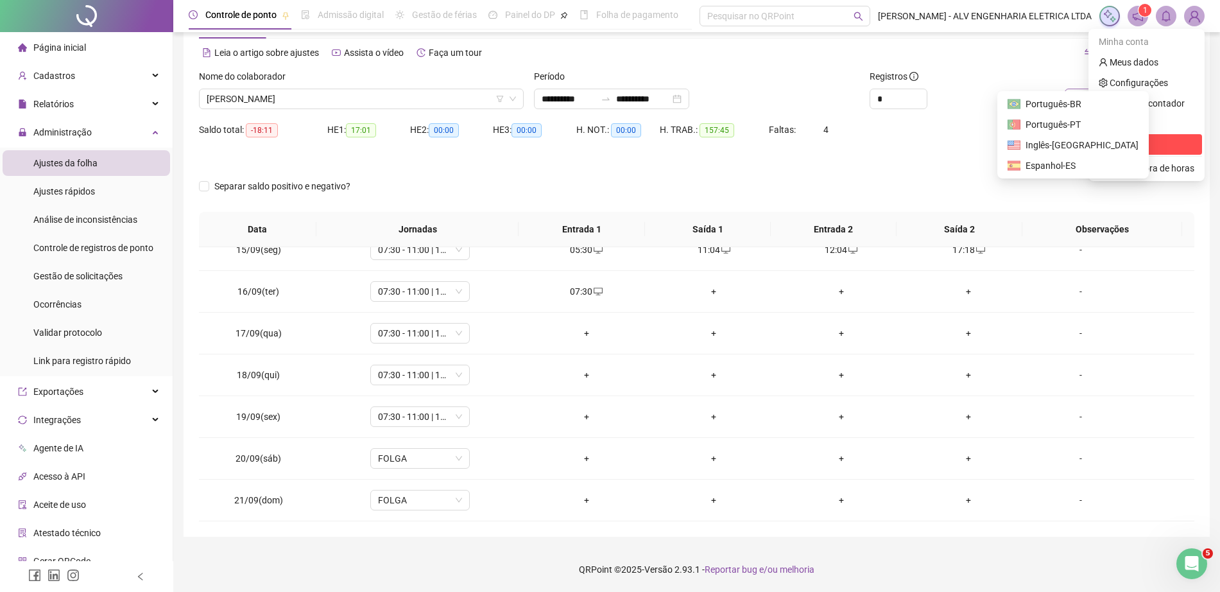
click at [1140, 141] on span "Sair" at bounding box center [1147, 144] width 96 height 14
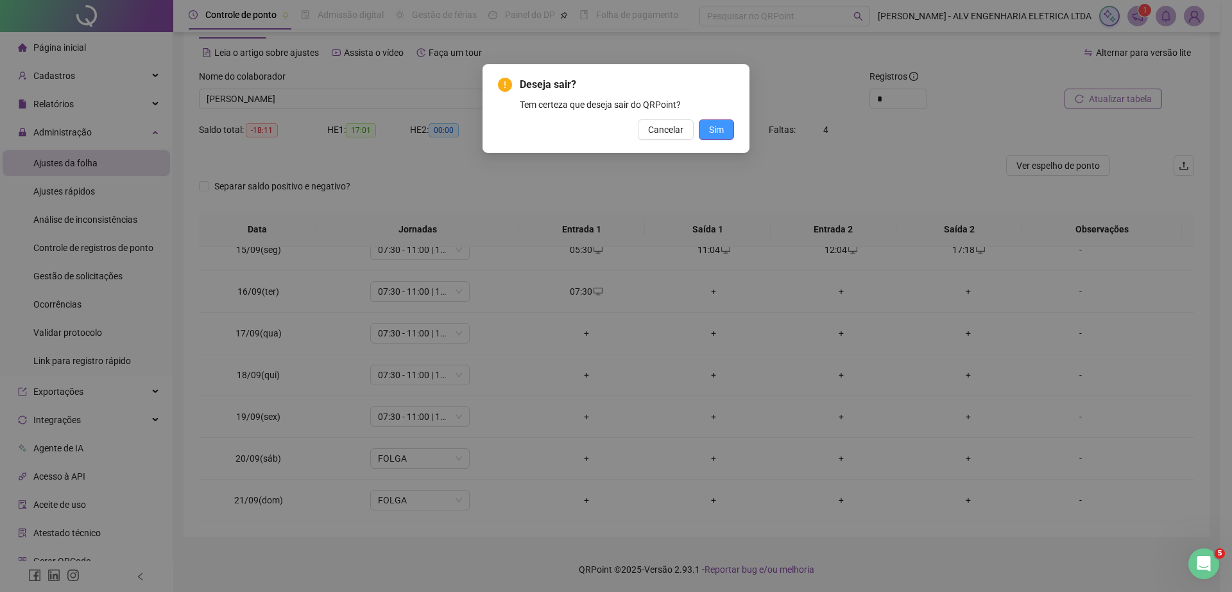
click at [714, 126] on span "Sim" at bounding box center [716, 130] width 15 height 14
